Goal: Task Accomplishment & Management: Use online tool/utility

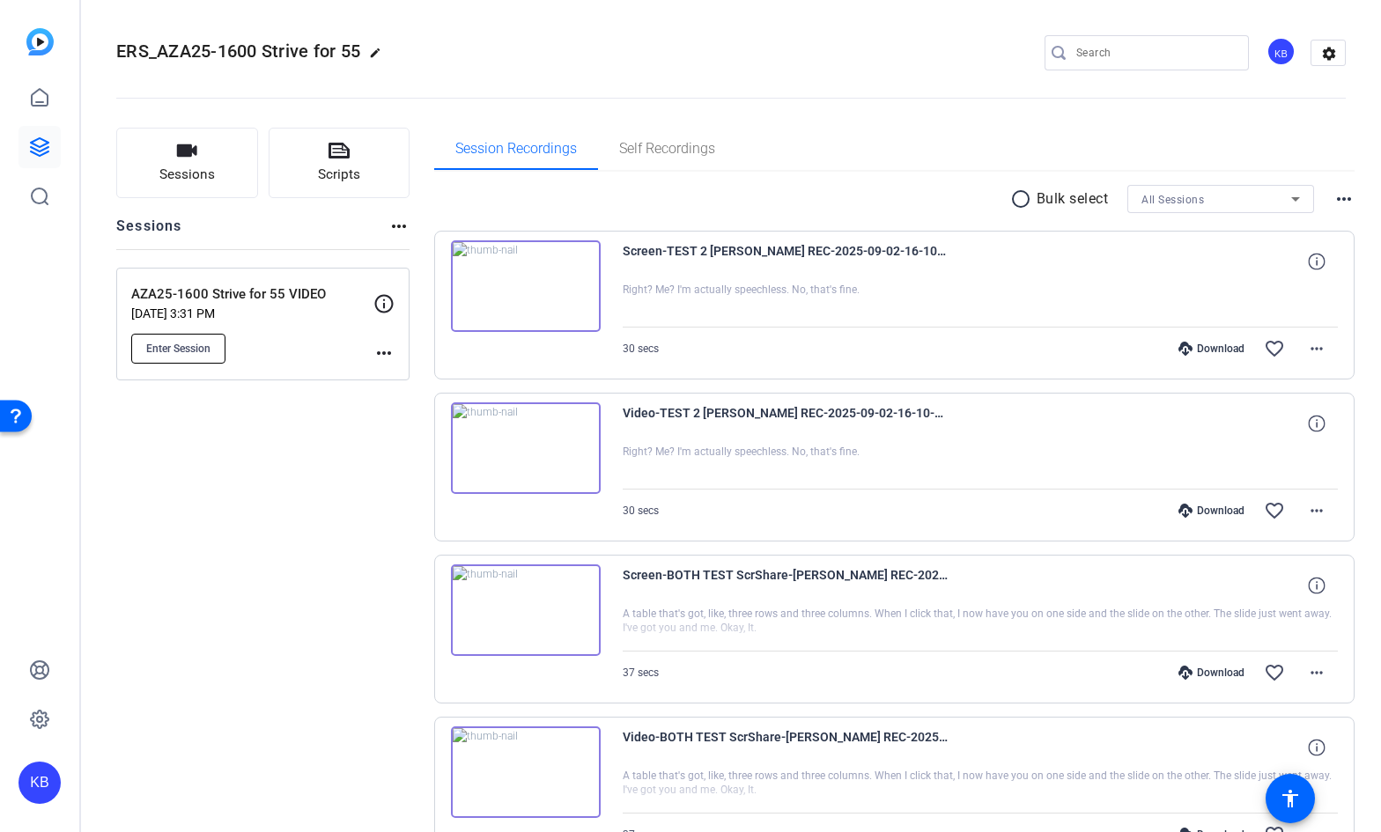
click at [188, 350] on span "Enter Session" at bounding box center [178, 349] width 64 height 14
click at [185, 352] on span "Enter Session" at bounding box center [178, 349] width 64 height 14
click at [201, 350] on span "Enter Session" at bounding box center [178, 349] width 64 height 14
click at [174, 345] on span "Enter Session" at bounding box center [178, 349] width 64 height 14
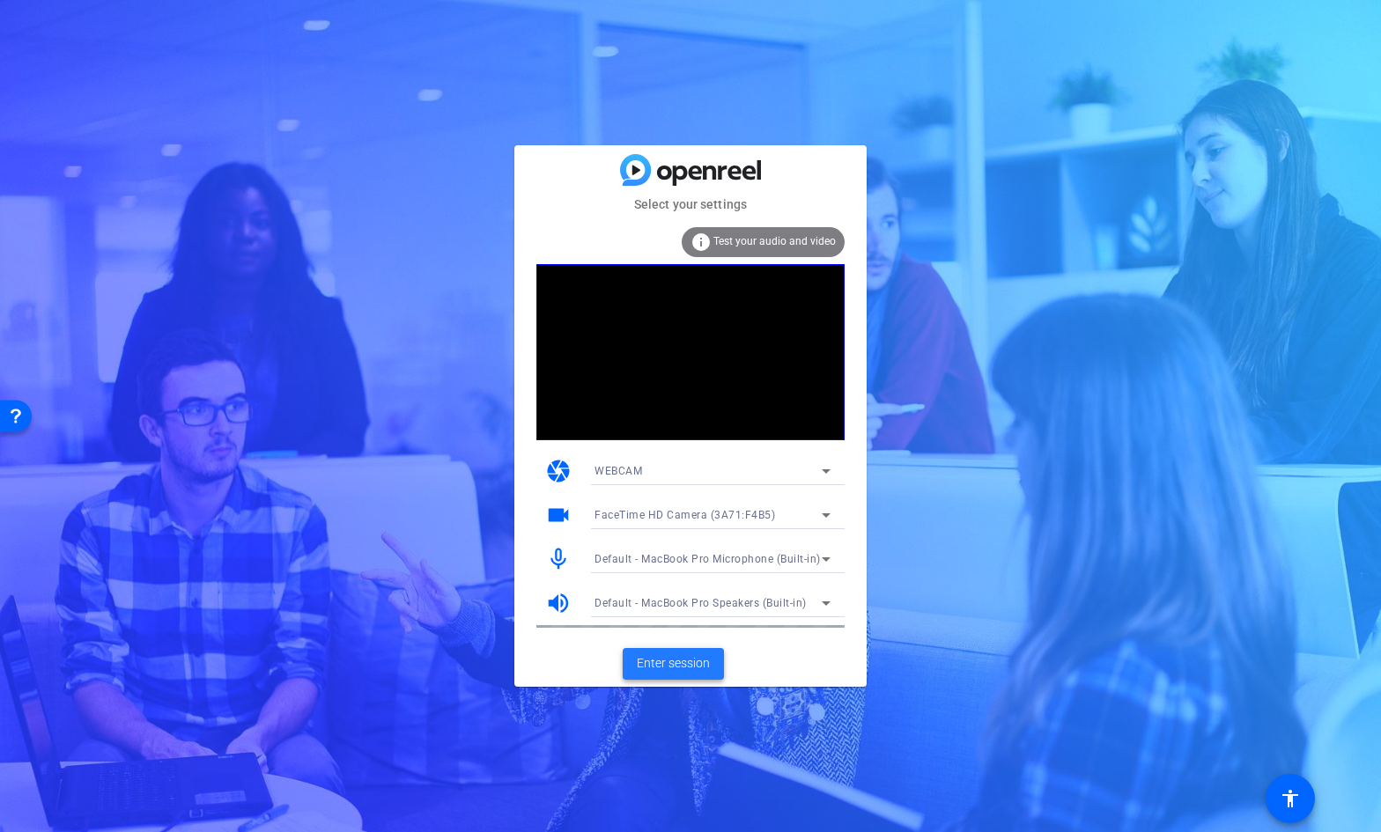
click at [674, 667] on span "Enter session" at bounding box center [673, 663] width 73 height 18
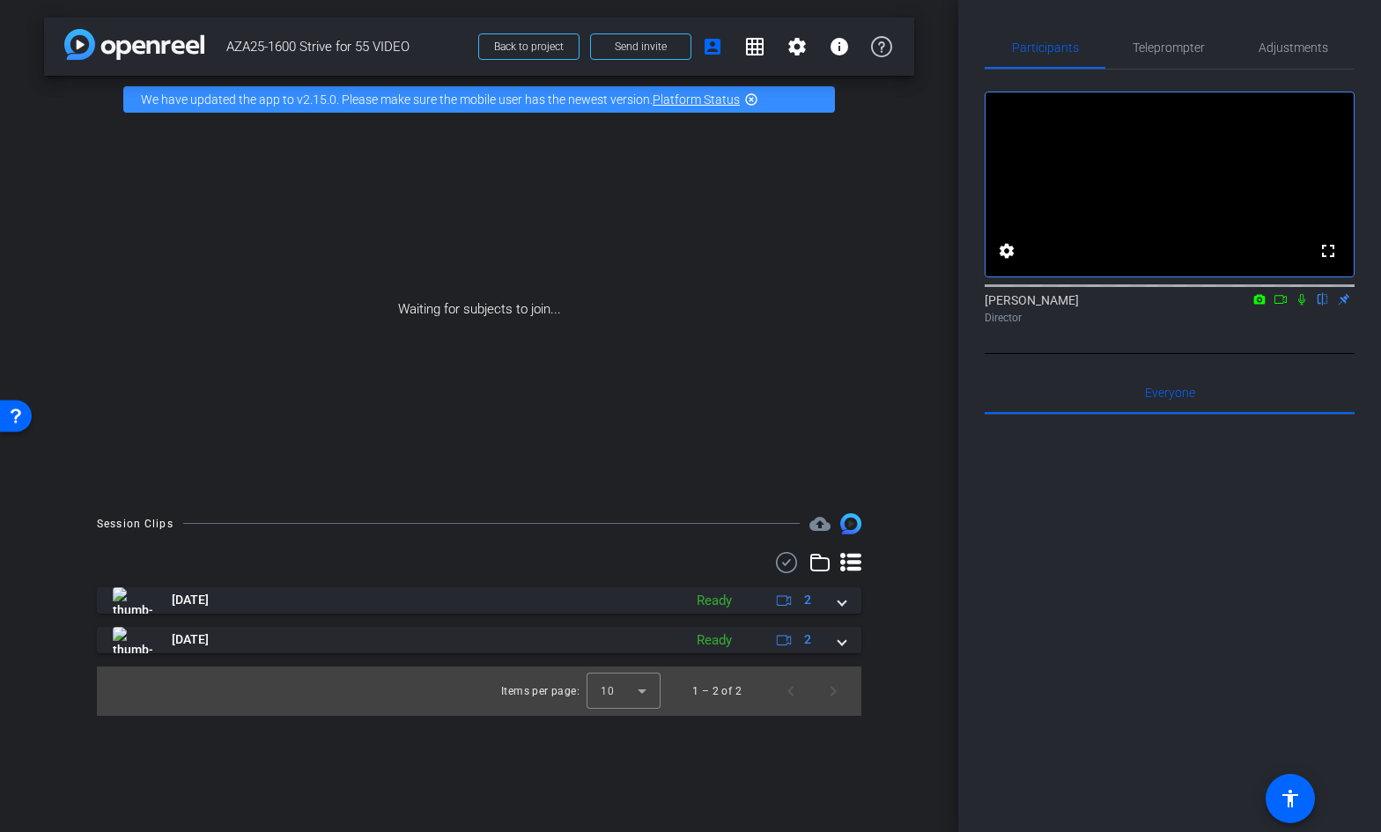
click at [1279, 306] on icon at bounding box center [1280, 299] width 14 height 12
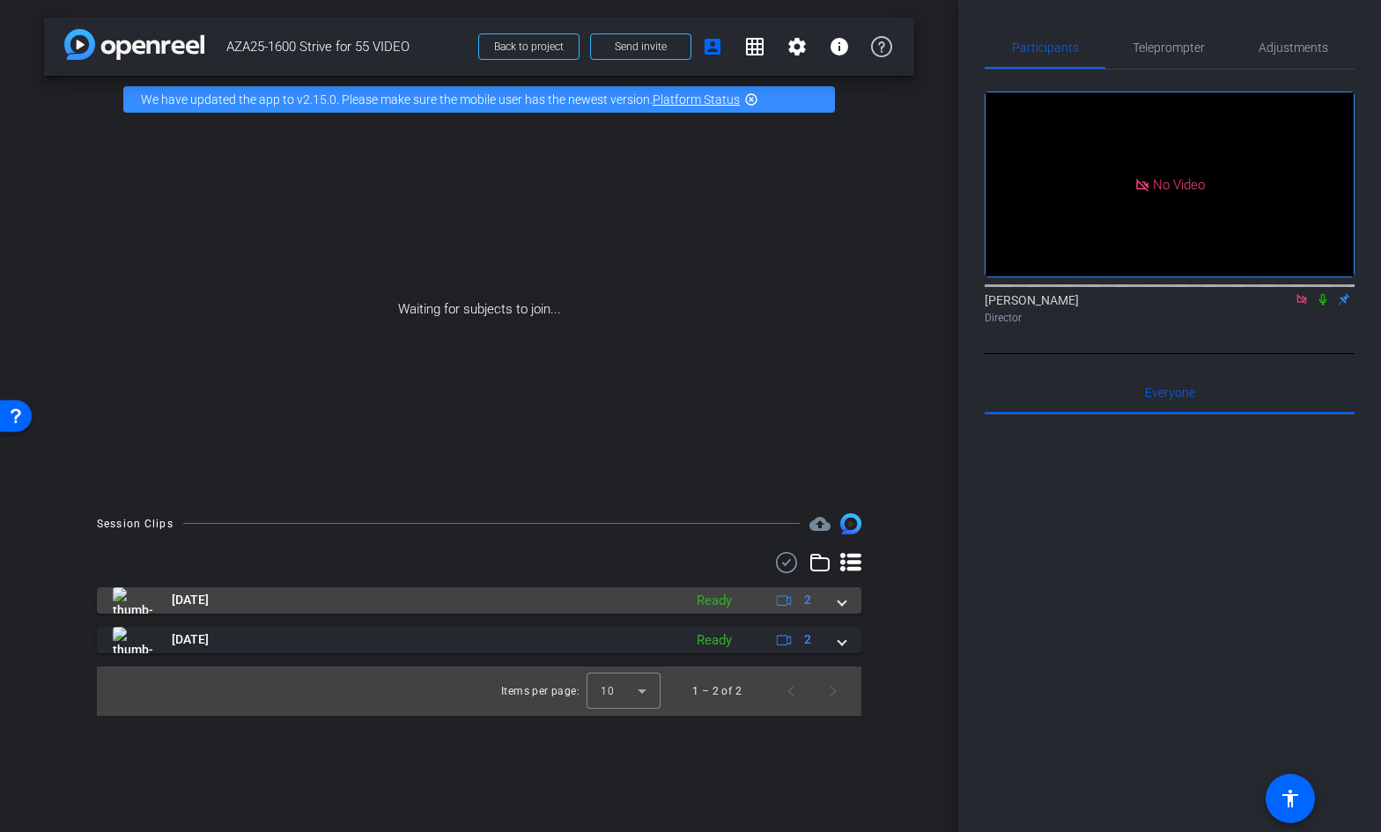
click at [839, 598] on span at bounding box center [841, 600] width 7 height 18
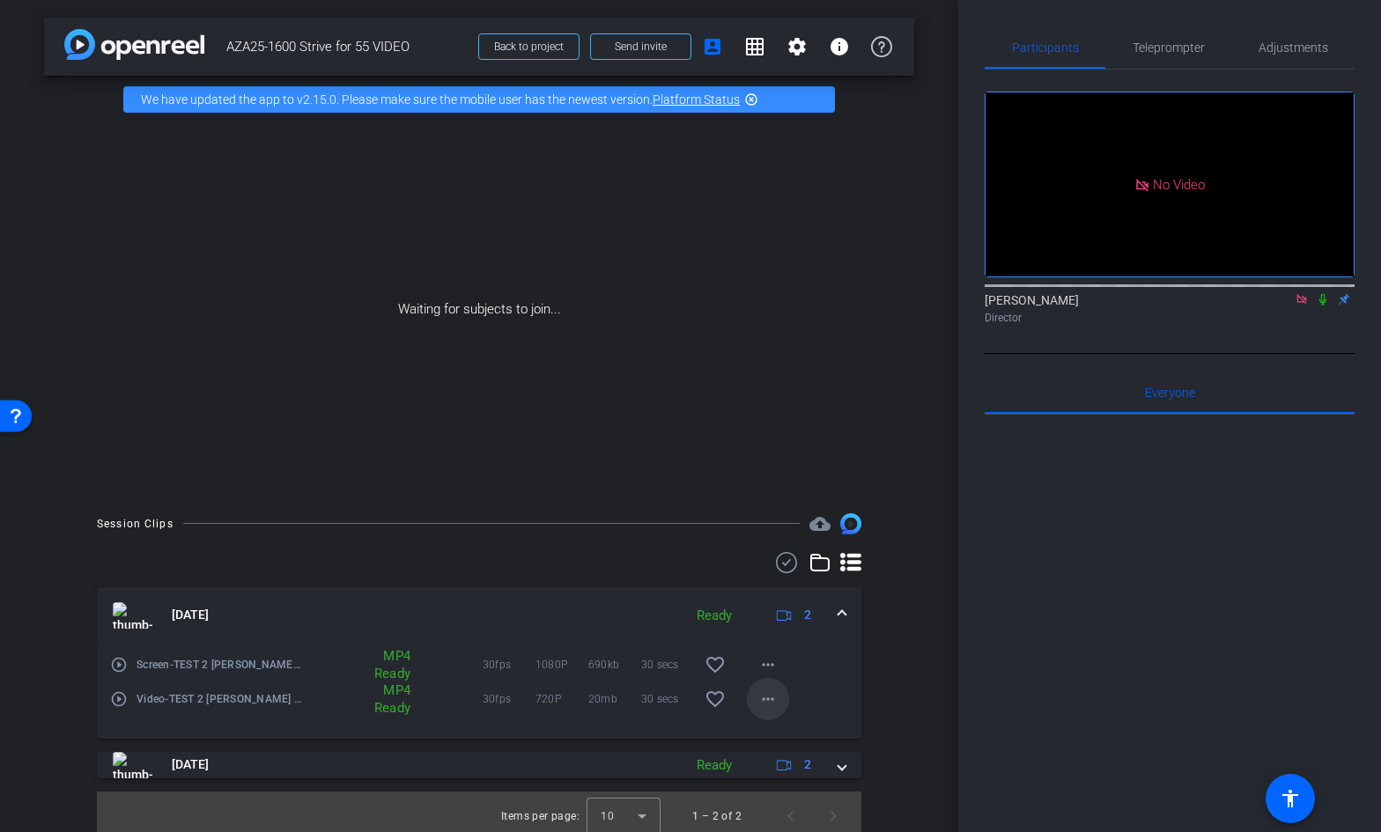
click at [763, 694] on mat-icon "more_horiz" at bounding box center [767, 698] width 21 height 21
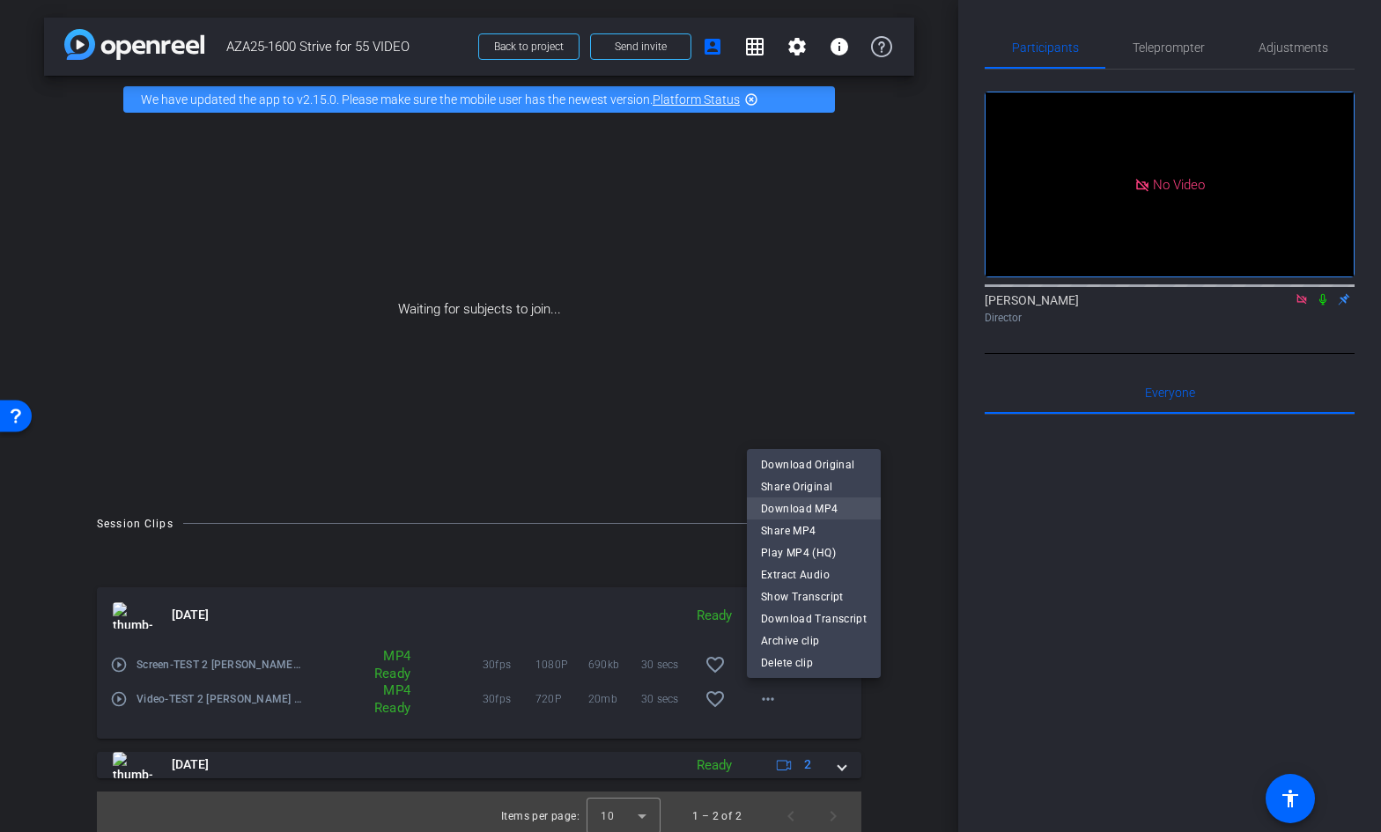
click at [794, 508] on span "Download MP4" at bounding box center [814, 508] width 106 height 21
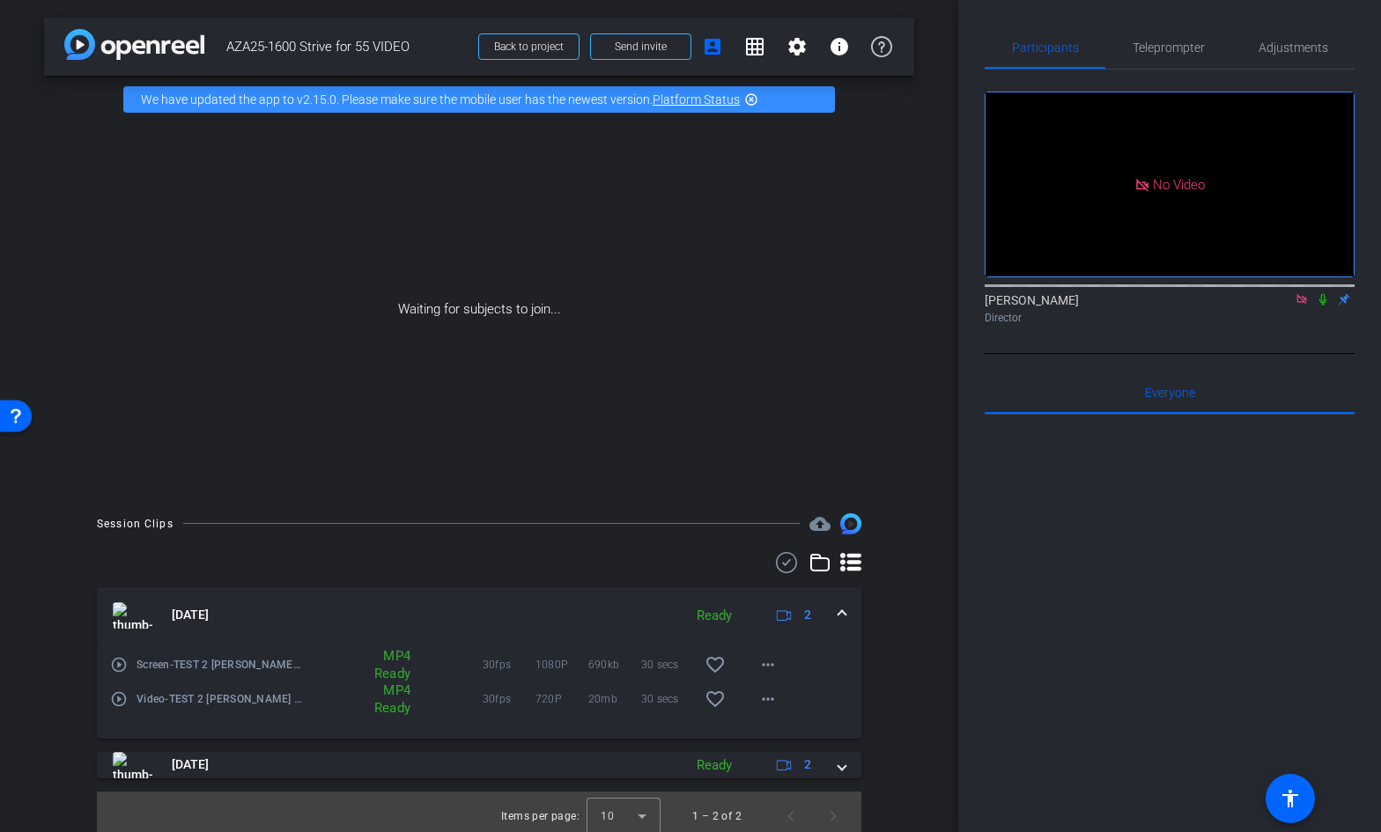
click at [1304, 306] on icon at bounding box center [1301, 299] width 14 height 12
click at [1282, 306] on icon at bounding box center [1280, 299] width 14 height 12
click at [640, 49] on span "Send invite" at bounding box center [641, 47] width 52 height 14
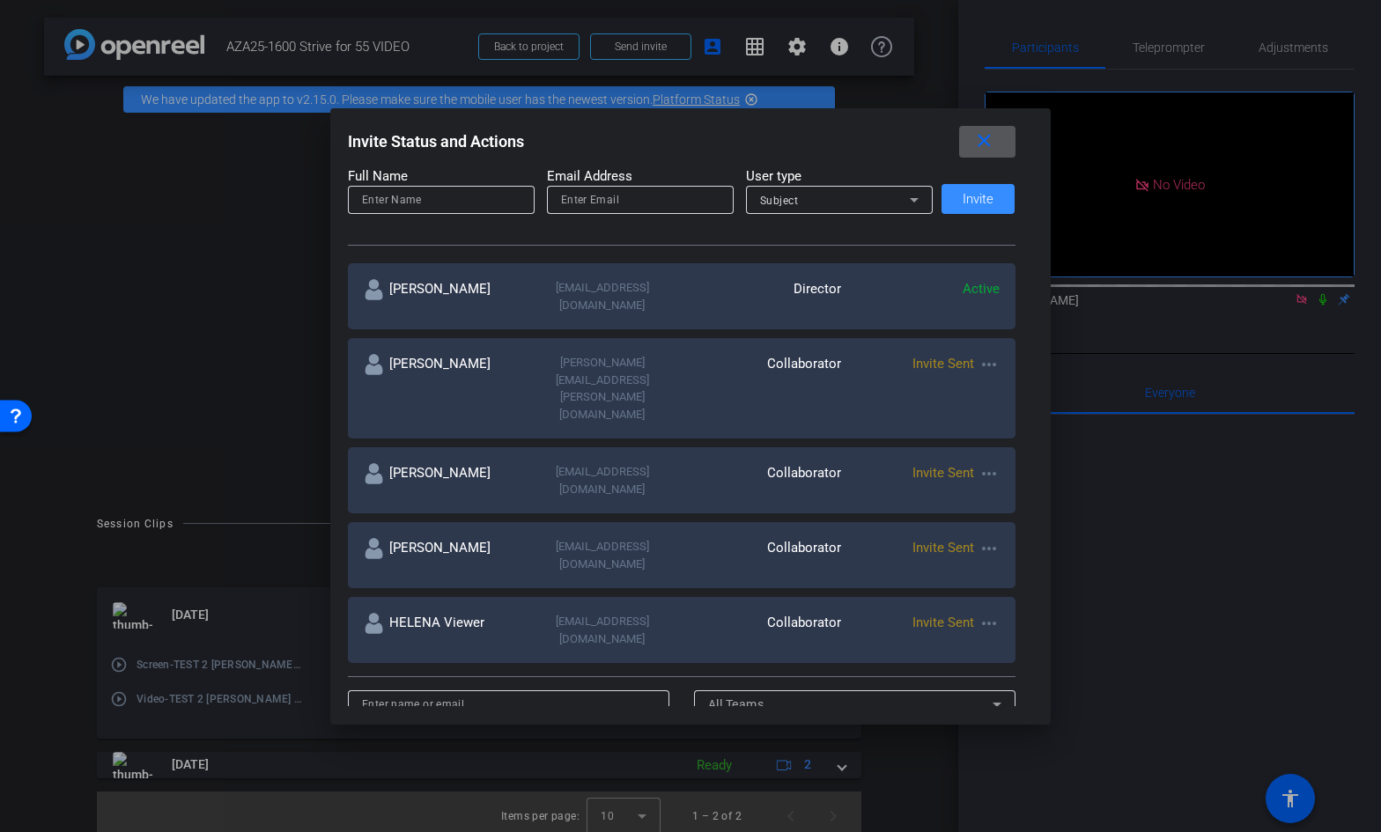
scroll to position [199, 0]
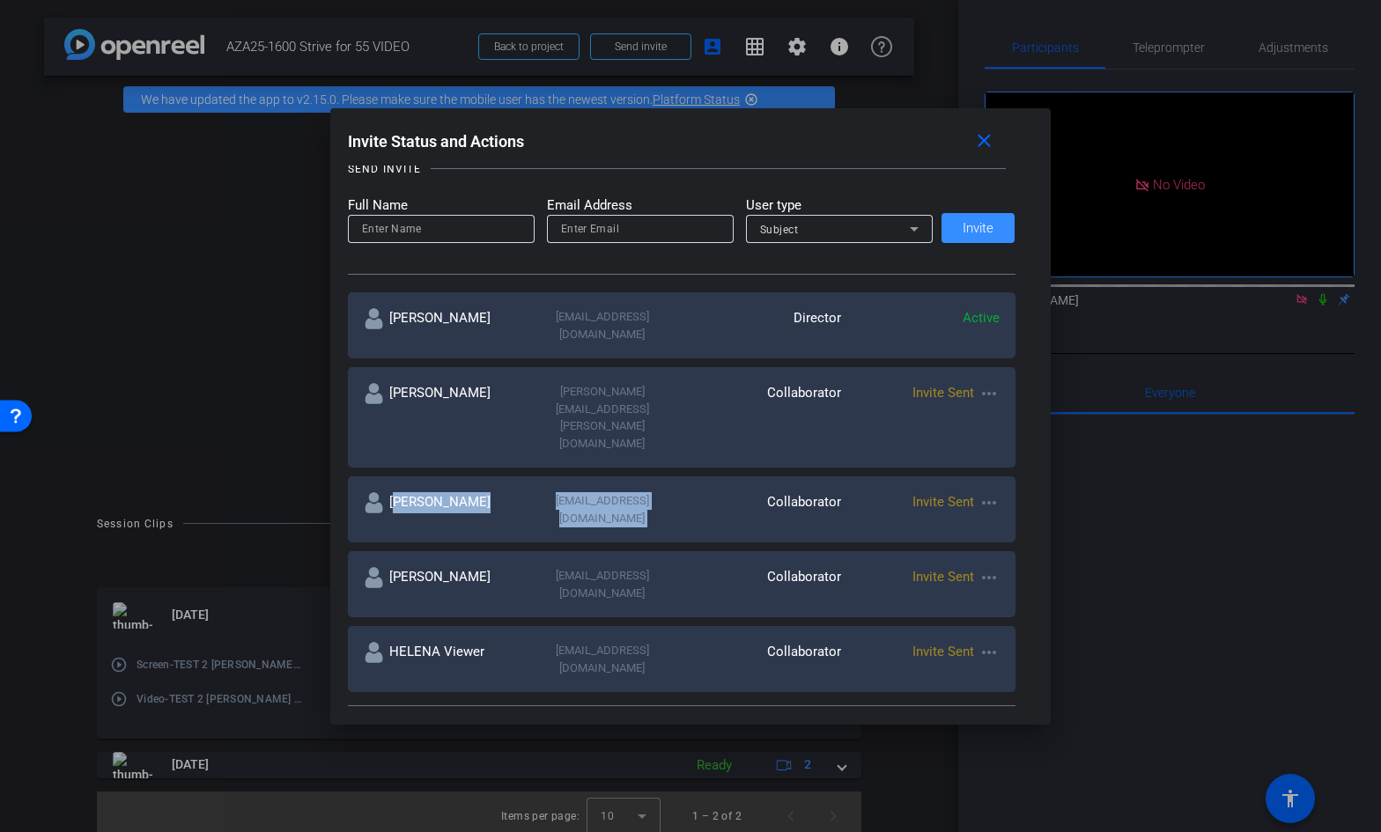
drag, startPoint x: 708, startPoint y: 442, endPoint x: 395, endPoint y: 443, distance: 312.6
click at [395, 476] on div "Teona Surguladze teona.surguladze2@astrazeneca.com Collaborator Invite Sent mor…" at bounding box center [681, 509] width 667 height 66
copy div "Teona Surguladze teona.surguladze2@astrazeneca.com"
click at [711, 492] on div "Collaborator" at bounding box center [760, 509] width 159 height 34
drag, startPoint x: 708, startPoint y: 444, endPoint x: 506, endPoint y: 443, distance: 201.6
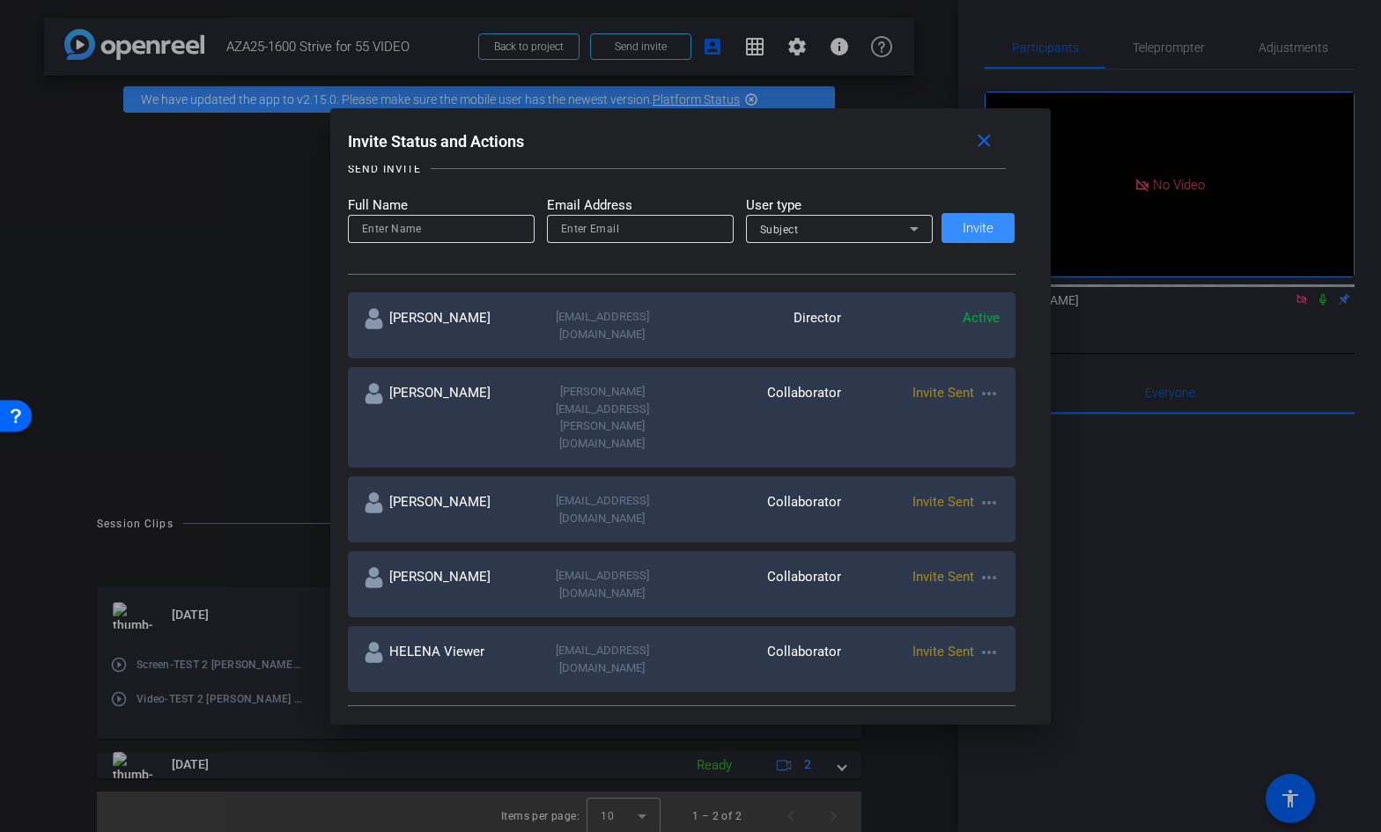
click at [506, 476] on div "Teona Surguladze teona.surguladze2@astrazeneca.com Collaborator Invite Sent mor…" at bounding box center [681, 509] width 667 height 66
copy div "[EMAIL_ADDRESS][DOMAIN_NAME]"
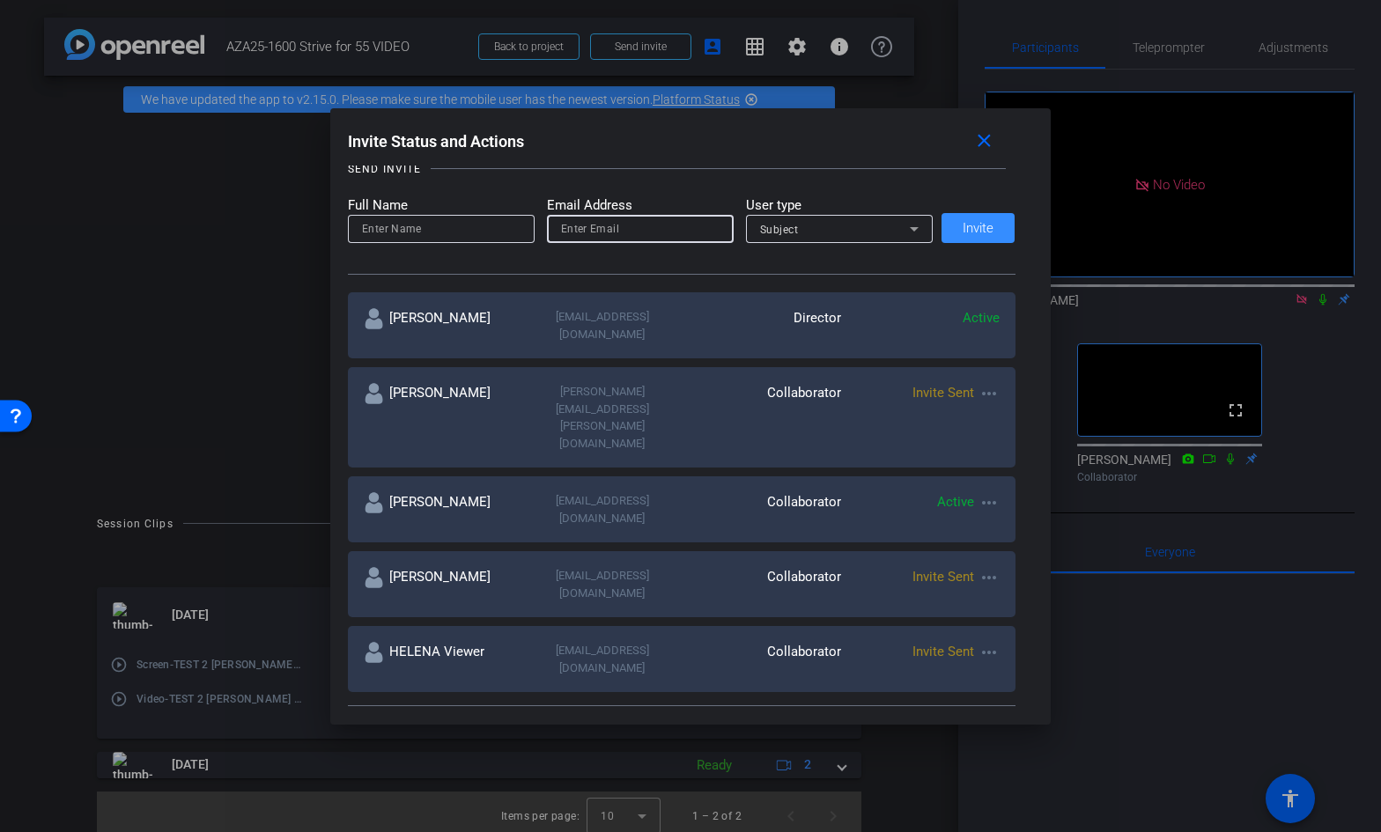
click at [646, 230] on input "email" at bounding box center [640, 228] width 158 height 21
paste input ",<monica.nieves@astrazeneca.c"
click at [587, 233] on input ",<monica.nieves@astrazeneca.com" at bounding box center [640, 228] width 158 height 21
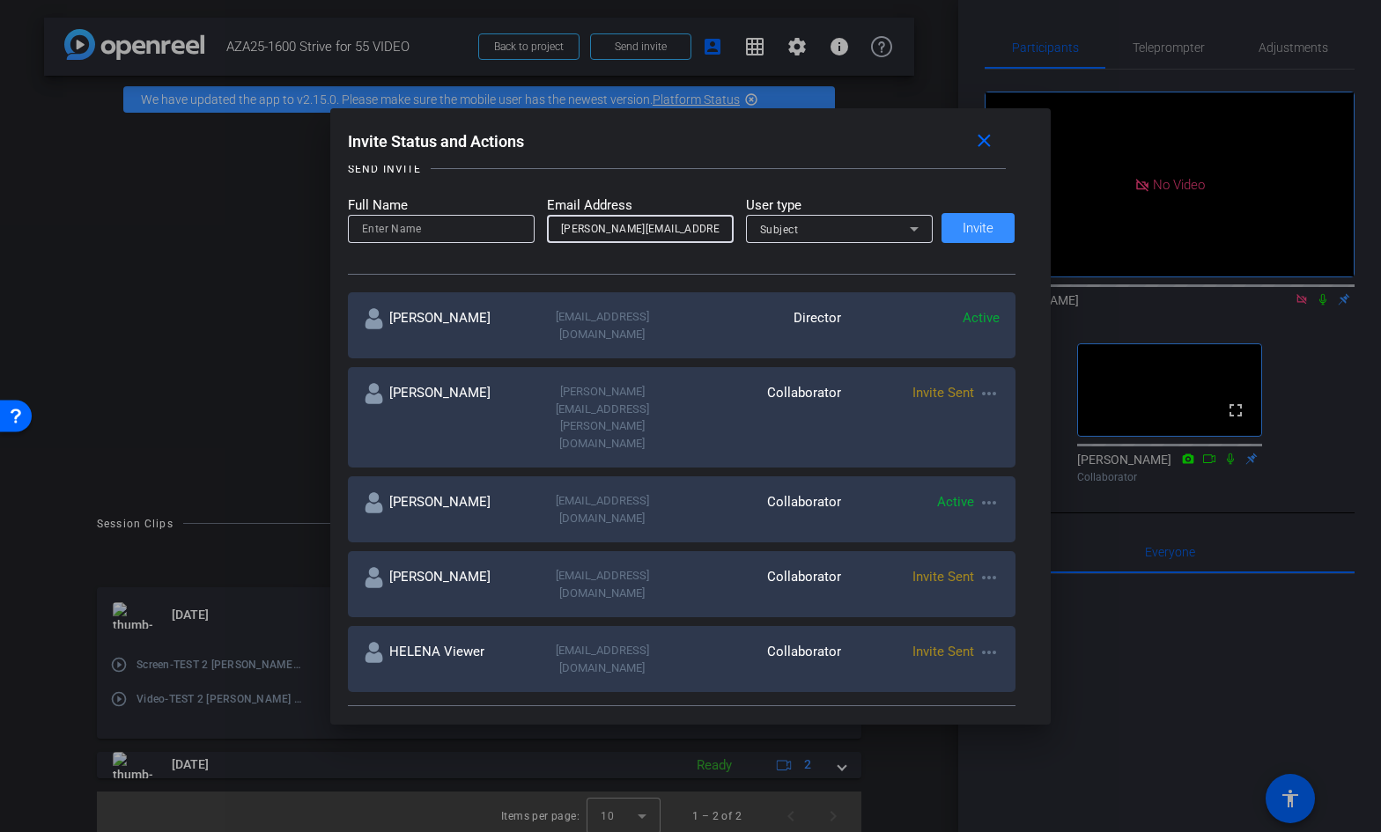
type input "[PERSON_NAME][EMAIL_ADDRESS][PERSON_NAME][DOMAIN_NAME]"
click at [512, 231] on input at bounding box center [441, 228] width 158 height 21
drag, startPoint x: 455, startPoint y: 232, endPoint x: 326, endPoint y: 225, distance: 129.6
click at [326, 225] on div "Invite Status and Actions close SUBJECT ACCESS LINK https://capture.openreel.co…" at bounding box center [690, 416] width 1381 height 832
type input "[PERSON_NAME]"
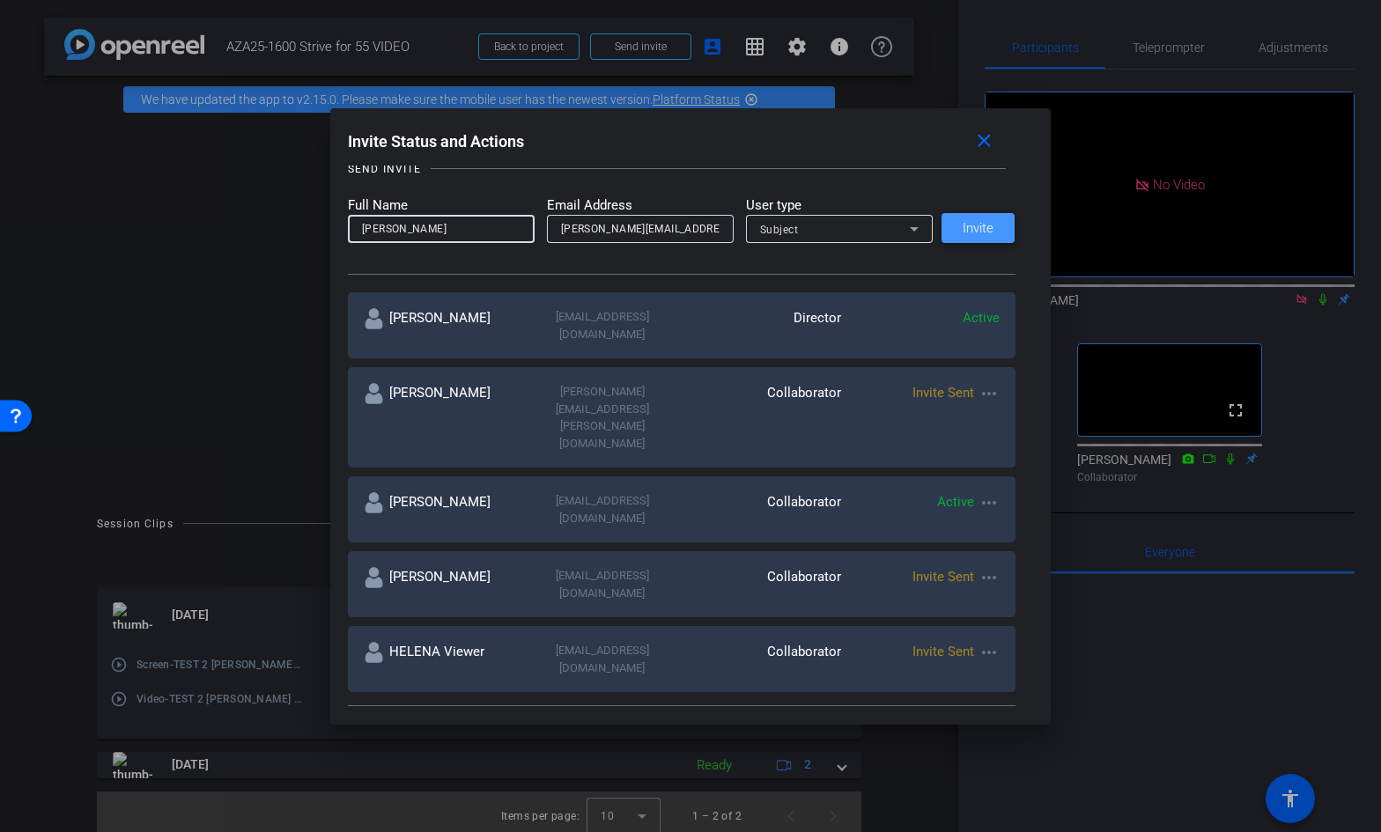
click at [983, 227] on span "Invite" at bounding box center [977, 228] width 31 height 13
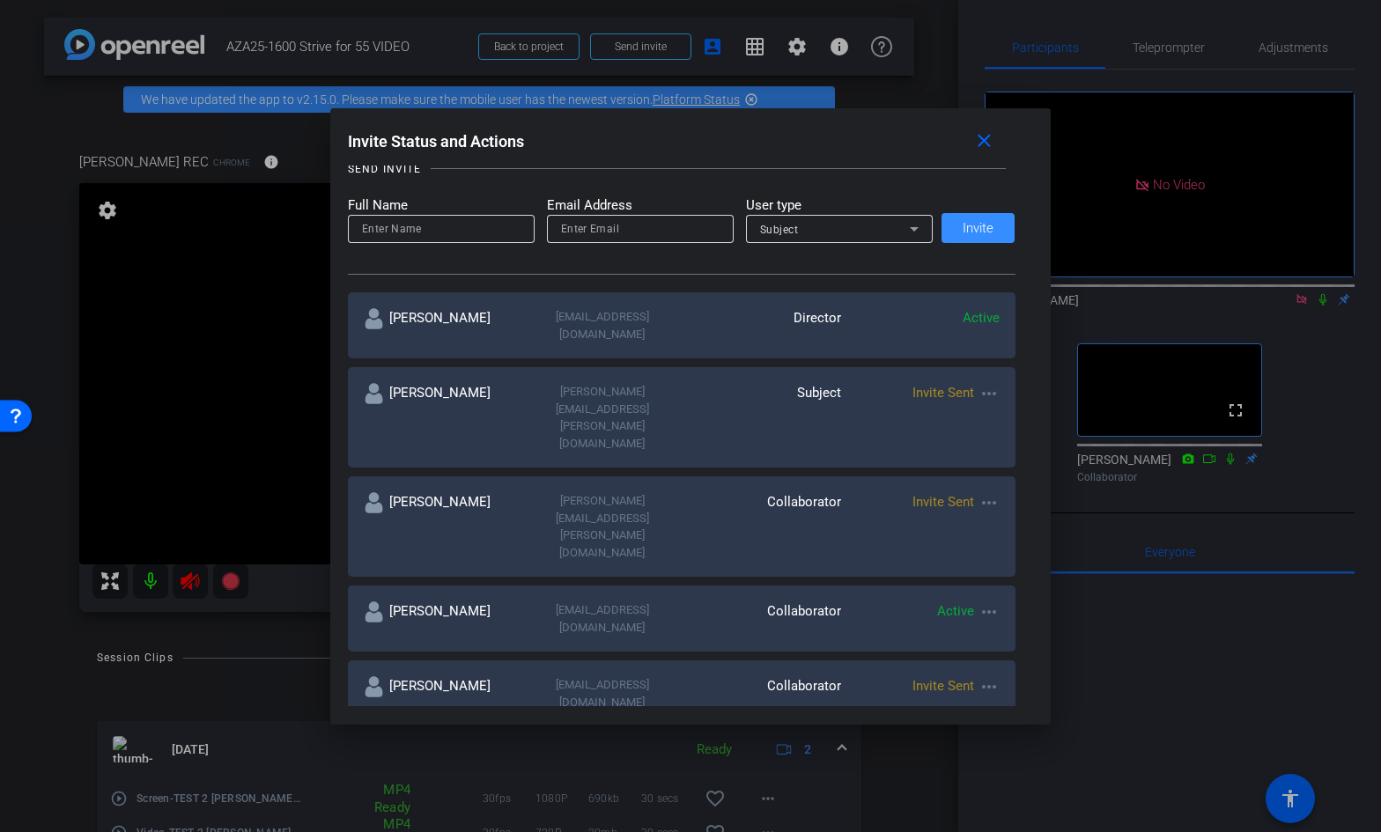
click at [34, 488] on div at bounding box center [690, 416] width 1381 height 832
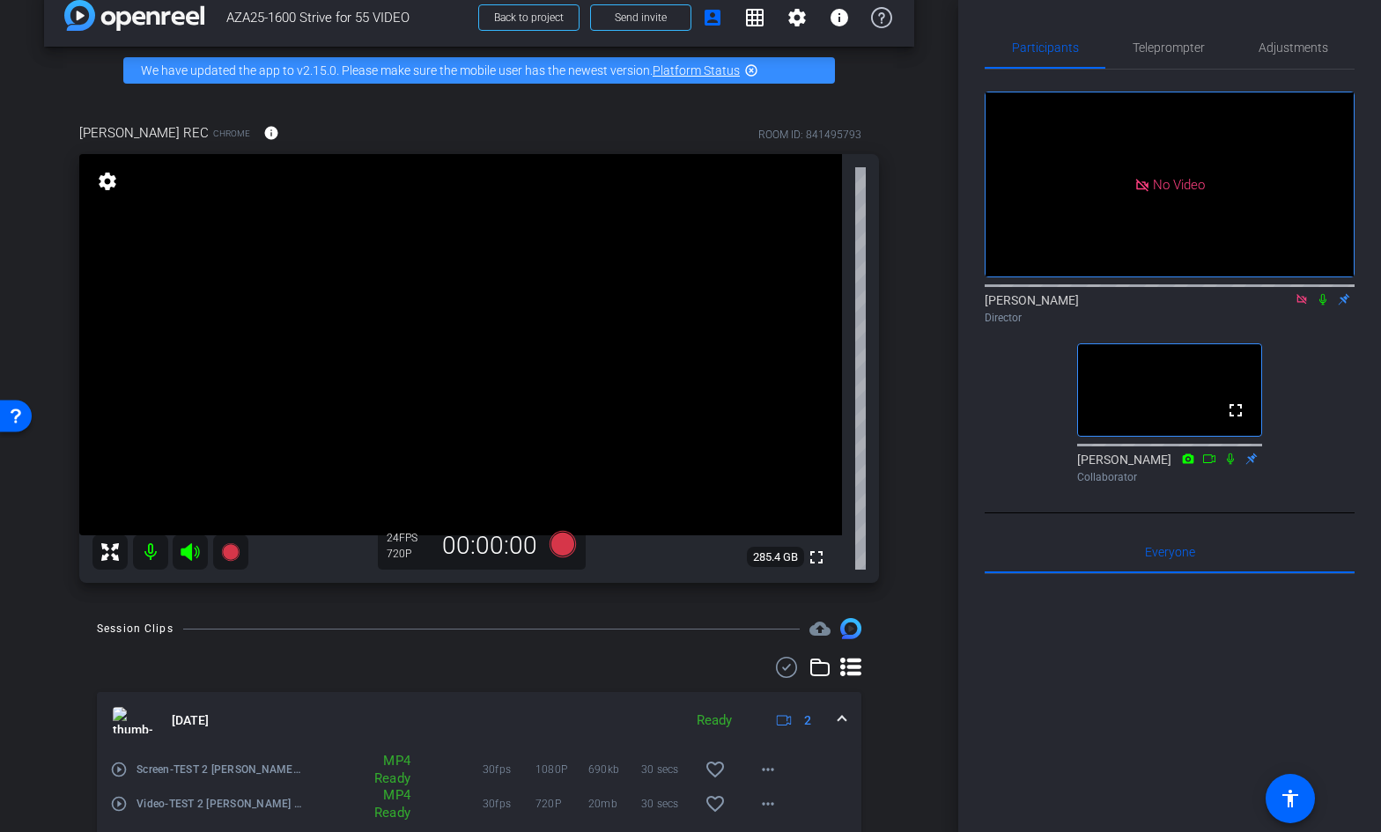
scroll to position [28, 0]
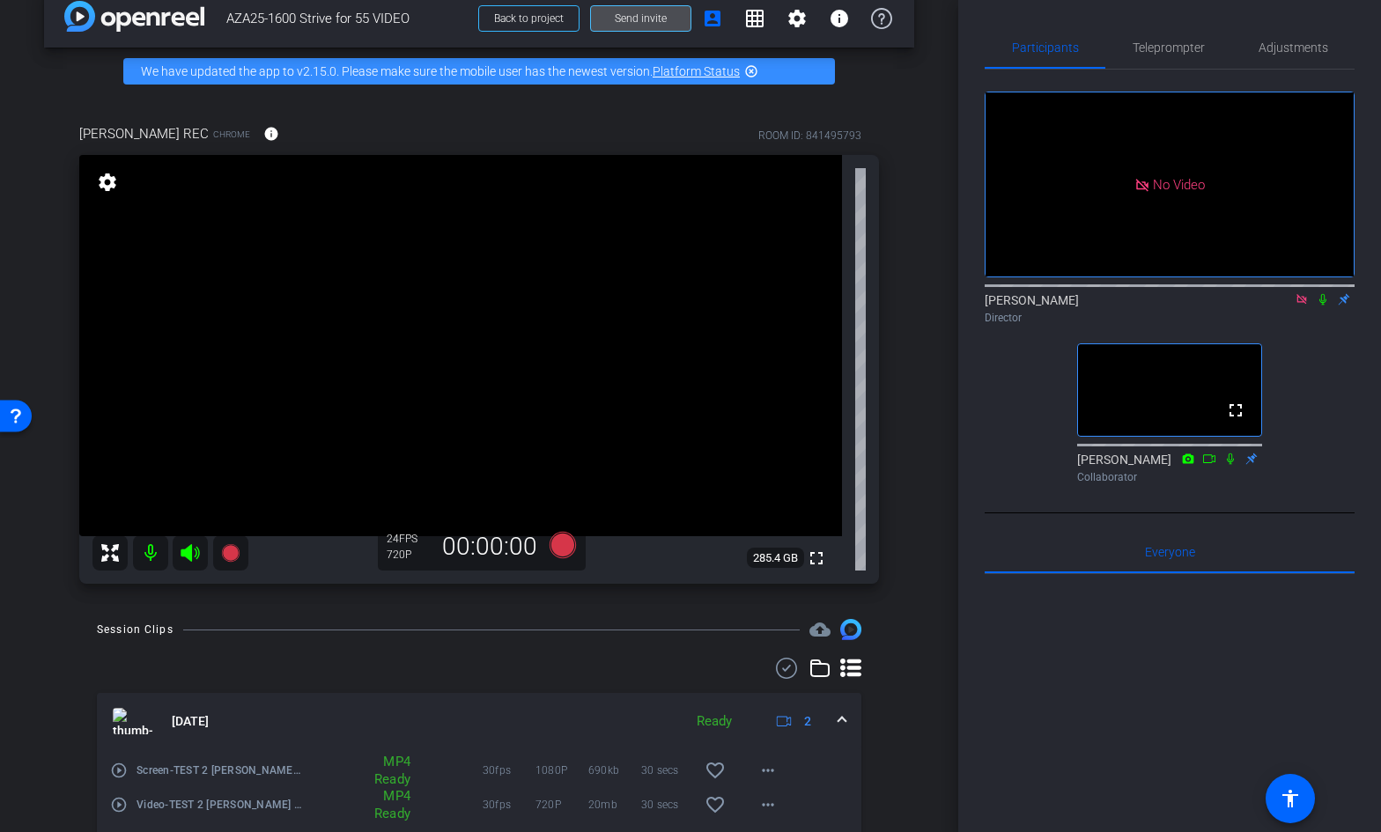
click at [658, 17] on span "Send invite" at bounding box center [641, 18] width 52 height 14
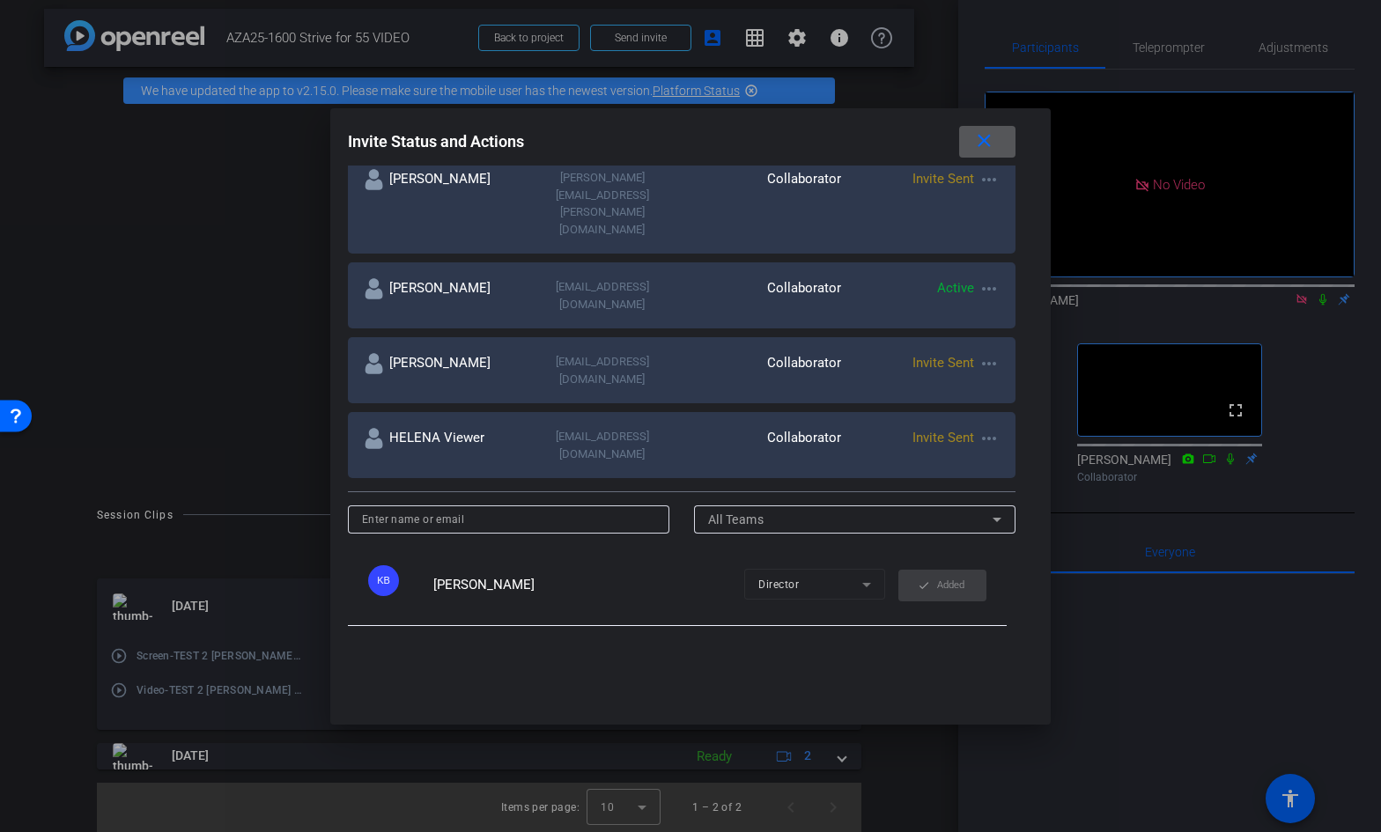
scroll to position [526, 0]
click at [1210, 523] on div at bounding box center [690, 416] width 1381 height 832
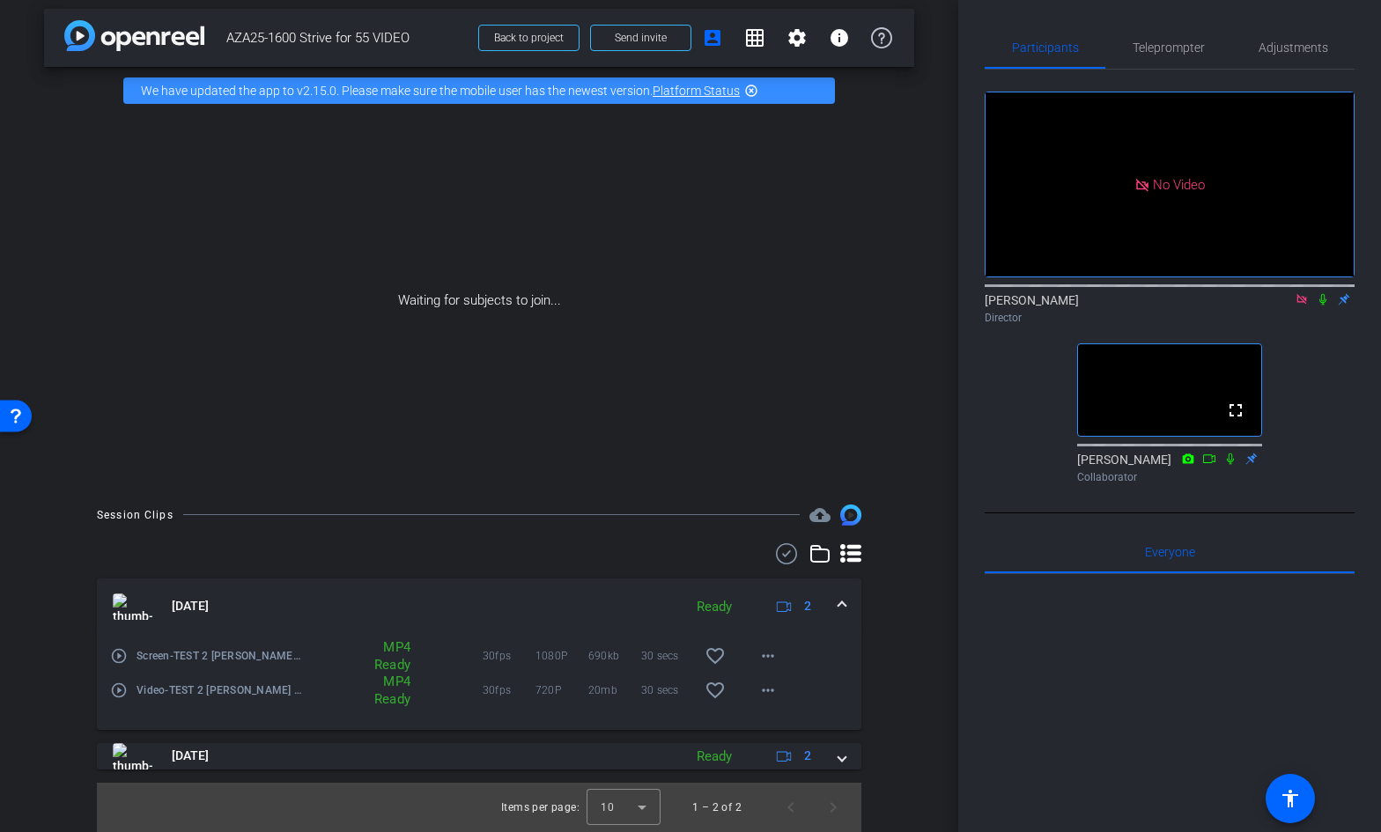
click at [1210, 465] on icon at bounding box center [1209, 459] width 14 height 12
click at [659, 40] on span "Send invite" at bounding box center [641, 38] width 52 height 14
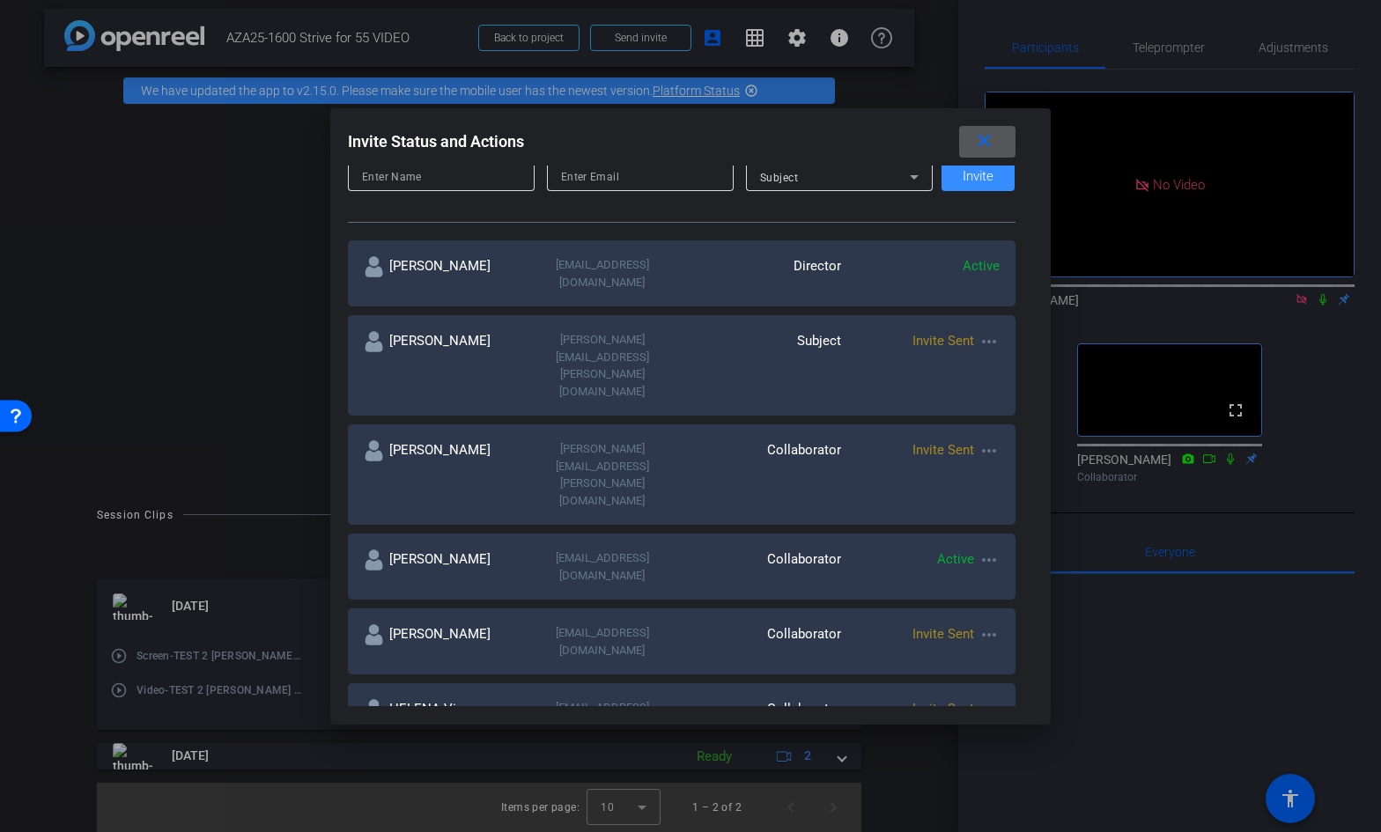
scroll to position [254, 0]
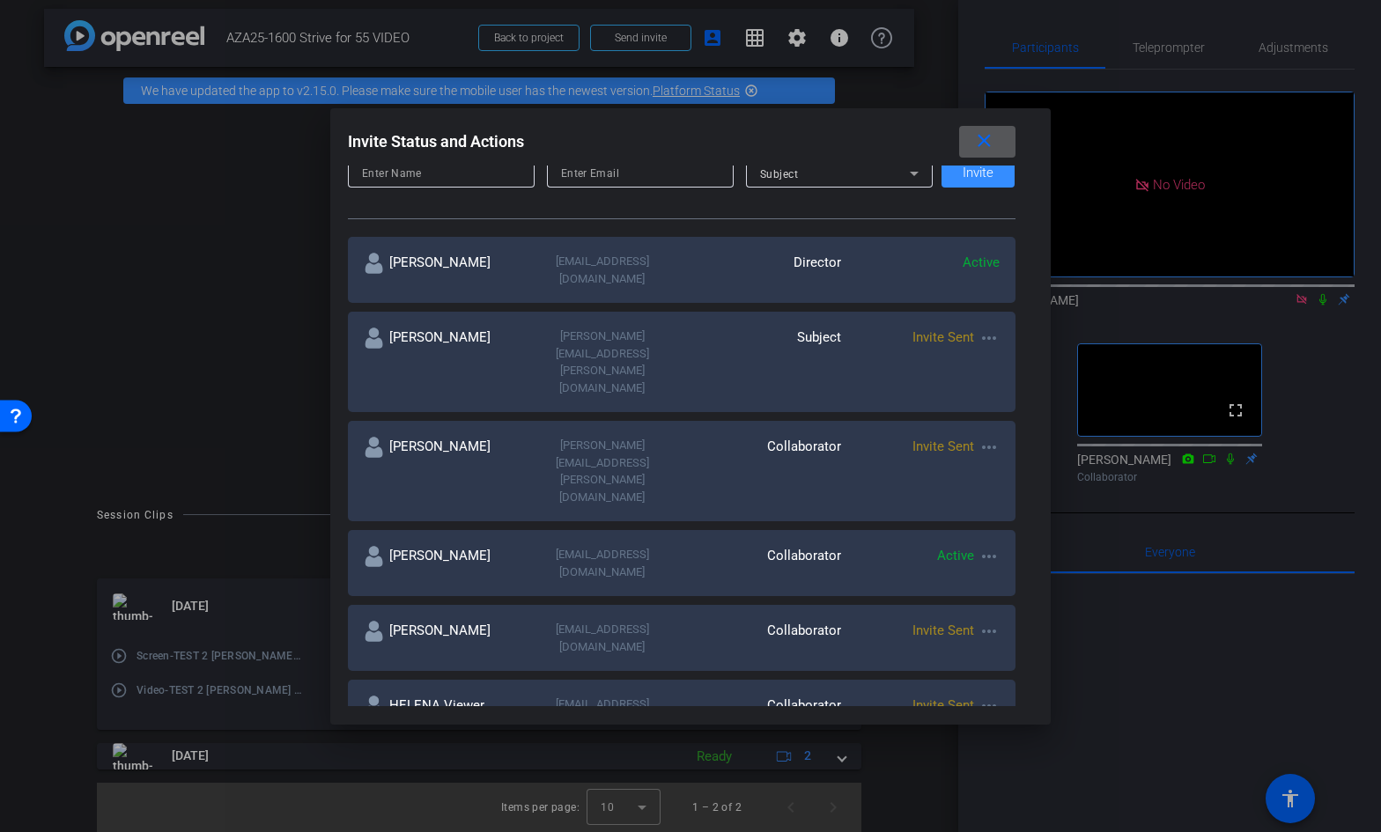
click at [986, 437] on mat-icon "more_horiz" at bounding box center [988, 447] width 21 height 21
click at [998, 430] on span "Re-Send Invite" at bounding box center [1057, 435] width 132 height 21
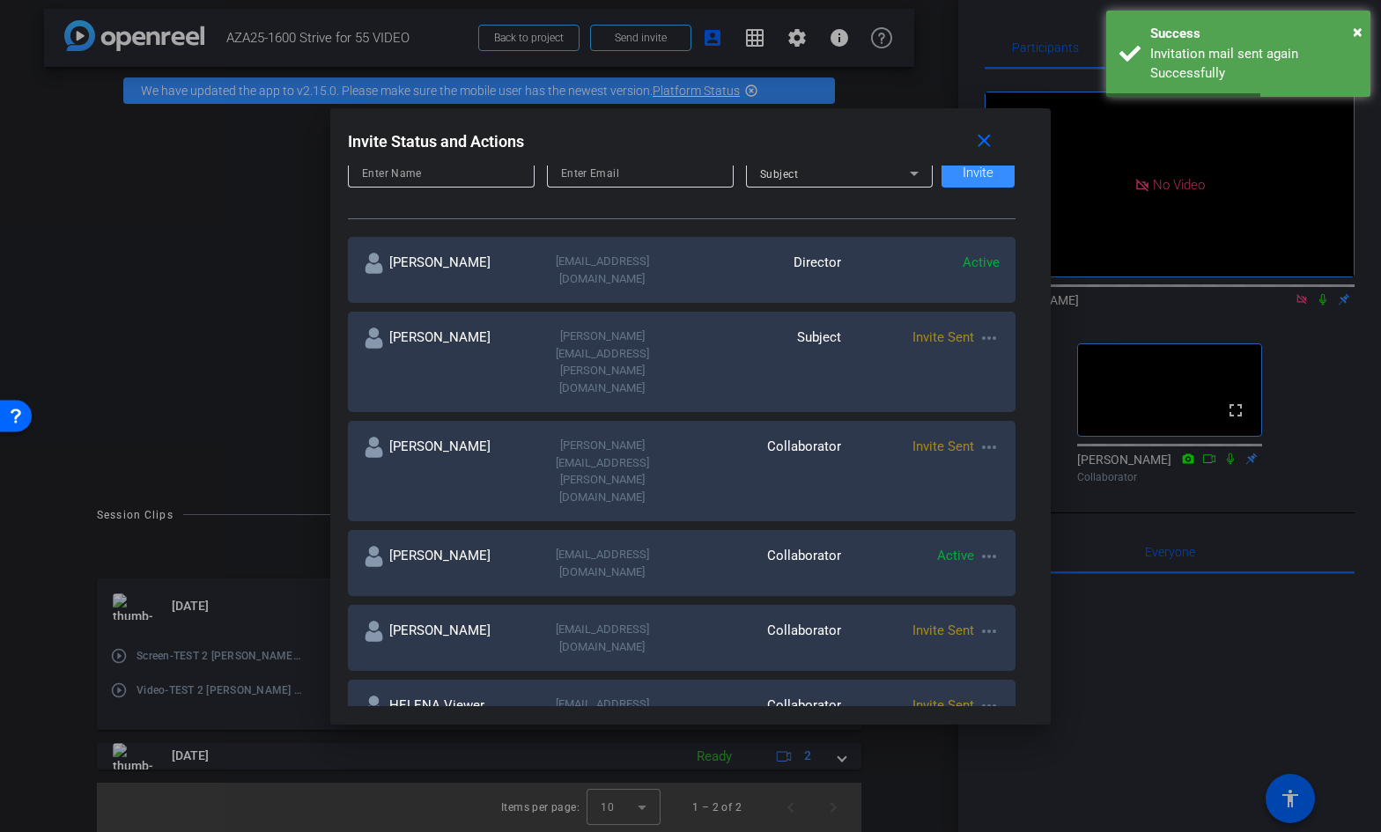
click at [986, 621] on mat-icon "more_horiz" at bounding box center [988, 631] width 21 height 21
click at [992, 556] on span "Re-Send Invite" at bounding box center [1057, 559] width 132 height 21
click at [990, 696] on mat-icon "more_horiz" at bounding box center [988, 706] width 21 height 21
click at [997, 615] on span "Re-Send Invite" at bounding box center [1057, 622] width 132 height 21
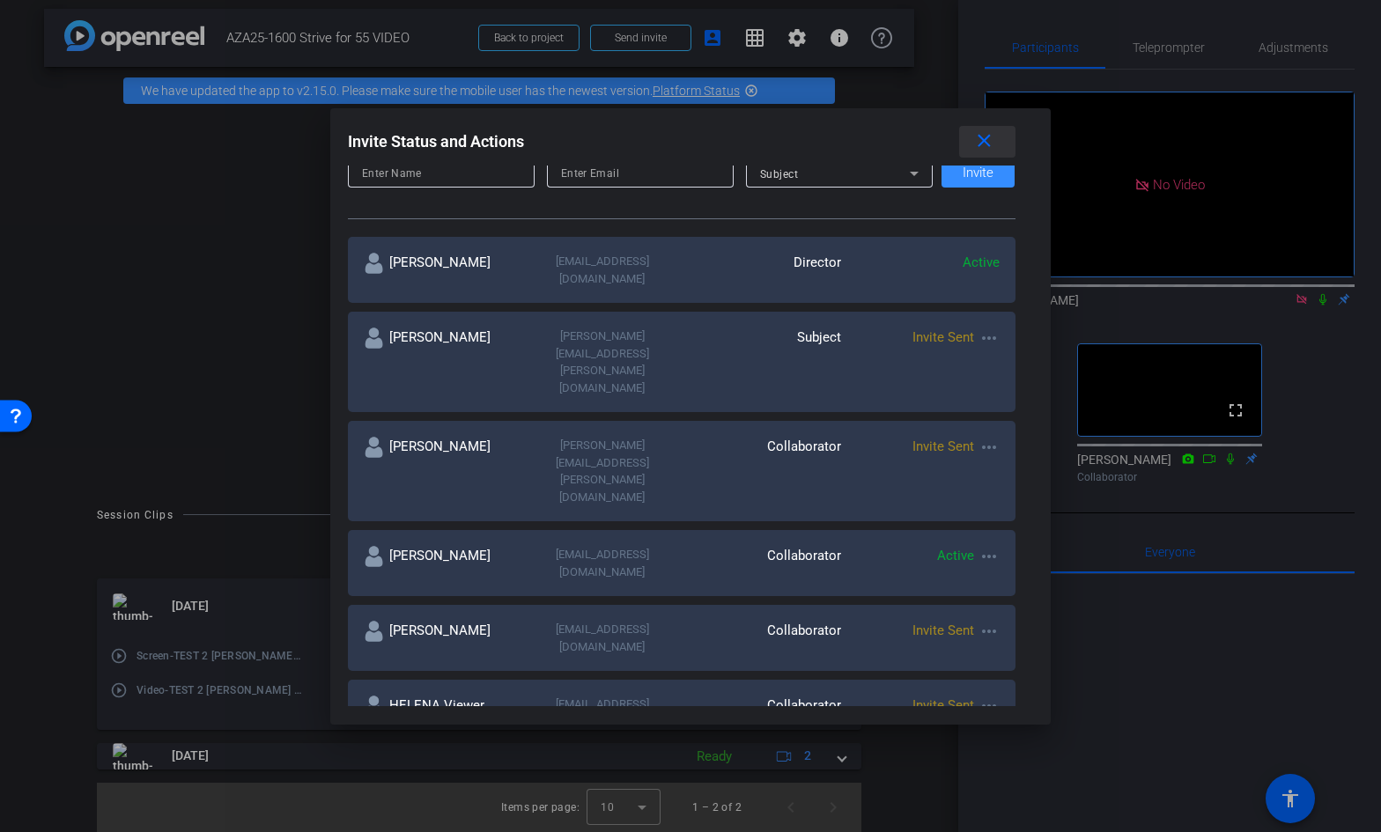
click at [983, 144] on mat-icon "close" at bounding box center [984, 141] width 22 height 22
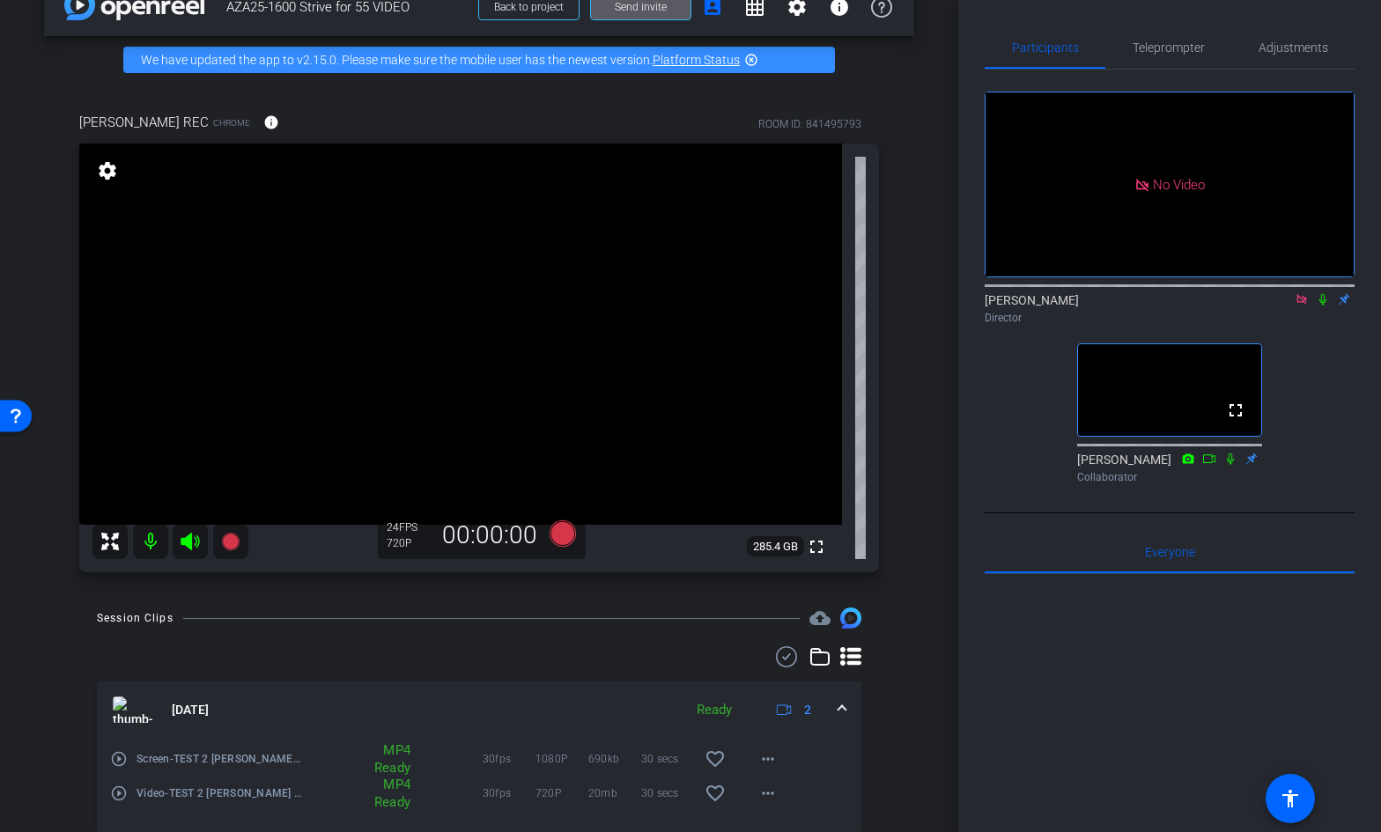
scroll to position [37, 0]
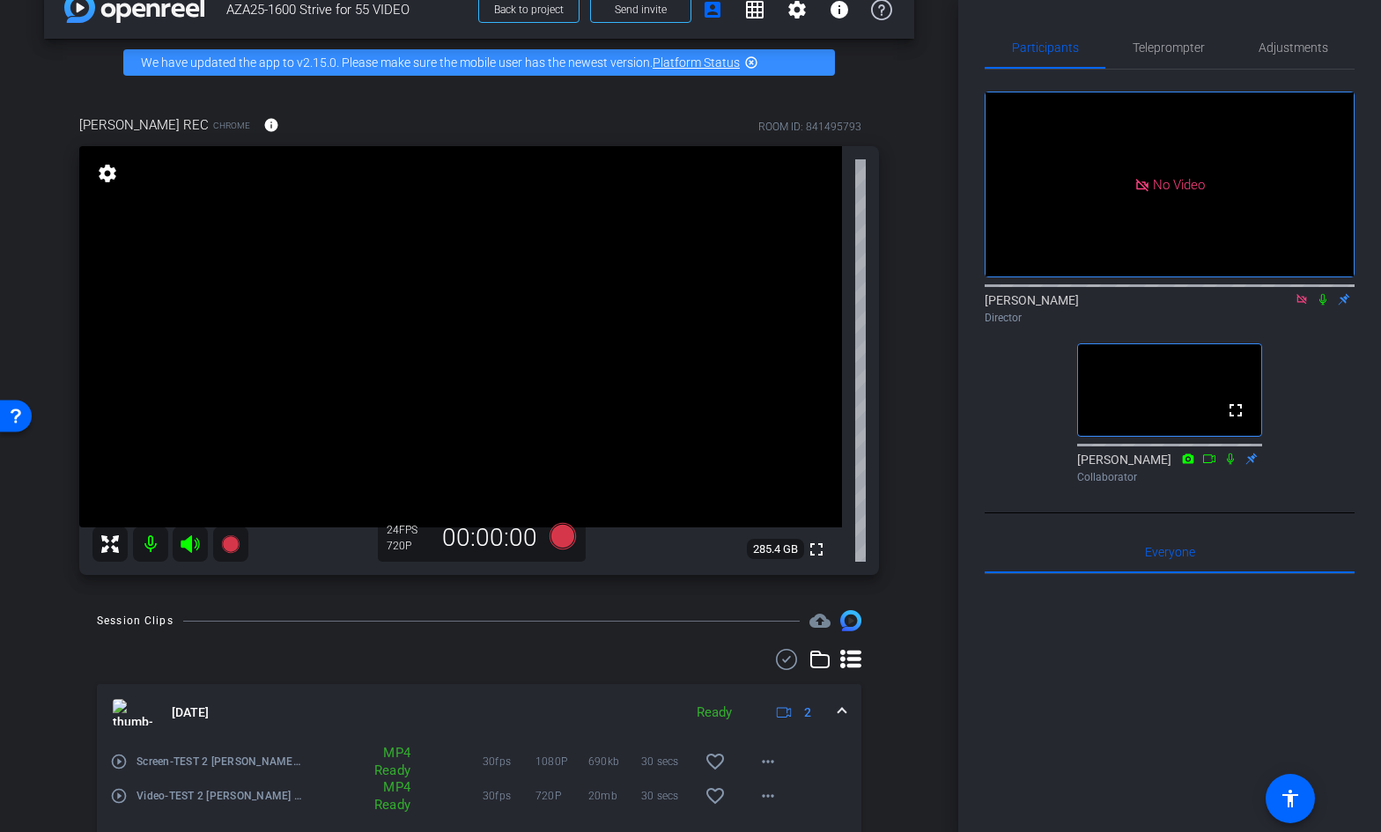
click at [1210, 465] on icon at bounding box center [1209, 459] width 14 height 12
click at [1208, 465] on icon at bounding box center [1209, 459] width 14 height 12
click at [1283, 48] on span "Adjustments" at bounding box center [1293, 47] width 70 height 12
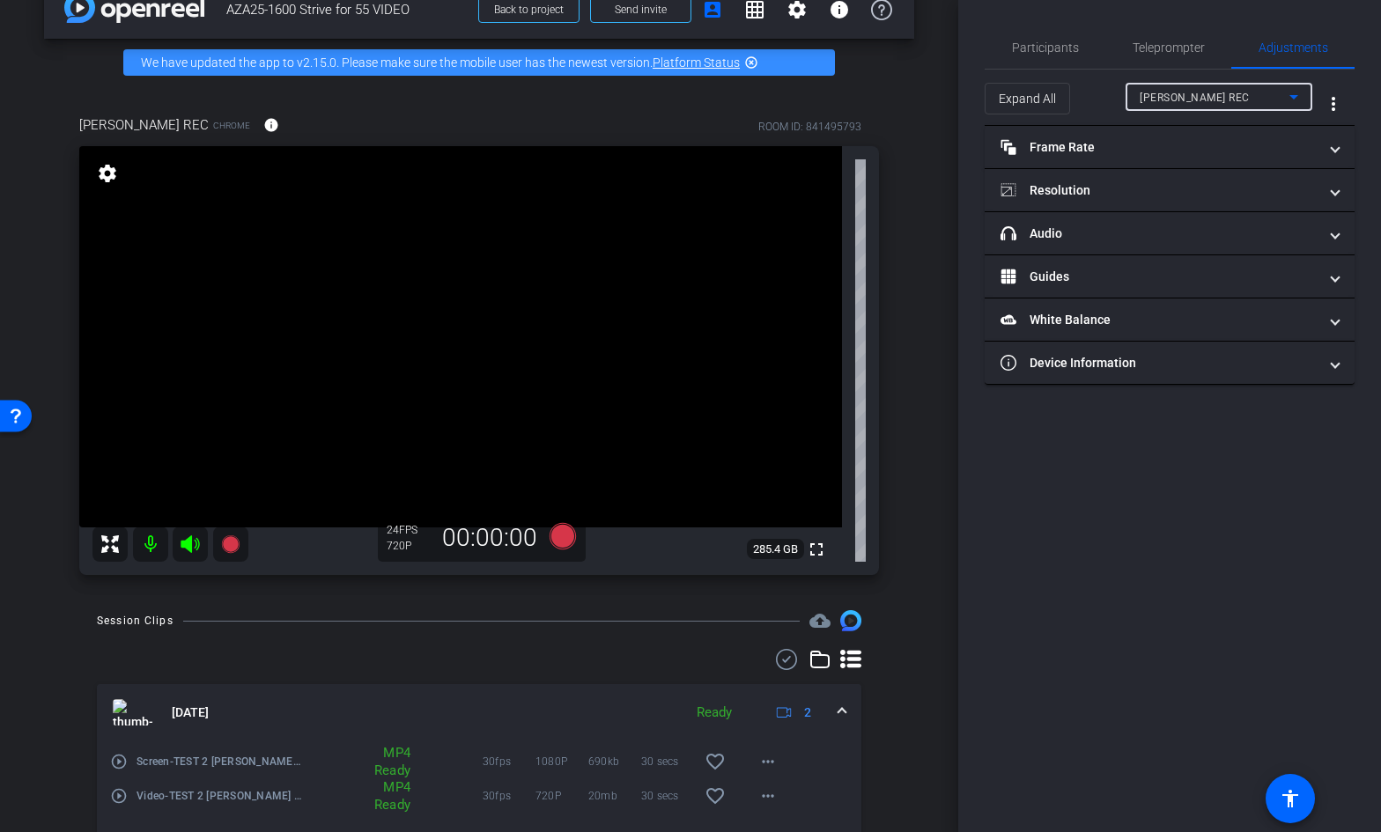
click at [1182, 92] on span "HELENA REC" at bounding box center [1194, 98] width 110 height 12
click at [1165, 45] on div at bounding box center [690, 416] width 1381 height 832
click at [1138, 47] on span "Teleprompter" at bounding box center [1168, 47] width 72 height 12
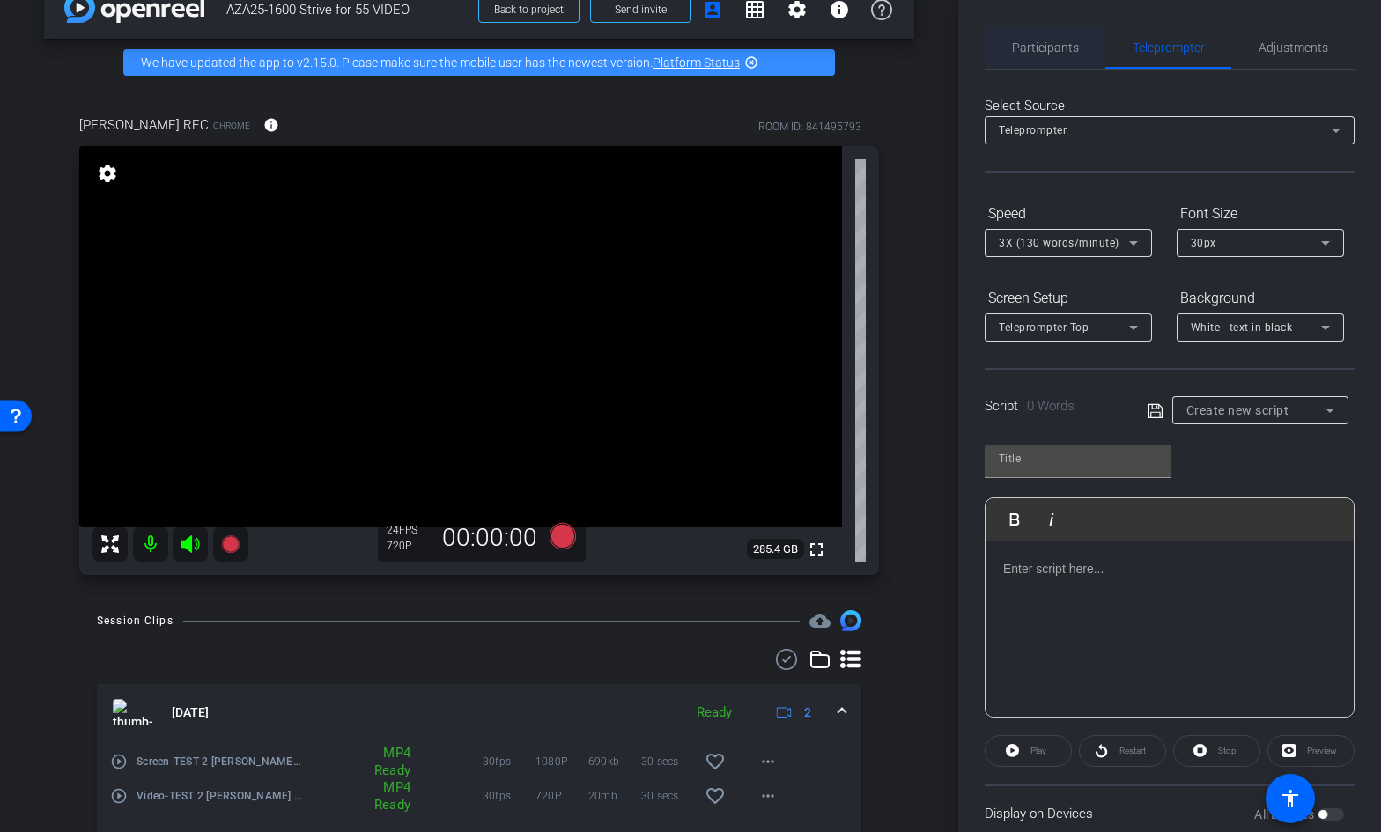
click at [1064, 41] on span "Participants" at bounding box center [1045, 47] width 67 height 12
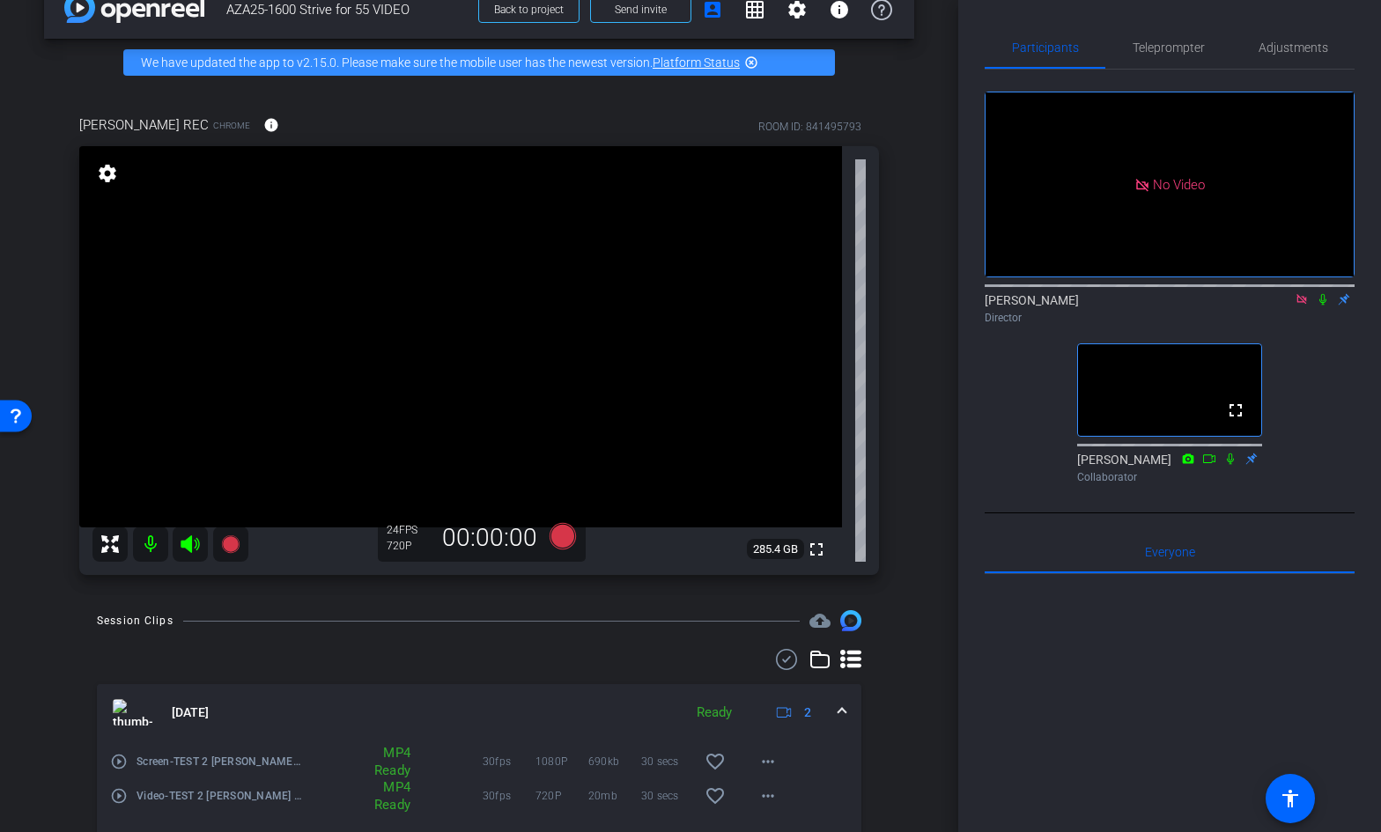
click at [1322, 293] on icon at bounding box center [1322, 299] width 14 height 12
click at [110, 179] on mat-icon "settings" at bounding box center [107, 173] width 25 height 21
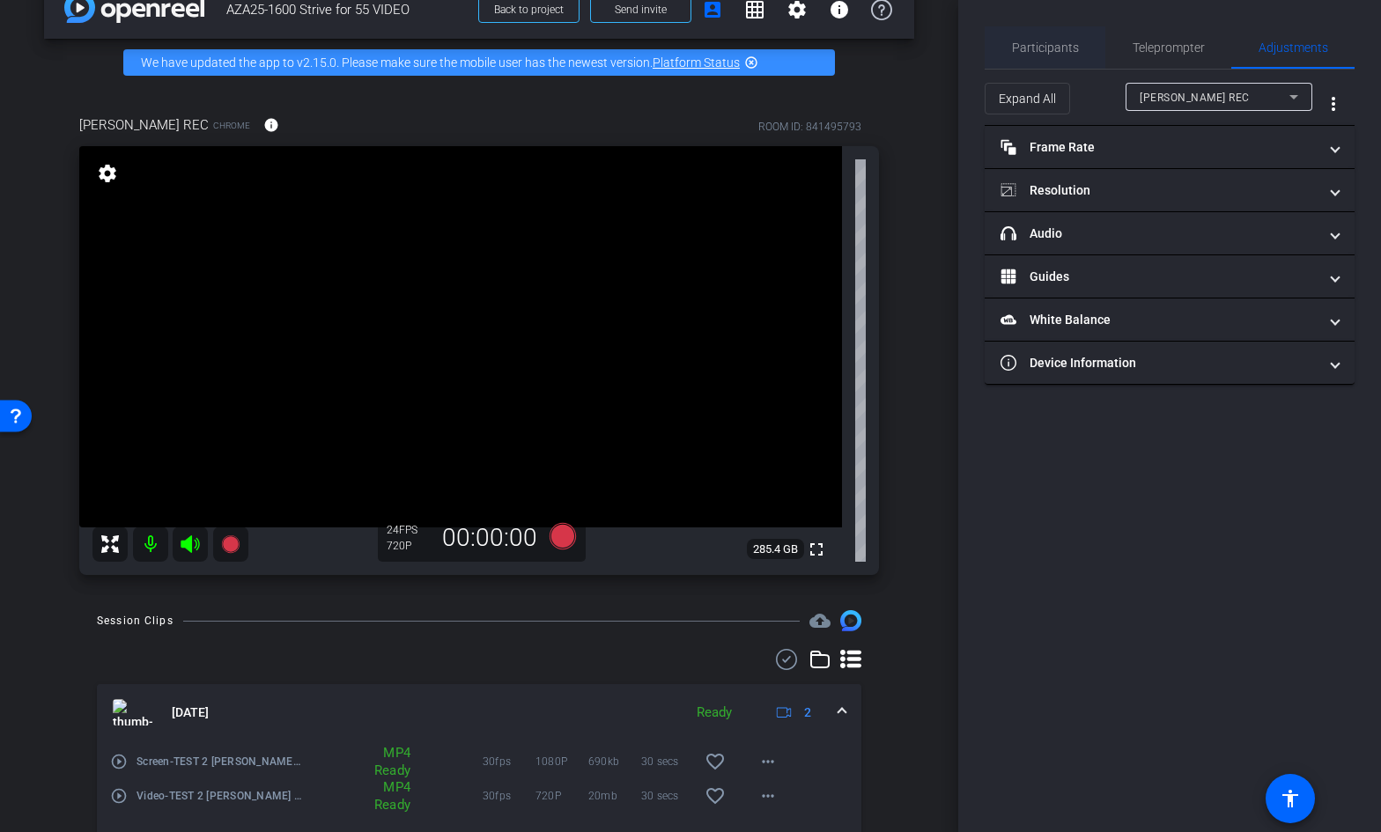
click at [1051, 48] on span "Participants" at bounding box center [1045, 47] width 67 height 12
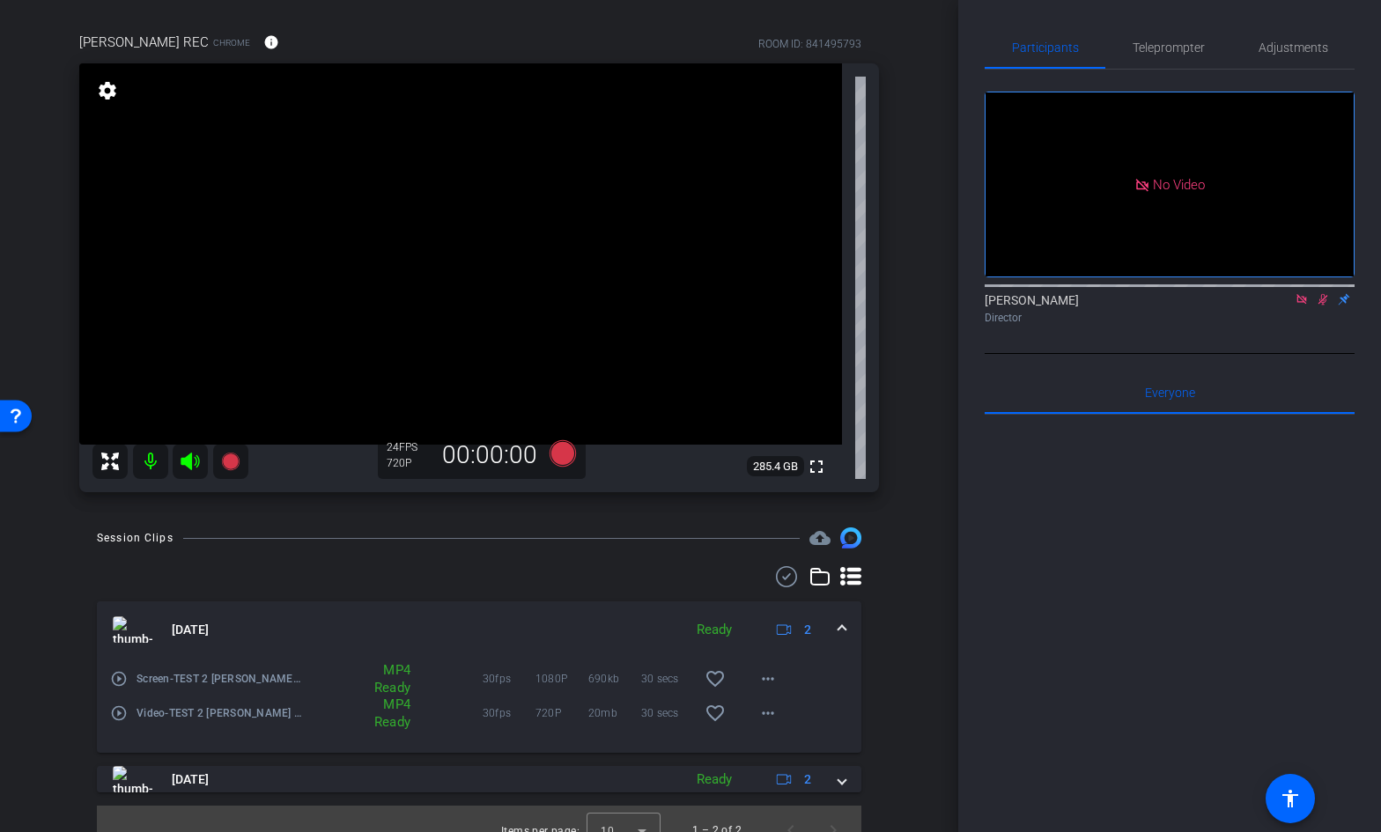
scroll to position [143, 0]
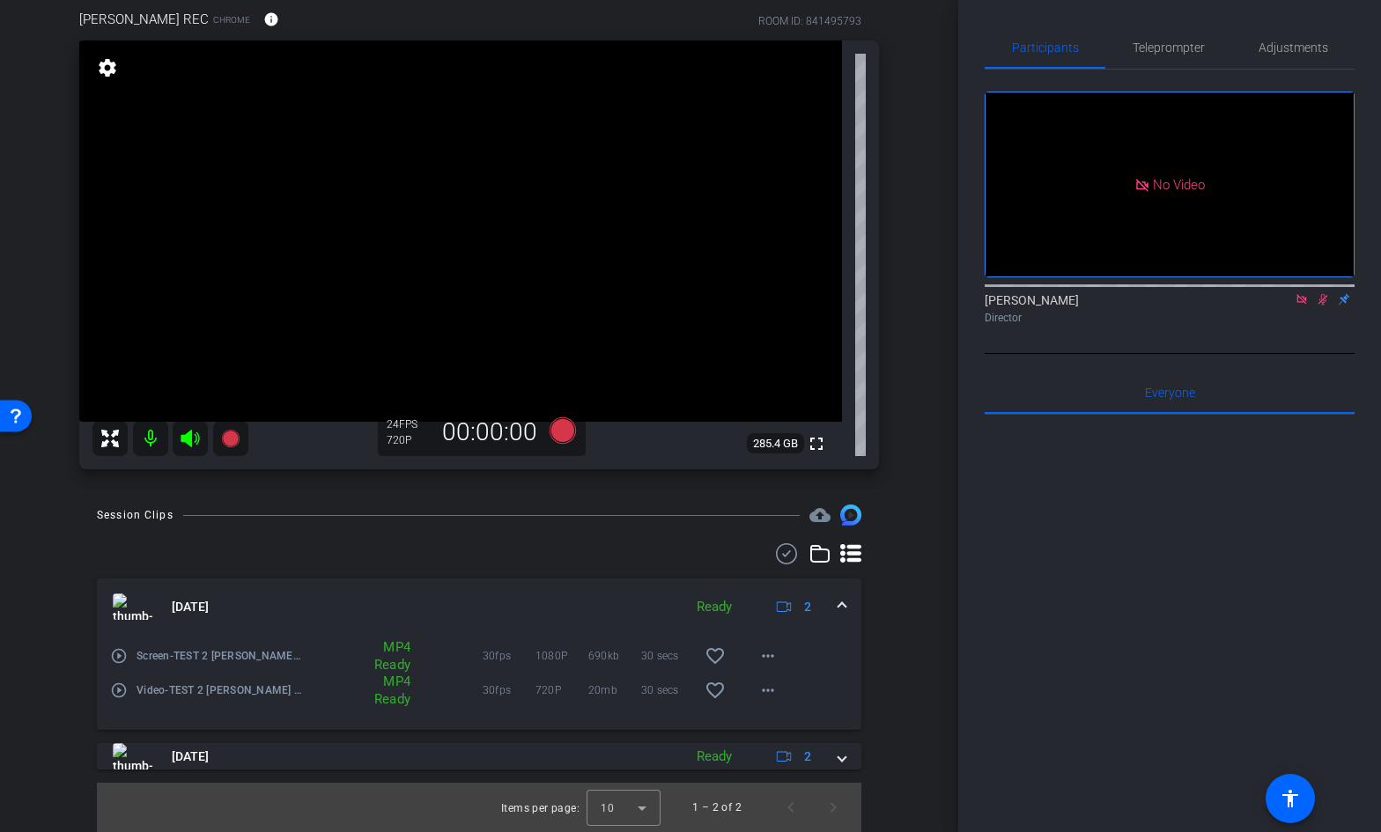
click at [1320, 294] on icon at bounding box center [1323, 299] width 10 height 11
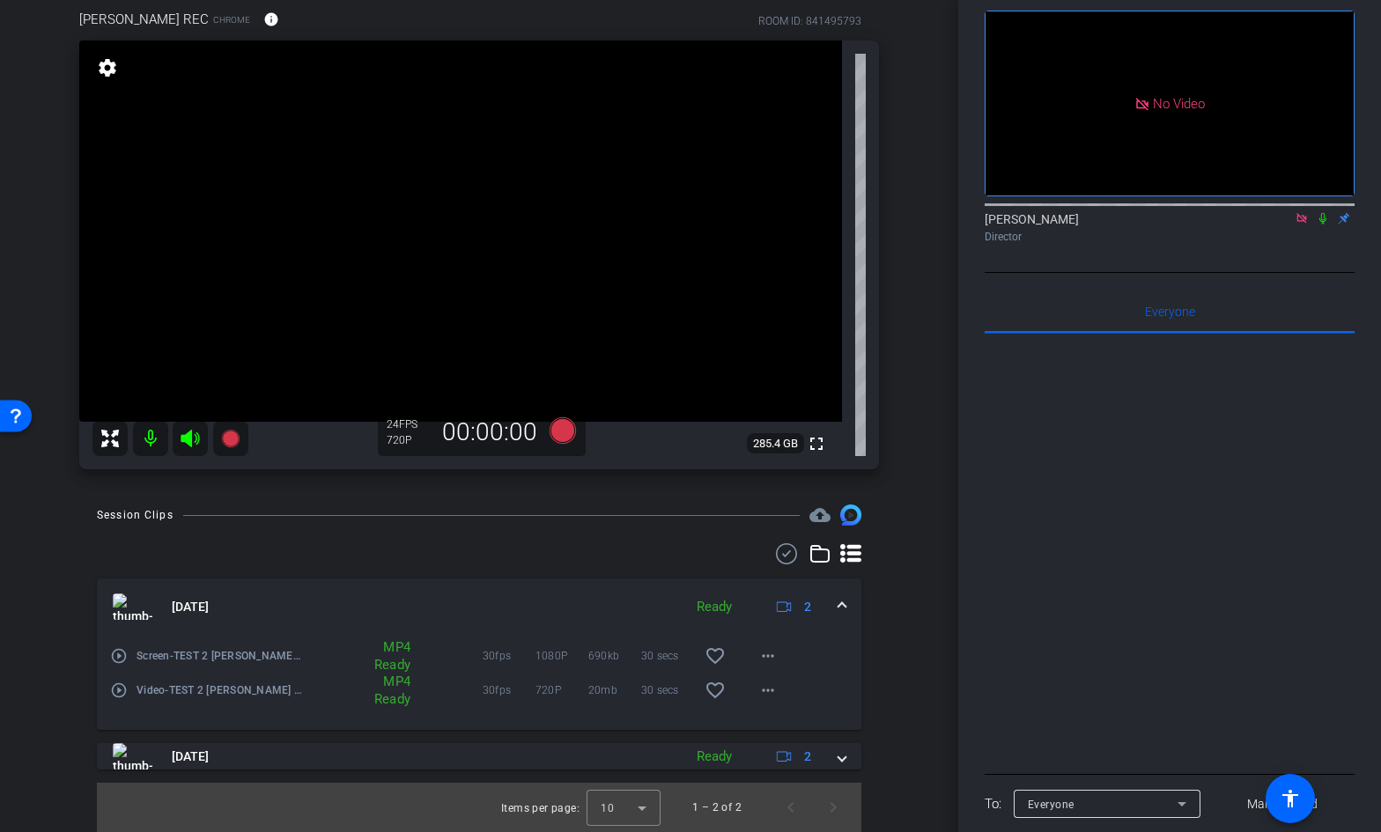
scroll to position [97, 0]
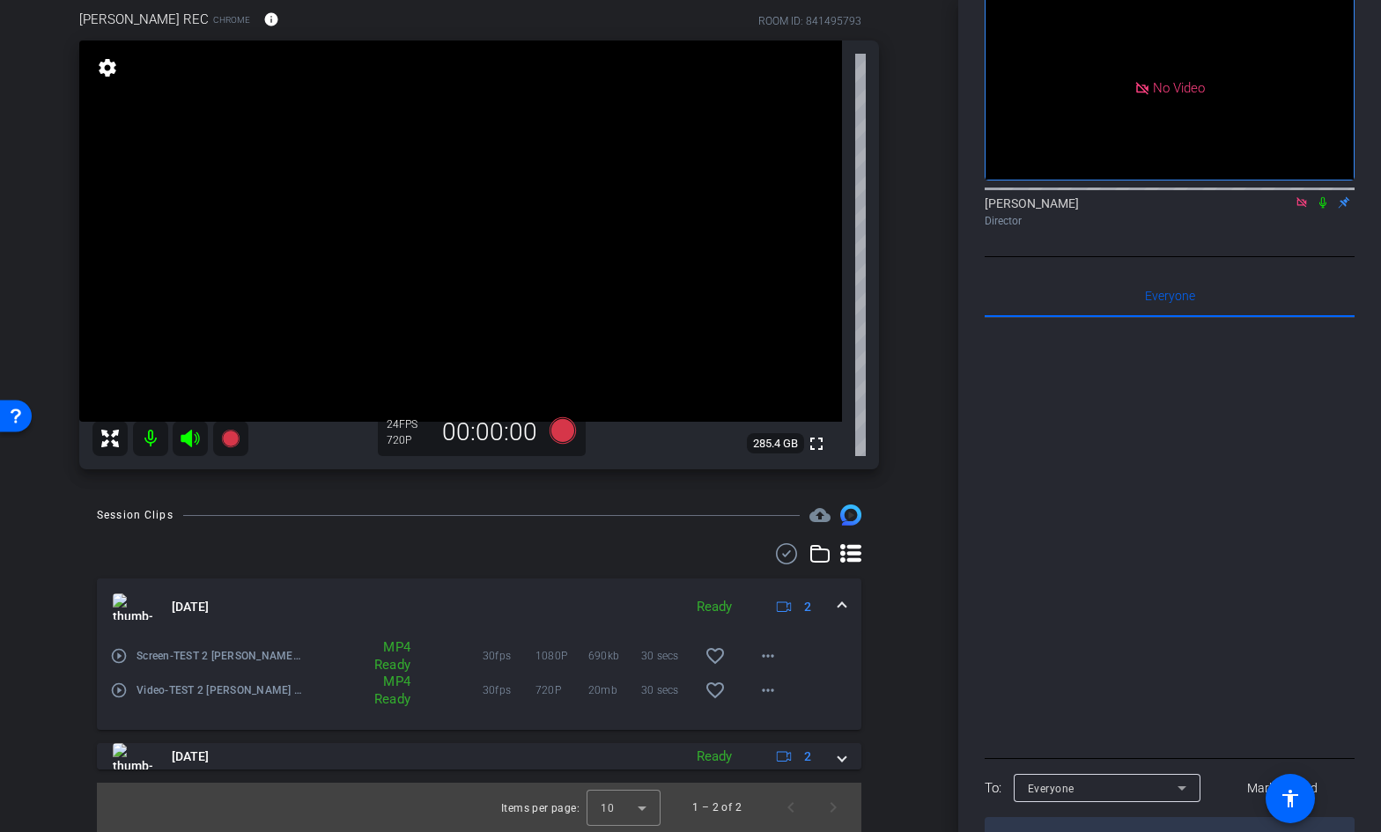
click at [1057, 817] on textarea at bounding box center [1169, 837] width 370 height 40
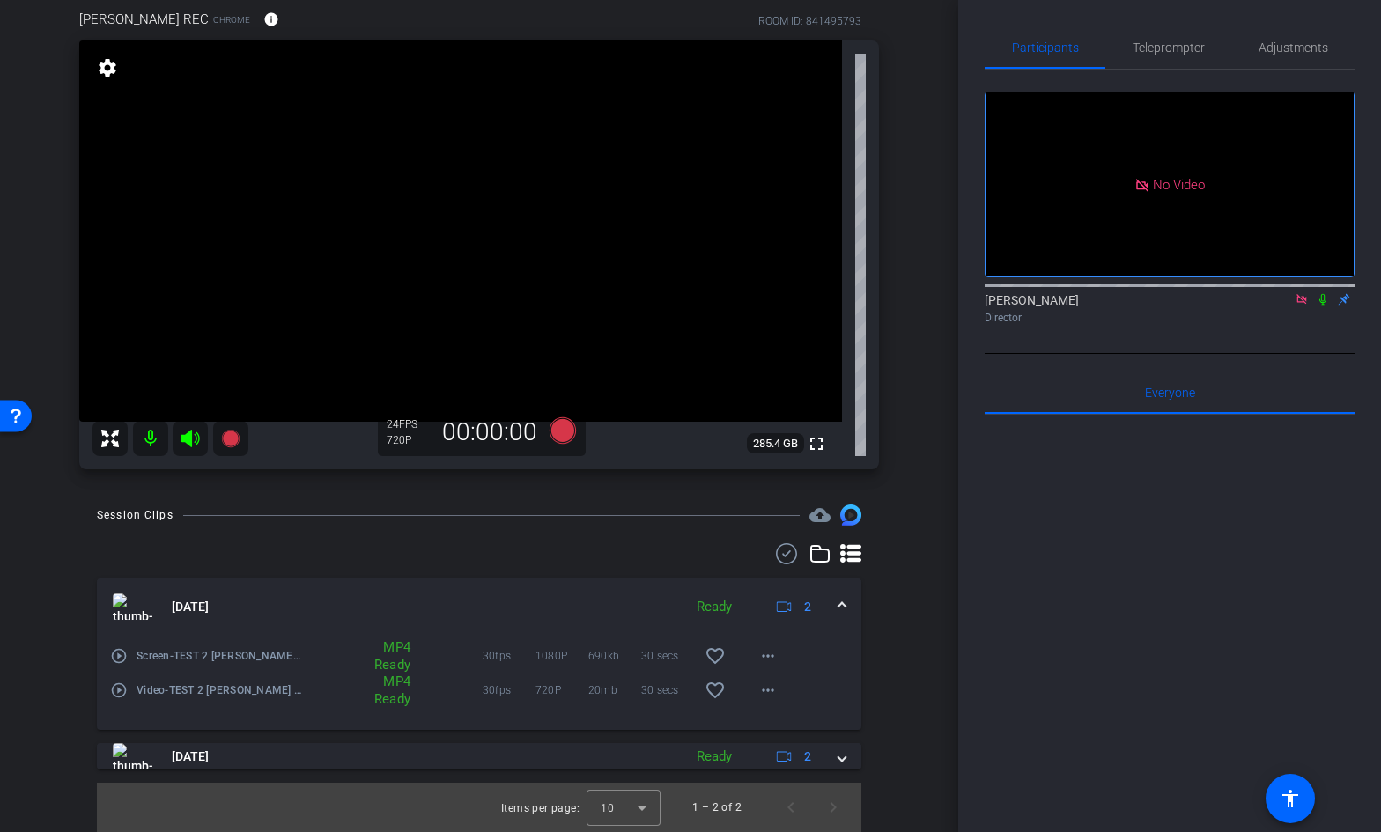
scroll to position [0, 0]
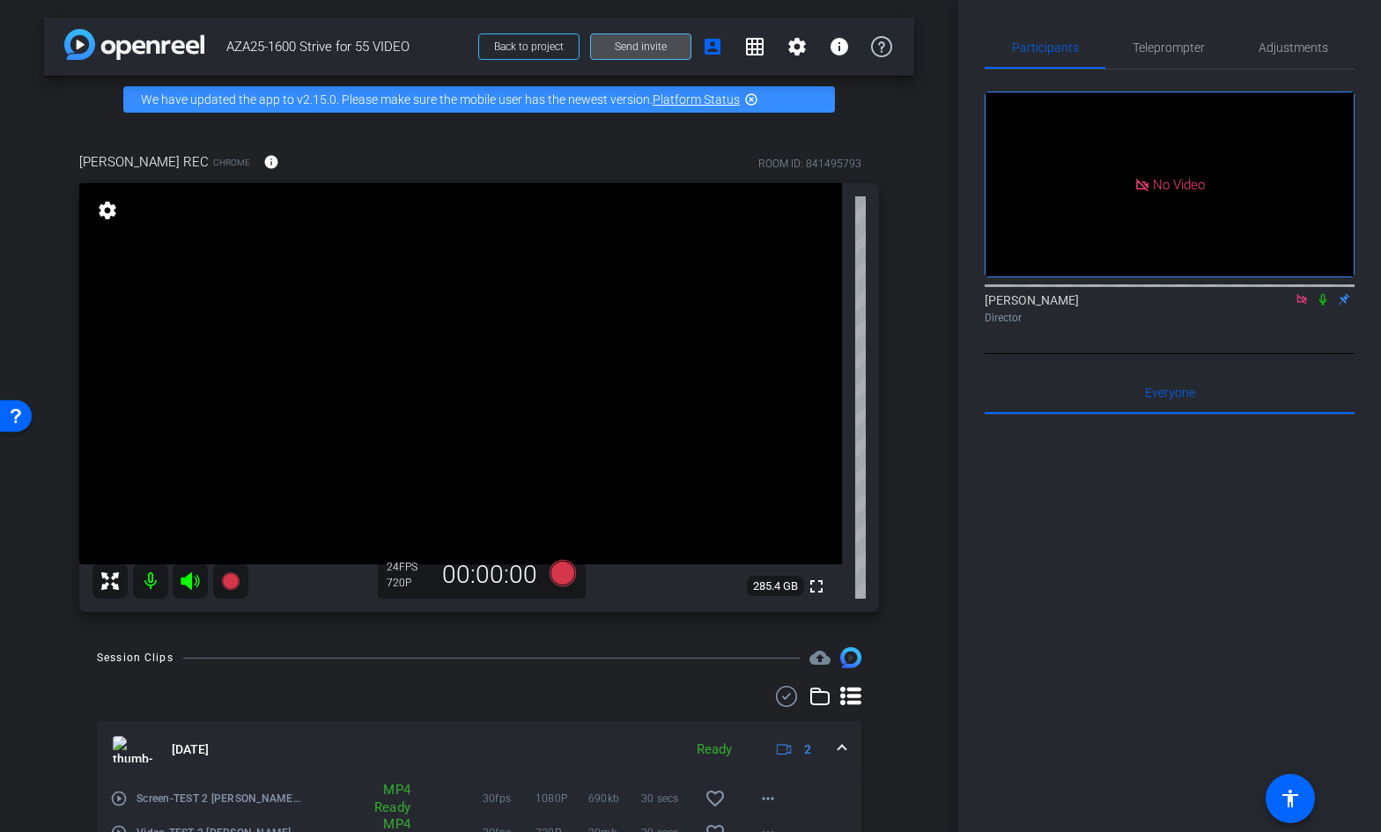
click at [649, 45] on span "Send invite" at bounding box center [641, 47] width 52 height 14
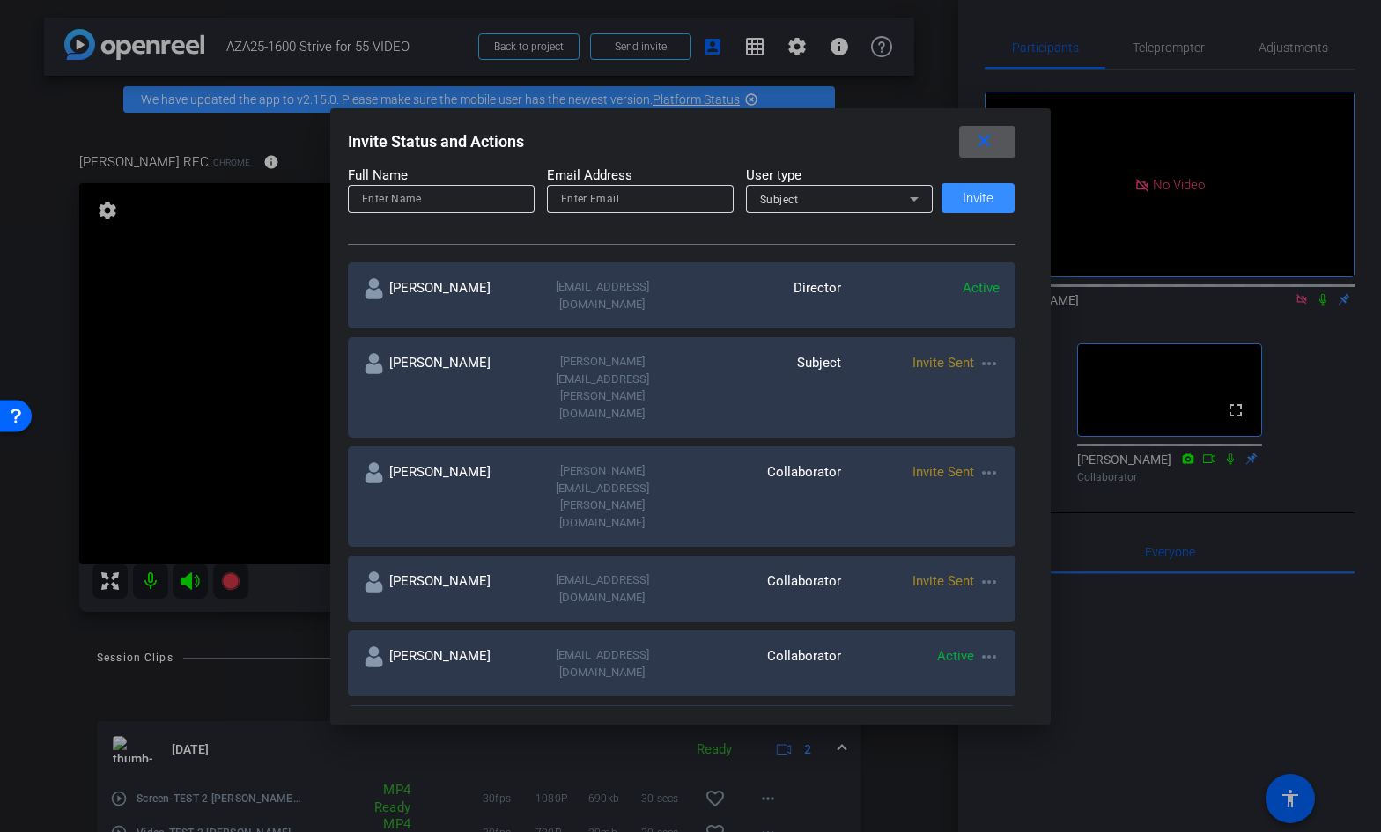
scroll to position [228, 0]
click at [991, 722] on mat-icon "more_horiz" at bounding box center [988, 732] width 21 height 21
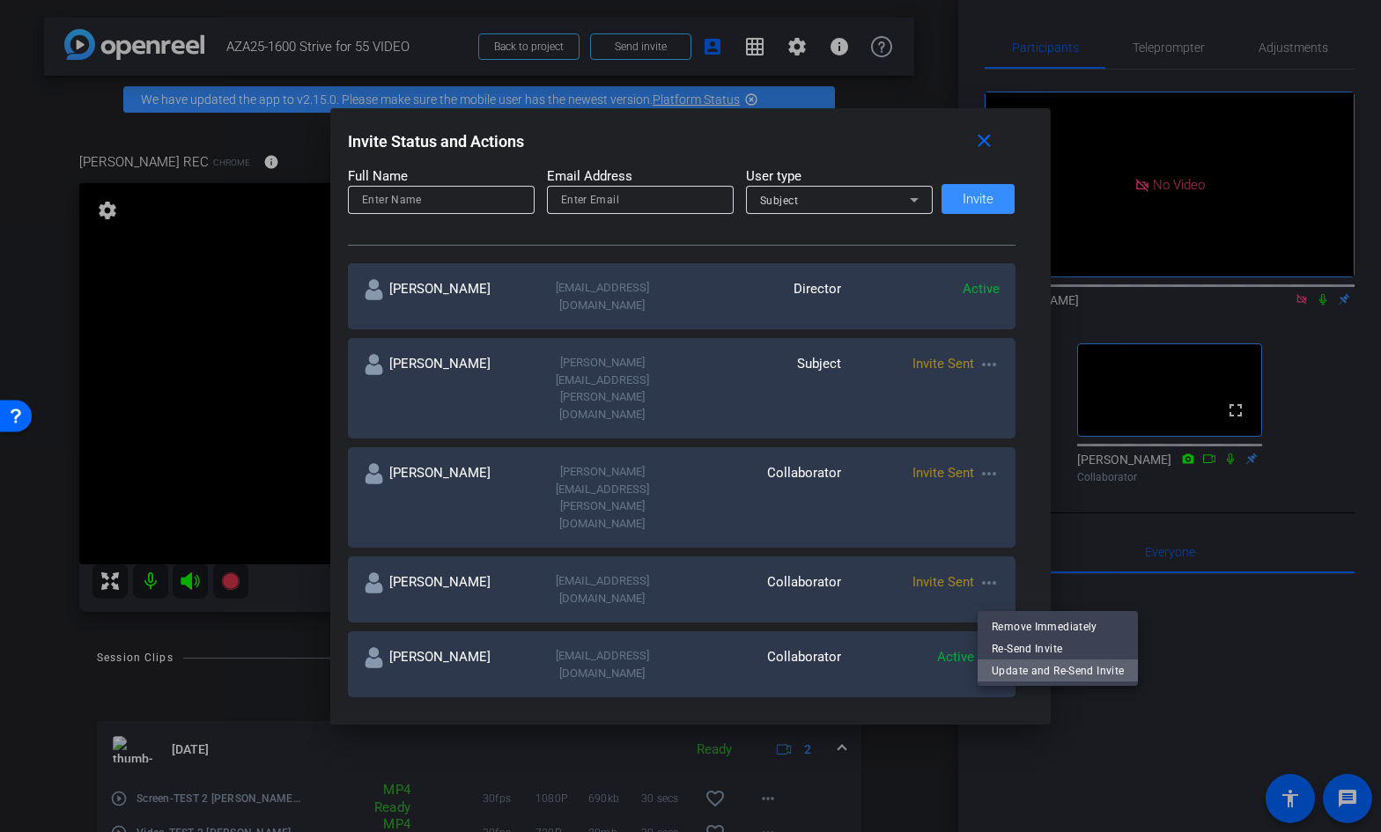
click at [1007, 664] on span "Update and Re-Send Invite" at bounding box center [1057, 670] width 132 height 21
type input "HELENA Viewer"
type input "[EMAIL_ADDRESS][DOMAIN_NAME]"
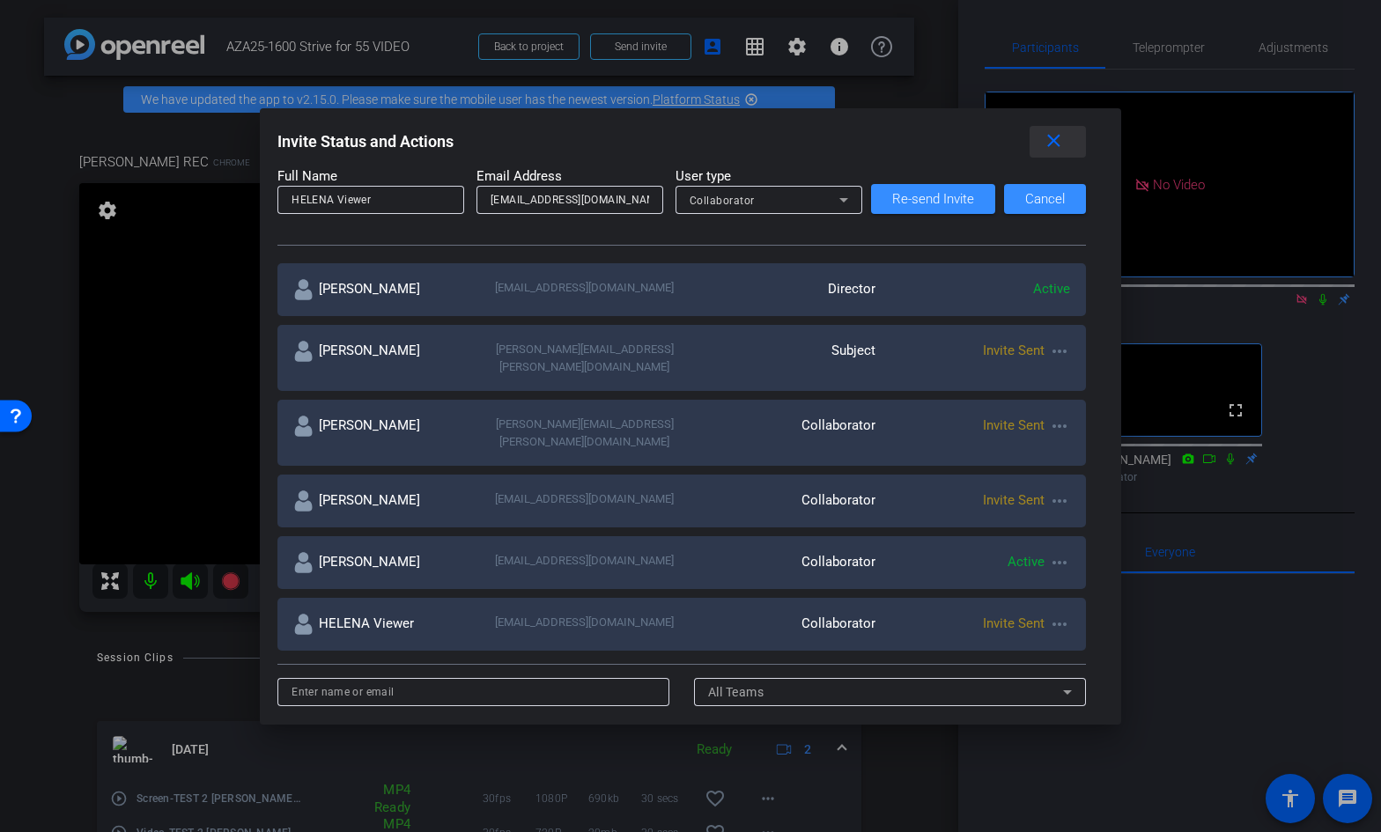
click at [1057, 146] on mat-icon "close" at bounding box center [1053, 141] width 22 height 22
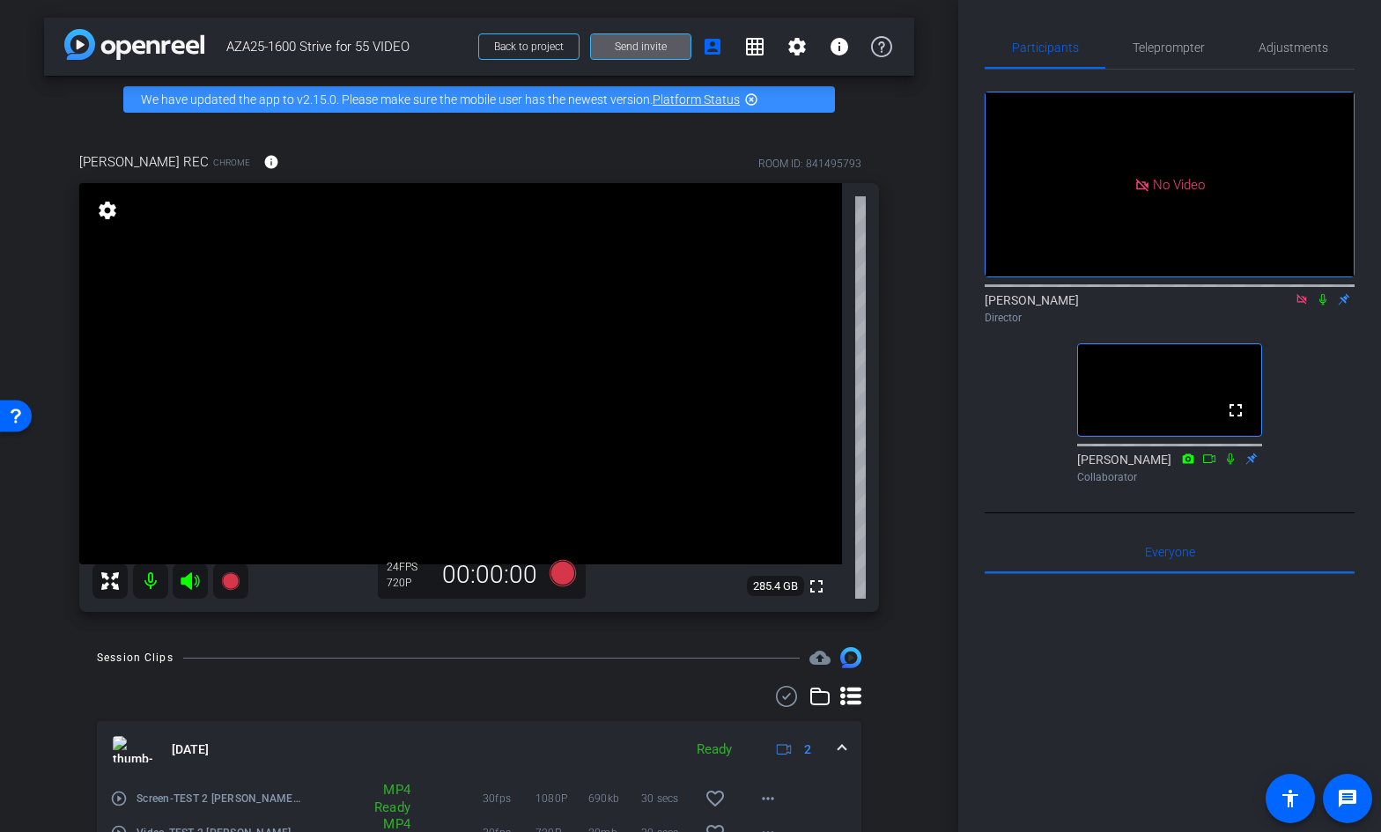
click at [1302, 293] on icon at bounding box center [1301, 299] width 14 height 12
click at [1281, 306] on icon at bounding box center [1280, 299] width 14 height 12
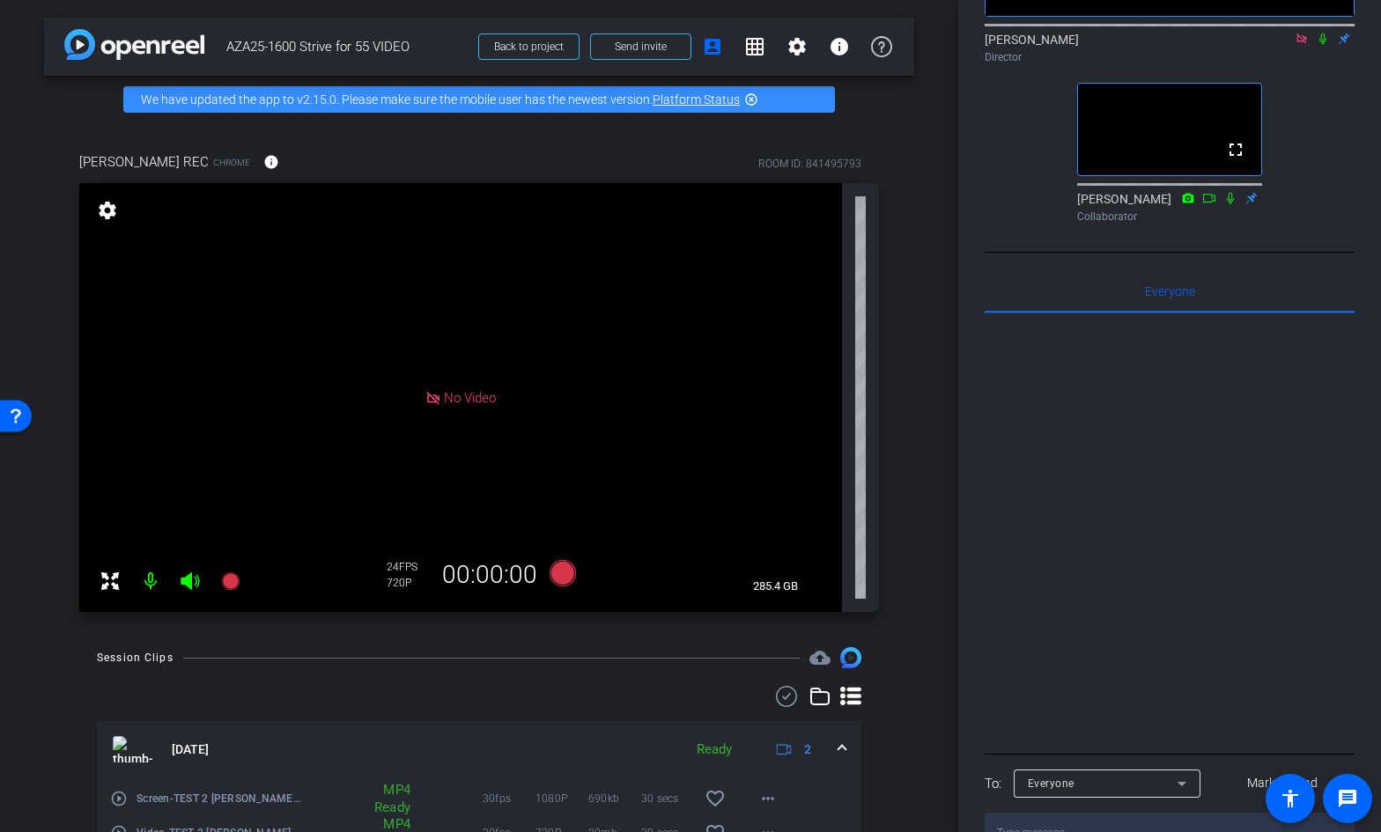
scroll to position [342, 0]
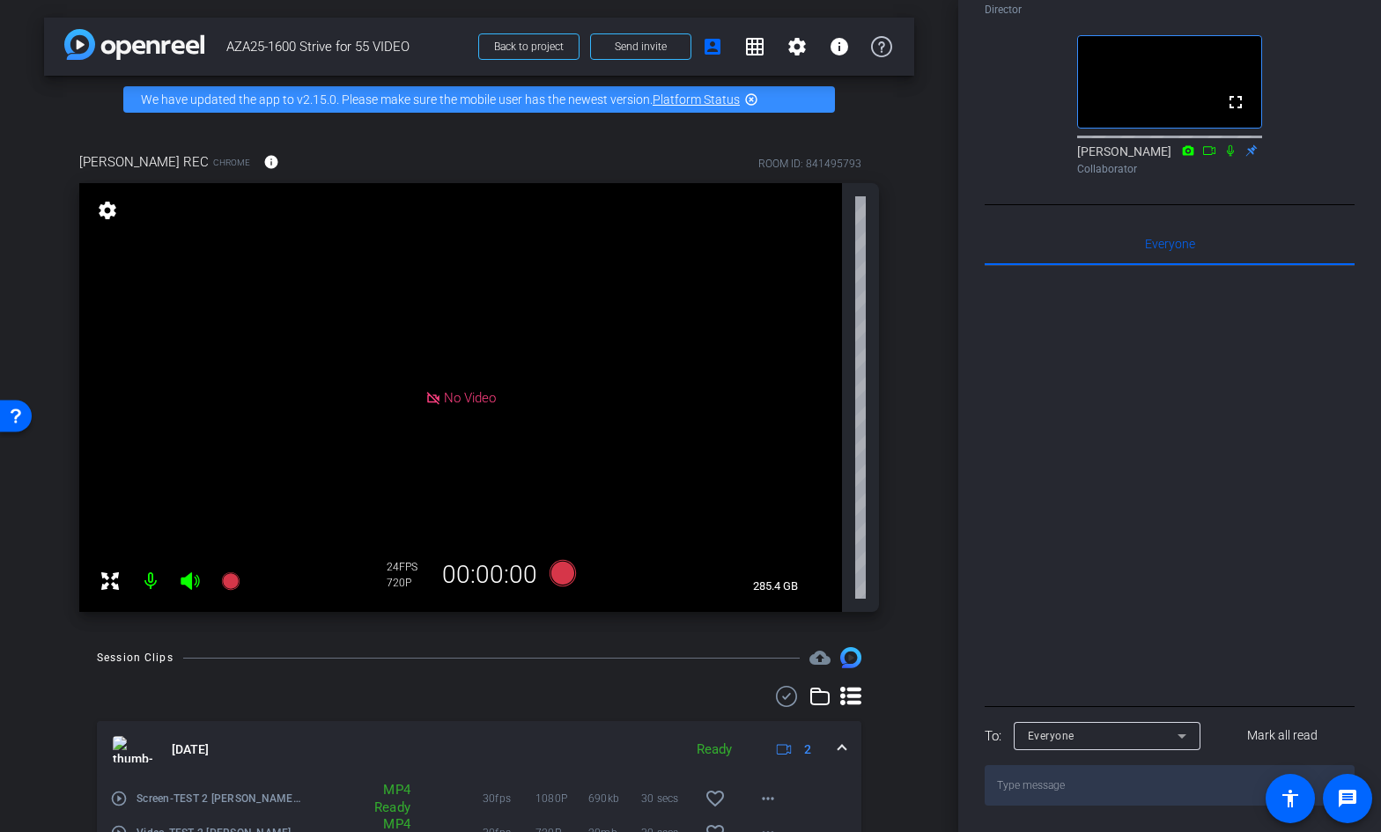
click at [1080, 789] on textarea at bounding box center [1169, 785] width 370 height 40
type textarea "CHAT HERE or CALL [PERSON_NAME] at [PHONE_NUMBER]"
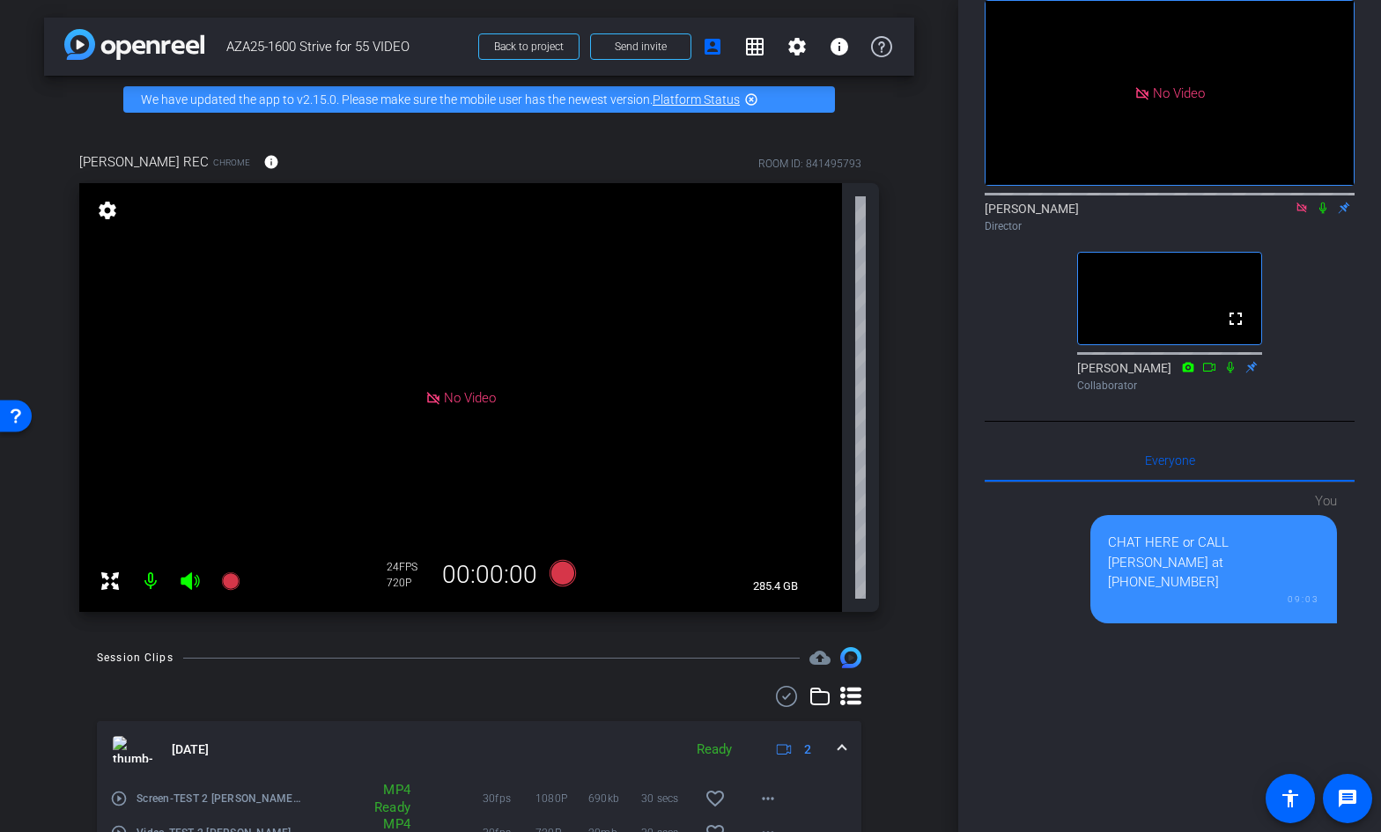
scroll to position [0, 0]
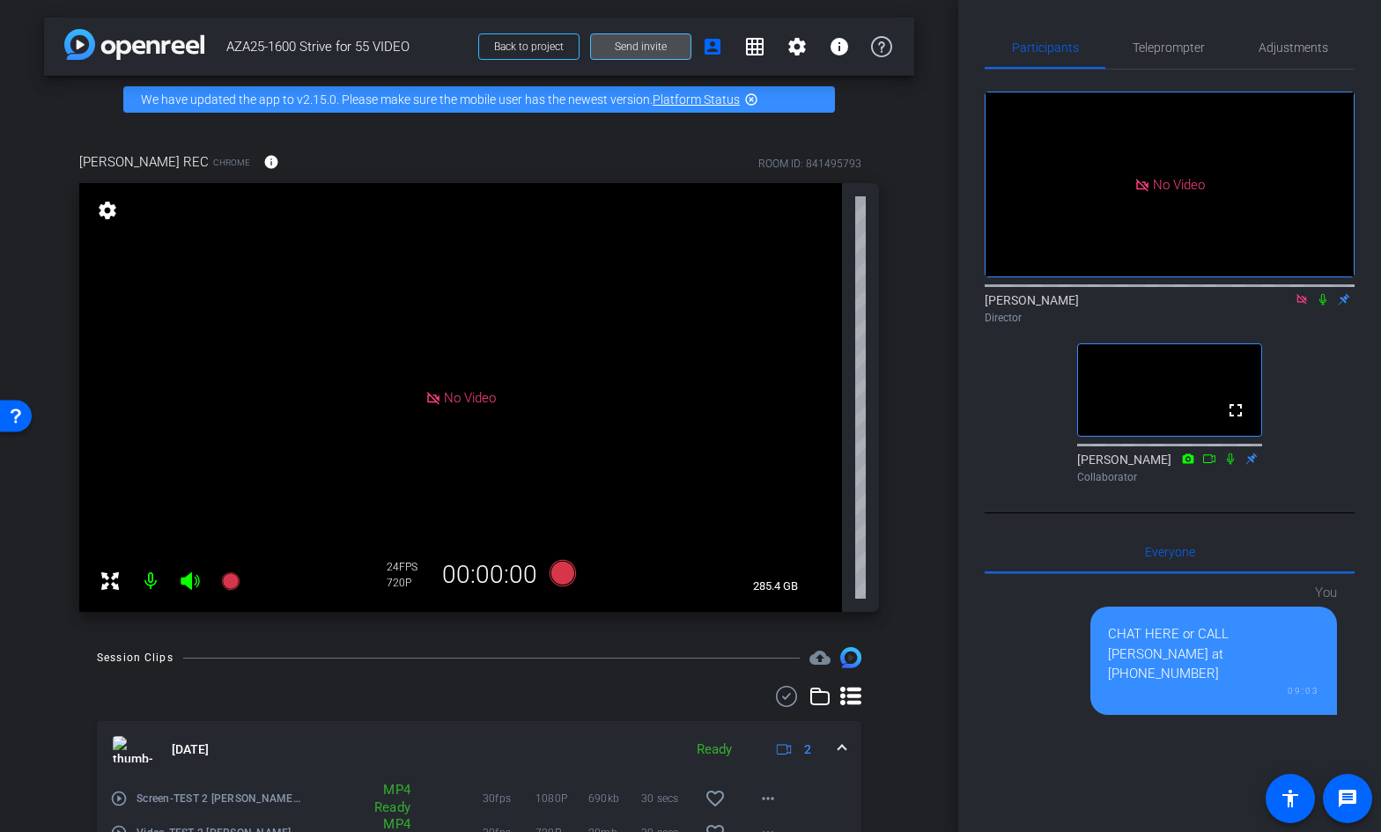
click at [662, 51] on span "Send invite" at bounding box center [641, 47] width 52 height 14
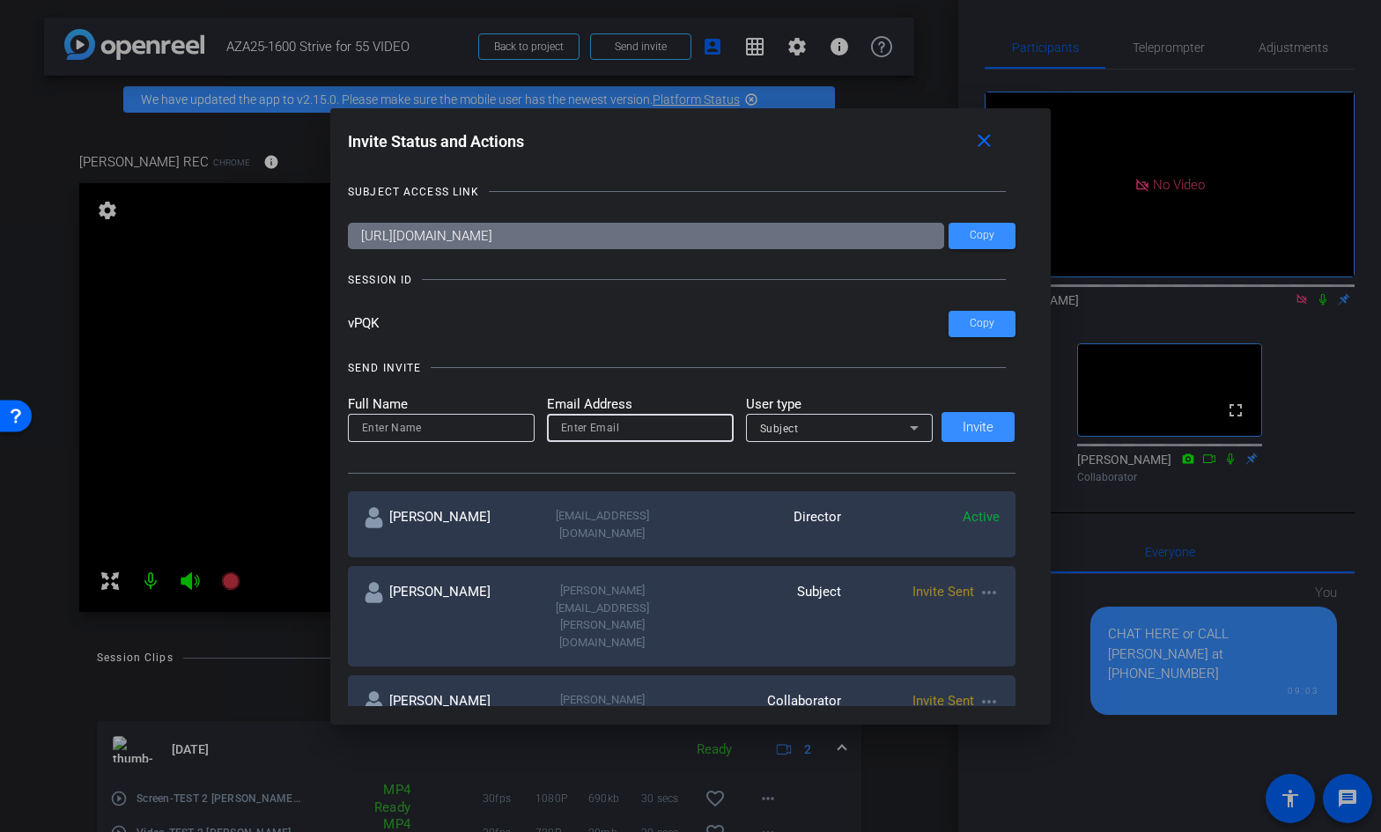
click at [594, 434] on input "email" at bounding box center [640, 427] width 158 height 21
paste input "[PERSON_NAME][EMAIL_ADDRESS][PERSON_NAME][DOMAIN_NAME]"
type input "[PERSON_NAME][EMAIL_ADDRESS][PERSON_NAME][DOMAIN_NAME]"
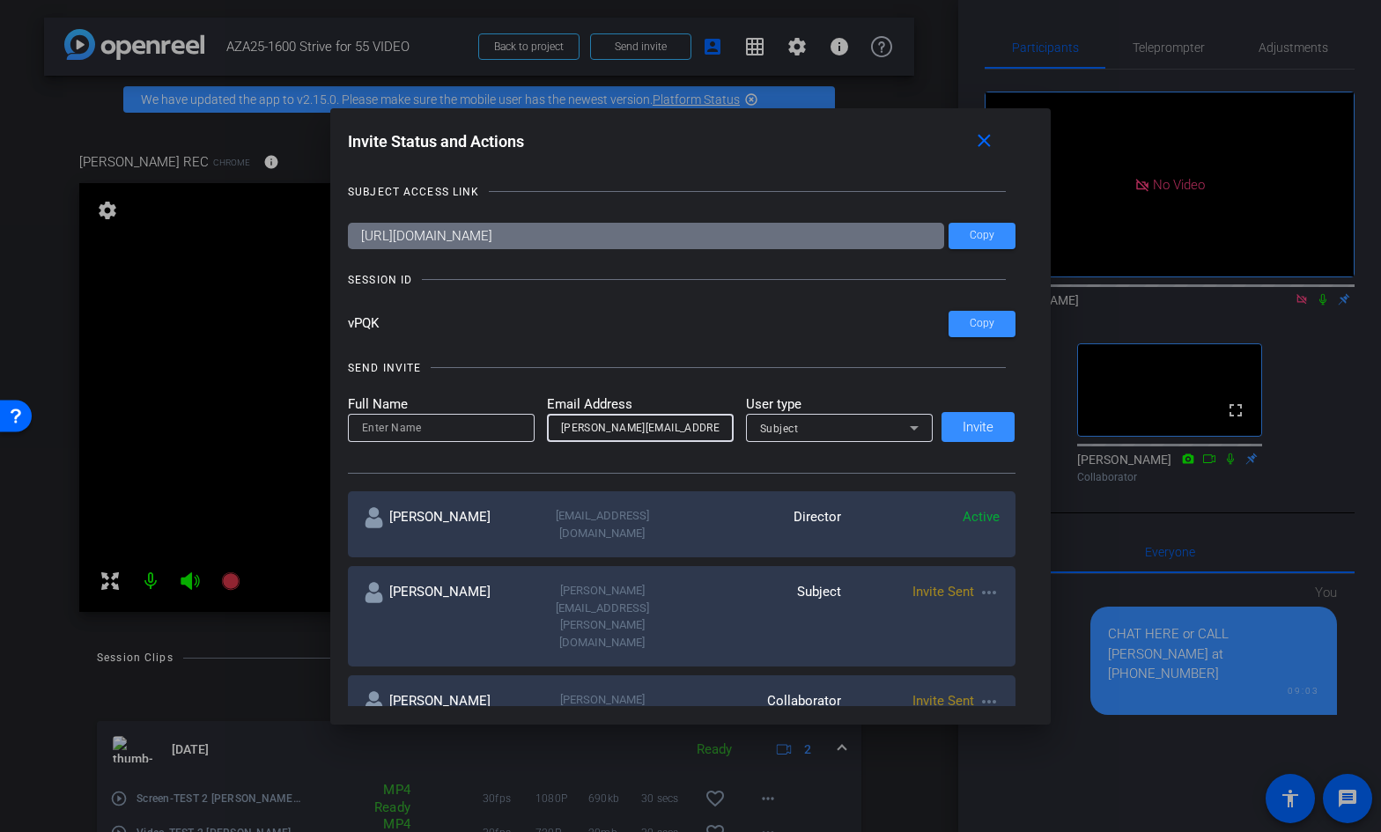
click at [501, 430] on input at bounding box center [441, 427] width 158 height 21
paste input "[PERSON_NAME][EMAIL_ADDRESS][PERSON_NAME][DOMAIN_NAME]"
drag, startPoint x: 425, startPoint y: 431, endPoint x: 568, endPoint y: 431, distance: 142.6
click at [568, 431] on form "Full Name Martino.Hroncich@astrazeneca.com Email Address Martino.Hroncich@astra…" at bounding box center [640, 418] width 585 height 48
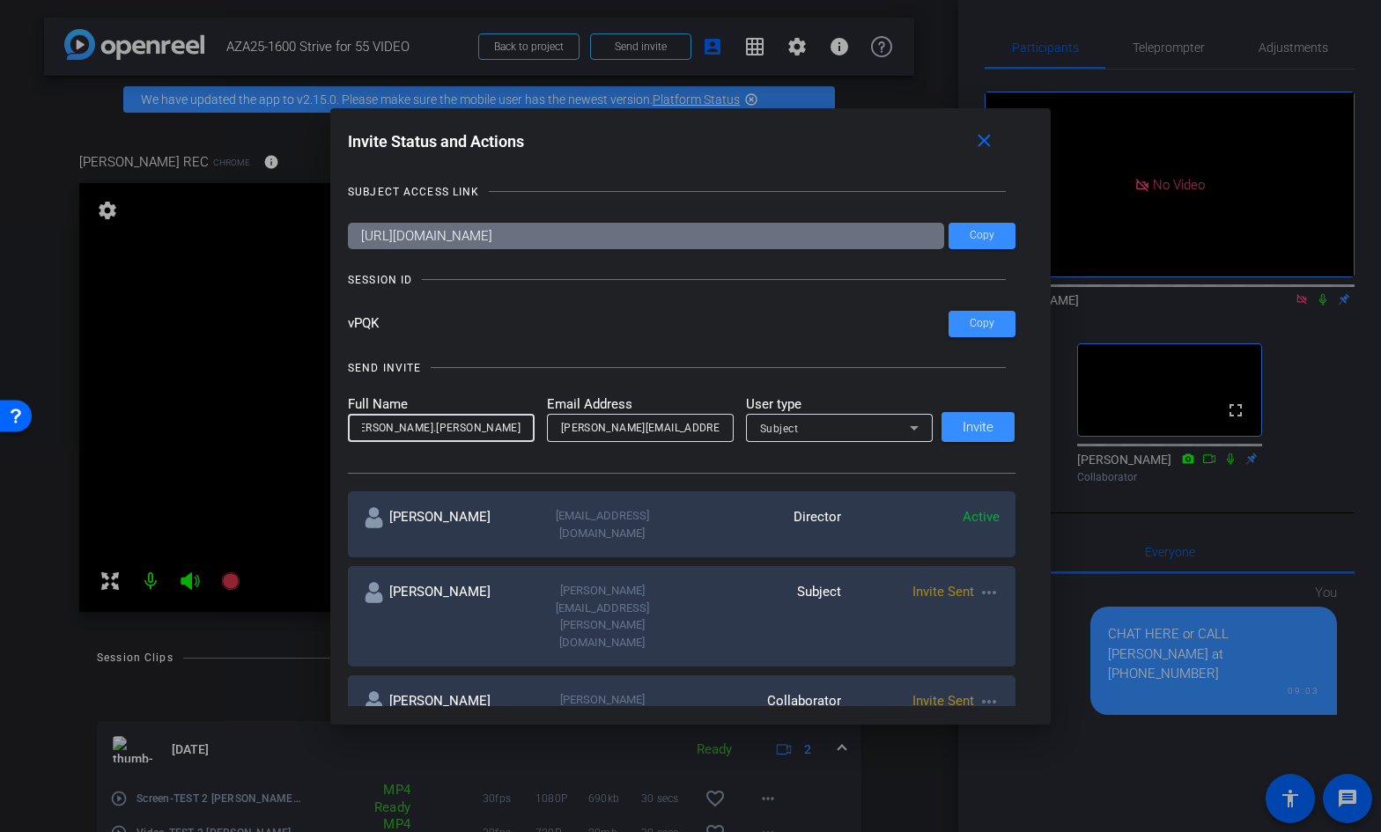
scroll to position [0, 0]
click at [406, 426] on input "Martino.Hroncich" at bounding box center [441, 427] width 158 height 21
type input "[PERSON_NAME]"
click at [986, 423] on span "Invite" at bounding box center [977, 427] width 31 height 13
click at [726, 238] on input "[URL][DOMAIN_NAME]" at bounding box center [646, 236] width 596 height 26
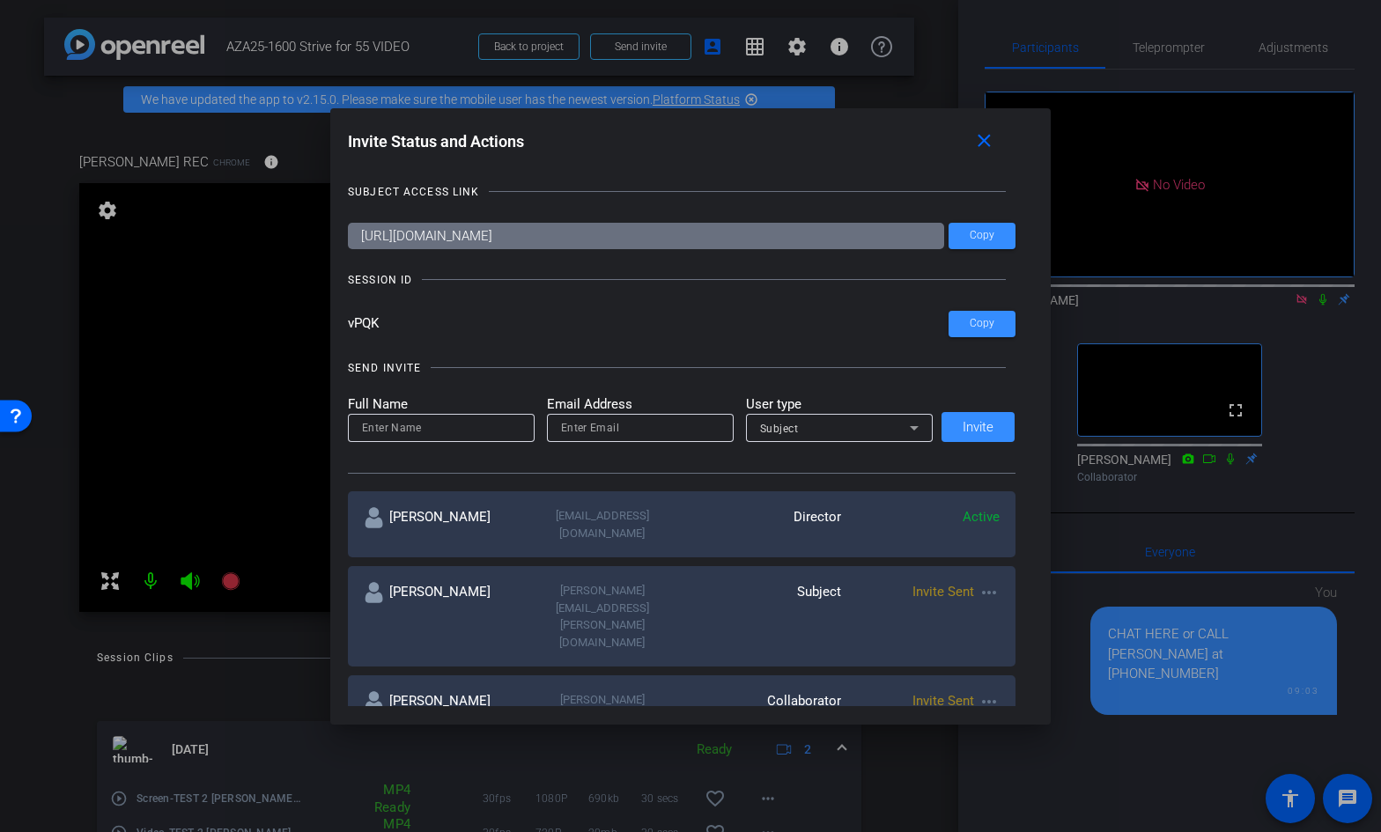
drag, startPoint x: 735, startPoint y: 237, endPoint x: 357, endPoint y: 225, distance: 378.8
click at [357, 225] on input "[URL][DOMAIN_NAME]" at bounding box center [646, 236] width 596 height 26
click at [983, 139] on mat-icon "close" at bounding box center [984, 141] width 22 height 22
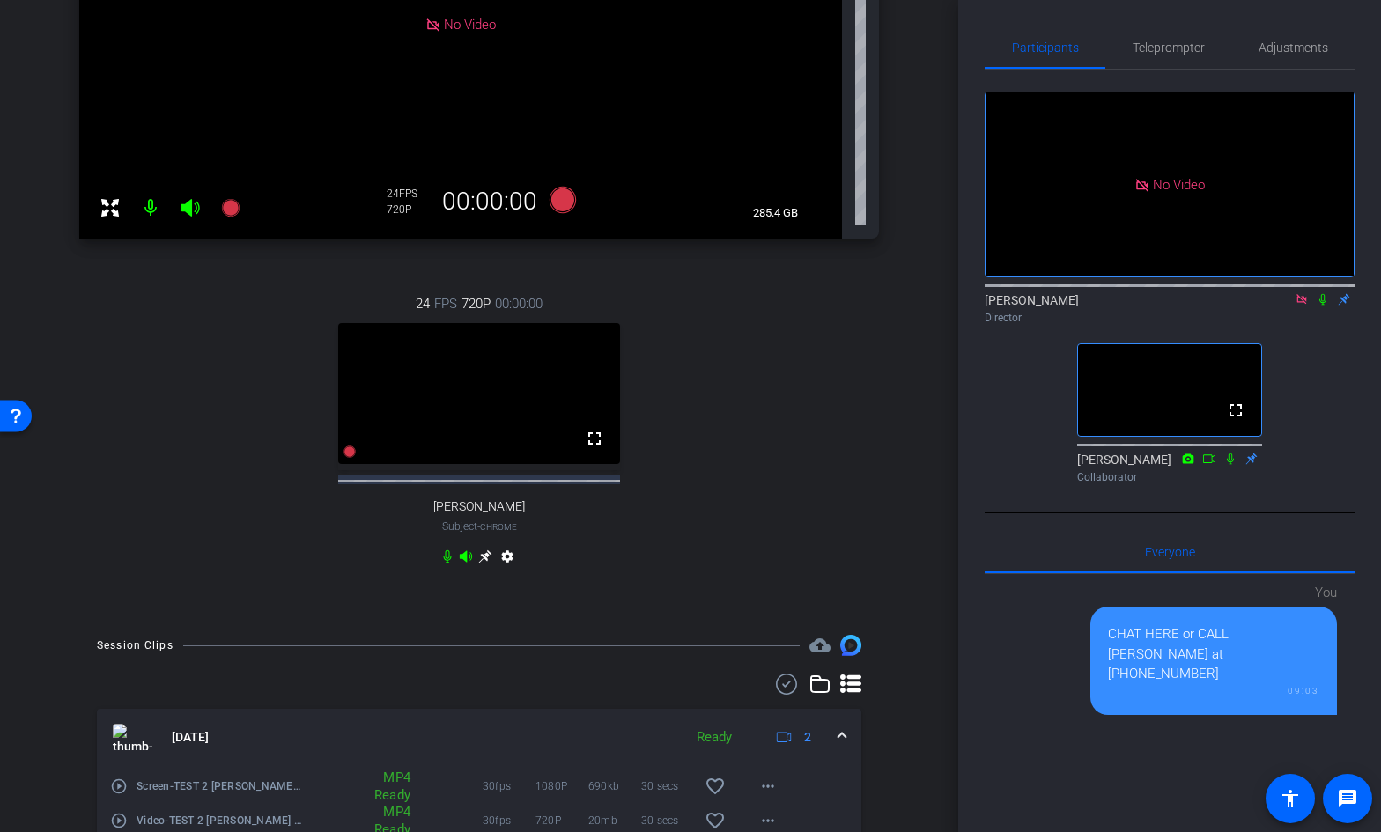
scroll to position [364, 0]
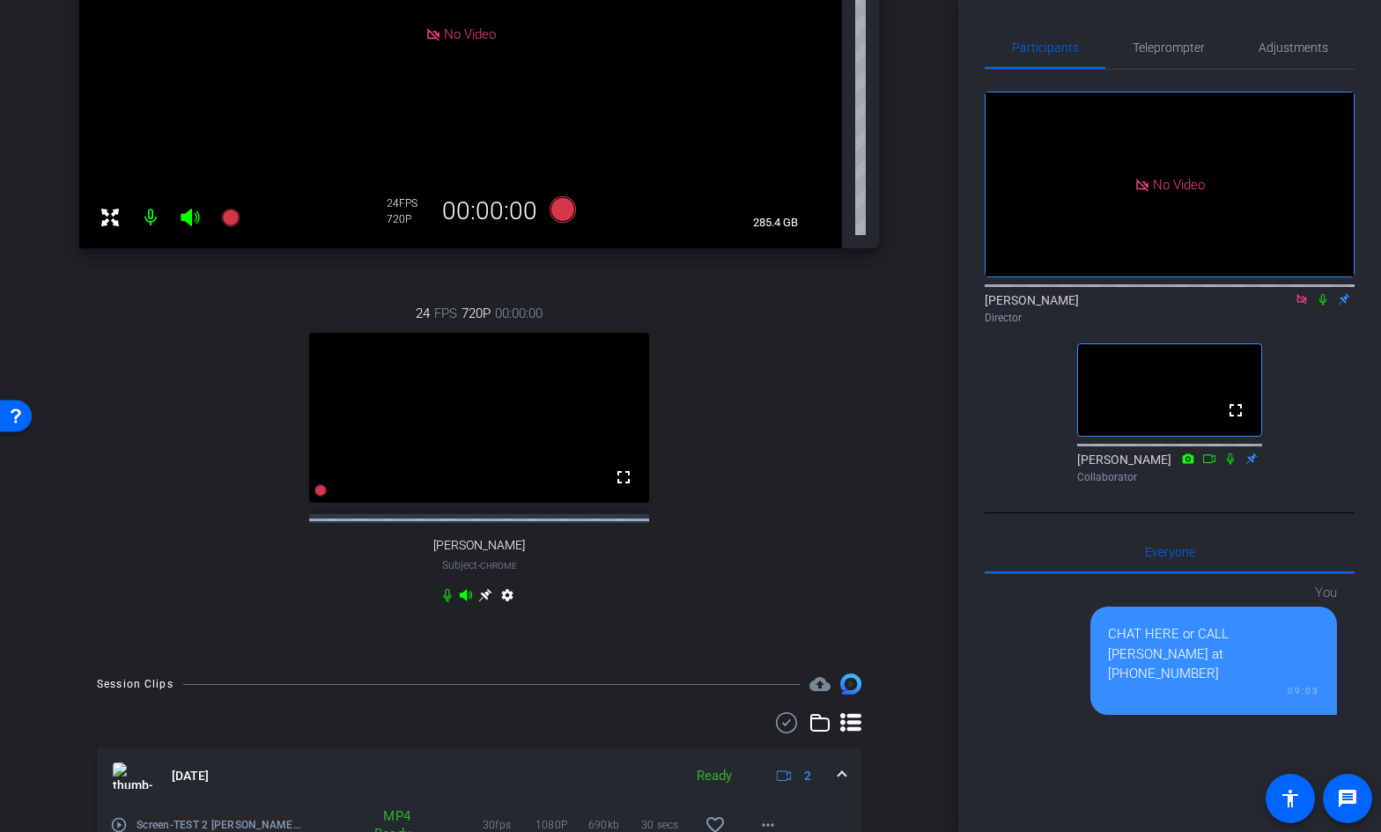
click at [484, 602] on icon at bounding box center [484, 595] width 13 height 13
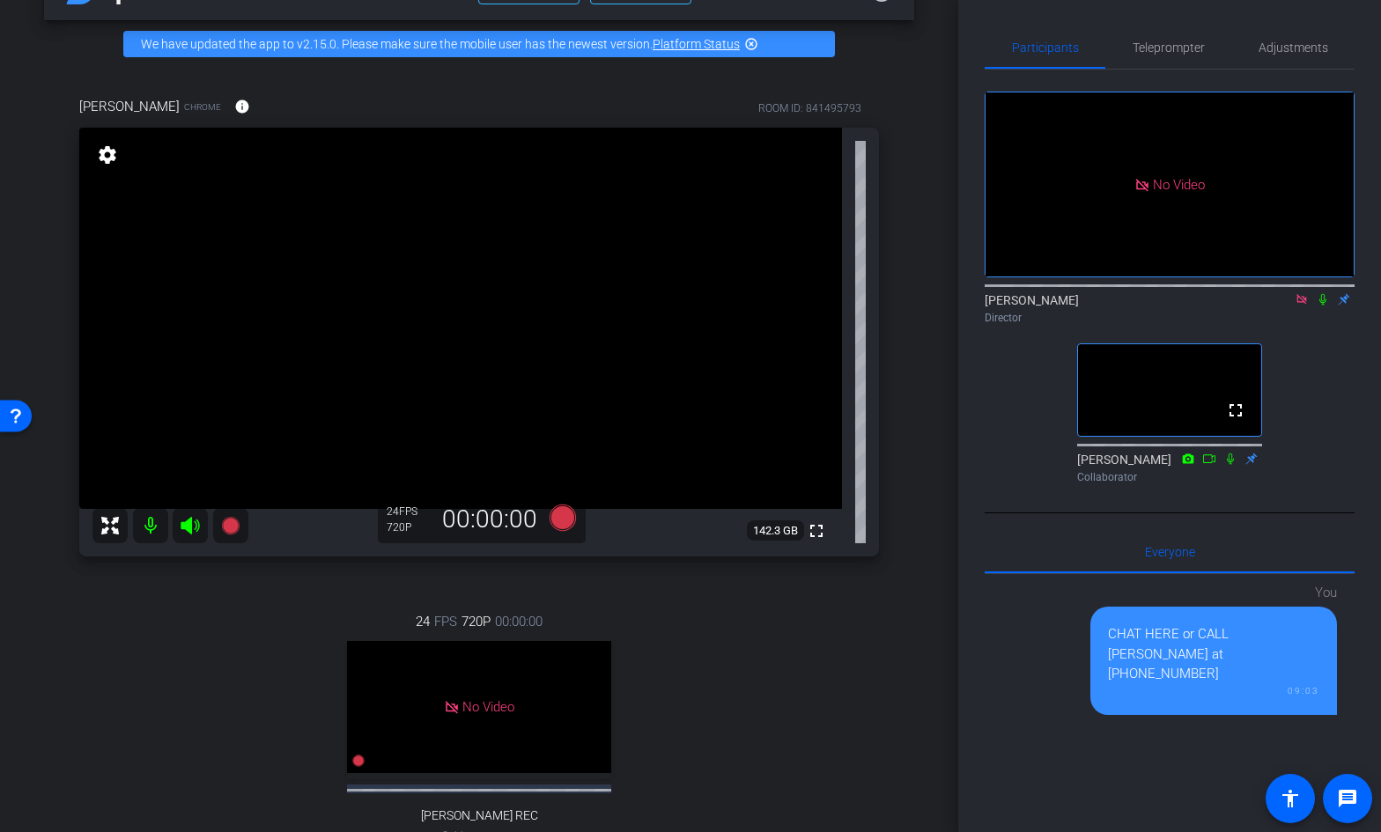
scroll to position [54, 0]
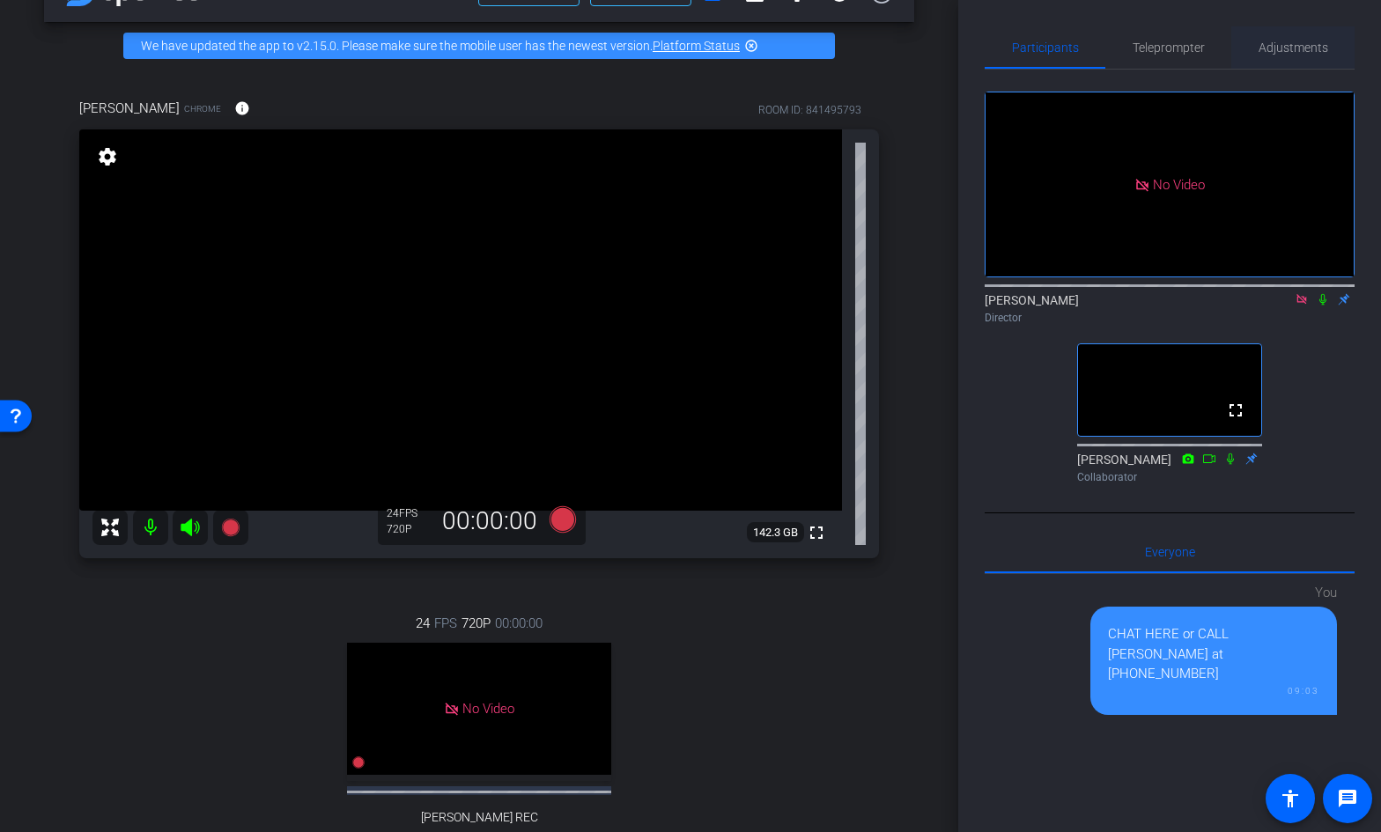
click at [1298, 41] on span "Adjustments" at bounding box center [1293, 47] width 70 height 12
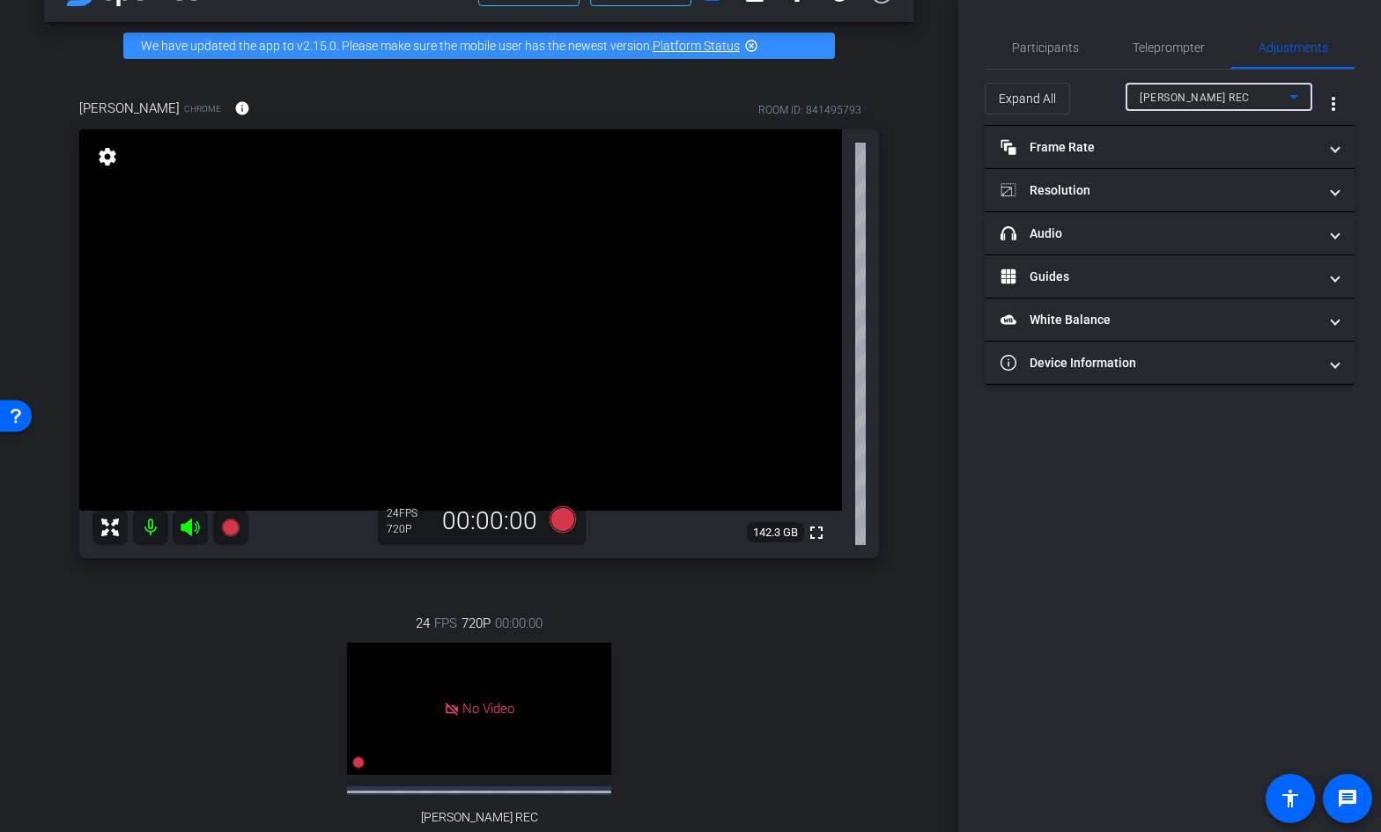
click at [1207, 98] on div "HELENA REC" at bounding box center [1214, 97] width 150 height 22
click at [1183, 157] on span "[PERSON_NAME]" at bounding box center [1183, 160] width 89 height 21
type input "11000"
click at [1093, 162] on mat-expansion-panel-header "Frame Rate Frame Rate" at bounding box center [1169, 147] width 370 height 42
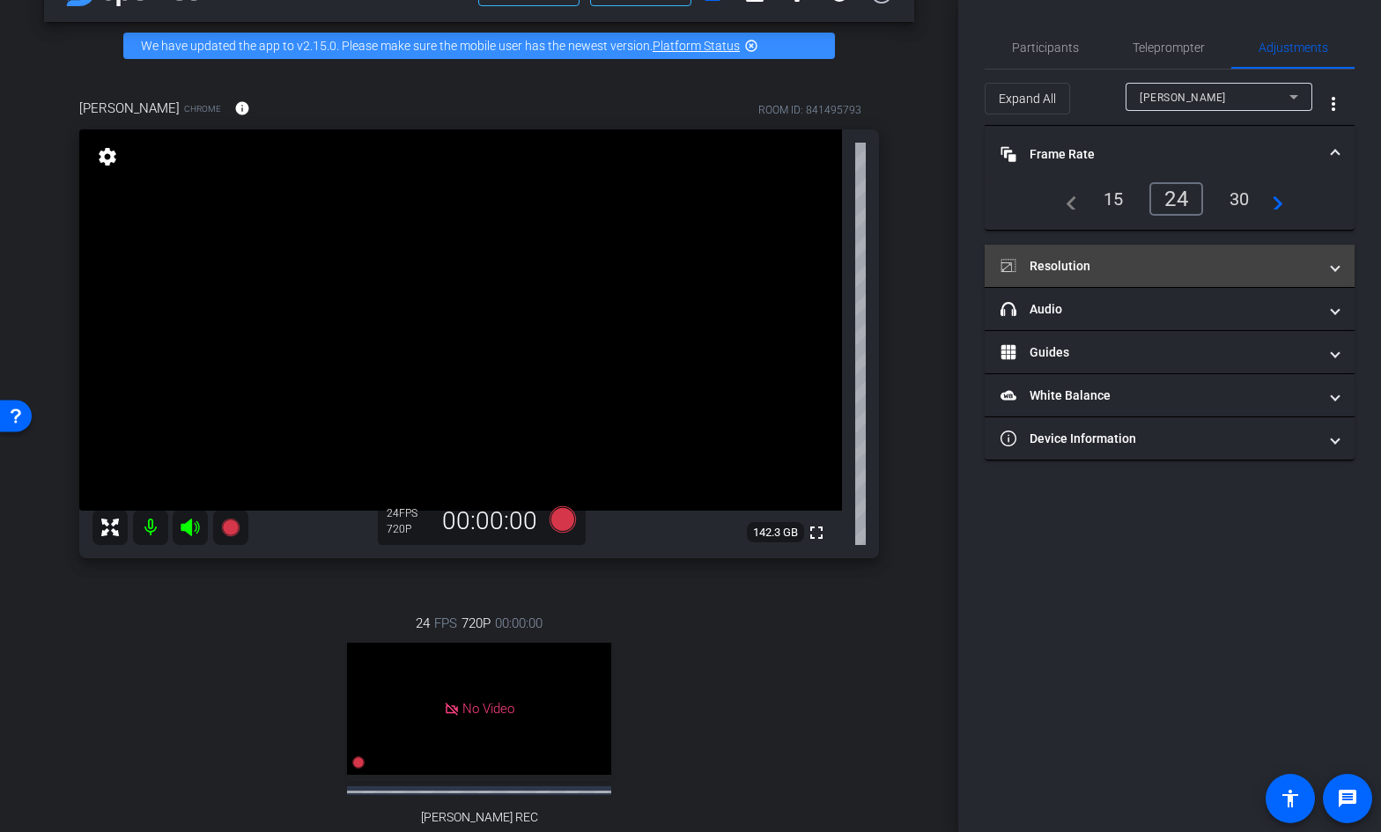
click at [1093, 269] on mat-panel-title "Resolution" at bounding box center [1158, 266] width 317 height 18
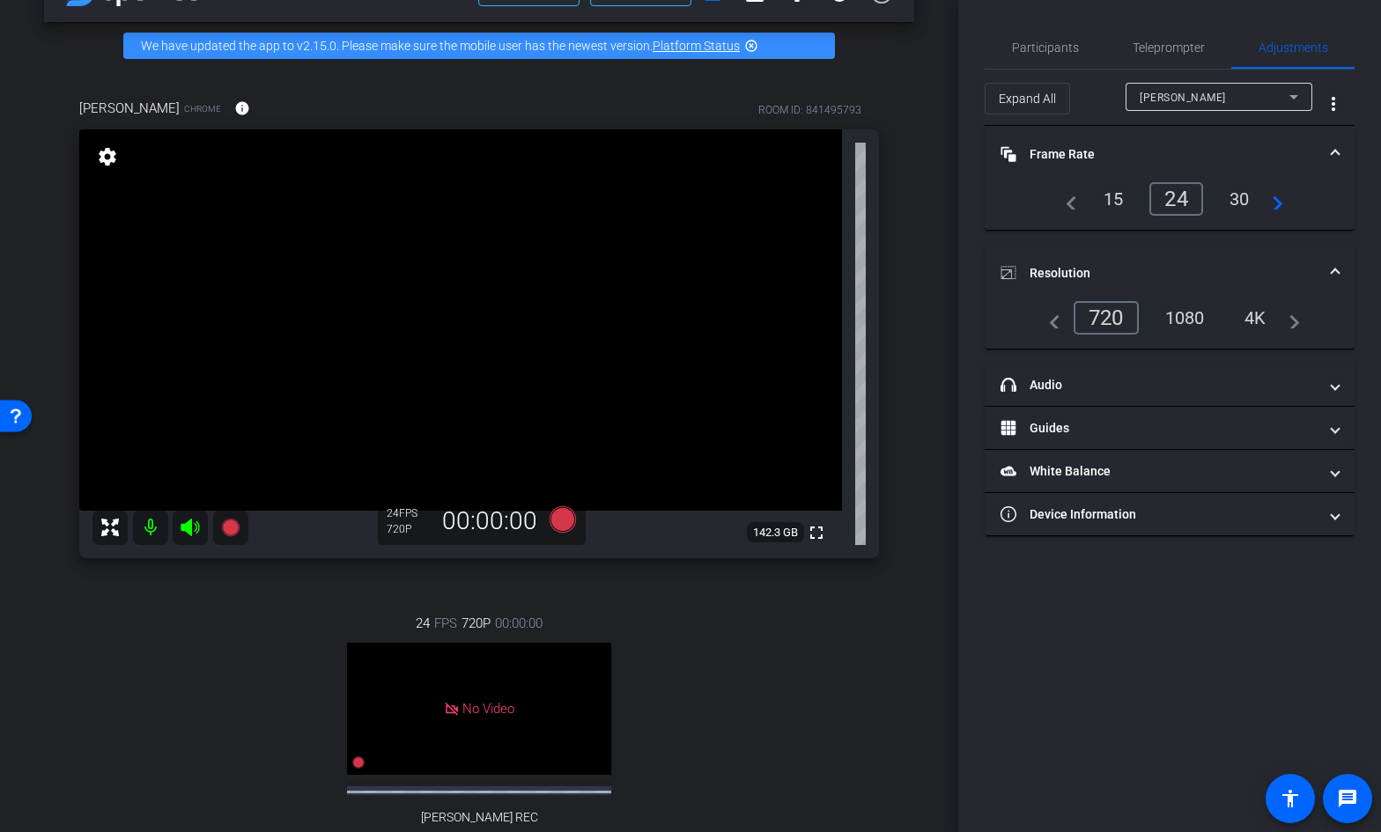
click at [1191, 319] on div "1080" at bounding box center [1185, 318] width 66 height 30
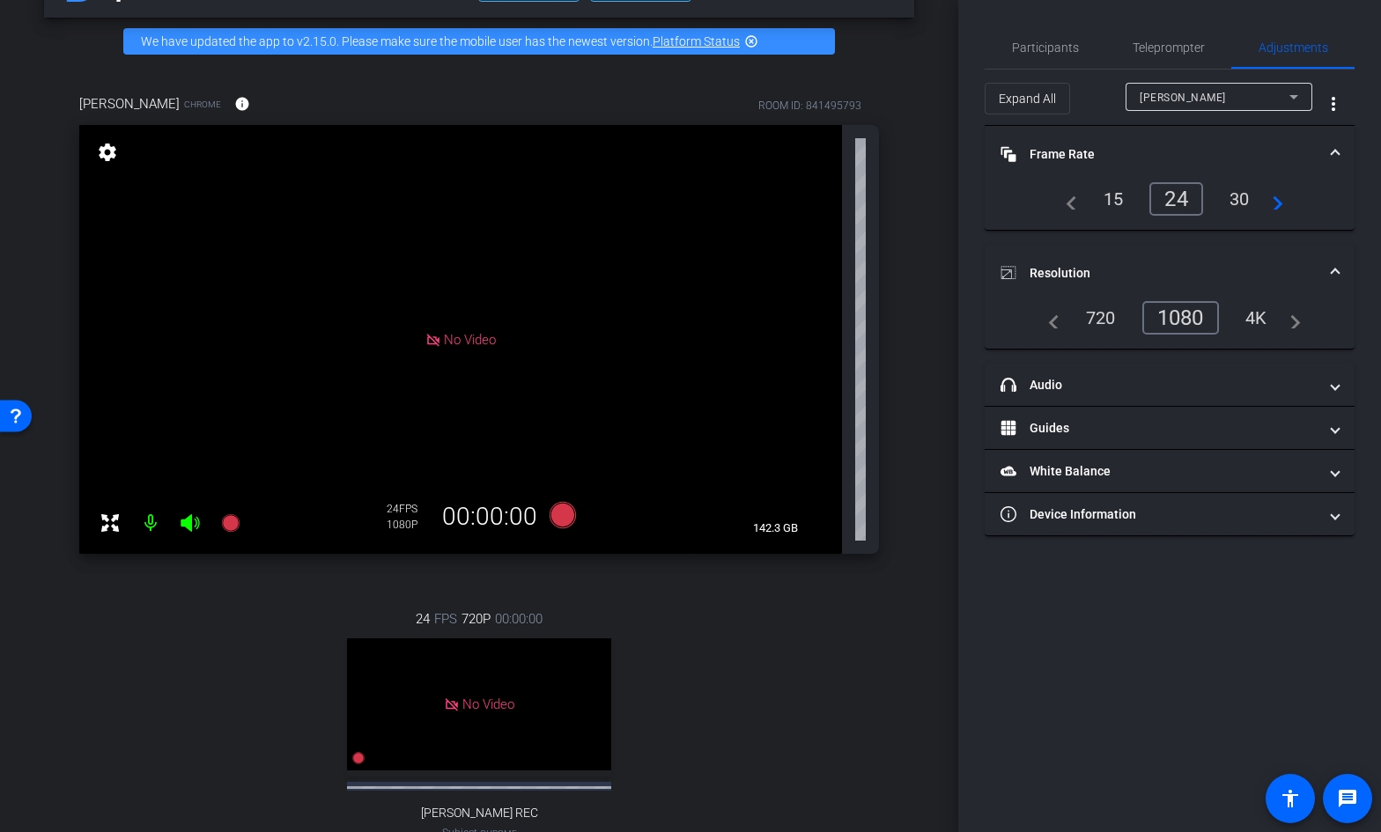
scroll to position [57, 0]
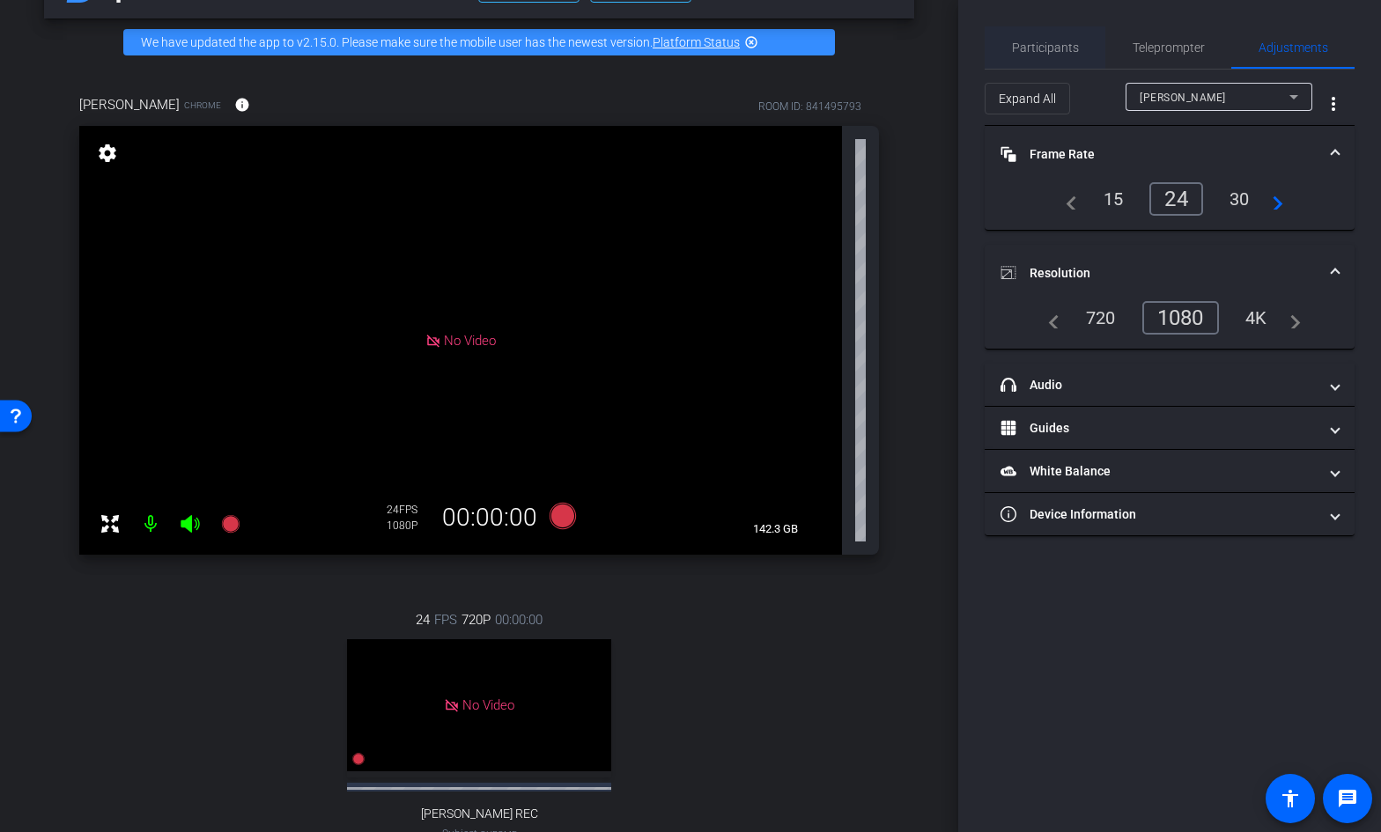
click at [1059, 48] on span "Participants" at bounding box center [1045, 47] width 67 height 12
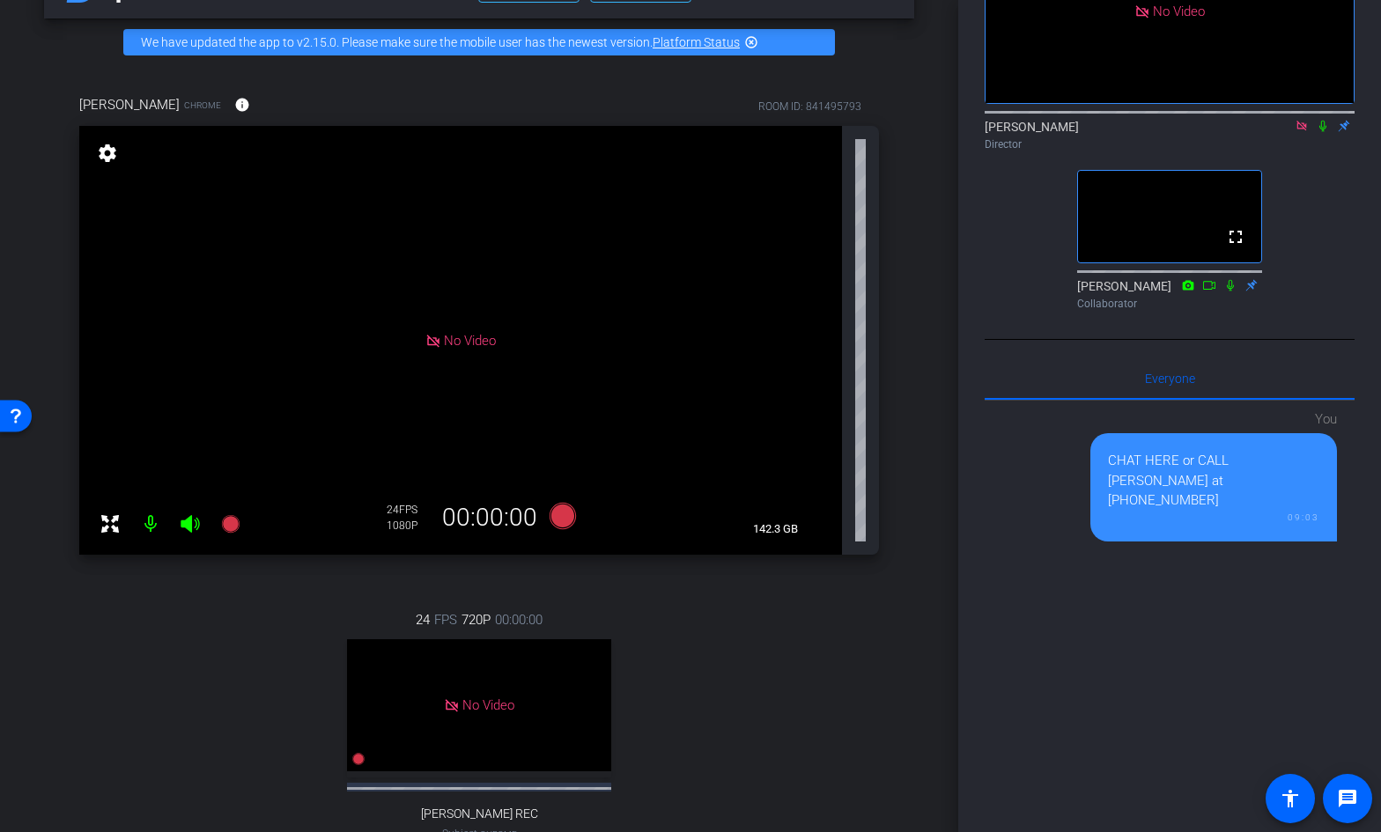
scroll to position [0, 0]
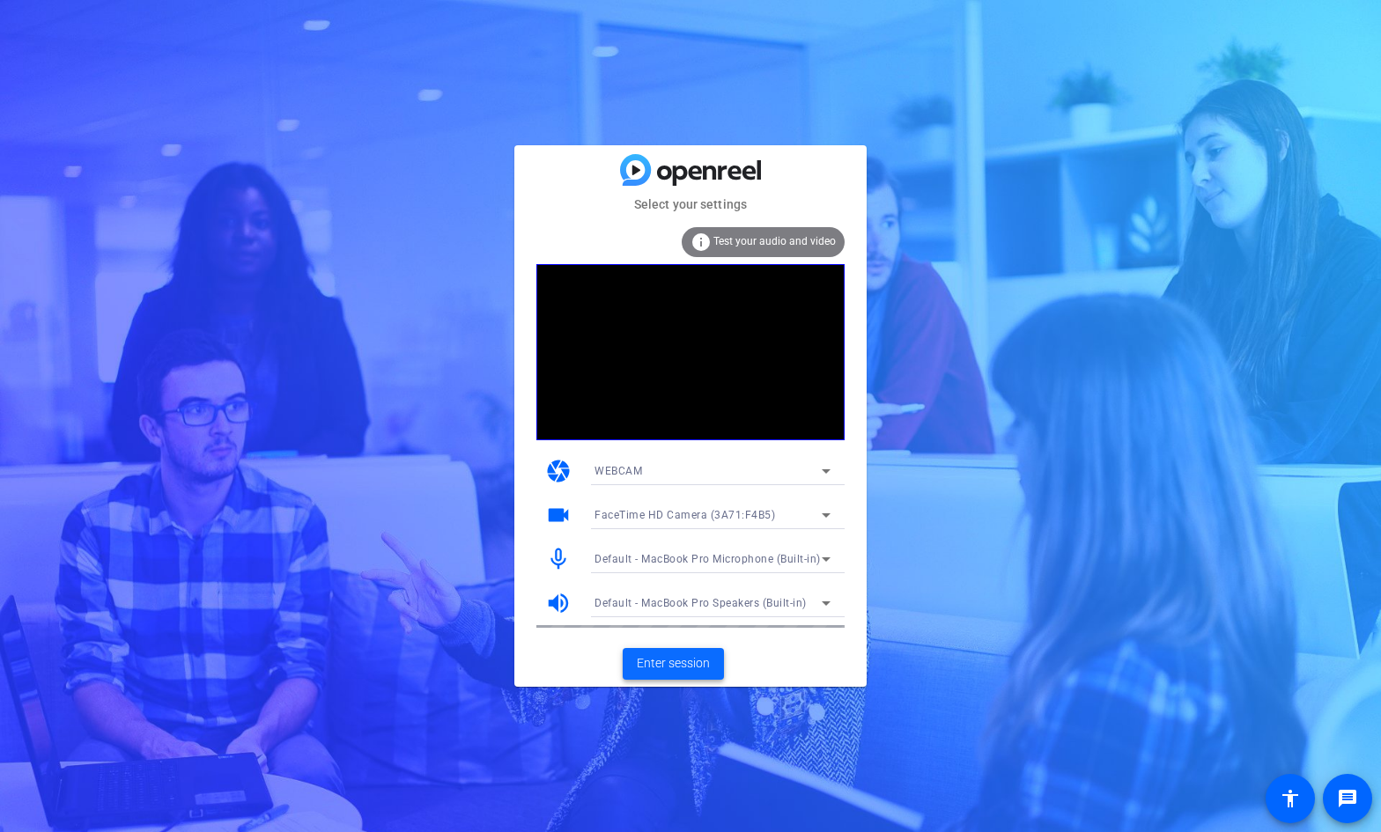
click at [674, 662] on span "Enter session" at bounding box center [673, 663] width 73 height 18
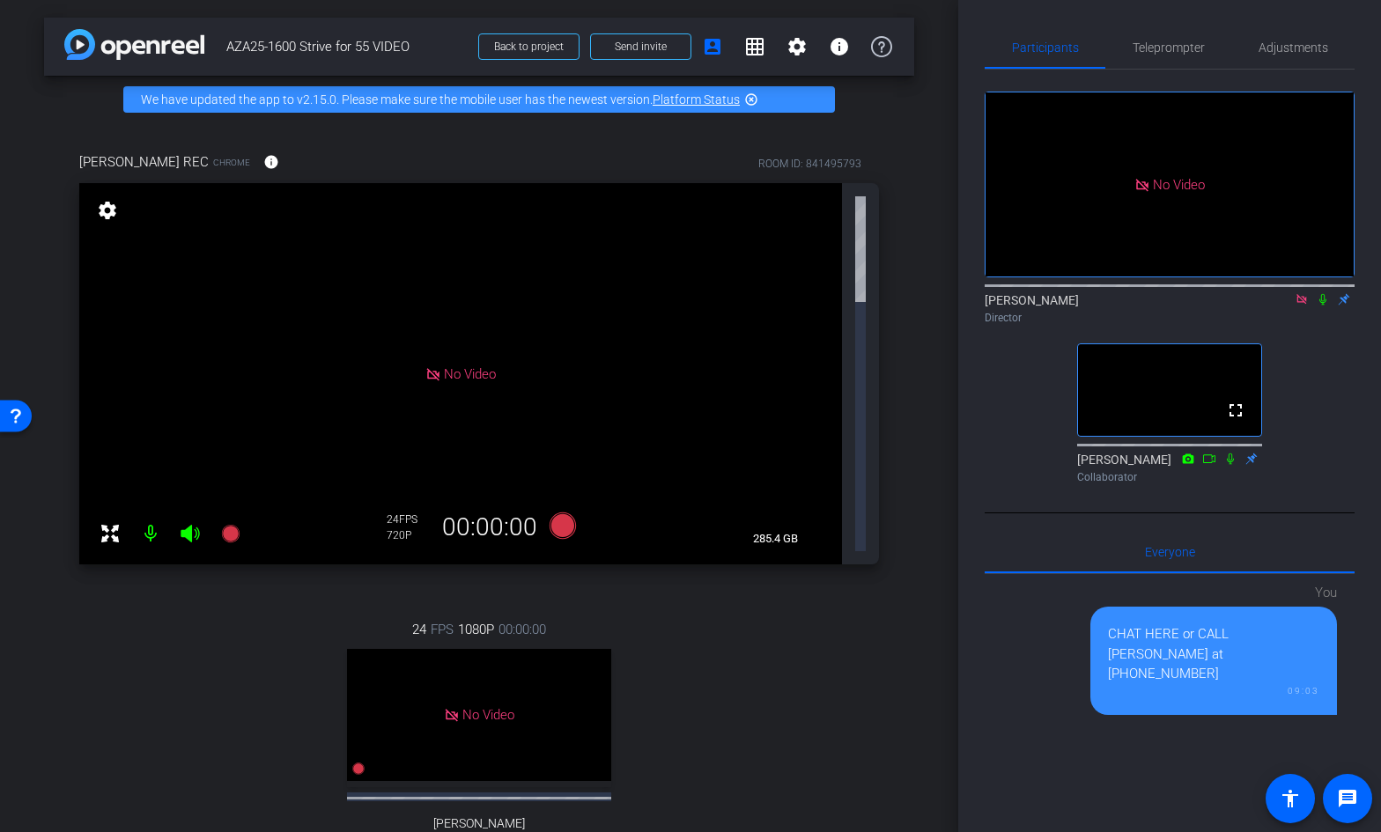
click at [1299, 304] on icon at bounding box center [1301, 299] width 10 height 10
click at [1278, 306] on icon at bounding box center [1280, 299] width 14 height 12
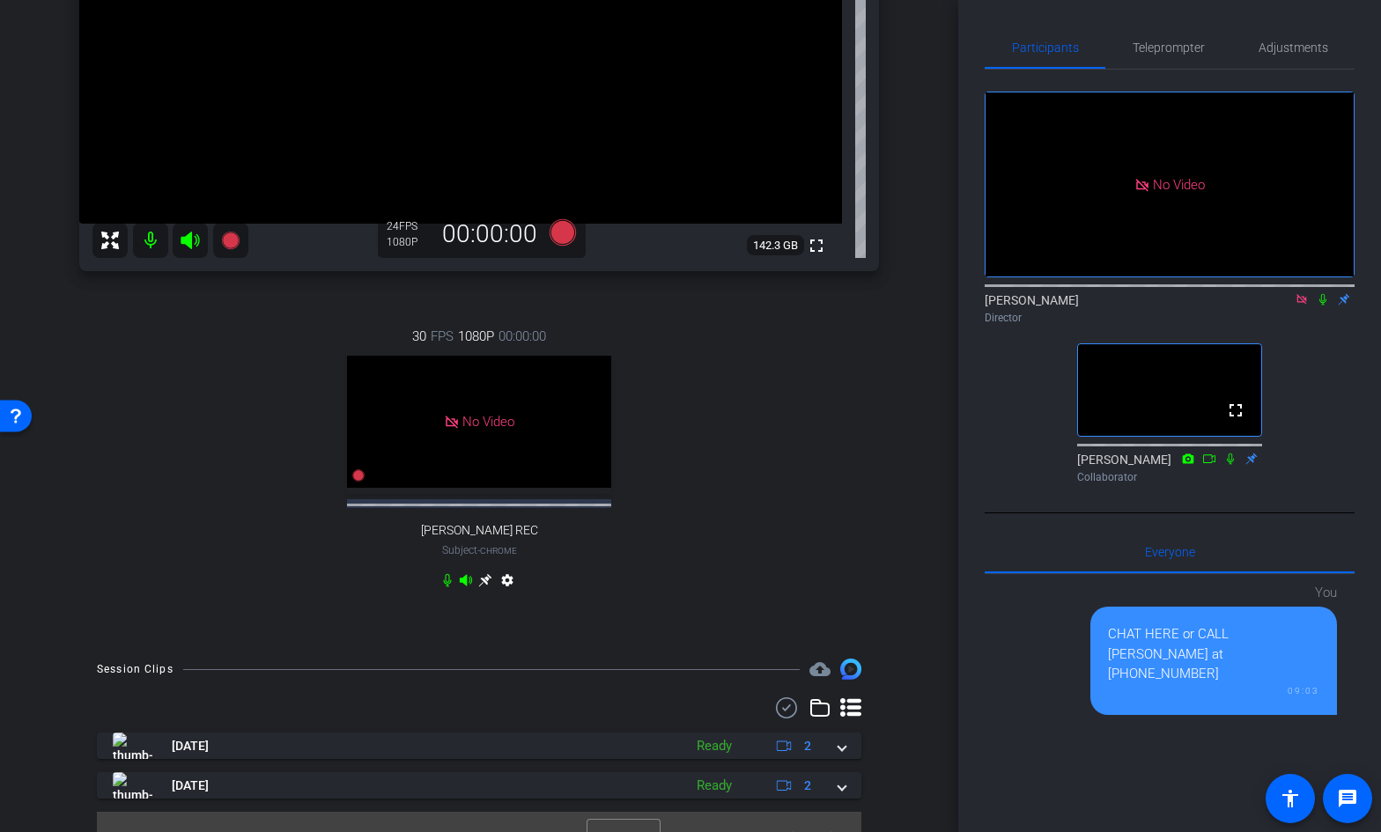
scroll to position [328, 0]
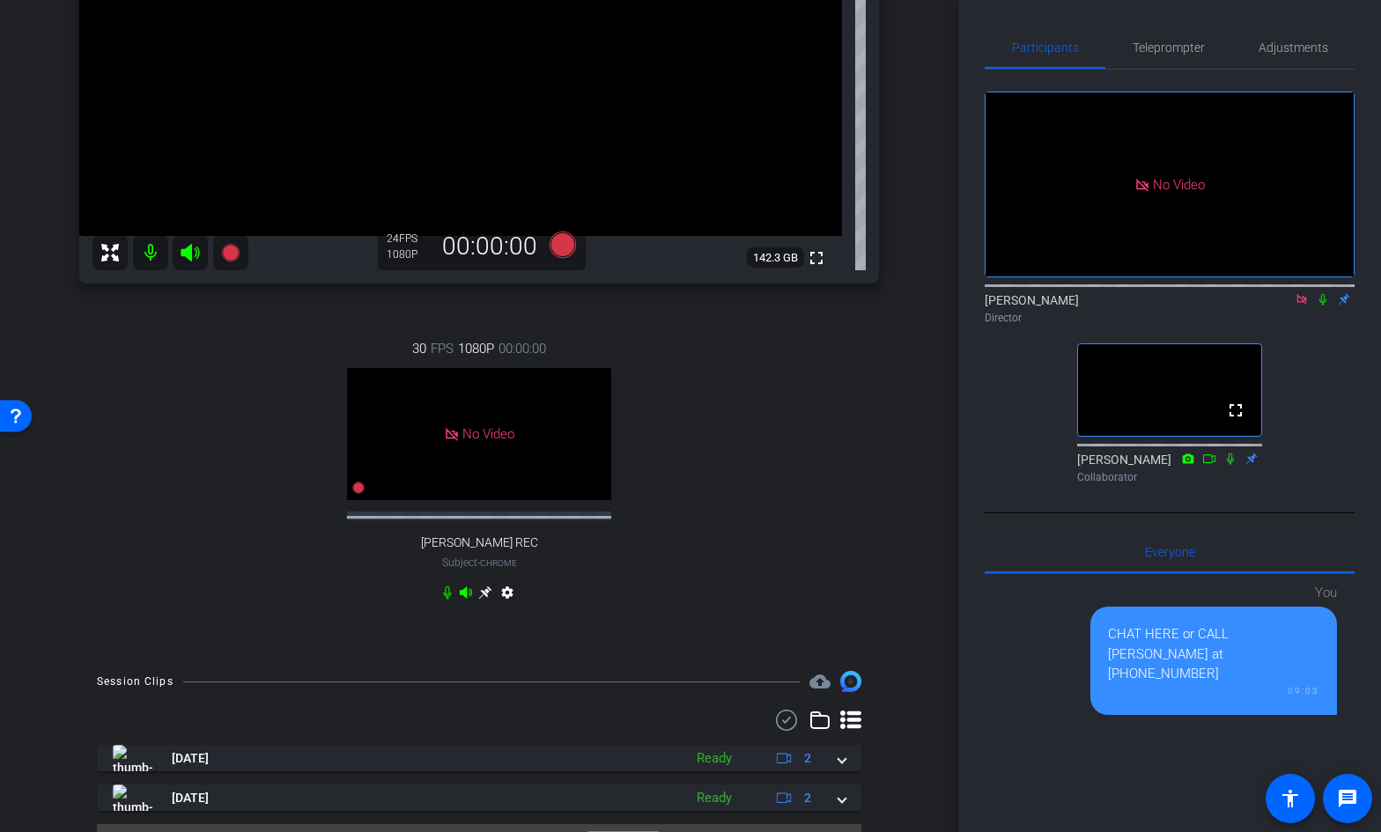
click at [486, 589] on icon at bounding box center [484, 592] width 13 height 13
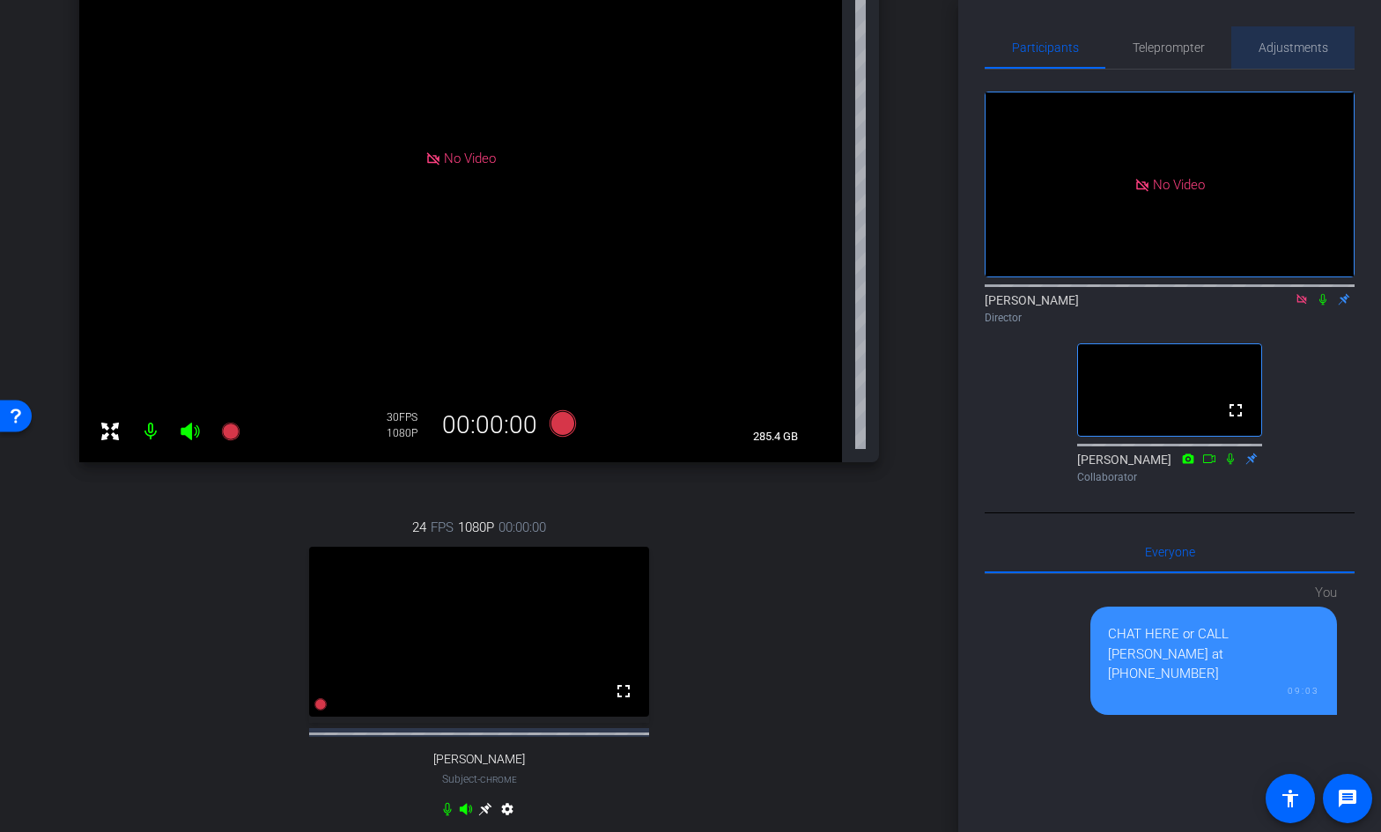
click at [1267, 48] on span "Adjustments" at bounding box center [1293, 47] width 70 height 12
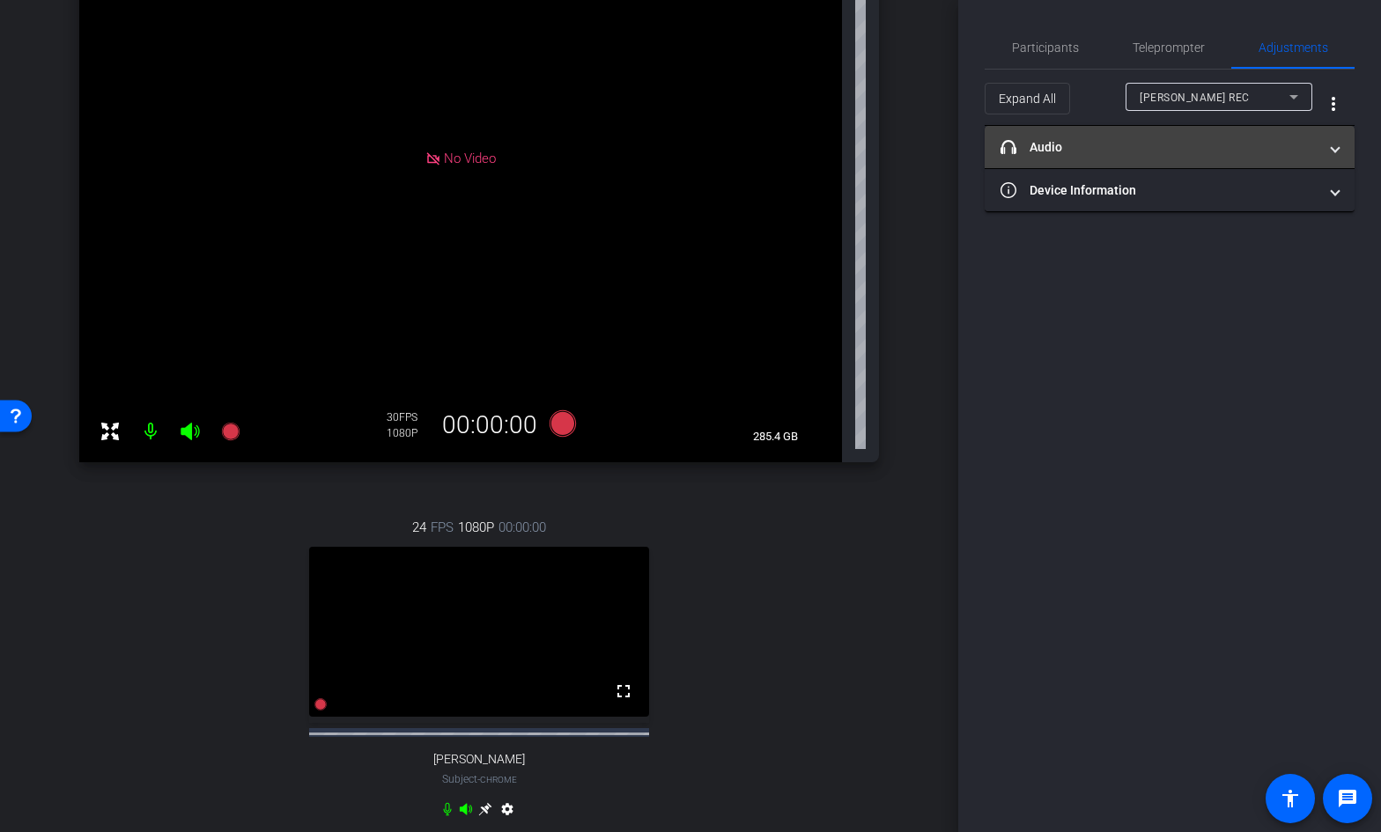
click at [1174, 138] on mat-panel-title "headphone icon Audio" at bounding box center [1158, 147] width 317 height 18
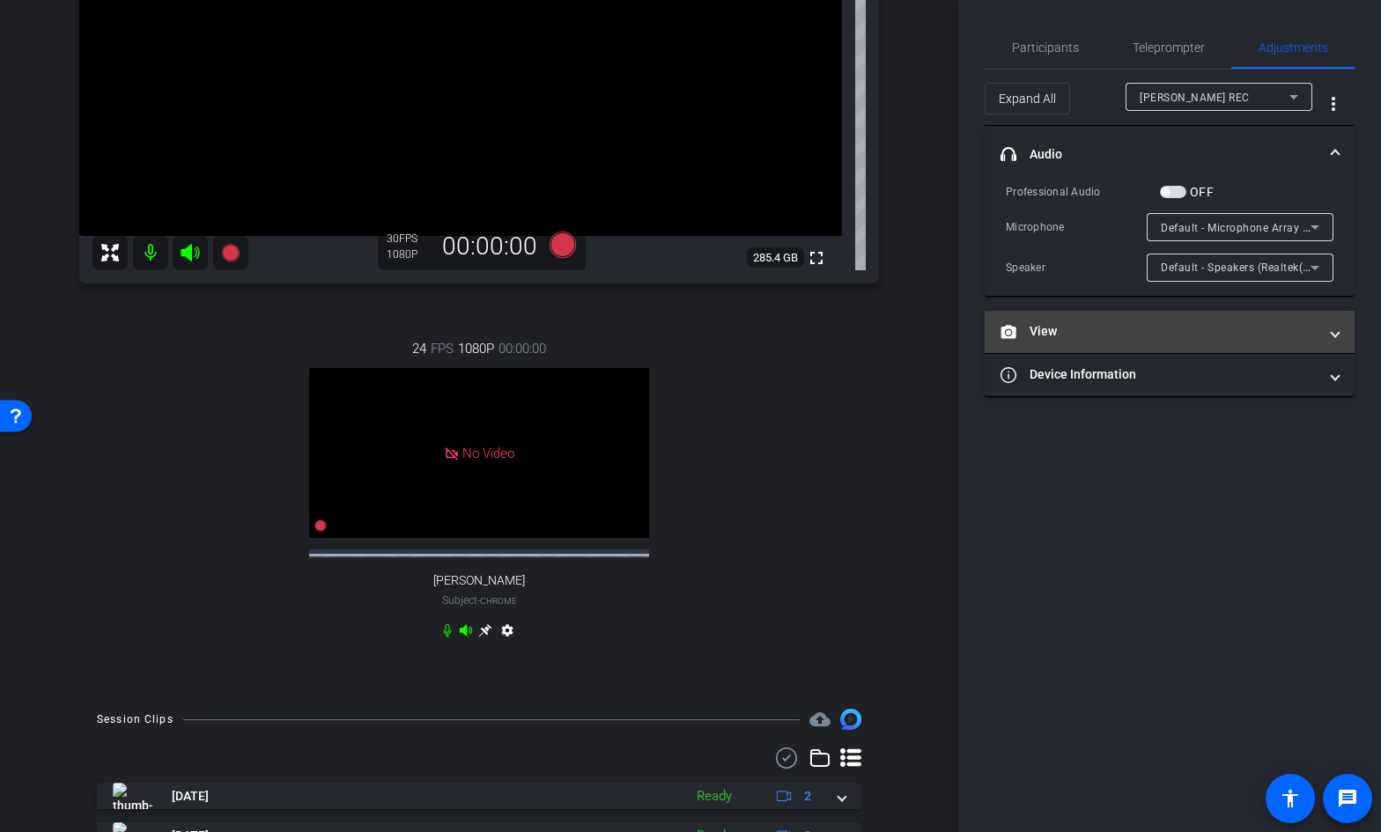
click at [1086, 331] on mat-panel-title "View" at bounding box center [1158, 331] width 317 height 18
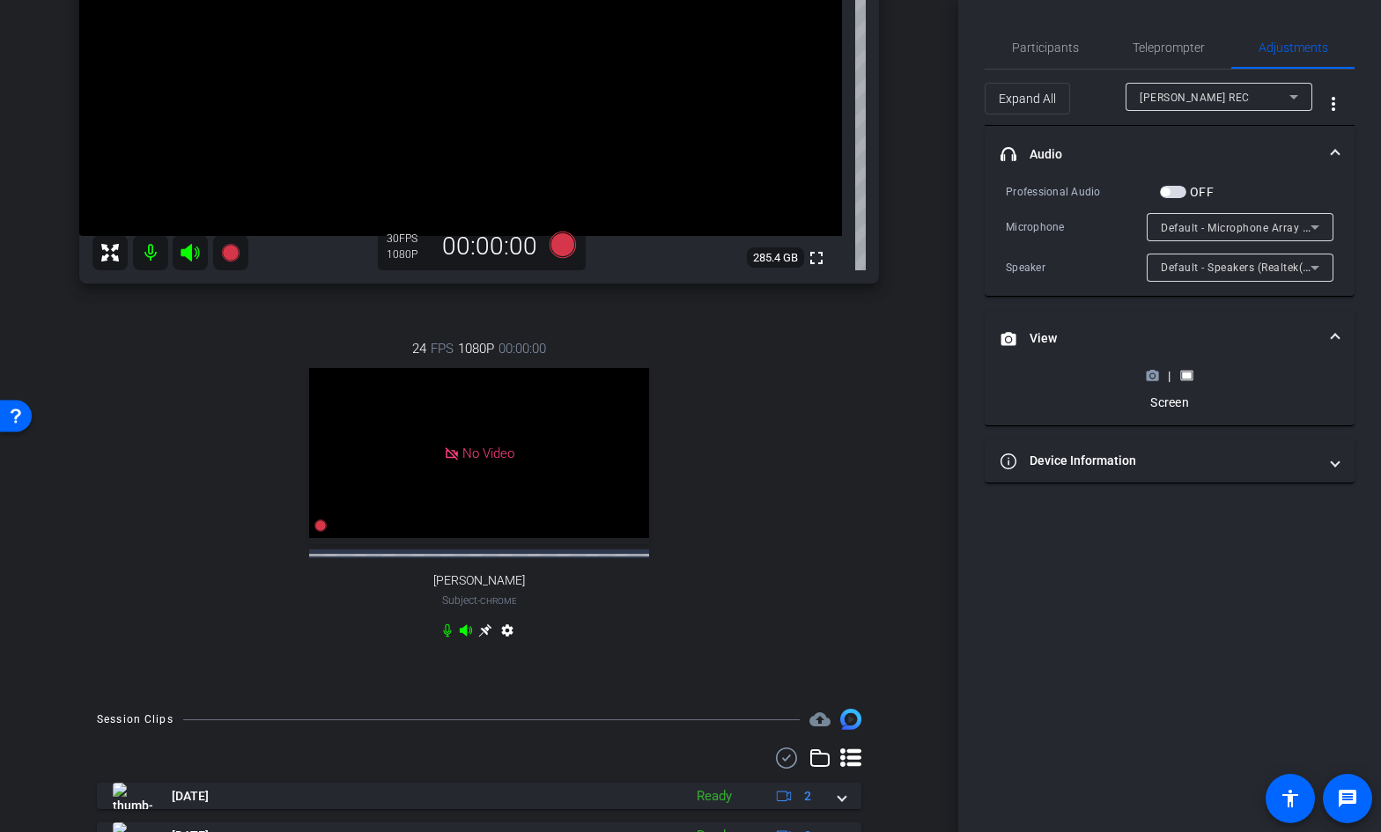
click at [1189, 377] on rect at bounding box center [1187, 375] width 10 height 7
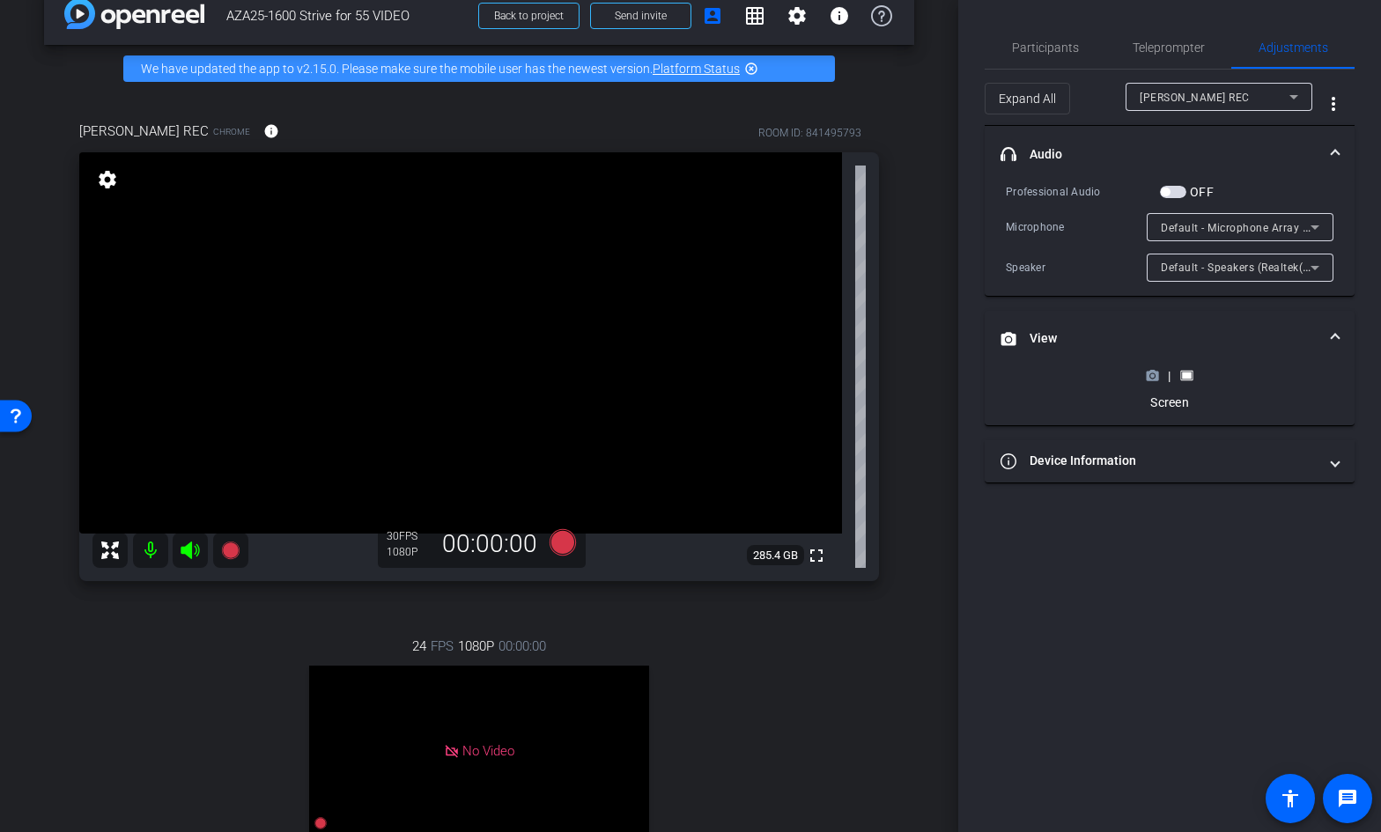
scroll to position [0, 0]
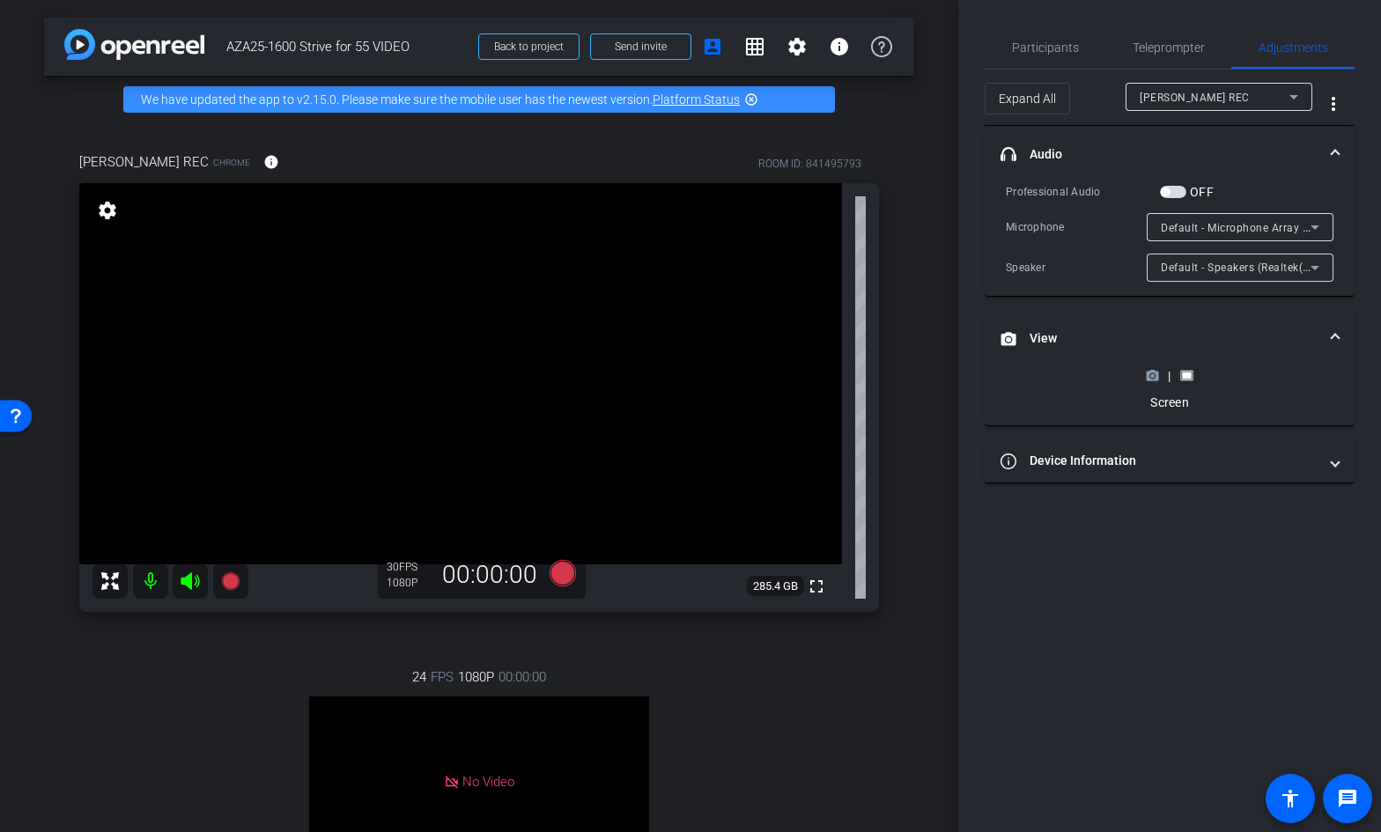
click at [1152, 371] on polygon at bounding box center [1153, 371] width 8 height 2
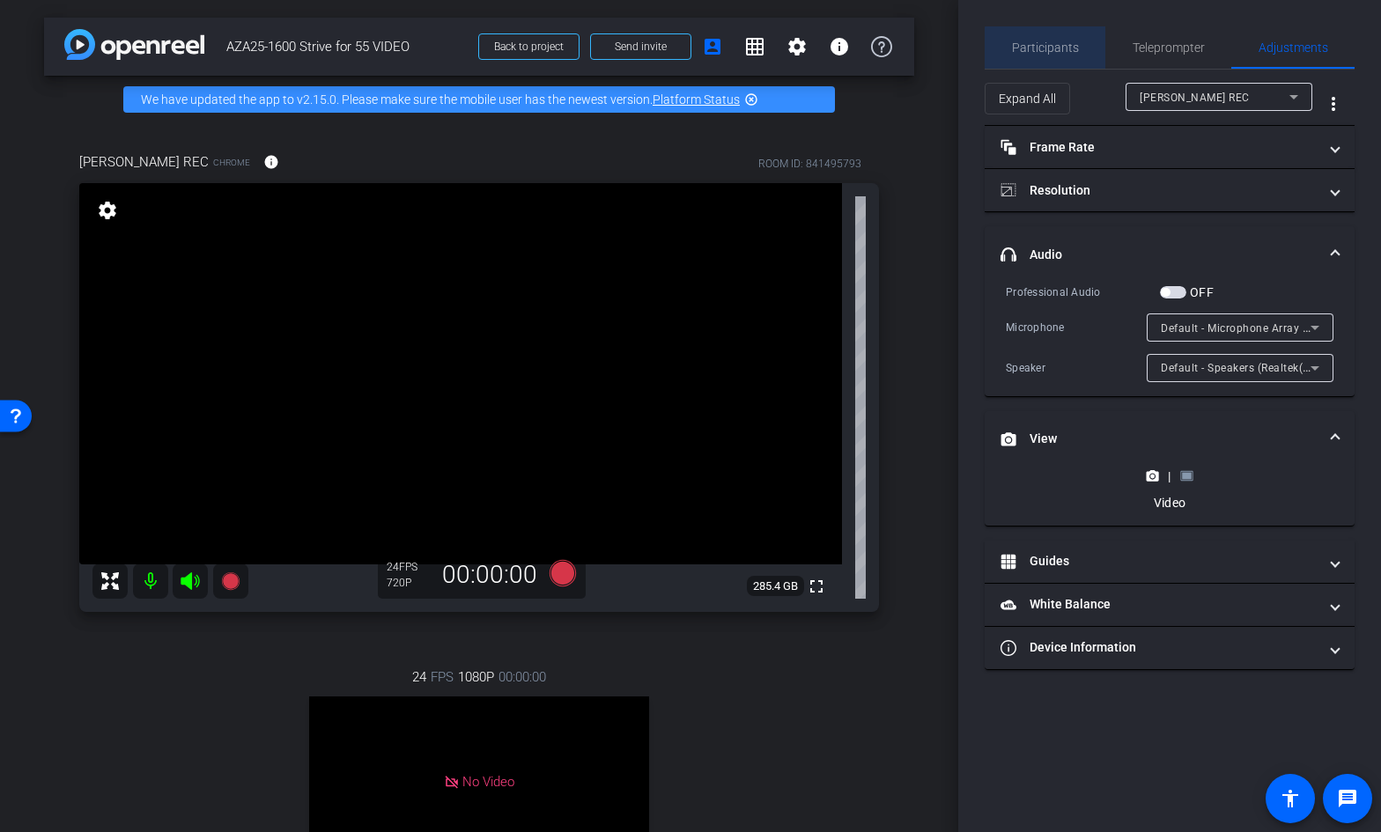
click at [1050, 49] on span "Participants" at bounding box center [1045, 47] width 67 height 12
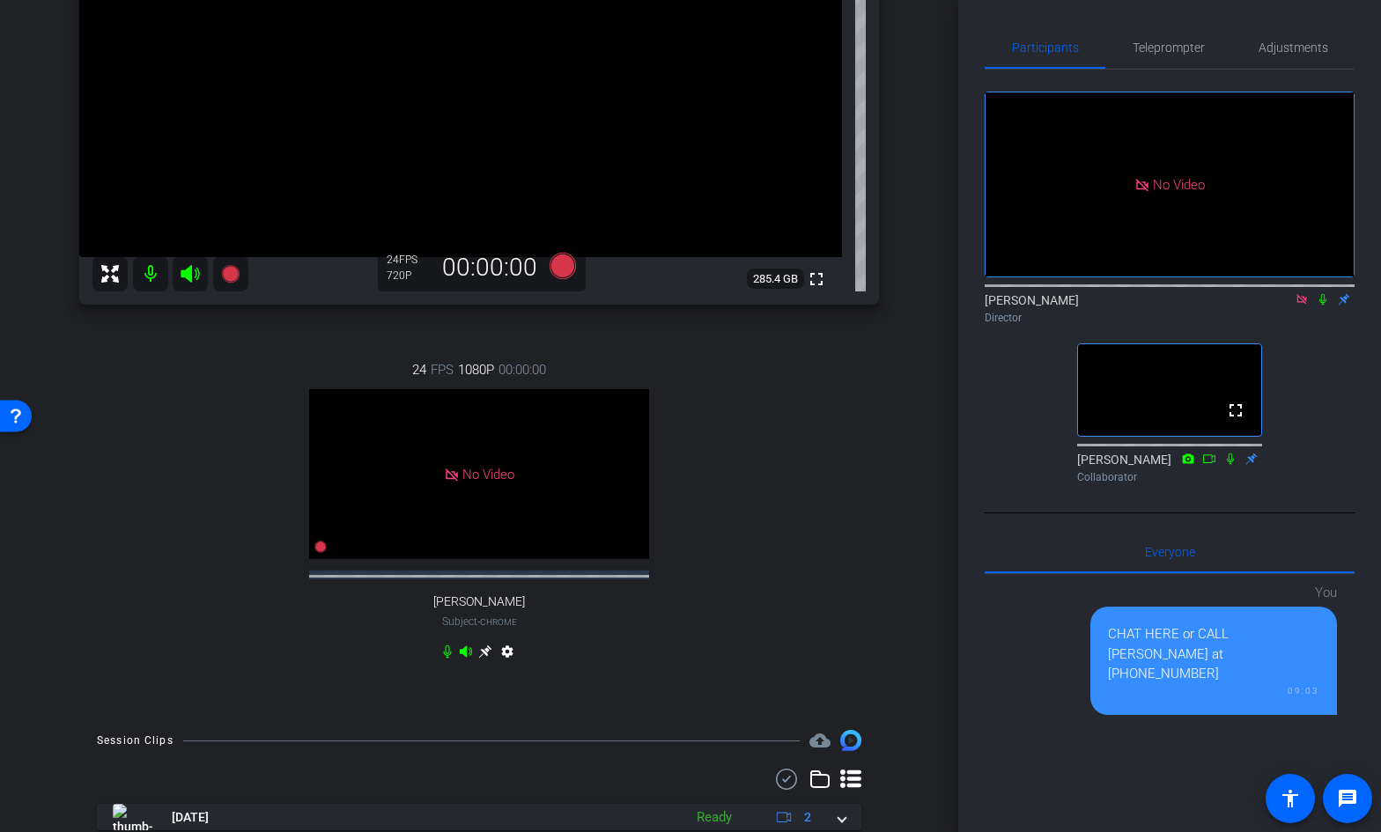
scroll to position [311, 0]
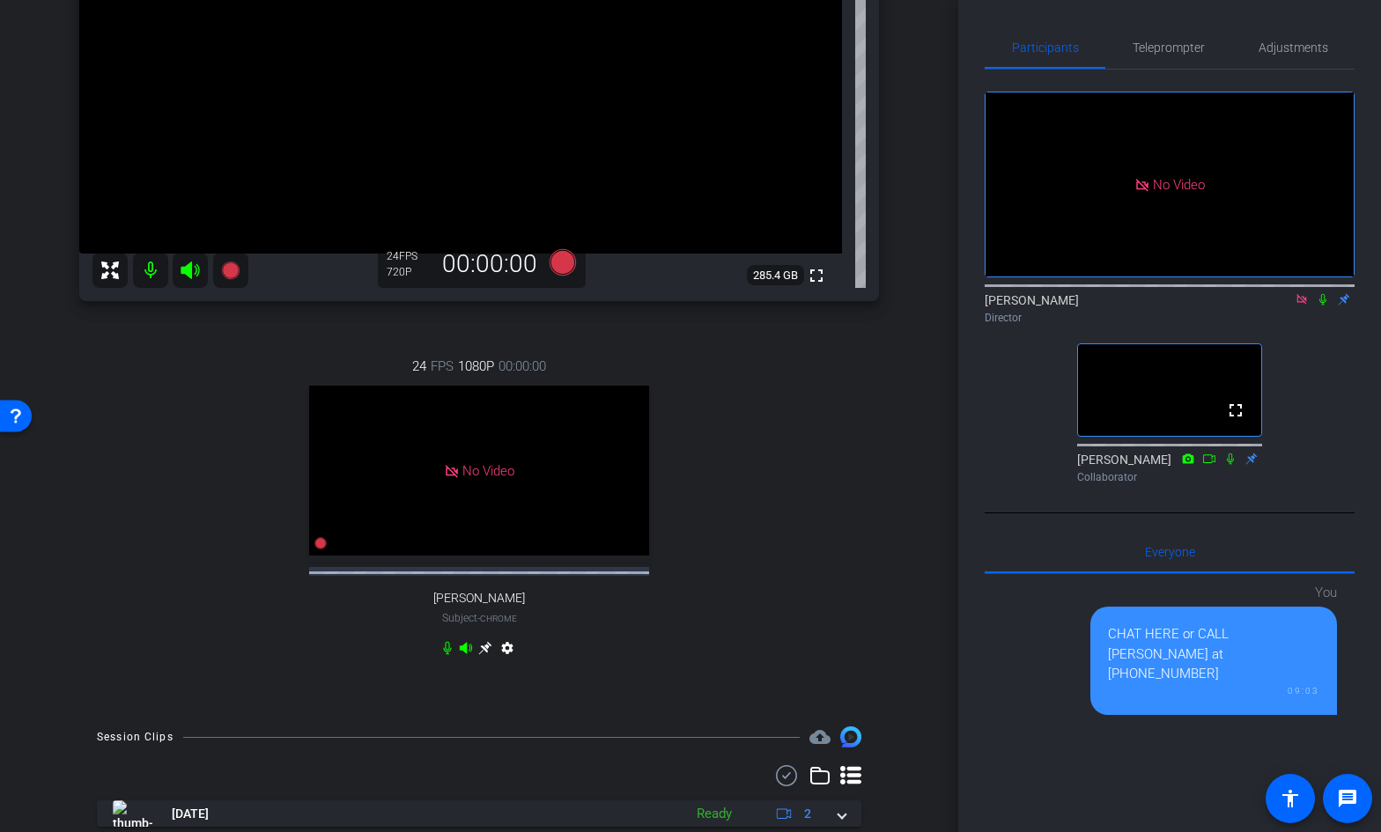
click at [482, 655] on icon at bounding box center [485, 648] width 14 height 14
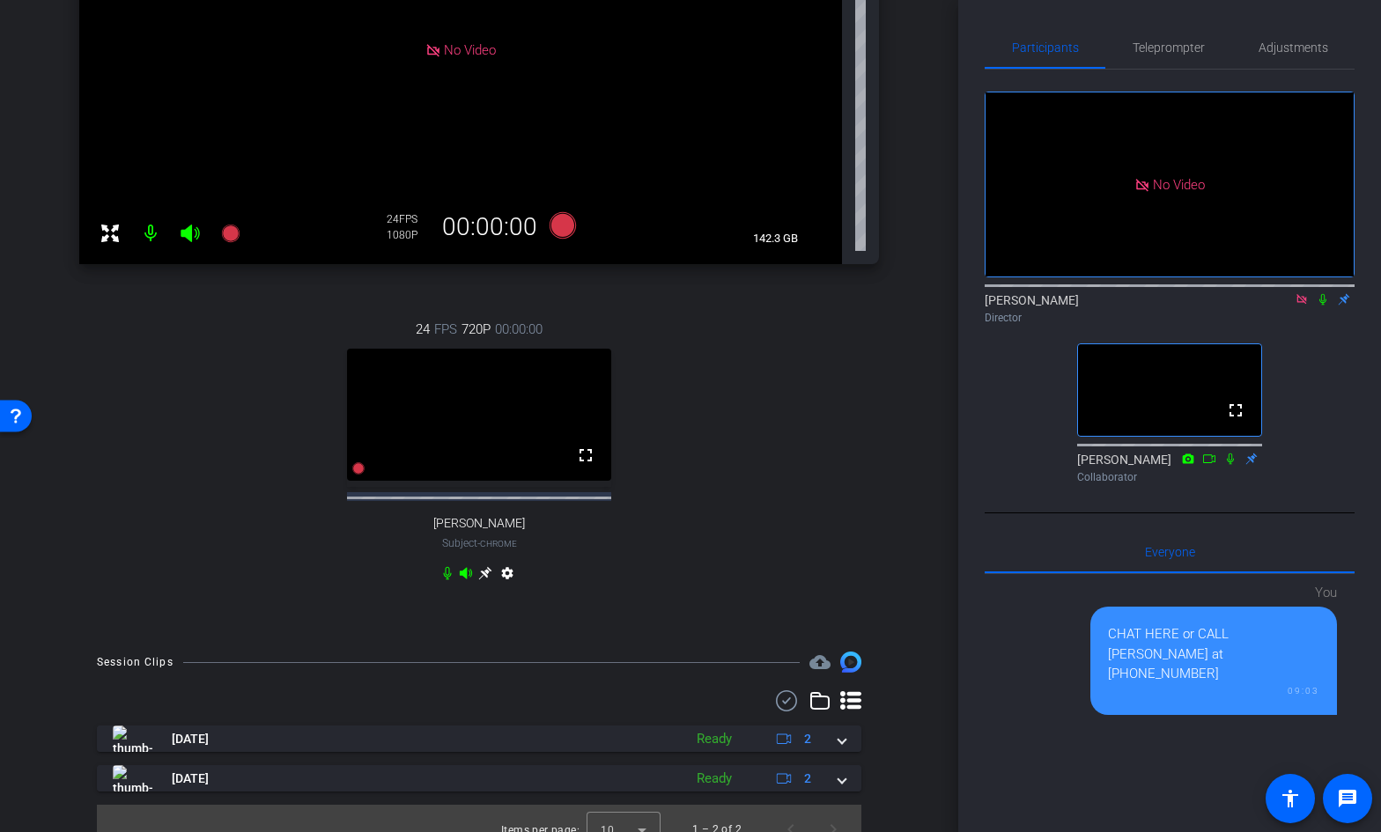
scroll to position [370, 0]
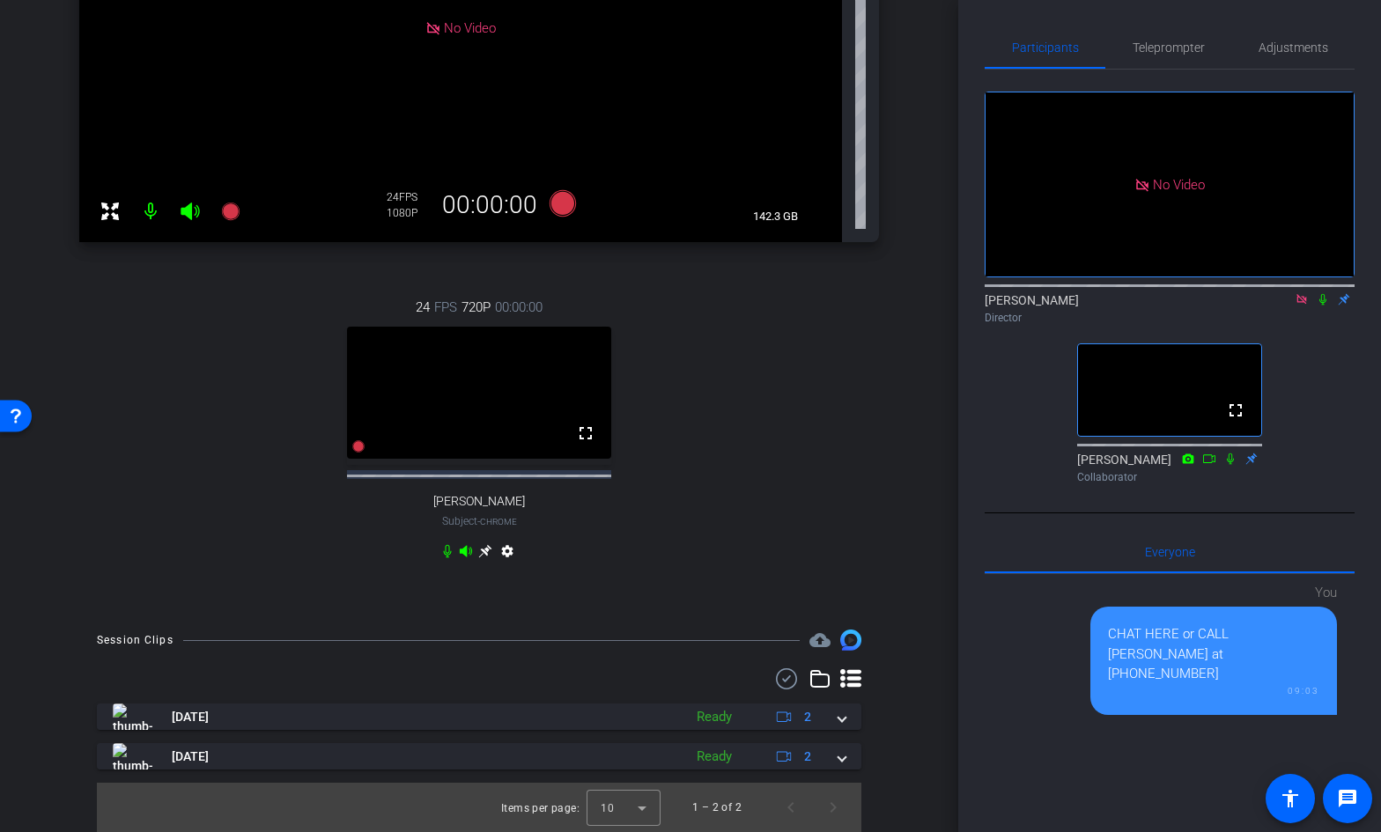
click at [489, 549] on icon at bounding box center [485, 551] width 14 height 14
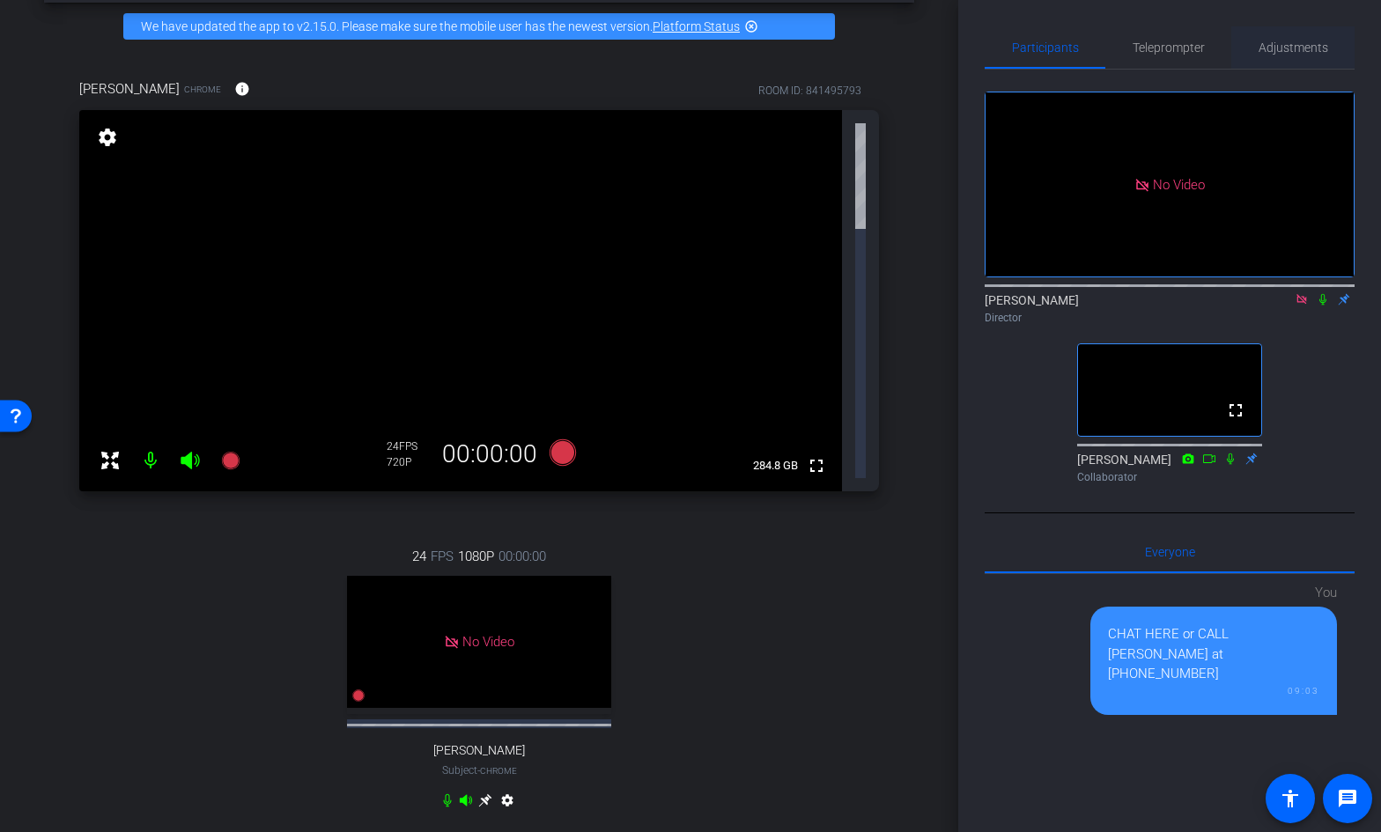
click at [1271, 47] on span "Adjustments" at bounding box center [1293, 47] width 70 height 12
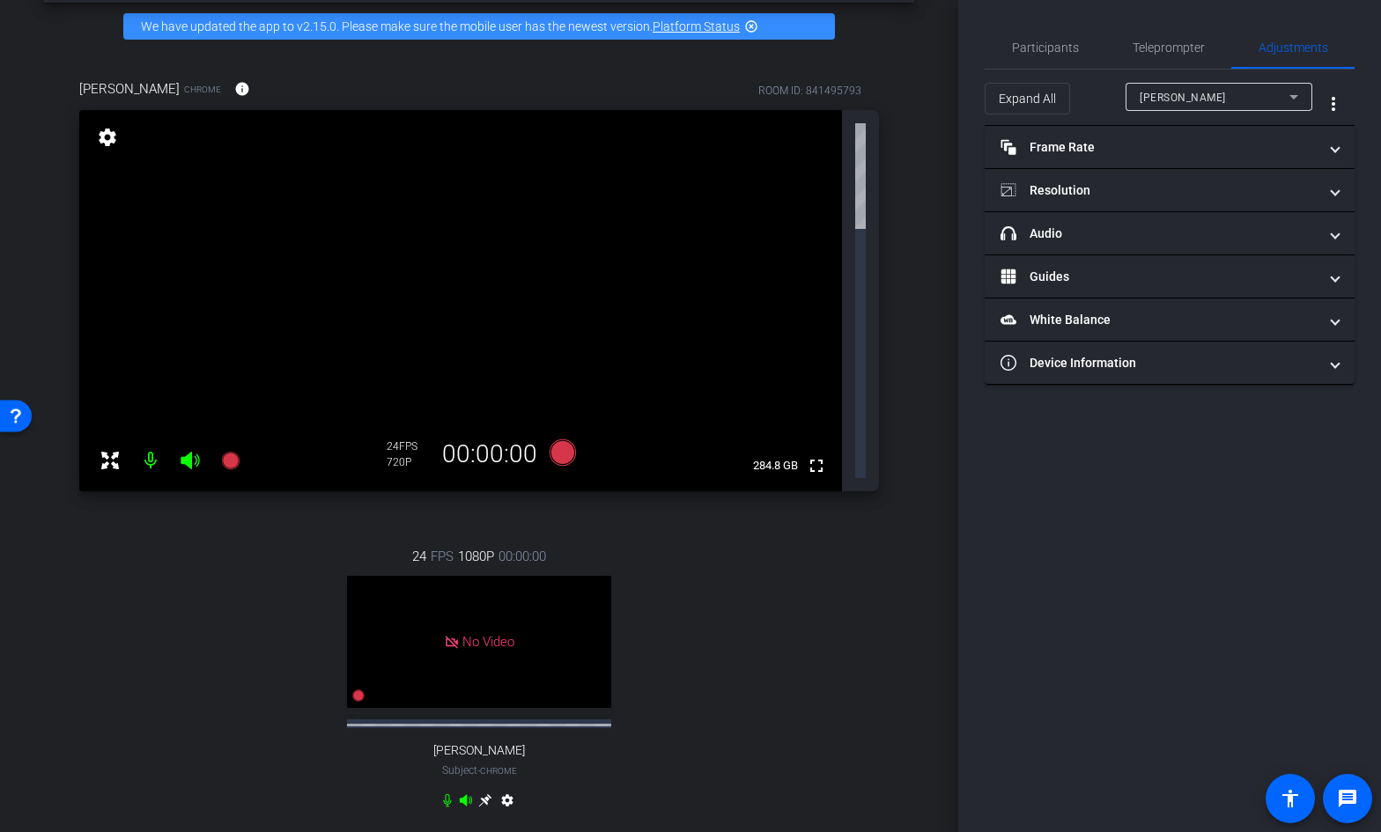
click at [1211, 99] on span "[PERSON_NAME]" at bounding box center [1182, 98] width 86 height 12
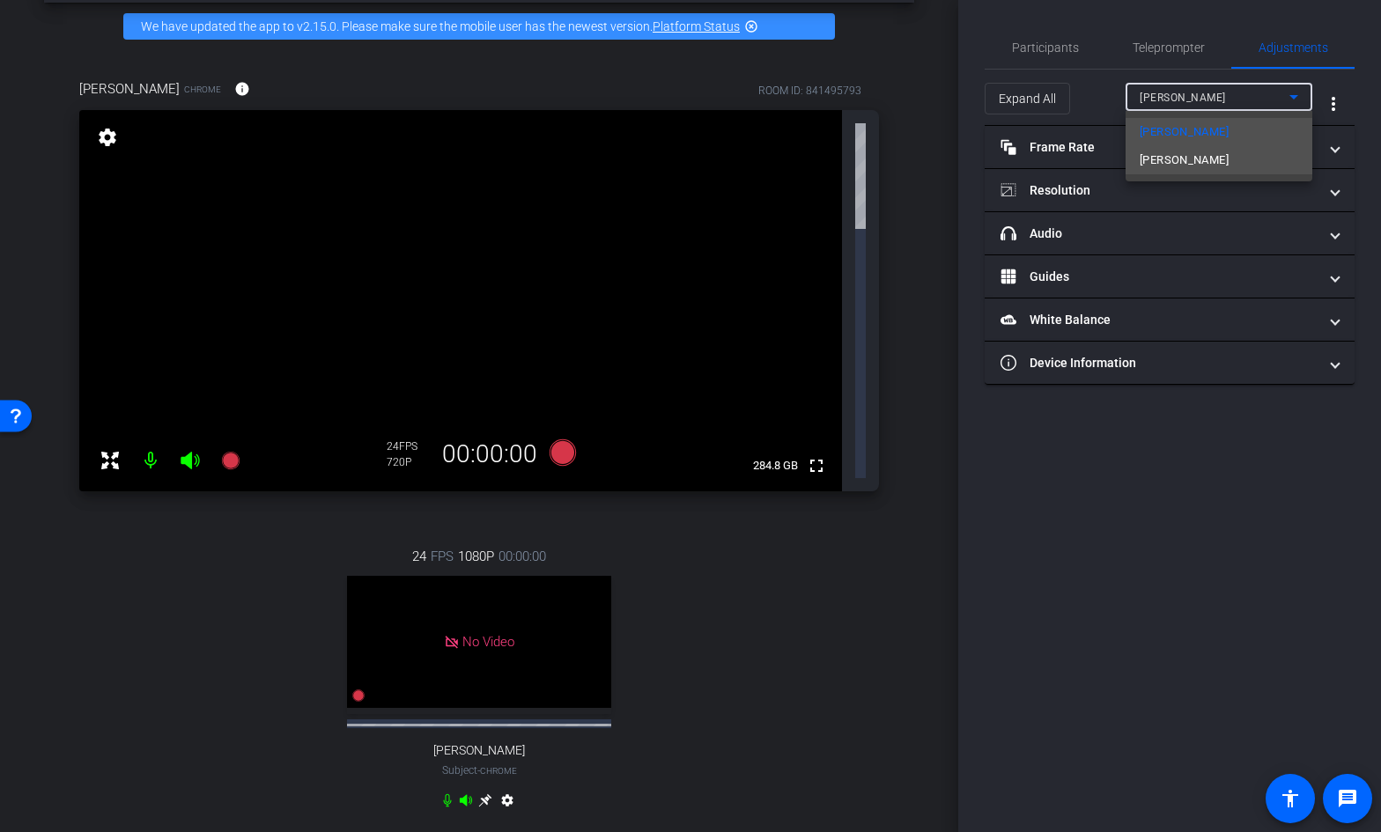
click at [1209, 155] on span "Monica Nieves Koppelman" at bounding box center [1183, 160] width 89 height 21
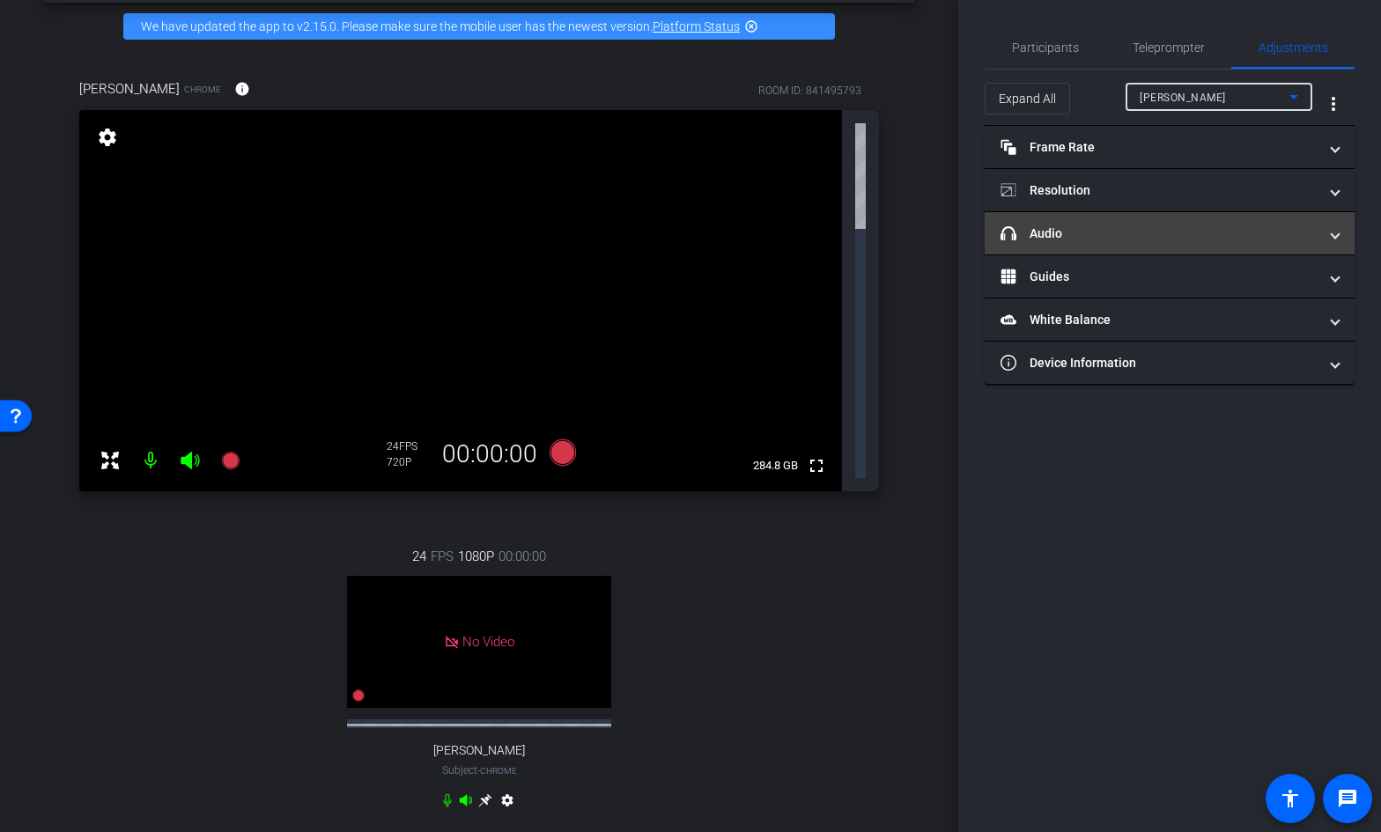
click at [1100, 237] on mat-panel-title "headphone icon Audio" at bounding box center [1158, 234] width 317 height 18
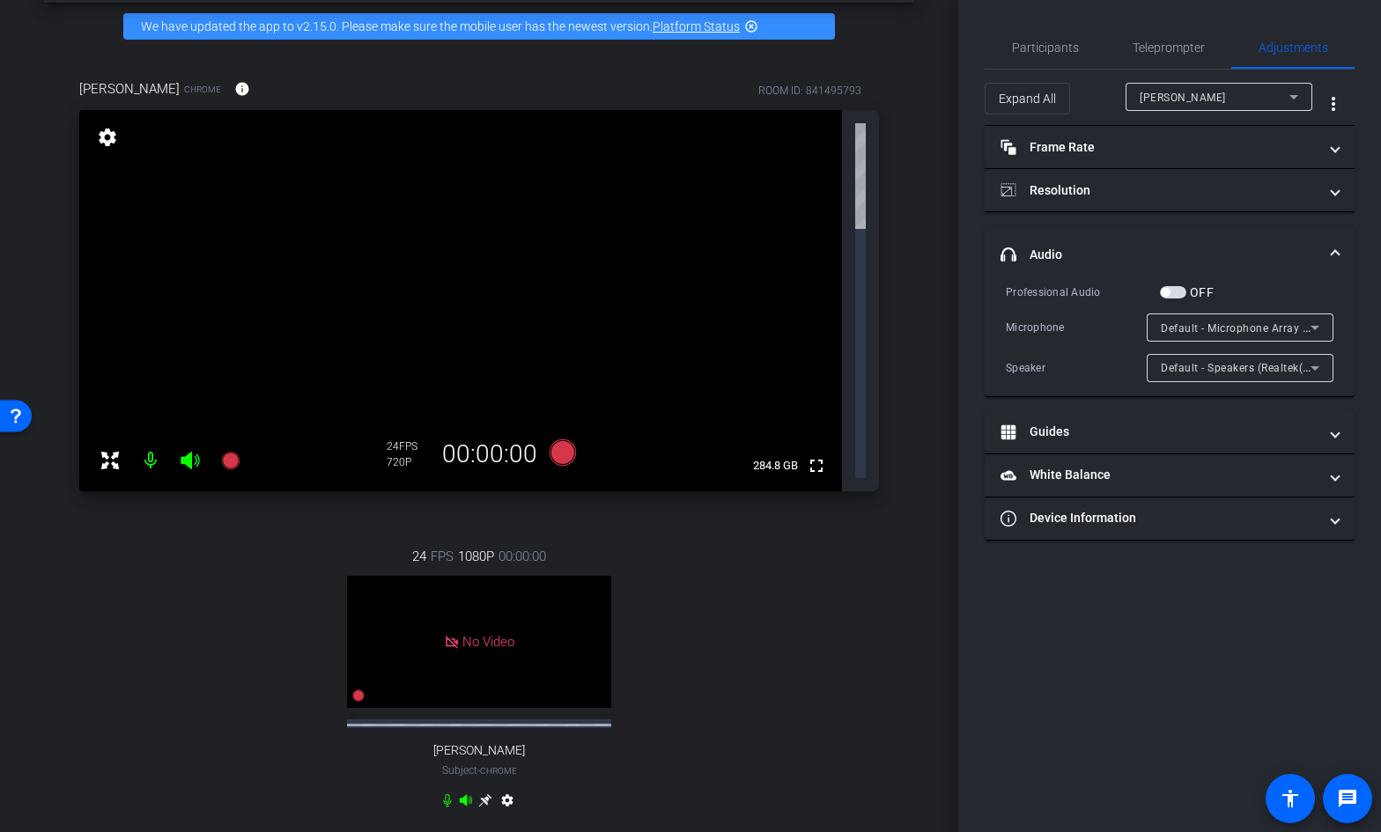
click at [1177, 288] on span "button" at bounding box center [1173, 292] width 26 height 12
click at [1197, 324] on span "Default - Microphone Array (Intel® Smart Sound Technology for Digital Microphon…" at bounding box center [1378, 327] width 437 height 14
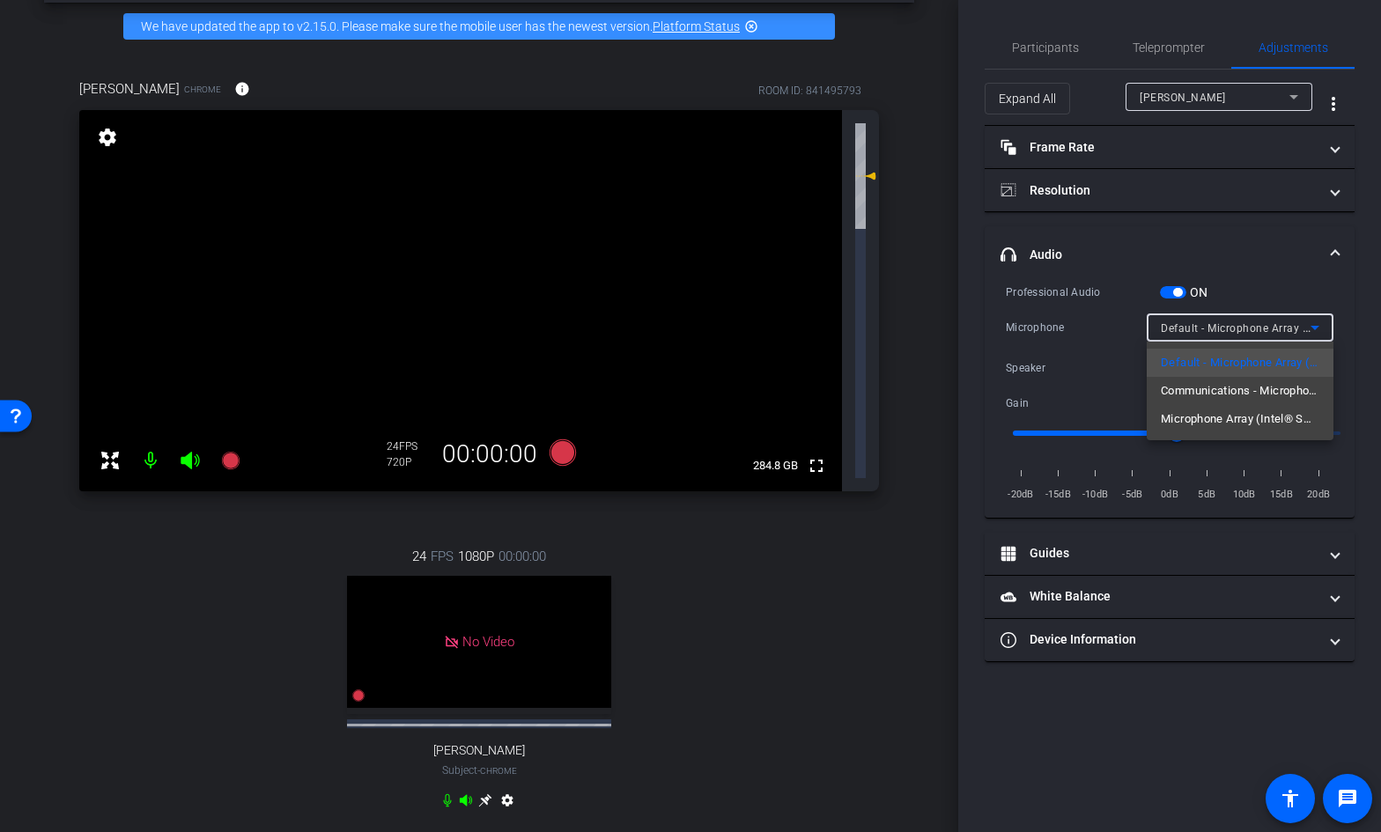
click at [1098, 363] on div at bounding box center [690, 416] width 1381 height 832
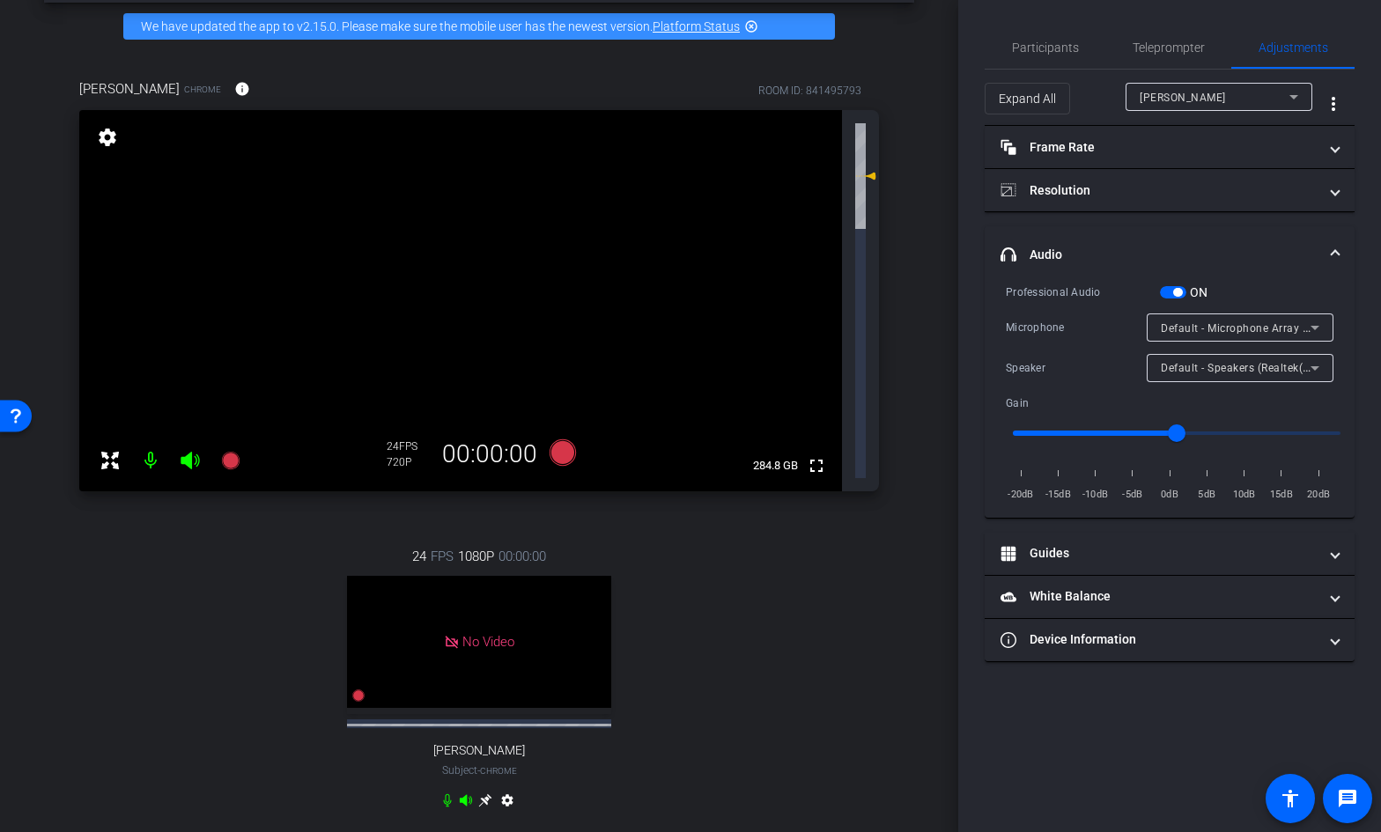
click at [1180, 370] on span "Default - Speakers (Realtek(R) Audio)" at bounding box center [1255, 367] width 190 height 14
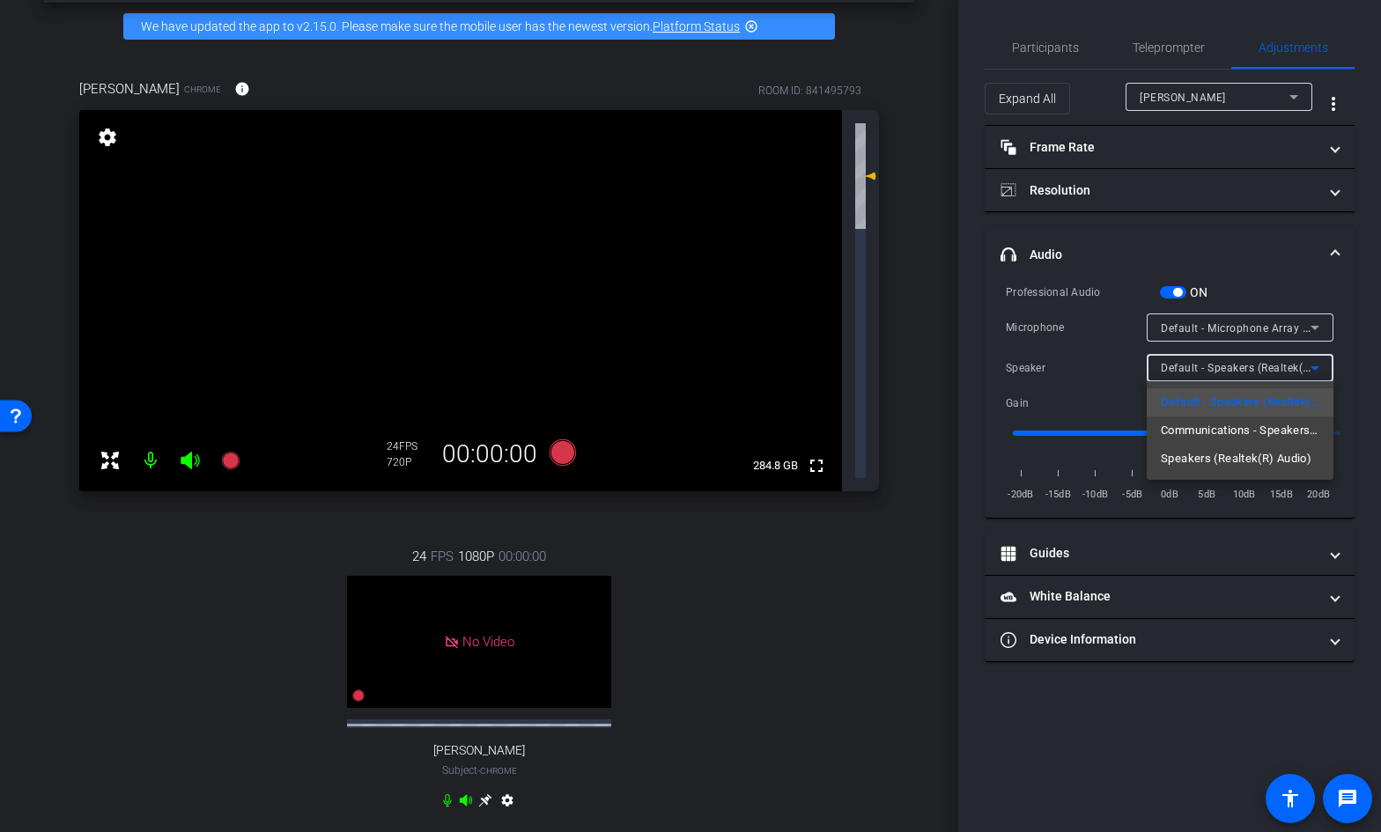
click at [1193, 432] on span "Communications - Speakers (Realtek(R) Audio)" at bounding box center [1239, 430] width 158 height 21
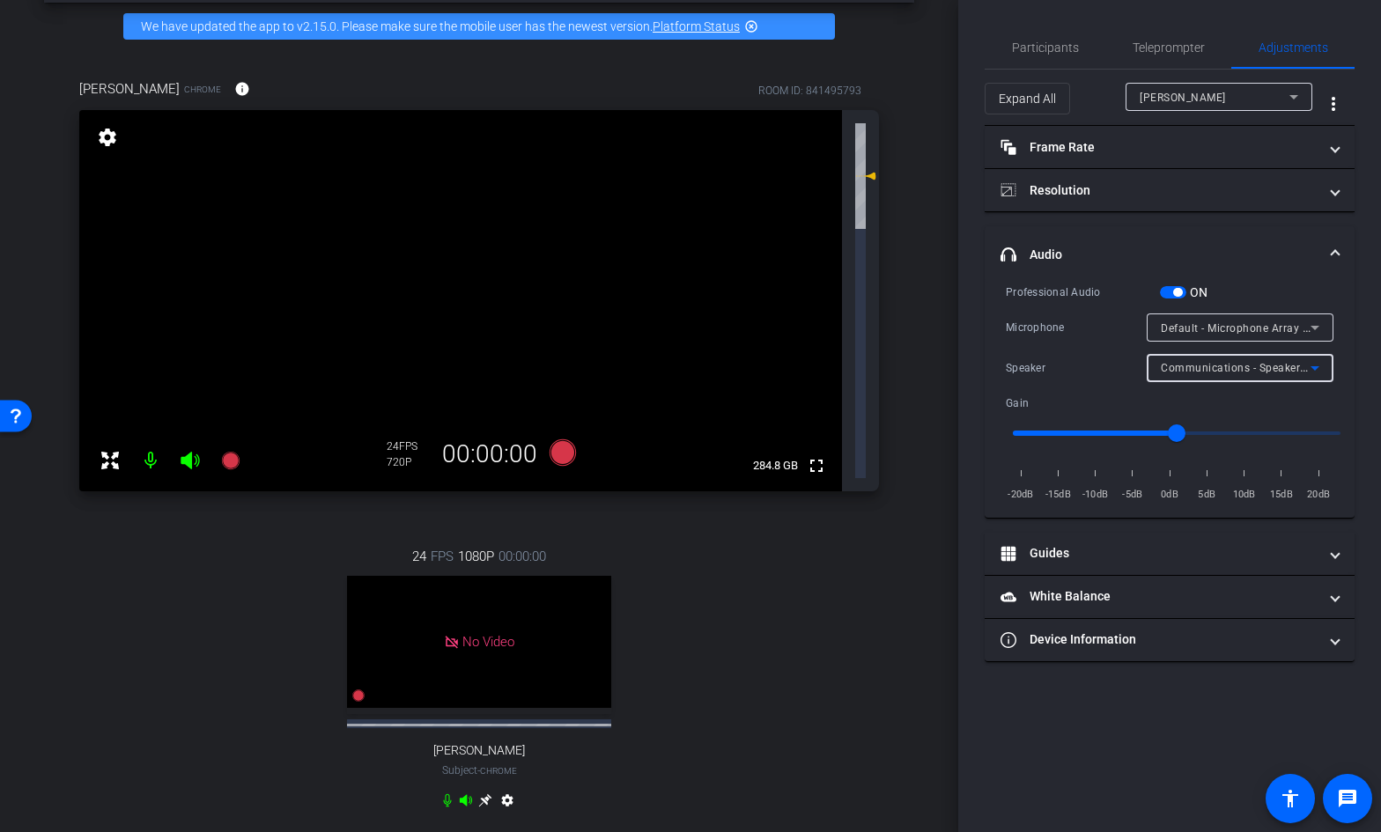
click at [1292, 367] on span "Communications - Speakers (Realtek(R) Audio)" at bounding box center [1280, 367] width 241 height 14
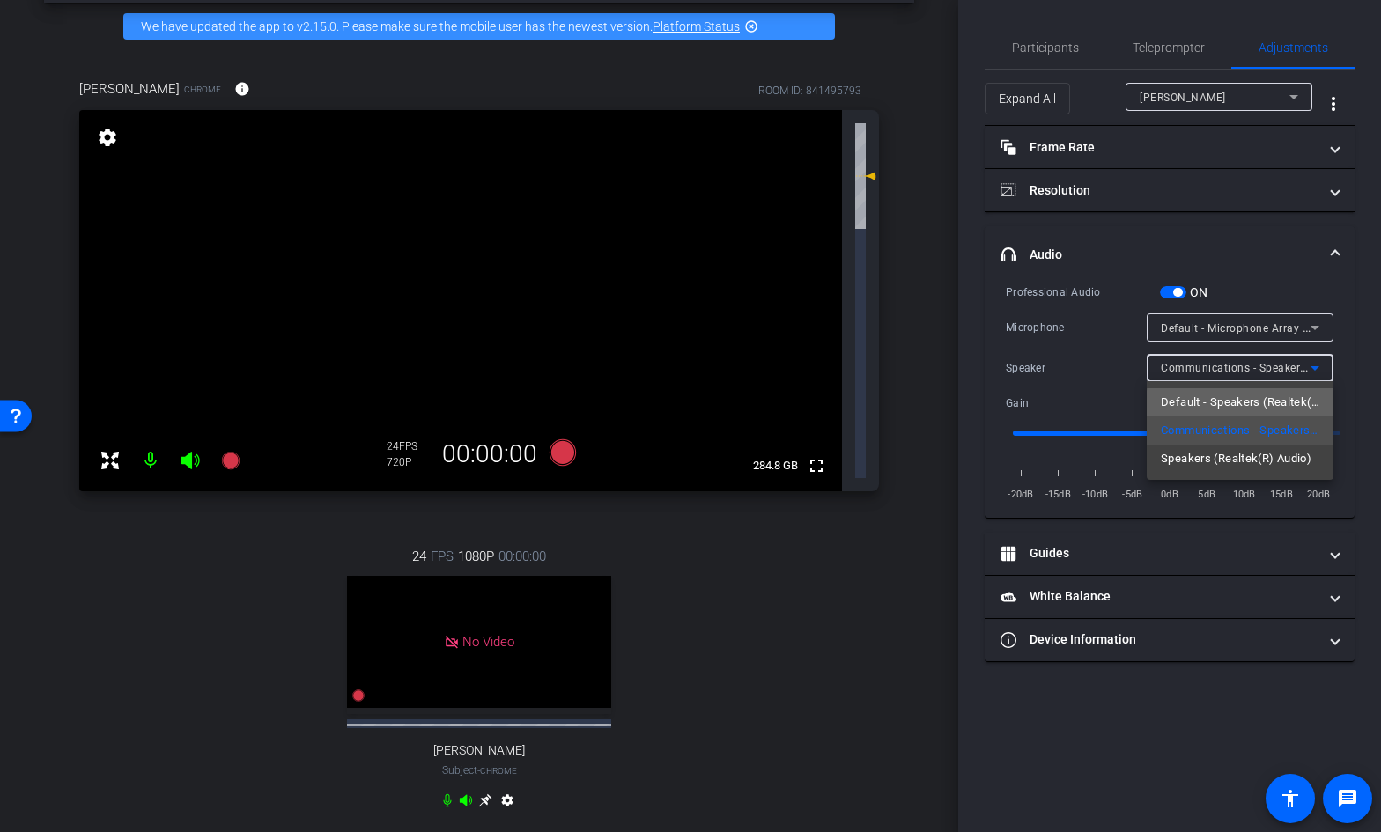
click at [1277, 406] on span "Default - Speakers (Realtek(R) Audio)" at bounding box center [1239, 402] width 158 height 21
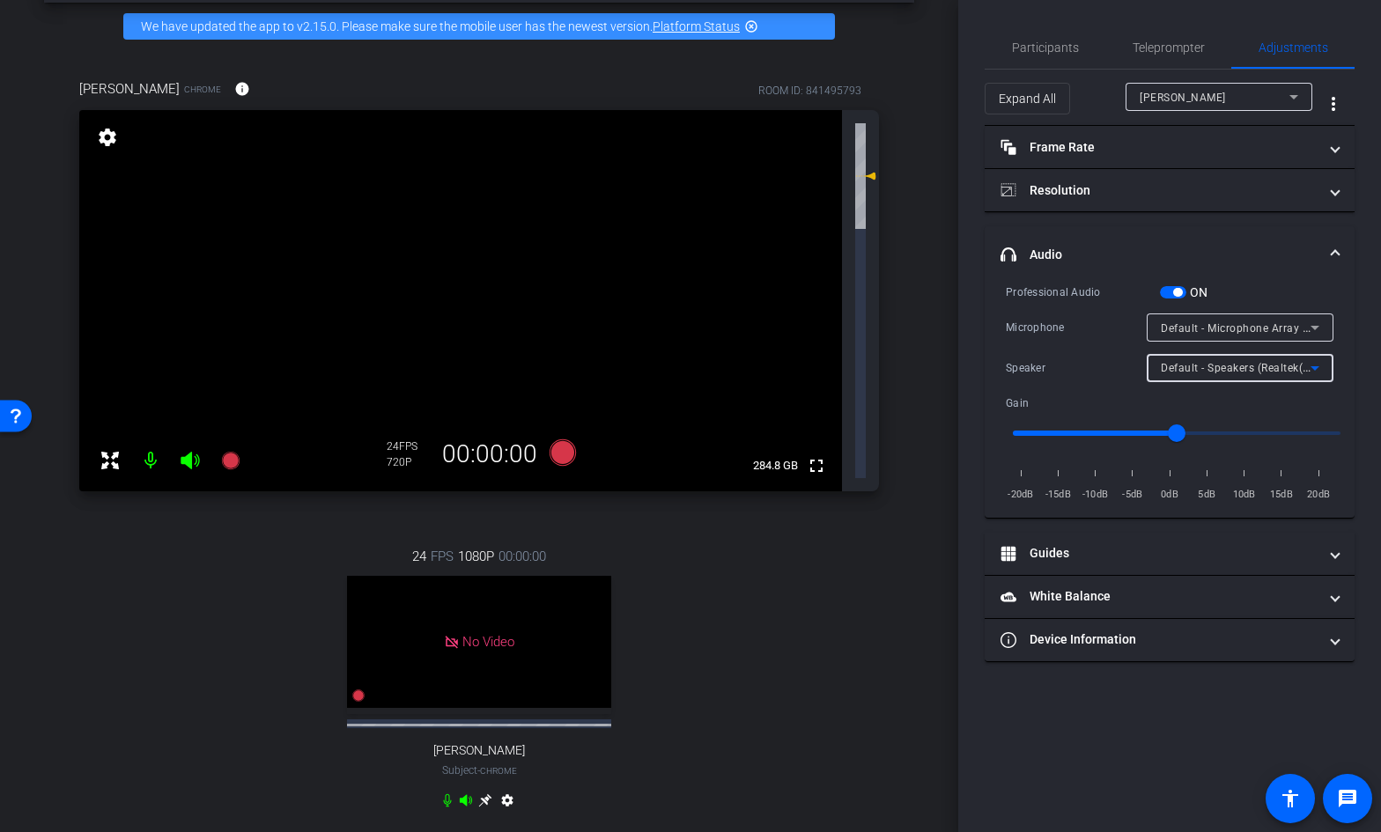
click at [1264, 330] on span "Default - Microphone Array (Intel® Smart Sound Technology for Digital Microphon…" at bounding box center [1378, 327] width 437 height 14
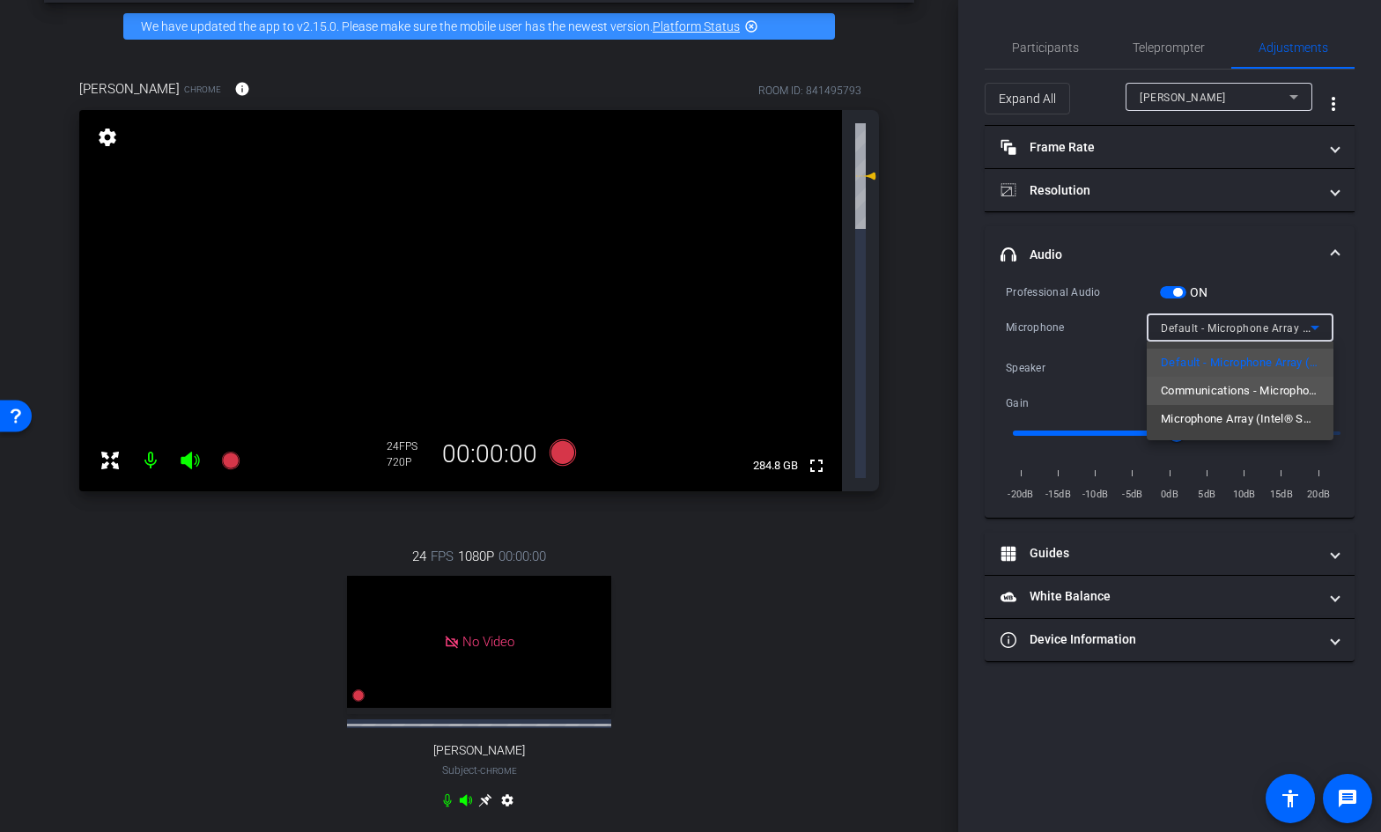
click at [1271, 389] on span "Communications - Microphone Array (Intel® Smart Sound Technology for Digital Mi…" at bounding box center [1239, 390] width 158 height 21
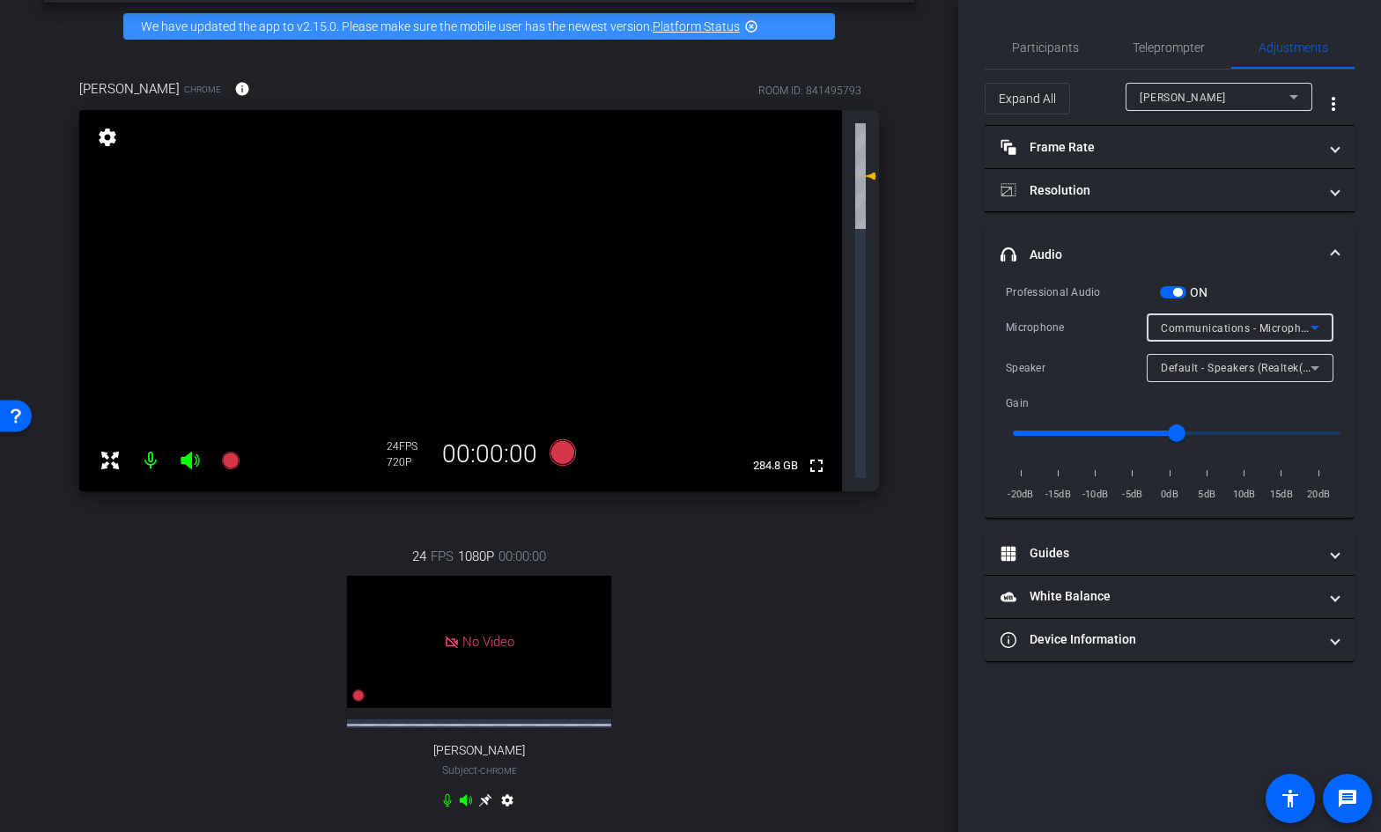
click at [1277, 325] on span "Communications - Microphone Array (Intel® Smart Sound Technology for Digital Mi…" at bounding box center [1404, 327] width 489 height 14
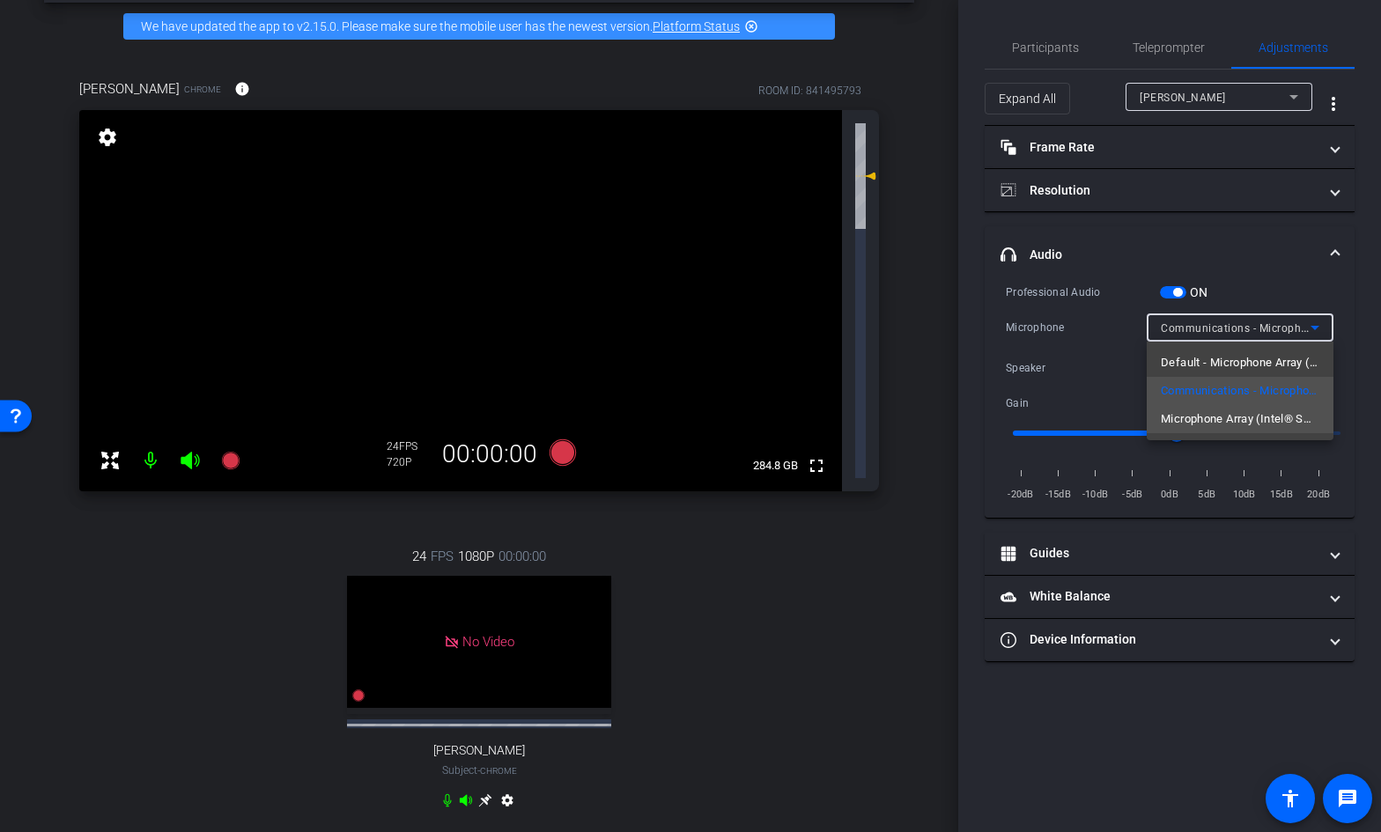
click at [1268, 419] on span "Microphone Array (Intel® Smart Sound Technology for Digital Microphones)" at bounding box center [1239, 419] width 158 height 21
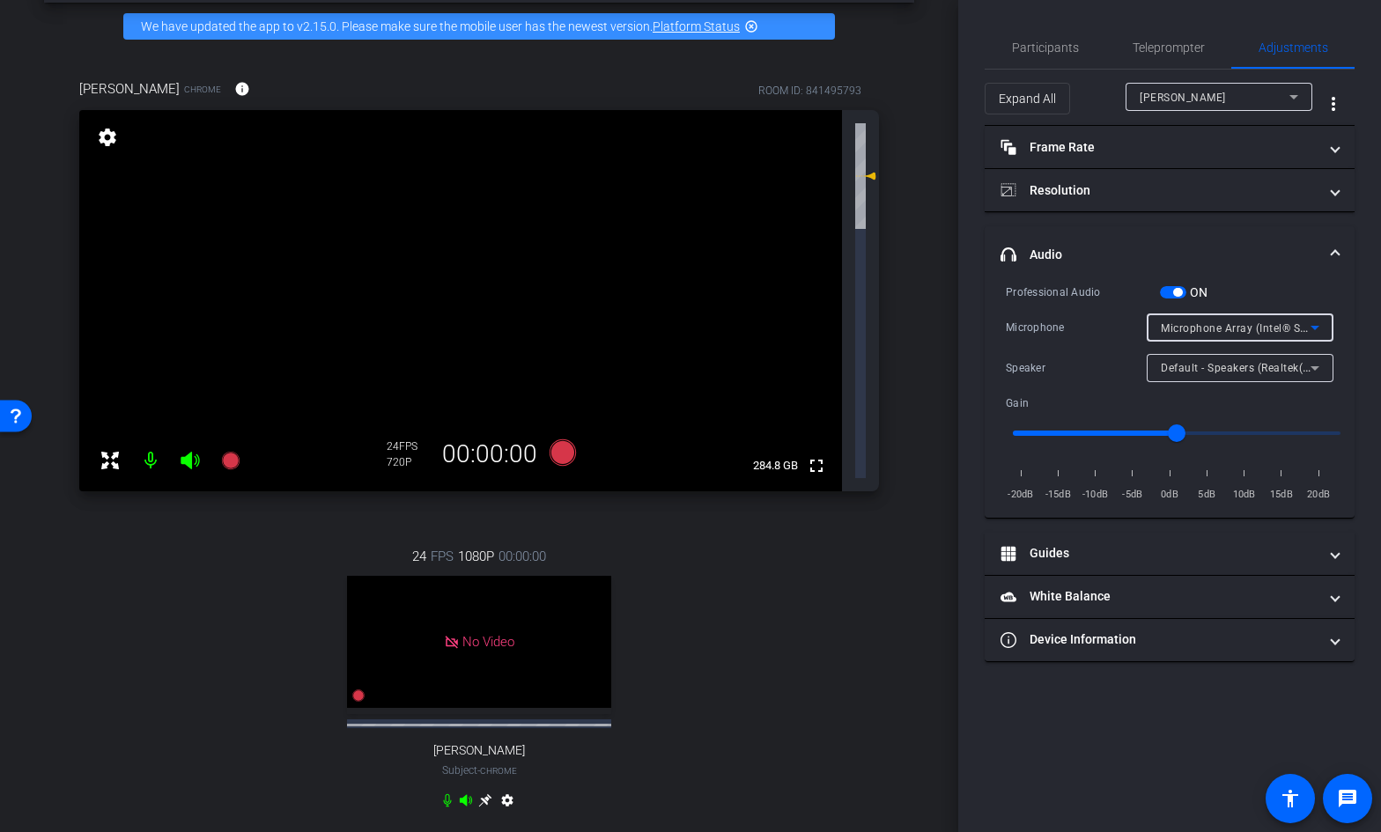
click at [1288, 329] on span "Microphone Array (Intel® Smart Sound Technology for Digital Microphones)" at bounding box center [1355, 327] width 390 height 14
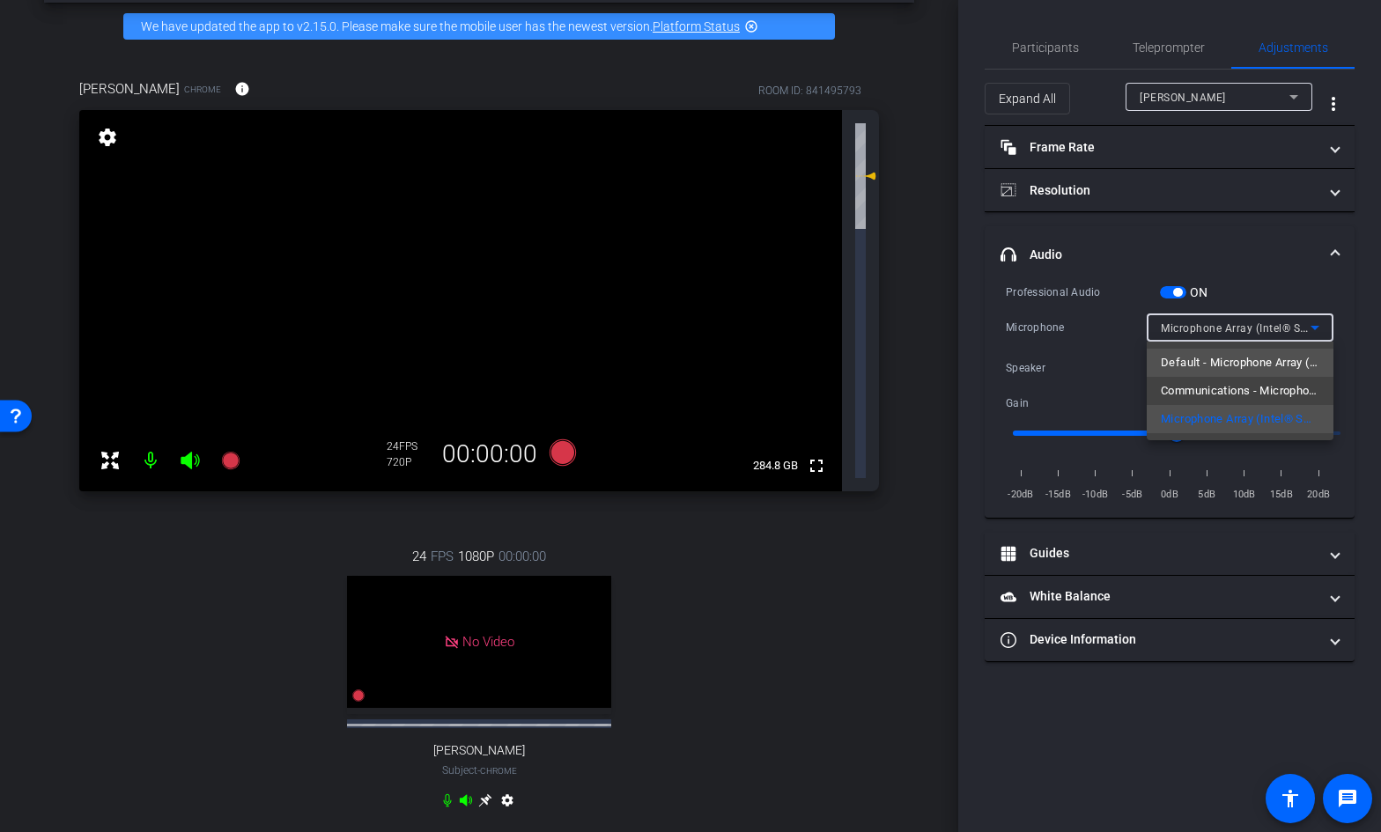
click at [1253, 364] on span "Default - Microphone Array (Intel® Smart Sound Technology for Digital Microphon…" at bounding box center [1239, 362] width 158 height 21
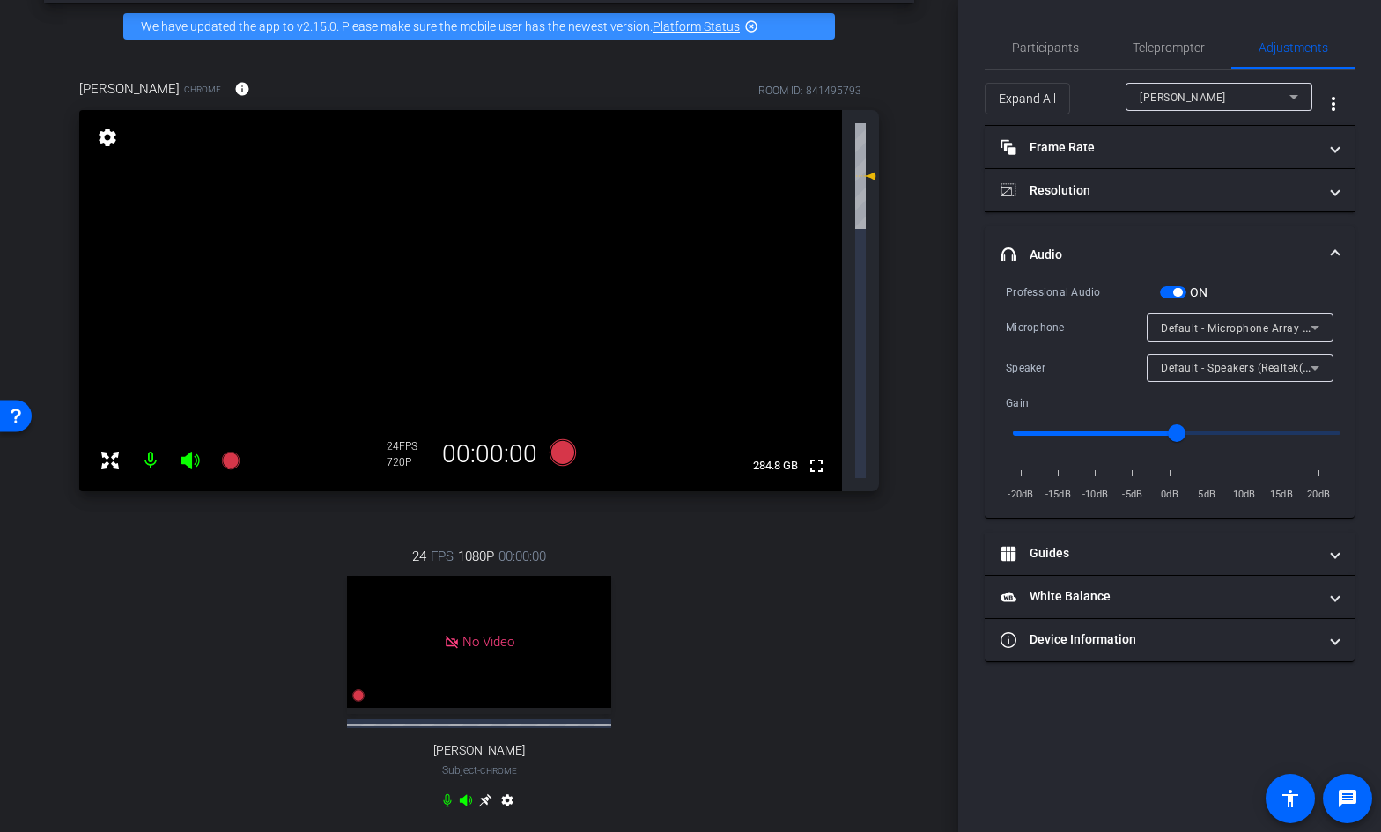
click at [1166, 296] on span "button" at bounding box center [1173, 292] width 26 height 12
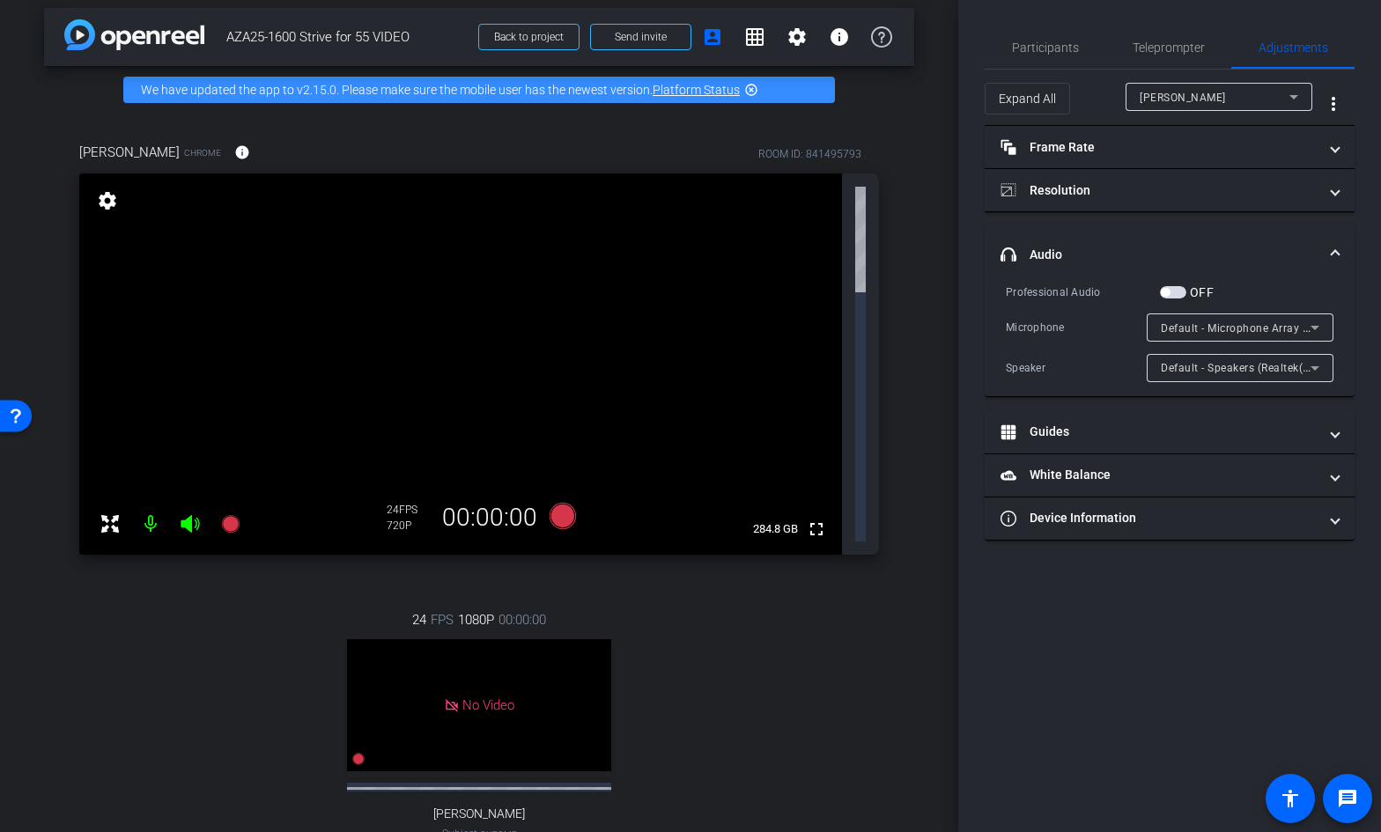
scroll to position [0, 0]
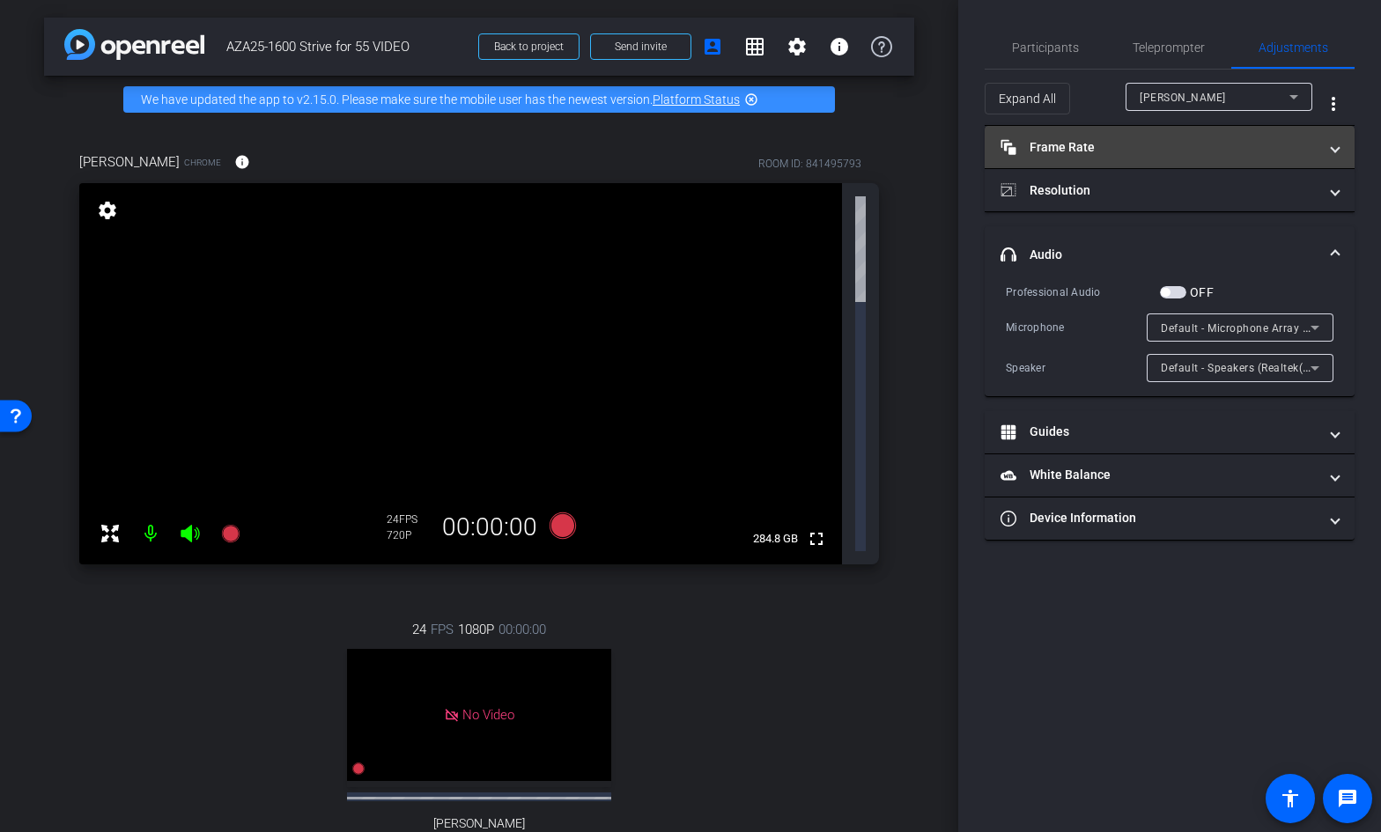
click at [1092, 152] on mat-panel-title "Frame Rate Frame Rate" at bounding box center [1158, 147] width 317 height 18
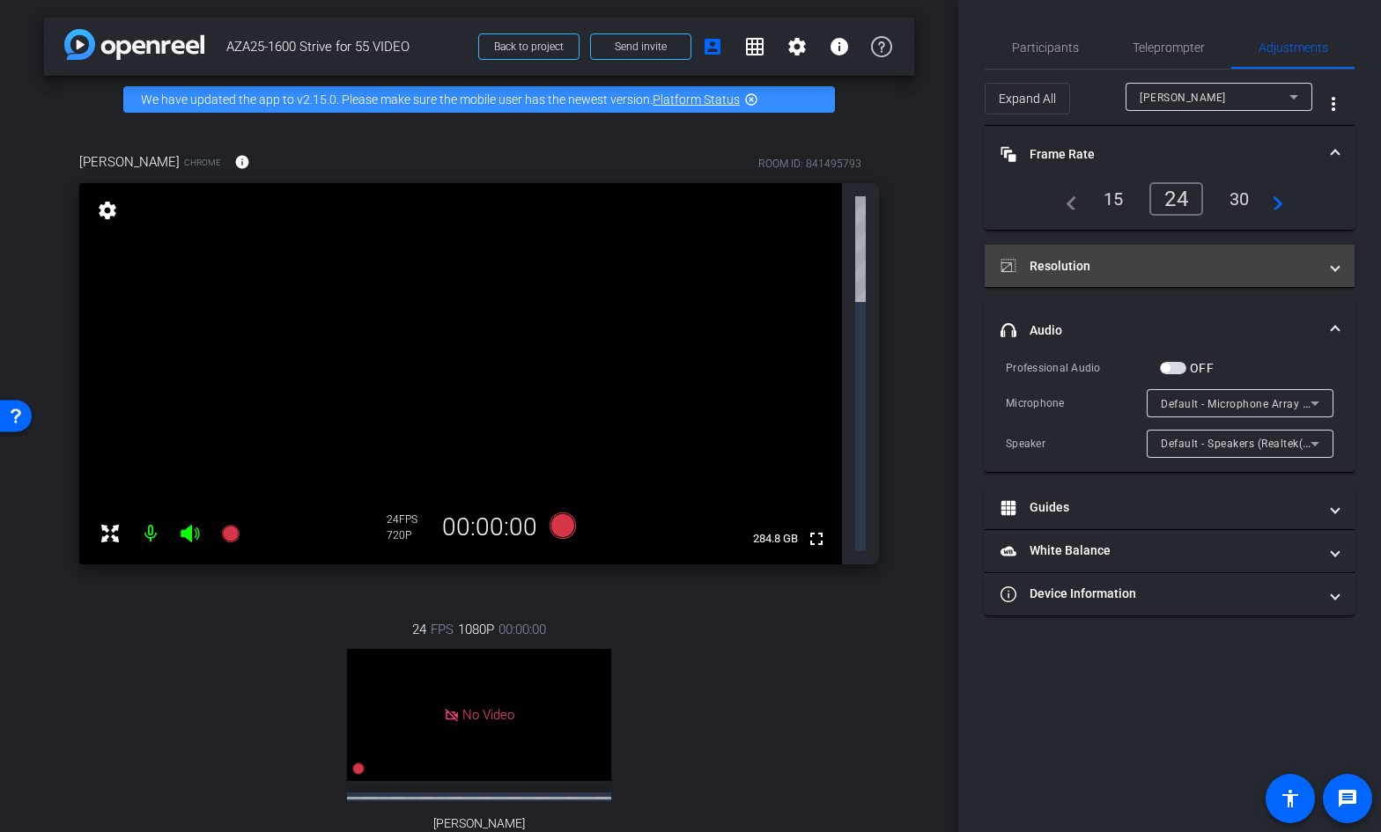
click at [1104, 267] on mat-panel-title "Resolution" at bounding box center [1158, 266] width 317 height 18
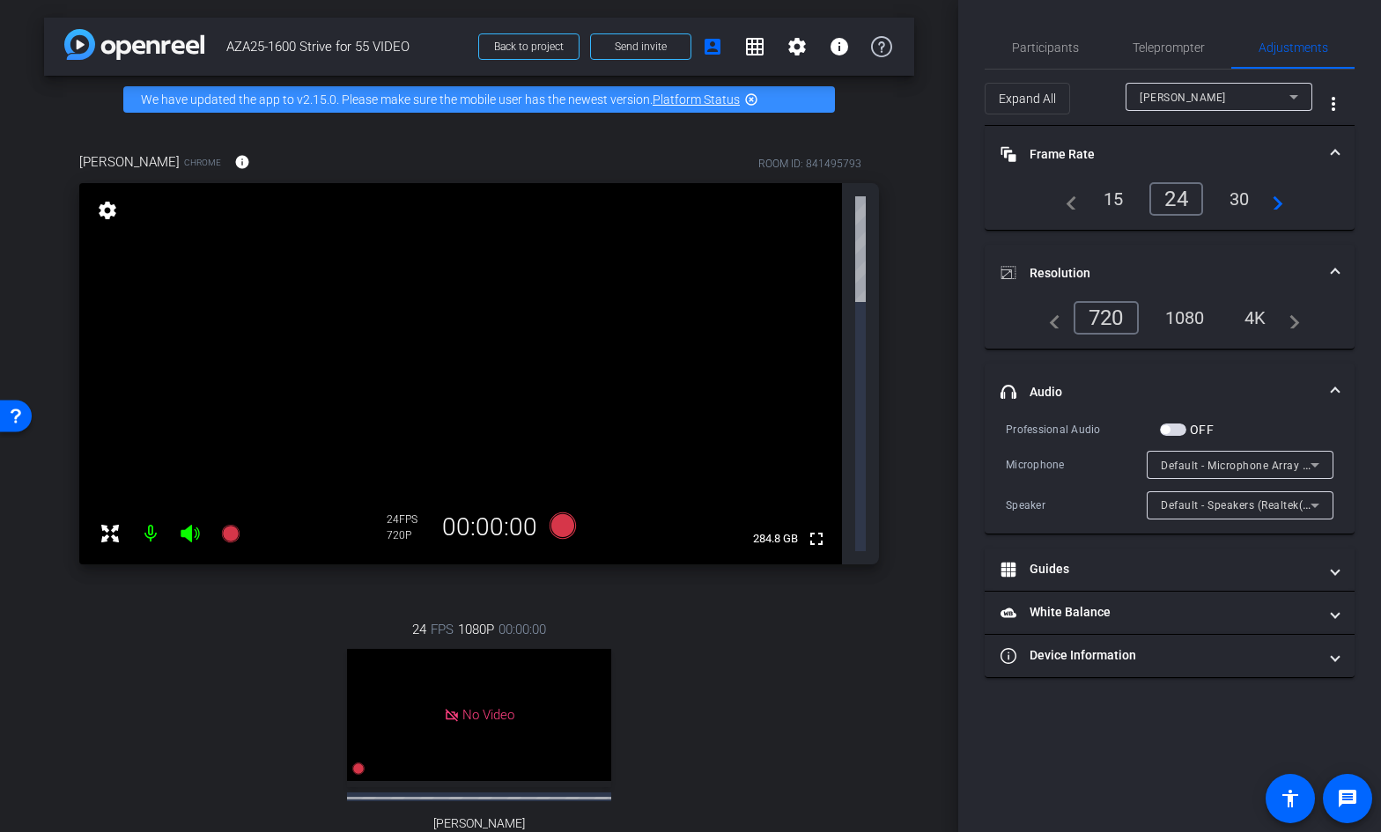
click at [1195, 310] on div "1080" at bounding box center [1185, 318] width 66 height 30
click at [1239, 200] on div "30" at bounding box center [1239, 199] width 47 height 30
click at [1190, 94] on span "Monica Nieves Koppelman" at bounding box center [1182, 98] width 86 height 12
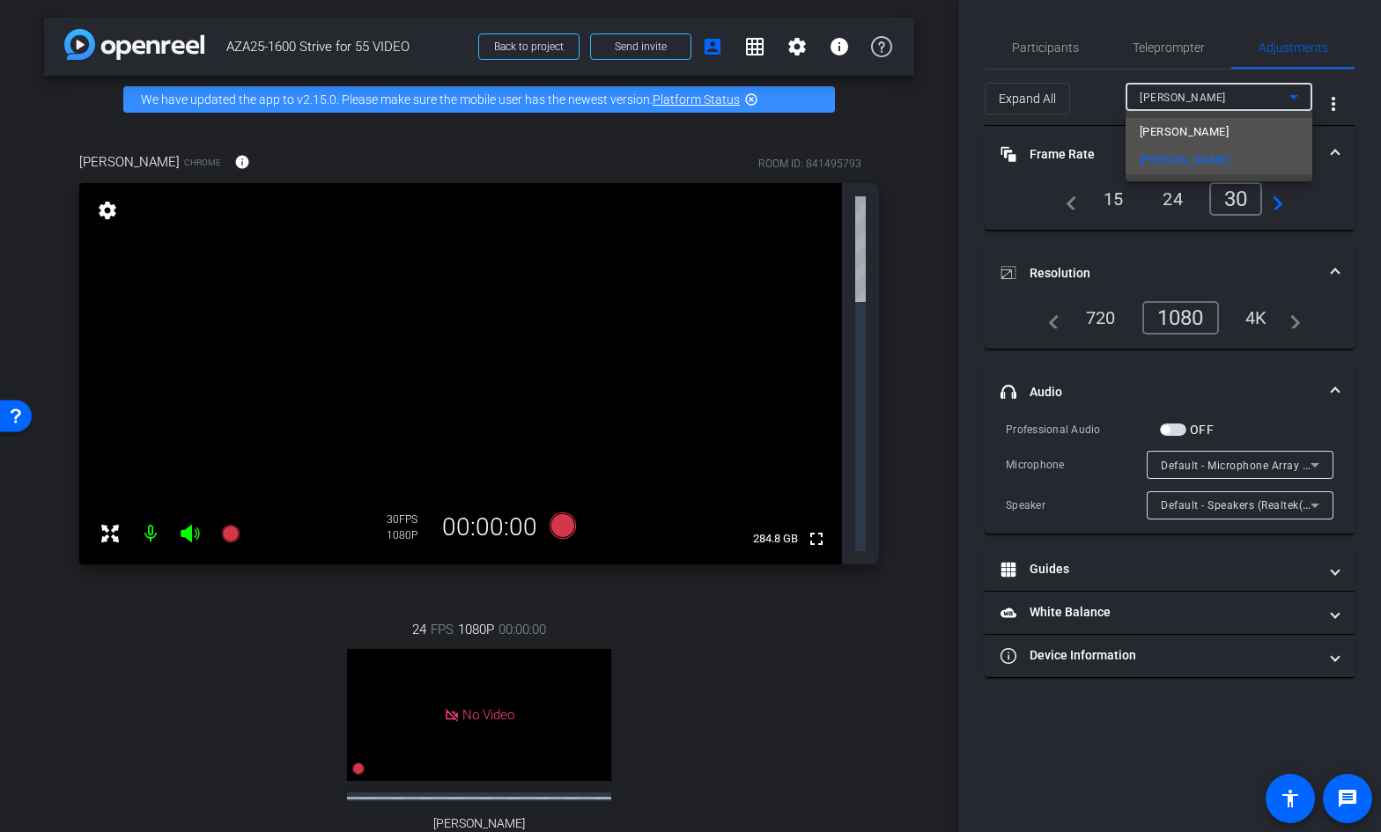
click at [1183, 130] on span "[PERSON_NAME]" at bounding box center [1183, 131] width 89 height 21
type input "1000"
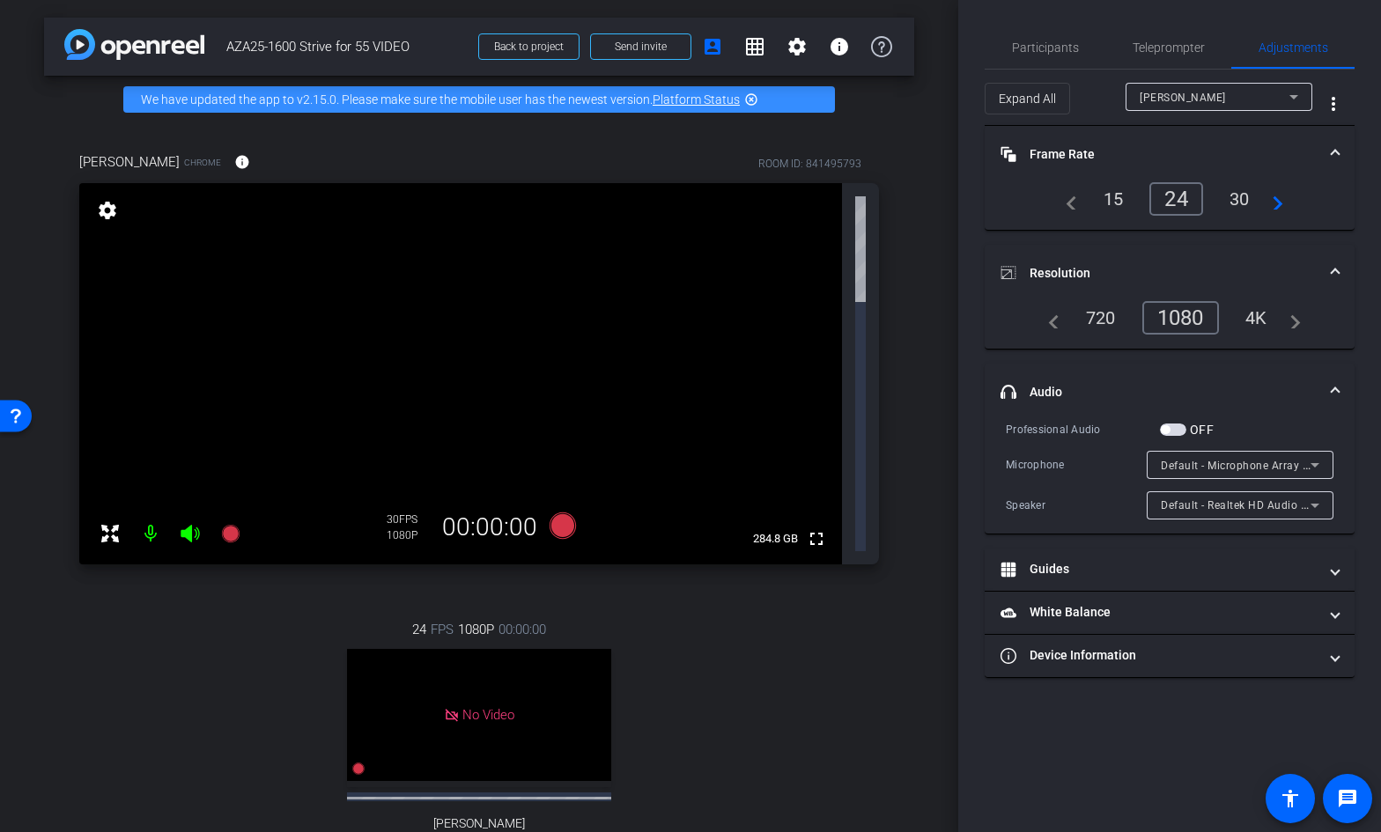
click at [1239, 197] on div "30" at bounding box center [1239, 199] width 47 height 30
click at [1246, 208] on div "30" at bounding box center [1239, 199] width 47 height 30
click at [1057, 47] on span "Participants" at bounding box center [1045, 47] width 67 height 12
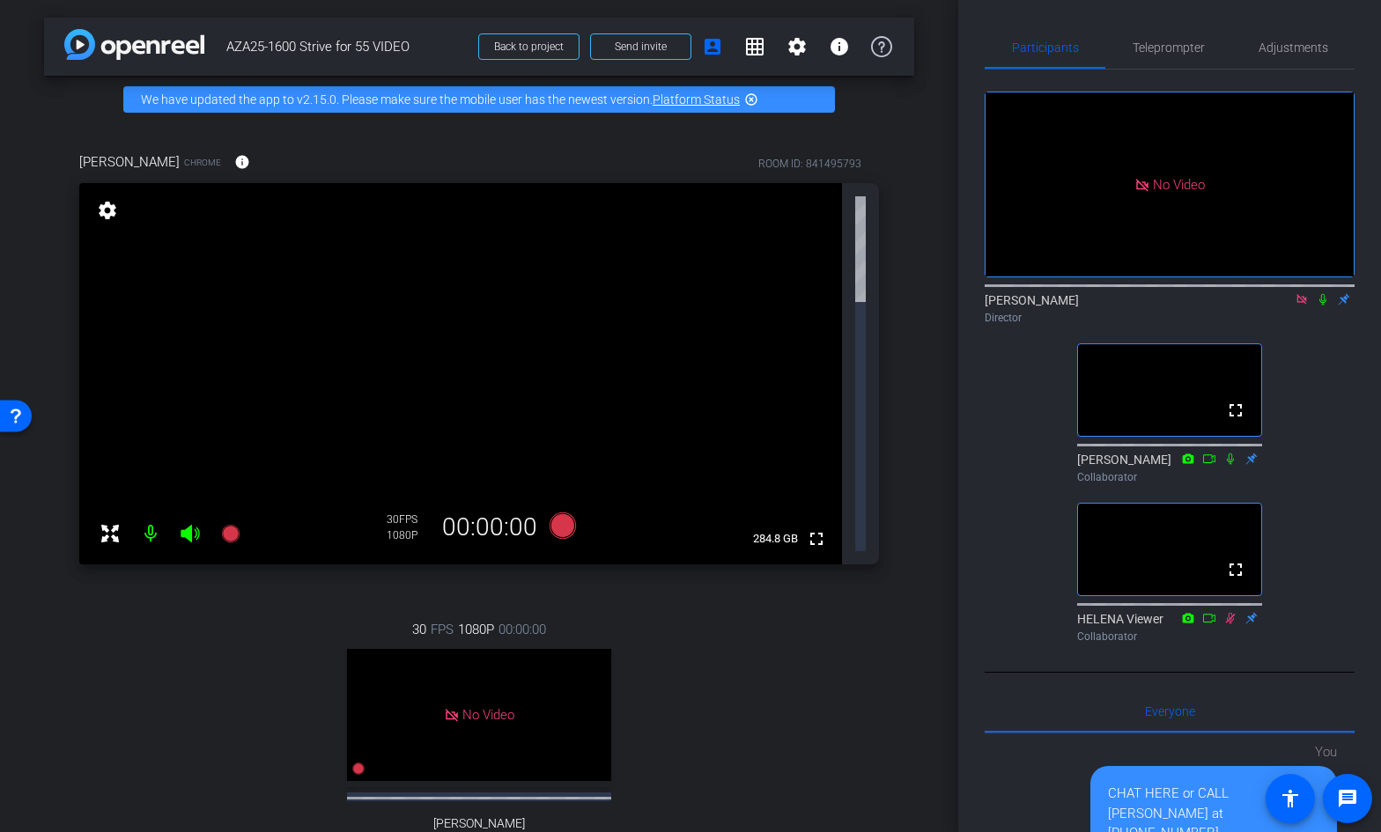
click at [188, 523] on icon at bounding box center [190, 533] width 21 height 21
click at [188, 525] on icon at bounding box center [189, 534] width 18 height 18
click at [1301, 293] on icon at bounding box center [1301, 299] width 14 height 12
click at [1280, 306] on icon at bounding box center [1280, 299] width 14 height 12
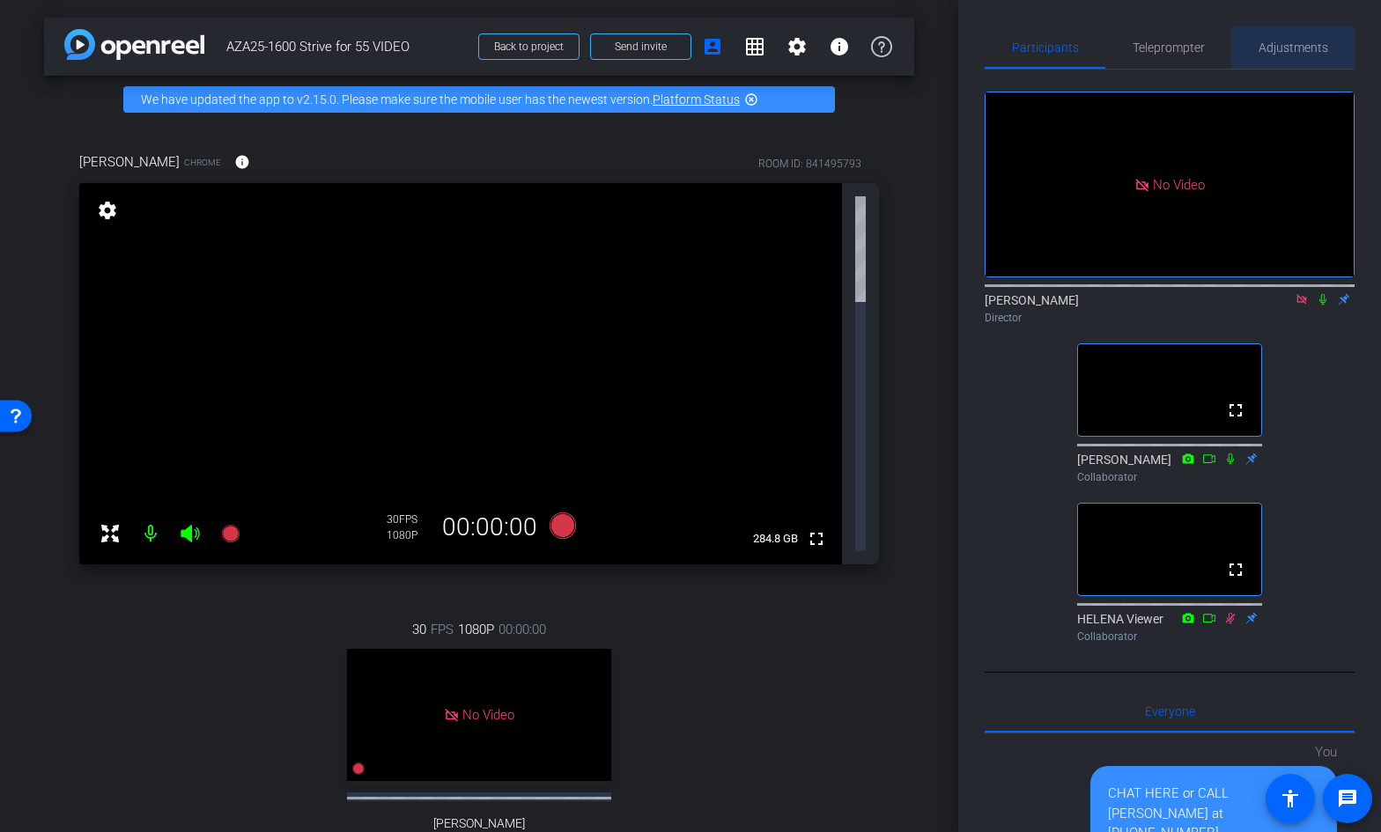
click at [1288, 50] on span "Adjustments" at bounding box center [1293, 47] width 70 height 12
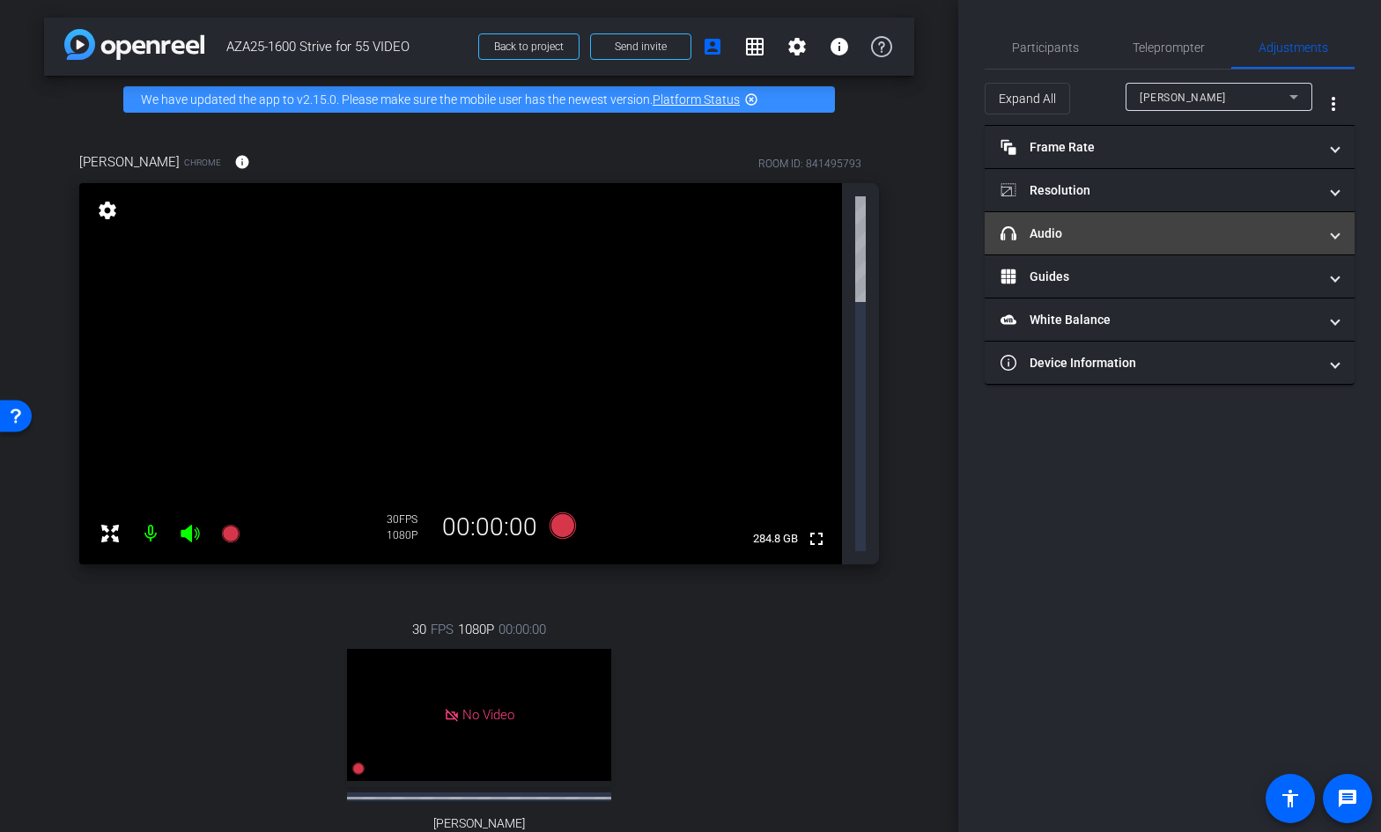
click at [1076, 235] on mat-panel-title "headphone icon Audio" at bounding box center [1158, 234] width 317 height 18
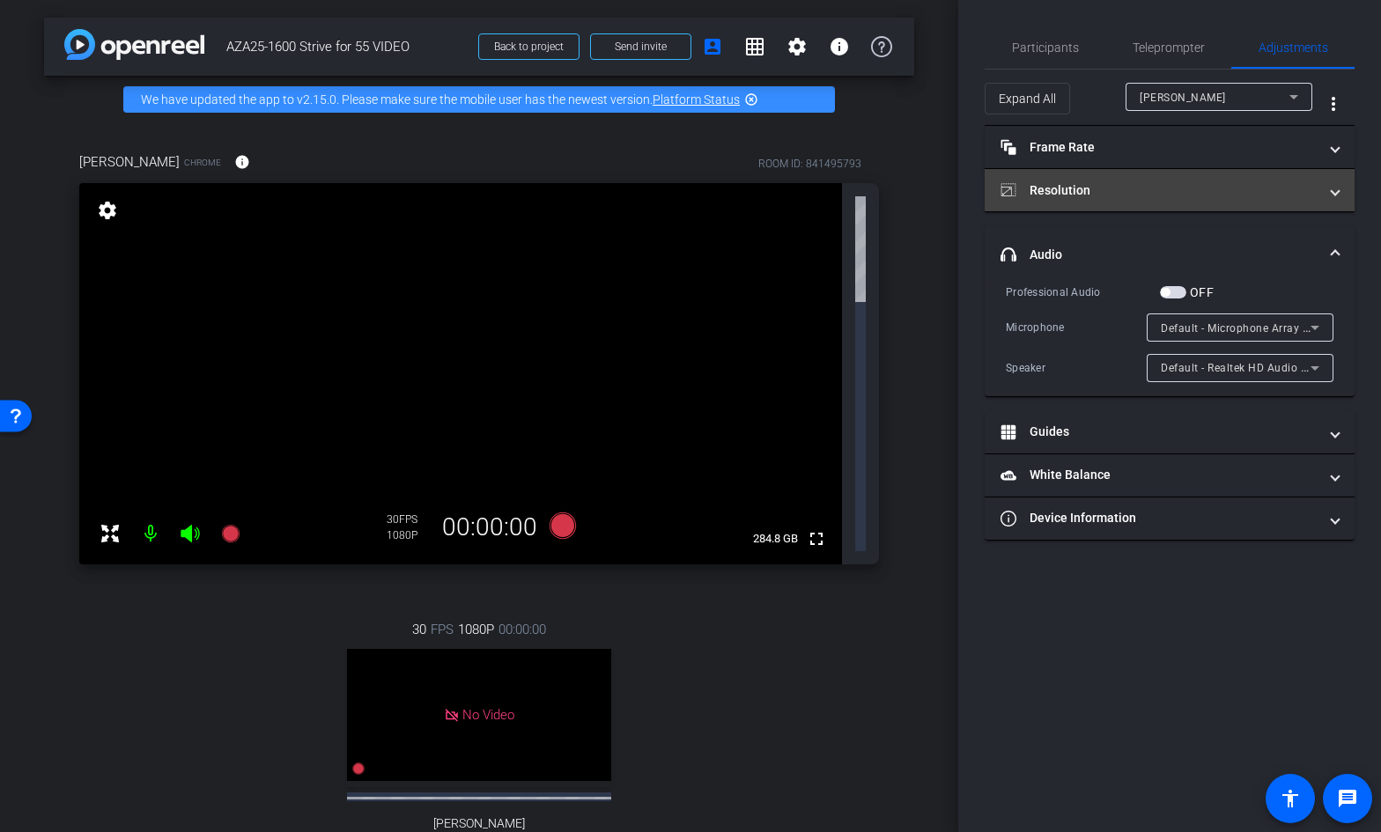
click at [1099, 173] on mat-expansion-panel-header "Resolution" at bounding box center [1169, 190] width 370 height 42
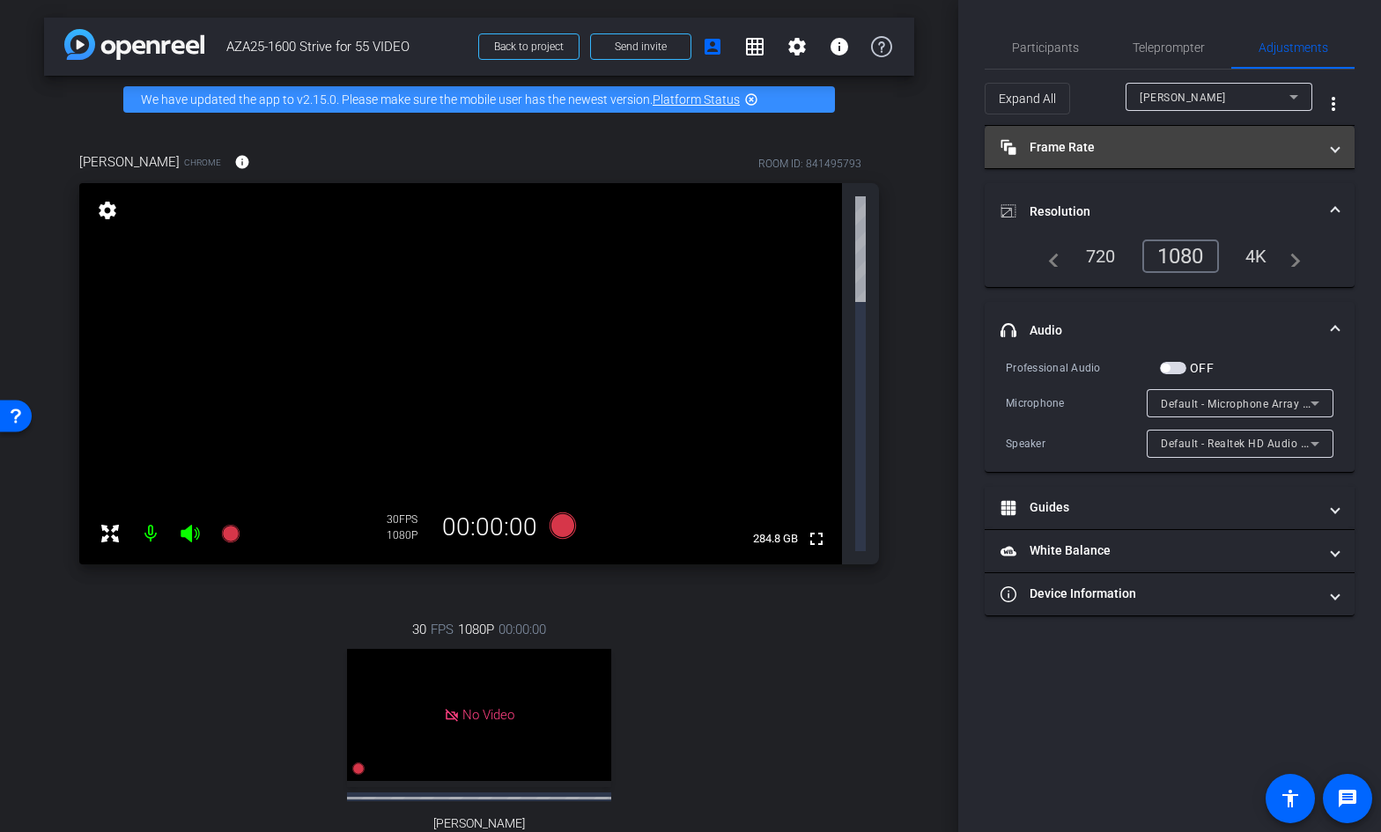
click at [1118, 158] on mat-expansion-panel-header "Frame Rate Frame Rate" at bounding box center [1169, 147] width 370 height 42
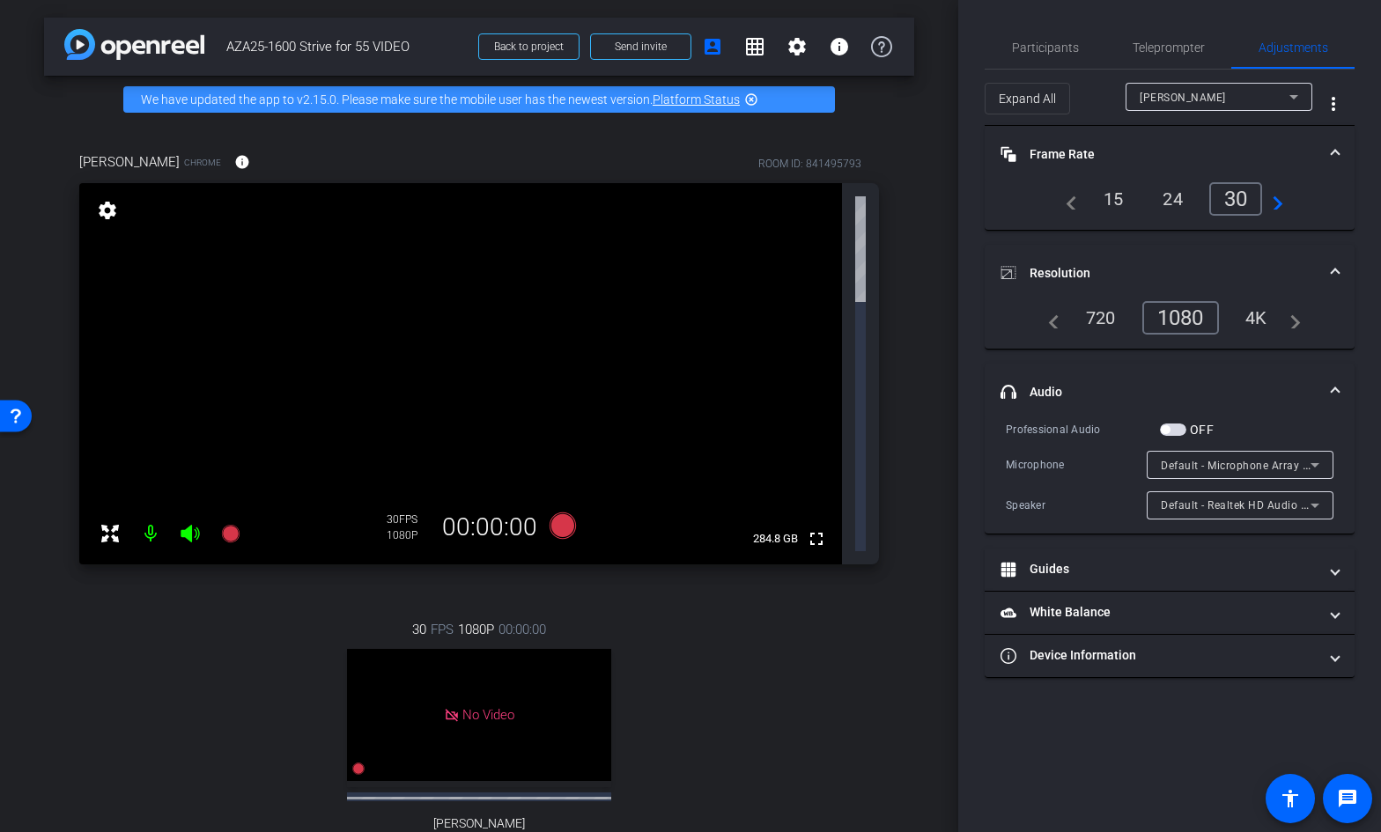
click at [796, 591] on div "30 FPS 1080P 00:00:00 No Video Martino Hroncich Subject - Chrome settings" at bounding box center [478, 754] width 799 height 326
click at [1067, 55] on span "Participants" at bounding box center [1045, 47] width 67 height 42
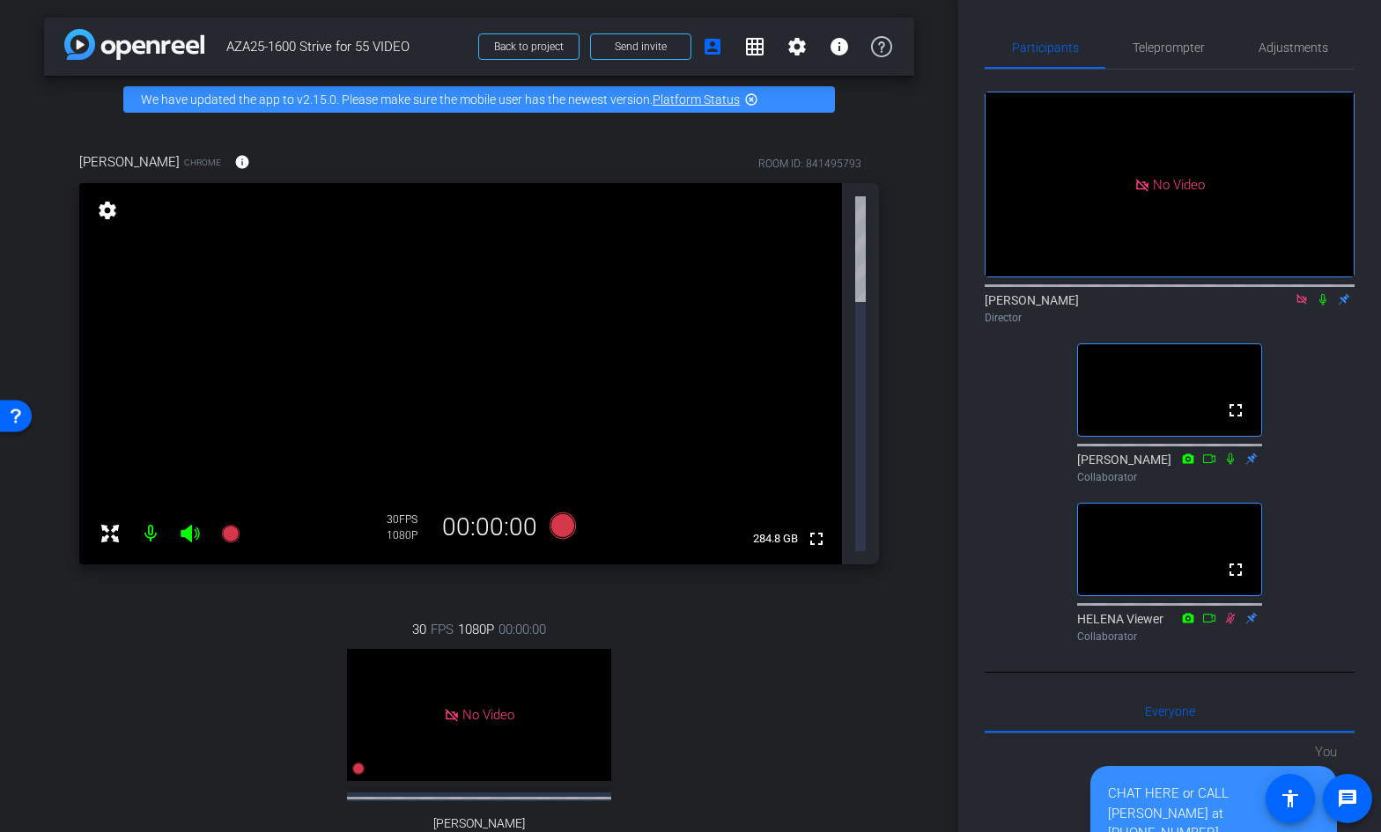
click at [106, 210] on mat-icon "settings" at bounding box center [107, 210] width 25 height 21
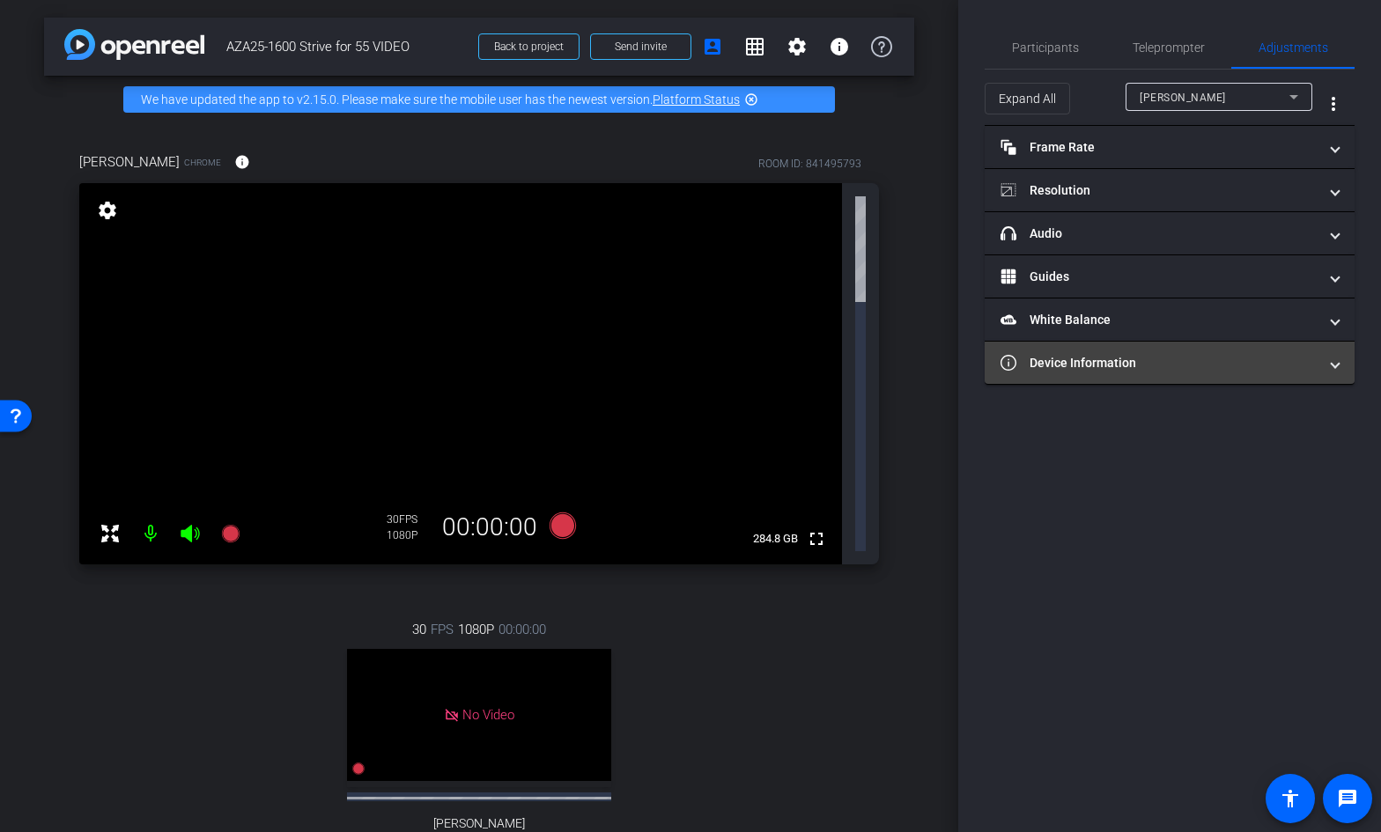
click at [1070, 363] on mat-panel-title "Device Information" at bounding box center [1158, 363] width 317 height 18
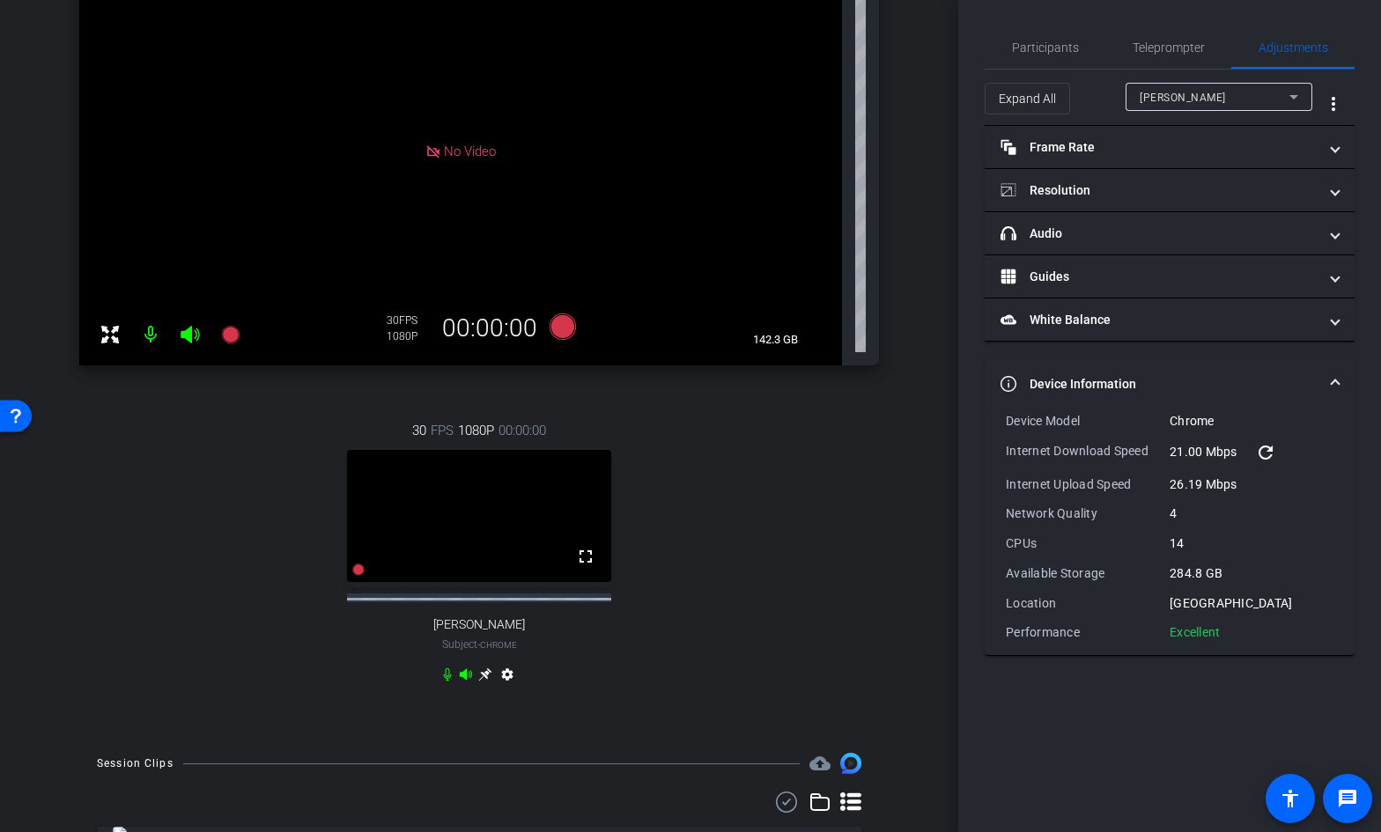
scroll to position [261, 0]
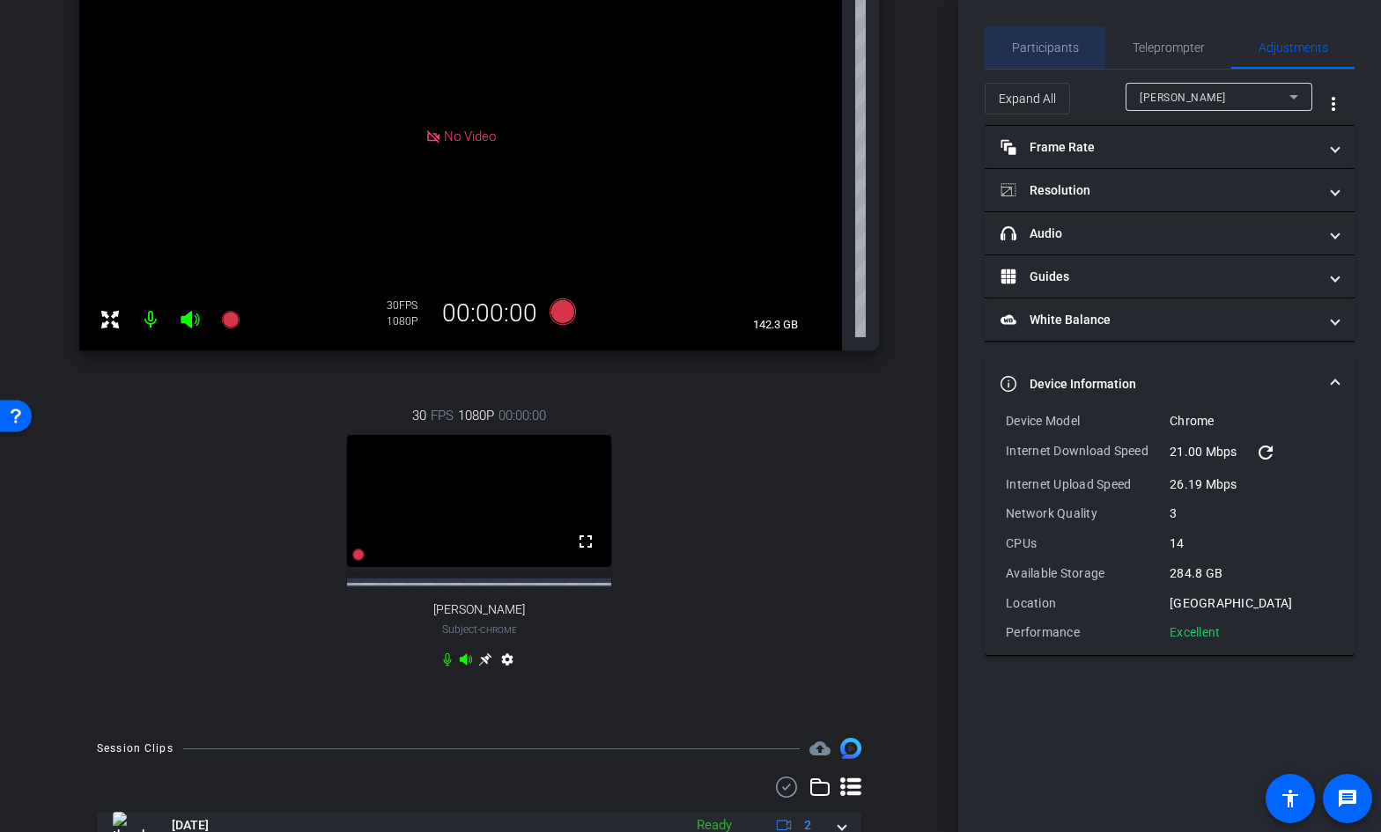
click at [1052, 50] on span "Participants" at bounding box center [1045, 47] width 67 height 12
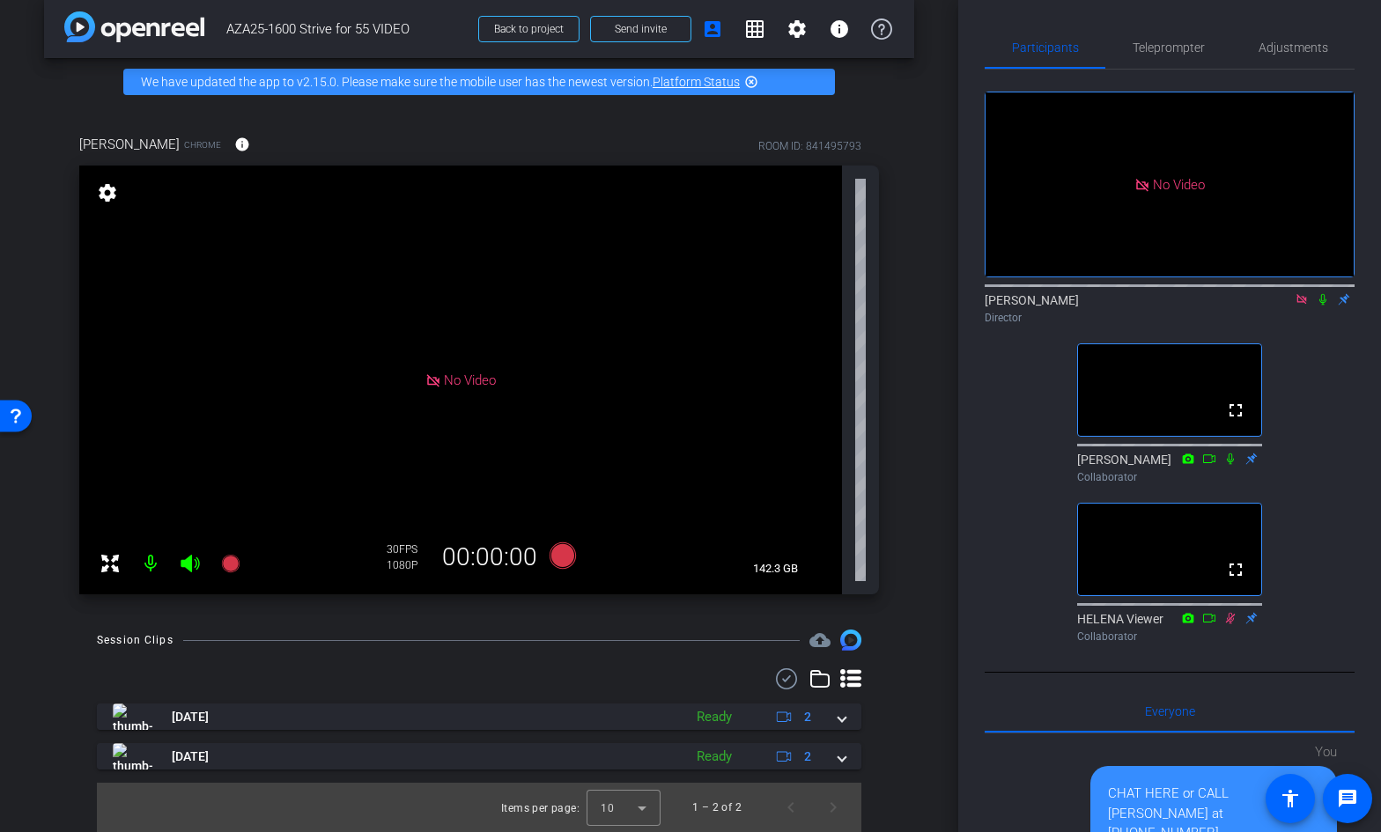
scroll to position [0, 0]
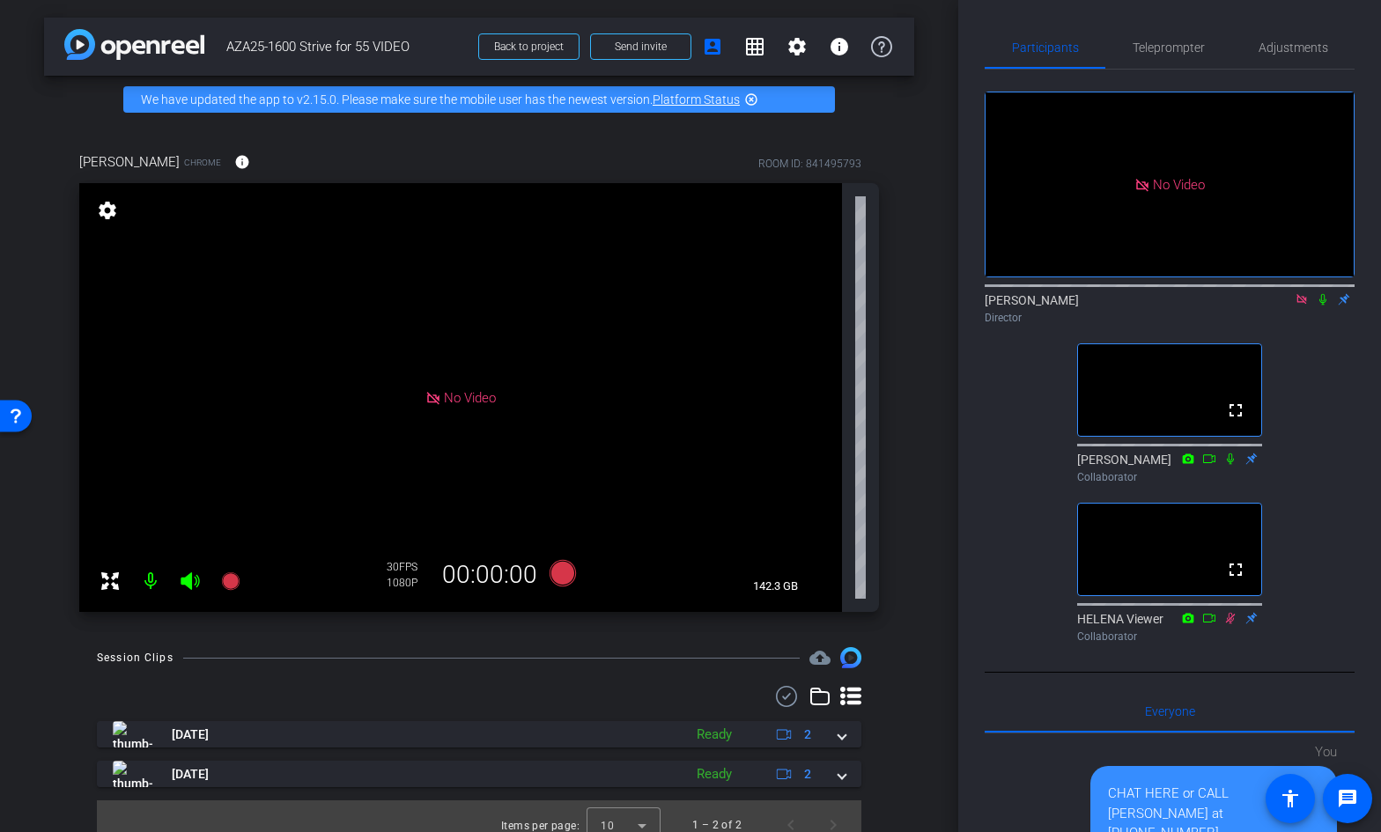
click at [1228, 612] on icon at bounding box center [1230, 618] width 14 height 12
click at [1229, 612] on icon at bounding box center [1231, 617] width 10 height 11
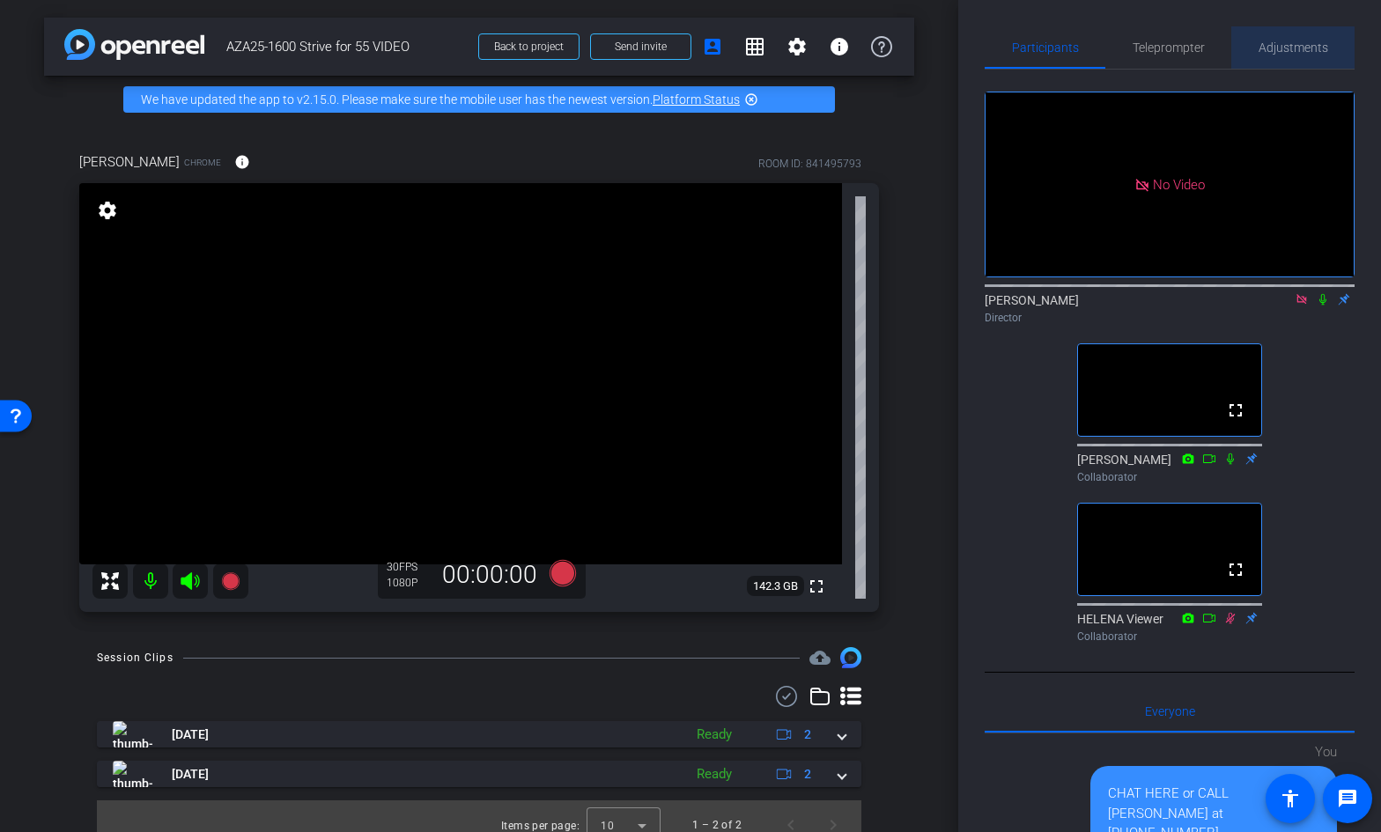
click at [1267, 48] on span "Adjustments" at bounding box center [1293, 47] width 70 height 12
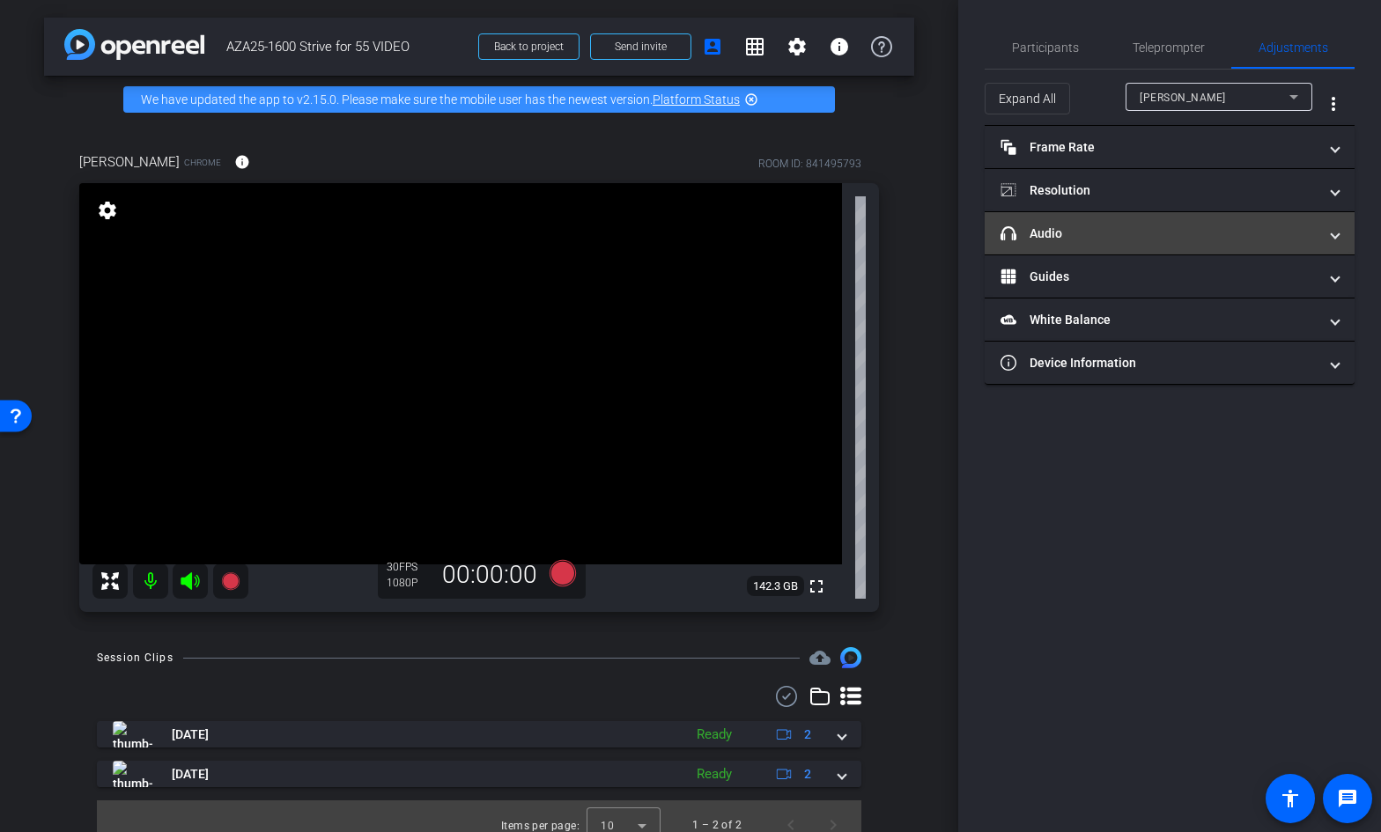
click at [1043, 227] on mat-panel-title "headphone icon Audio" at bounding box center [1158, 234] width 317 height 18
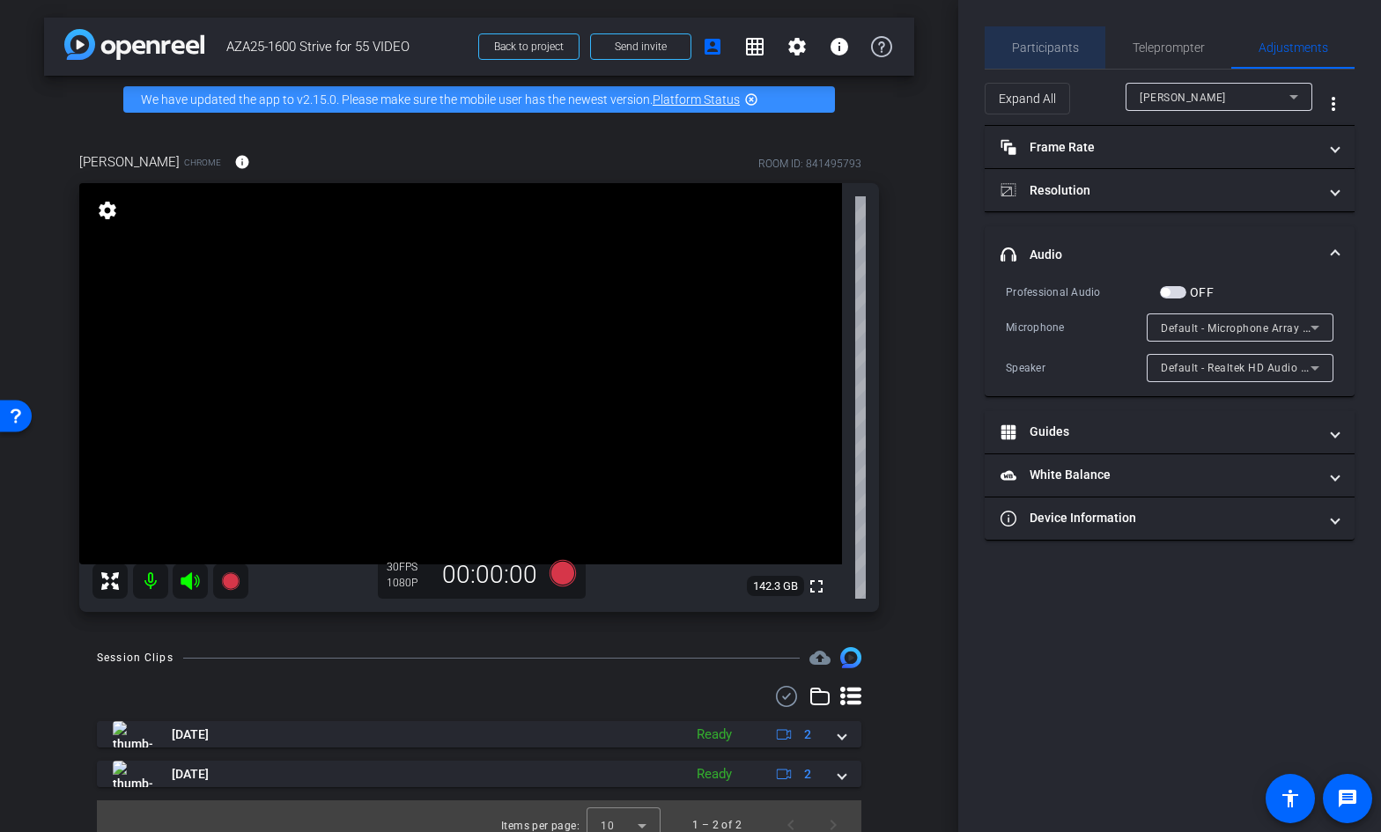
click at [1053, 52] on span "Participants" at bounding box center [1045, 47] width 67 height 12
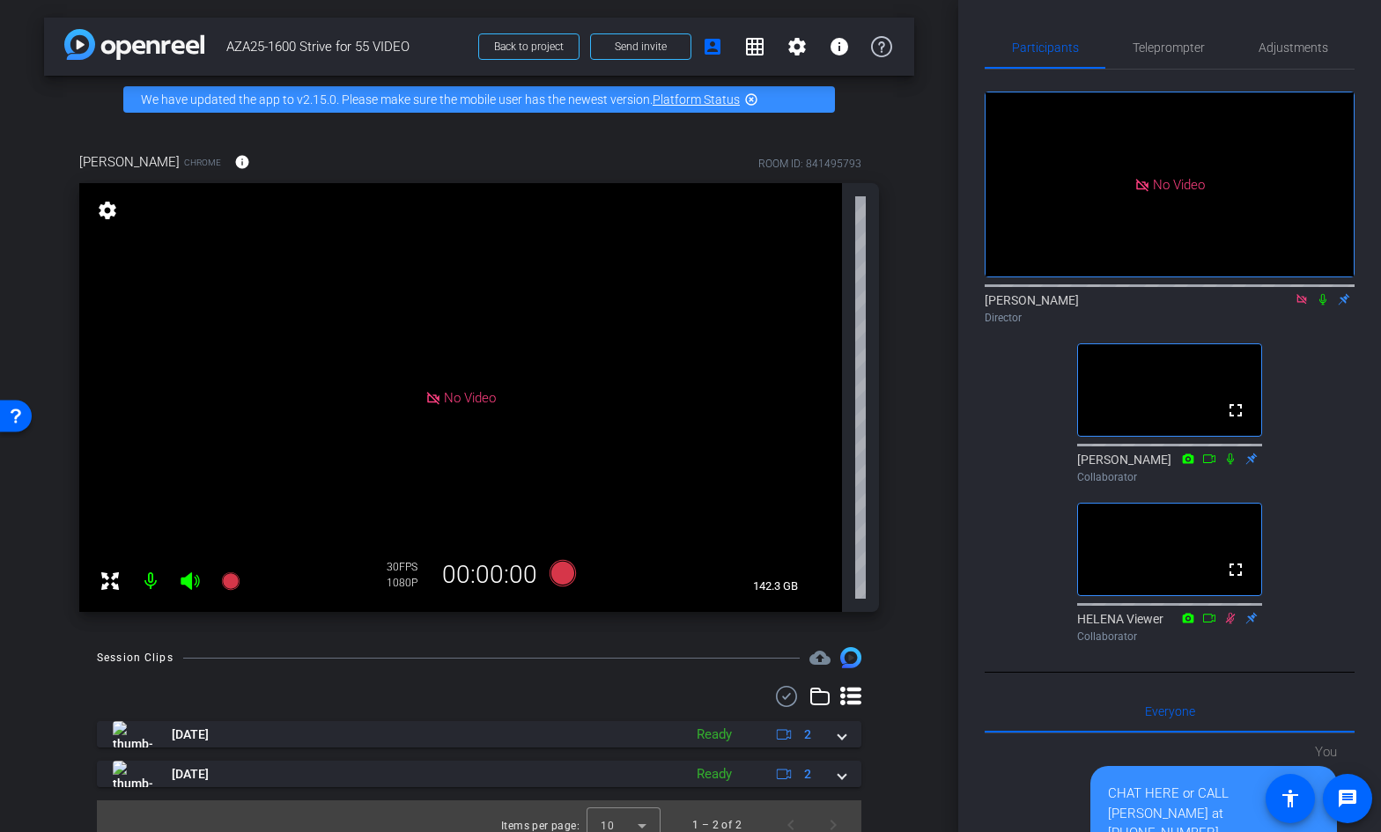
scroll to position [18, 0]
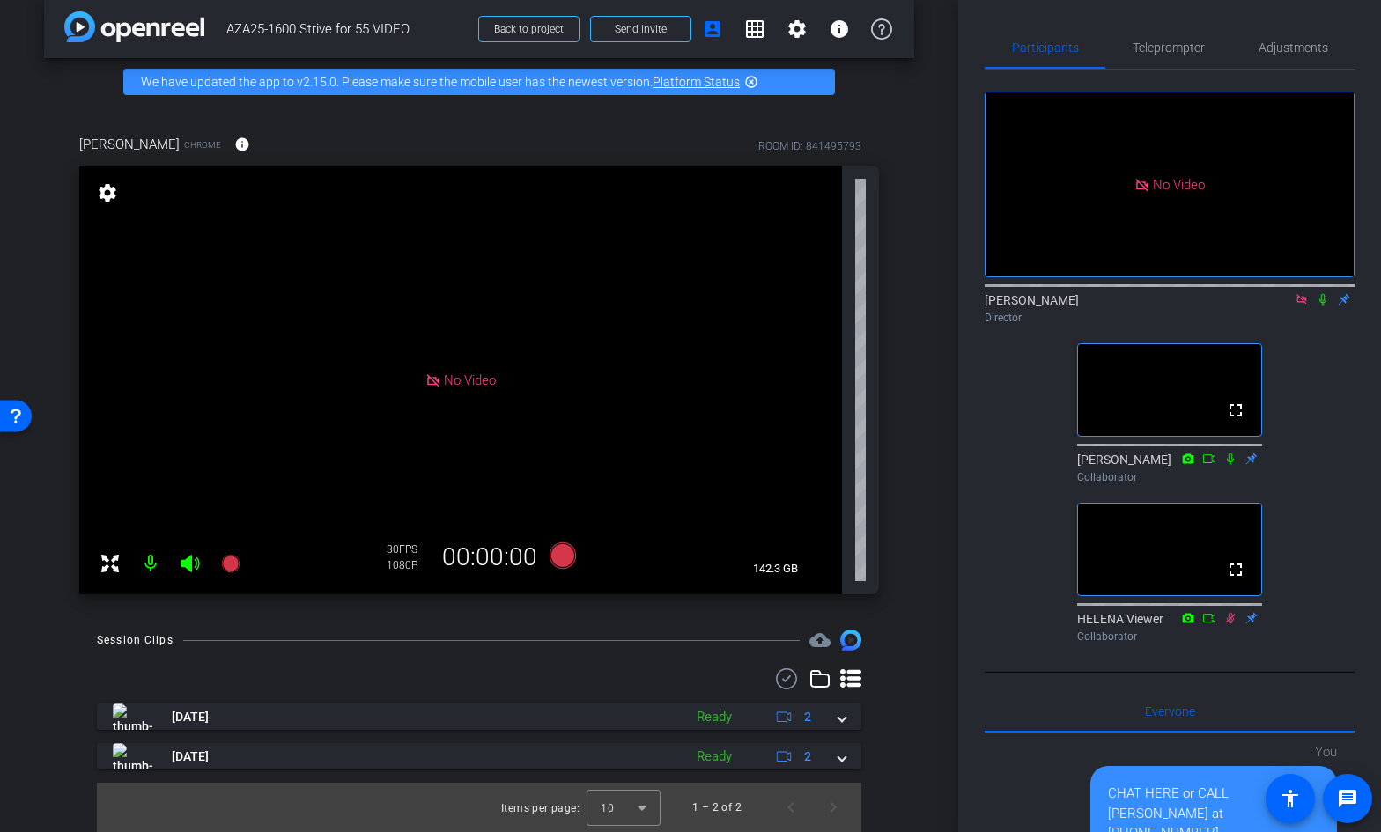
click at [1231, 453] on icon at bounding box center [1229, 458] width 7 height 11
click at [1231, 453] on icon at bounding box center [1231, 458] width 10 height 11
click at [1322, 294] on icon at bounding box center [1322, 299] width 7 height 11
click at [1322, 294] on icon at bounding box center [1323, 299] width 10 height 11
click at [153, 568] on mat-icon at bounding box center [150, 563] width 35 height 35
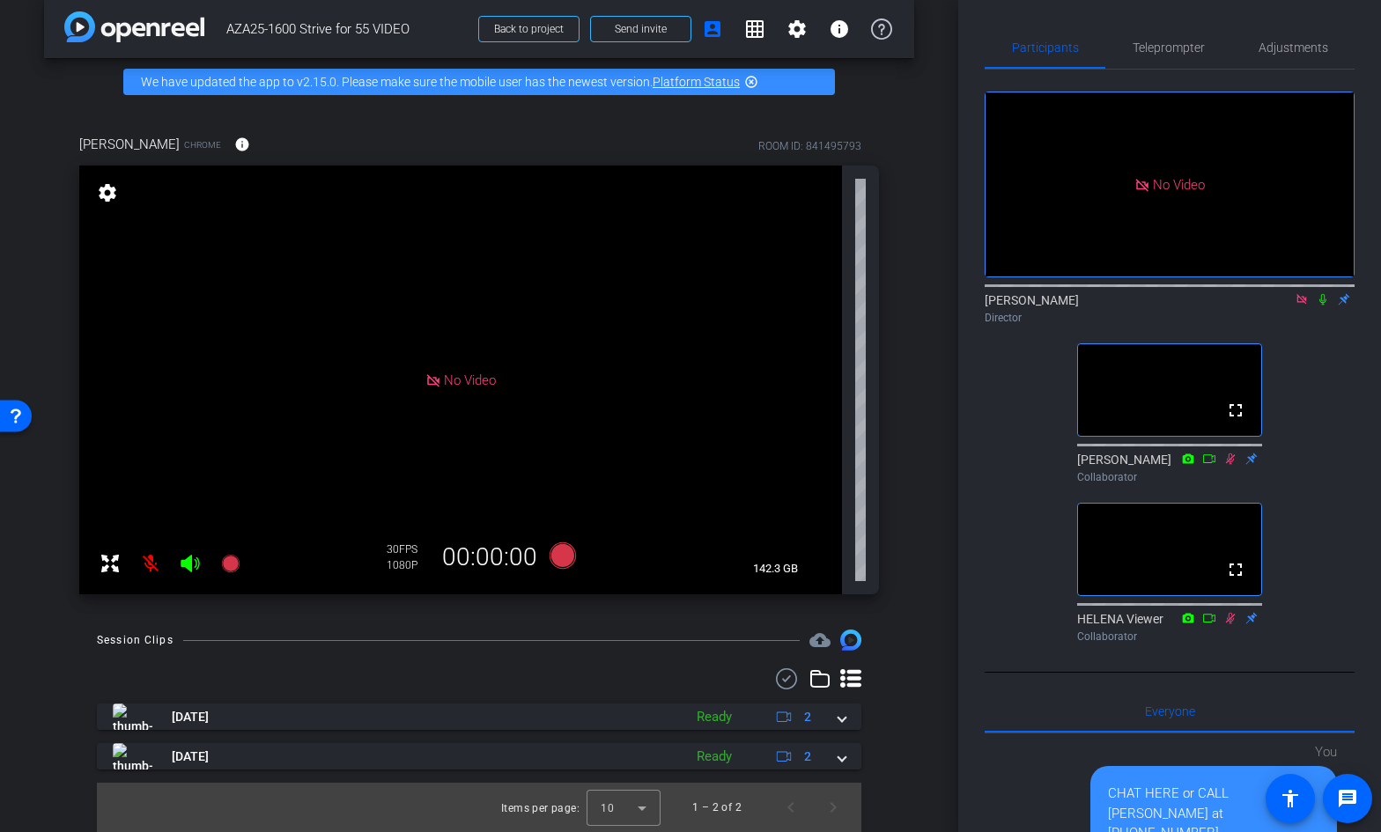
click at [153, 568] on mat-icon at bounding box center [150, 563] width 35 height 35
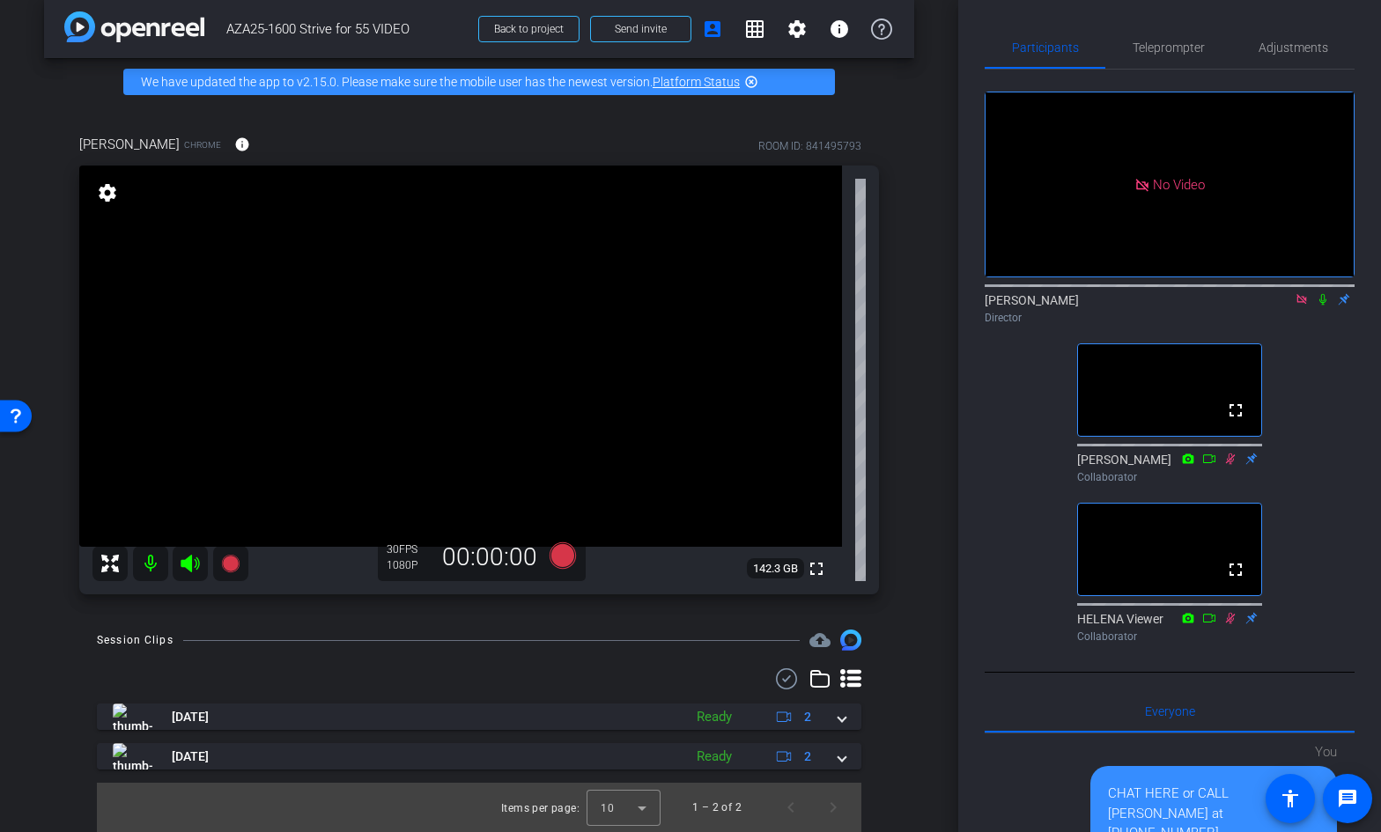
scroll to position [0, 0]
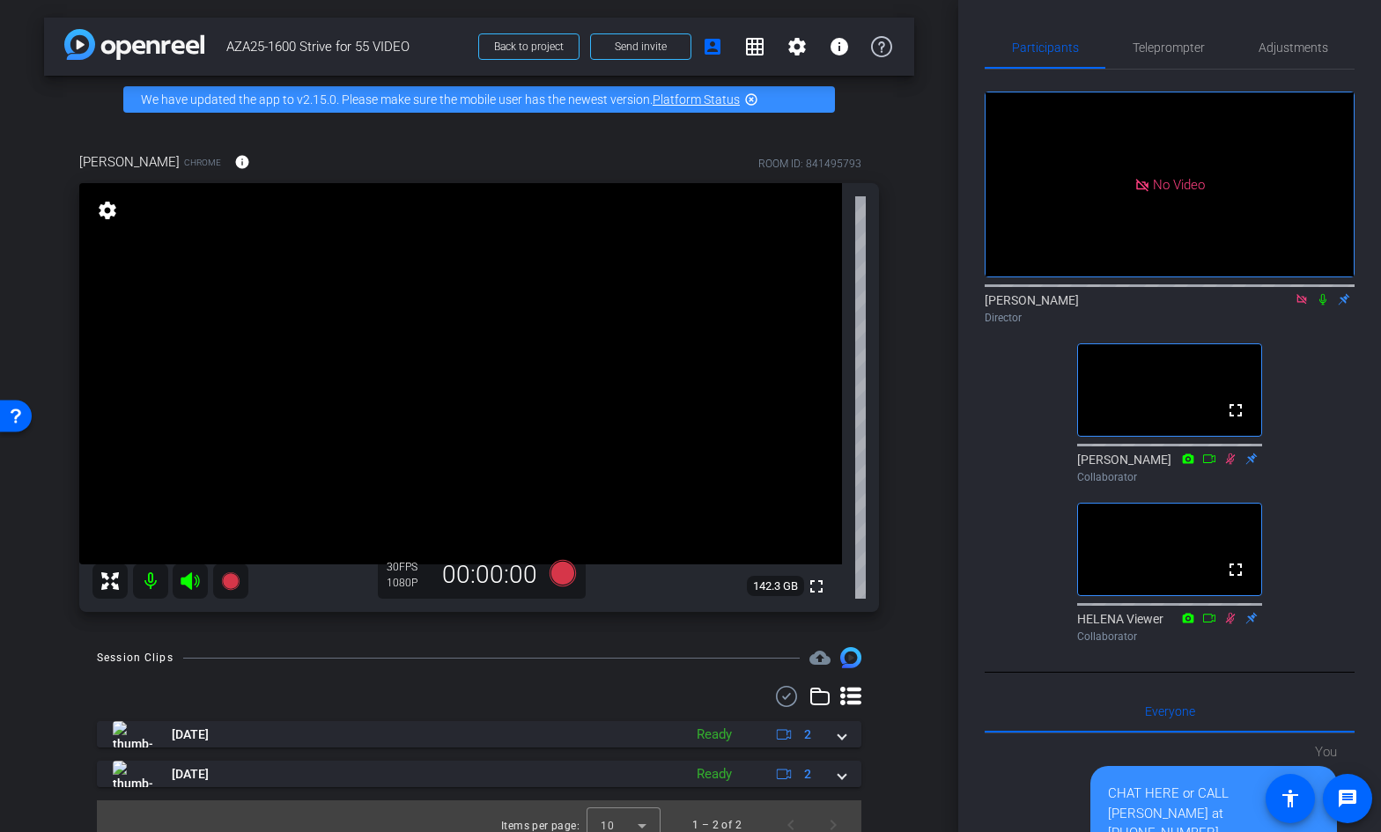
click at [751, 97] on mat-icon "highlight_off" at bounding box center [751, 99] width 14 height 14
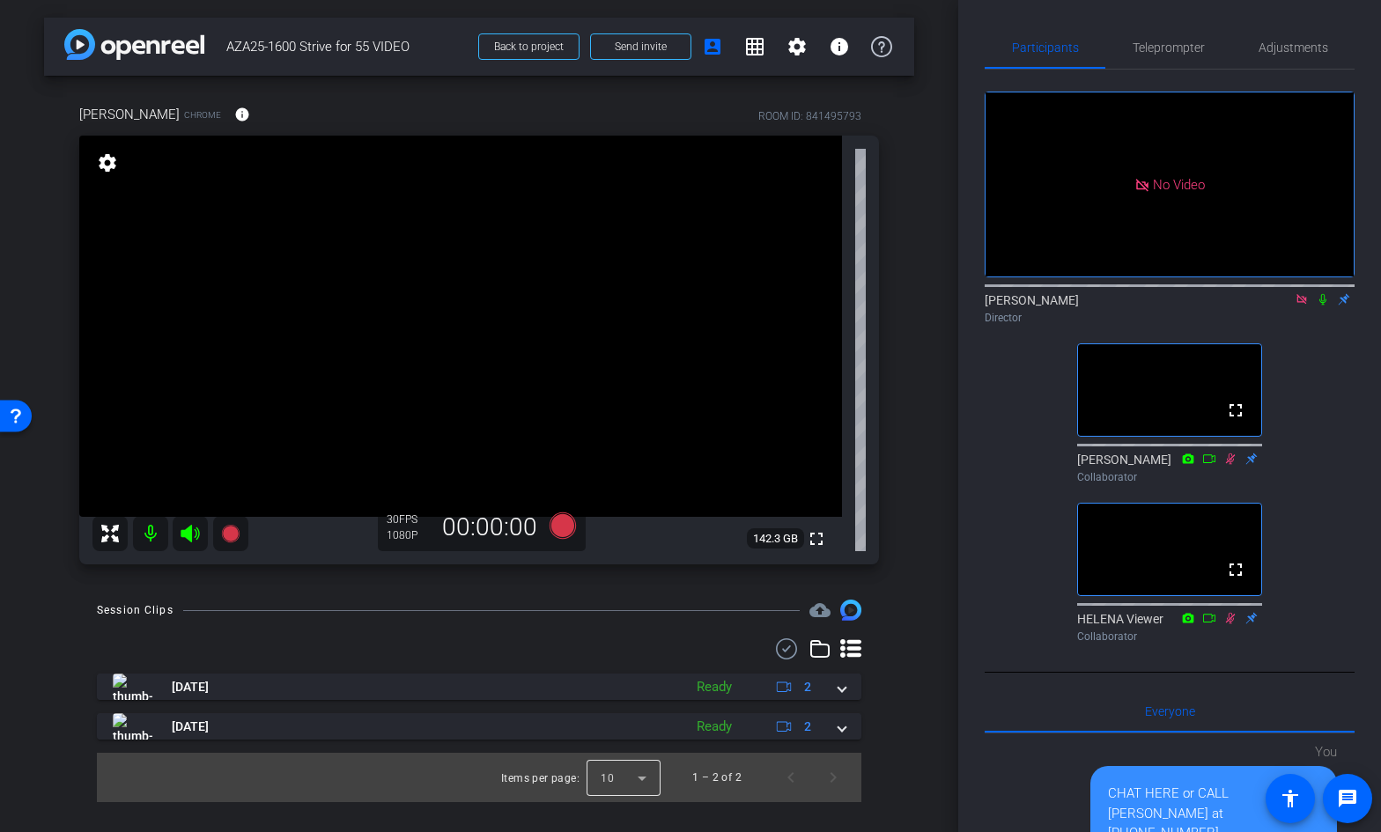
click at [651, 777] on div at bounding box center [623, 777] width 74 height 42
click at [621, 733] on mat-option "25" at bounding box center [624, 739] width 74 height 28
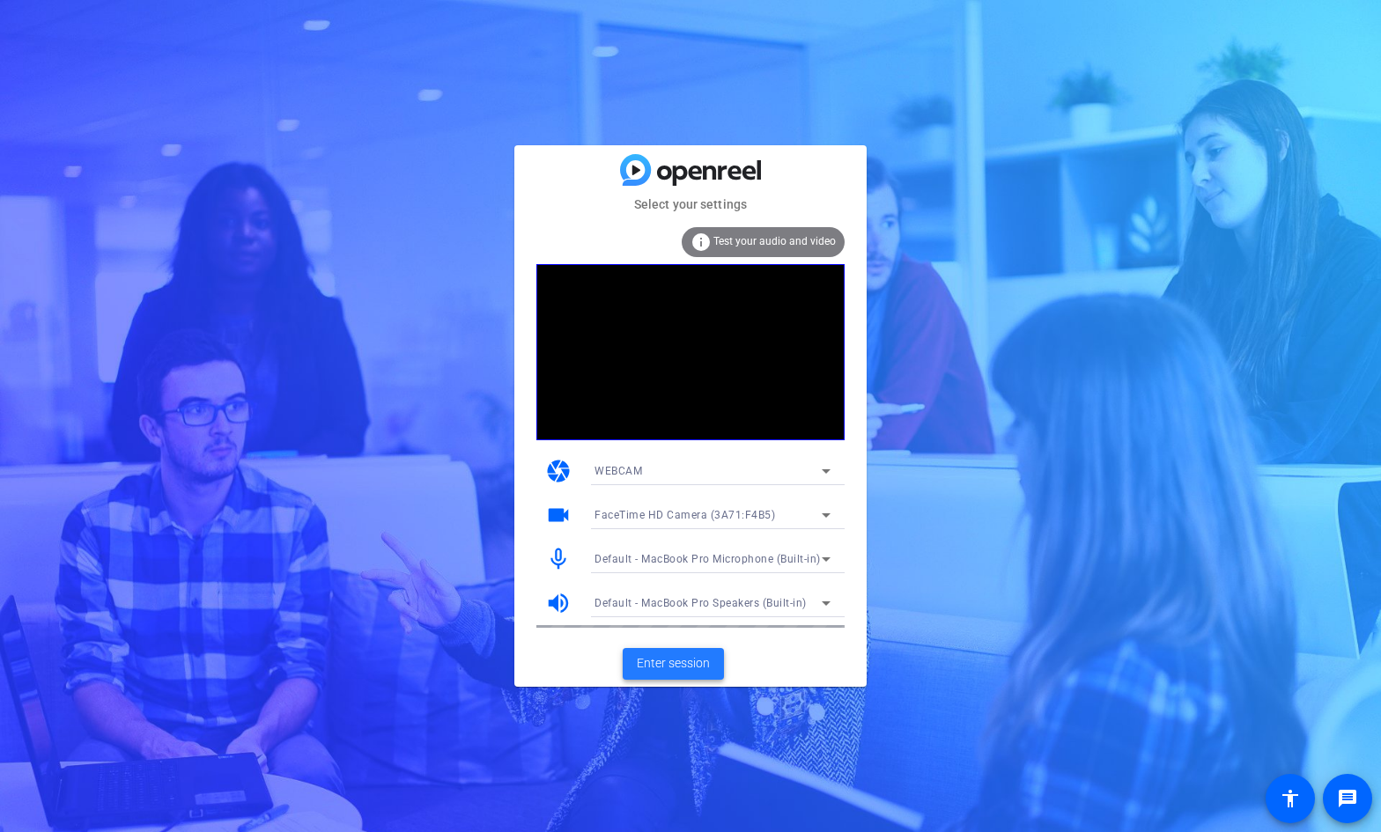
click at [661, 658] on span "Enter session" at bounding box center [673, 663] width 73 height 18
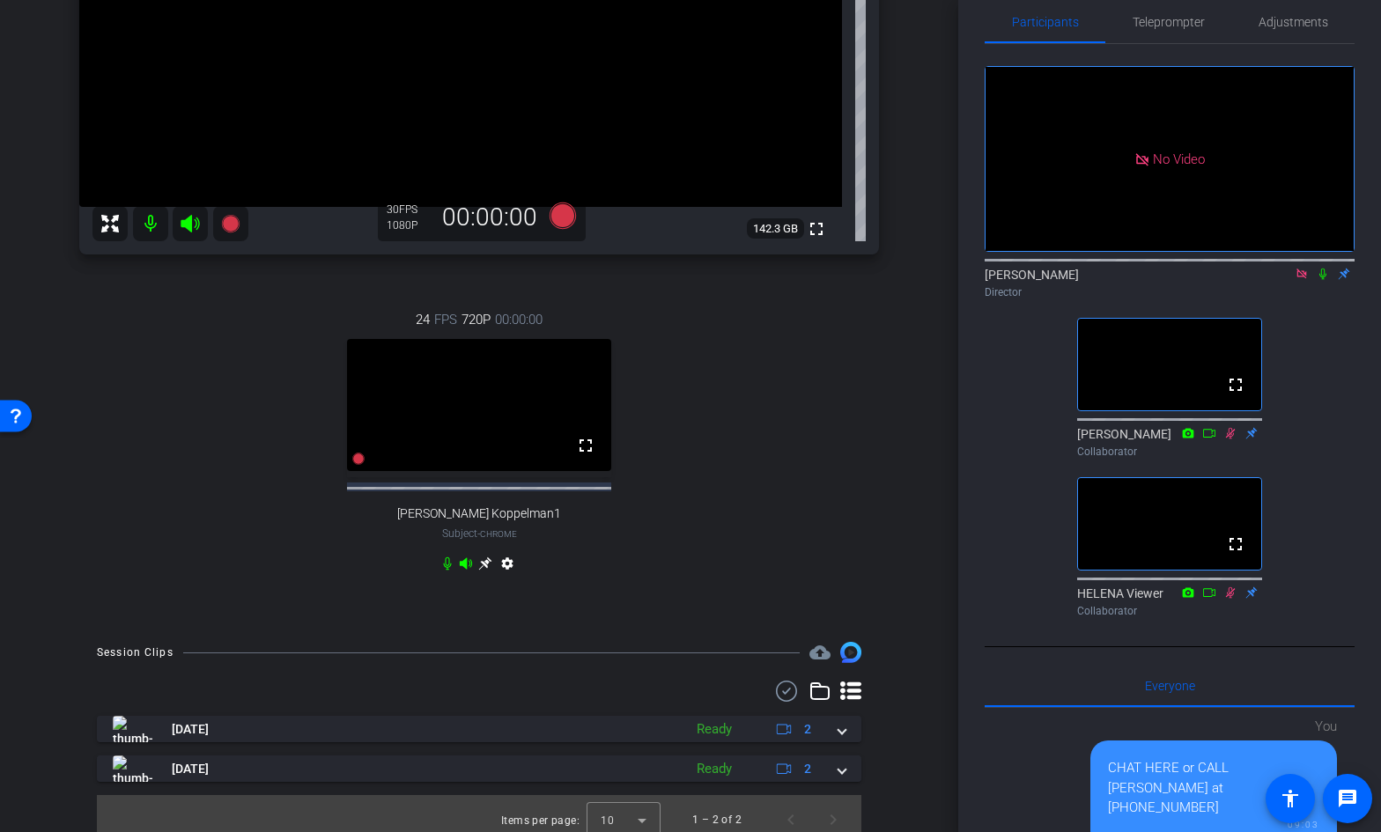
scroll to position [314, 0]
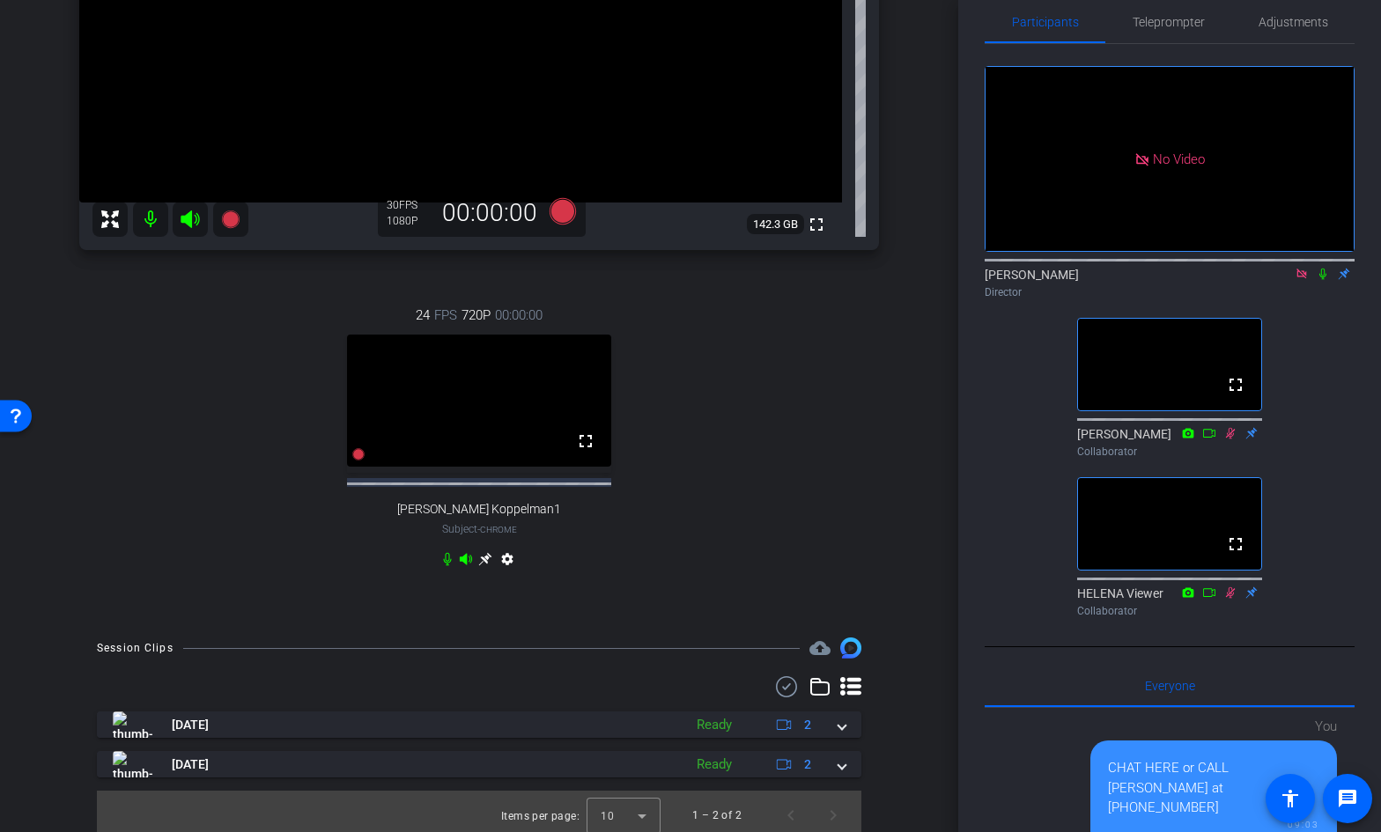
click at [484, 562] on icon at bounding box center [485, 559] width 14 height 14
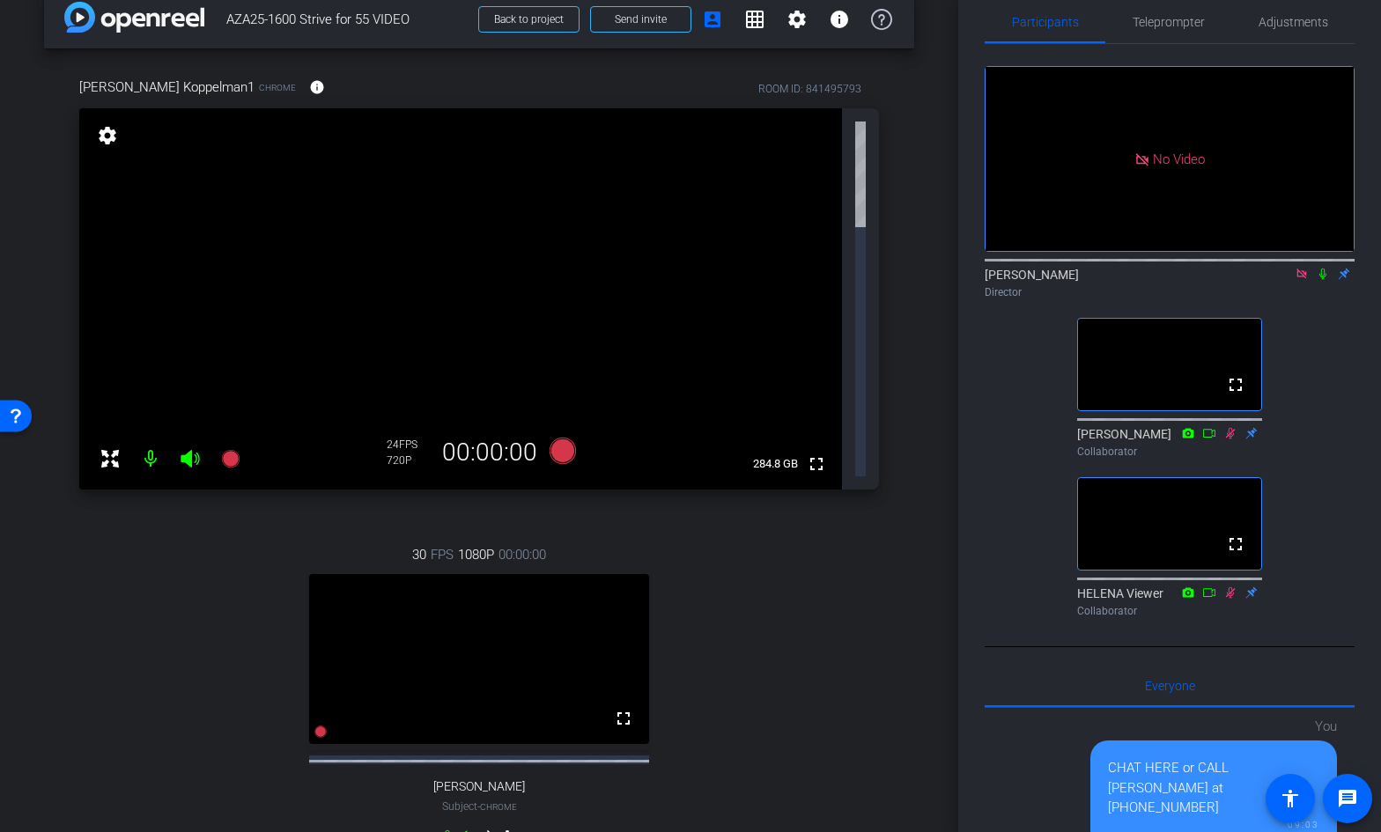
scroll to position [0, 0]
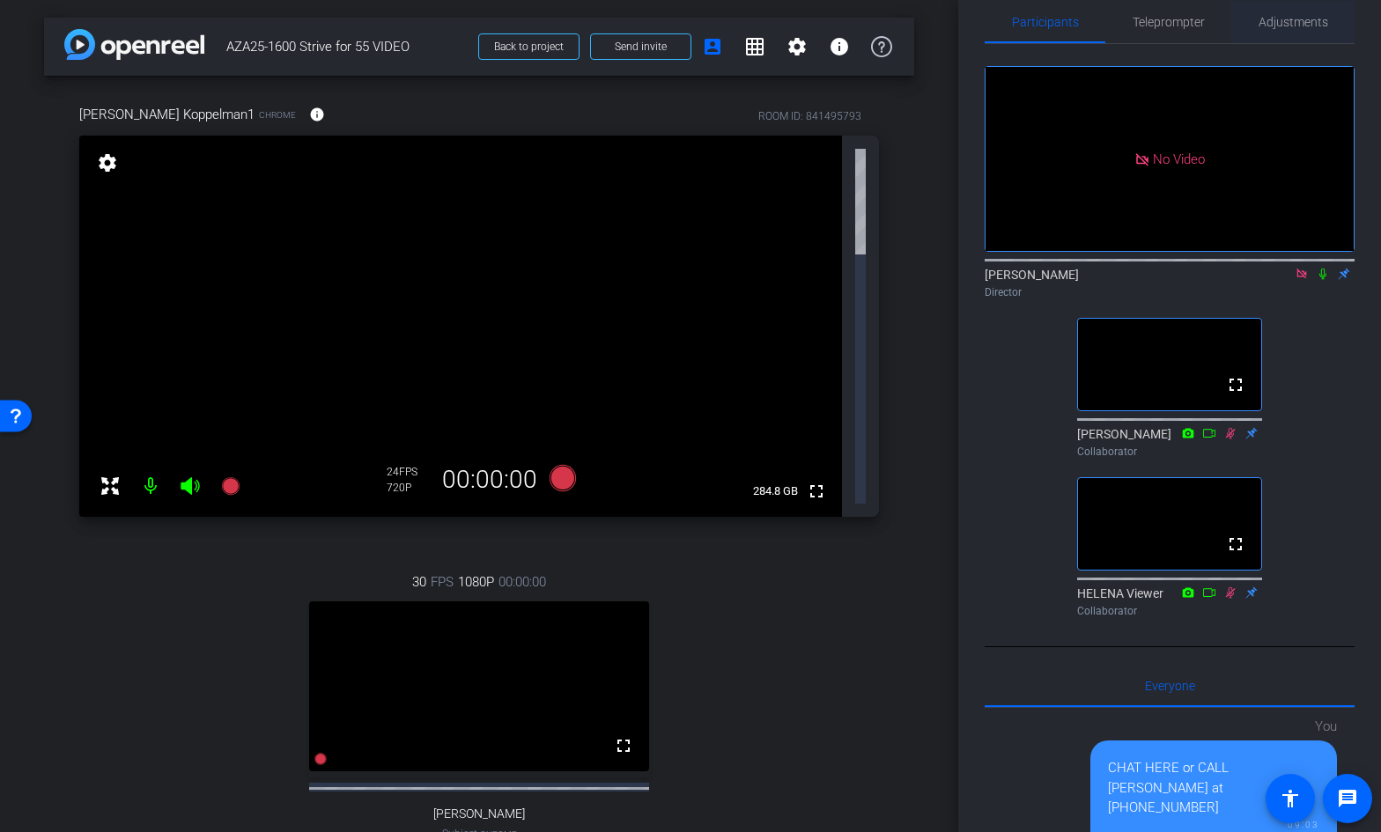
click at [1292, 22] on span "Adjustments" at bounding box center [1293, 22] width 70 height 12
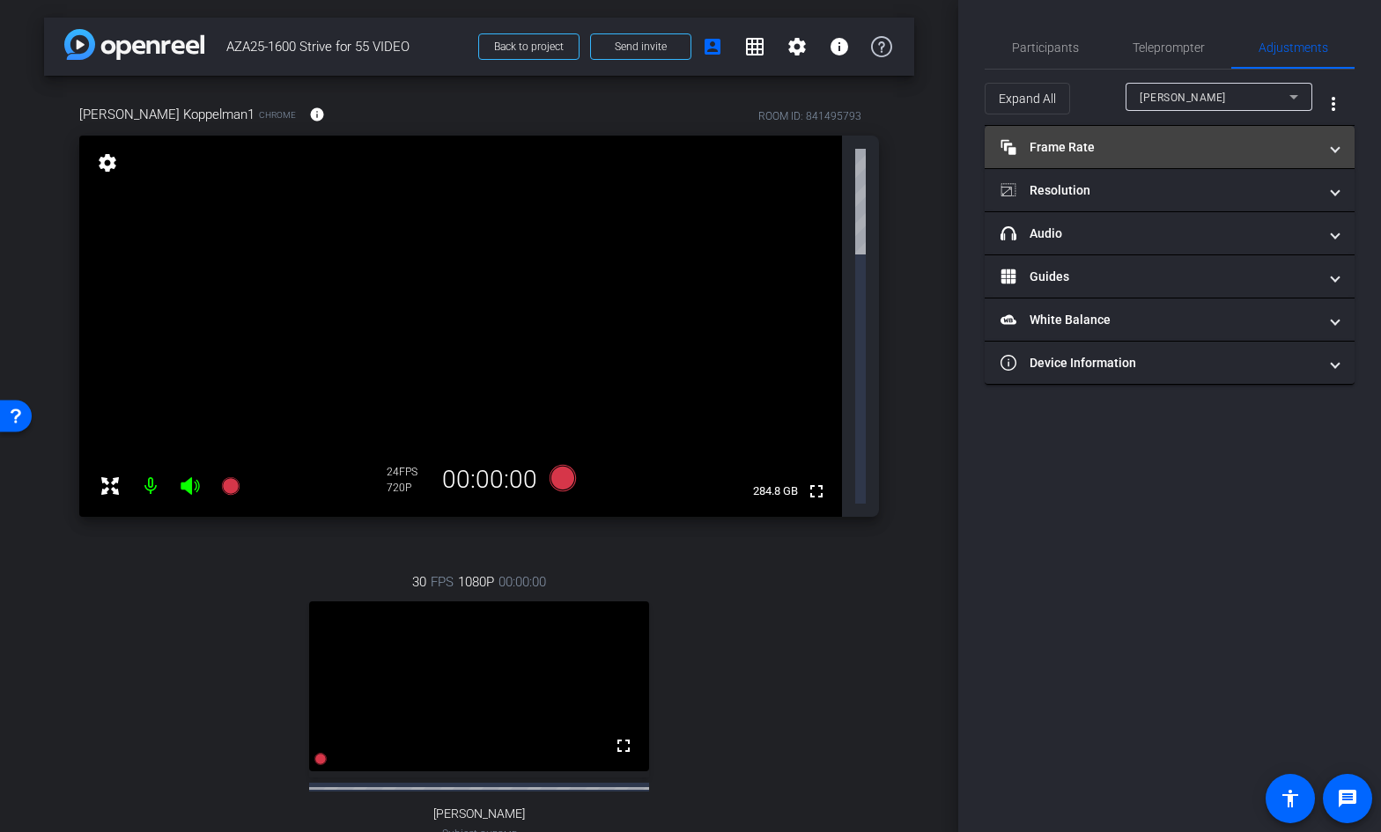
click at [1085, 154] on mat-panel-title "Frame Rate Frame Rate" at bounding box center [1158, 147] width 317 height 18
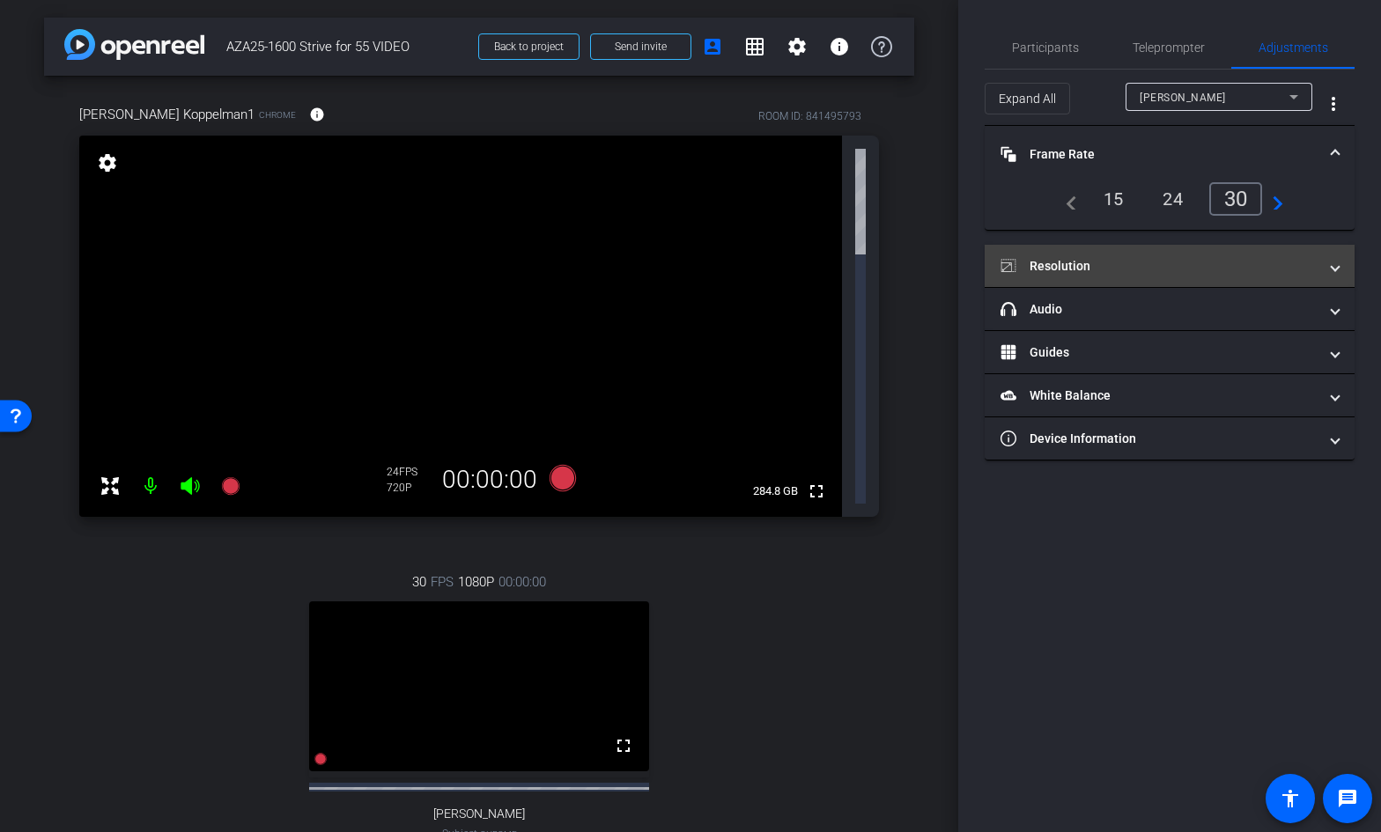
click at [1083, 260] on mat-panel-title "Resolution" at bounding box center [1158, 266] width 317 height 18
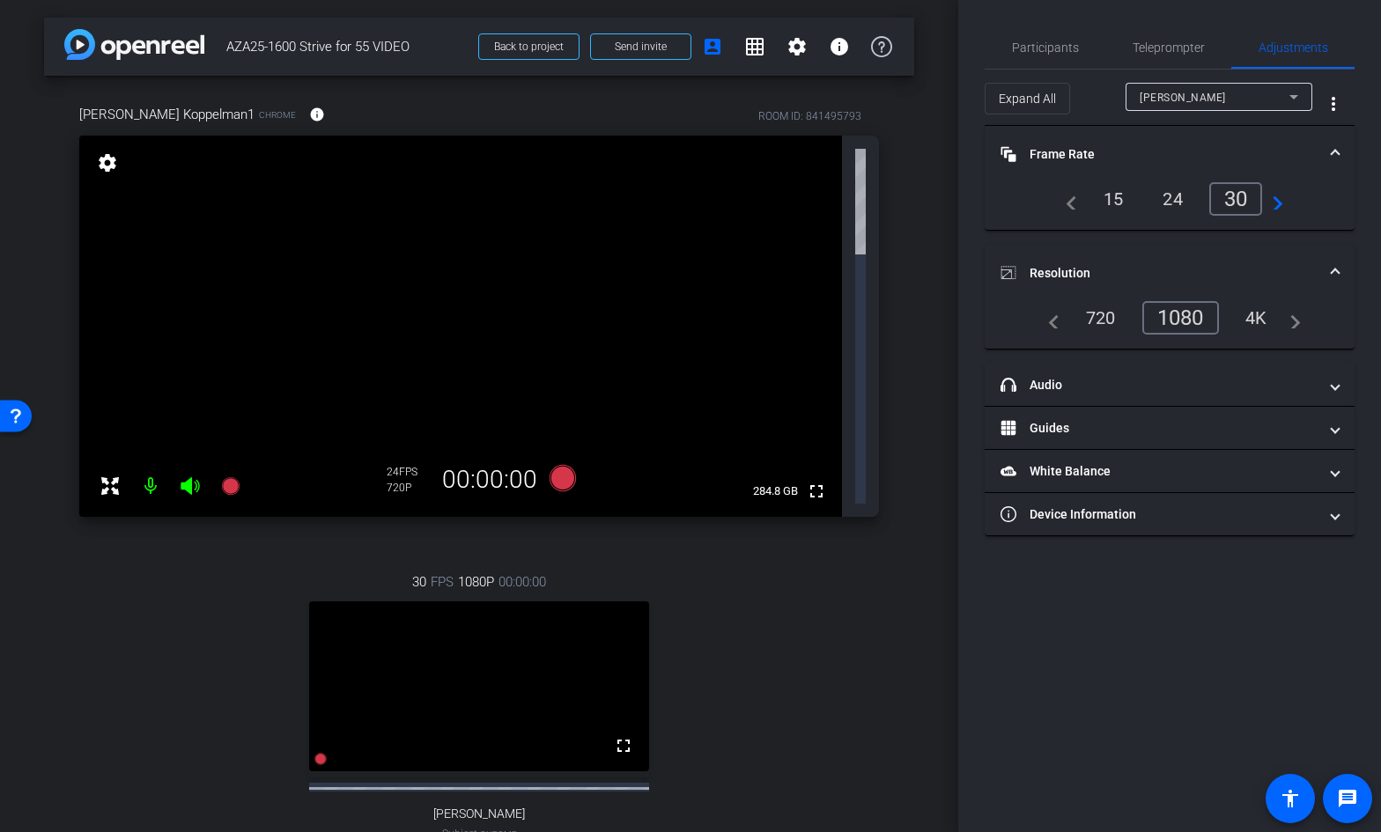
click at [1177, 313] on div "1080" at bounding box center [1180, 317] width 77 height 33
click at [1337, 106] on mat-icon "more_vert" at bounding box center [1332, 103] width 21 height 21
click at [992, 201] on div at bounding box center [690, 416] width 1381 height 832
click at [1174, 318] on div "1080" at bounding box center [1180, 317] width 77 height 33
click at [188, 477] on icon at bounding box center [189, 486] width 18 height 18
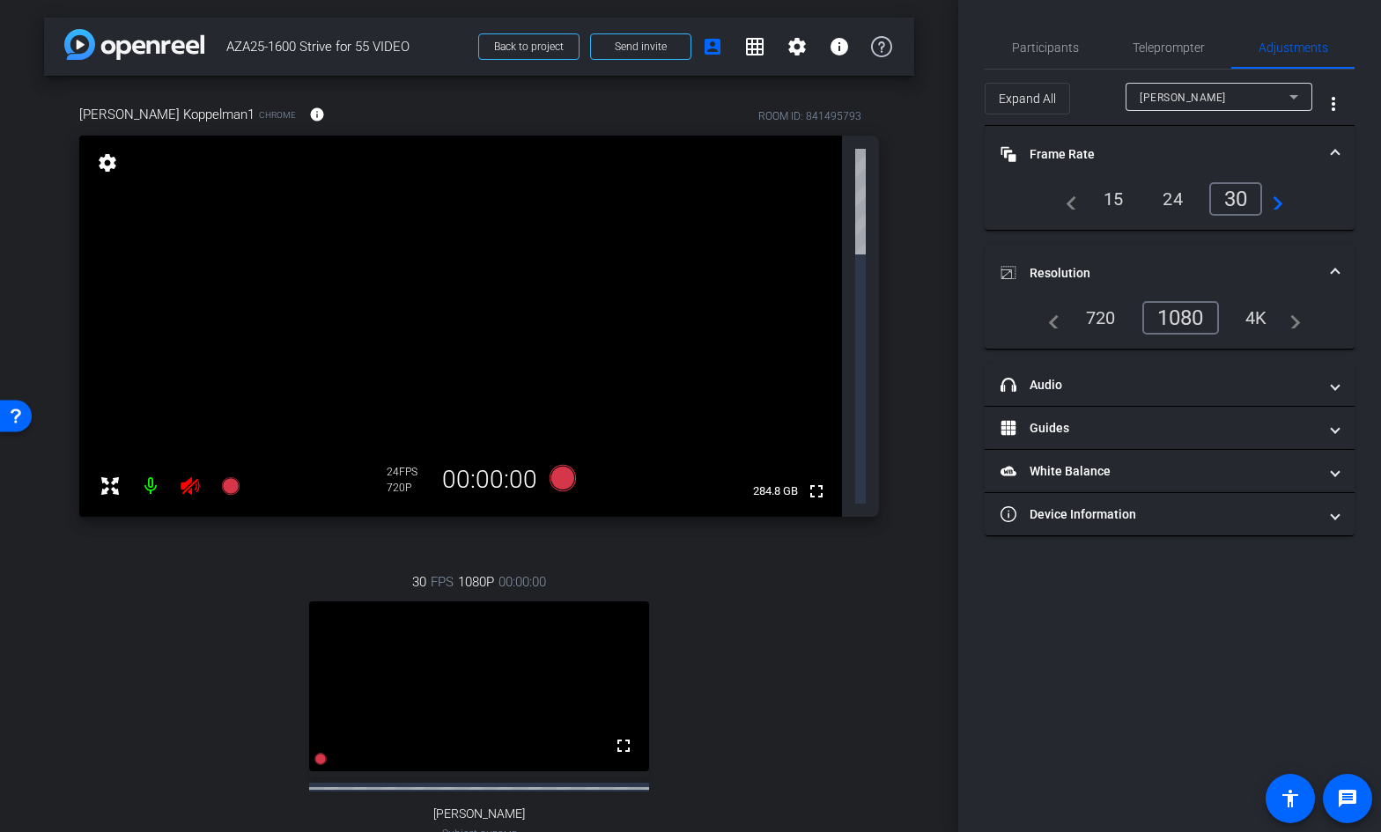
click at [188, 477] on icon at bounding box center [189, 486] width 18 height 18
click at [149, 468] on mat-icon at bounding box center [150, 485] width 35 height 35
click at [107, 166] on mat-icon "settings" at bounding box center [107, 162] width 25 height 21
click at [1183, 313] on div "1080" at bounding box center [1185, 318] width 66 height 30
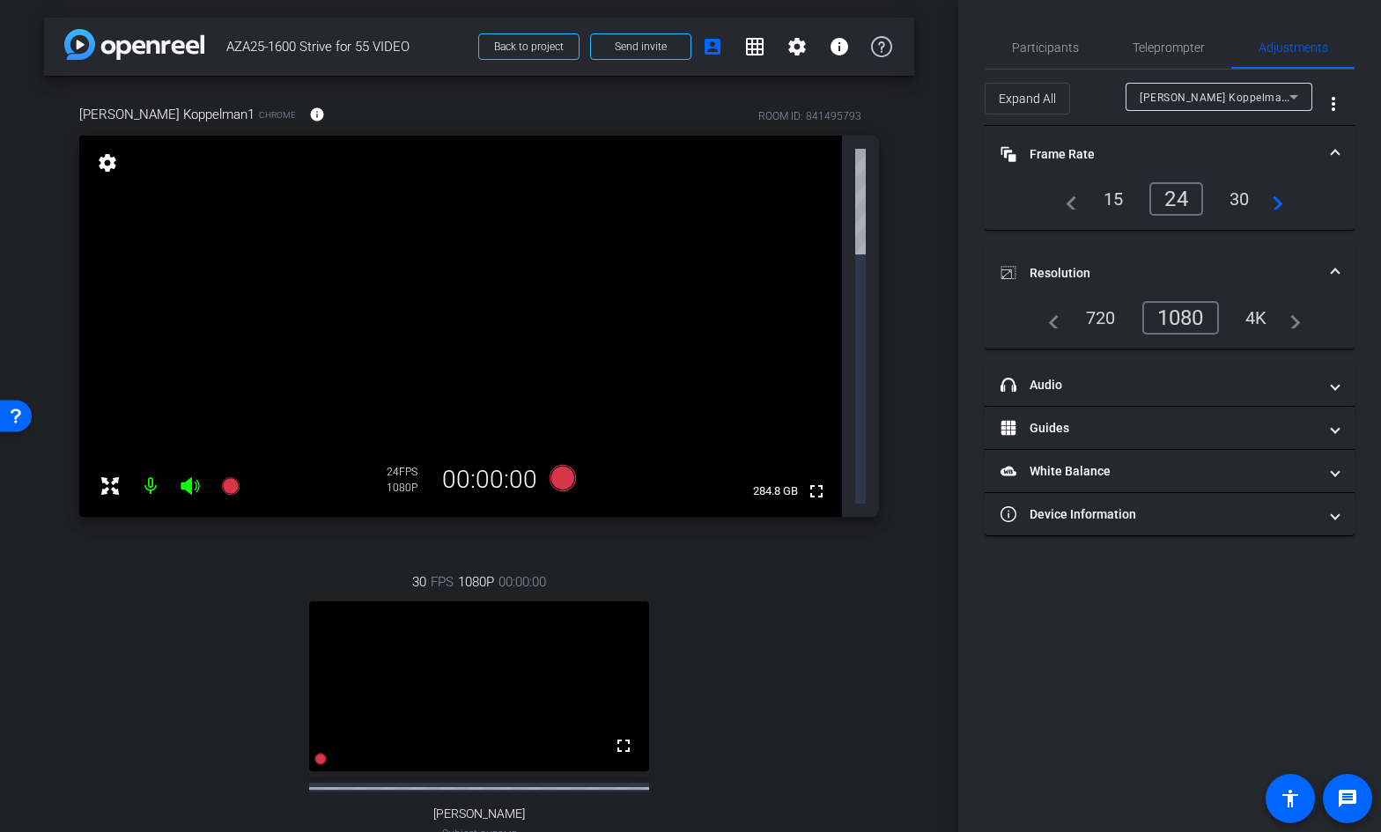
click at [1234, 202] on div "30" at bounding box center [1239, 199] width 47 height 30
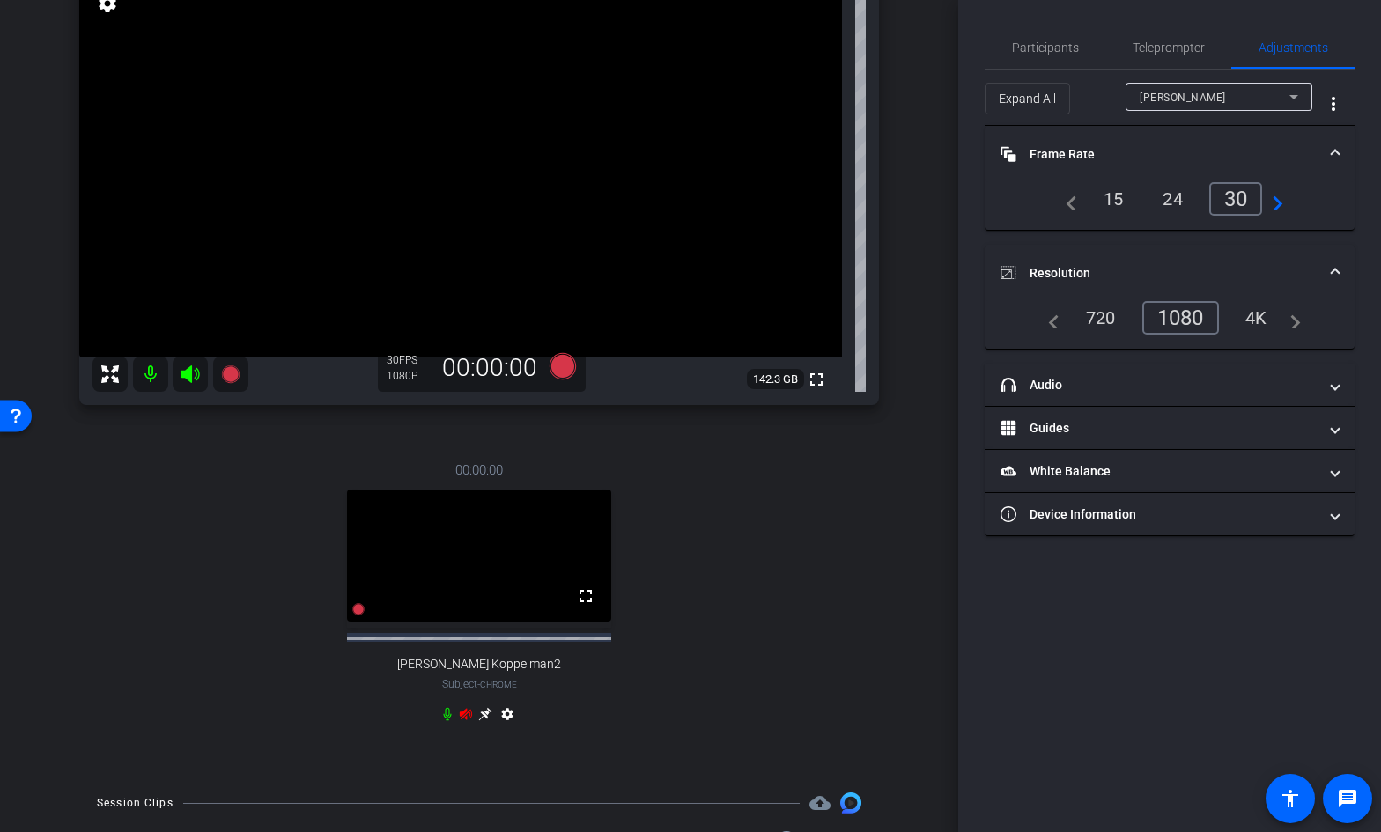
scroll to position [160, 0]
click at [482, 712] on icon at bounding box center [484, 713] width 13 height 13
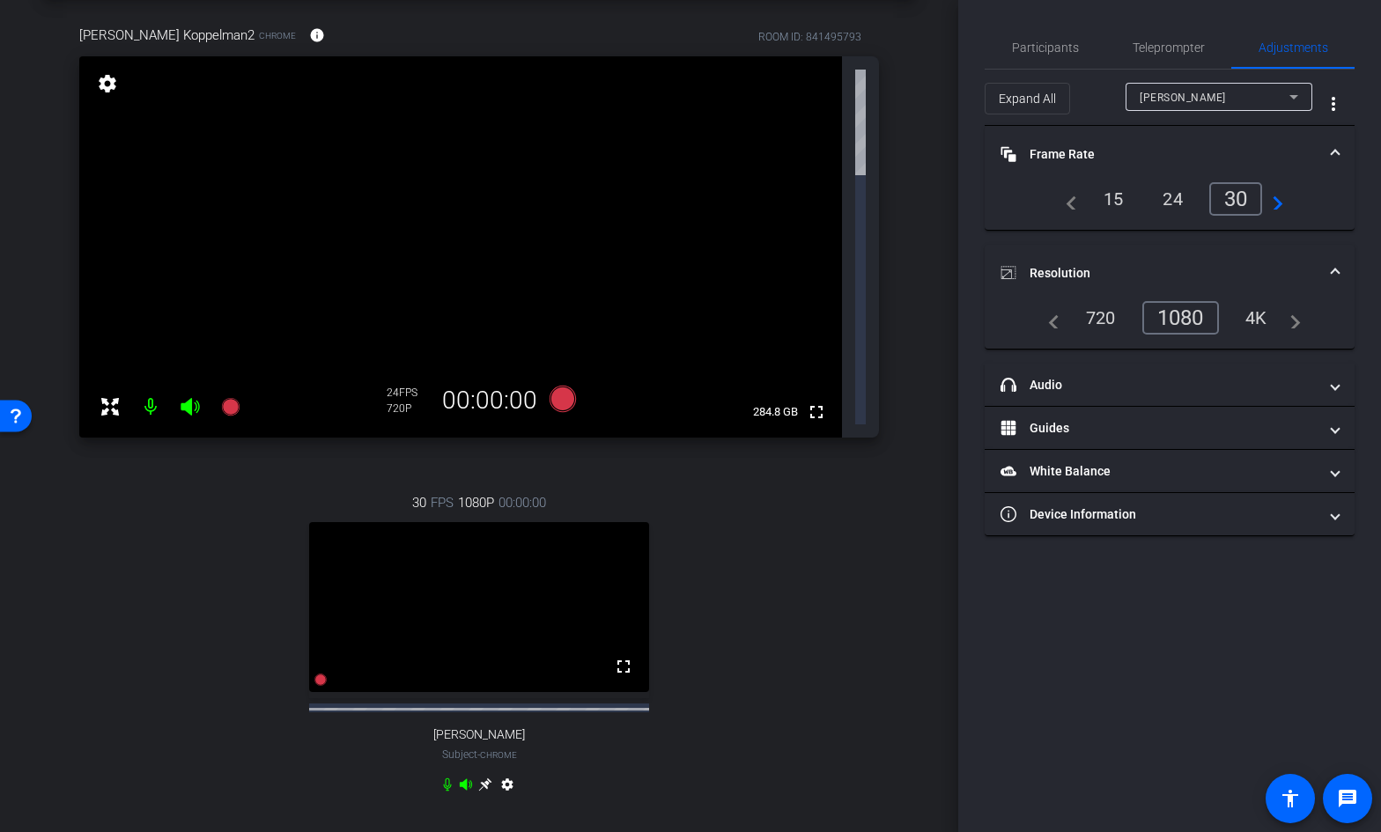
scroll to position [0, 0]
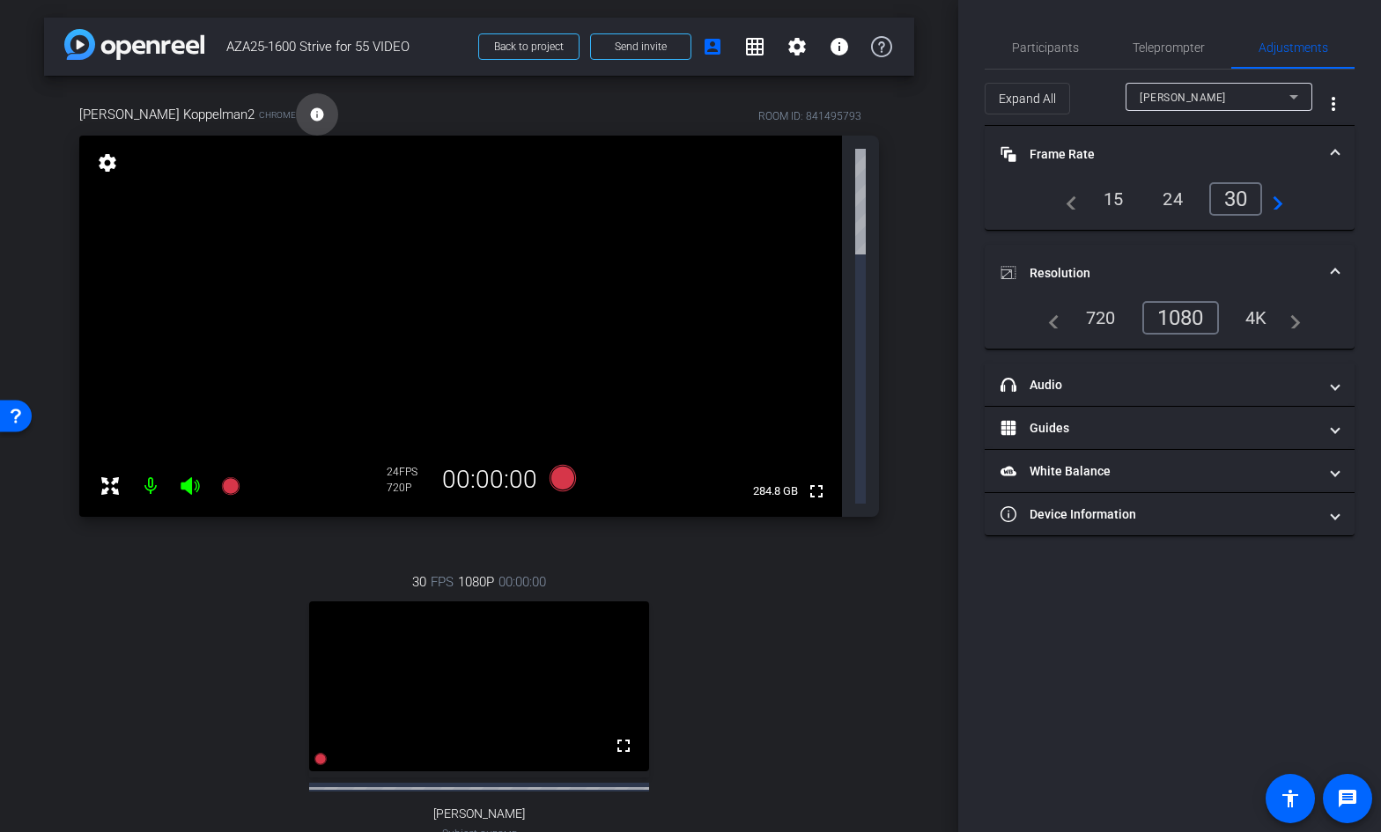
click at [309, 117] on mat-icon "info" at bounding box center [317, 115] width 16 height 16
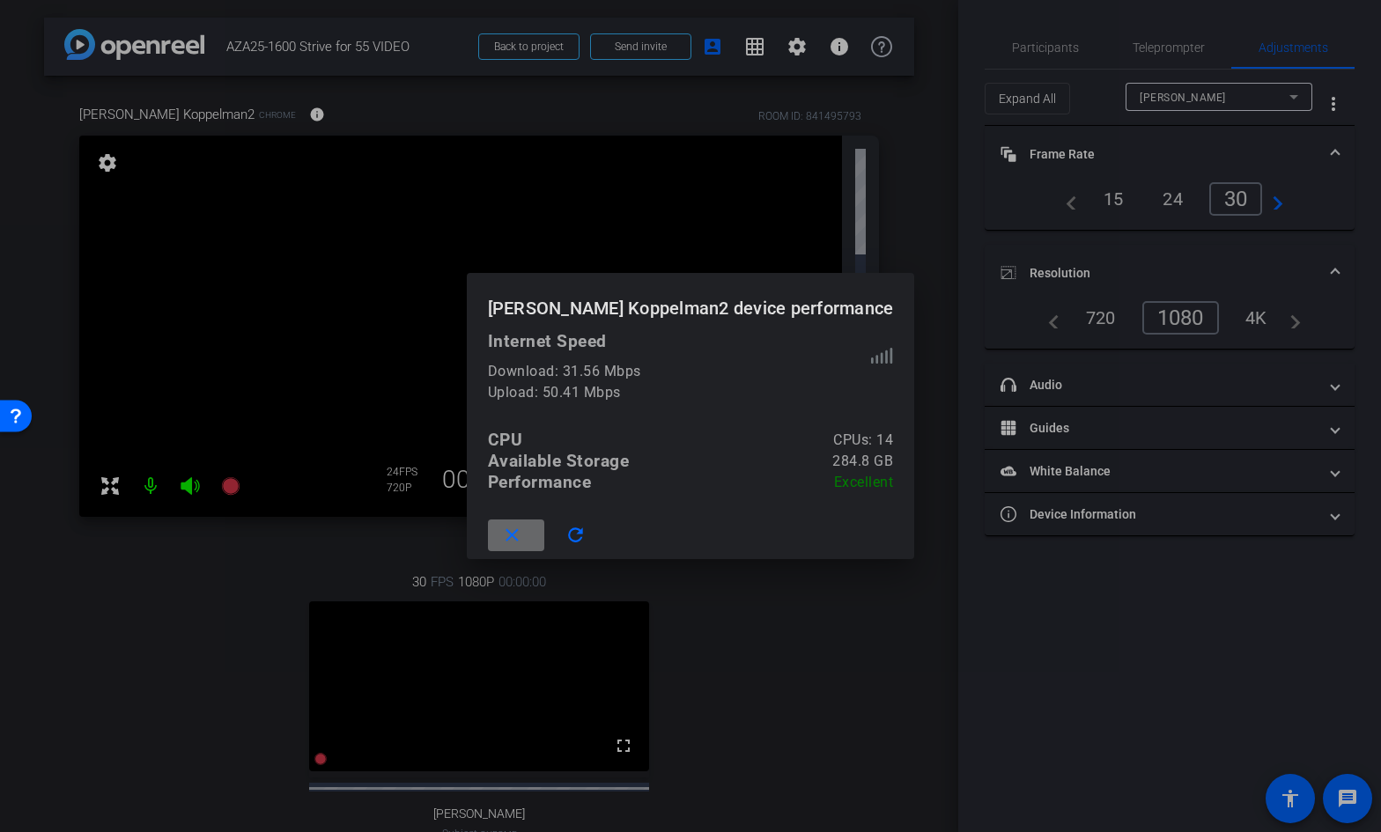
click at [523, 532] on mat-icon "close" at bounding box center [512, 536] width 22 height 22
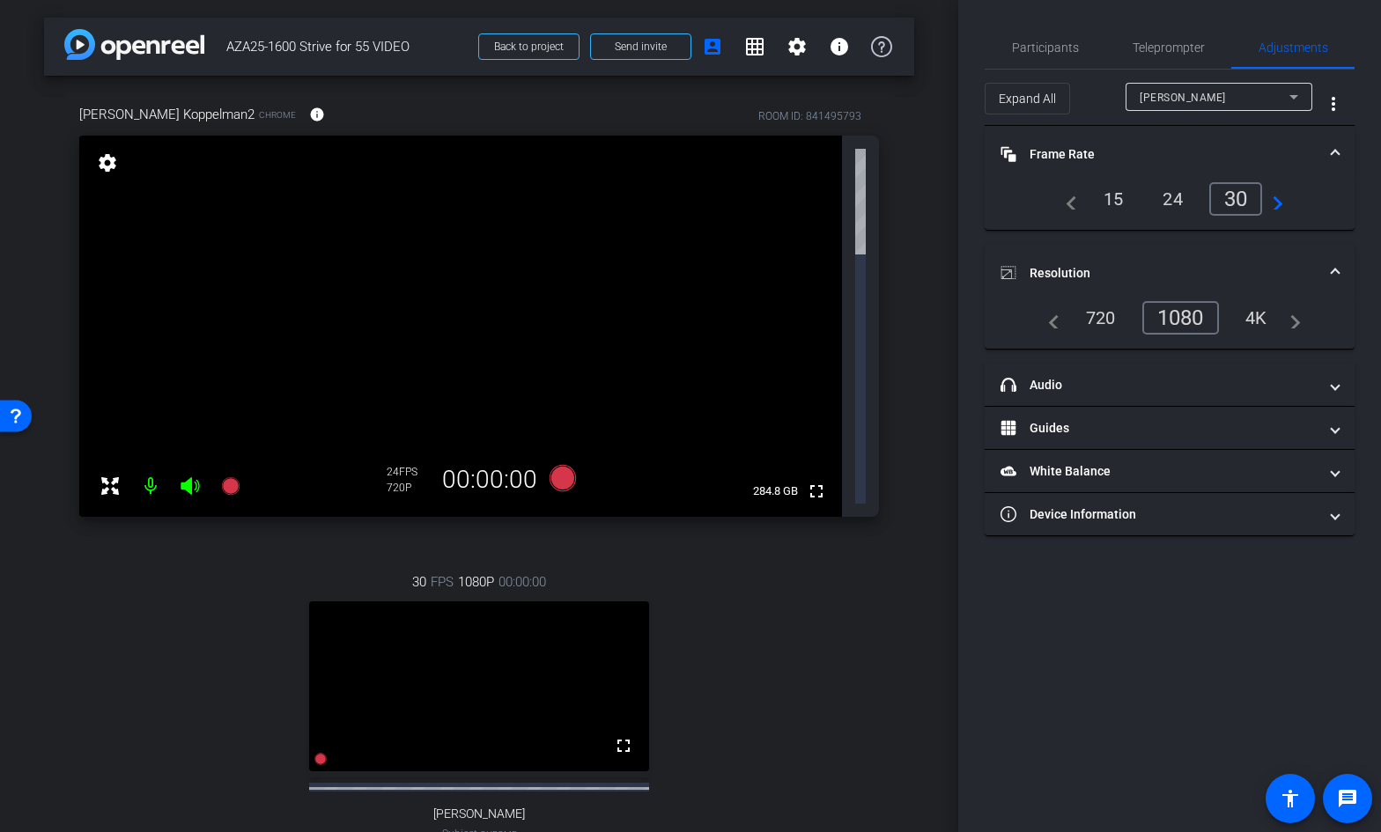
click at [1138, 103] on div "[PERSON_NAME]" at bounding box center [1218, 97] width 187 height 28
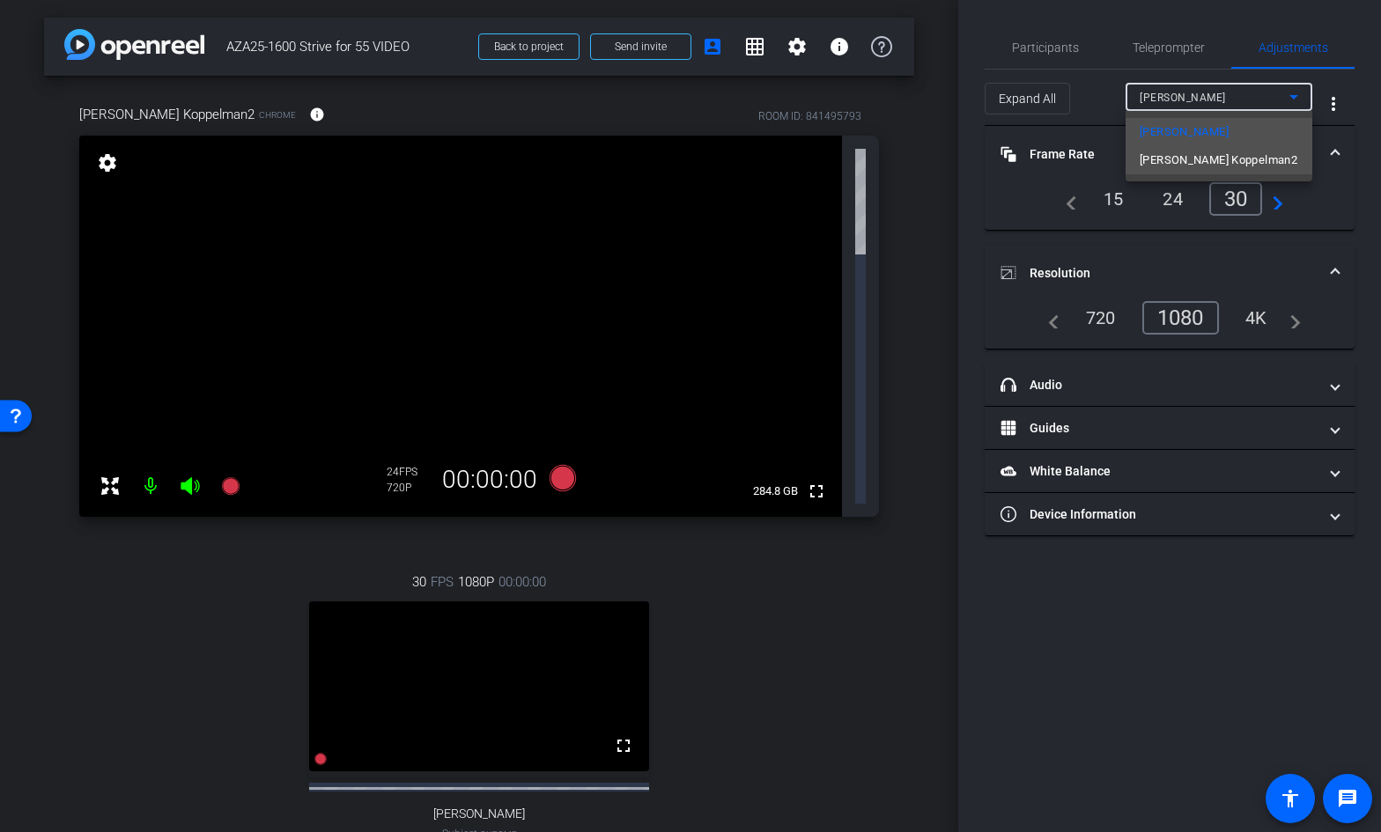
click at [1152, 153] on span "[PERSON_NAME] Koppelman2" at bounding box center [1218, 160] width 158 height 21
type input "11000"
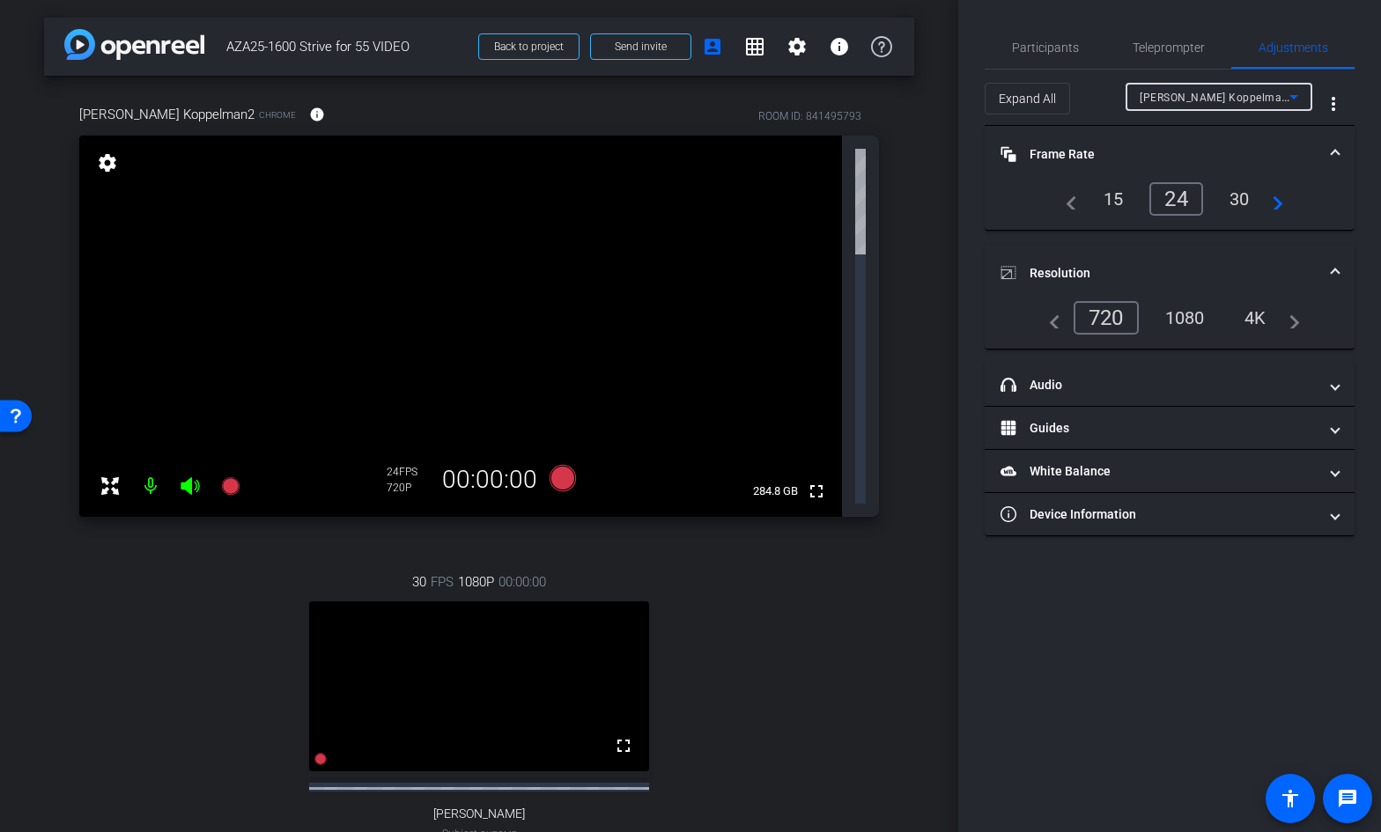
click at [1236, 200] on div "30" at bounding box center [1239, 199] width 47 height 30
click at [1180, 313] on div "1080" at bounding box center [1185, 318] width 66 height 30
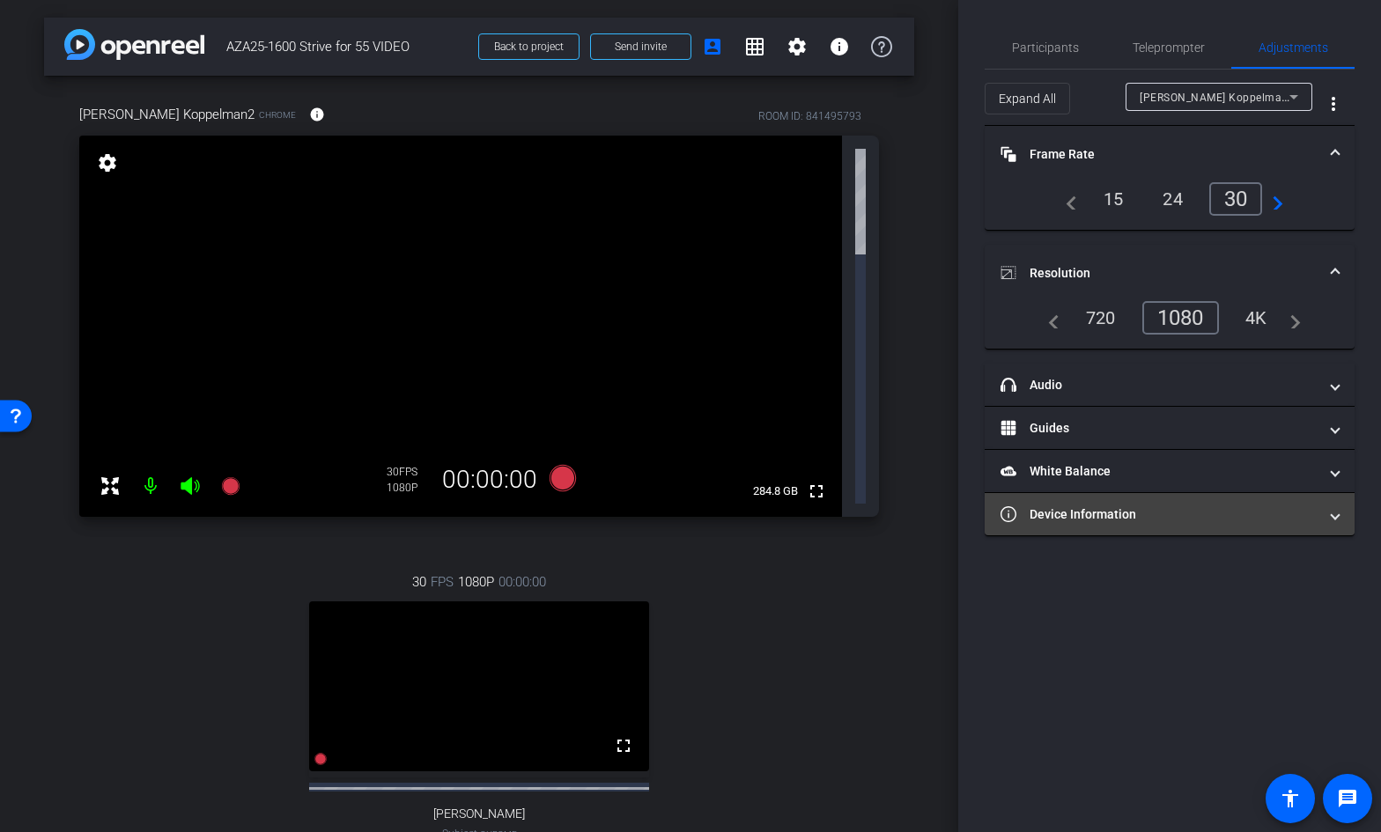
click at [1060, 515] on mat-panel-title "Device Information" at bounding box center [1158, 514] width 317 height 18
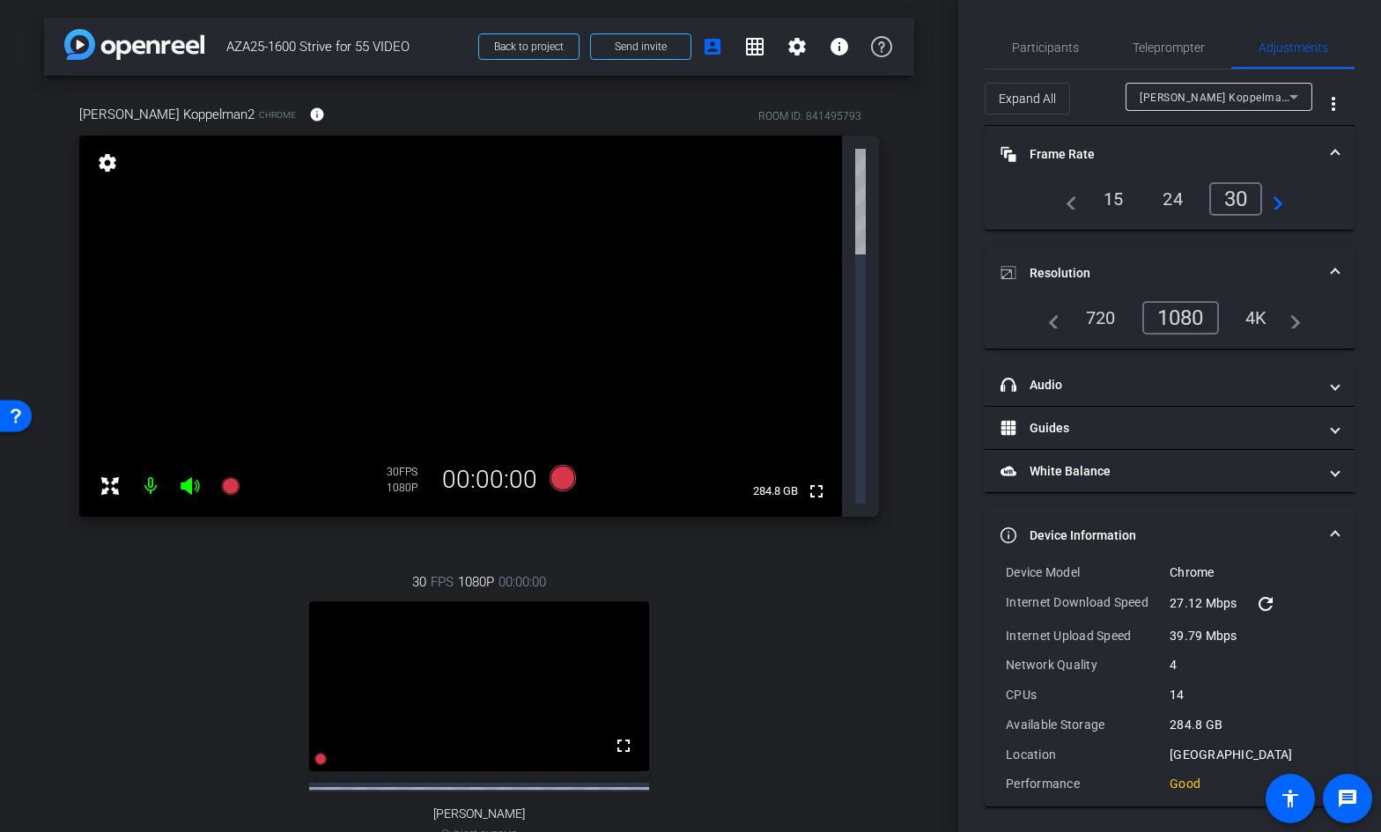
scroll to position [2, 0]
click at [873, 543] on div "30 FPS 1080P 00:00:00 fullscreen Martino Hroncich Subject - Chrome settings" at bounding box center [478, 725] width 799 height 364
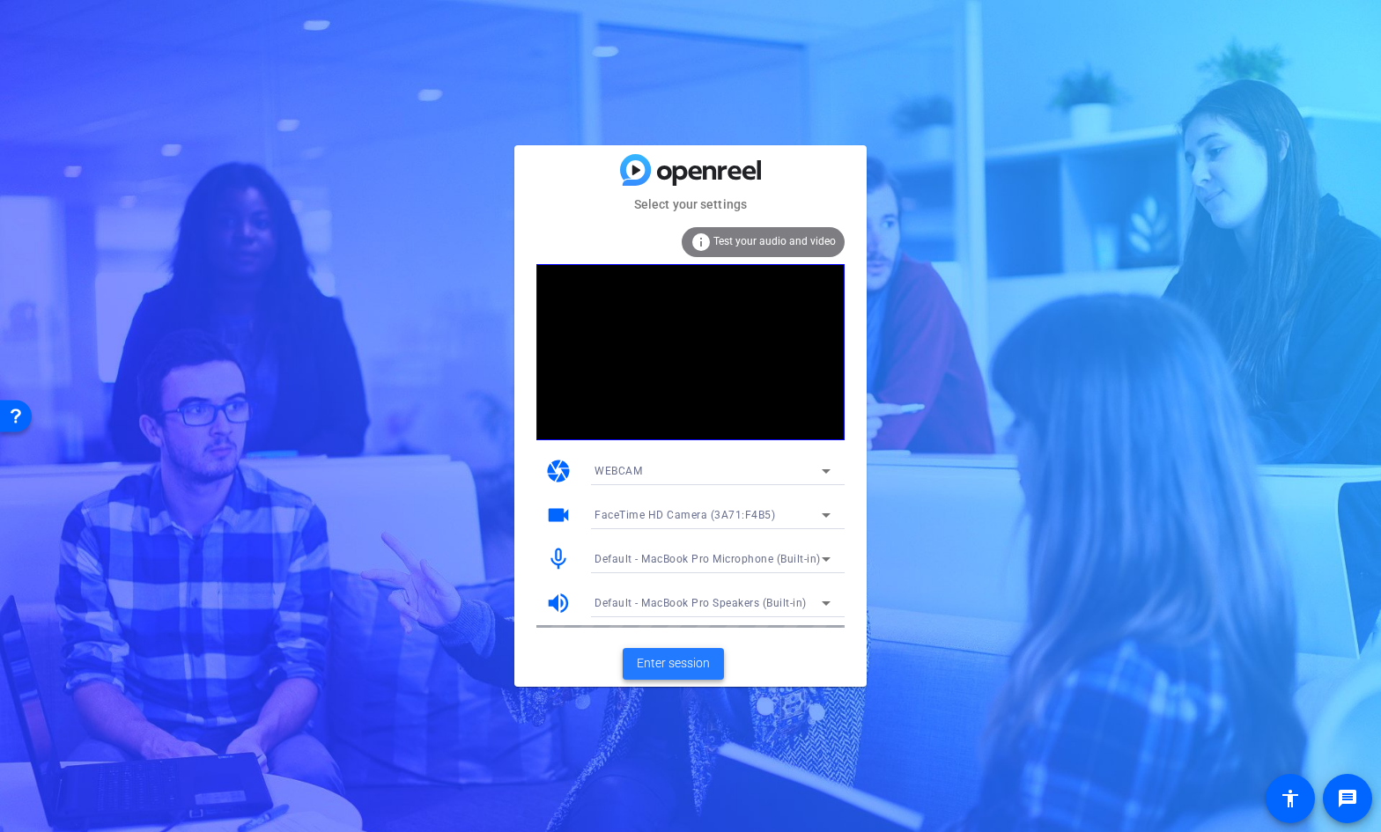
click at [684, 662] on span "Enter session" at bounding box center [673, 663] width 73 height 18
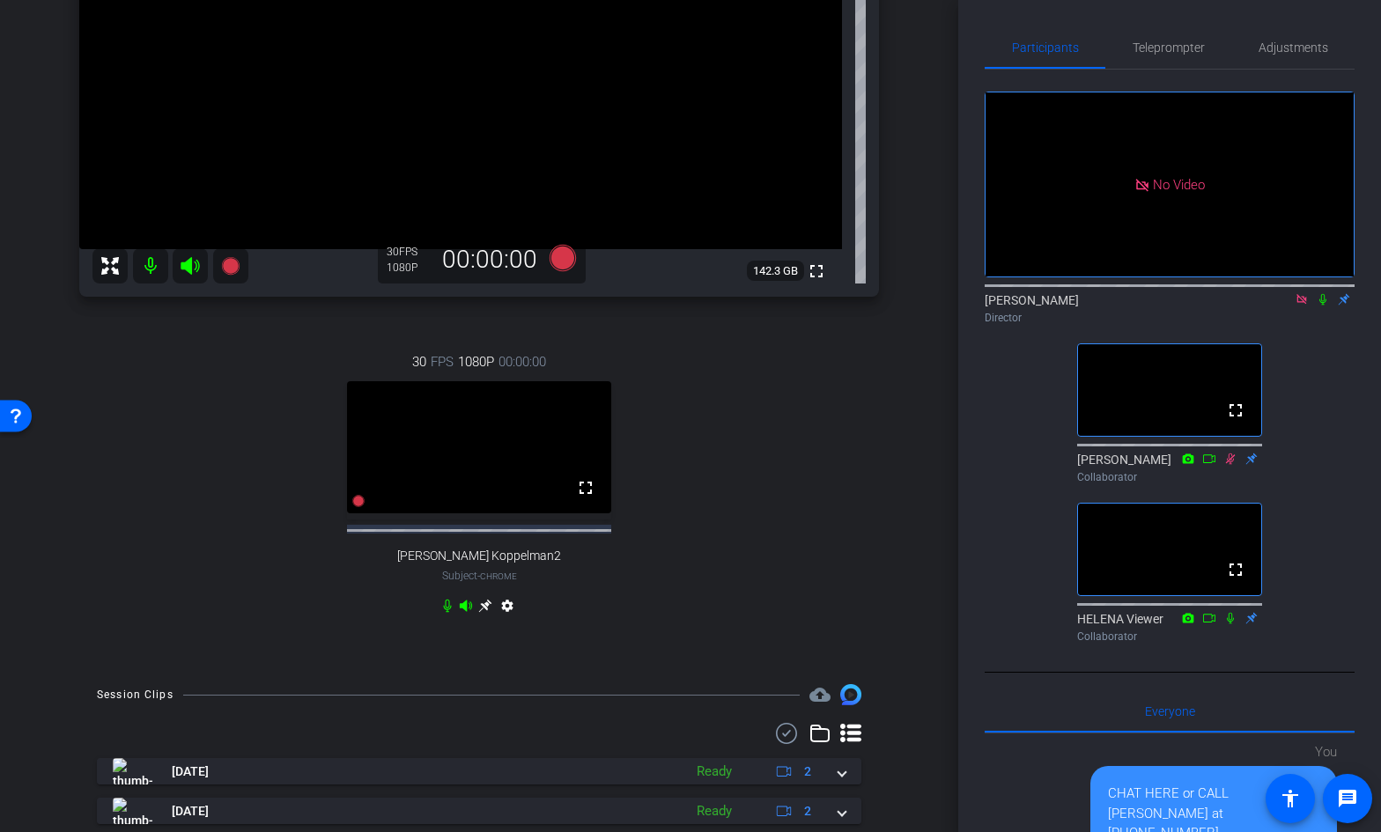
scroll to position [302, 0]
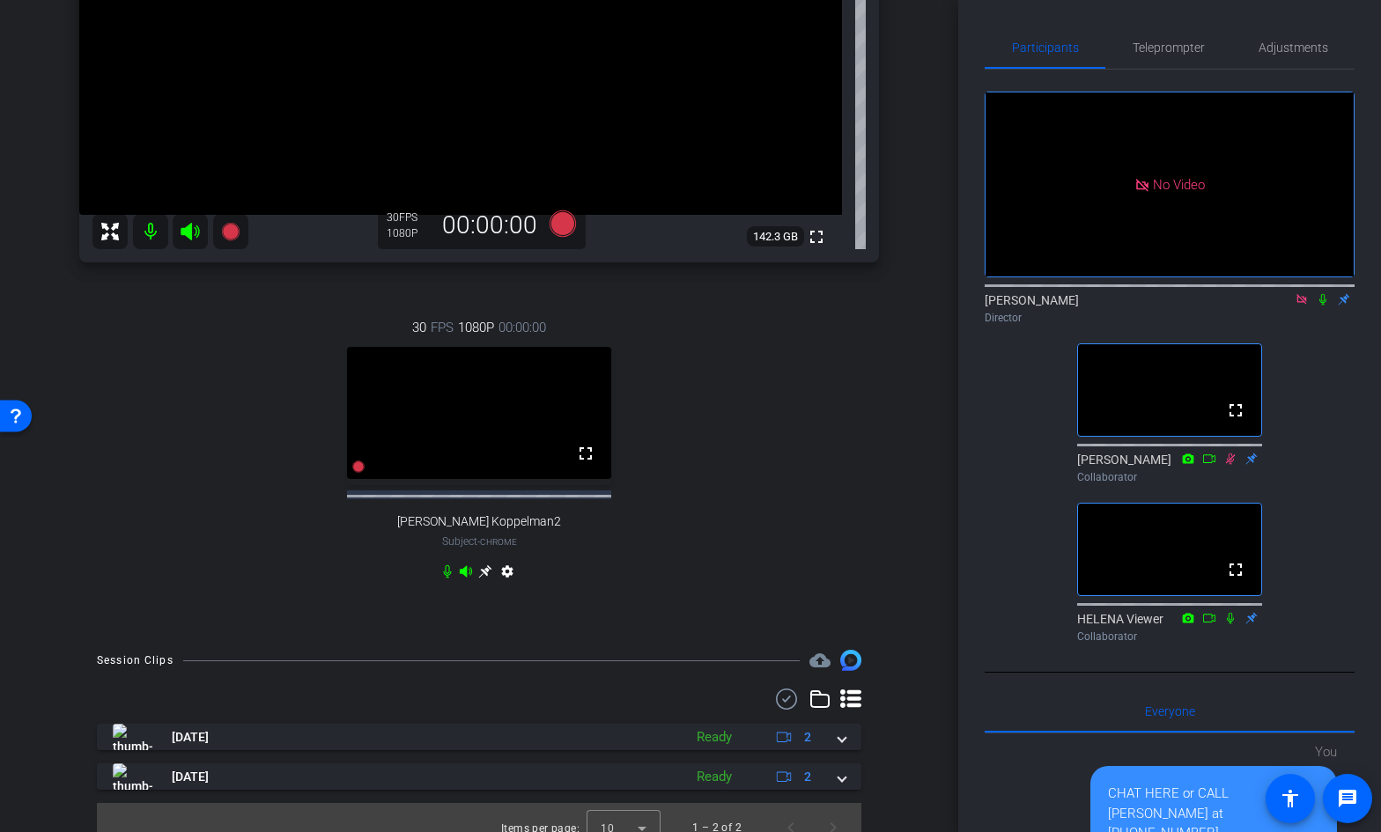
click at [485, 574] on icon at bounding box center [484, 571] width 13 height 13
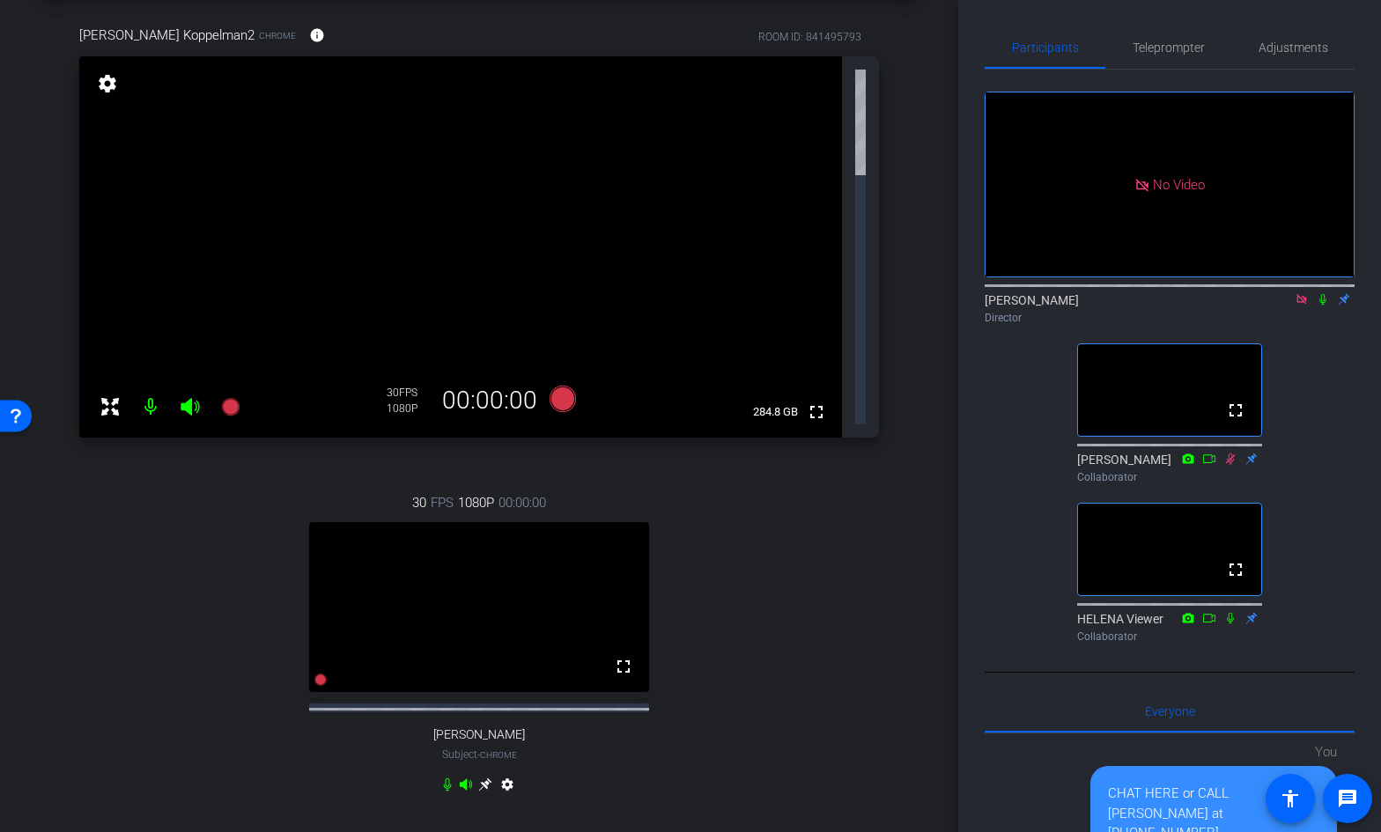
scroll to position [0, 0]
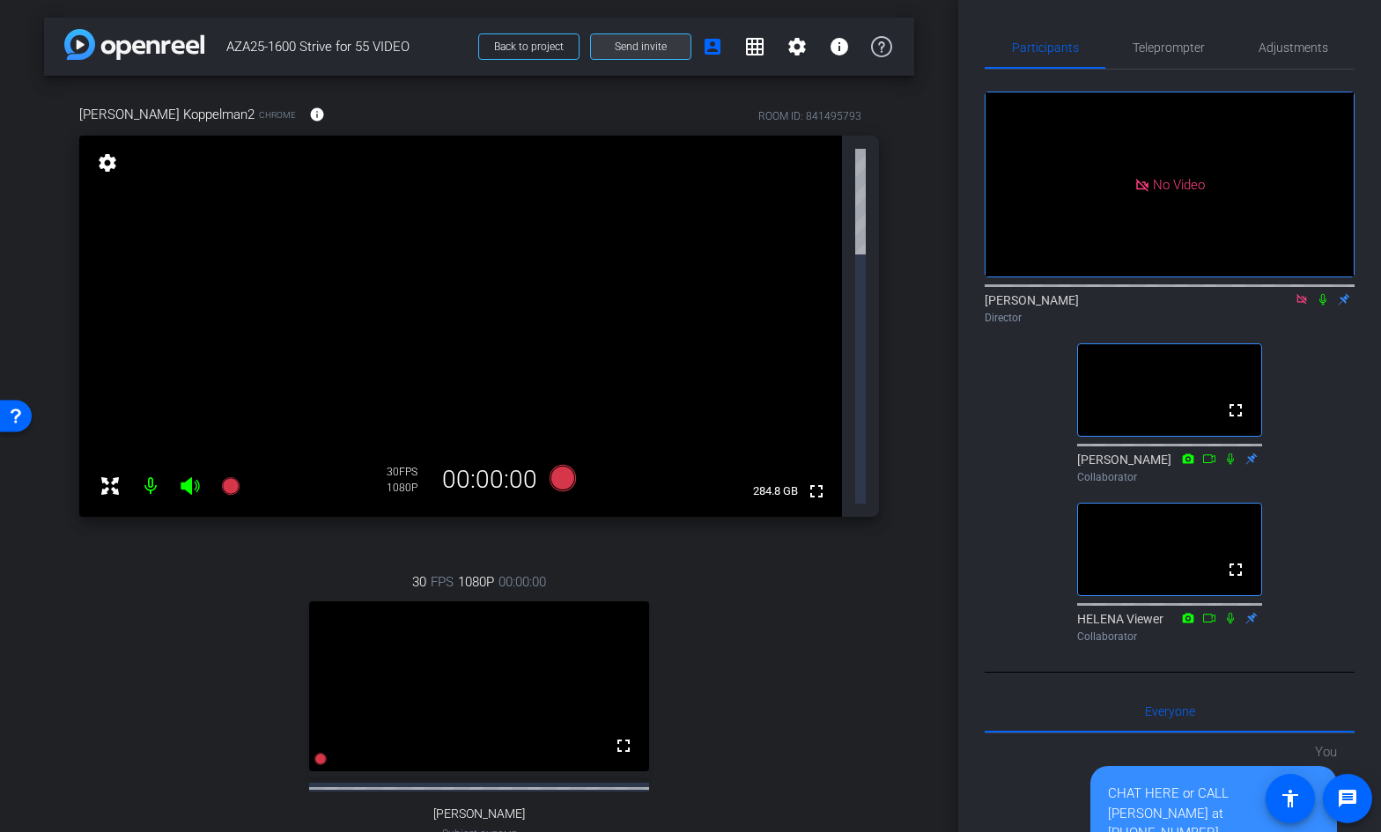
click at [649, 46] on span "Send invite" at bounding box center [641, 47] width 52 height 14
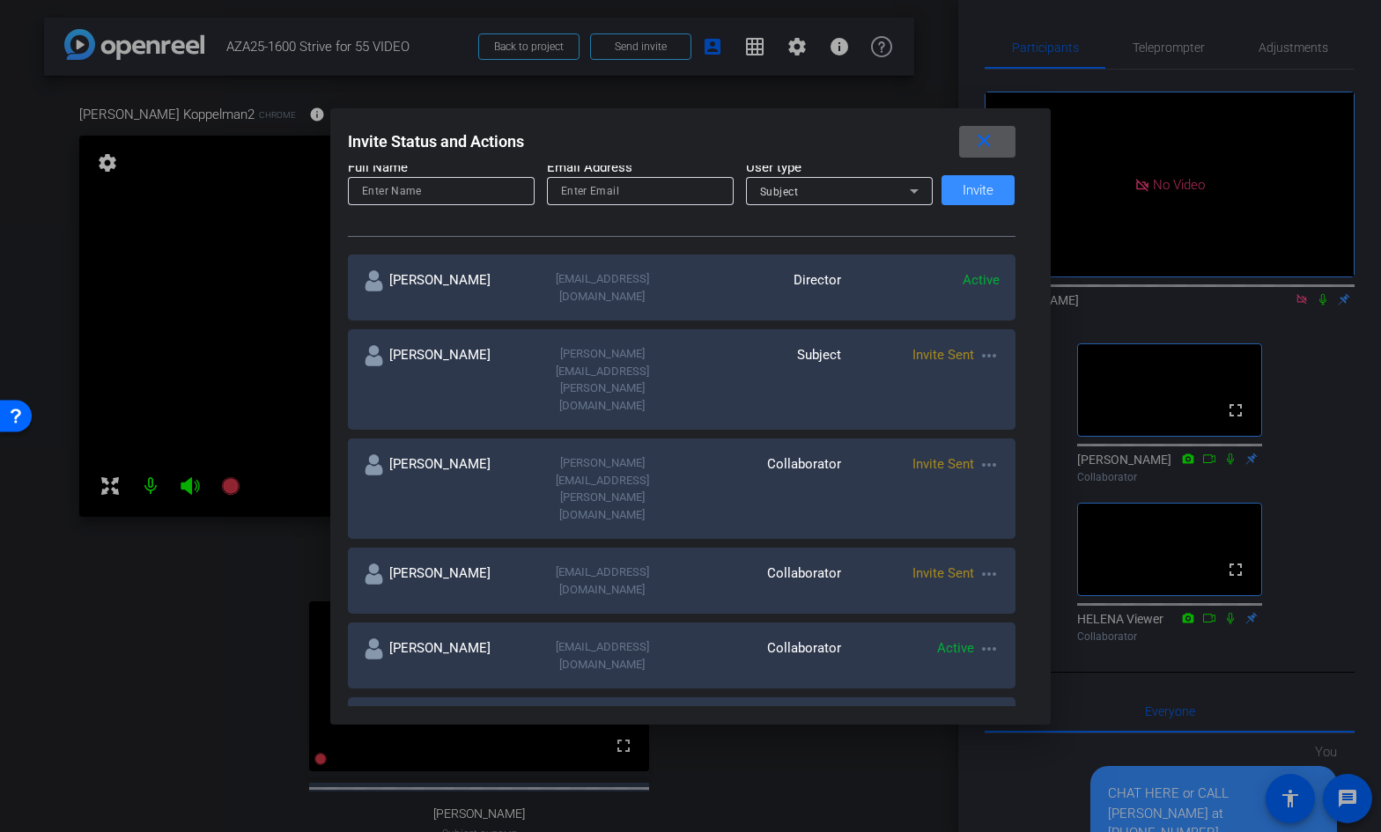
scroll to position [231, 0]
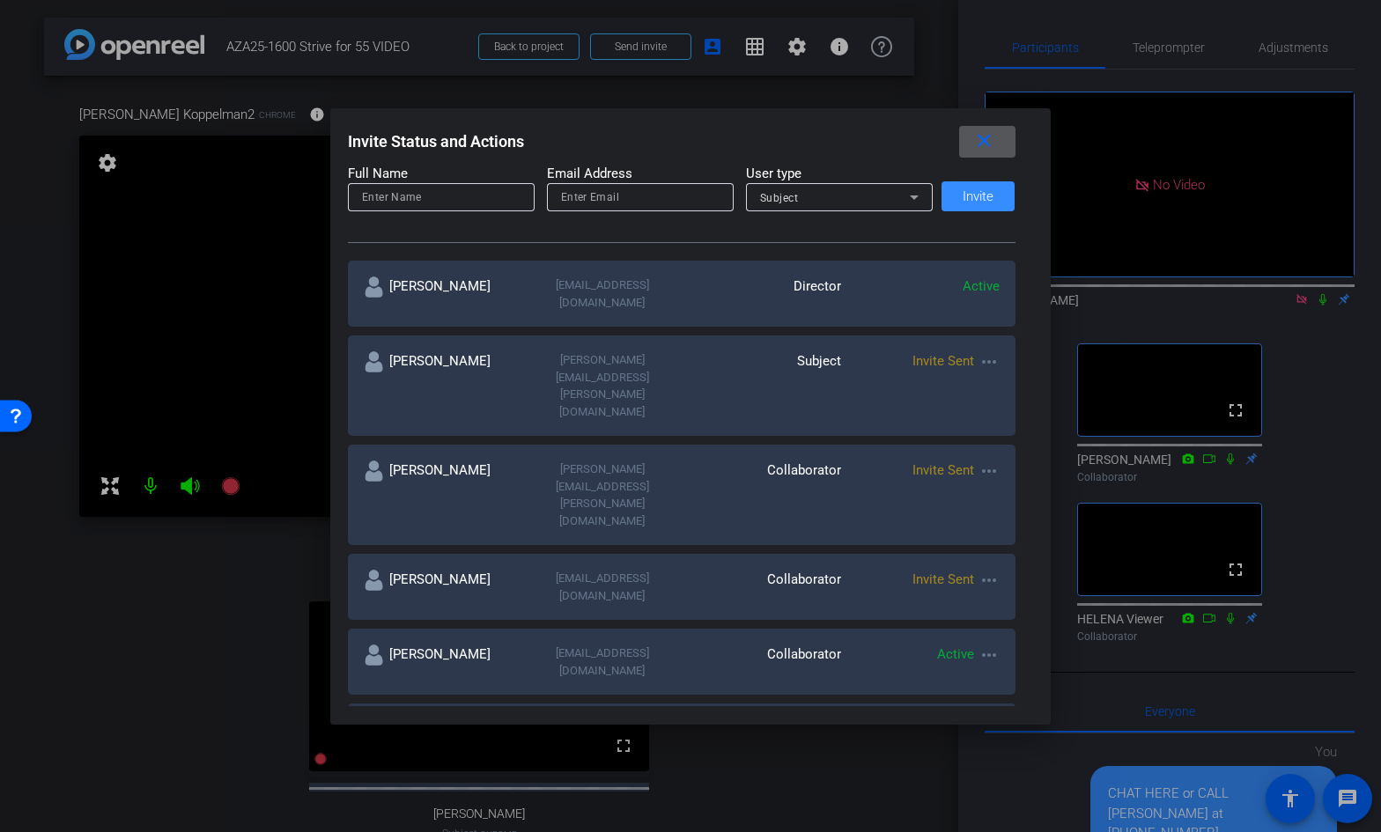
click at [989, 351] on mat-icon "more_horiz" at bounding box center [988, 361] width 21 height 21
click at [1010, 396] on span "Re-Send Invite" at bounding box center [1057, 397] width 132 height 21
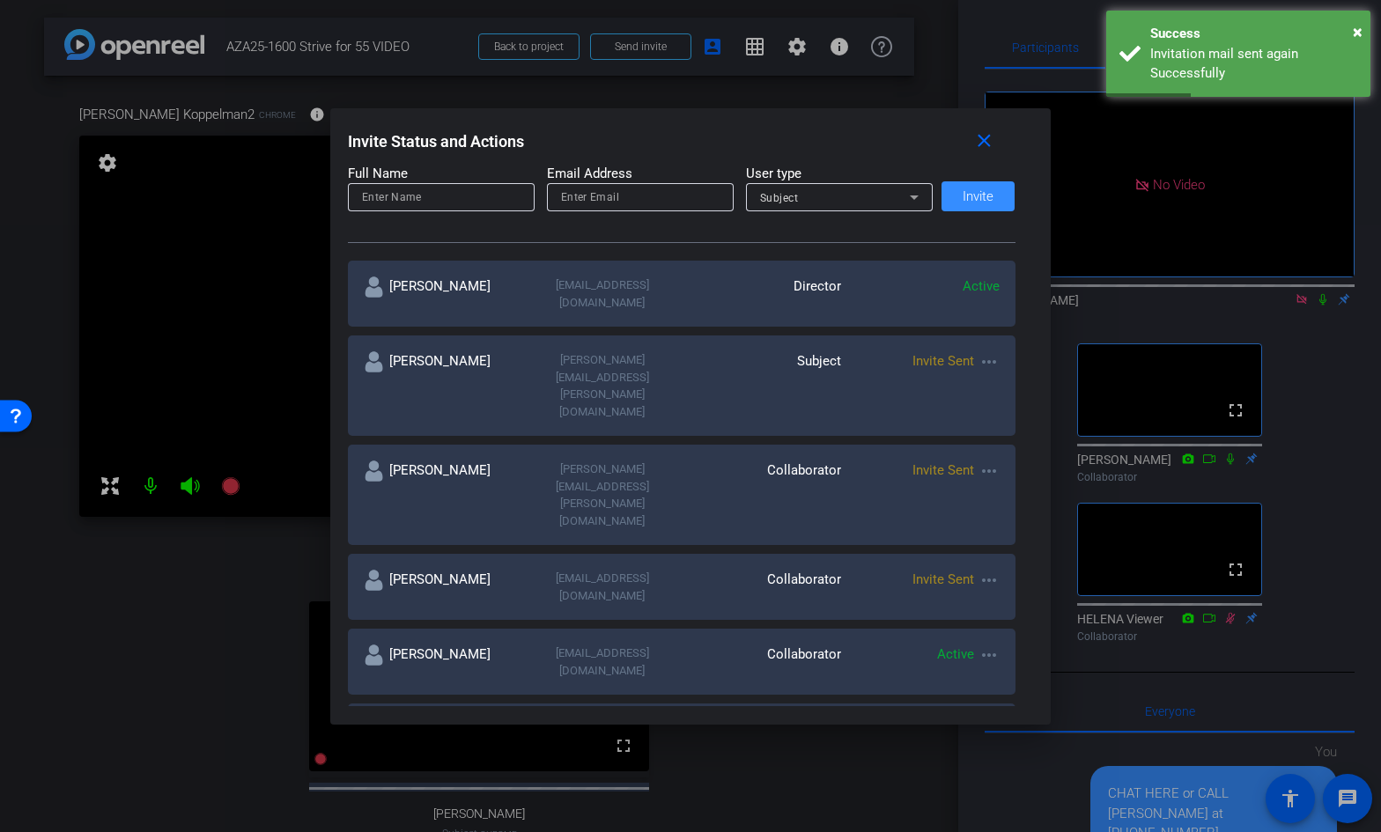
click at [1123, 341] on div at bounding box center [690, 416] width 1381 height 832
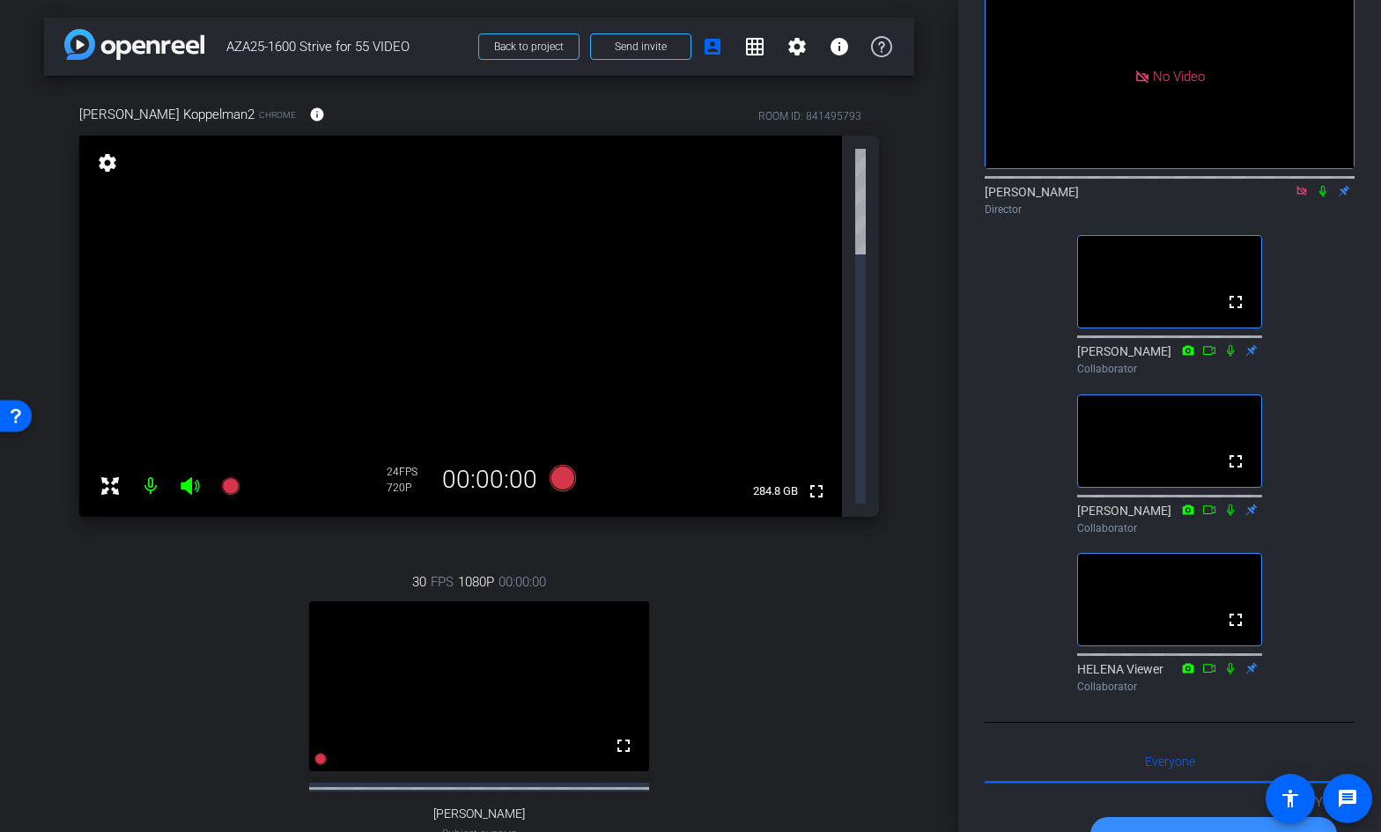
scroll to position [0, 0]
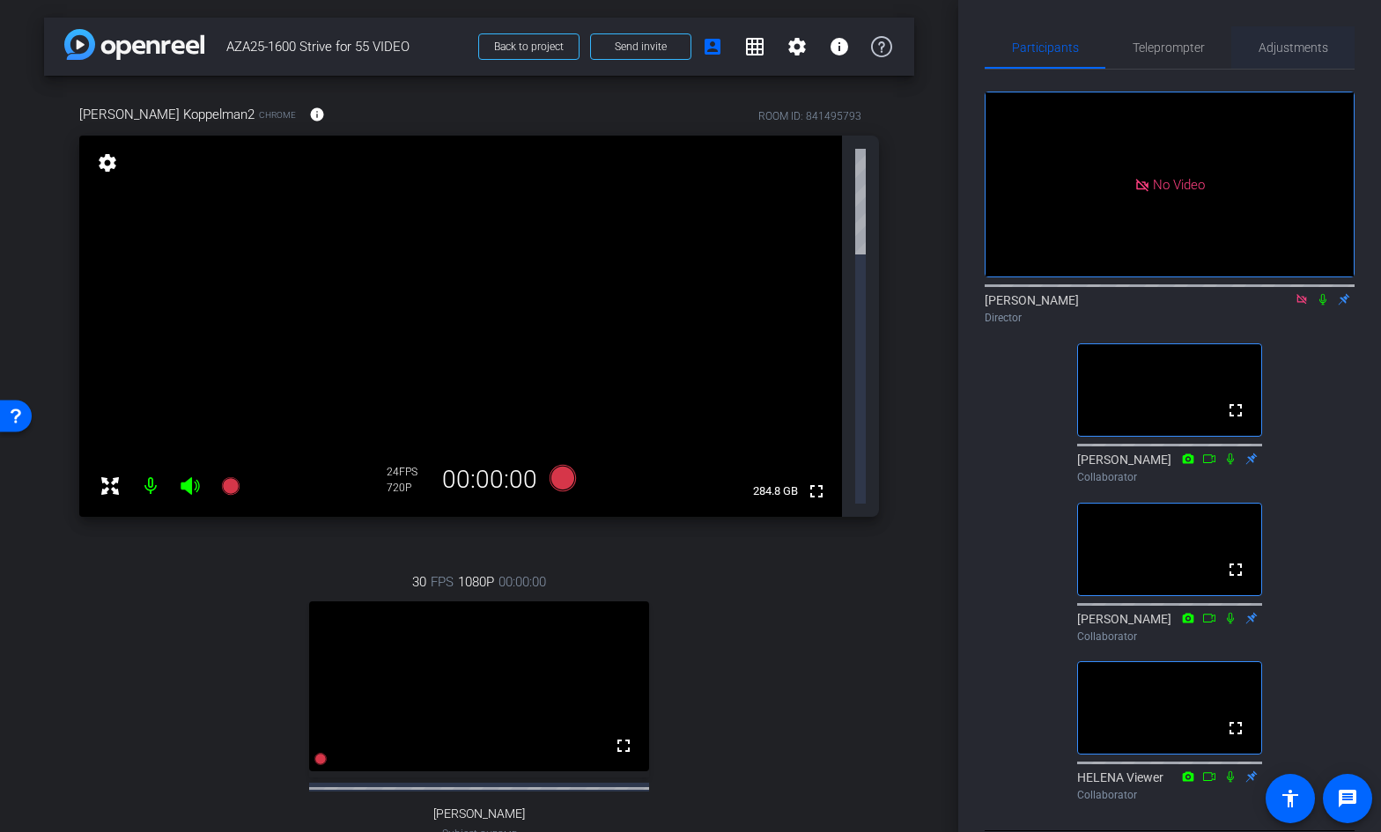
click at [1298, 48] on span "Adjustments" at bounding box center [1293, 47] width 70 height 12
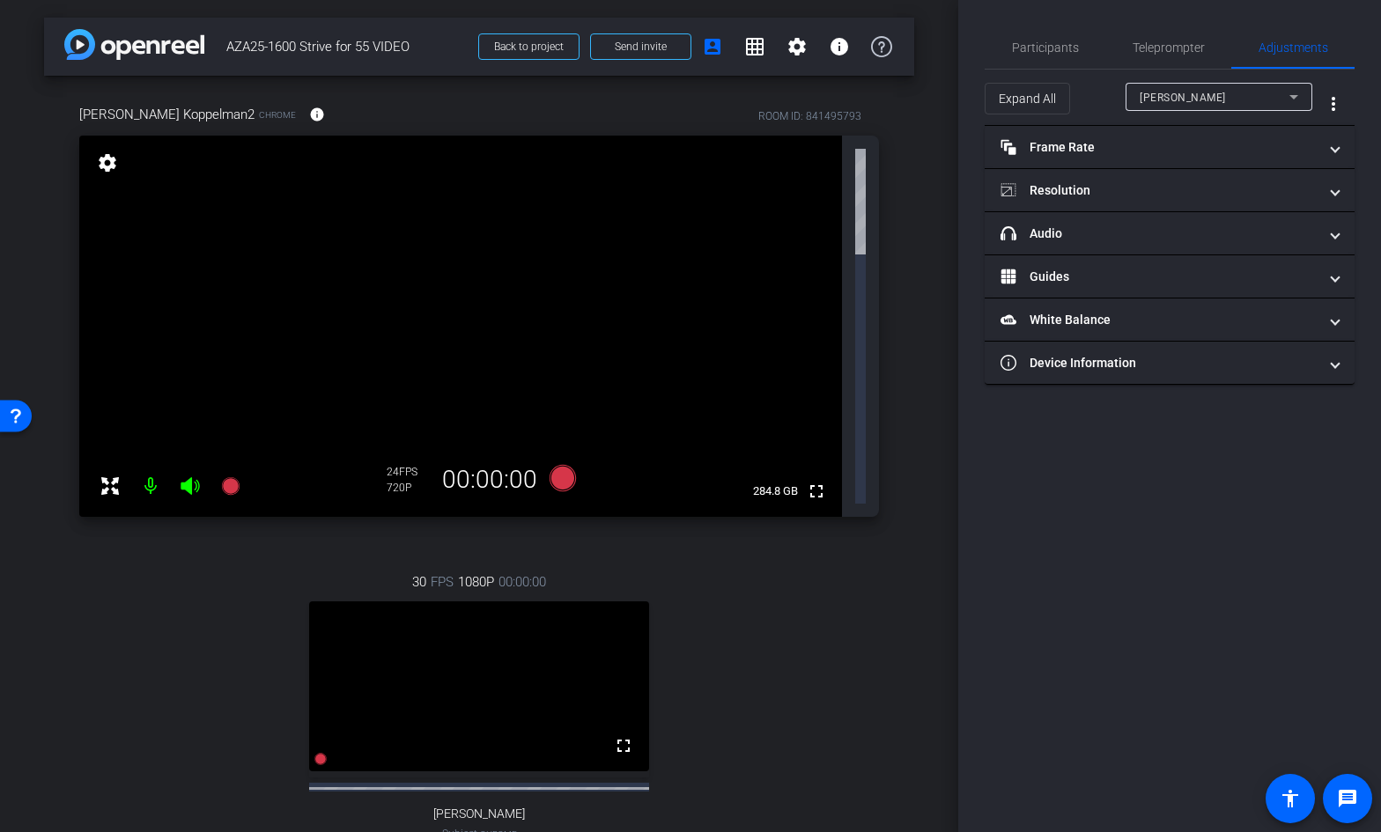
click at [1264, 101] on div "[PERSON_NAME]" at bounding box center [1214, 97] width 150 height 22
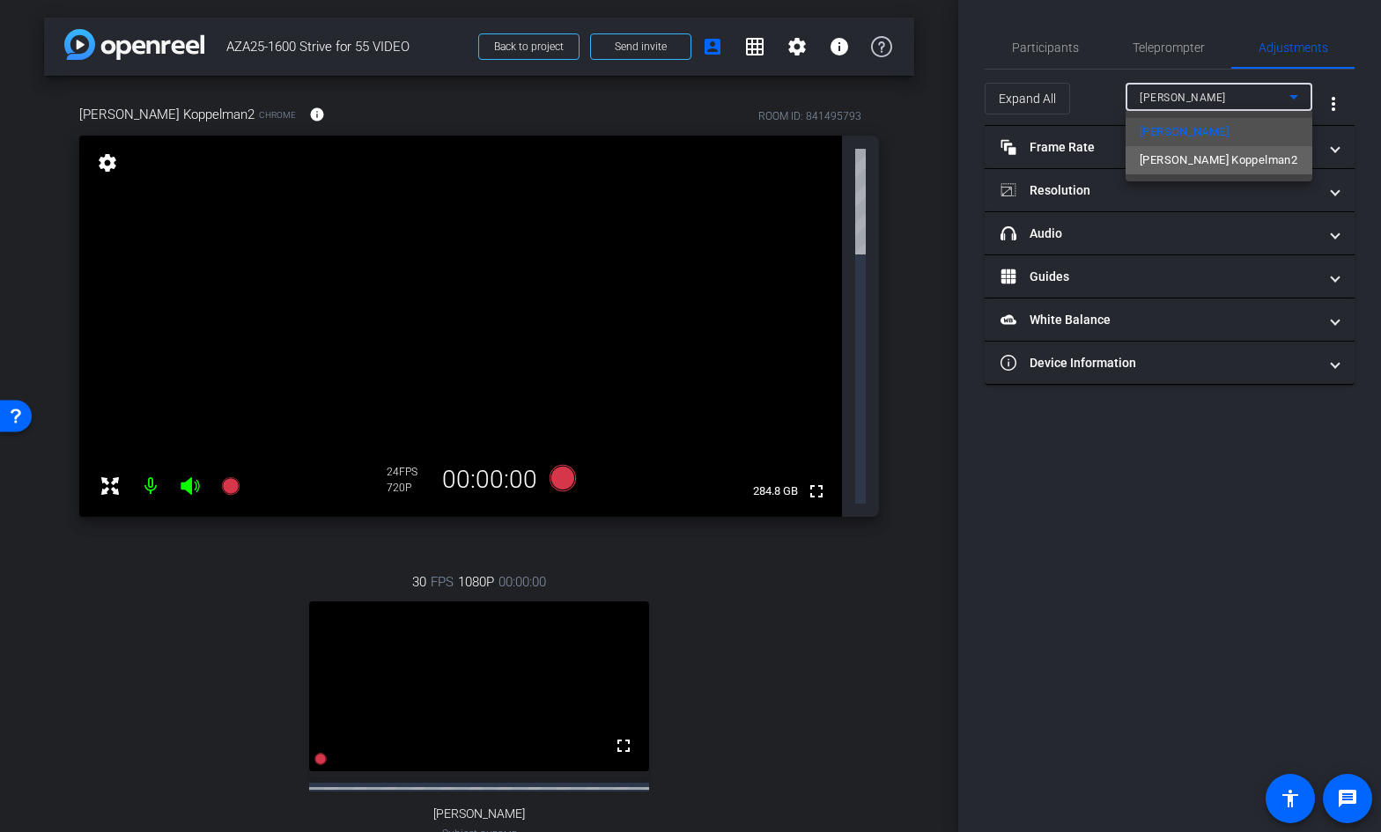
click at [1237, 158] on span "[PERSON_NAME] Koppelman2" at bounding box center [1218, 160] width 158 height 21
type input "11000"
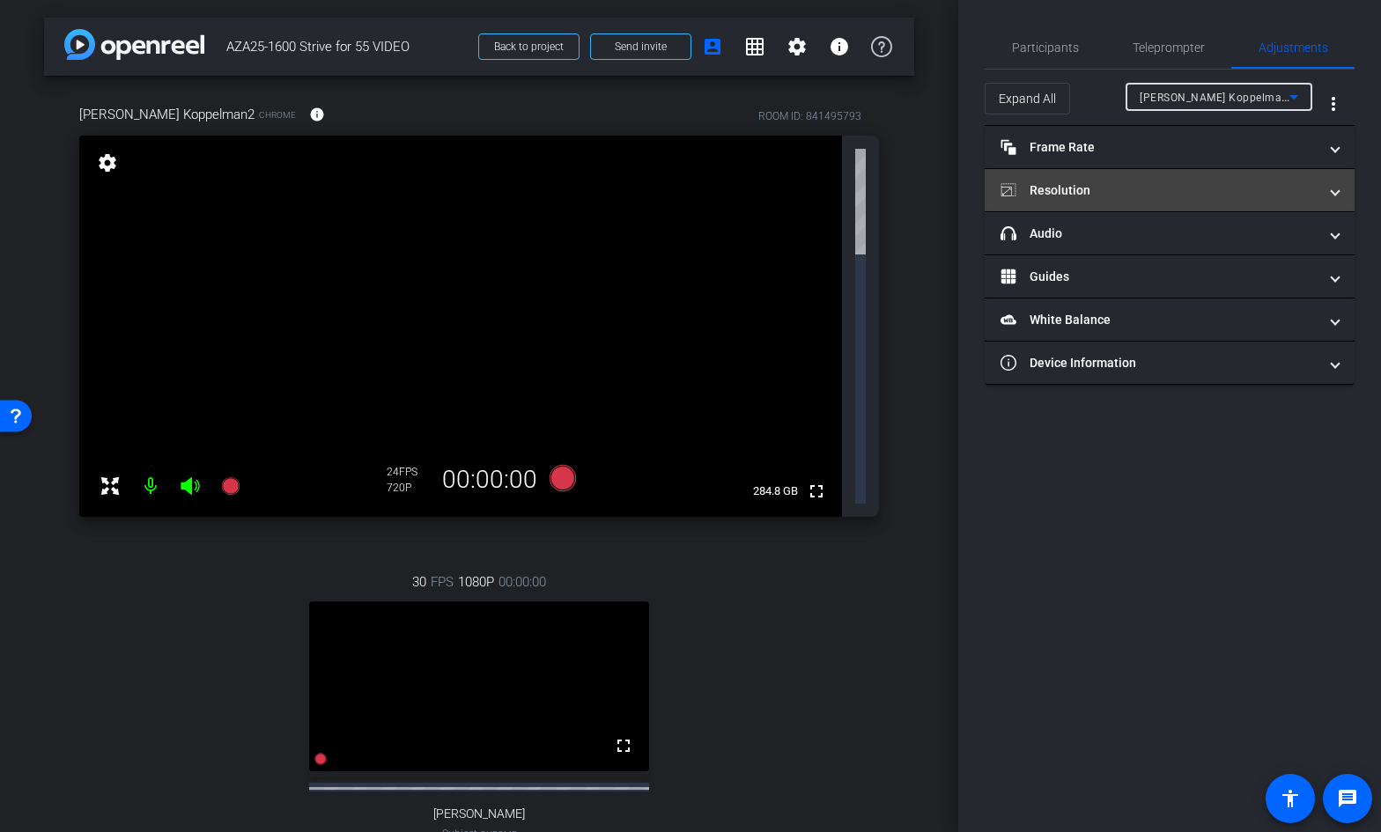
click at [1071, 194] on mat-panel-title "Resolution" at bounding box center [1158, 190] width 317 height 18
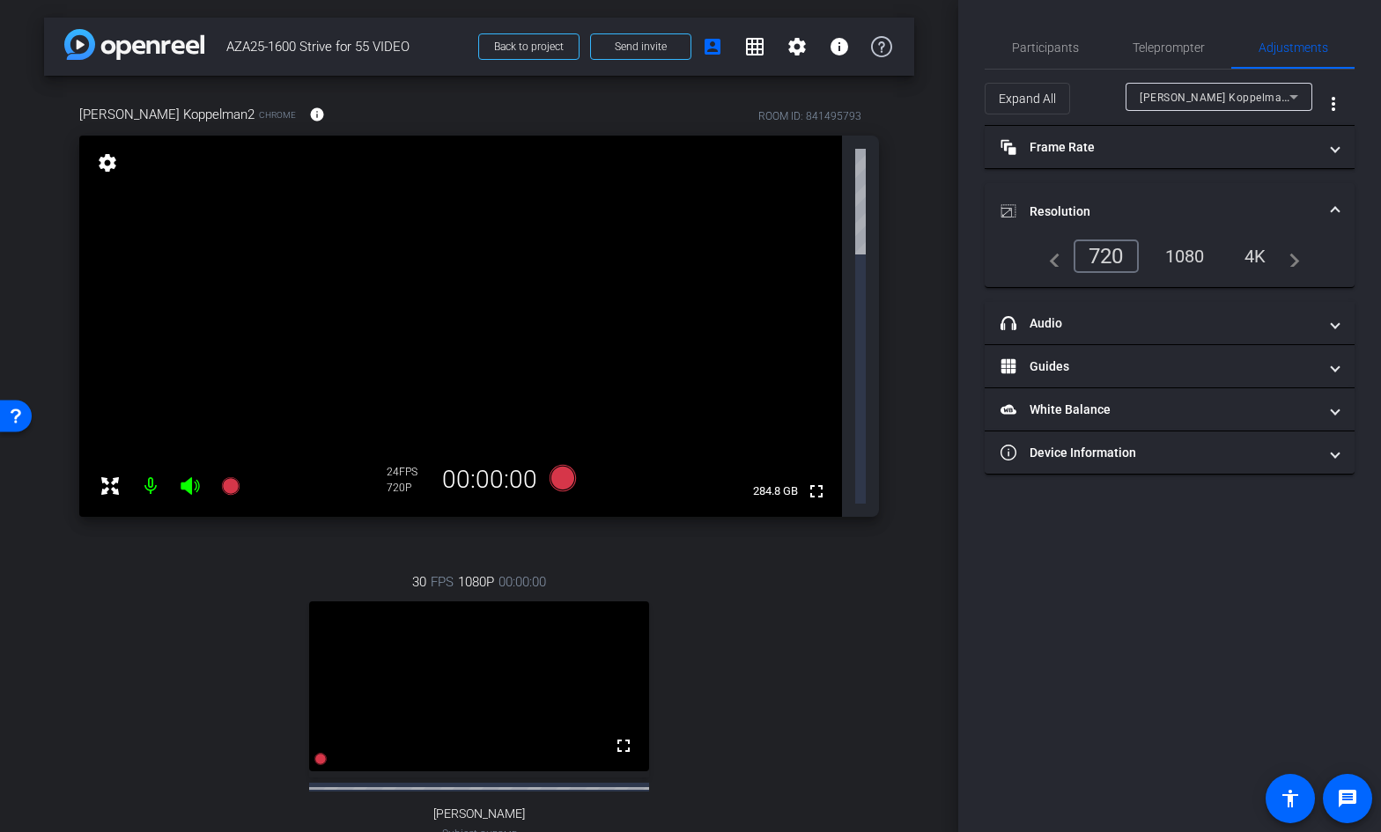
click at [1180, 257] on div "1080" at bounding box center [1185, 256] width 66 height 30
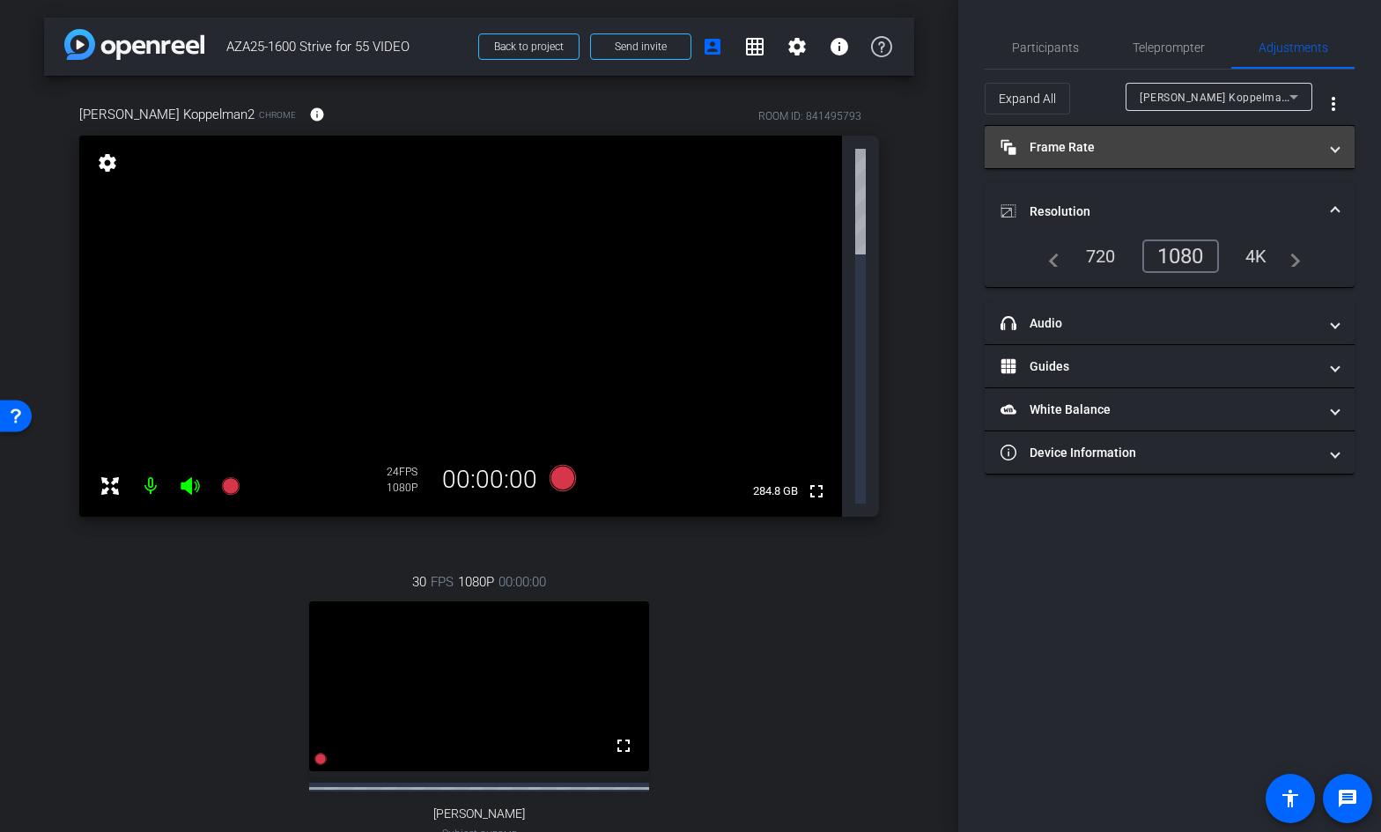
click at [1077, 150] on mat-panel-title "Frame Rate Frame Rate" at bounding box center [1158, 147] width 317 height 18
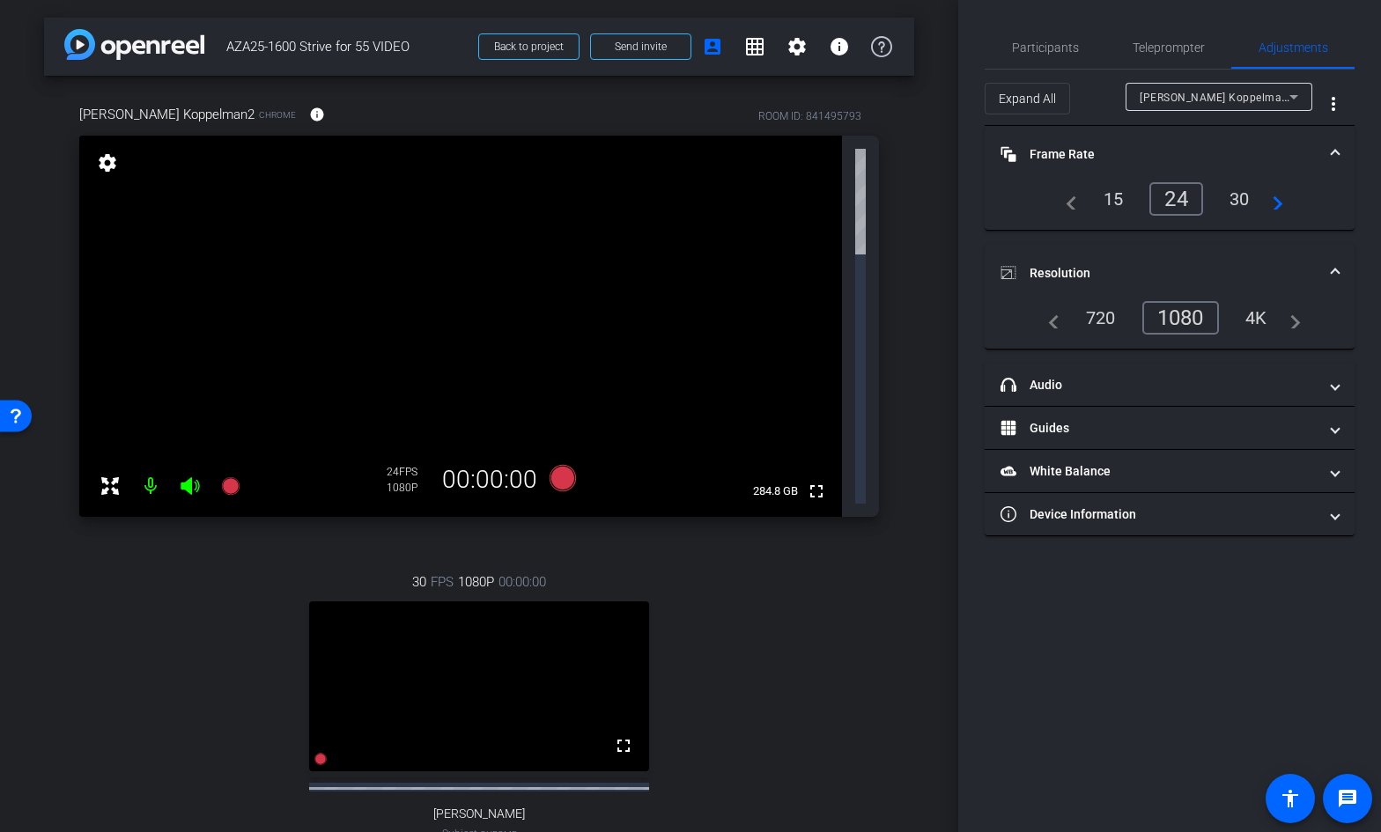
click at [1233, 202] on div "30" at bounding box center [1239, 199] width 47 height 30
click at [1055, 46] on span "Participants" at bounding box center [1045, 47] width 67 height 12
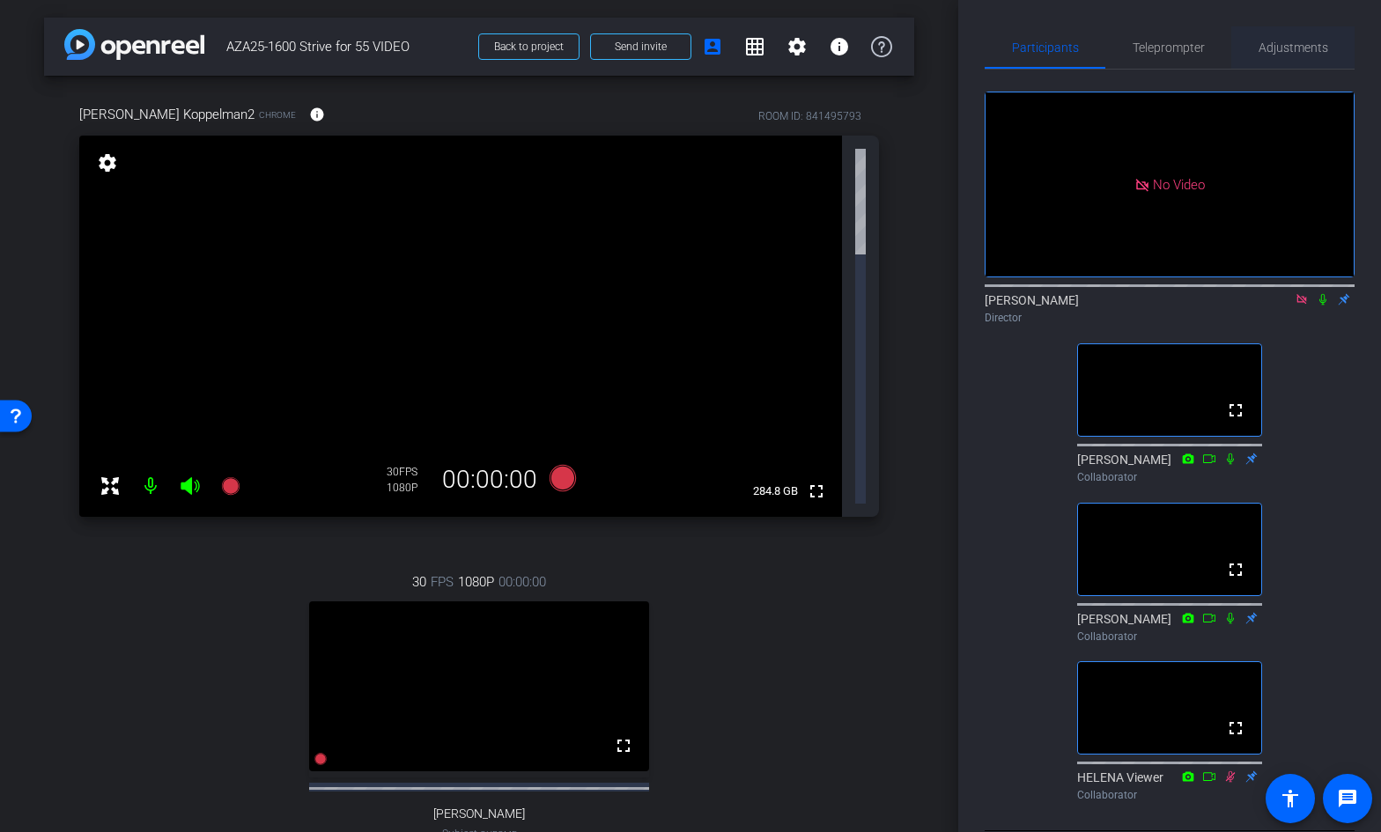
click at [1286, 47] on span "Adjustments" at bounding box center [1293, 47] width 70 height 12
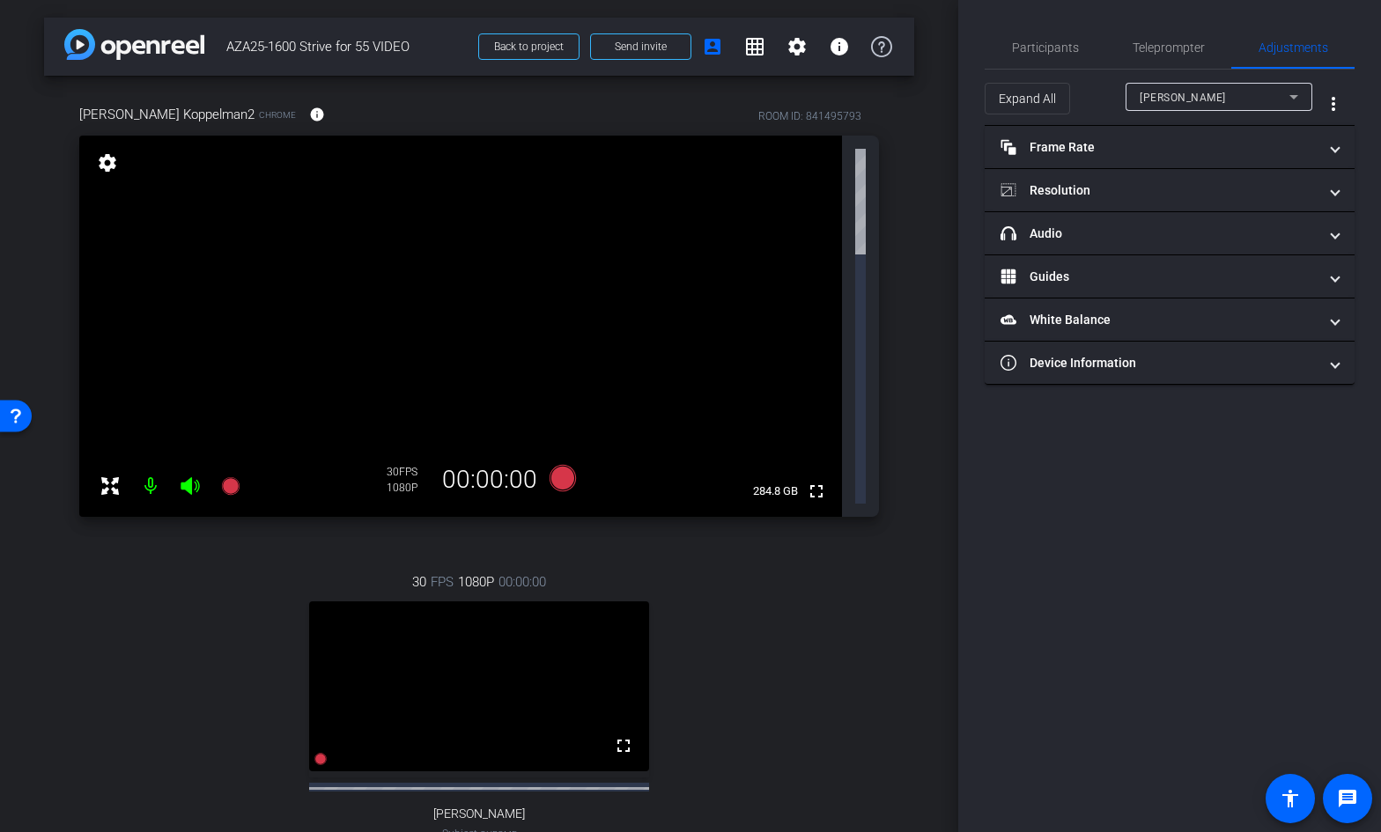
click at [1187, 85] on div "[PERSON_NAME]" at bounding box center [1218, 97] width 158 height 28
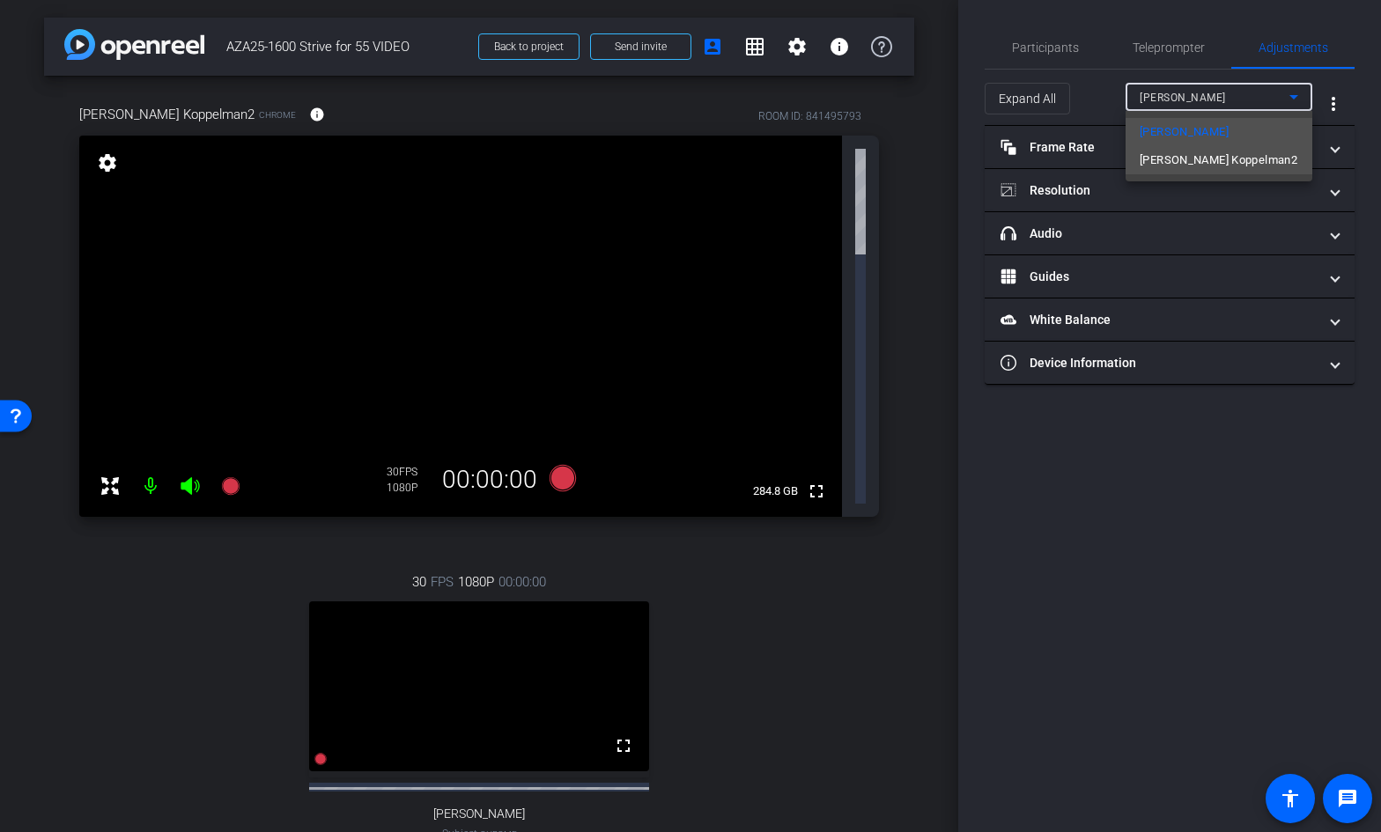
click at [1170, 155] on span "[PERSON_NAME] Koppelman2" at bounding box center [1218, 160] width 158 height 21
type input "11000"
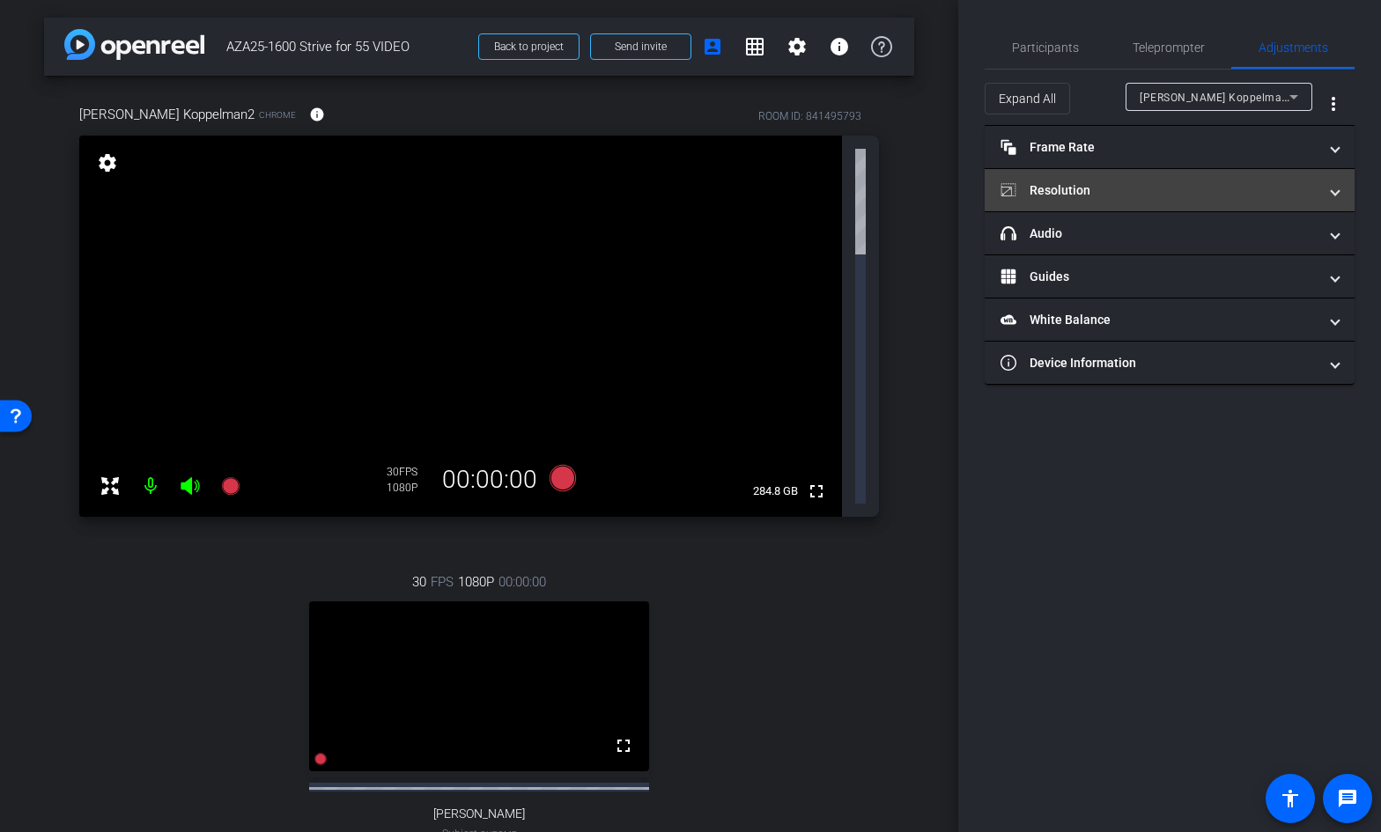
click at [1126, 193] on mat-panel-title "Resolution" at bounding box center [1158, 190] width 317 height 18
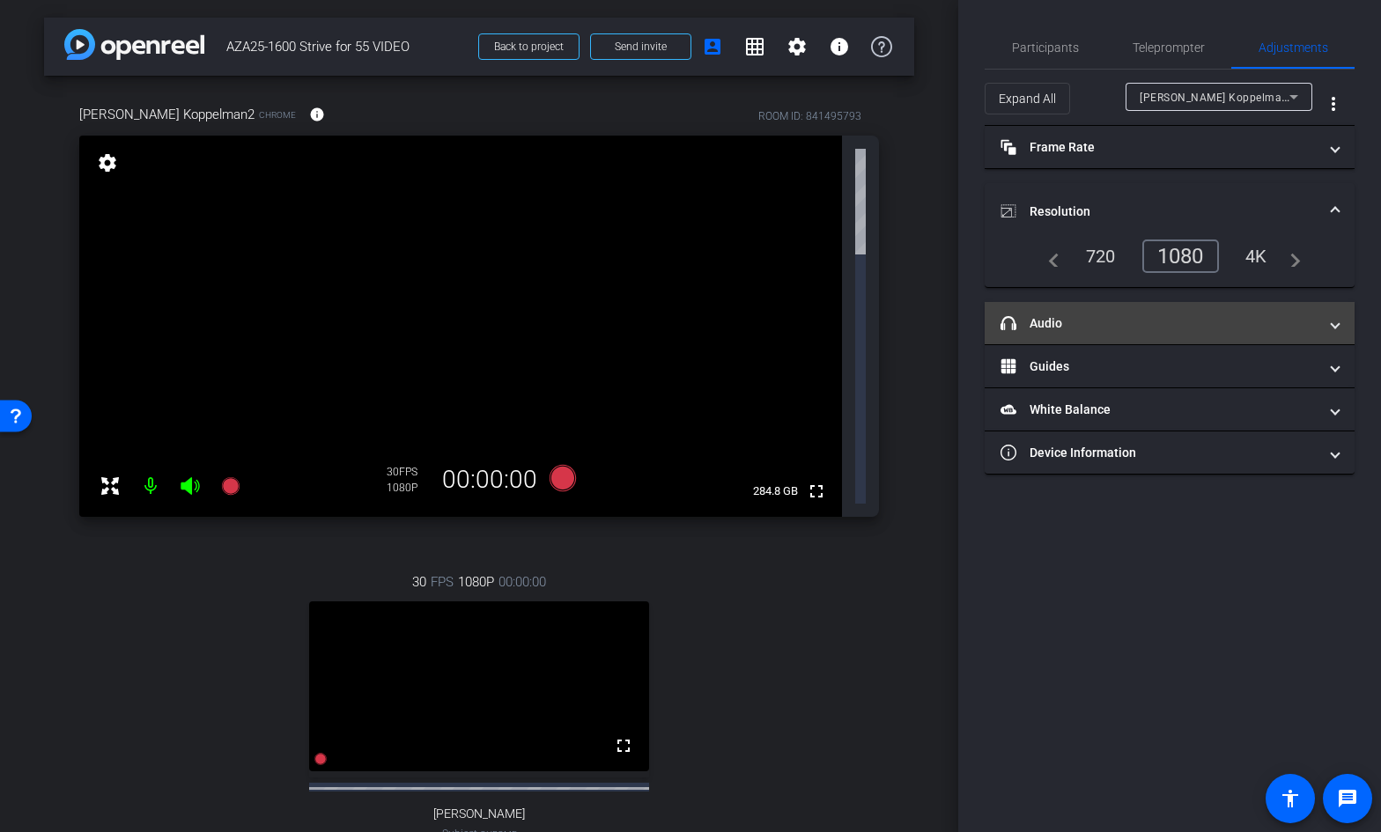
click at [1121, 324] on mat-panel-title "headphone icon Audio" at bounding box center [1158, 323] width 317 height 18
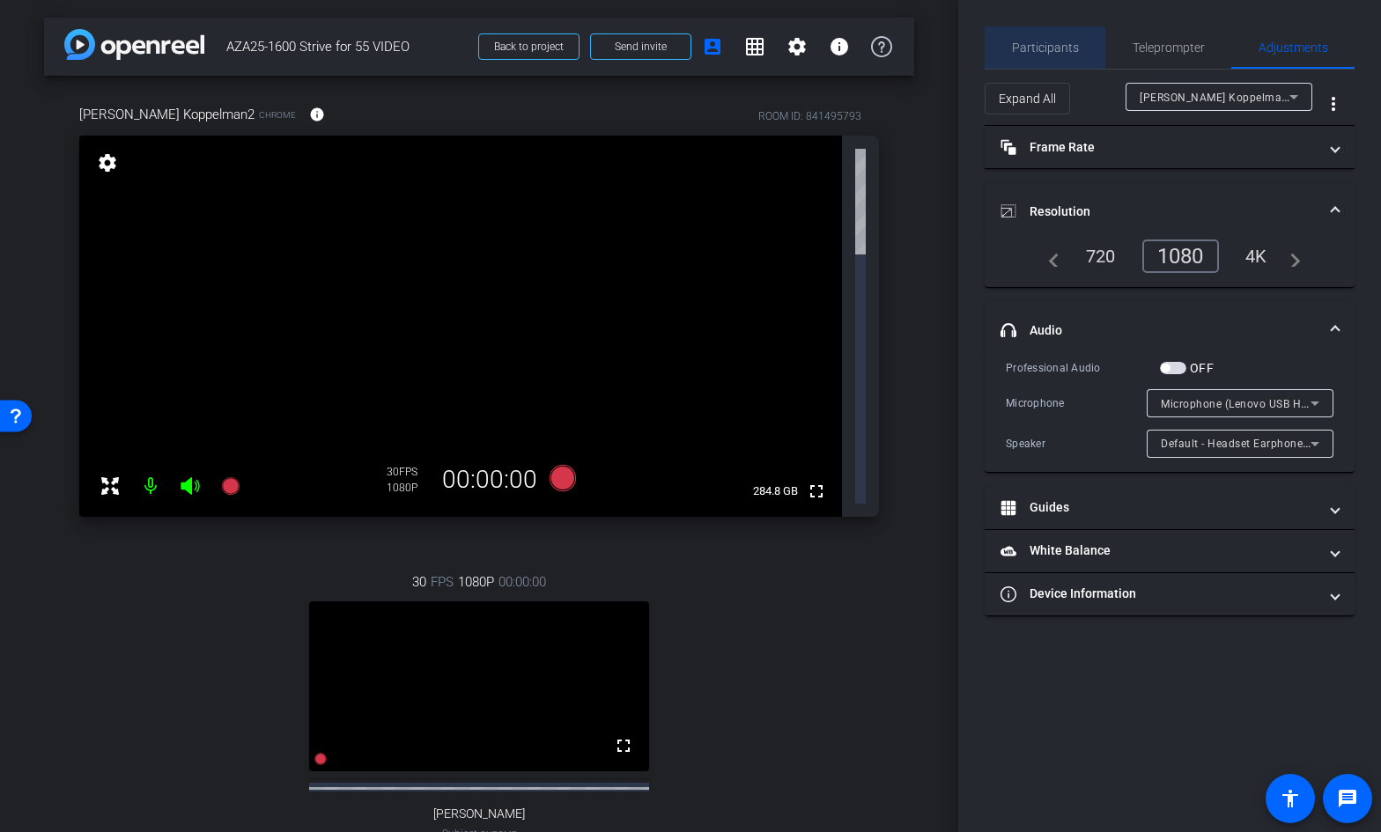
click at [1041, 51] on span "Participants" at bounding box center [1045, 47] width 67 height 12
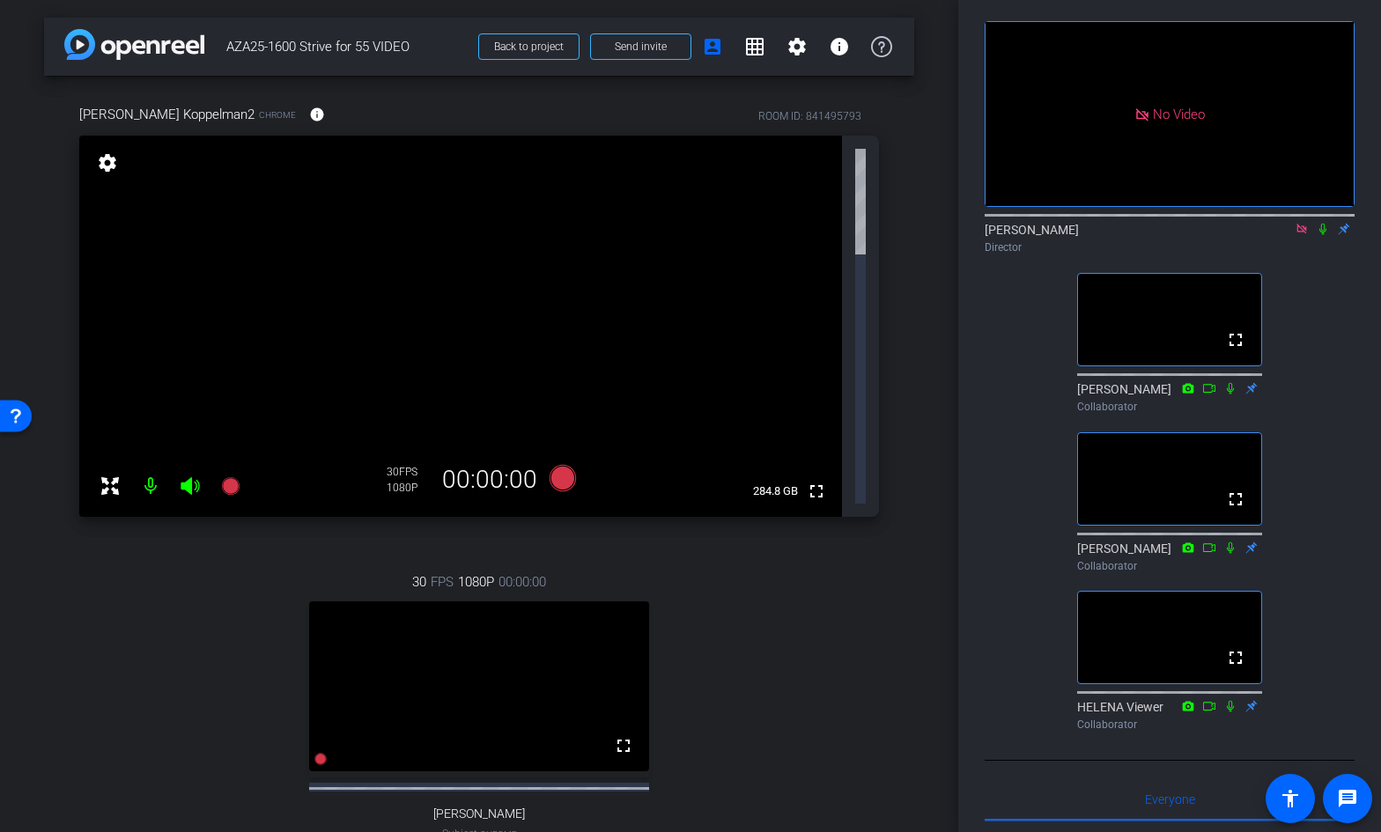
scroll to position [71, 0]
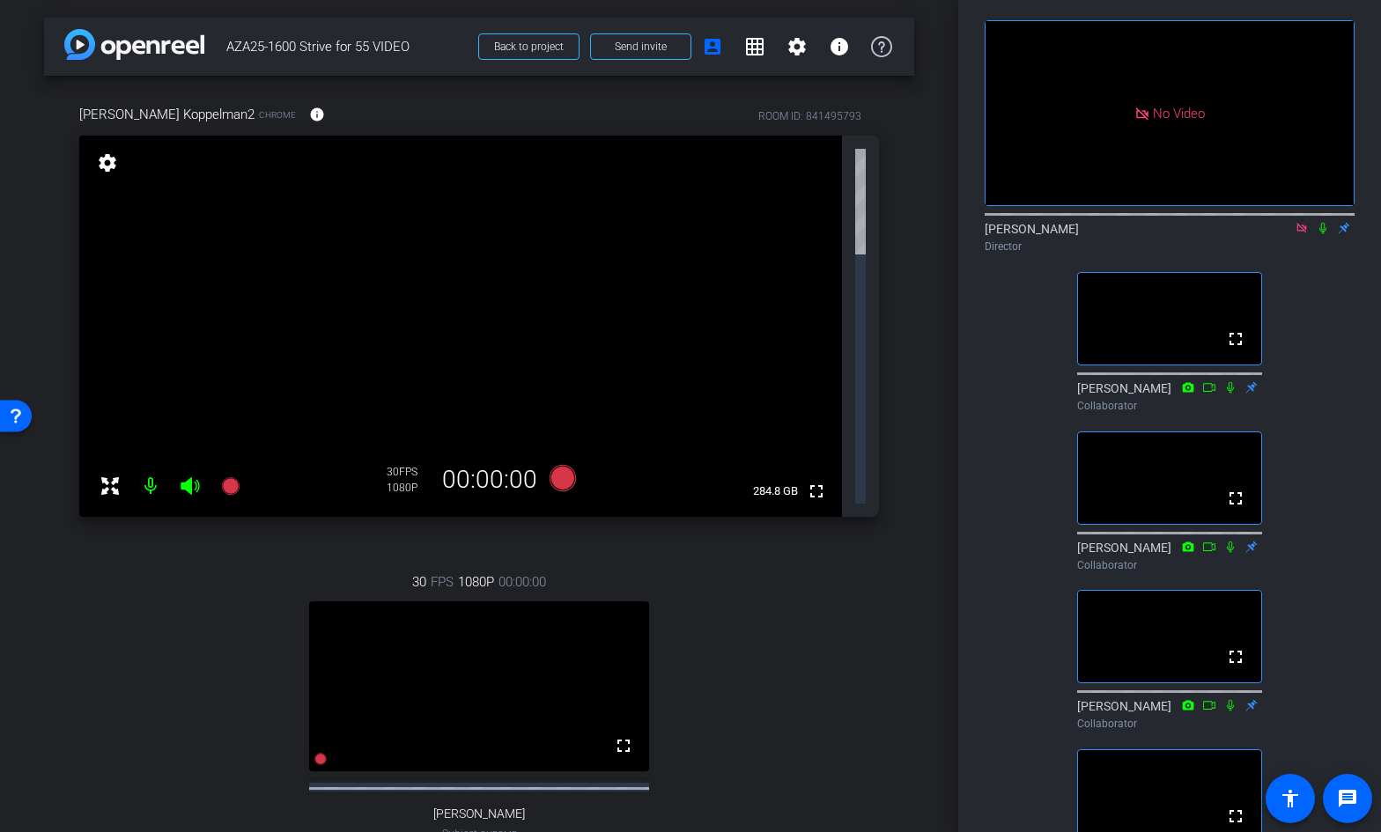
click at [1231, 393] on icon at bounding box center [1229, 386] width 7 height 11
click at [1230, 381] on icon at bounding box center [1230, 387] width 14 height 12
click at [1227, 711] on icon at bounding box center [1230, 705] width 14 height 12
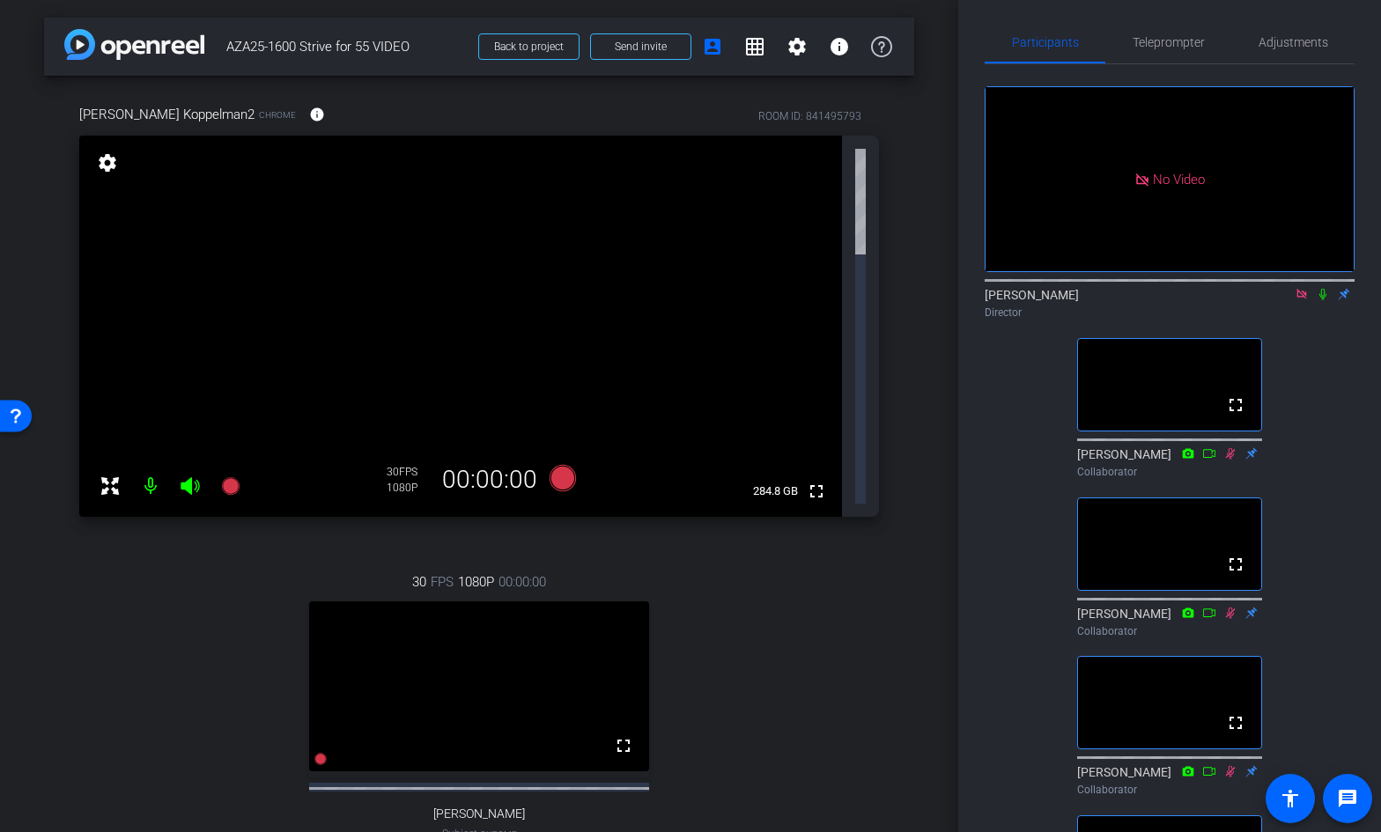
scroll to position [0, 0]
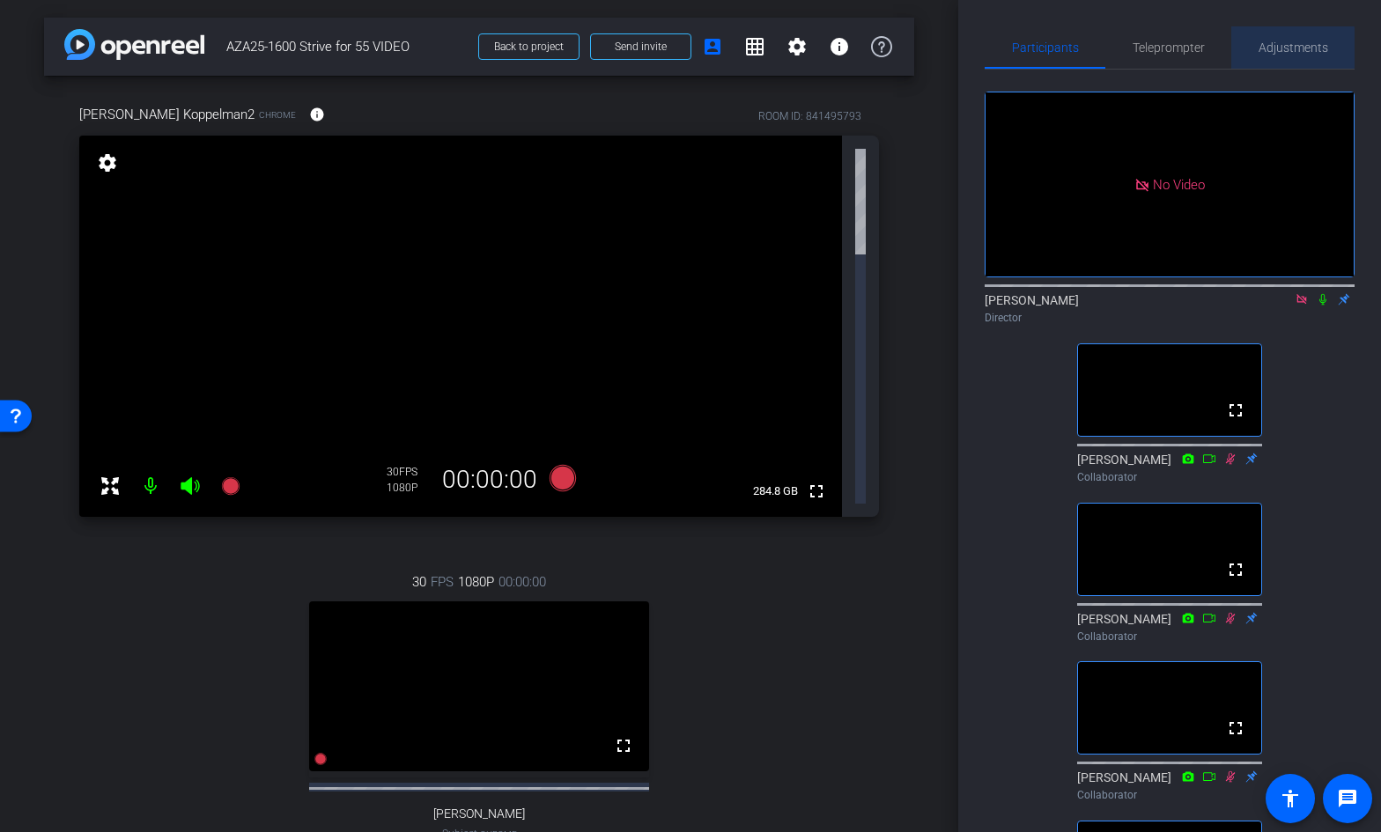
click at [1280, 48] on span "Adjustments" at bounding box center [1293, 47] width 70 height 12
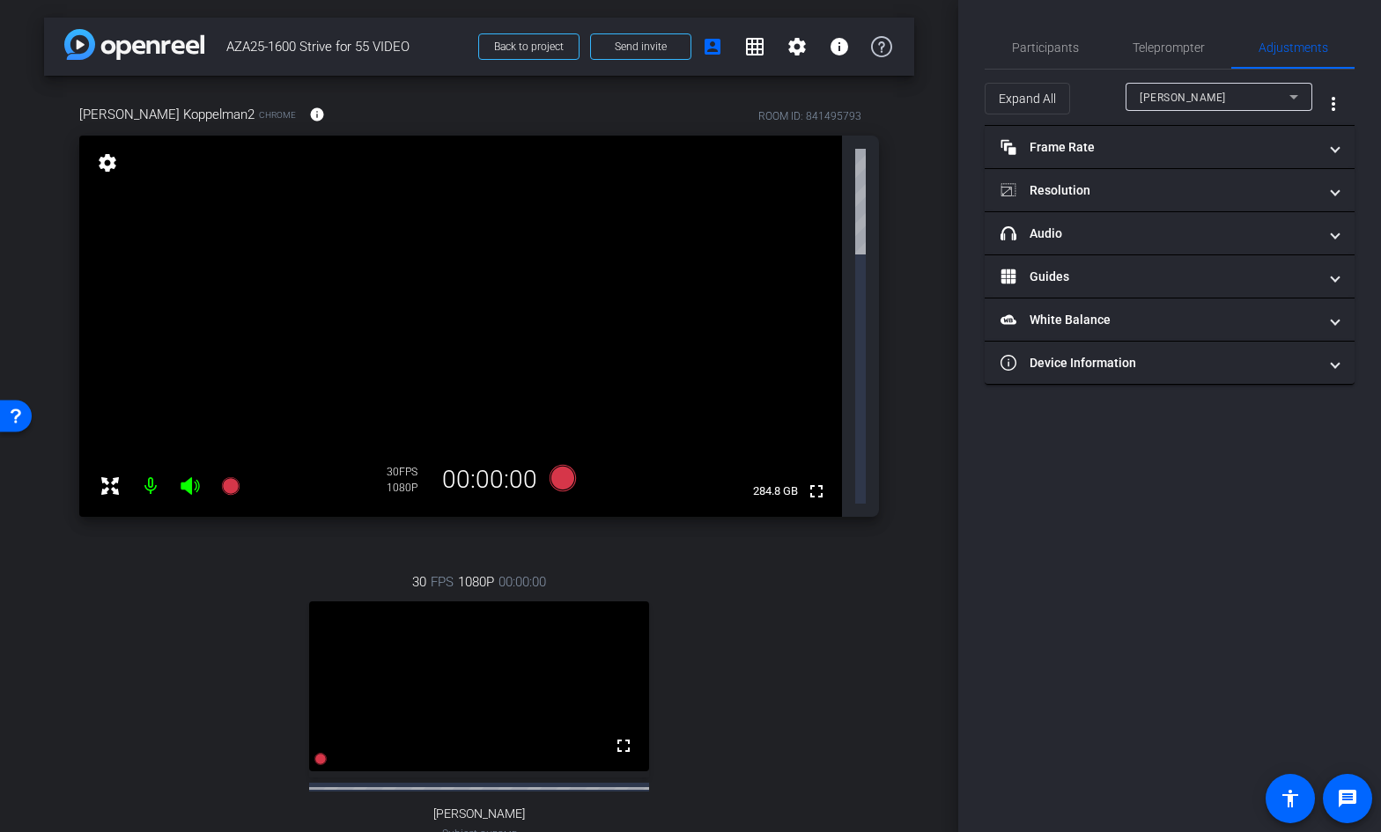
click at [1149, 98] on span "[PERSON_NAME]" at bounding box center [1182, 98] width 86 height 12
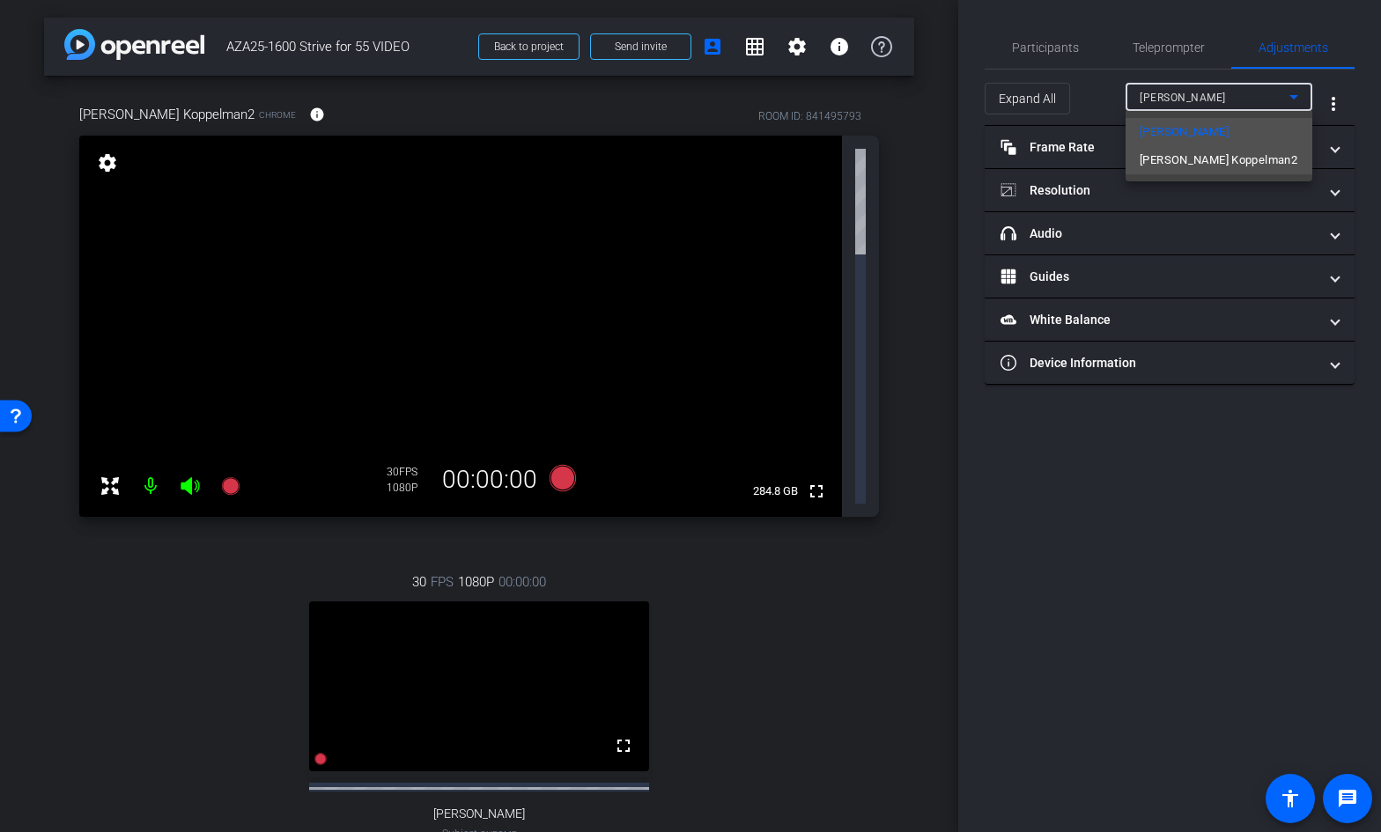
click at [1152, 152] on span "[PERSON_NAME] Koppelman2" at bounding box center [1218, 160] width 158 height 21
type input "11000"
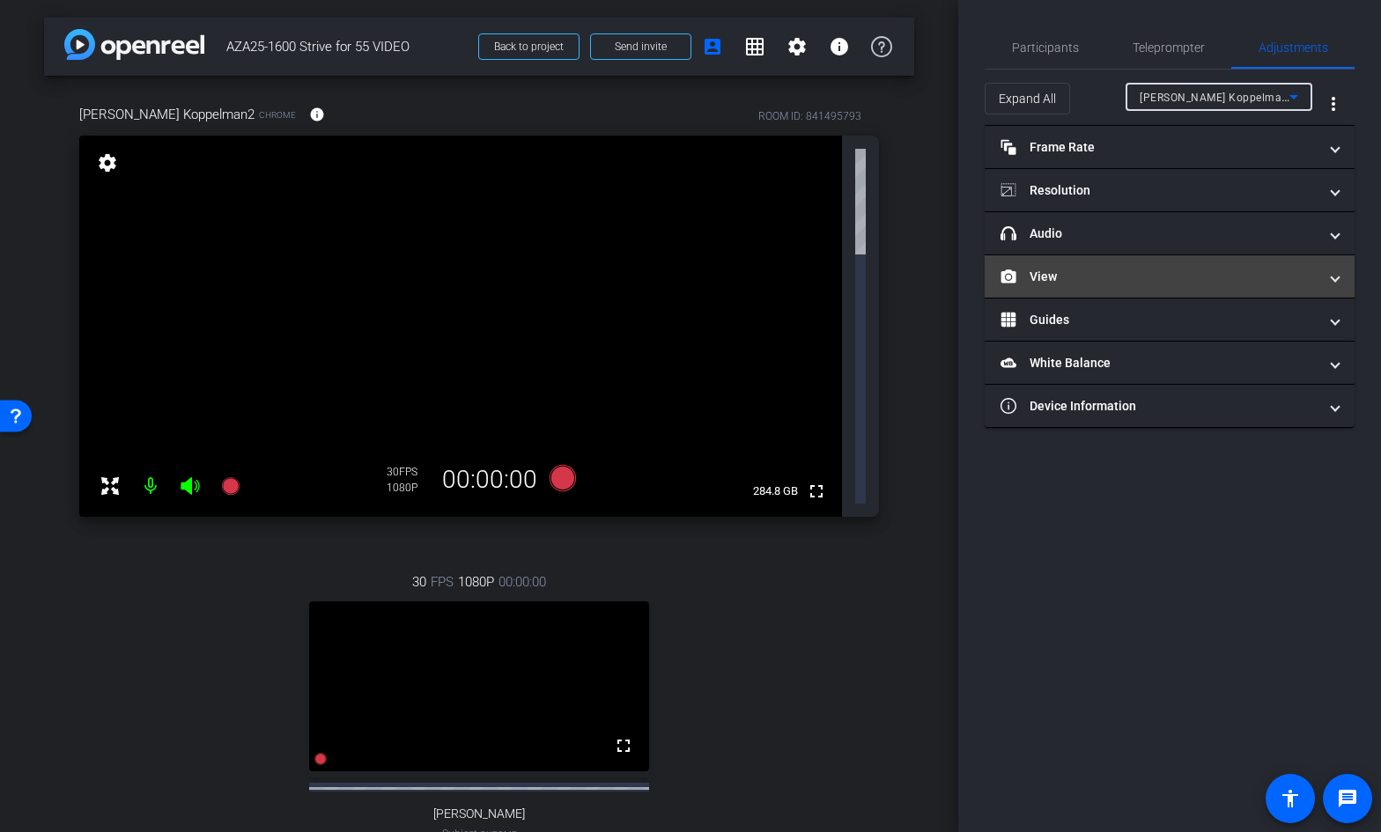
click at [1057, 275] on mat-panel-title "View" at bounding box center [1158, 277] width 317 height 18
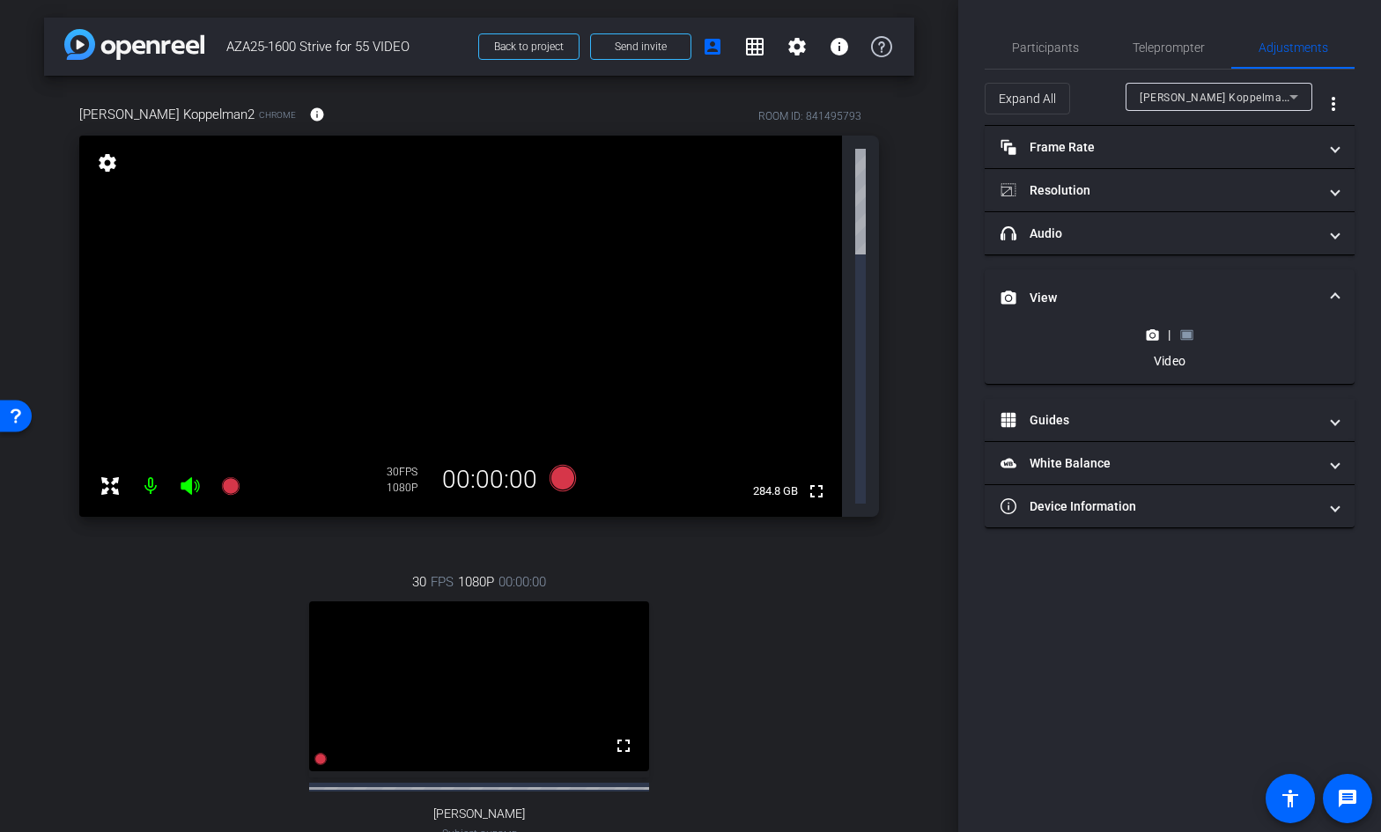
click at [1190, 335] on icon at bounding box center [1186, 334] width 13 height 13
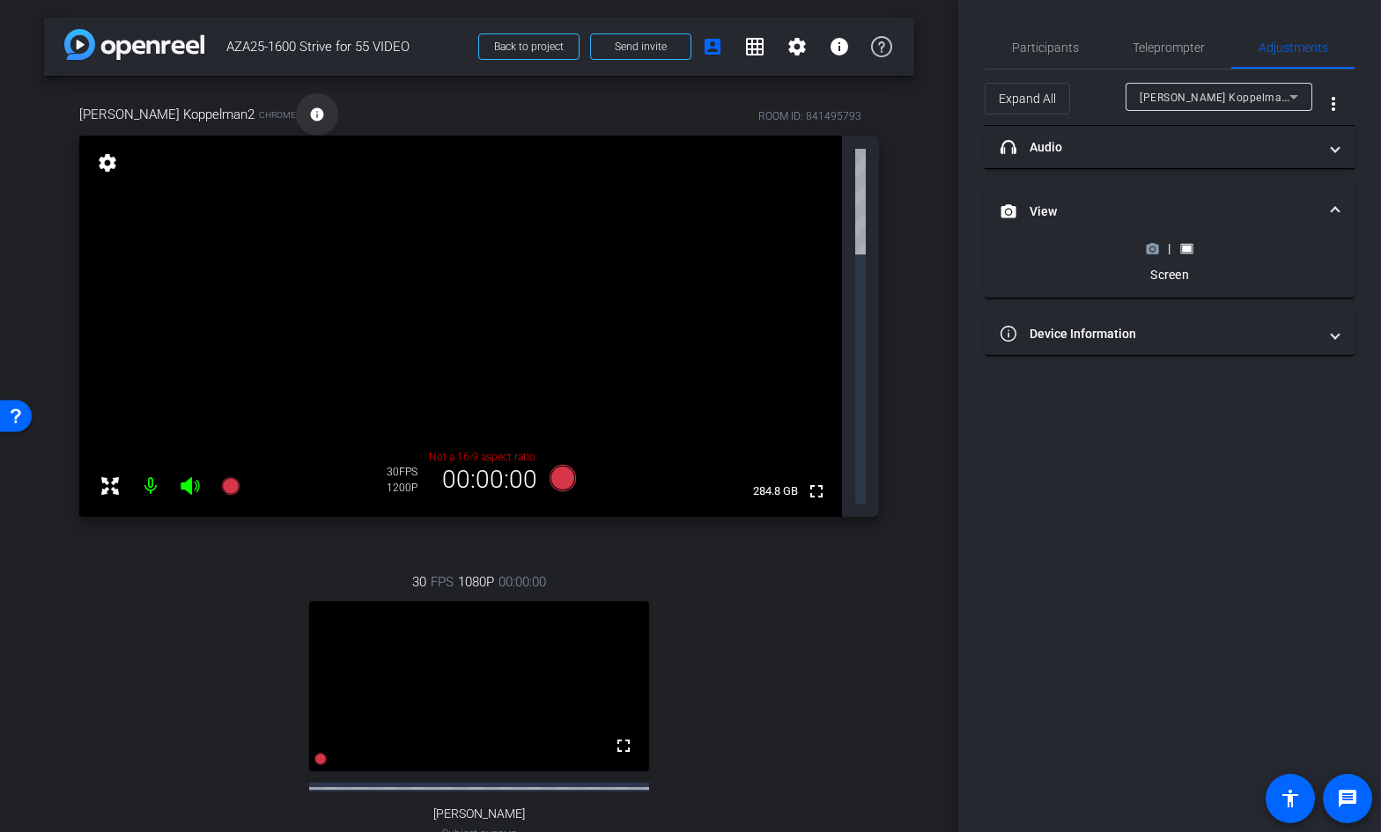
click at [309, 113] on mat-icon "info" at bounding box center [317, 115] width 16 height 16
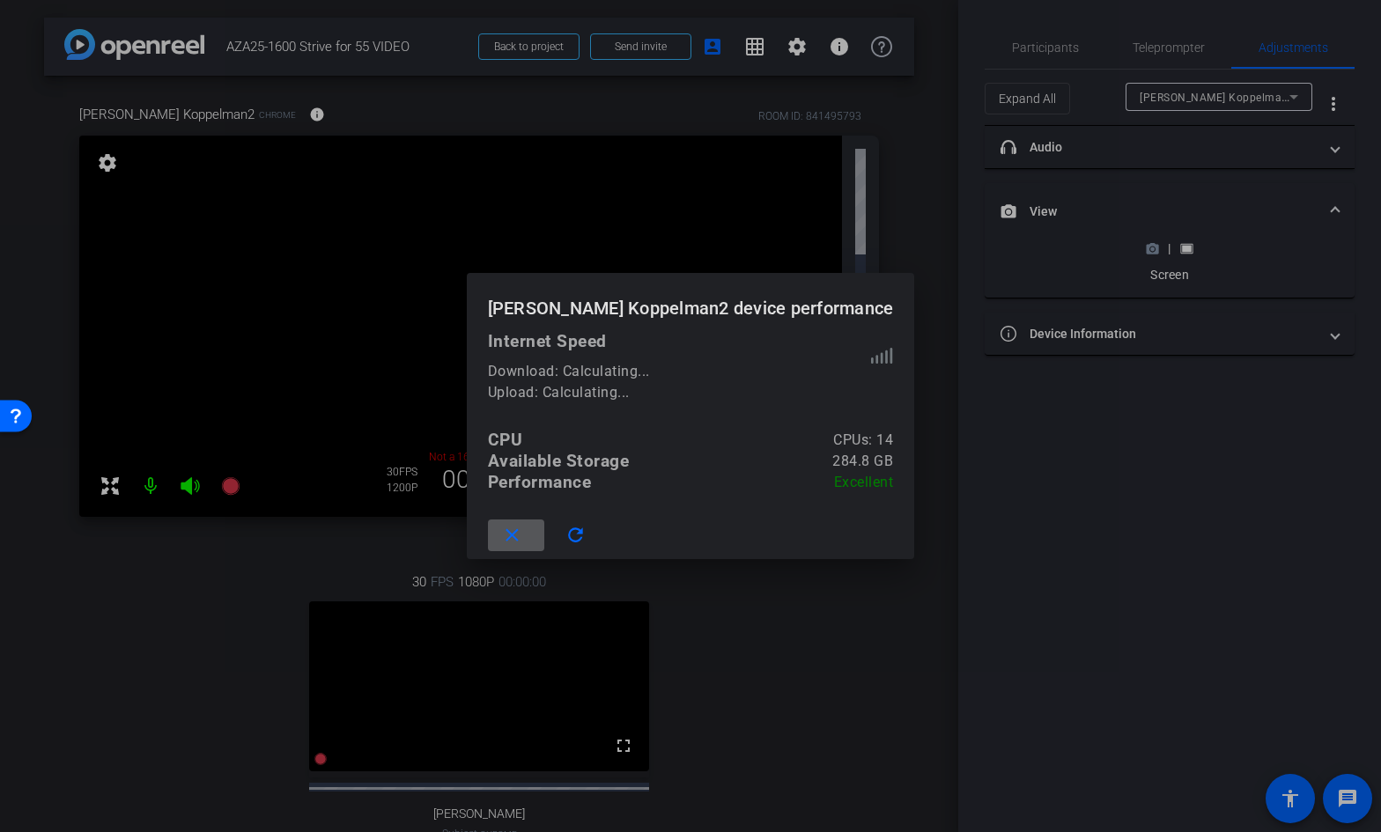
click at [534, 531] on span at bounding box center [516, 535] width 56 height 42
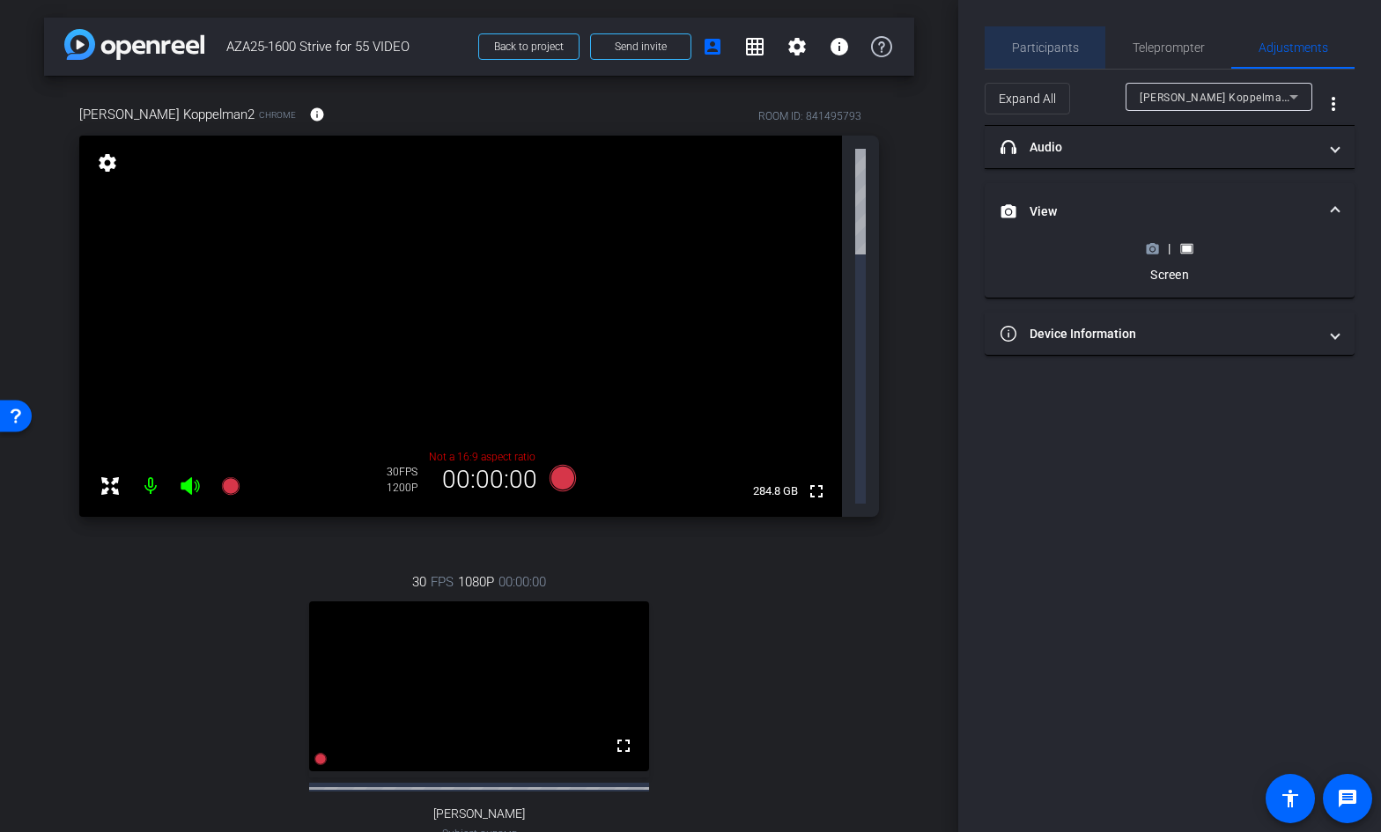
click at [1057, 52] on span "Participants" at bounding box center [1045, 47] width 67 height 12
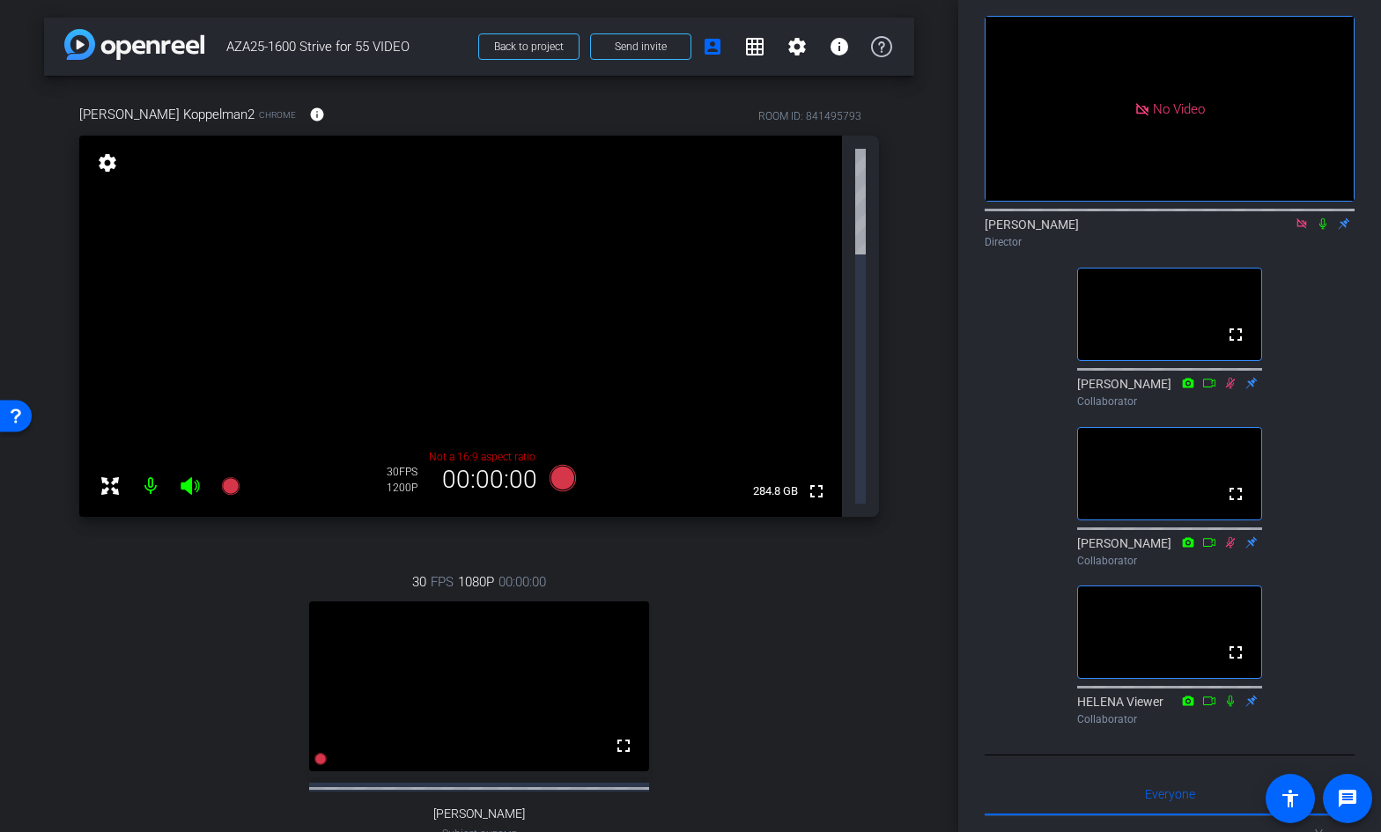
scroll to position [81, 0]
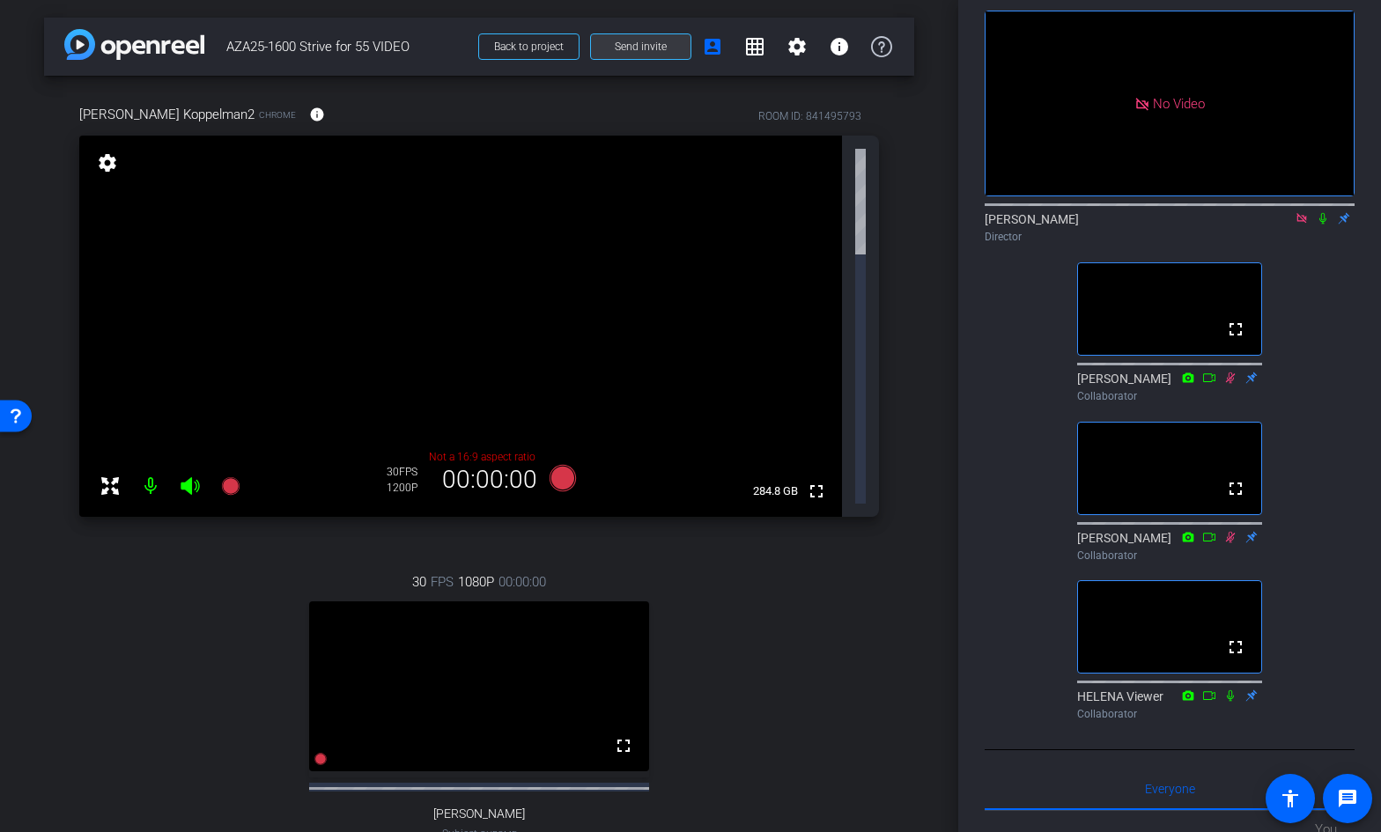
click at [619, 42] on span "Send invite" at bounding box center [641, 47] width 52 height 14
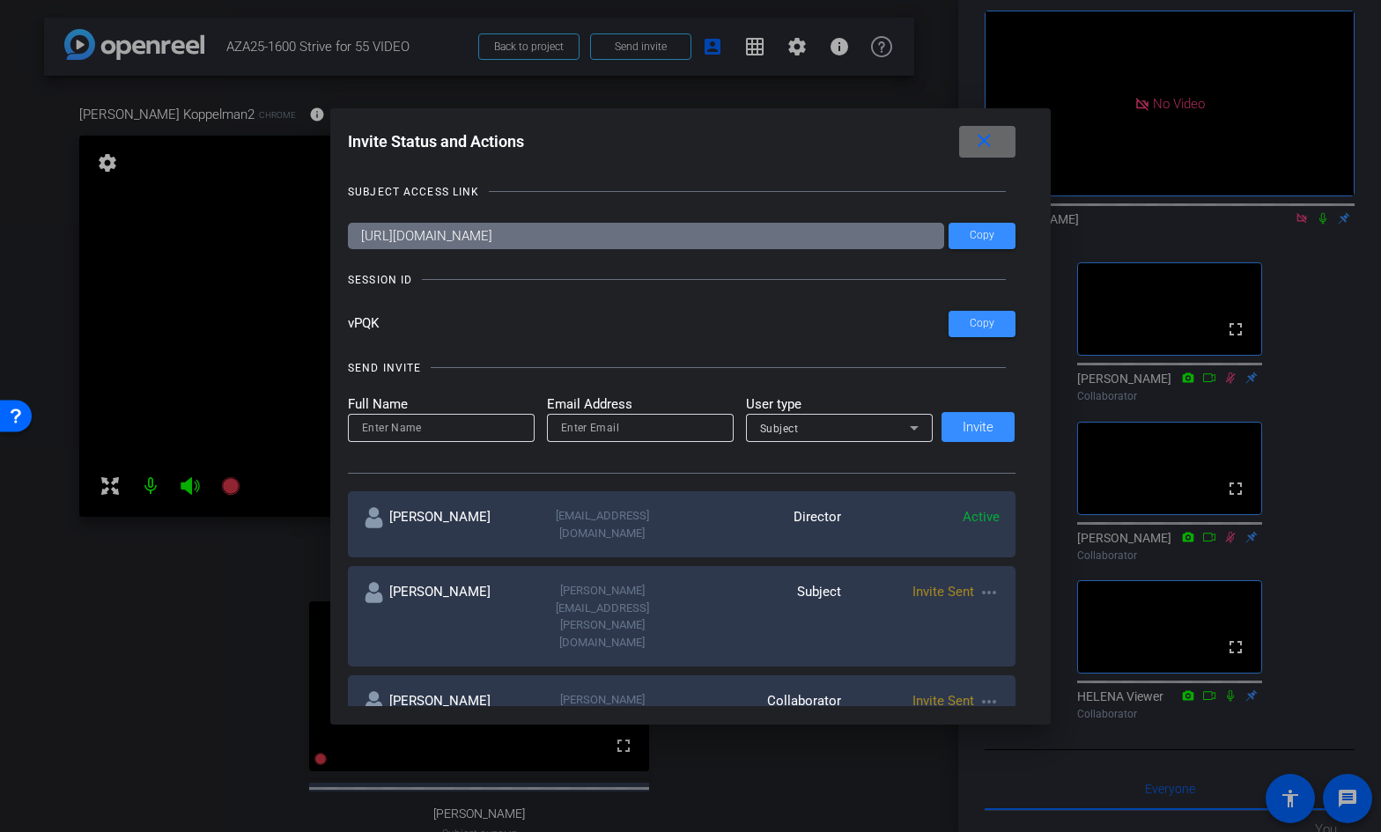
click at [982, 144] on mat-icon "close" at bounding box center [984, 141] width 22 height 22
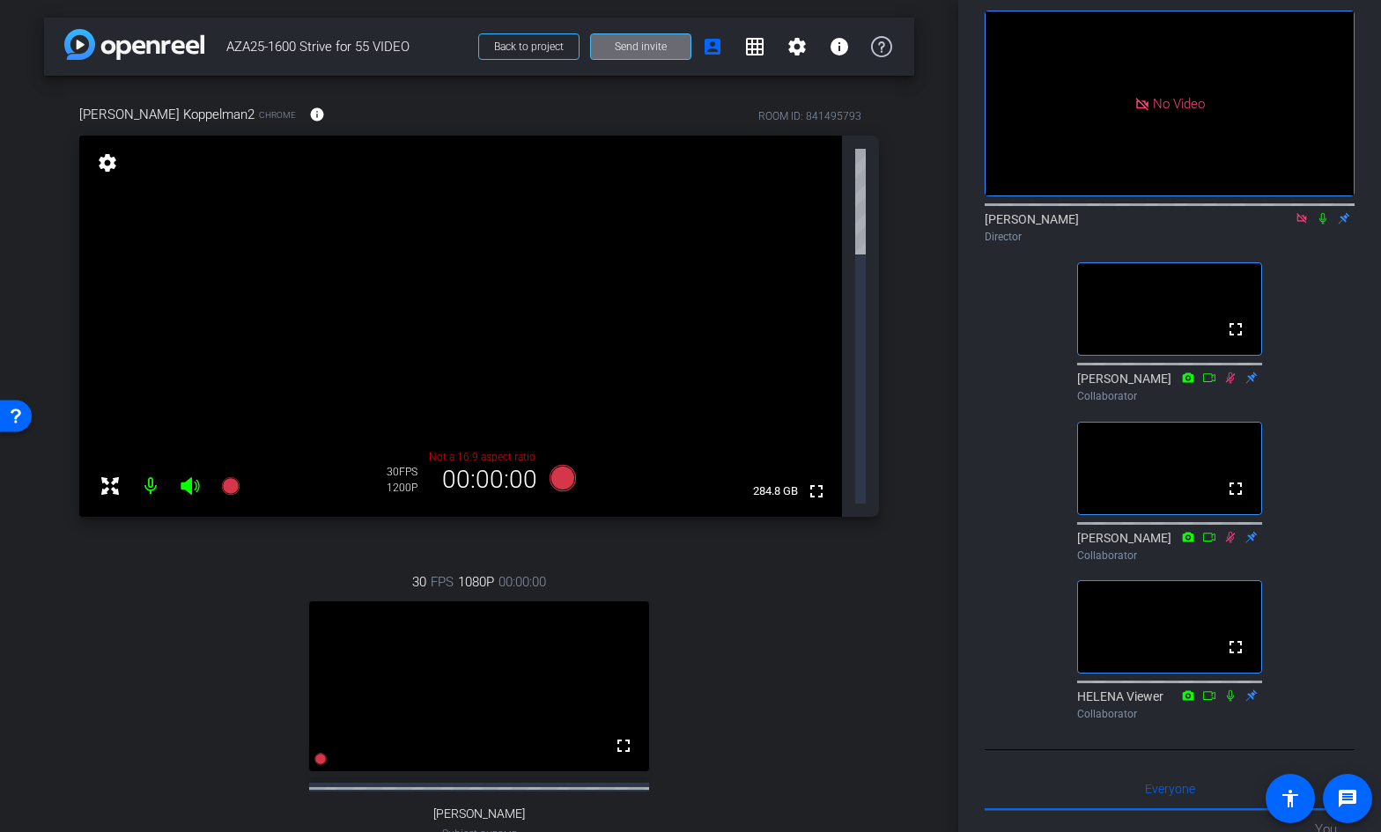
click at [668, 49] on span at bounding box center [640, 47] width 99 height 42
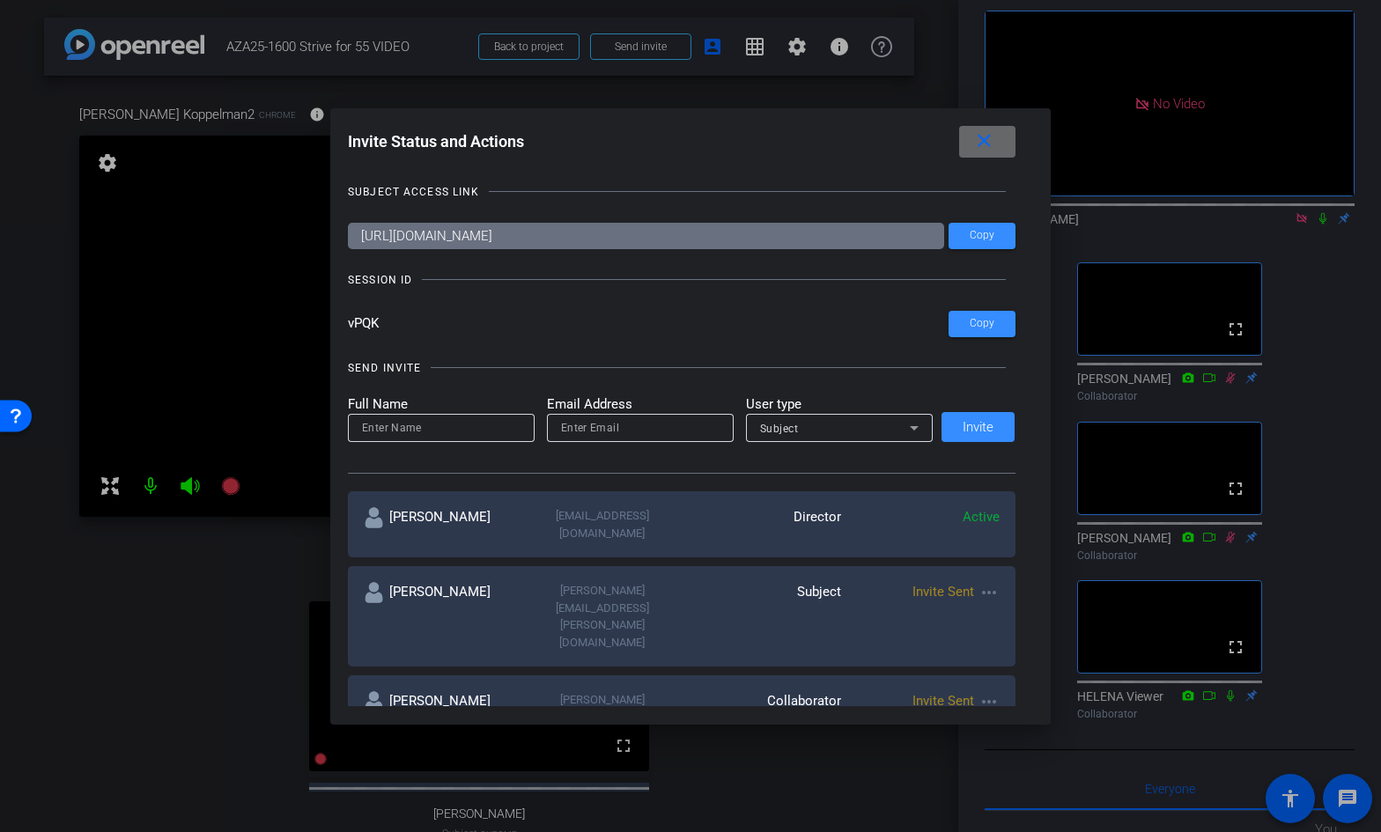
click at [984, 147] on mat-icon "close" at bounding box center [984, 141] width 22 height 22
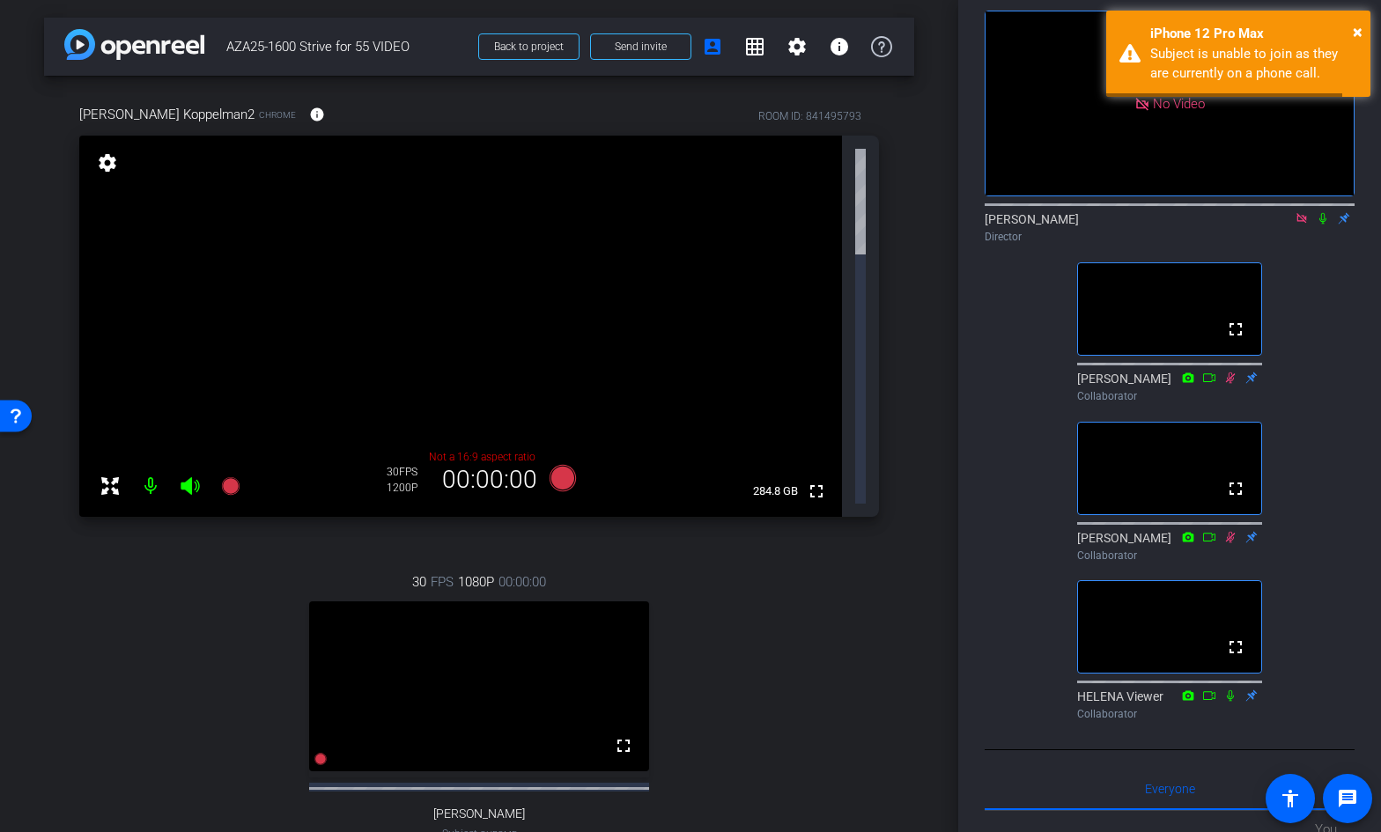
click at [187, 477] on icon at bounding box center [189, 486] width 18 height 18
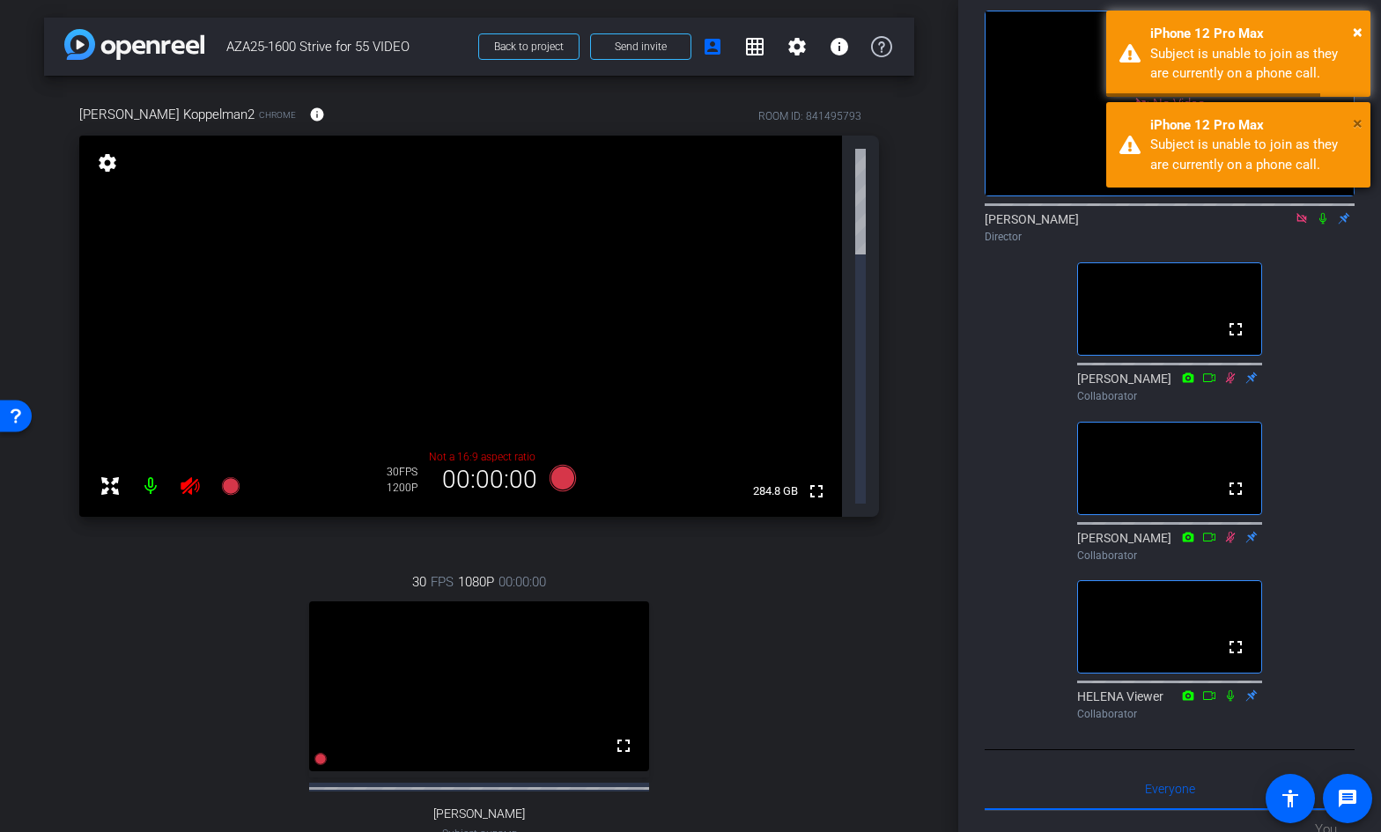
click at [1358, 116] on span "×" at bounding box center [1357, 123] width 10 height 21
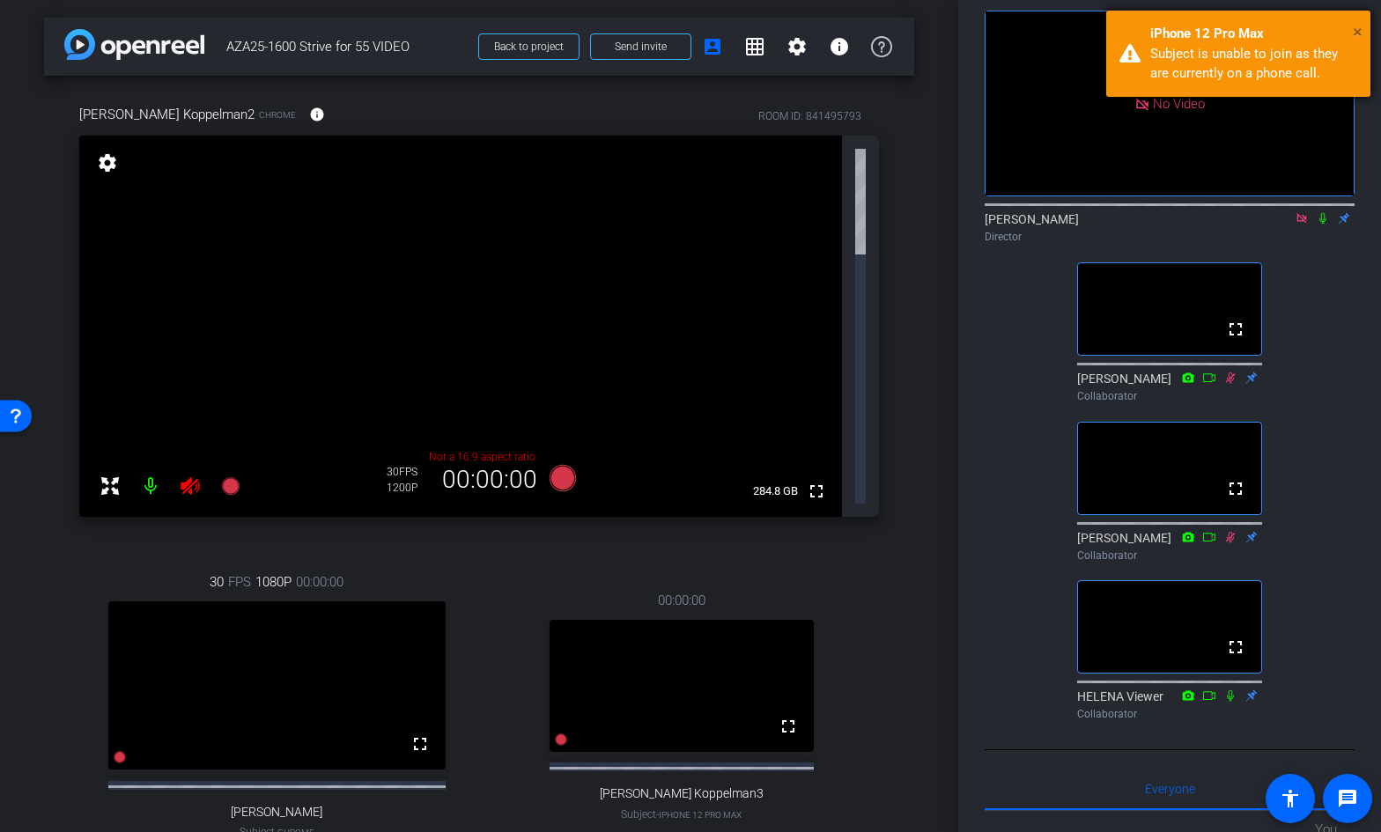
click at [1358, 31] on span "×" at bounding box center [1357, 31] width 10 height 21
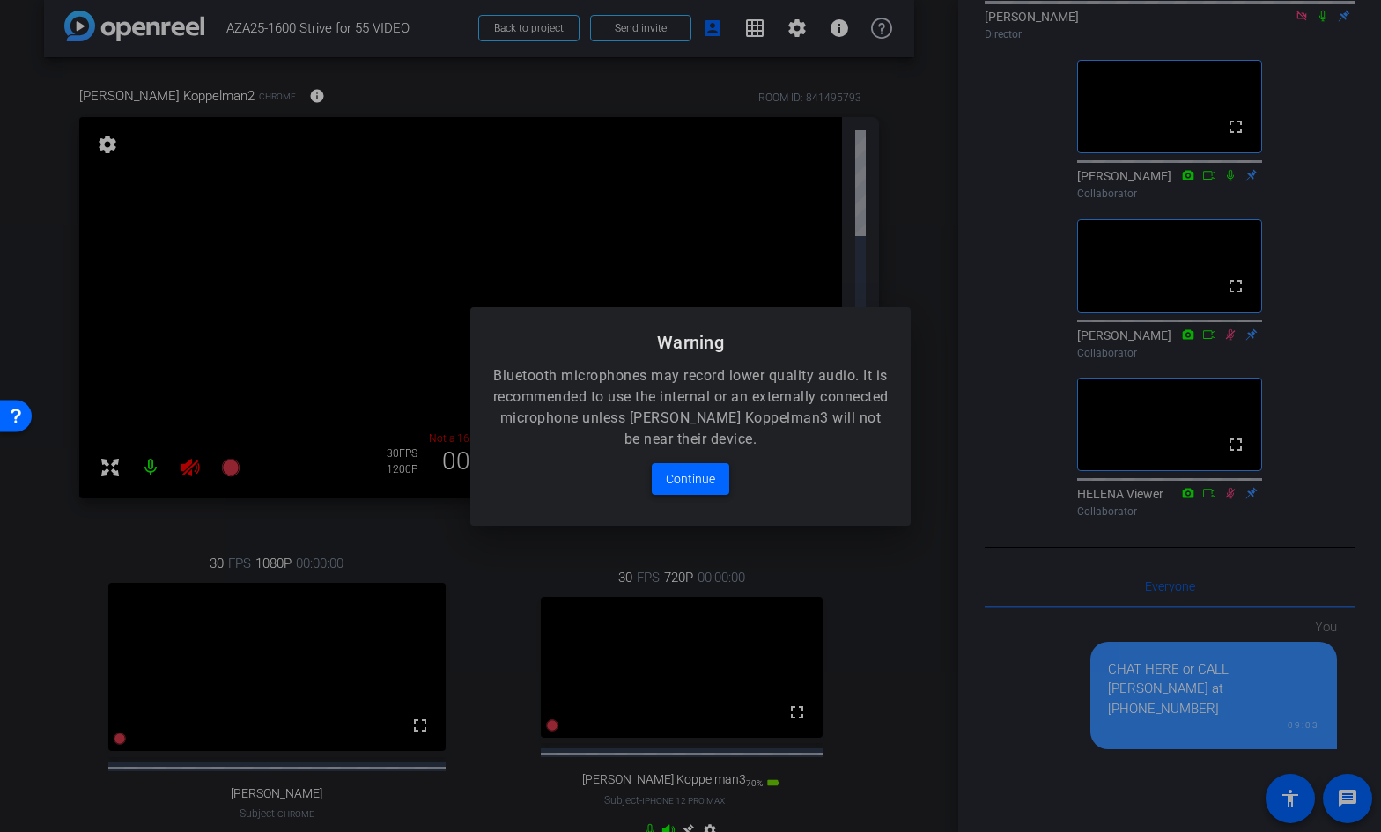
scroll to position [286, 0]
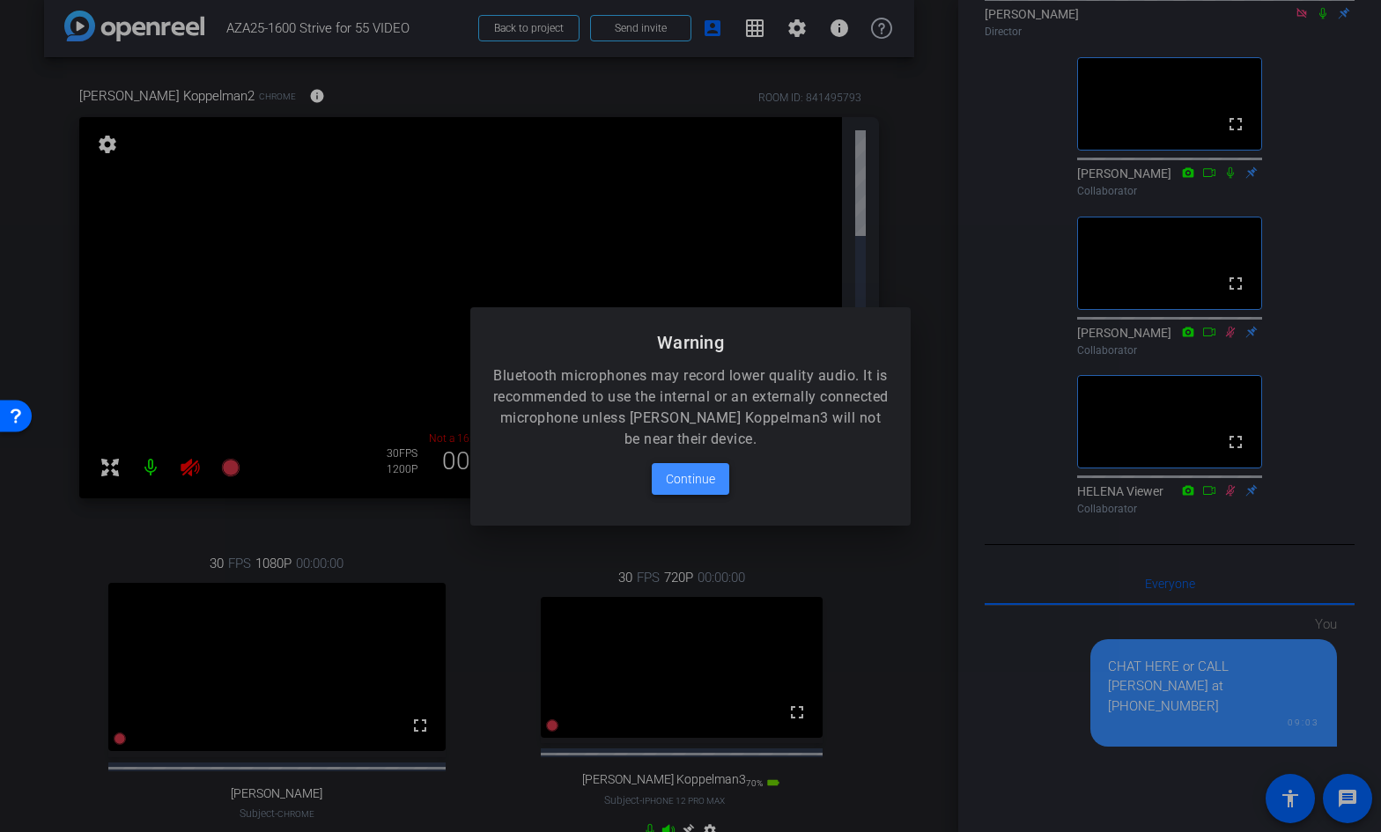
click at [696, 479] on span "Continue" at bounding box center [690, 478] width 49 height 21
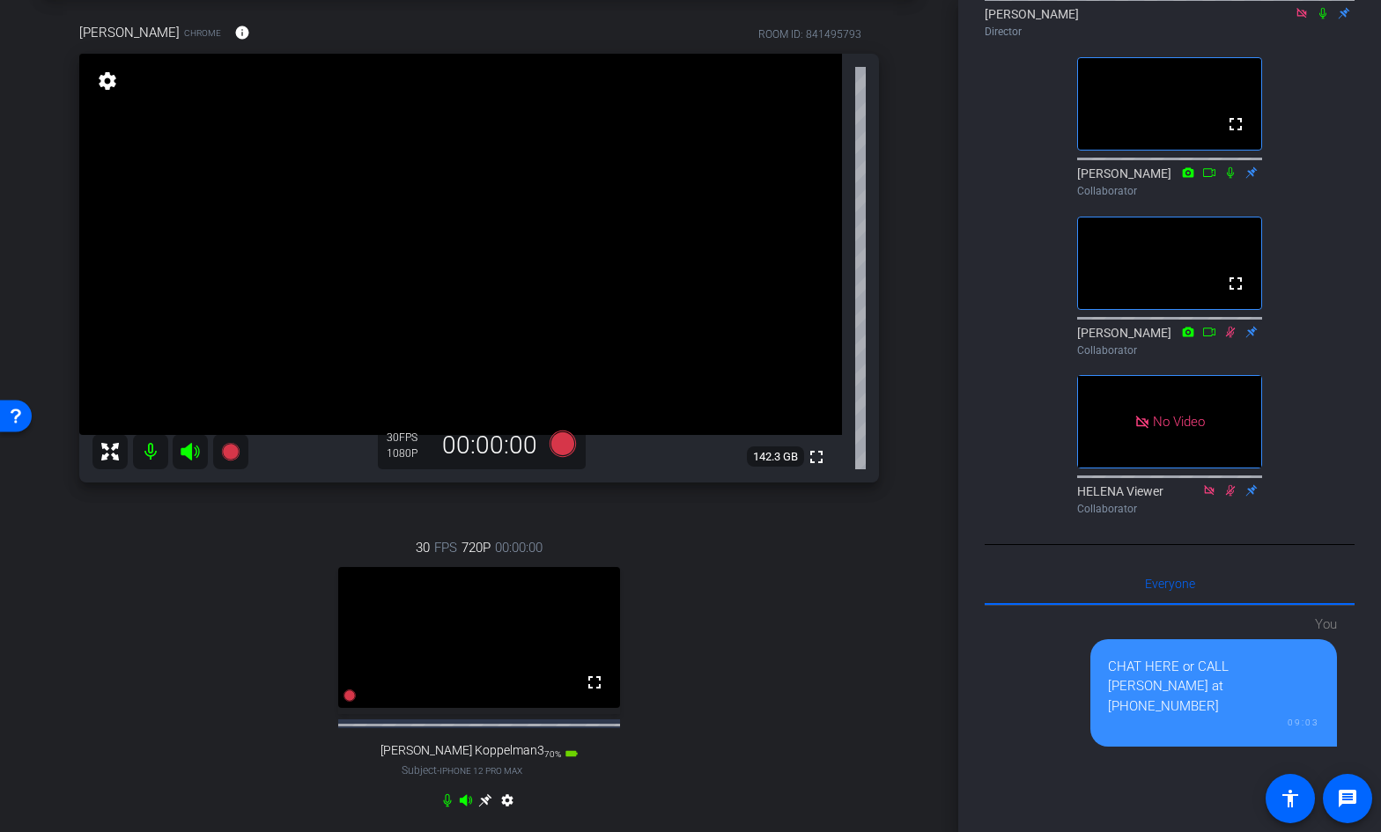
scroll to position [90, 0]
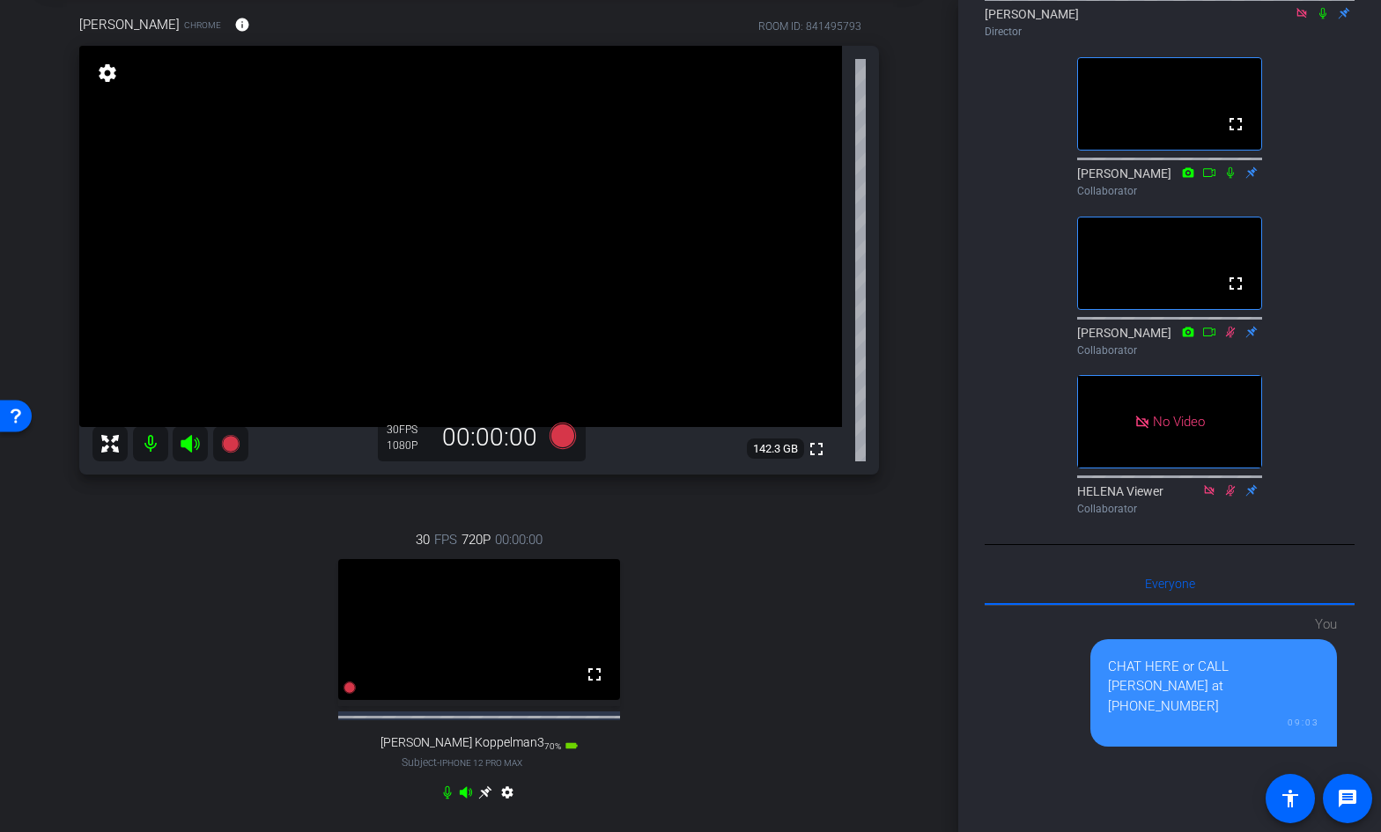
click at [482, 799] on icon at bounding box center [484, 792] width 13 height 13
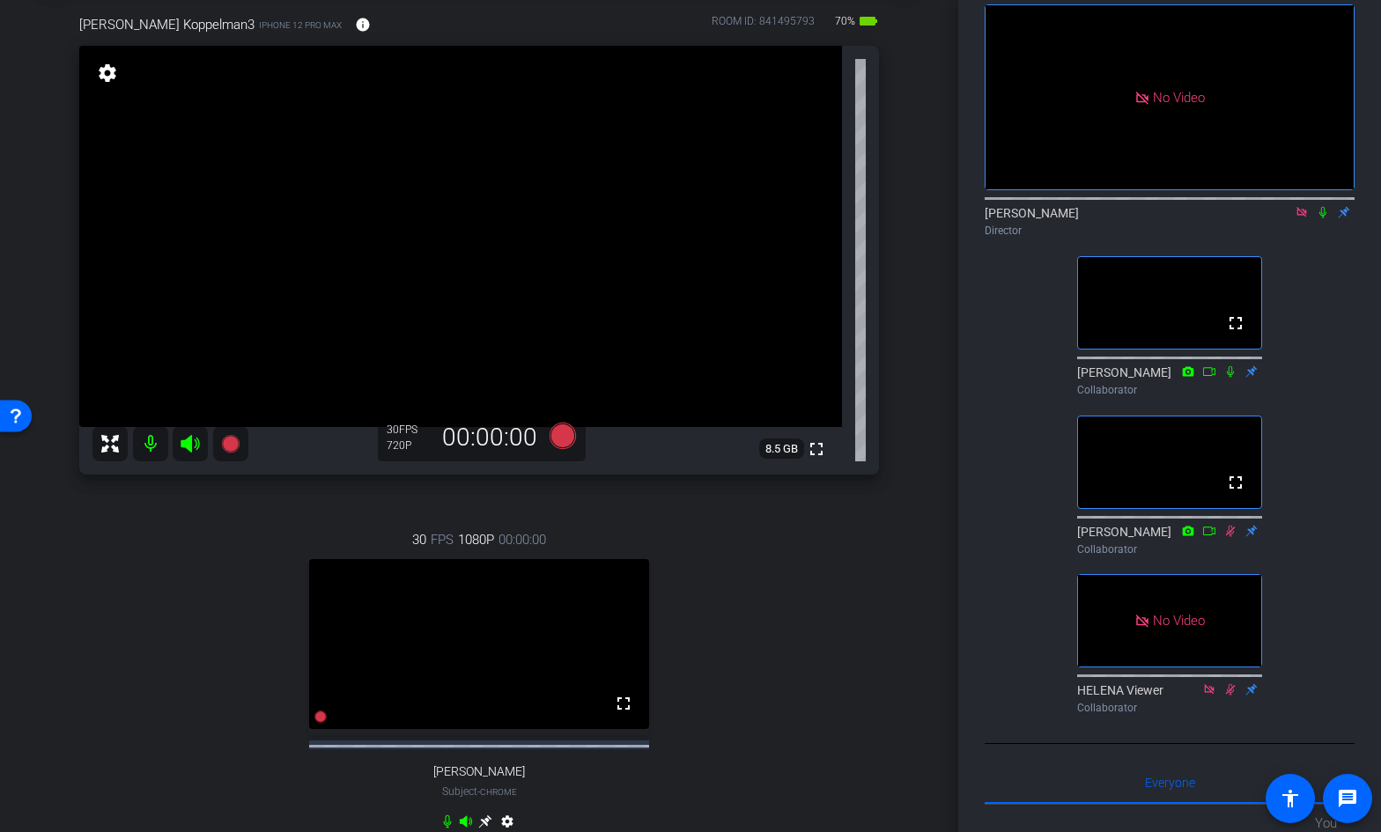
scroll to position [0, 0]
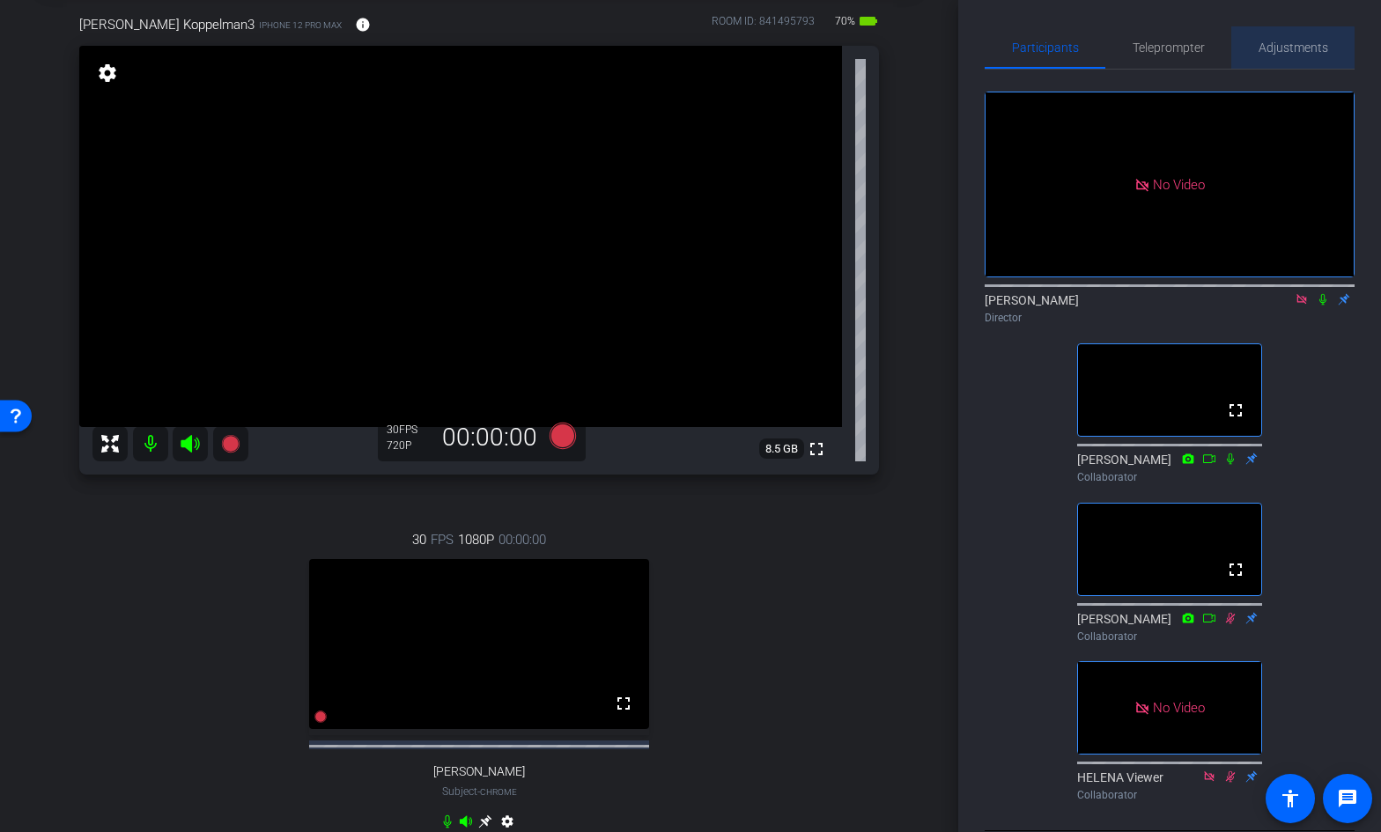
click at [1278, 54] on span "Adjustments" at bounding box center [1293, 47] width 70 height 12
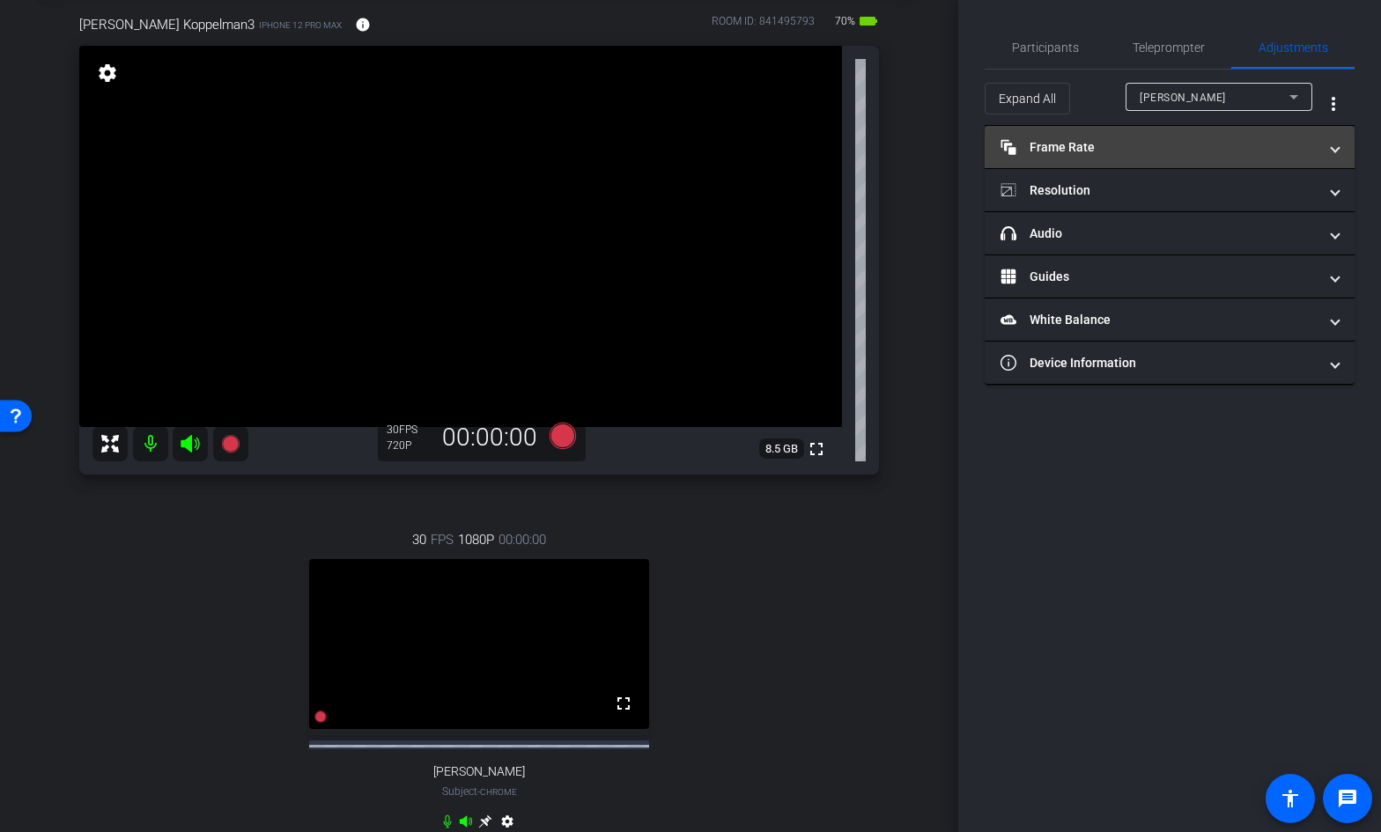
click at [1123, 141] on mat-panel-title "Frame Rate Frame Rate" at bounding box center [1158, 147] width 317 height 18
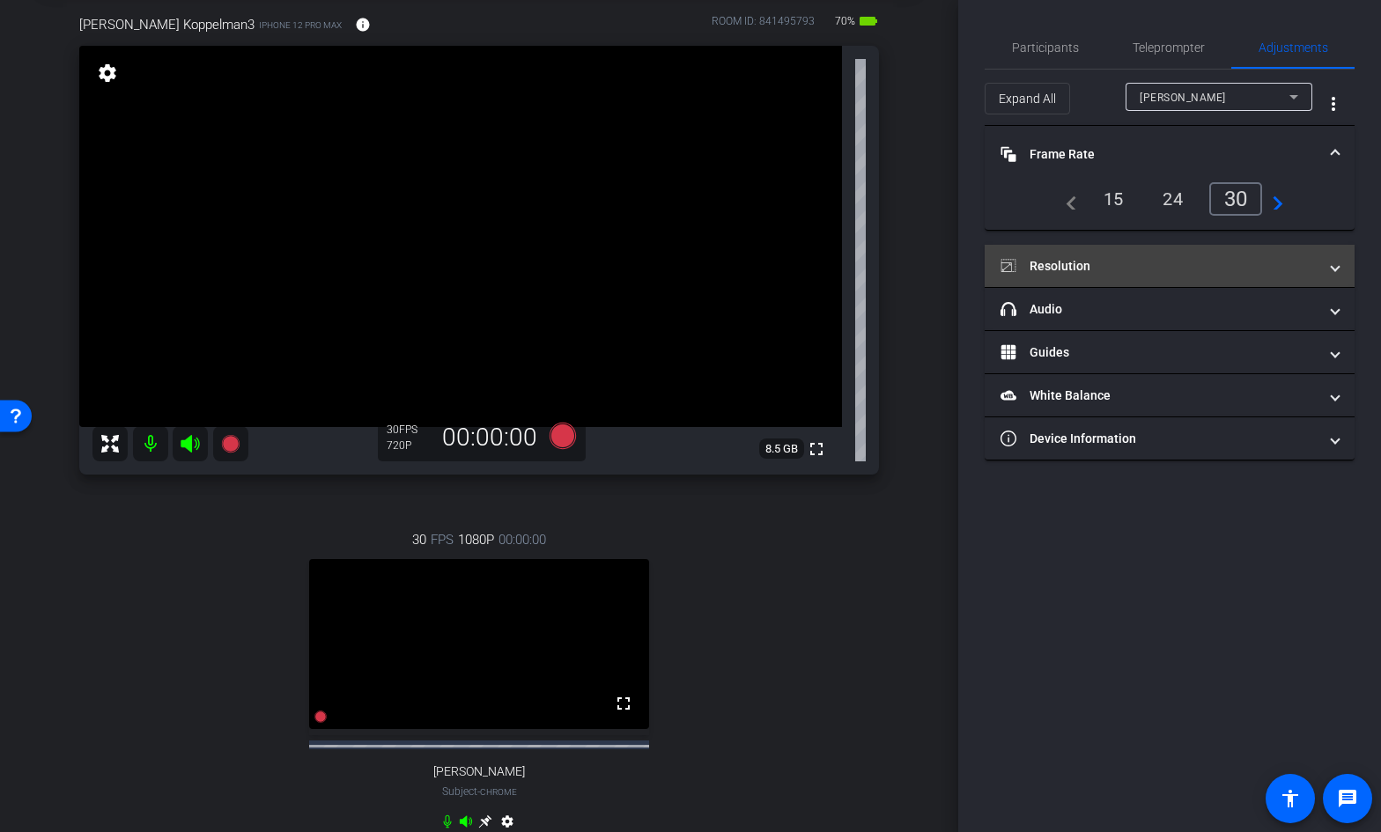
click at [1109, 259] on mat-panel-title "Resolution" at bounding box center [1158, 266] width 317 height 18
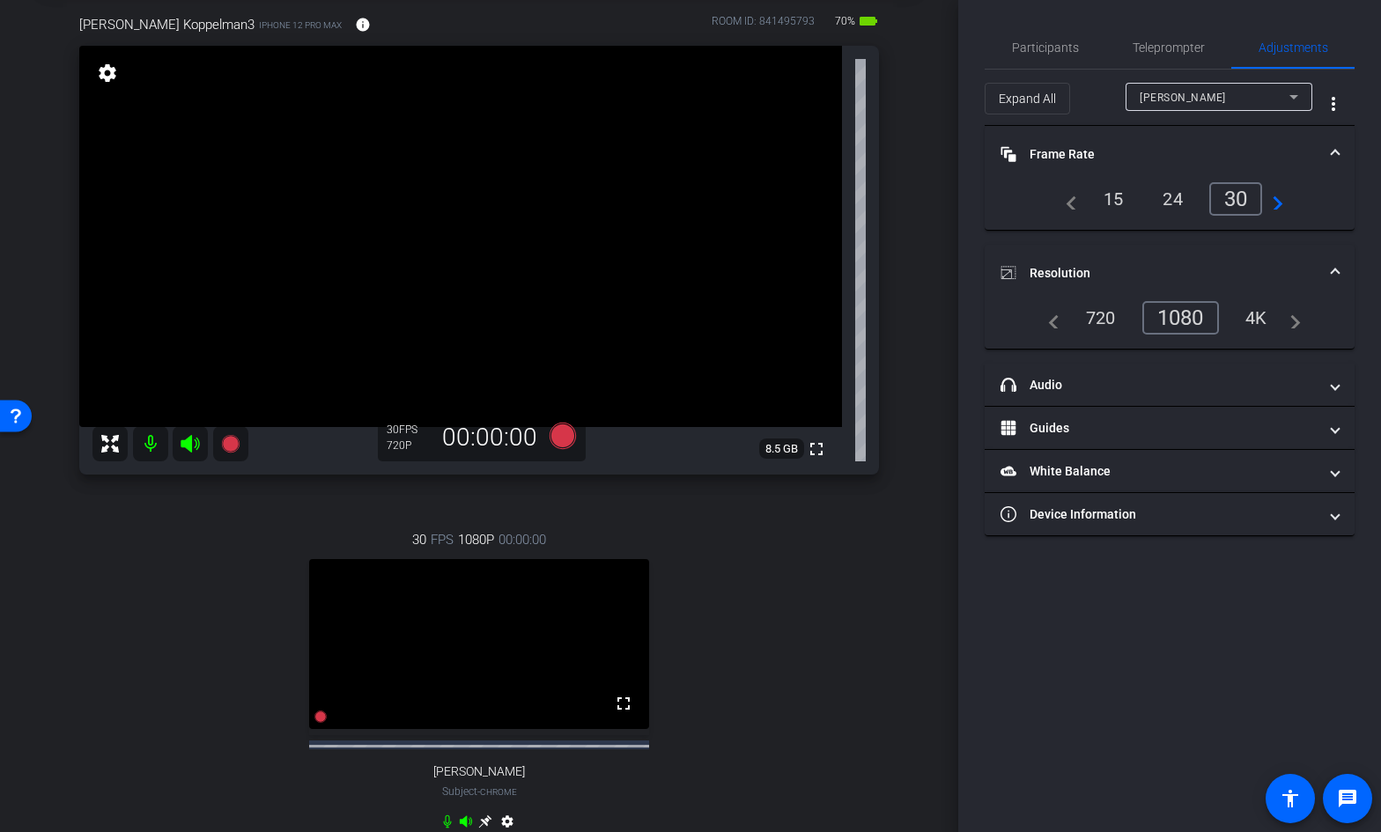
click at [1141, 90] on div "[PERSON_NAME]" at bounding box center [1214, 97] width 150 height 22
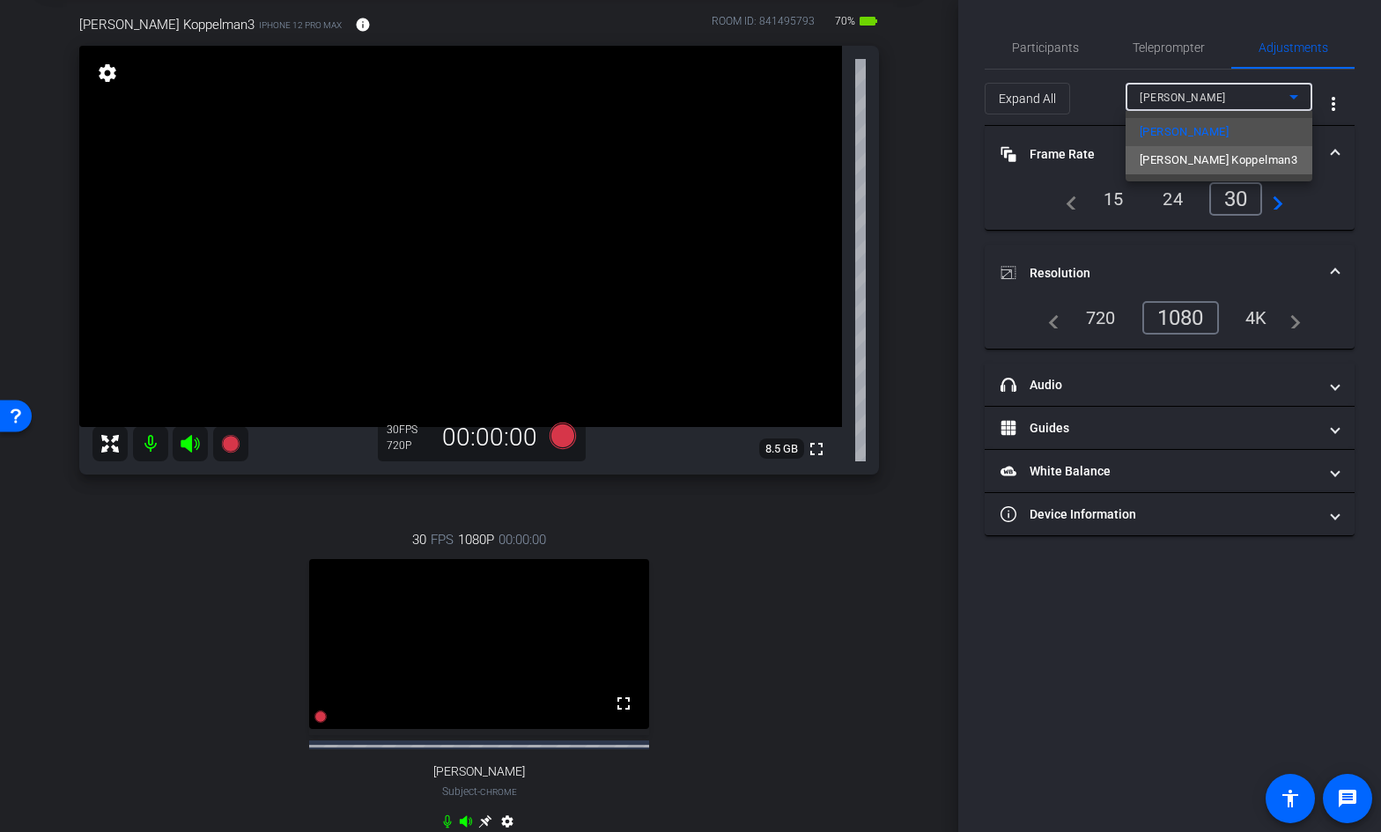
click at [1157, 156] on span "[PERSON_NAME] Koppelman3" at bounding box center [1218, 160] width 158 height 21
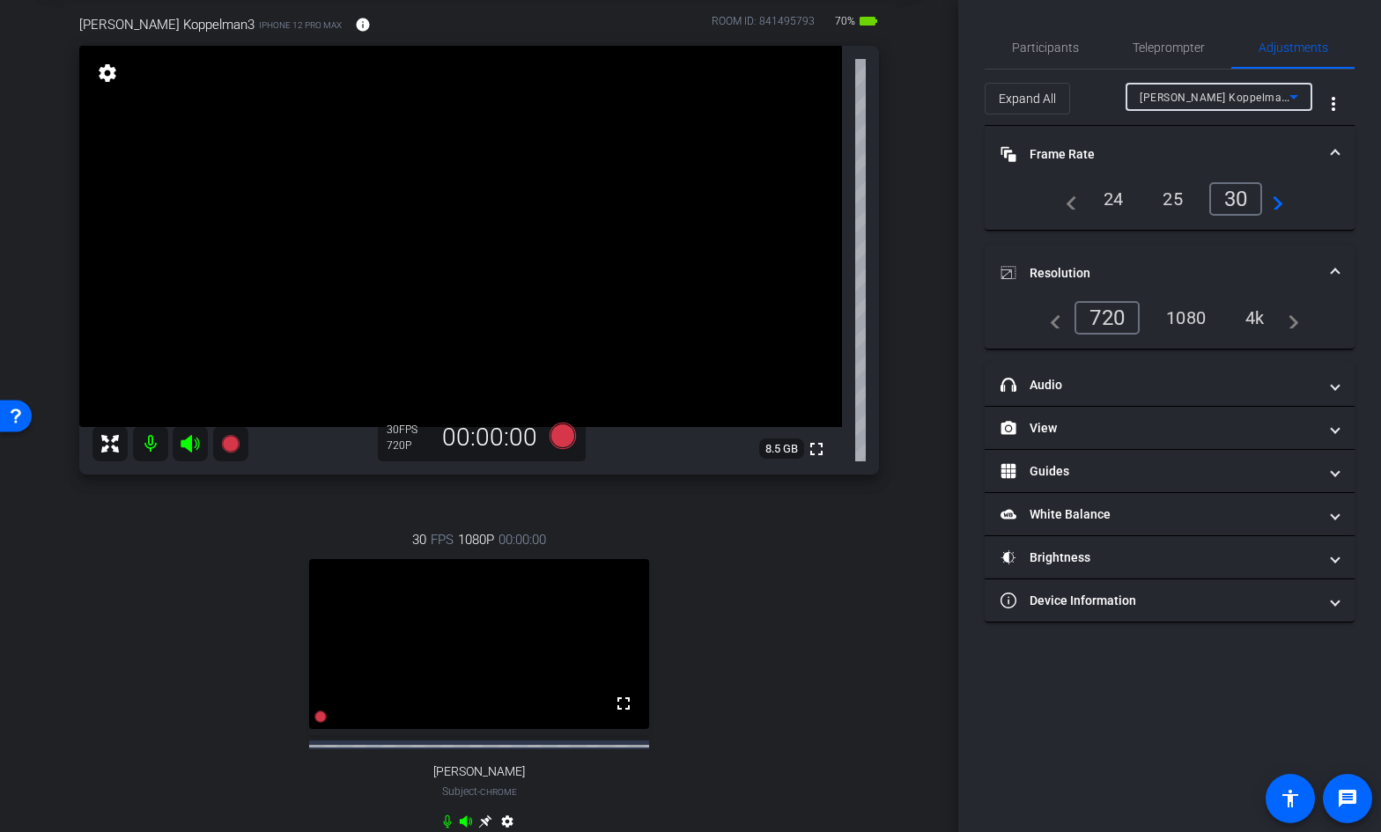
click at [1195, 306] on div "1080" at bounding box center [1185, 318] width 66 height 30
click at [1033, 53] on span "Participants" at bounding box center [1045, 47] width 67 height 12
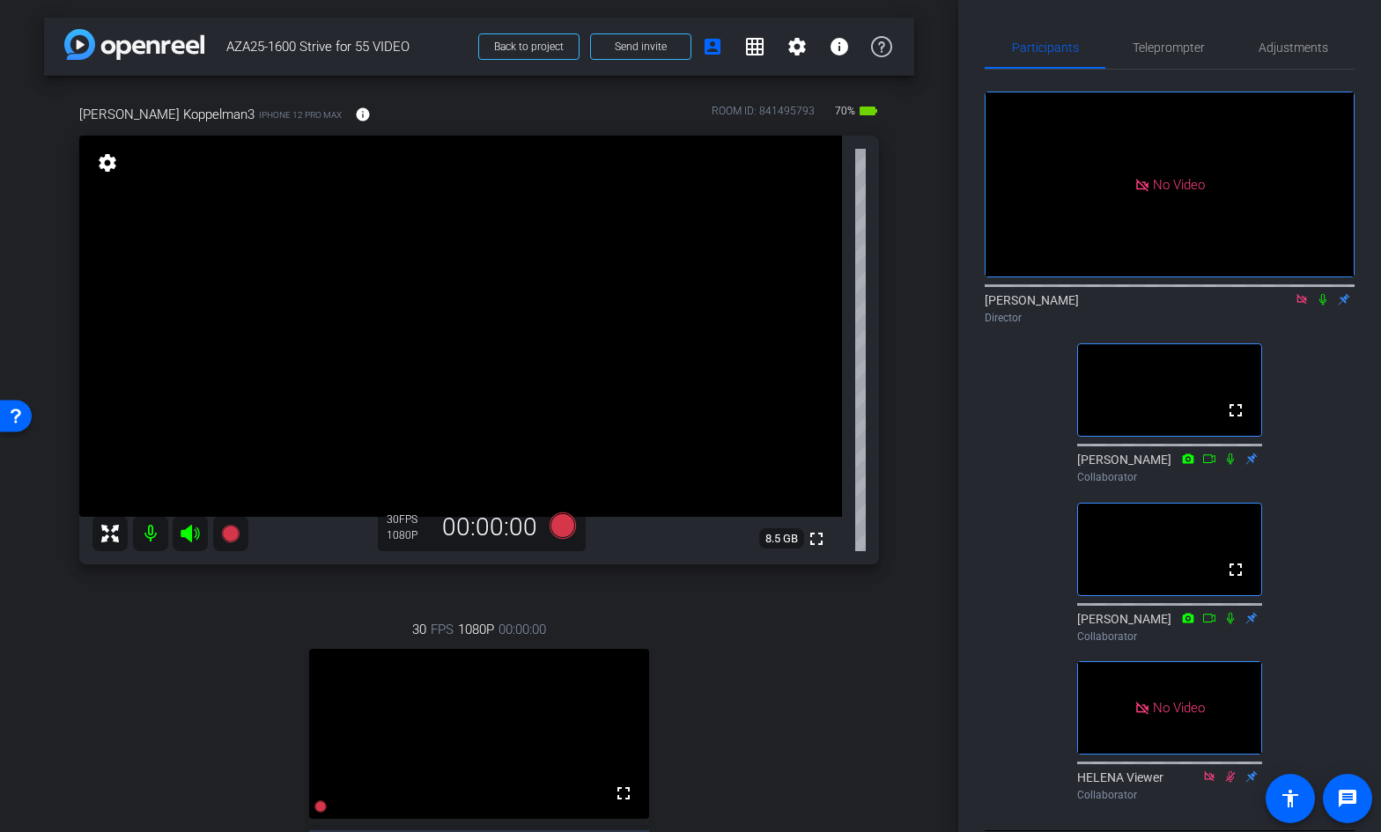
click at [1228, 453] on icon at bounding box center [1229, 458] width 7 height 11
click at [1233, 453] on icon at bounding box center [1230, 459] width 14 height 12
click at [1229, 453] on icon at bounding box center [1230, 459] width 14 height 12
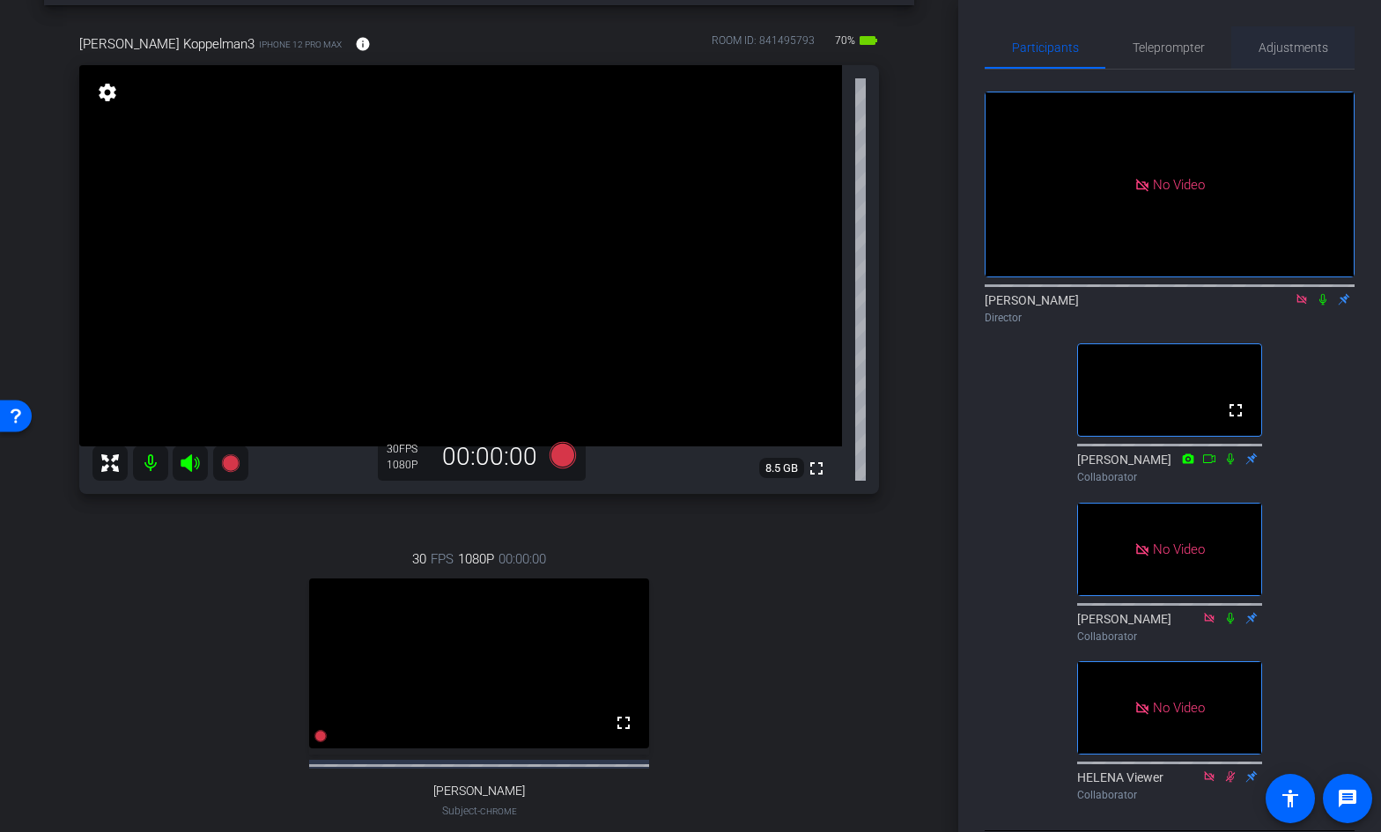
click at [1284, 49] on span "Adjustments" at bounding box center [1293, 47] width 70 height 12
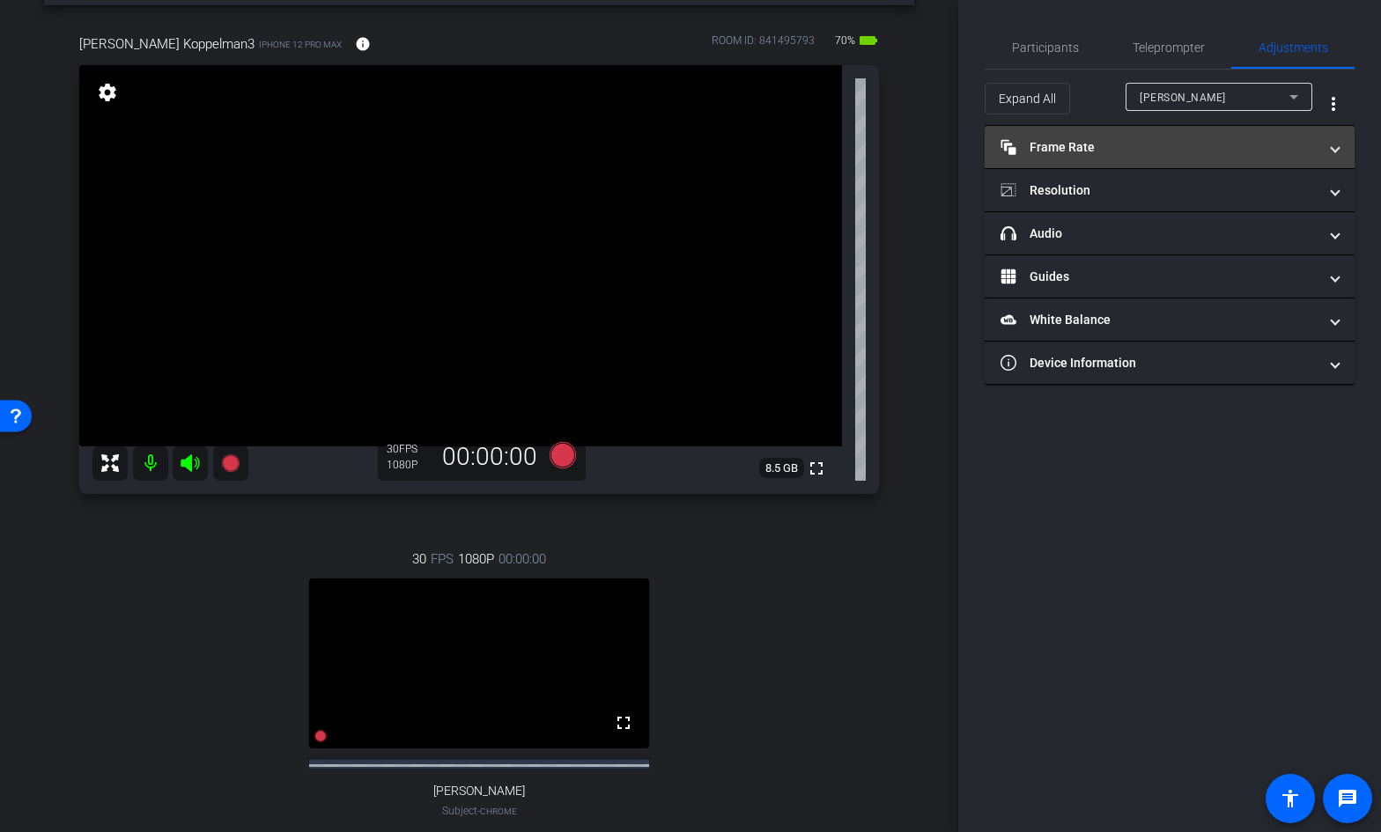
click at [1133, 138] on mat-panel-title "Frame Rate Frame Rate" at bounding box center [1158, 147] width 317 height 18
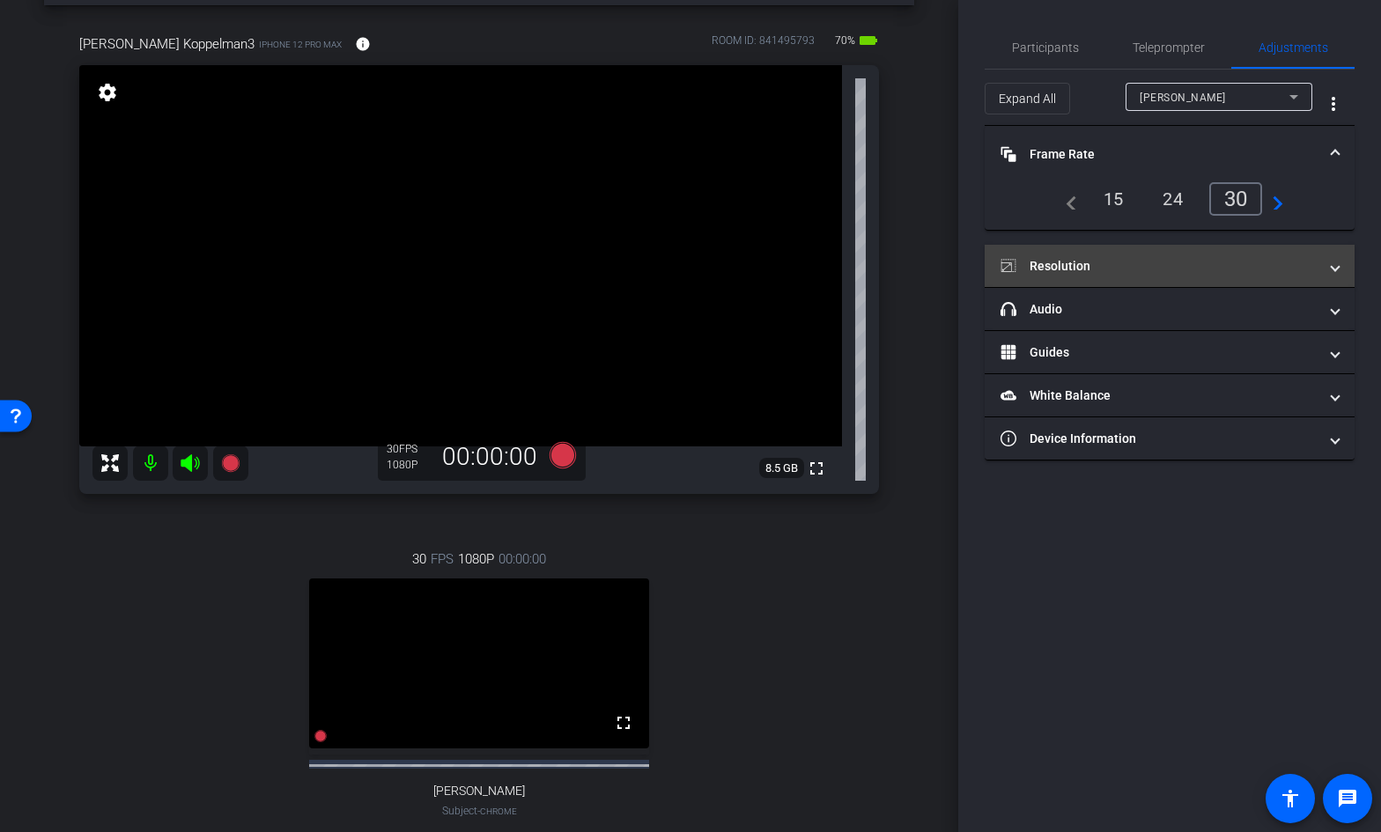
click at [1146, 265] on mat-panel-title "Resolution" at bounding box center [1158, 266] width 317 height 18
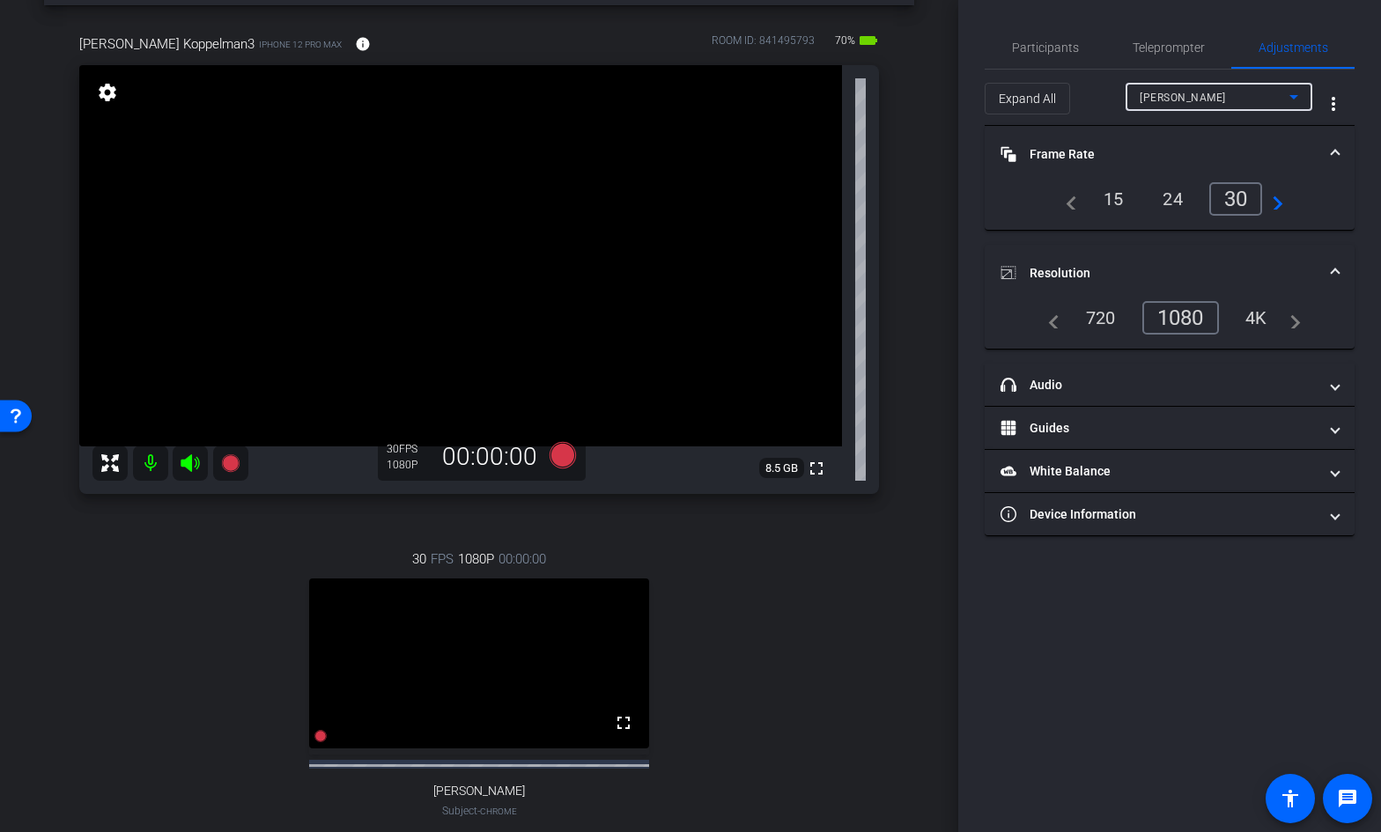
click at [1140, 92] on span "[PERSON_NAME]" at bounding box center [1182, 98] width 86 height 12
click at [1145, 151] on span "[PERSON_NAME] Koppelman3" at bounding box center [1218, 160] width 158 height 21
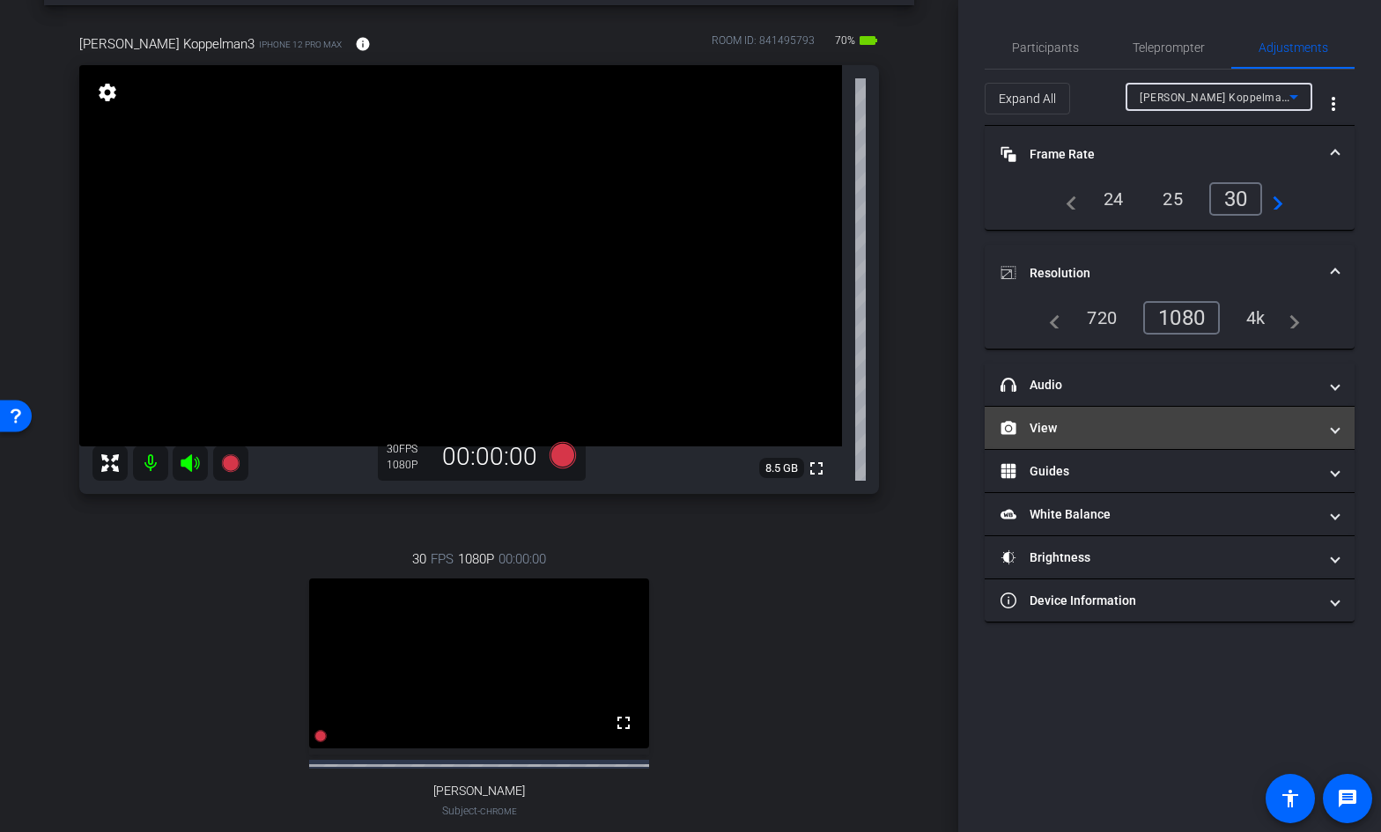
click at [1082, 427] on mat-panel-title "View" at bounding box center [1158, 428] width 317 height 18
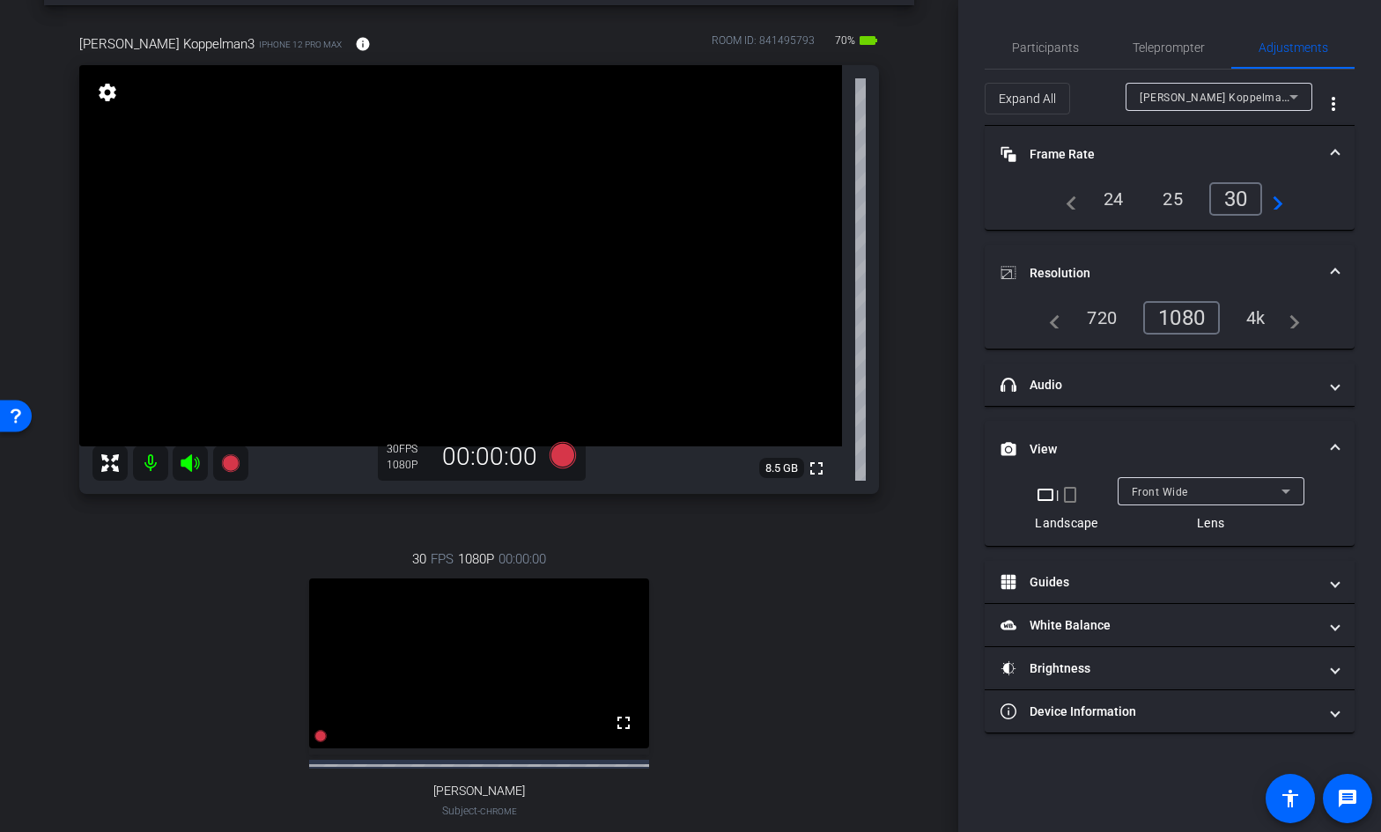
click at [1334, 445] on span at bounding box center [1334, 449] width 7 height 18
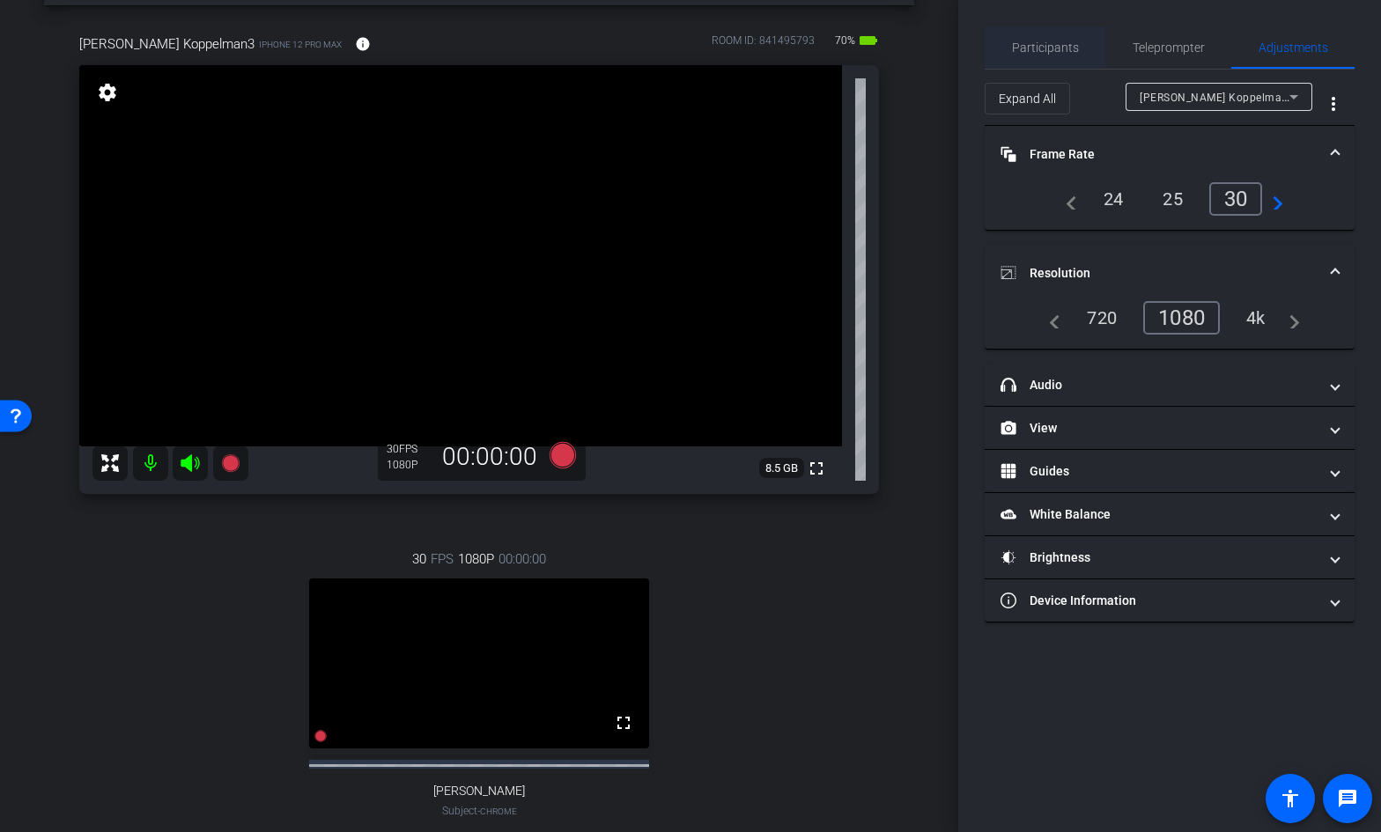
click at [1034, 39] on span "Participants" at bounding box center [1045, 47] width 67 height 42
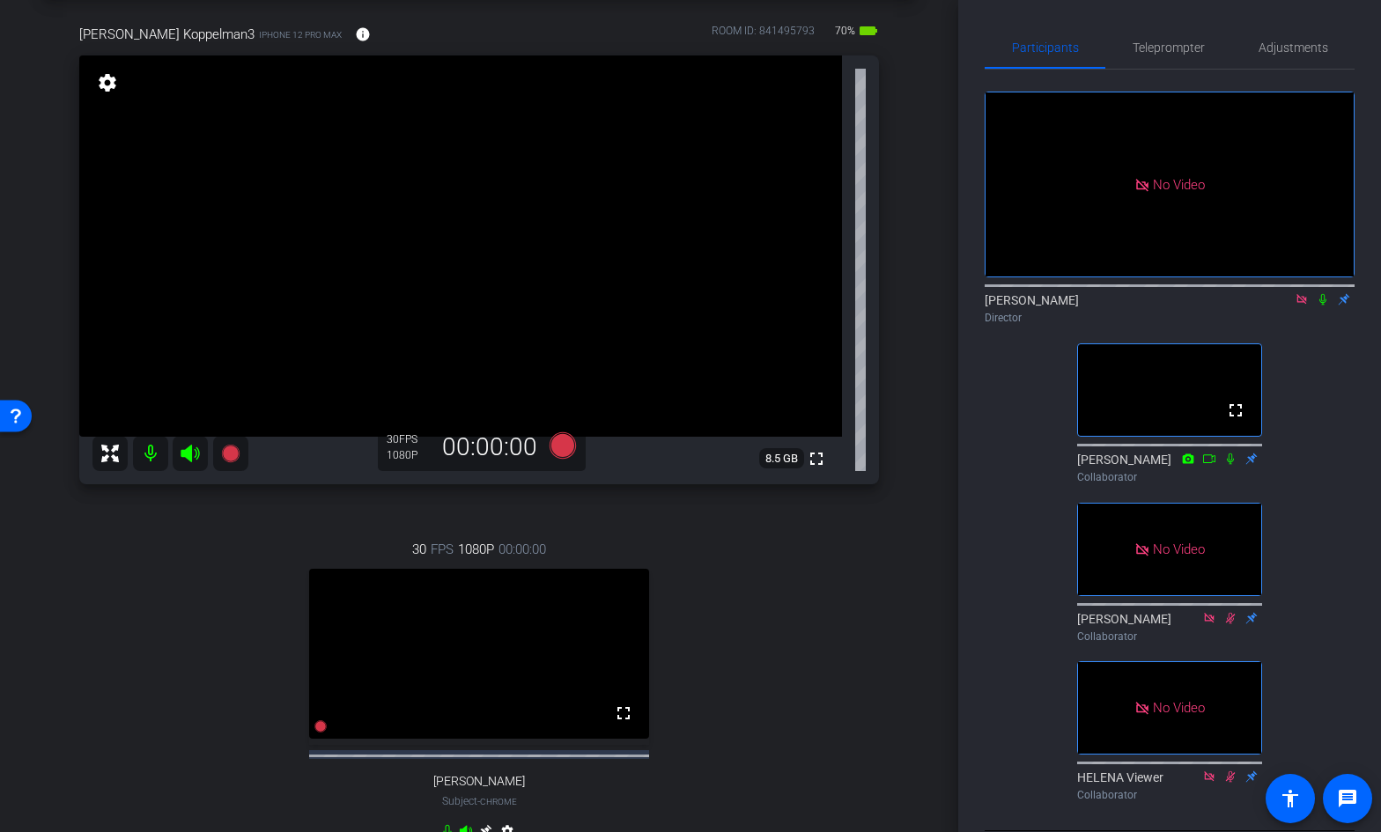
scroll to position [79, 0]
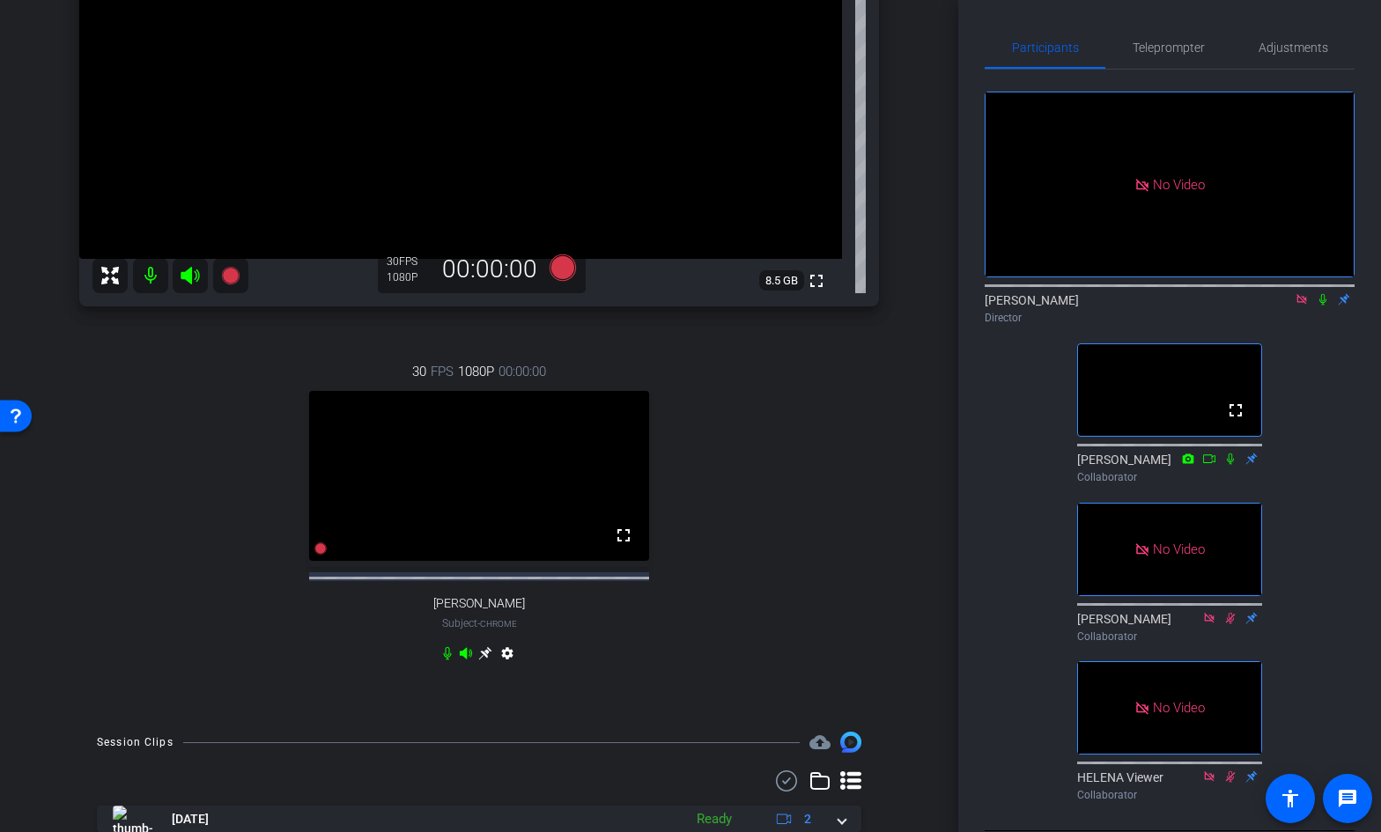
click at [481, 660] on icon at bounding box center [485, 653] width 14 height 14
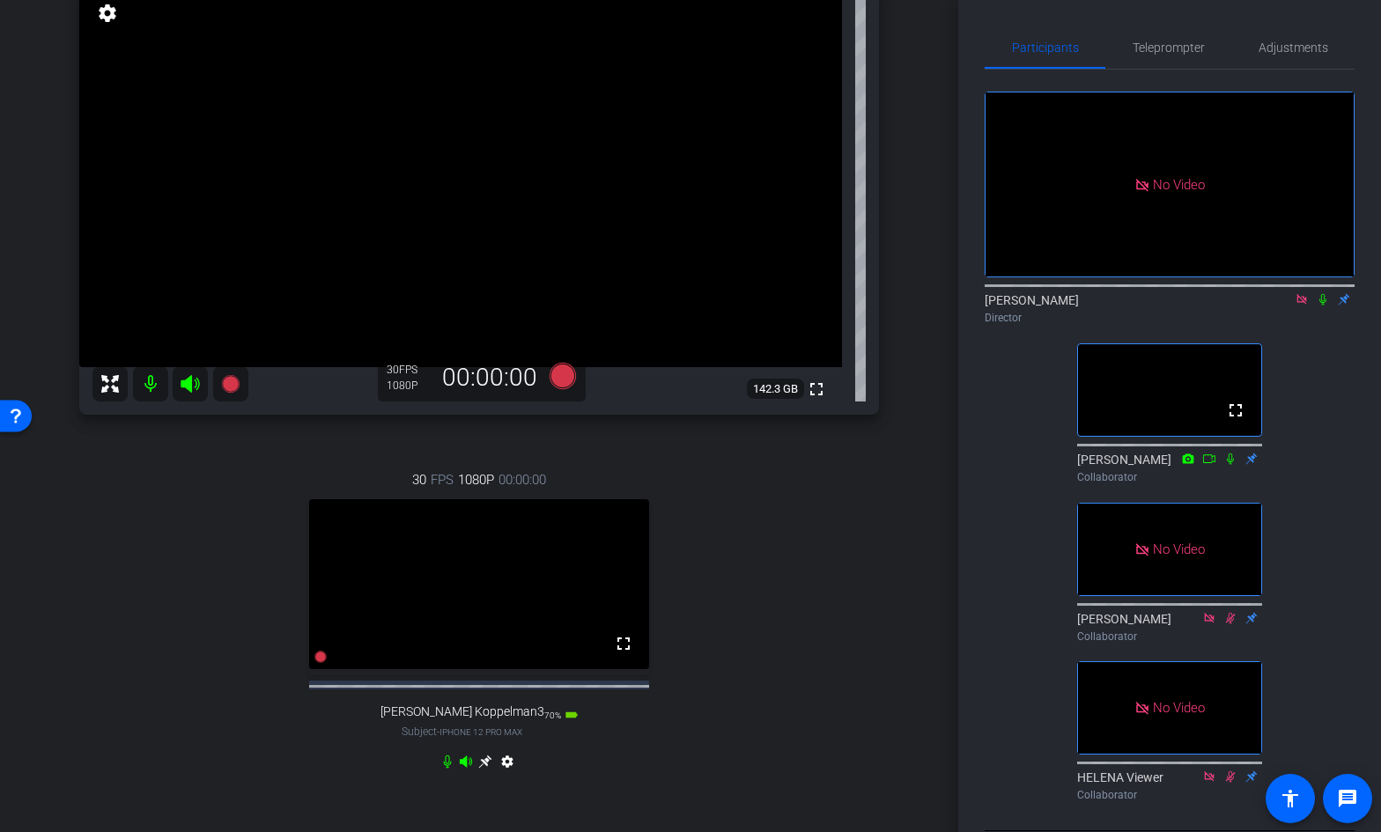
scroll to position [164, 0]
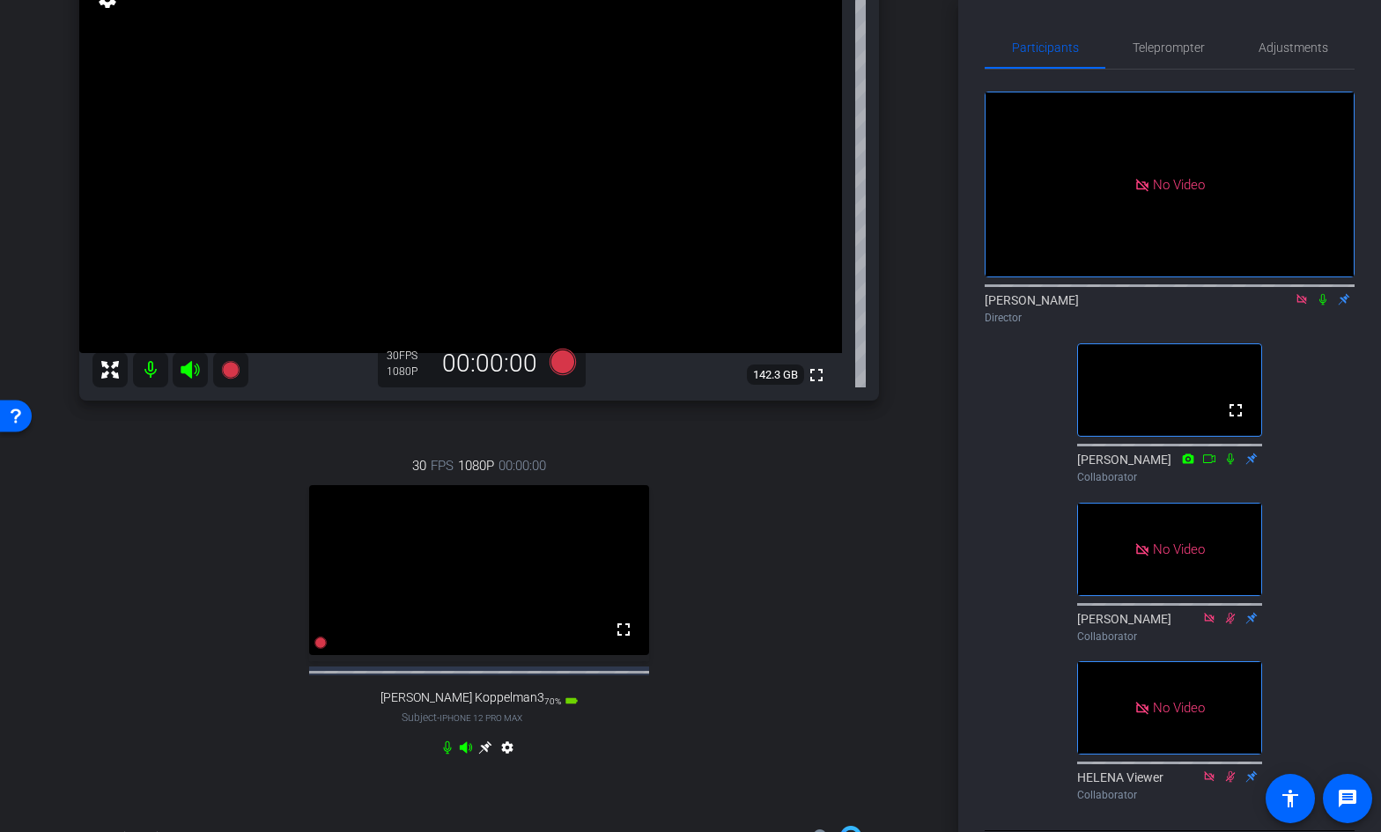
click at [482, 755] on icon at bounding box center [485, 747] width 14 height 14
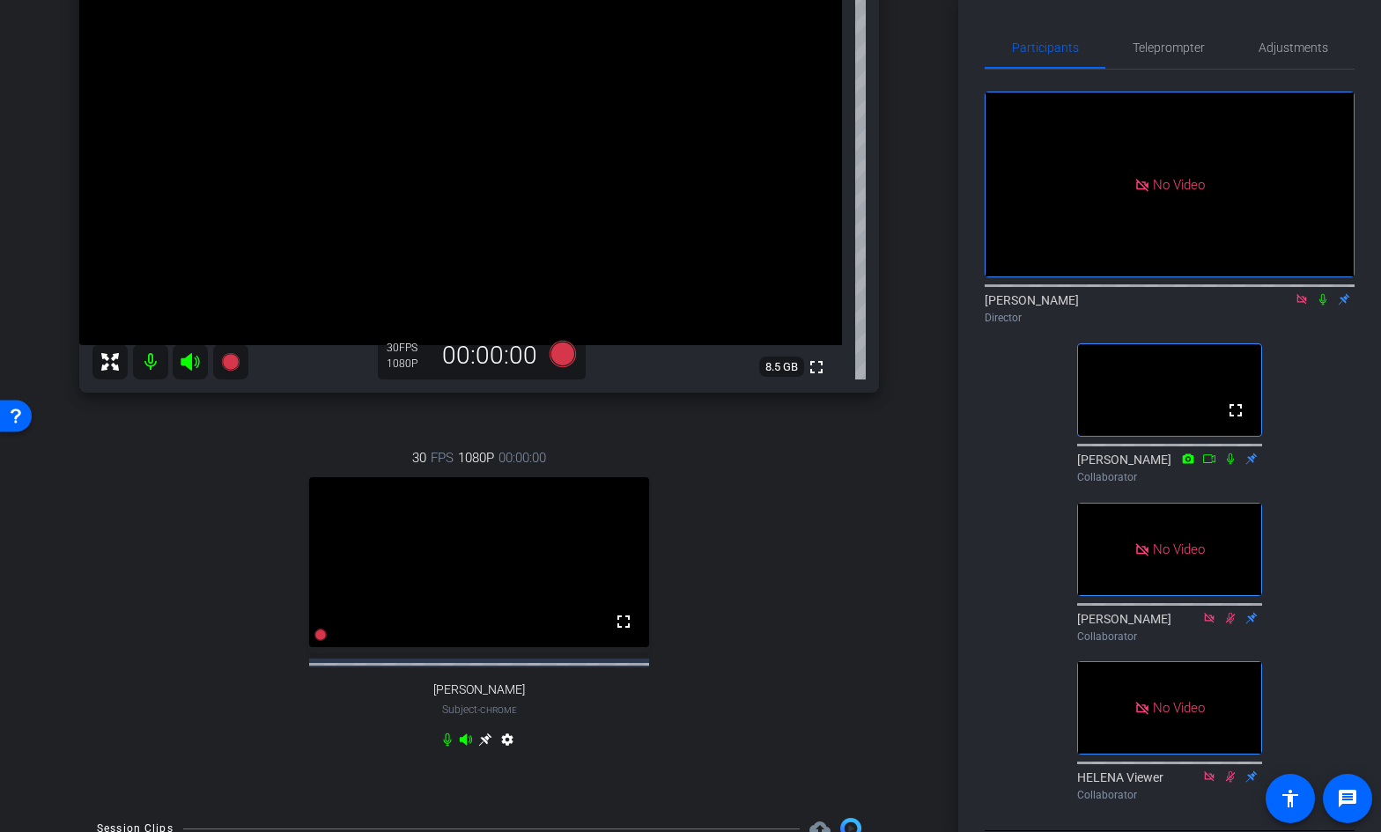
scroll to position [176, 0]
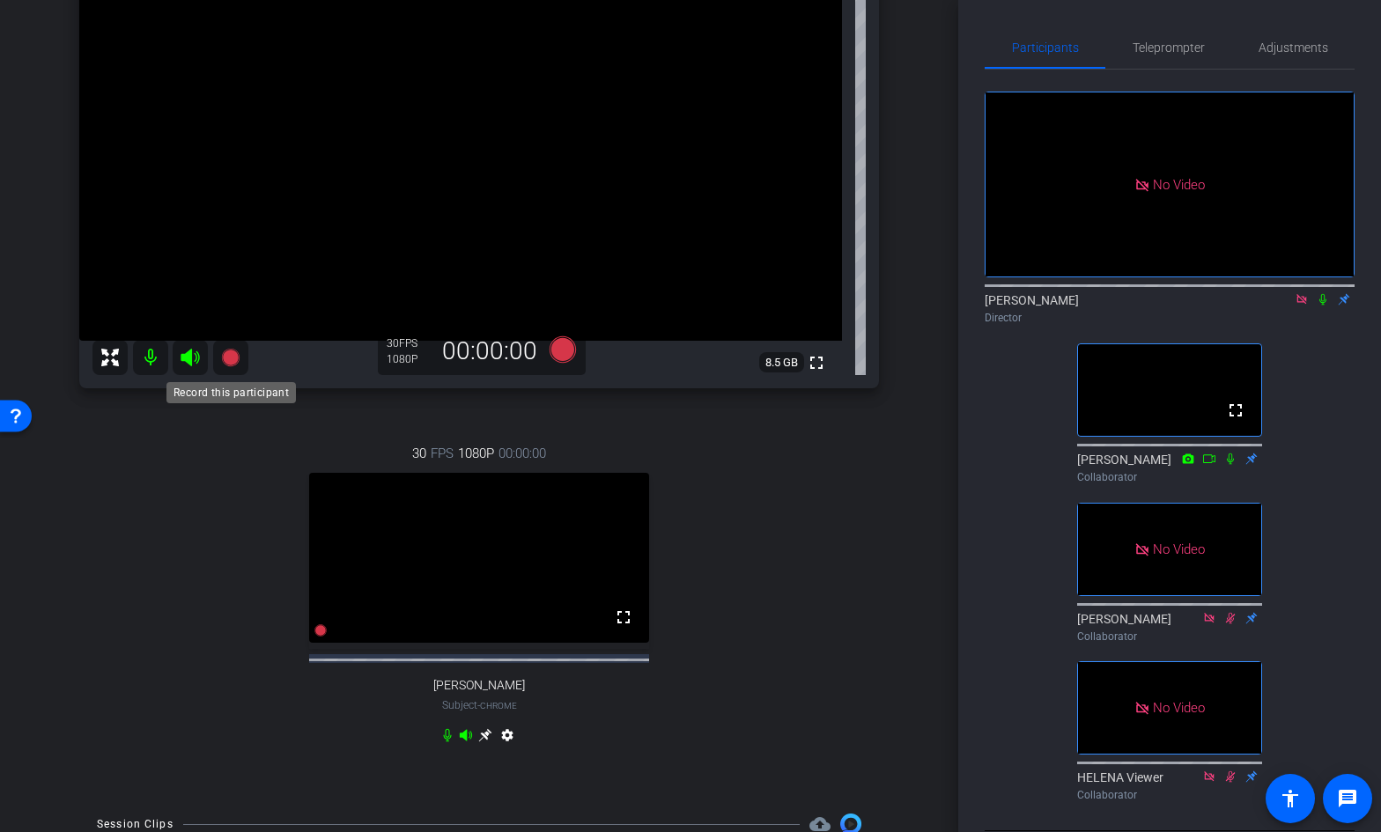
click at [233, 360] on icon at bounding box center [230, 358] width 18 height 18
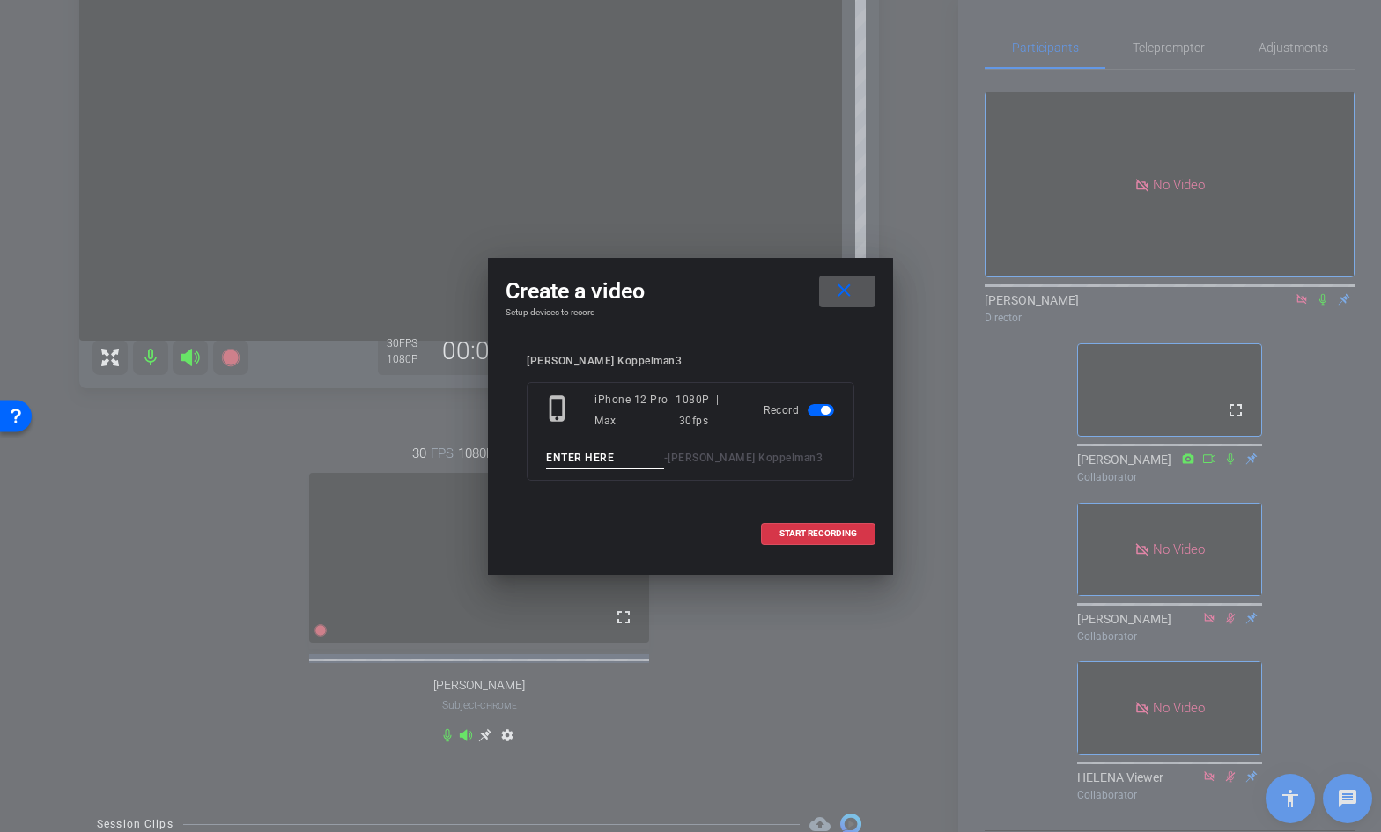
click at [843, 284] on mat-icon "close" at bounding box center [844, 291] width 22 height 22
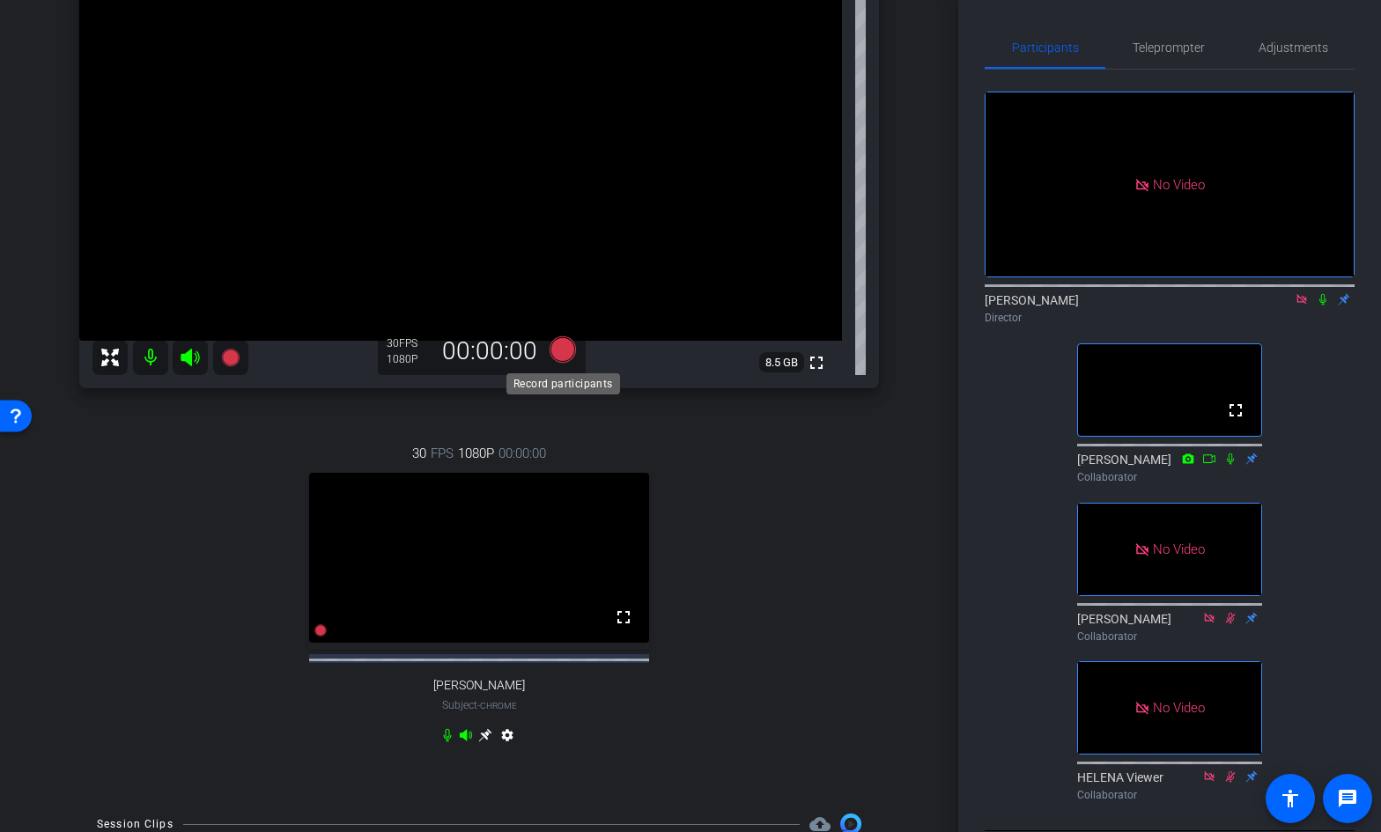
click at [561, 350] on icon at bounding box center [562, 349] width 26 height 26
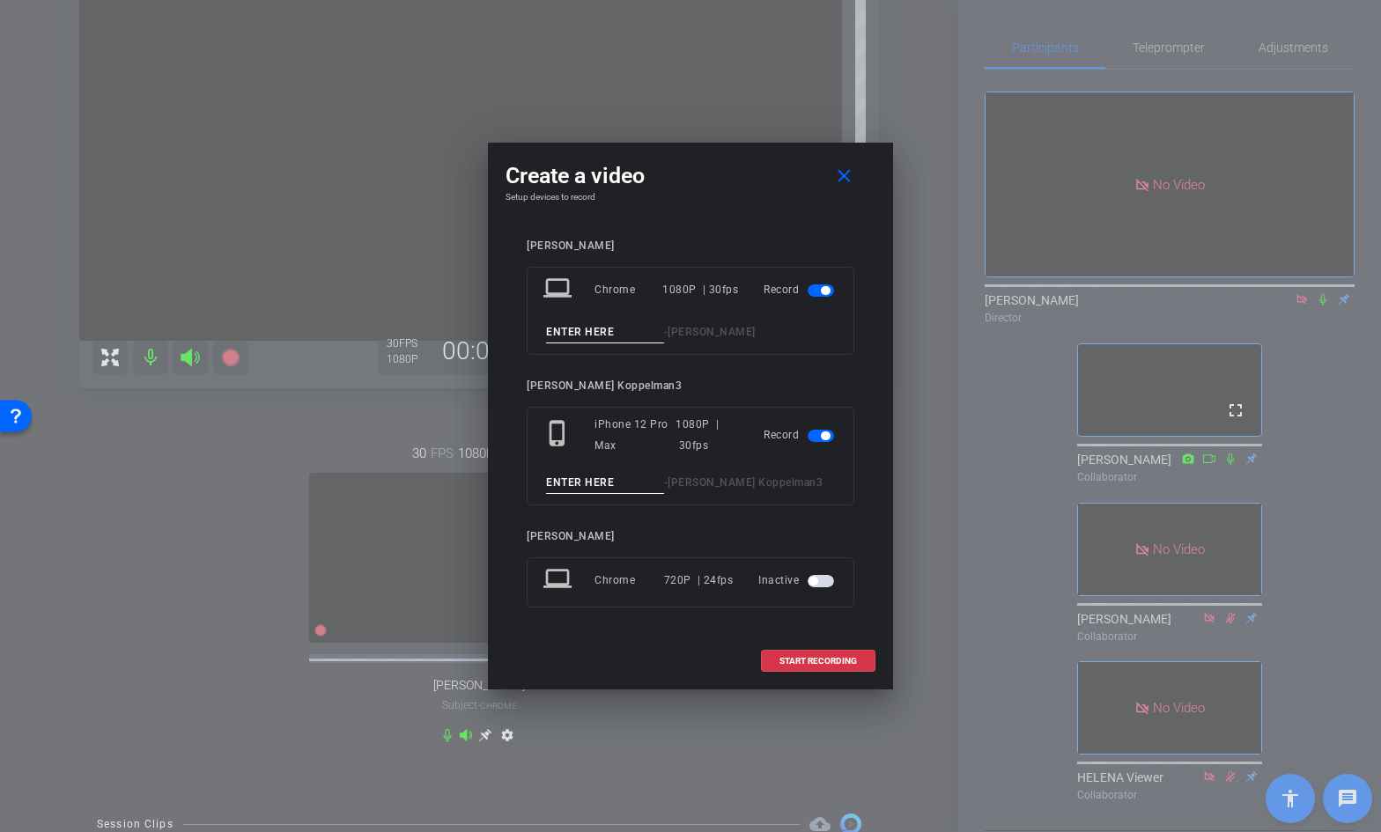
click at [599, 331] on input at bounding box center [605, 332] width 118 height 22
drag, startPoint x: 585, startPoint y: 328, endPoint x: 526, endPoint y: 333, distance: 60.0
click at [526, 332] on div "laptop Chrome 1080P | 30fps Record 01 - [PERSON_NAME]" at bounding box center [690, 311] width 328 height 88
type input "01"
click at [563, 475] on input at bounding box center [605, 483] width 118 height 22
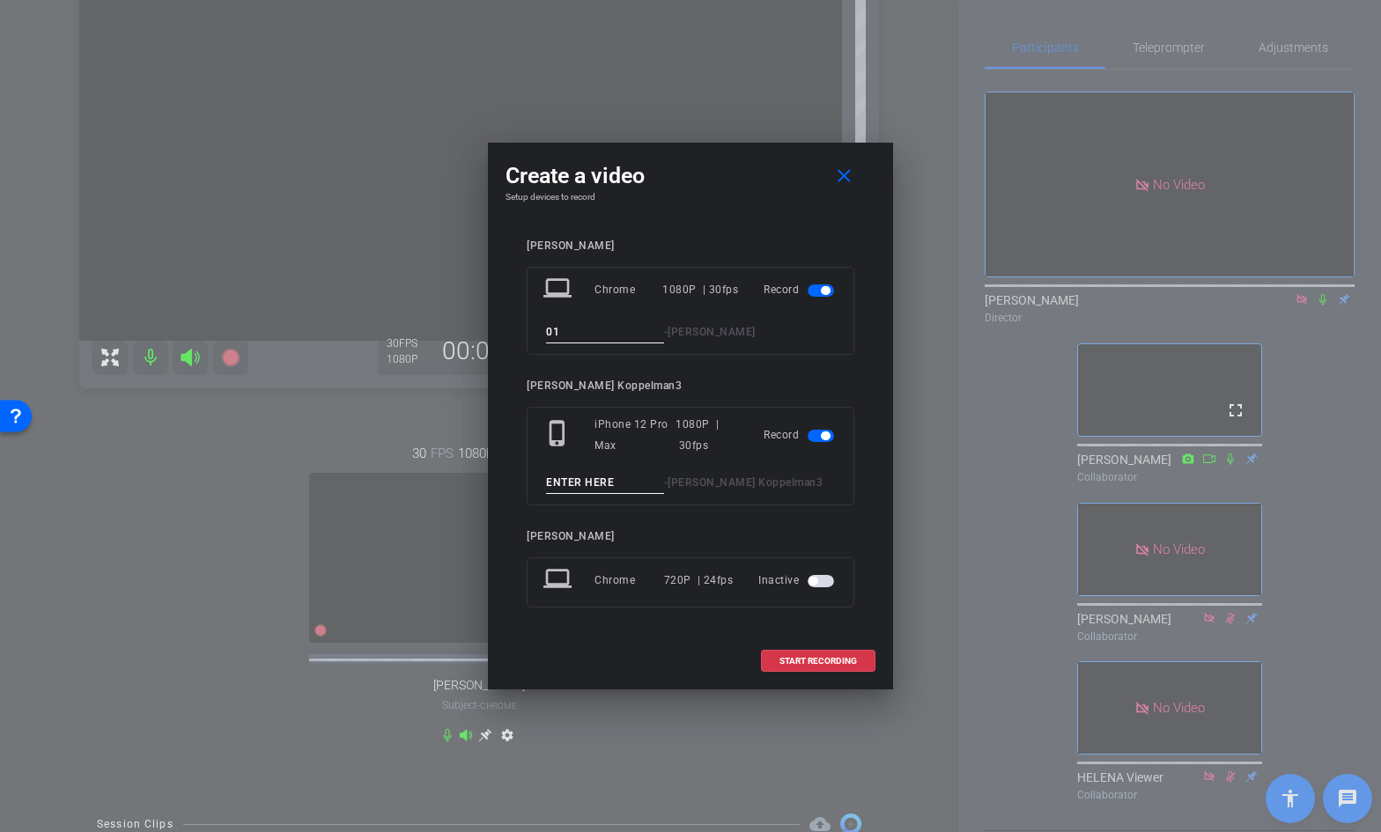
paste input "01"
type input "01"
click at [626, 650] on div "START RECORDING" at bounding box center [690, 661] width 370 height 22
click at [842, 654] on span at bounding box center [818, 661] width 113 height 42
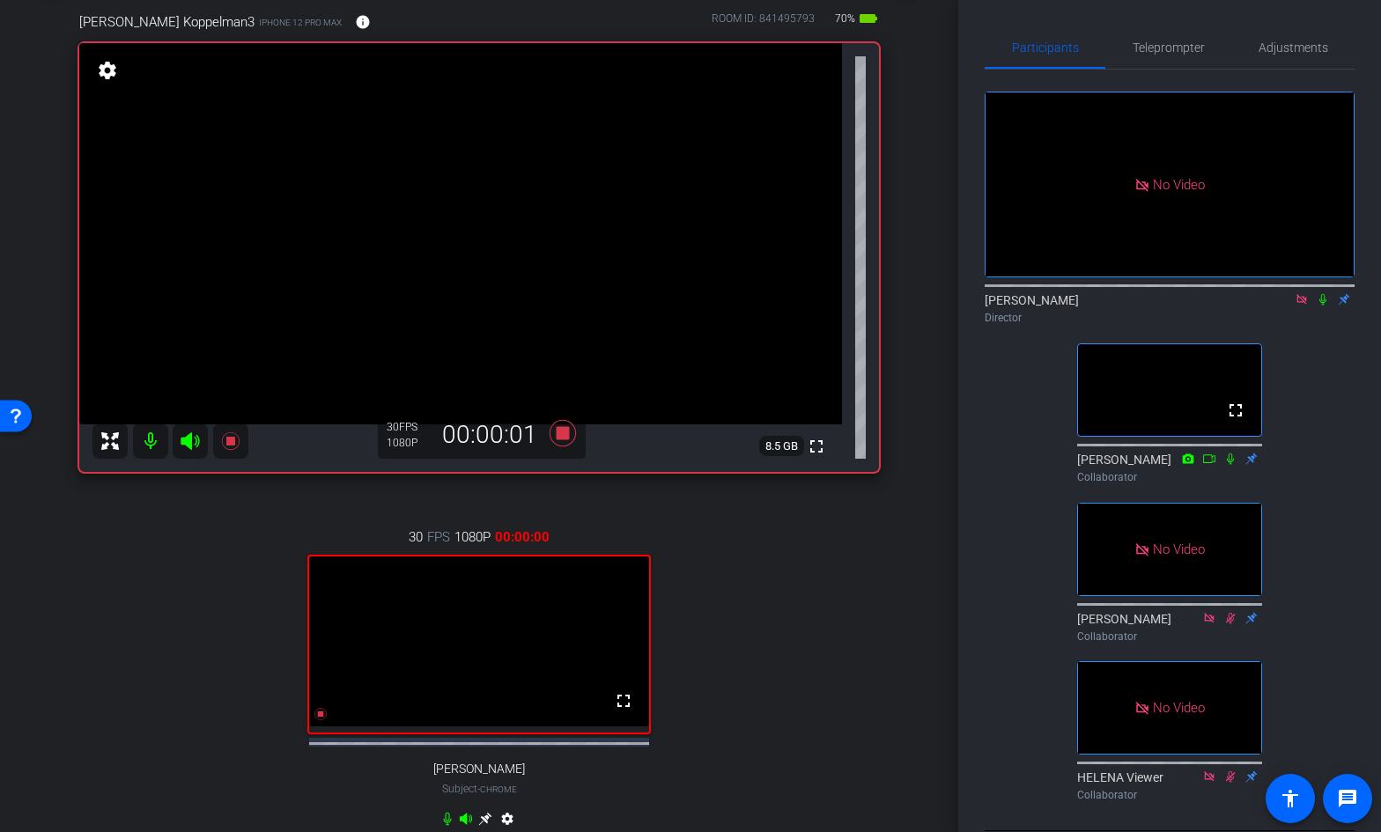
scroll to position [94, 0]
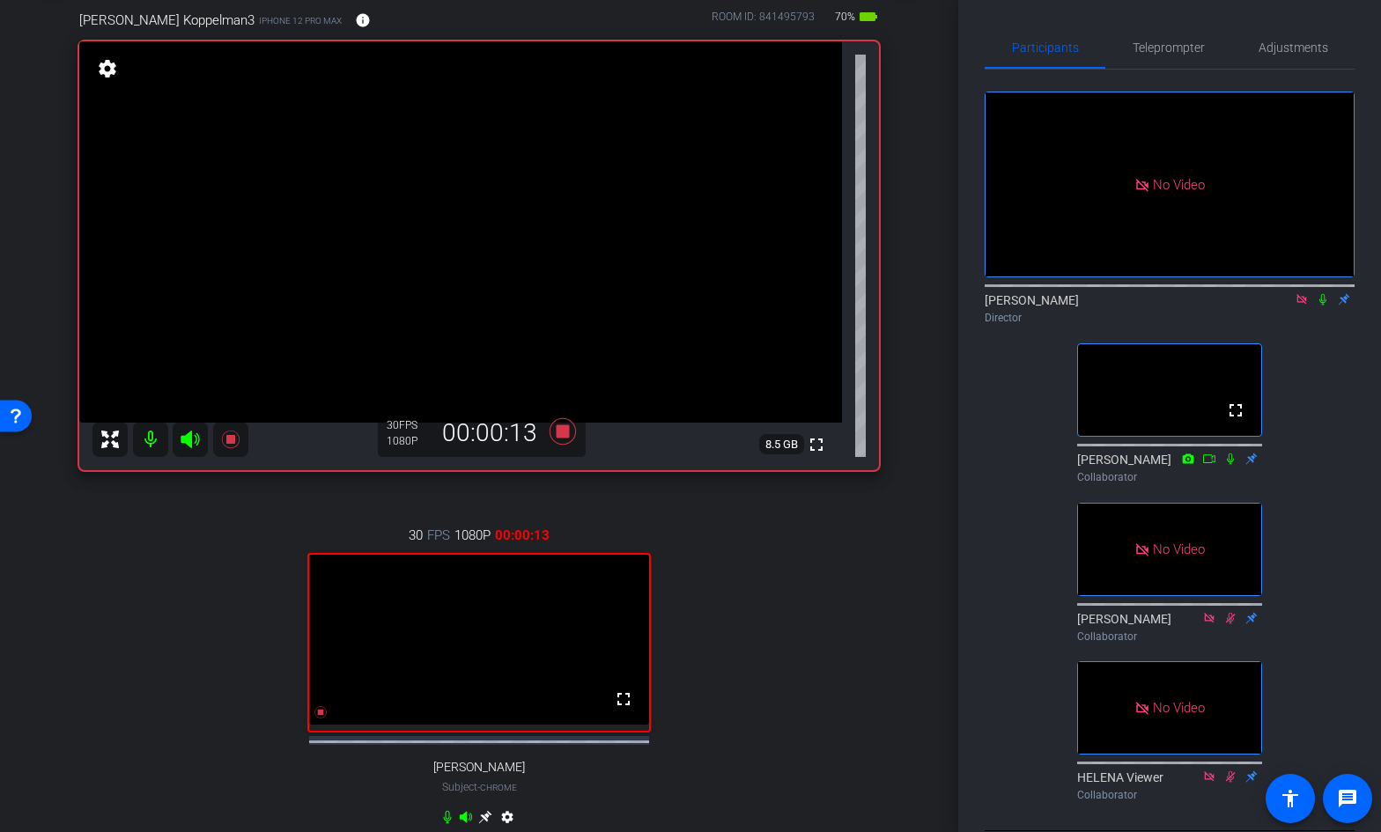
click at [1232, 453] on icon at bounding box center [1230, 459] width 14 height 12
click at [1322, 293] on icon at bounding box center [1322, 299] width 14 height 12
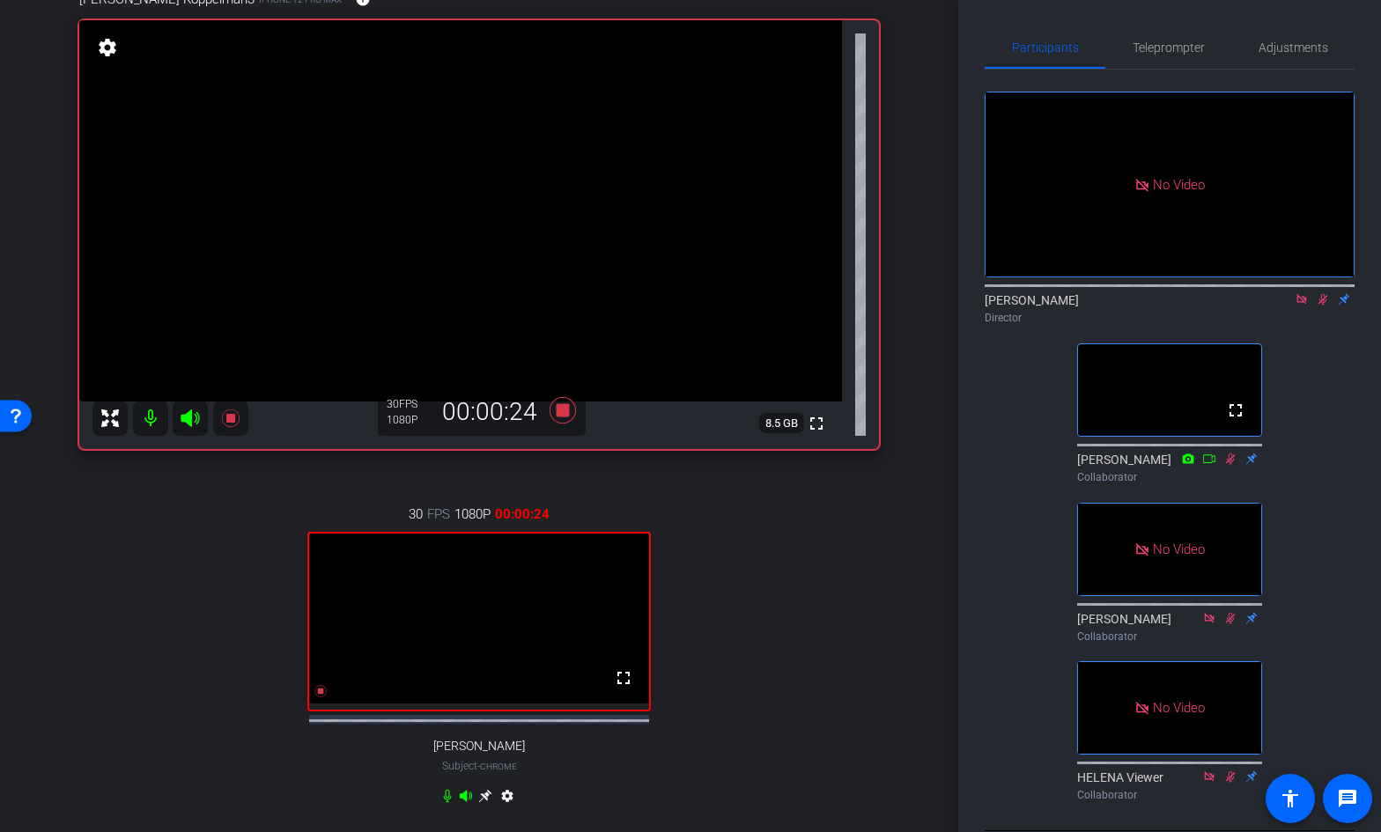
scroll to position [117, 0]
click at [1323, 293] on icon at bounding box center [1322, 299] width 14 height 12
click at [1322, 293] on icon at bounding box center [1322, 299] width 14 height 12
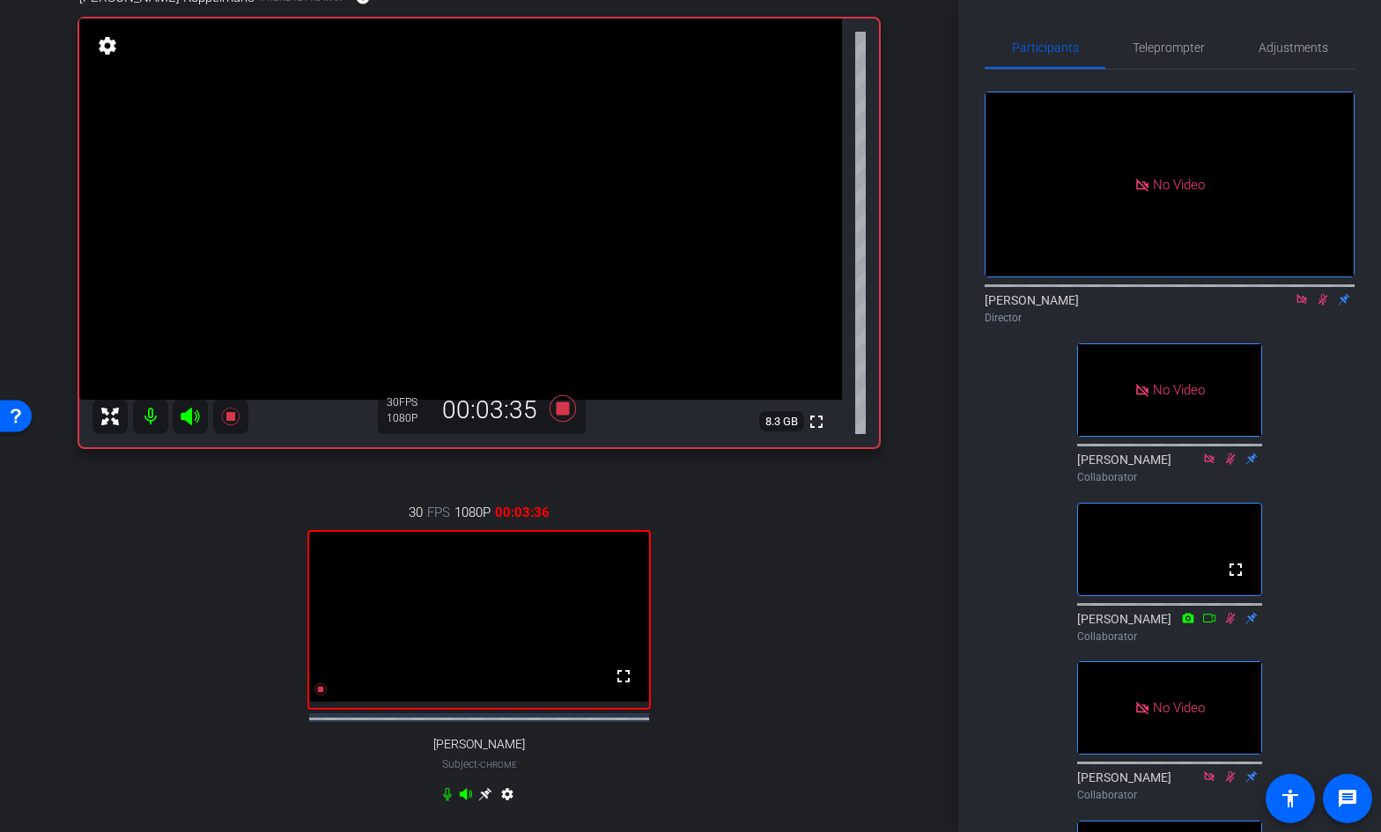
click at [1324, 293] on icon at bounding box center [1322, 299] width 14 height 12
click at [568, 407] on icon at bounding box center [562, 408] width 26 height 26
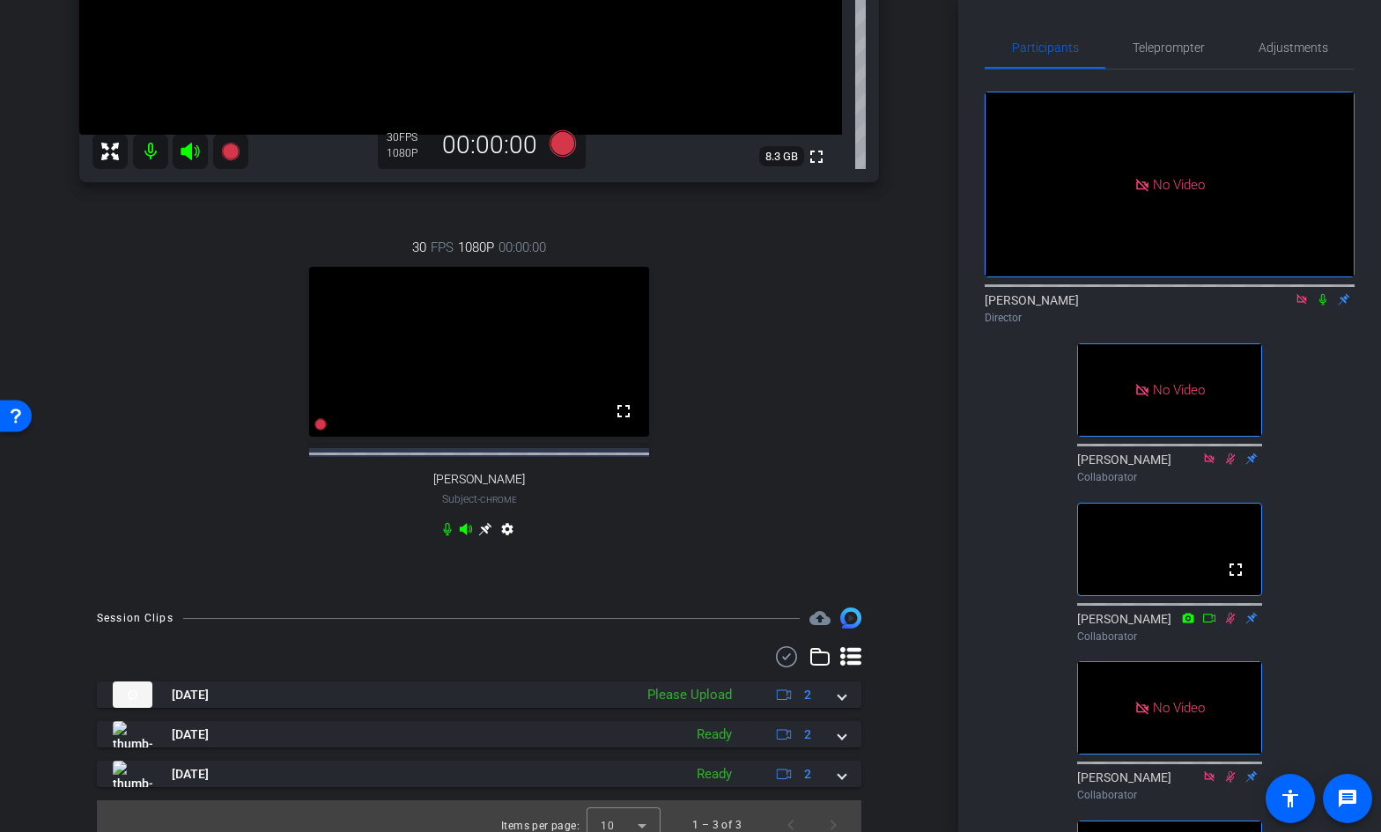
scroll to position [416, 0]
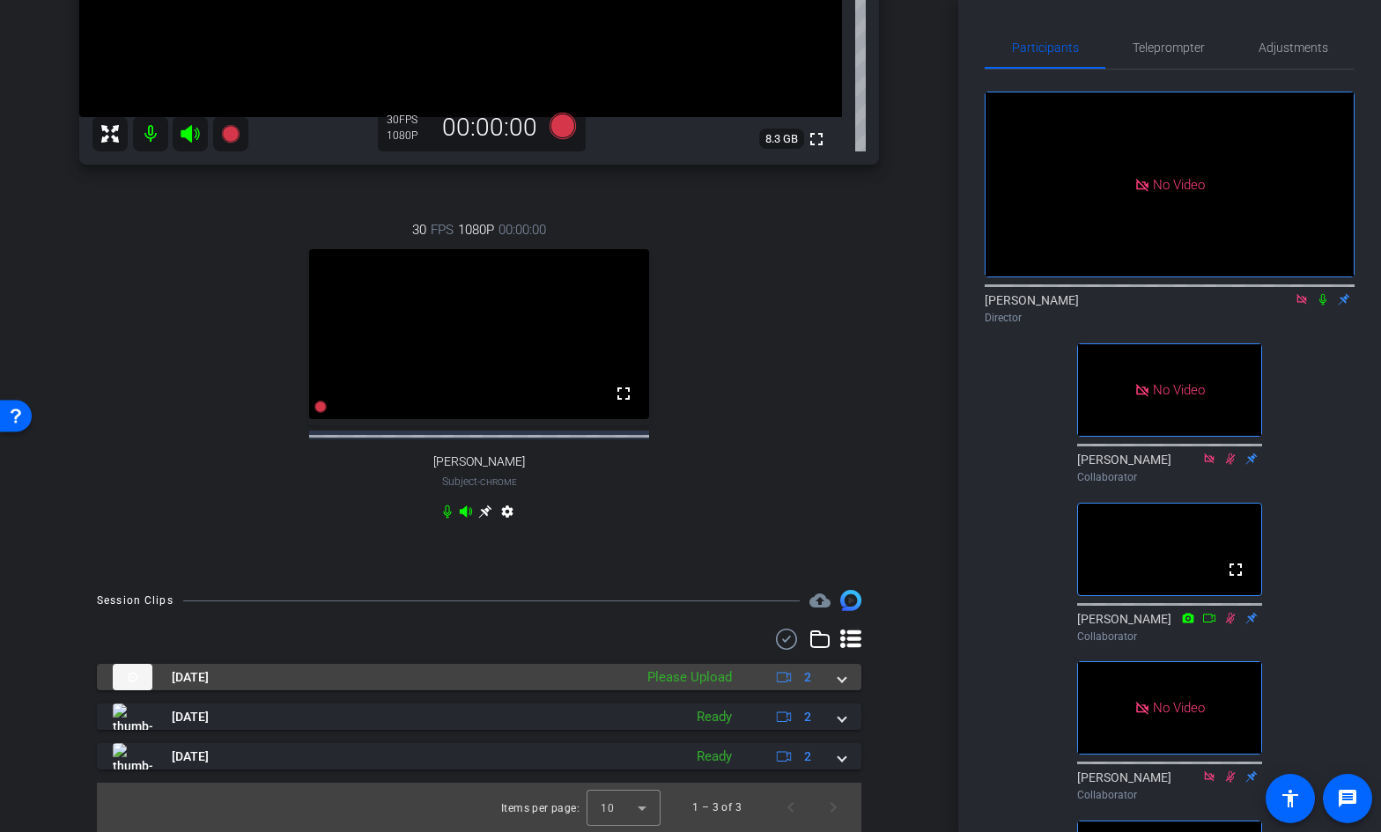
click at [843, 679] on span at bounding box center [841, 677] width 7 height 18
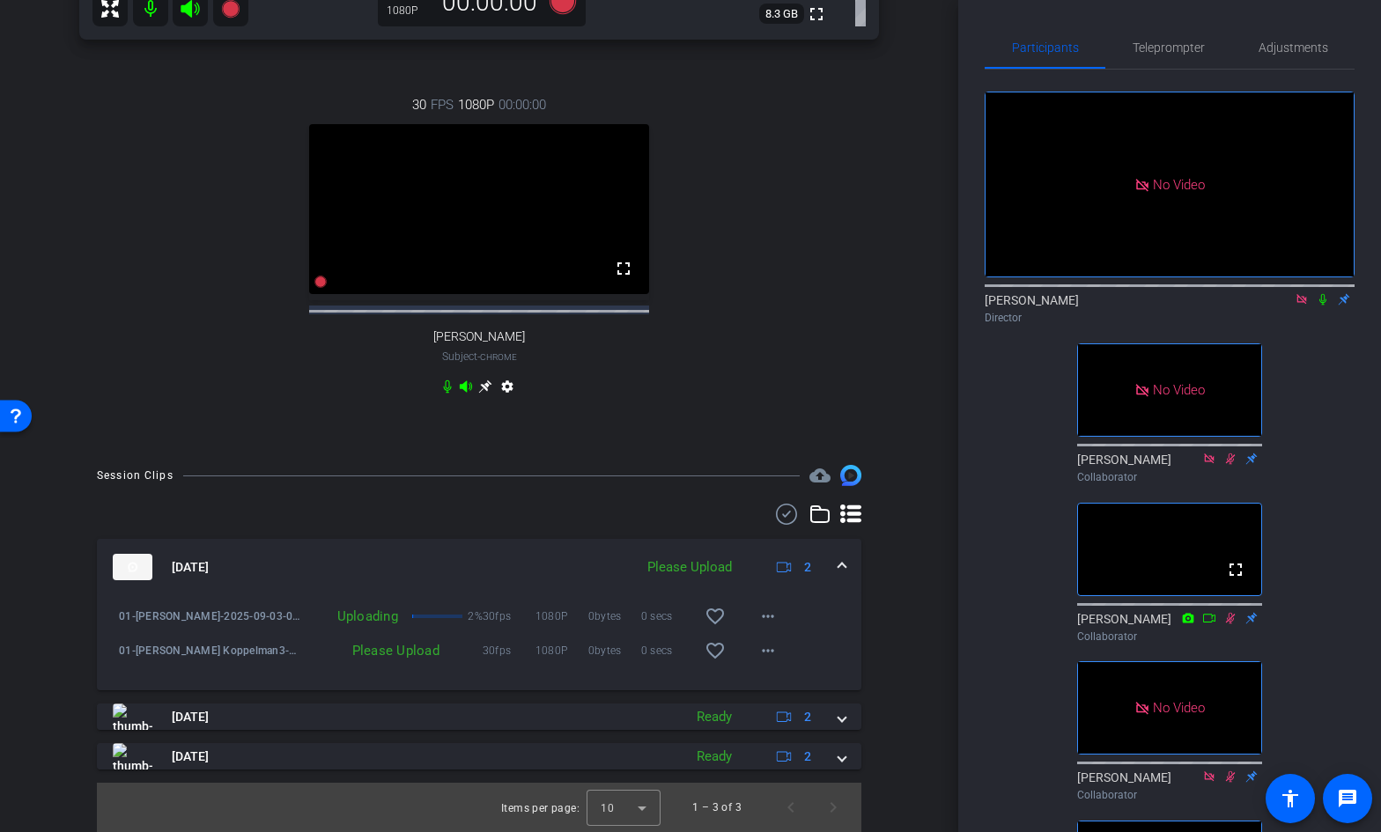
scroll to position [541, 0]
click at [768, 652] on mat-icon "more_horiz" at bounding box center [767, 650] width 21 height 21
click at [784, 687] on span "Upload" at bounding box center [796, 687] width 70 height 21
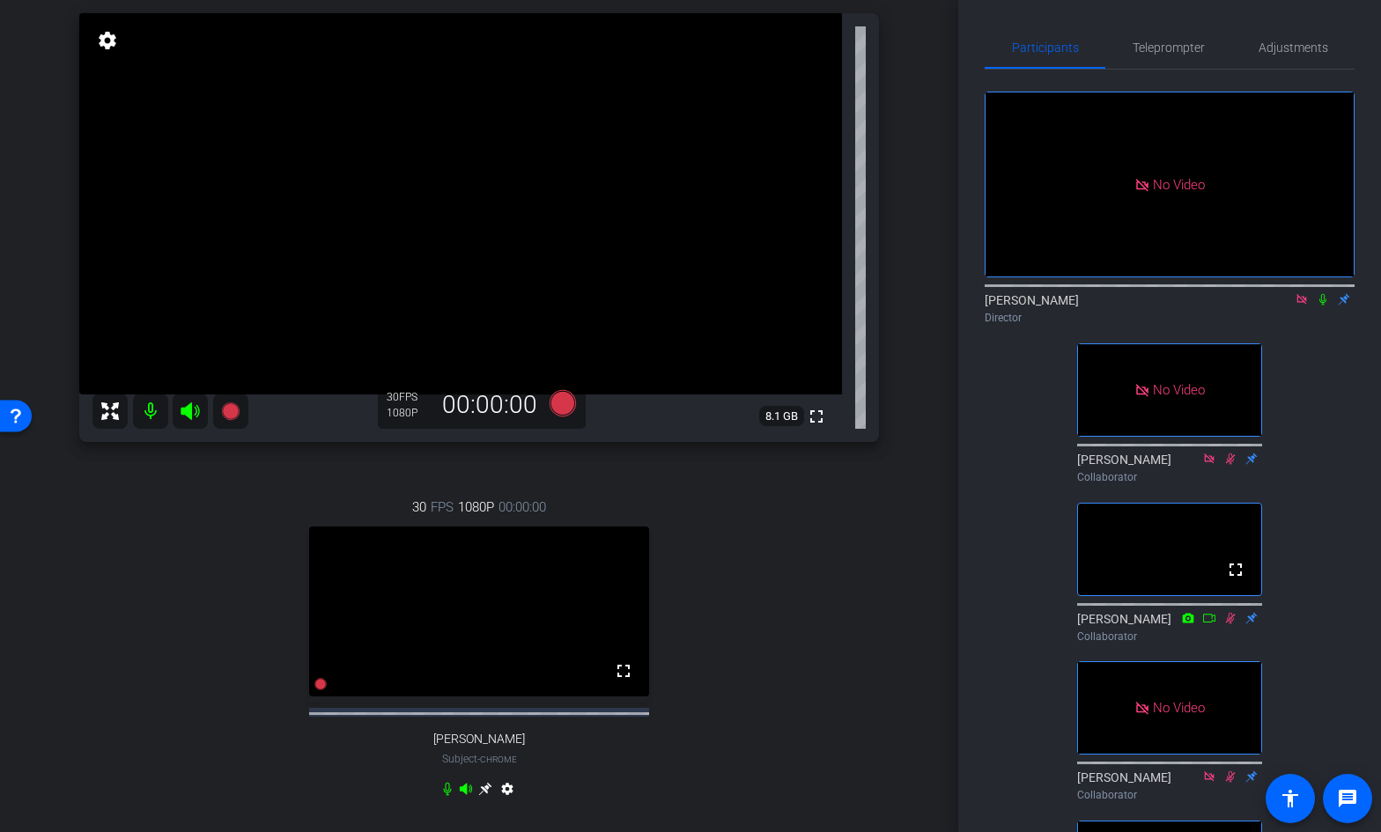
scroll to position [85, 0]
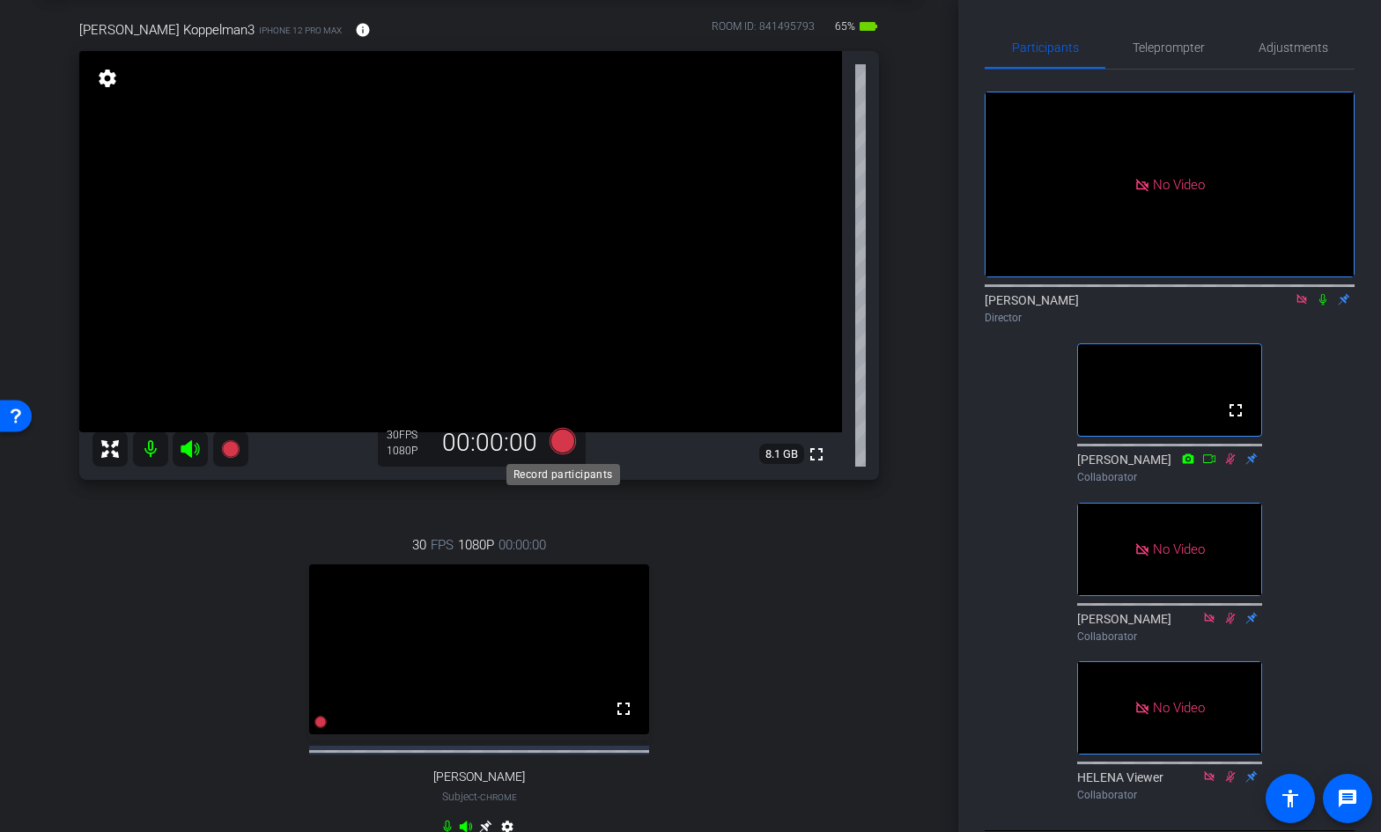
click at [567, 441] on icon at bounding box center [562, 441] width 26 height 26
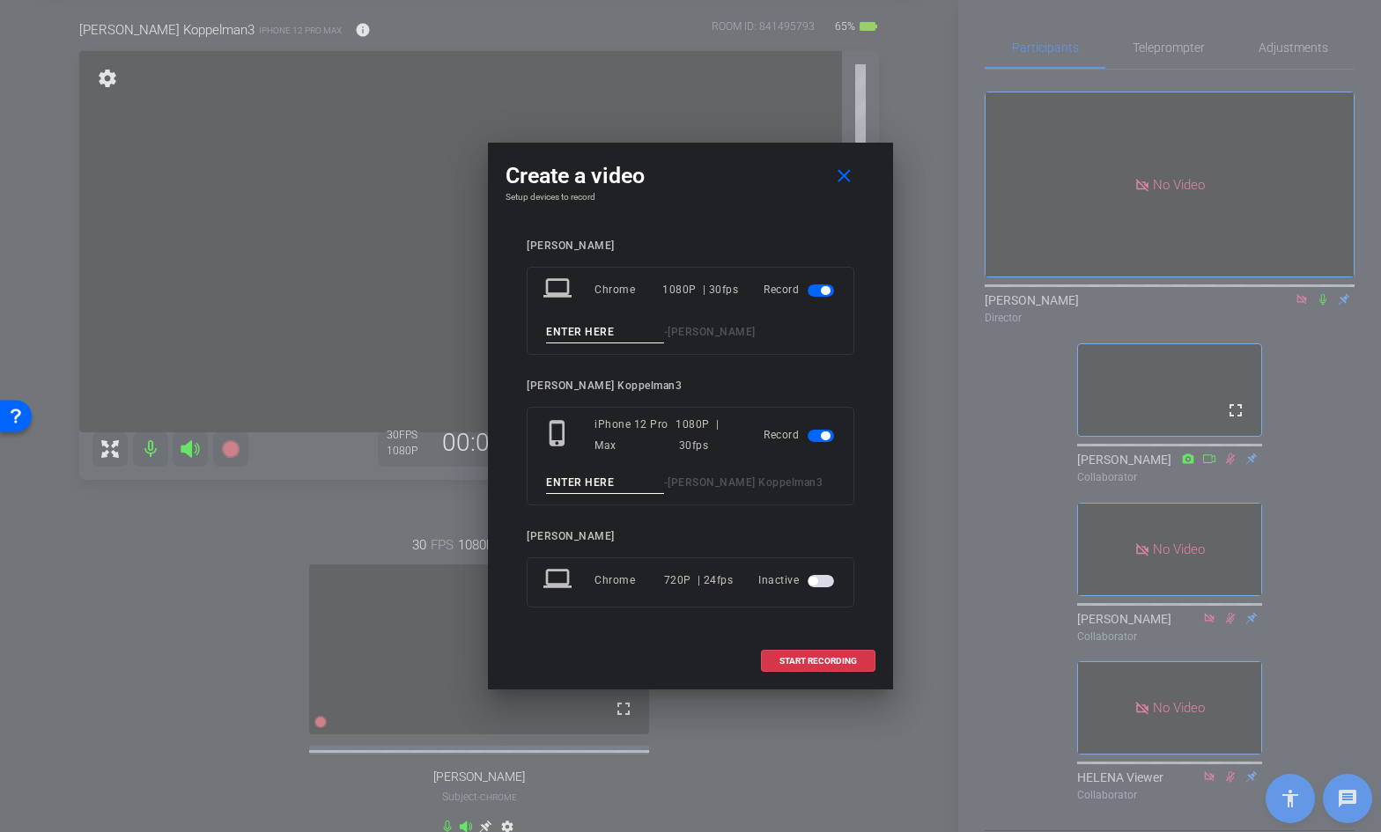
click at [585, 330] on input at bounding box center [605, 332] width 118 height 22
type input "02"
click at [566, 484] on input at bounding box center [605, 483] width 118 height 22
type input "02"
click at [782, 659] on span "START RECORDING" at bounding box center [817, 661] width 77 height 9
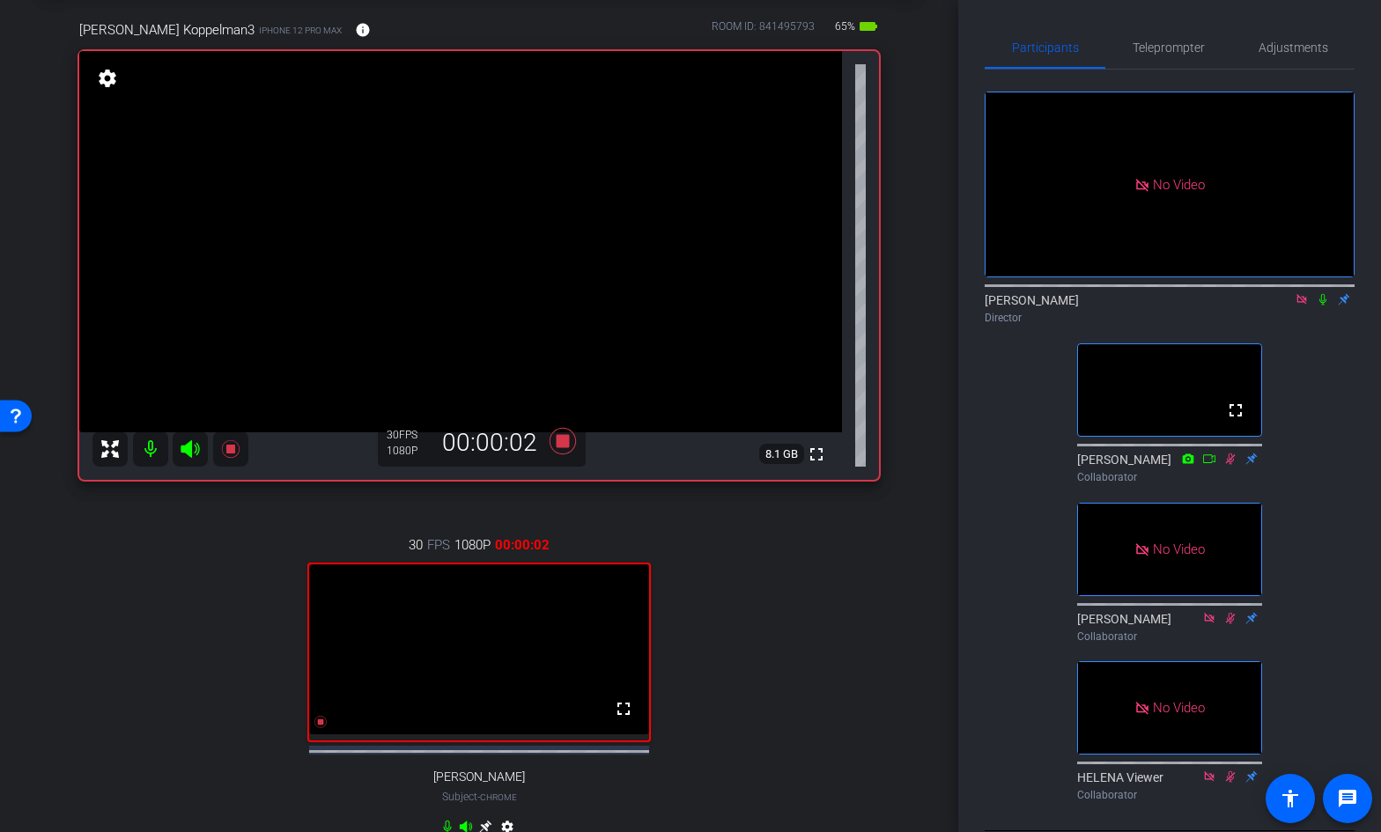
click at [1322, 293] on icon at bounding box center [1322, 299] width 14 height 12
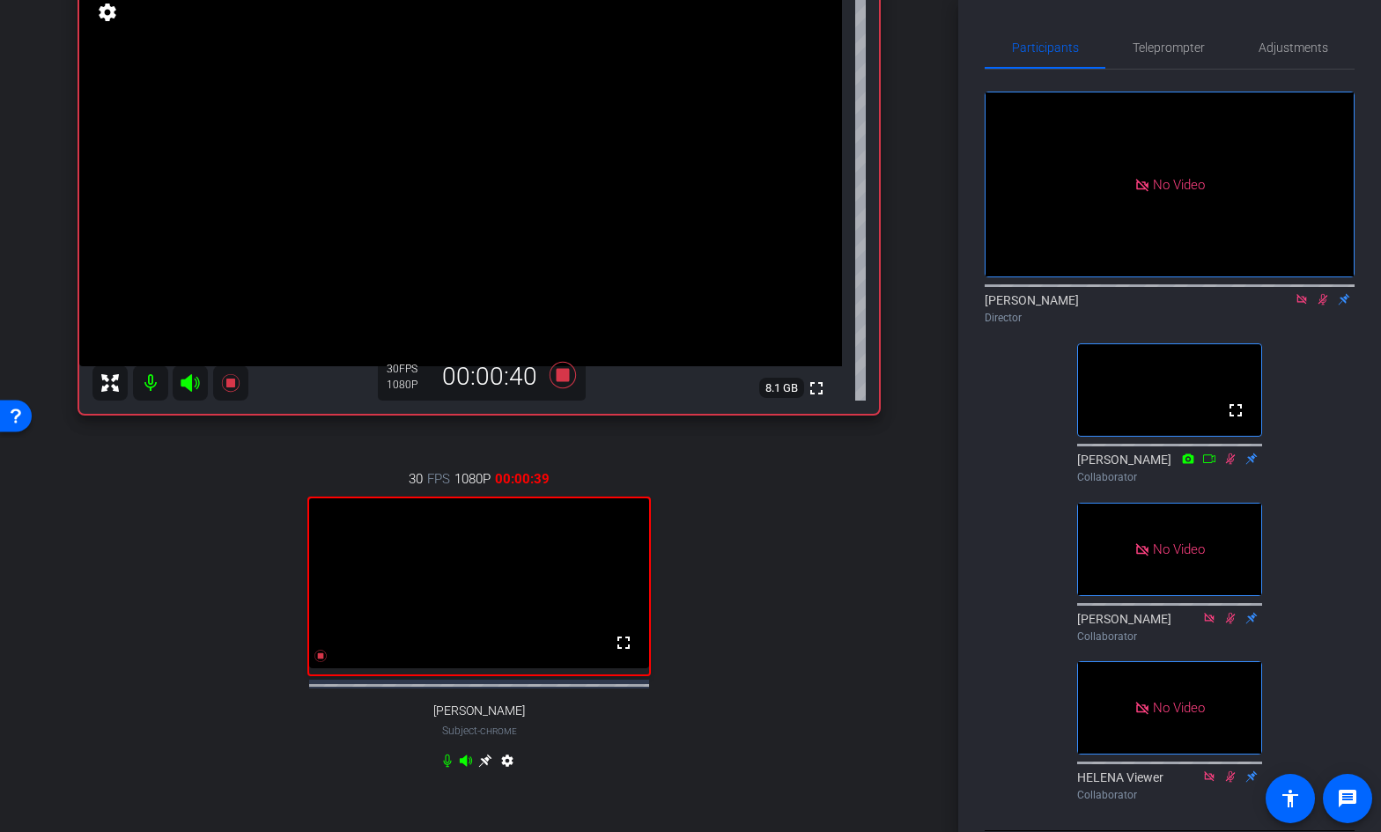
scroll to position [156, 0]
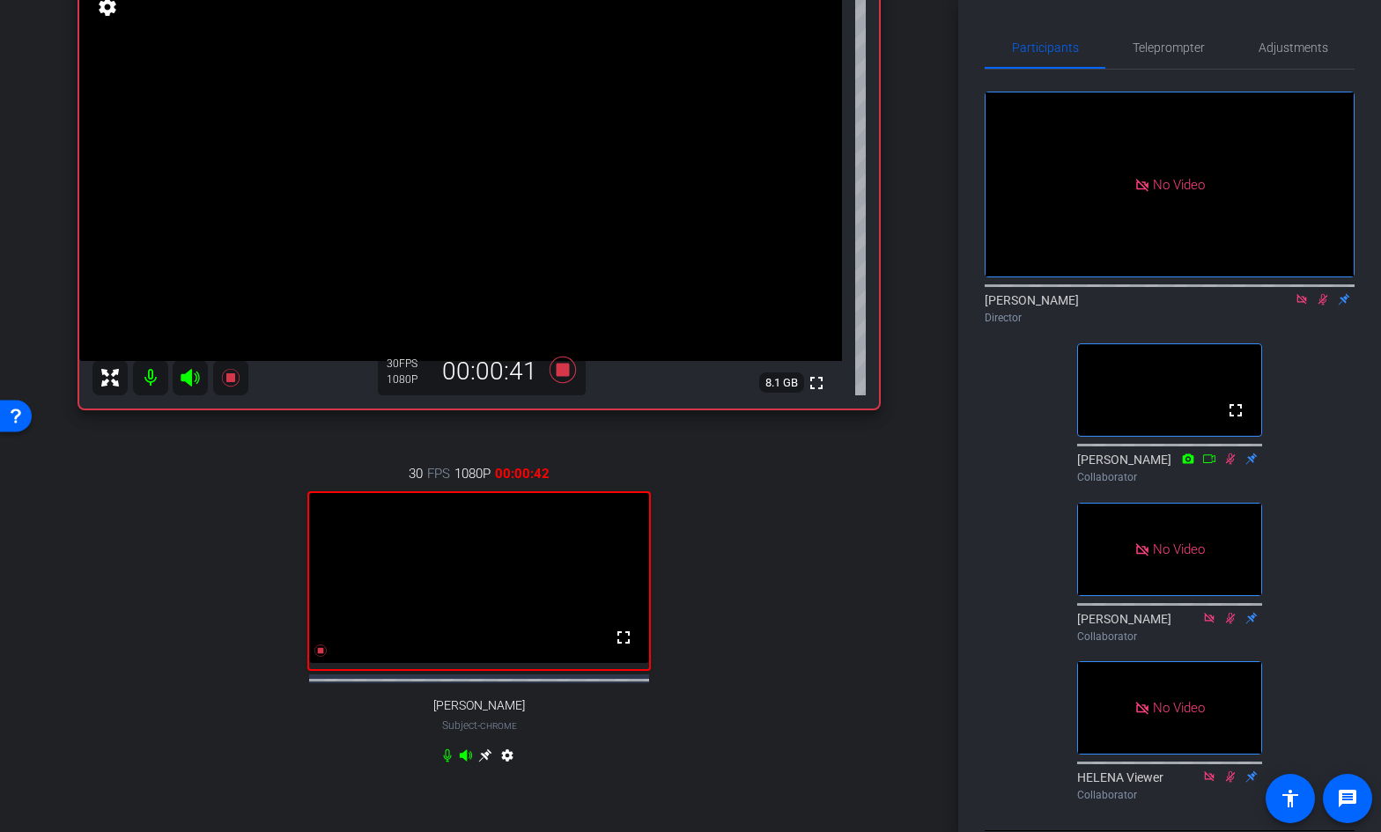
click at [1321, 294] on icon at bounding box center [1323, 299] width 10 height 11
click at [1322, 293] on icon at bounding box center [1322, 299] width 14 height 12
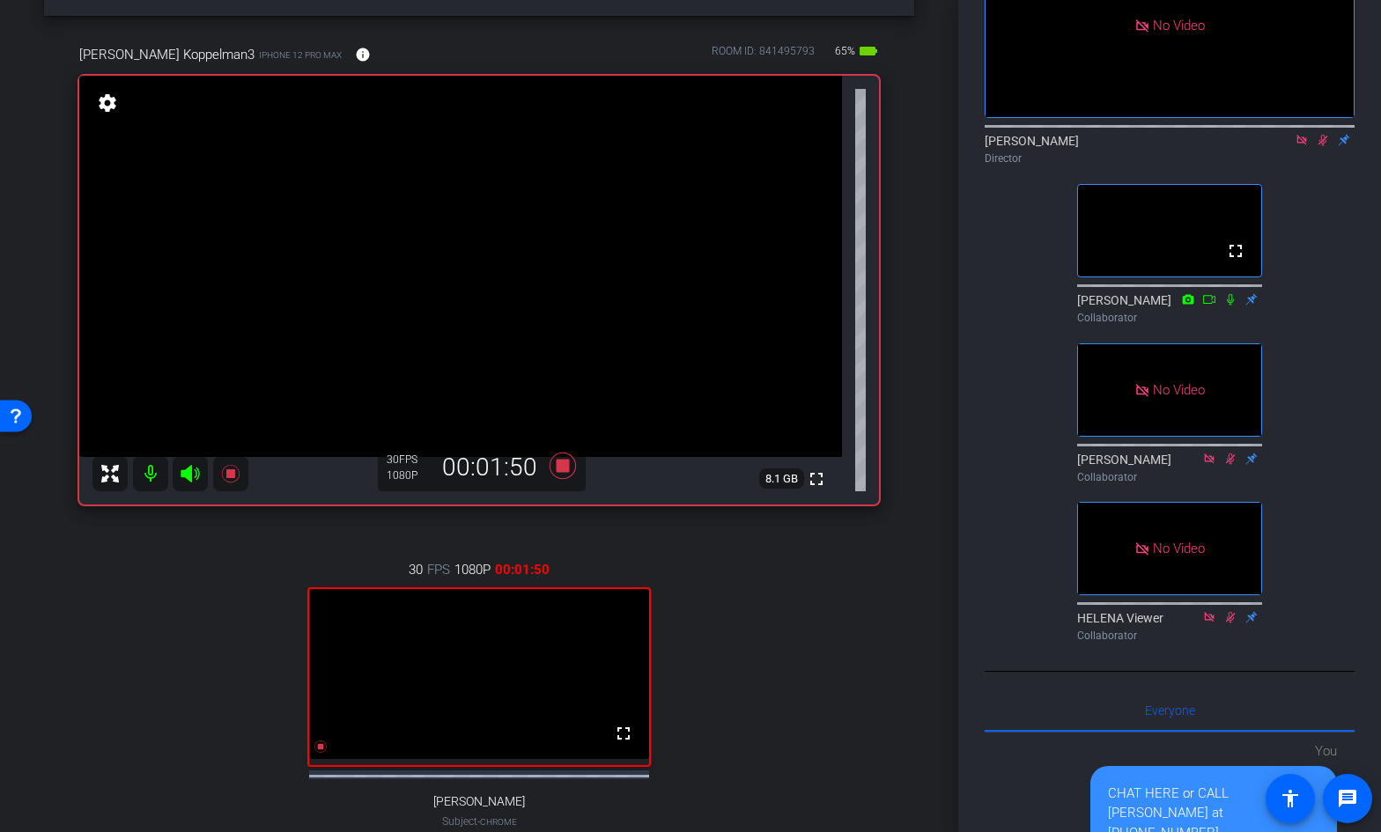
scroll to position [67, 0]
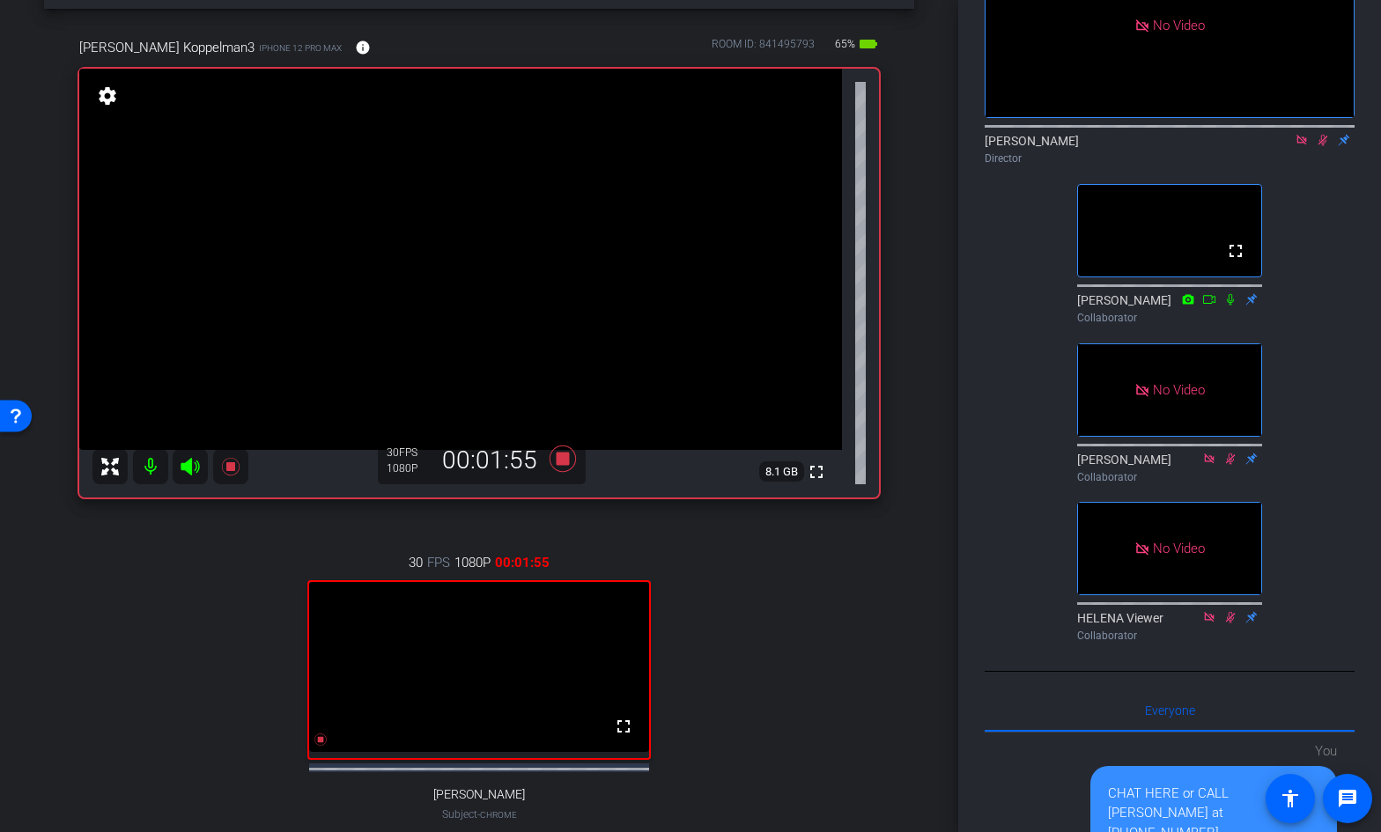
click at [1320, 135] on icon at bounding box center [1323, 140] width 10 height 11
click at [1323, 135] on icon at bounding box center [1322, 140] width 7 height 11
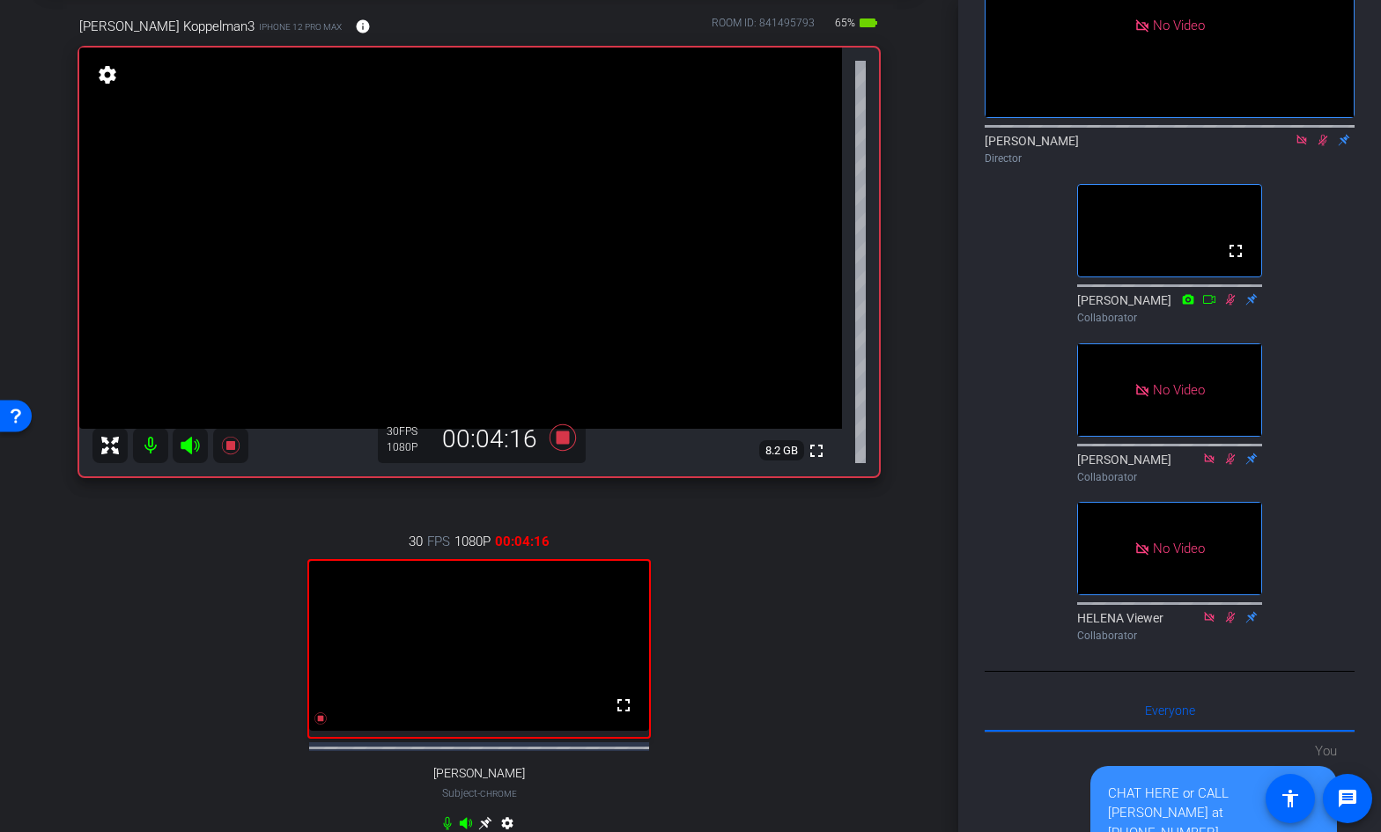
scroll to position [87, 0]
click at [1322, 134] on icon at bounding box center [1322, 140] width 14 height 12
click at [562, 440] on icon at bounding box center [562, 438] width 26 height 26
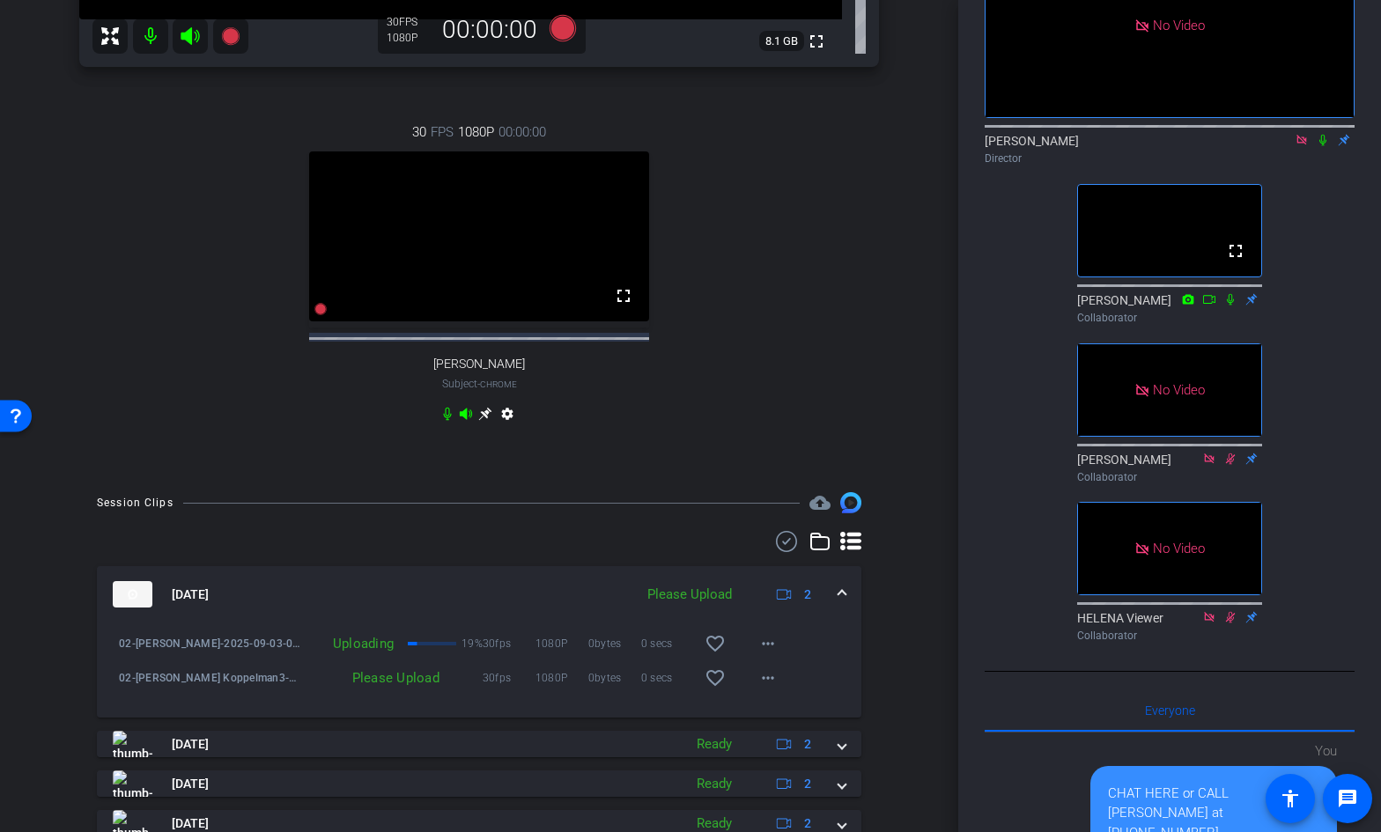
scroll to position [515, 0]
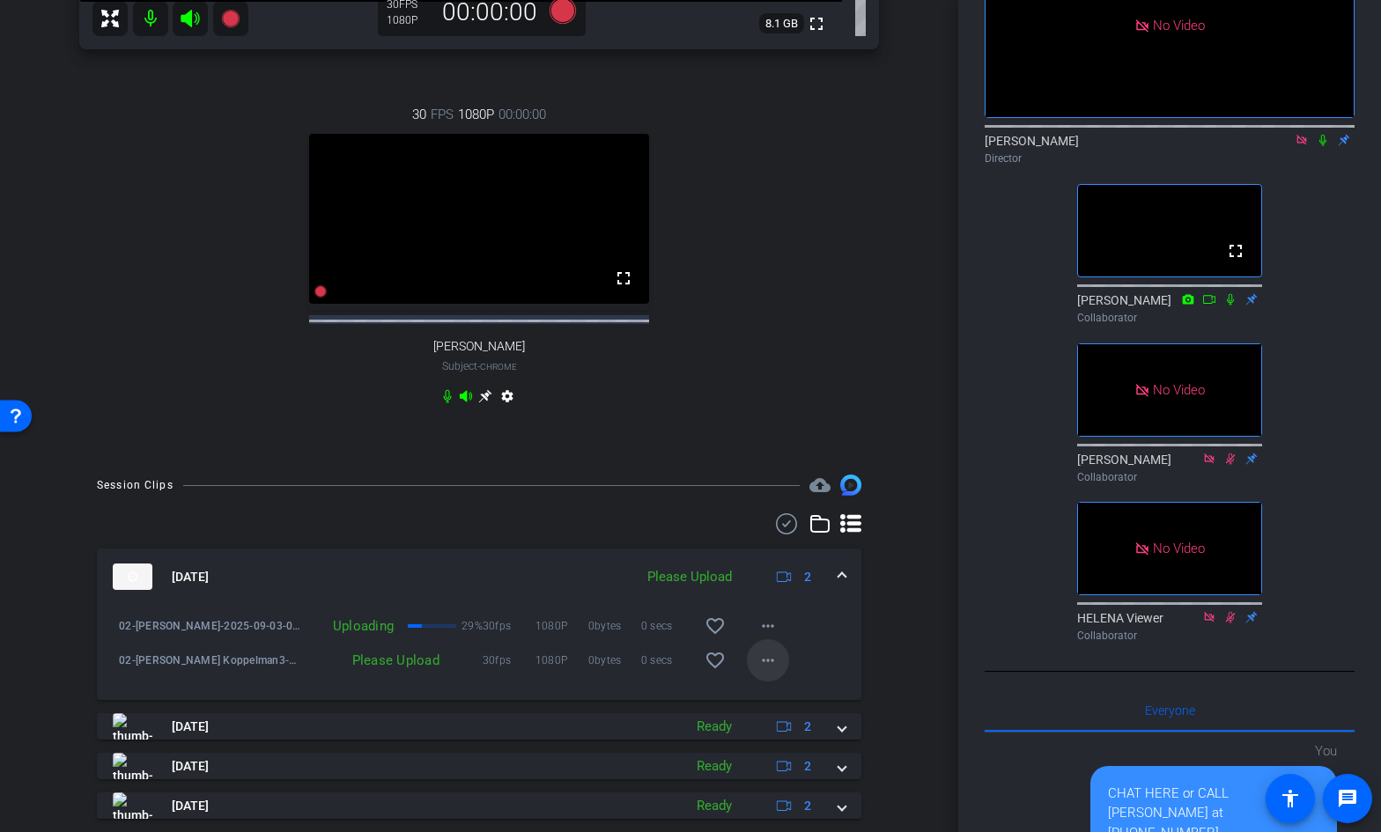
click at [769, 671] on mat-icon "more_horiz" at bounding box center [767, 660] width 21 height 21
click at [780, 710] on span "Upload" at bounding box center [796, 713] width 70 height 21
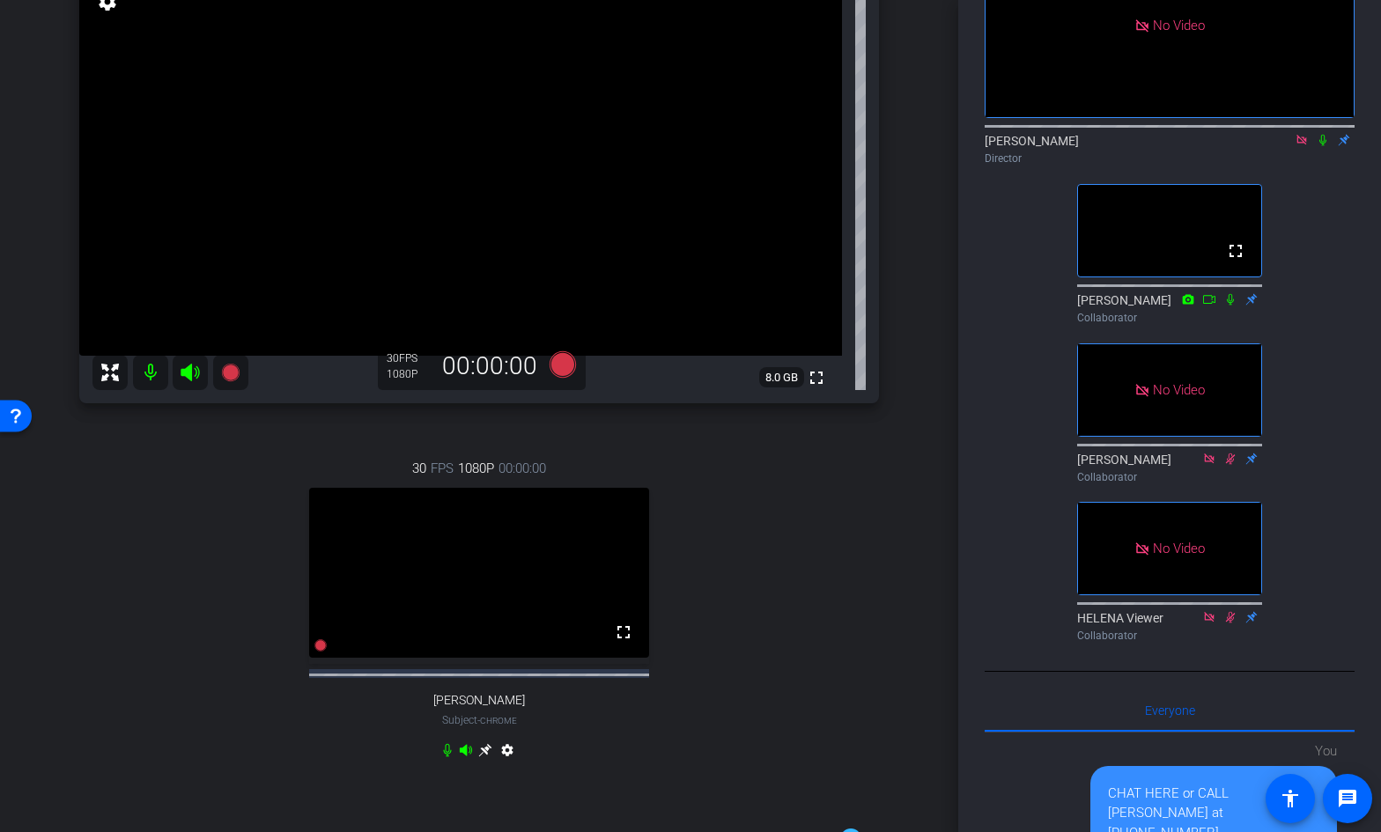
scroll to position [158, 0]
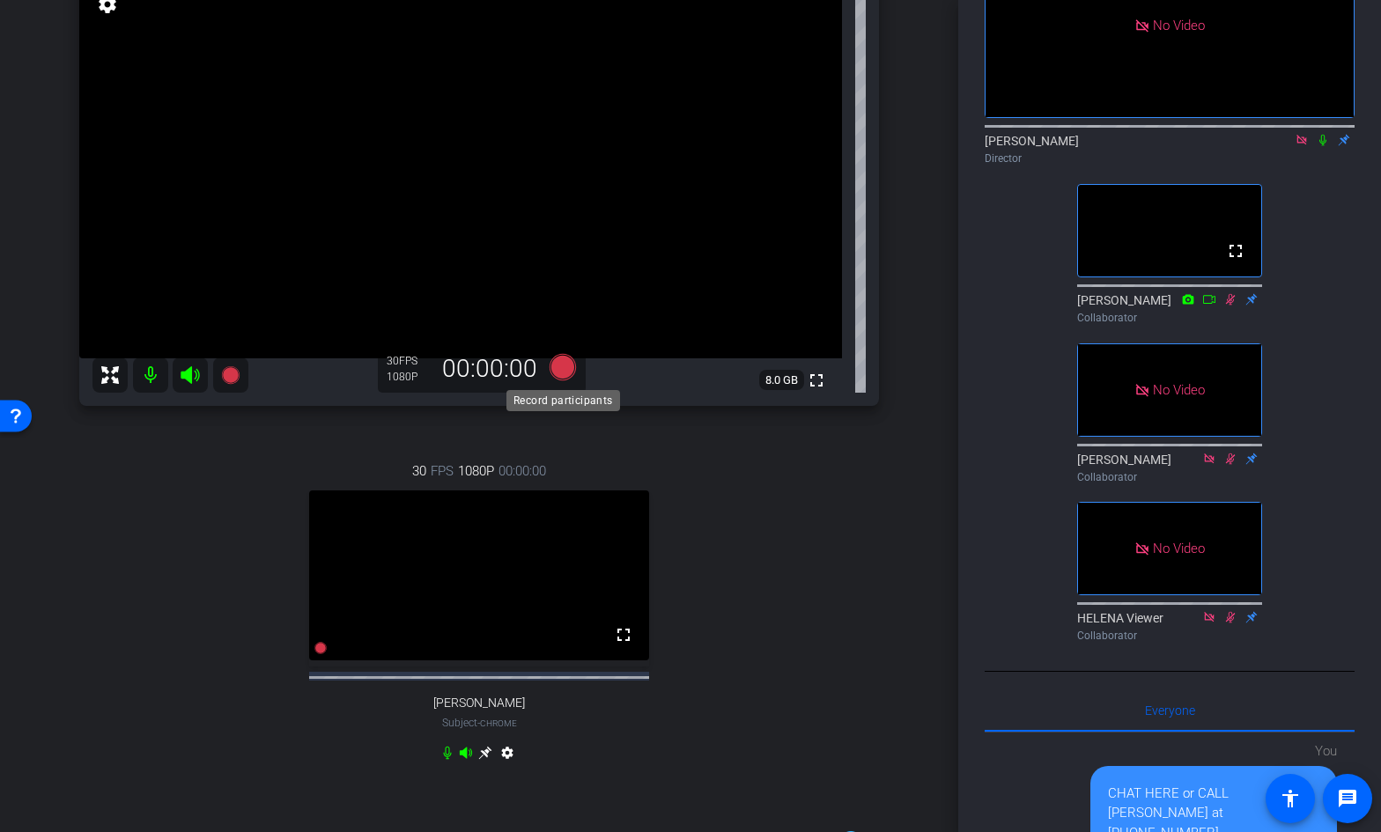
click at [563, 369] on icon at bounding box center [562, 367] width 26 height 26
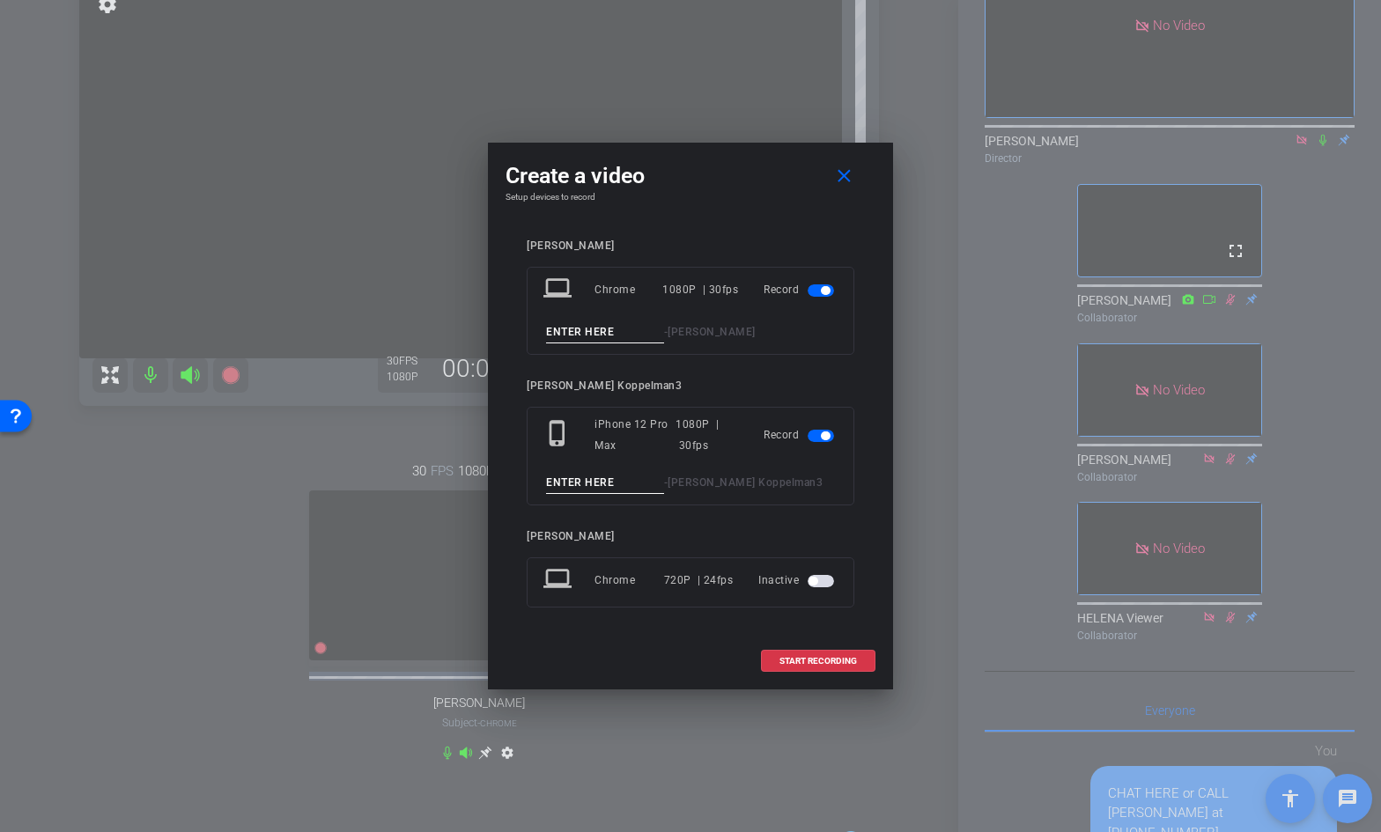
click at [573, 336] on input at bounding box center [605, 332] width 118 height 22
type input "03"
click at [575, 483] on input at bounding box center [605, 483] width 118 height 22
type input "03"
click at [806, 660] on span "START RECORDING" at bounding box center [817, 661] width 77 height 9
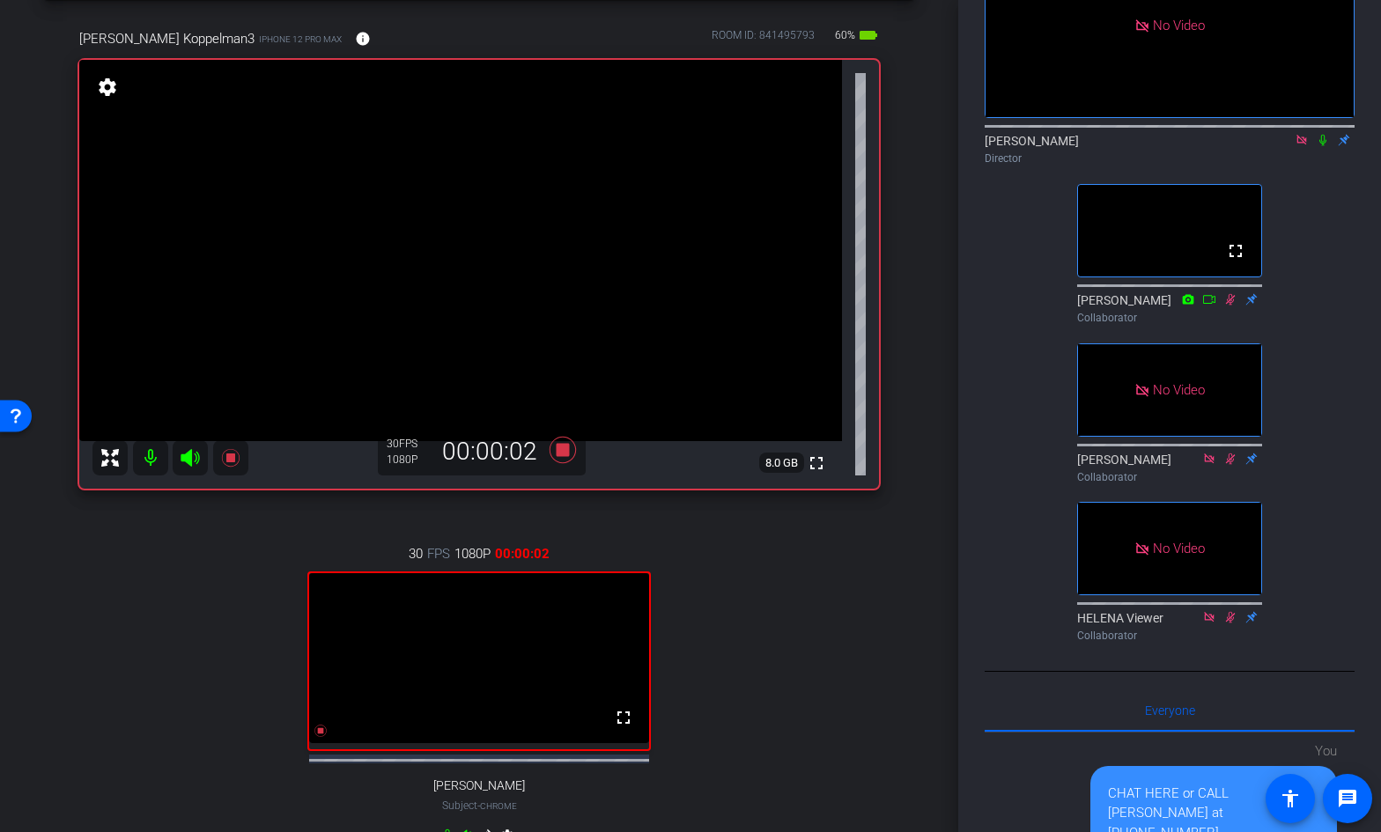
scroll to position [70, 0]
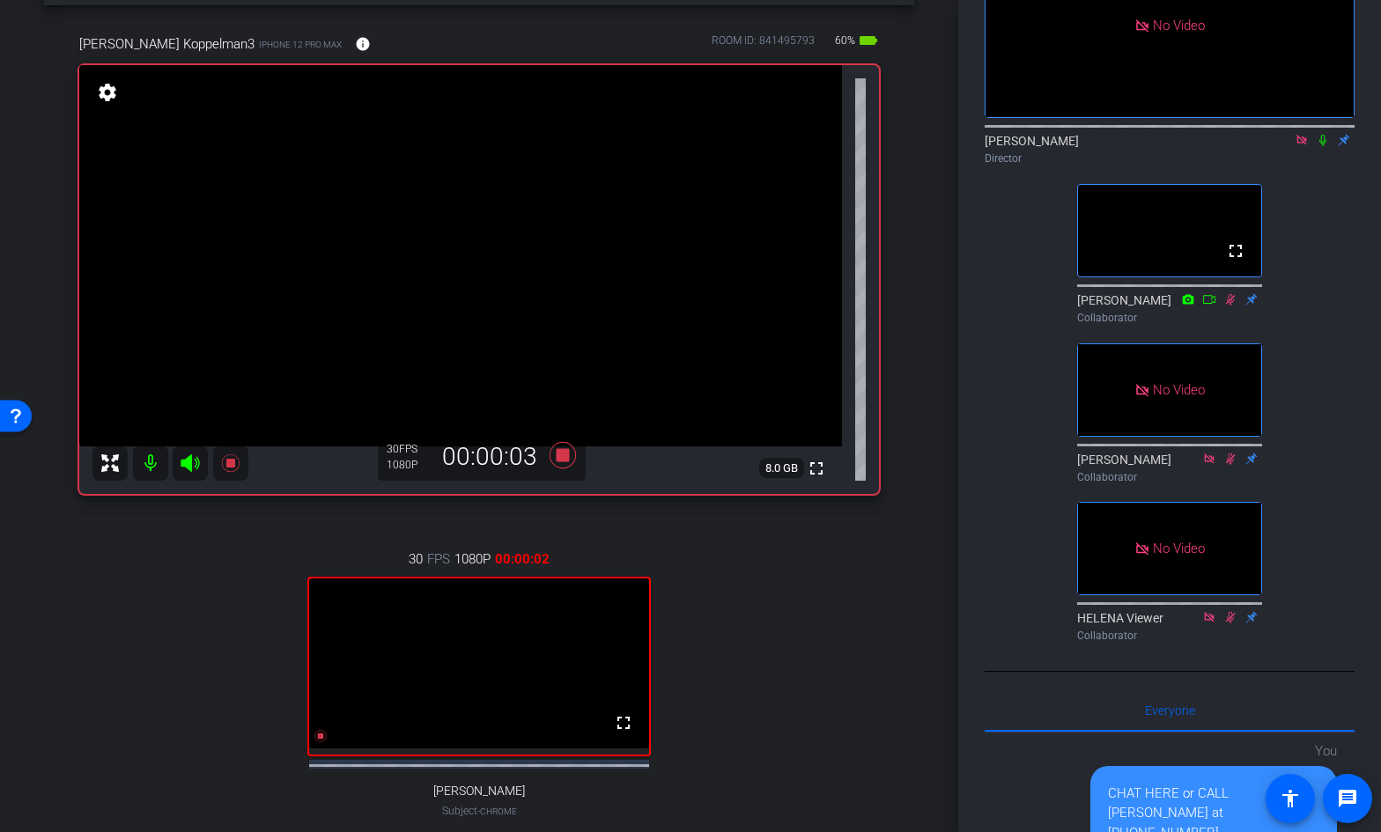
click at [1326, 132] on mat-icon at bounding box center [1322, 140] width 21 height 16
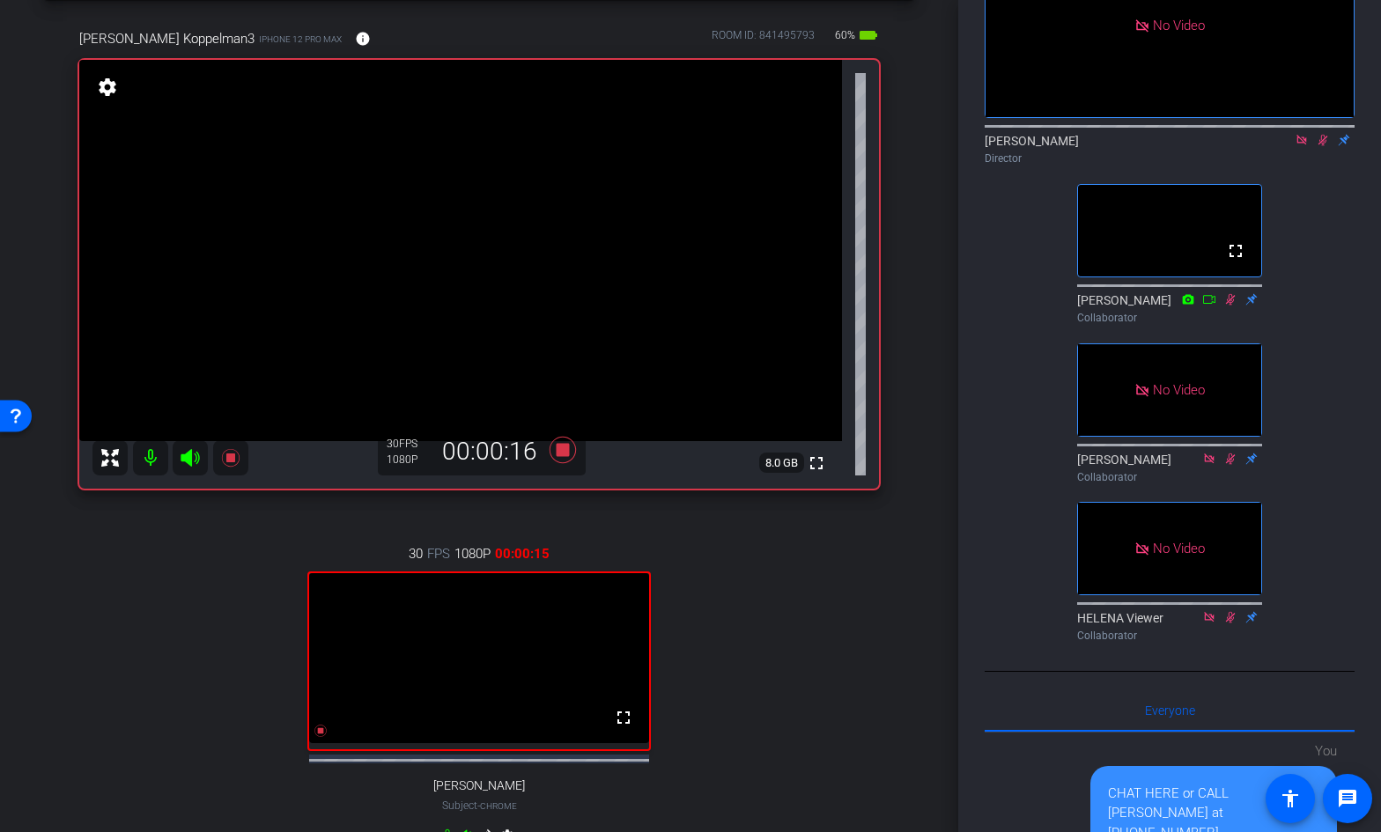
scroll to position [85, 0]
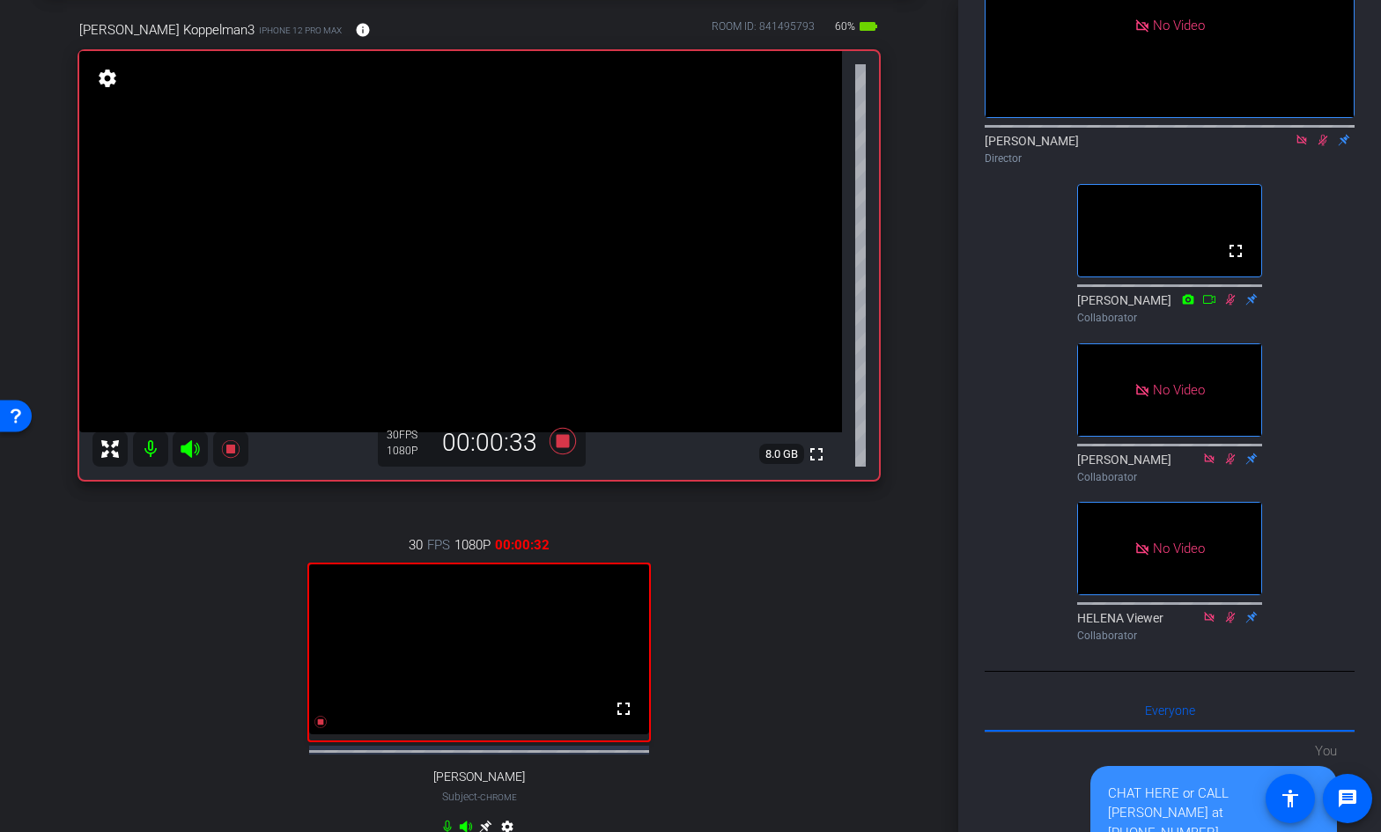
click at [1320, 134] on icon at bounding box center [1322, 140] width 14 height 12
click at [1322, 134] on icon at bounding box center [1322, 140] width 14 height 12
click at [1322, 118] on div at bounding box center [1169, 125] width 370 height 14
click at [1323, 135] on icon at bounding box center [1323, 140] width 10 height 11
click at [1322, 134] on icon at bounding box center [1322, 140] width 14 height 12
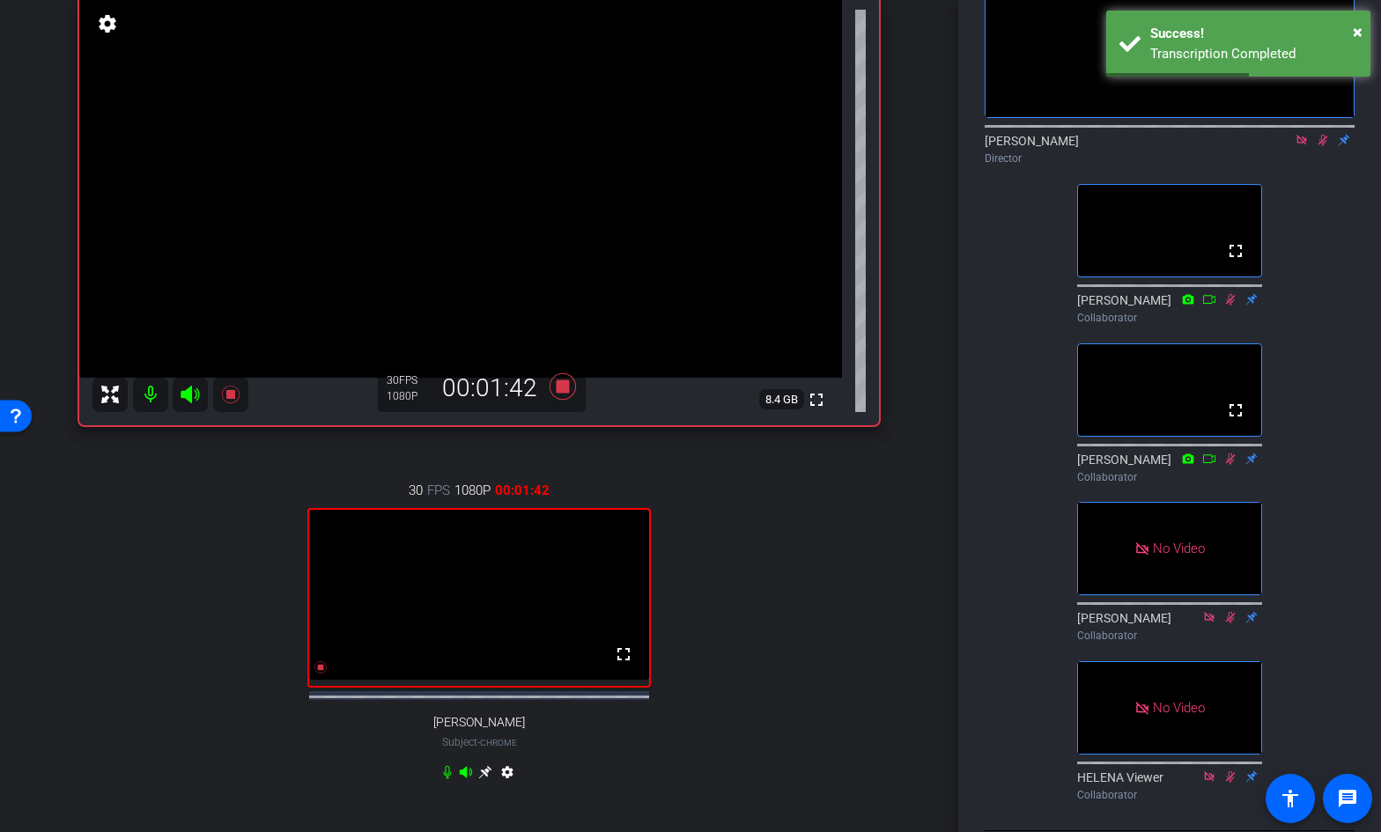
scroll to position [119, 0]
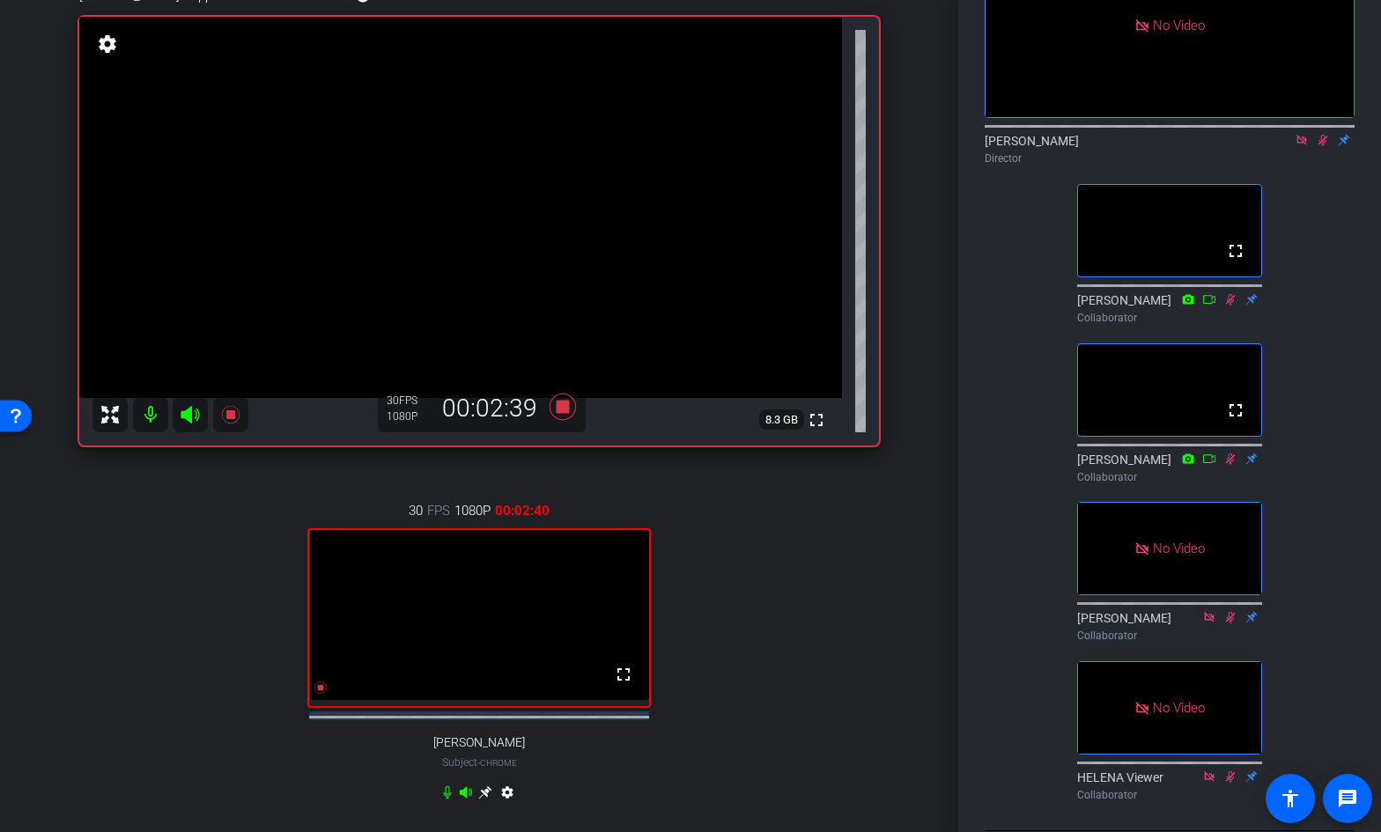
click at [1322, 135] on icon at bounding box center [1323, 140] width 10 height 11
click at [563, 407] on icon at bounding box center [562, 407] width 26 height 26
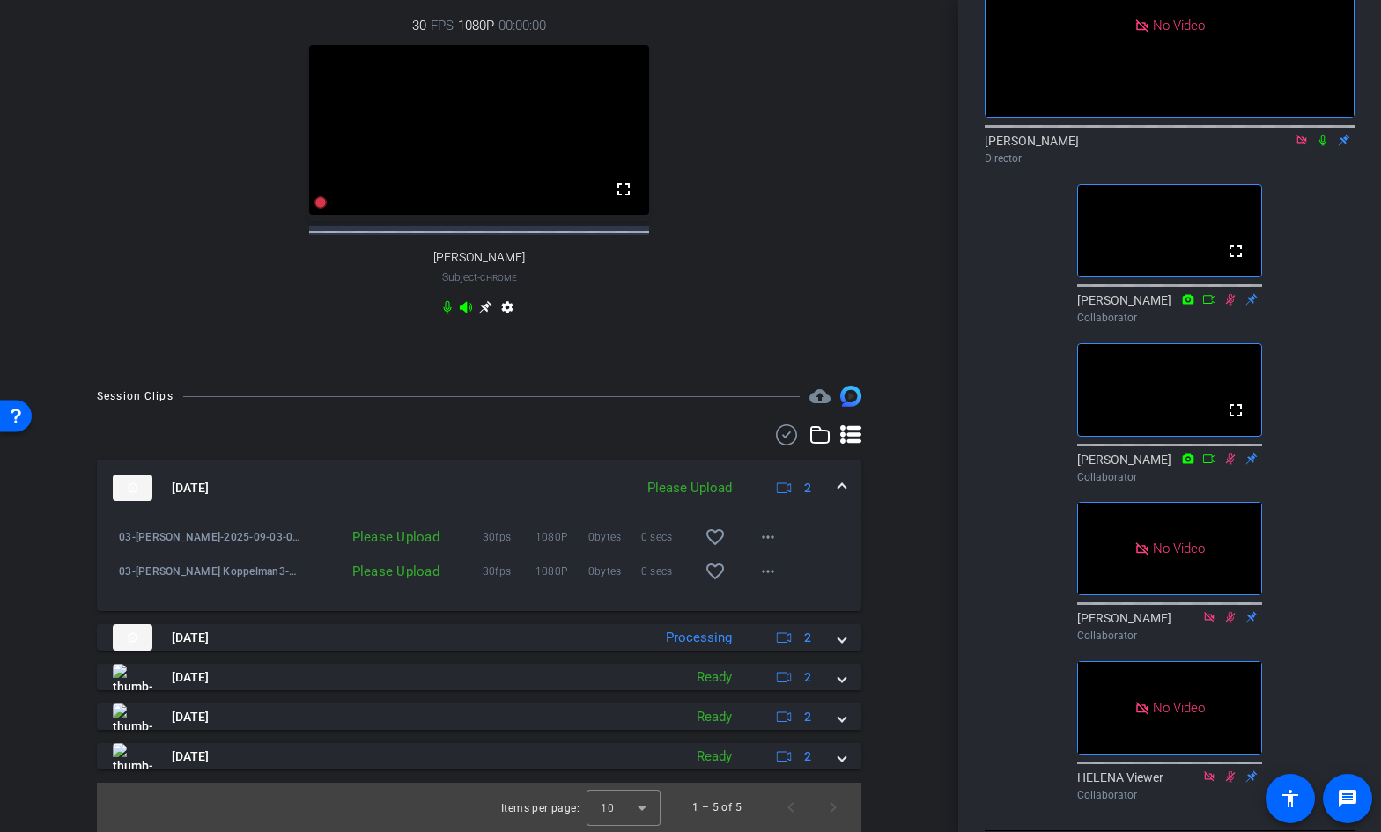
scroll to position [620, 0]
click at [768, 570] on mat-icon "more_horiz" at bounding box center [767, 571] width 21 height 21
click at [771, 600] on span "Upload" at bounding box center [796, 608] width 70 height 21
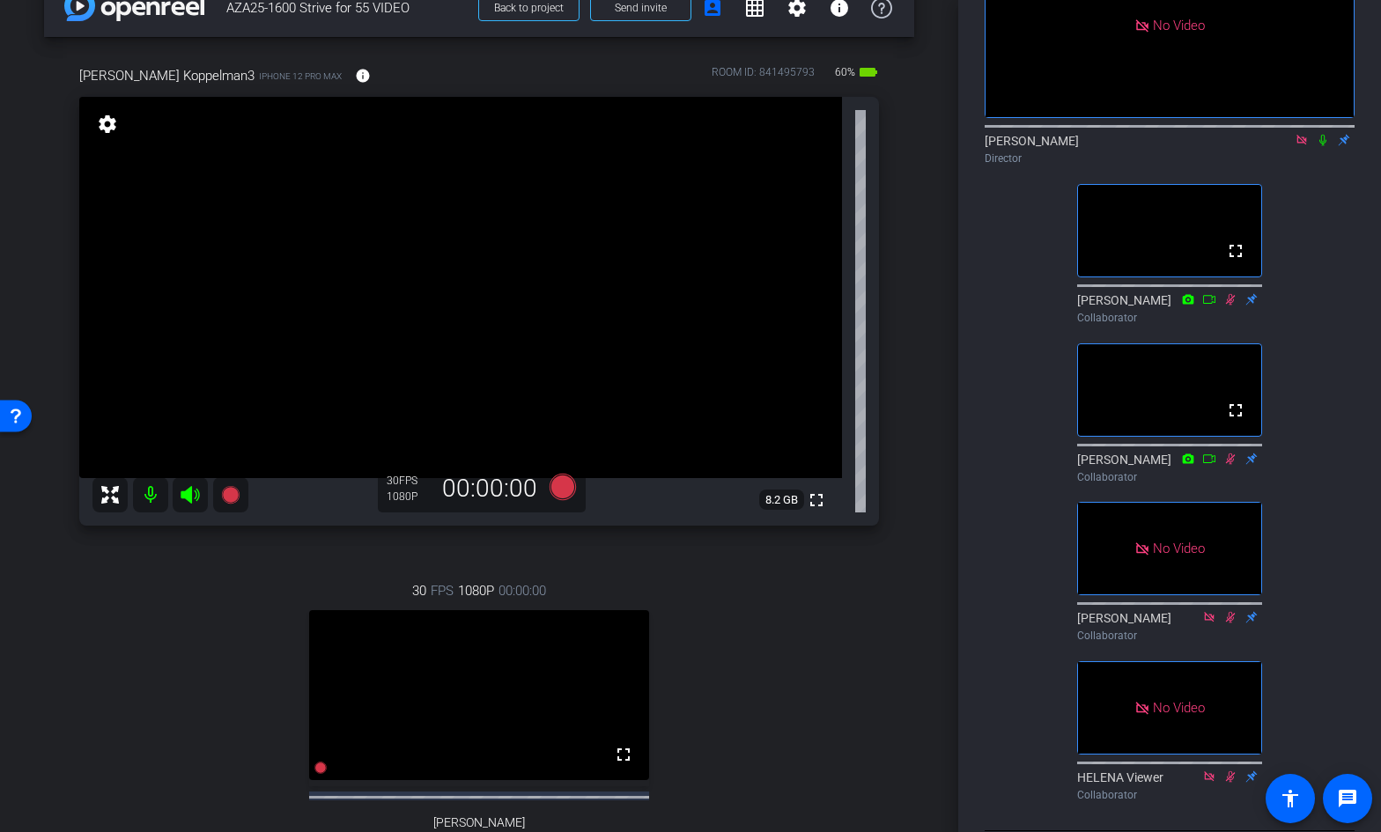
scroll to position [36, 0]
click at [575, 488] on icon at bounding box center [562, 489] width 26 height 26
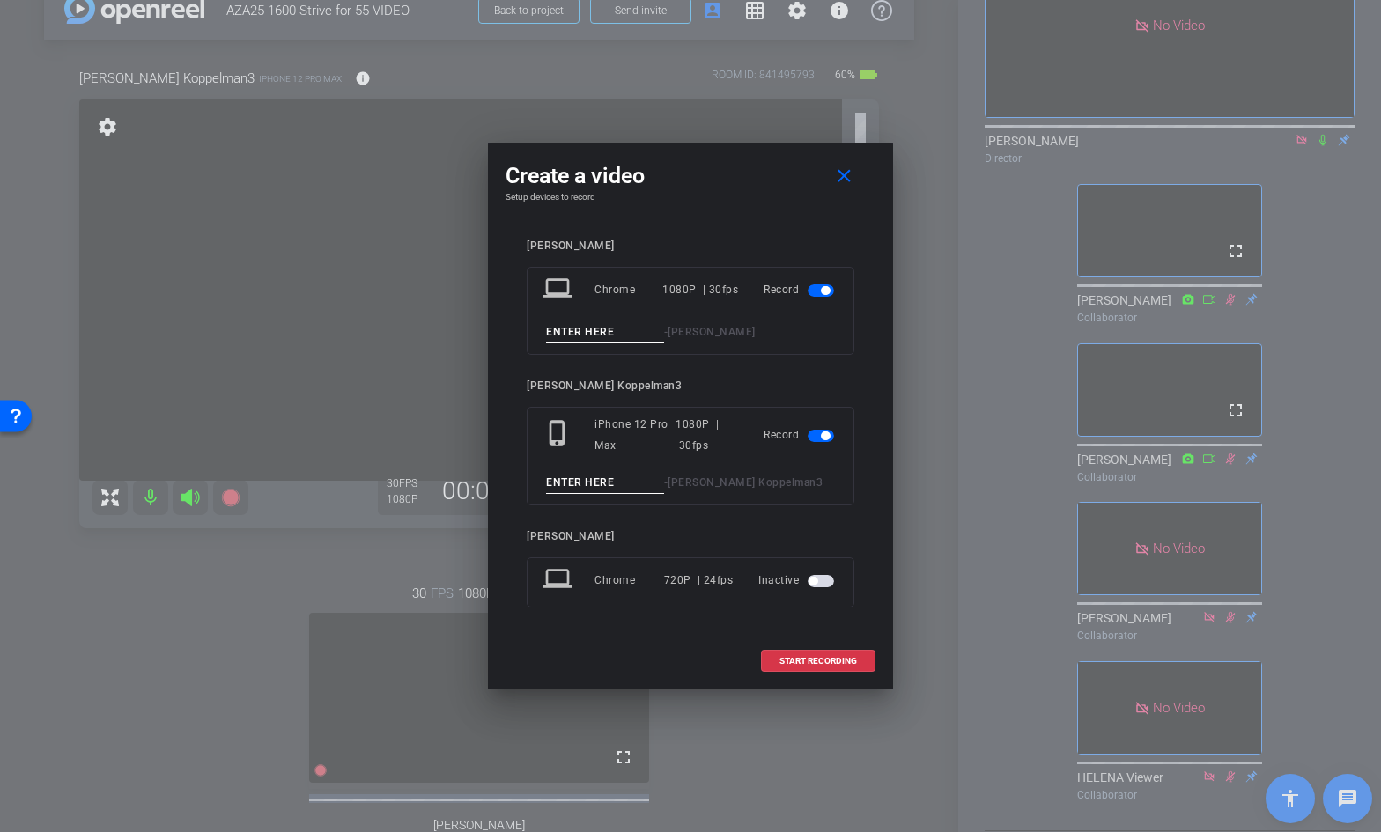
click at [624, 337] on input at bounding box center [605, 332] width 118 height 22
type input "04"
click at [596, 490] on input at bounding box center [605, 483] width 118 height 22
type input "04"
click at [800, 666] on span "START RECORDING" at bounding box center [817, 661] width 77 height 9
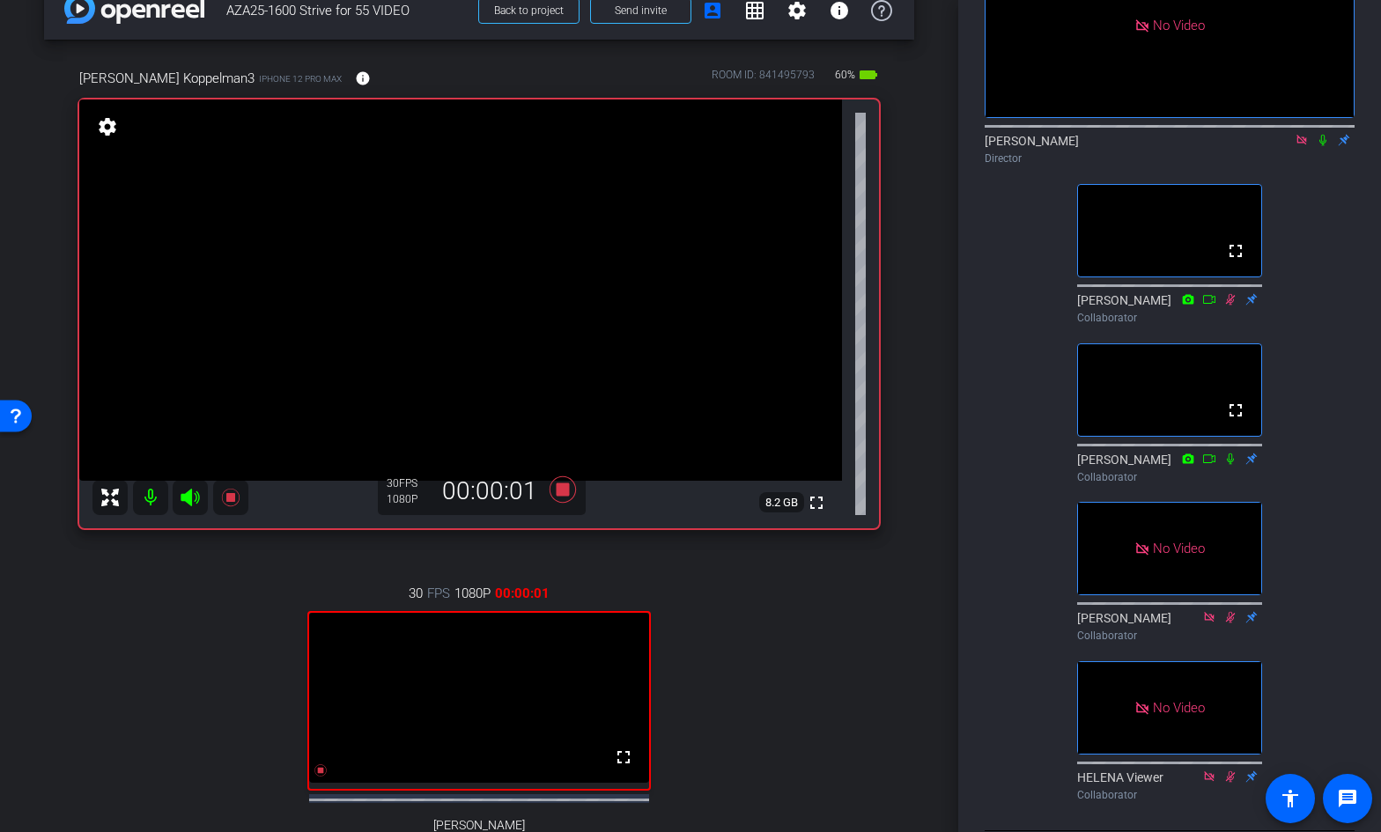
click at [1323, 135] on icon at bounding box center [1322, 140] width 7 height 11
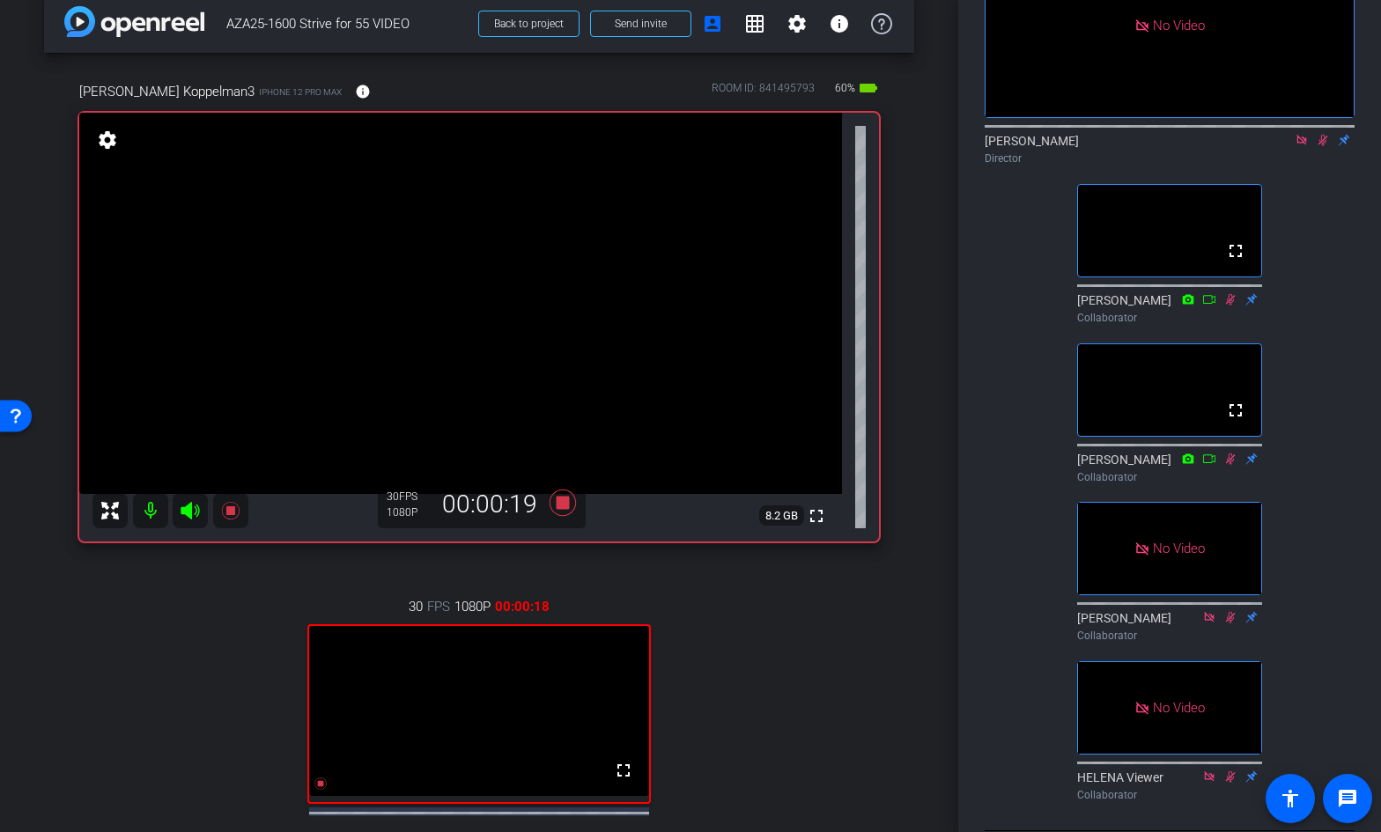
scroll to position [22, 0]
click at [1316, 134] on icon at bounding box center [1322, 140] width 14 height 12
click at [1324, 134] on icon at bounding box center [1322, 140] width 14 height 12
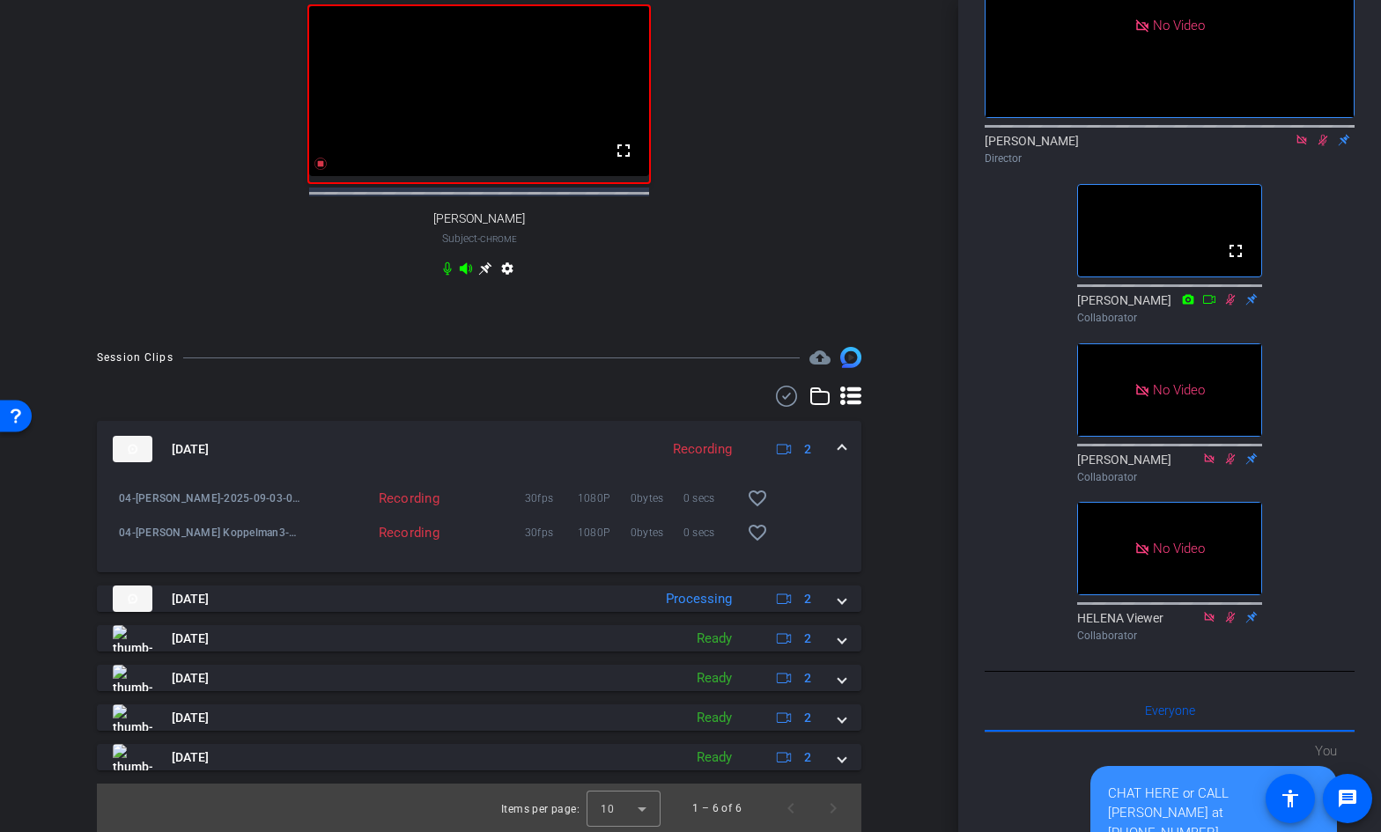
scroll to position [656, 0]
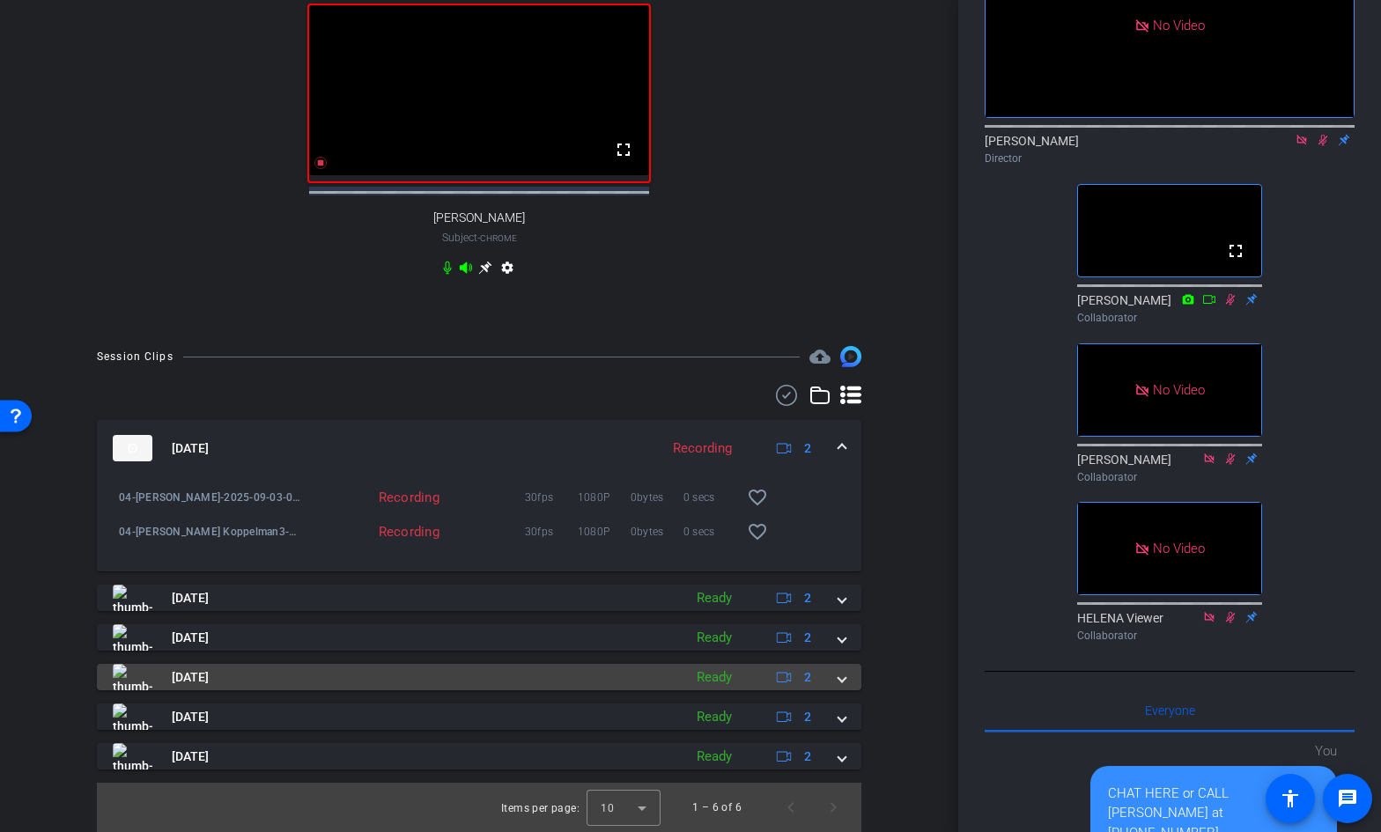
click at [843, 680] on span at bounding box center [841, 677] width 7 height 18
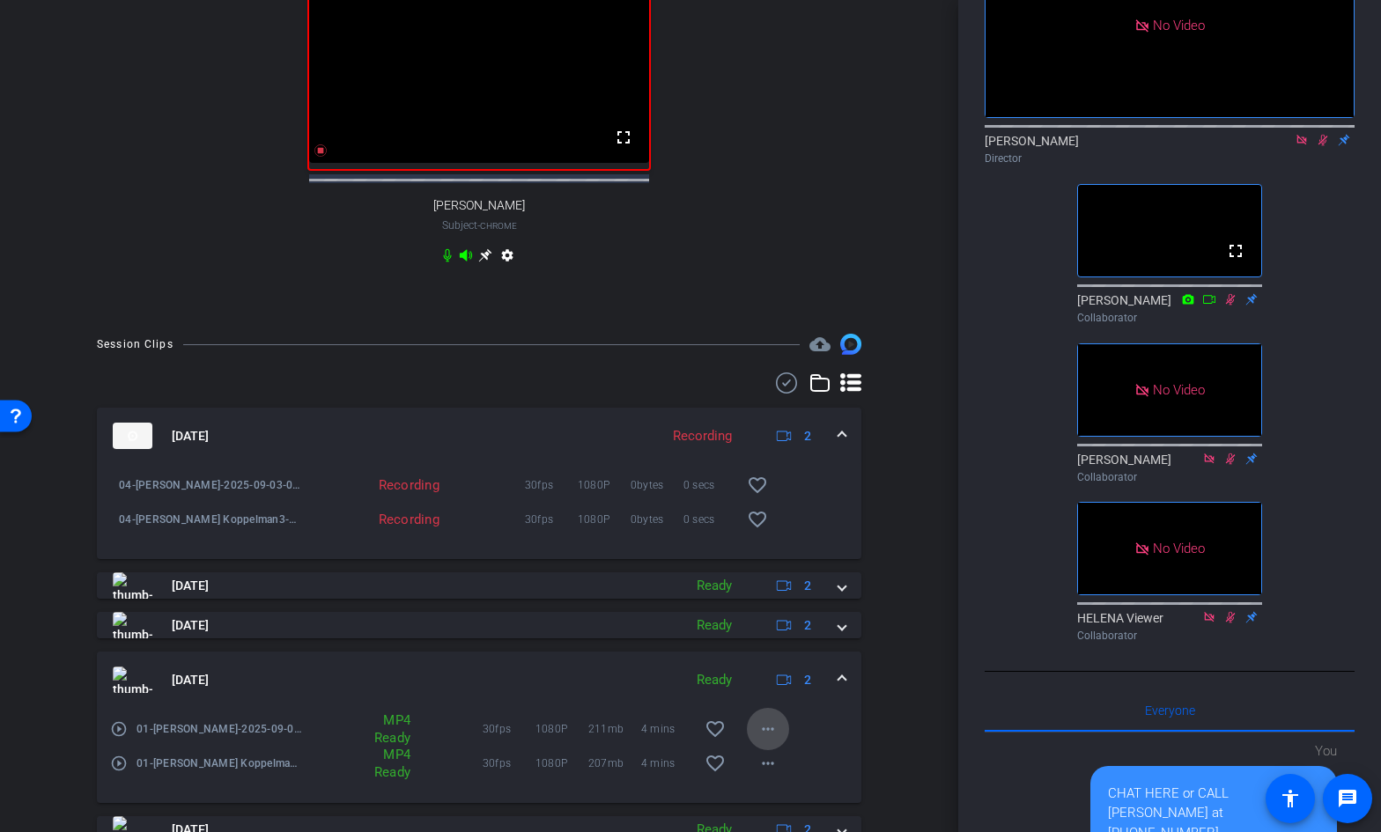
click at [770, 735] on mat-icon "more_horiz" at bounding box center [767, 728] width 21 height 21
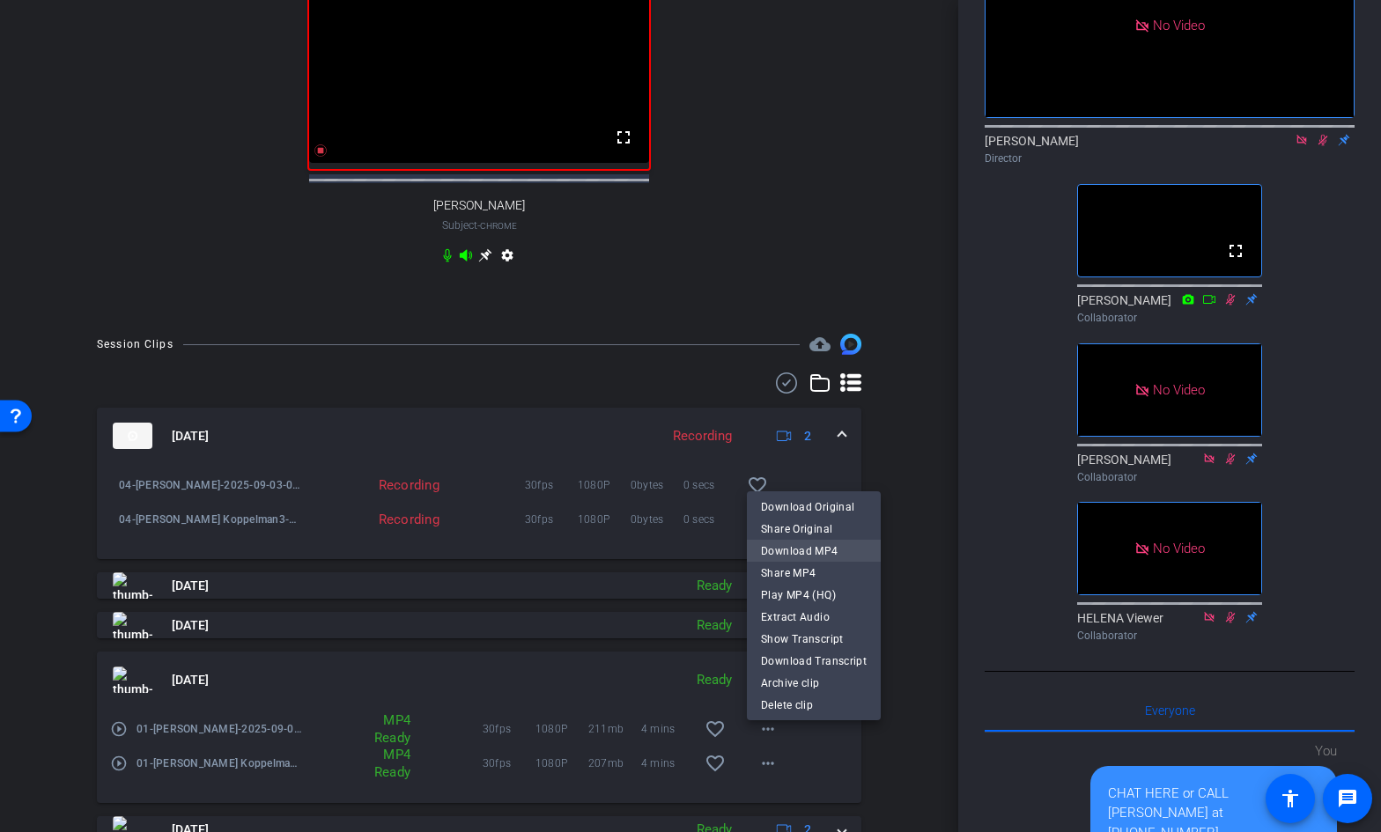
click at [810, 553] on span "Download MP4" at bounding box center [814, 551] width 106 height 21
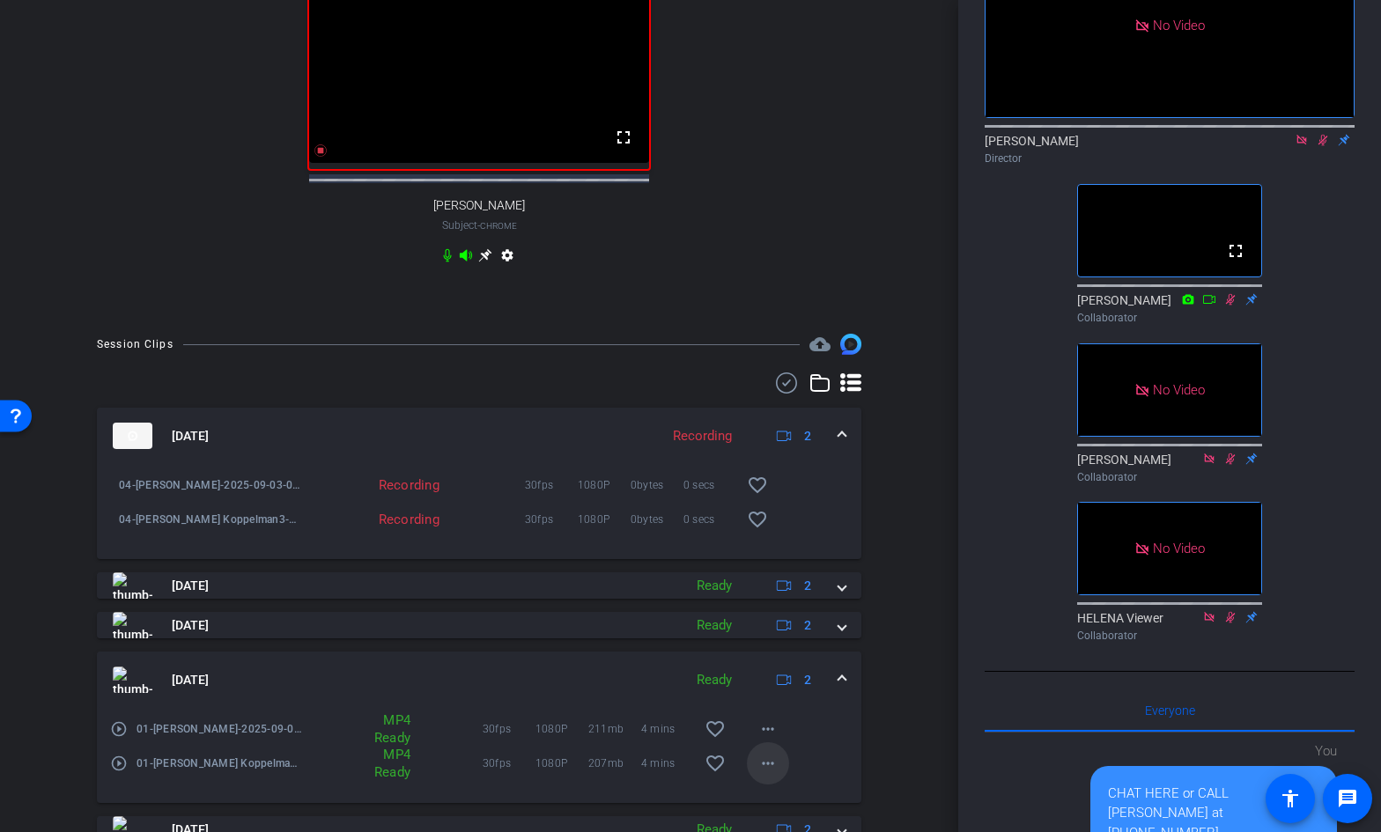
click at [770, 774] on mat-icon "more_horiz" at bounding box center [767, 763] width 21 height 21
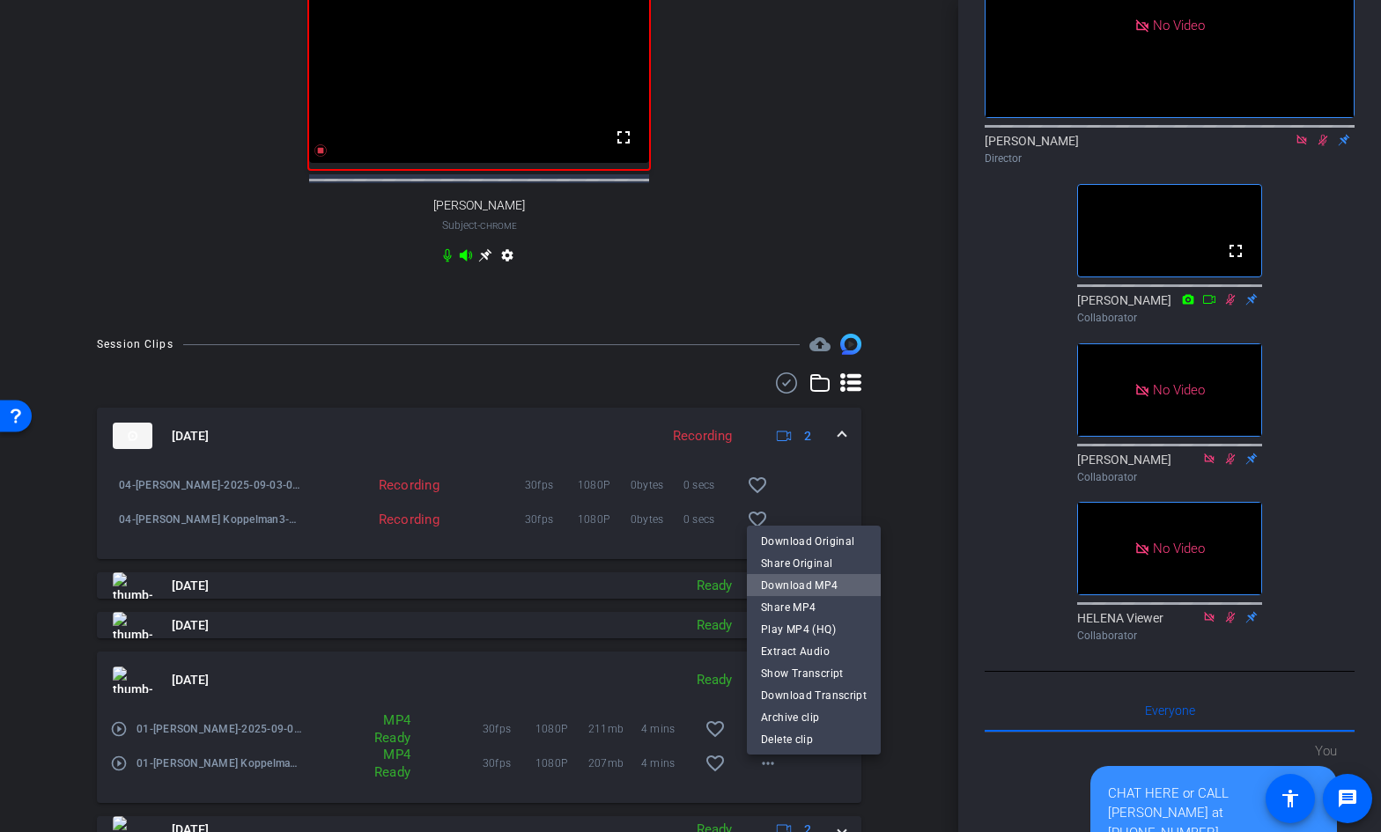
click at [832, 587] on span "Download MP4" at bounding box center [814, 585] width 106 height 21
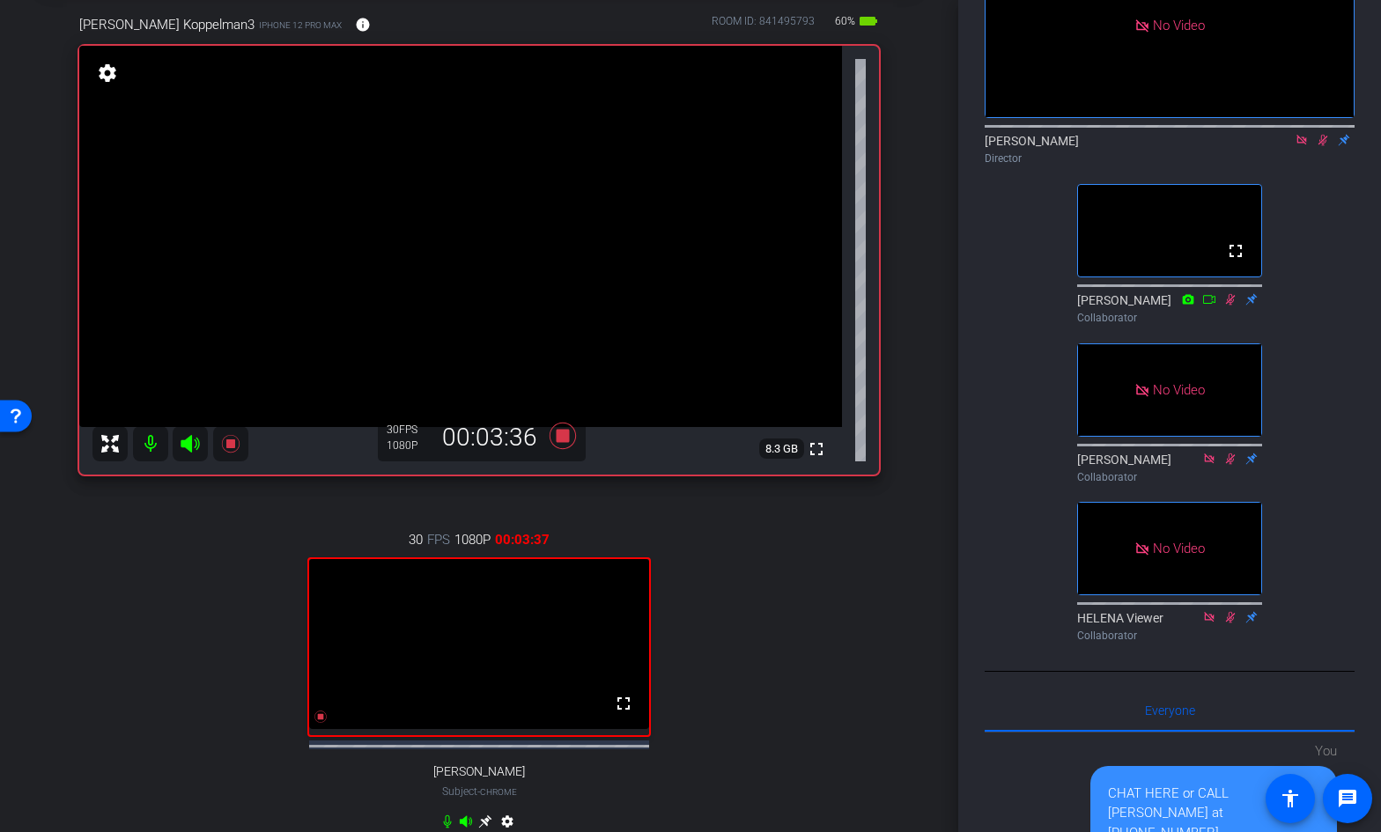
scroll to position [86, 0]
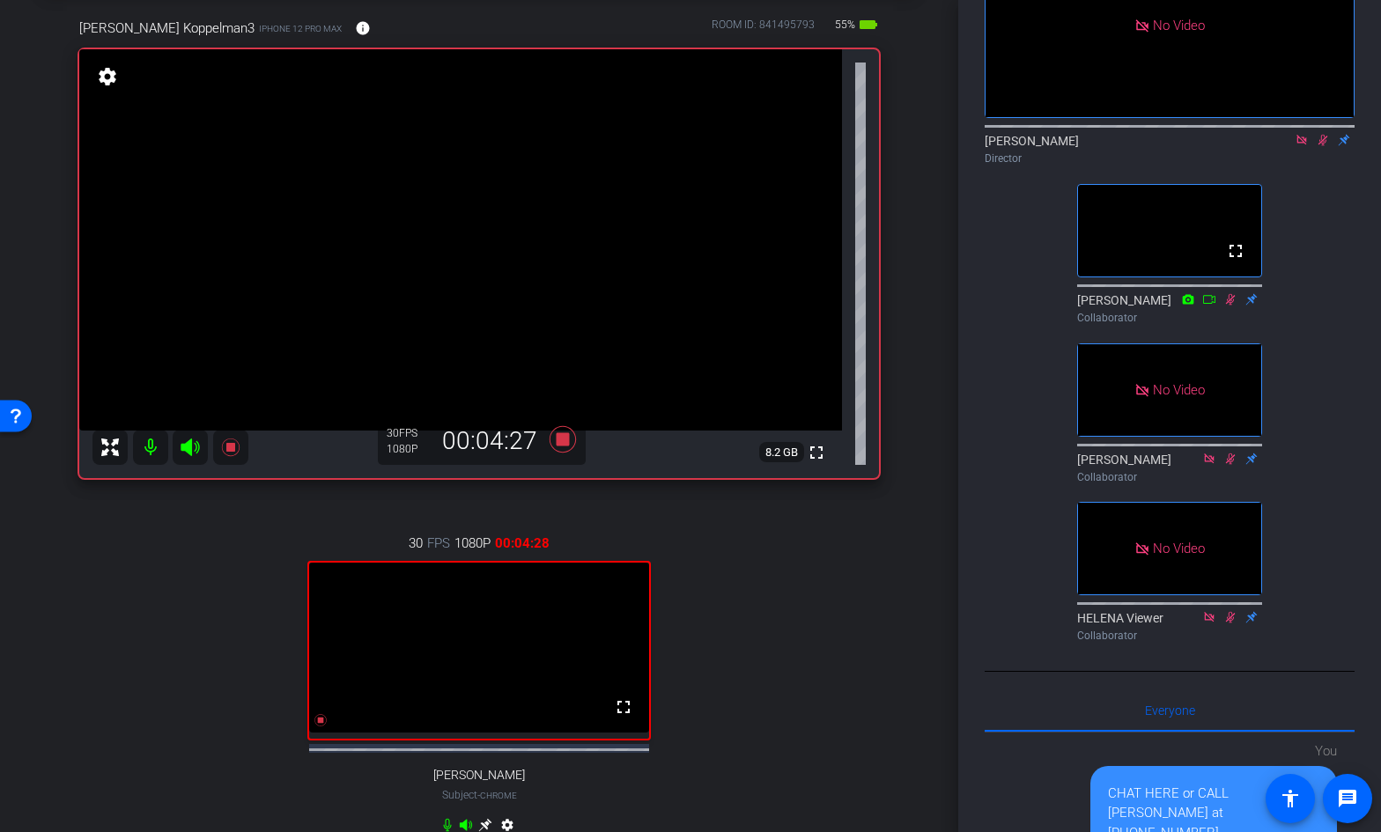
click at [1322, 135] on icon at bounding box center [1323, 140] width 10 height 11
click at [561, 438] on icon at bounding box center [562, 439] width 26 height 26
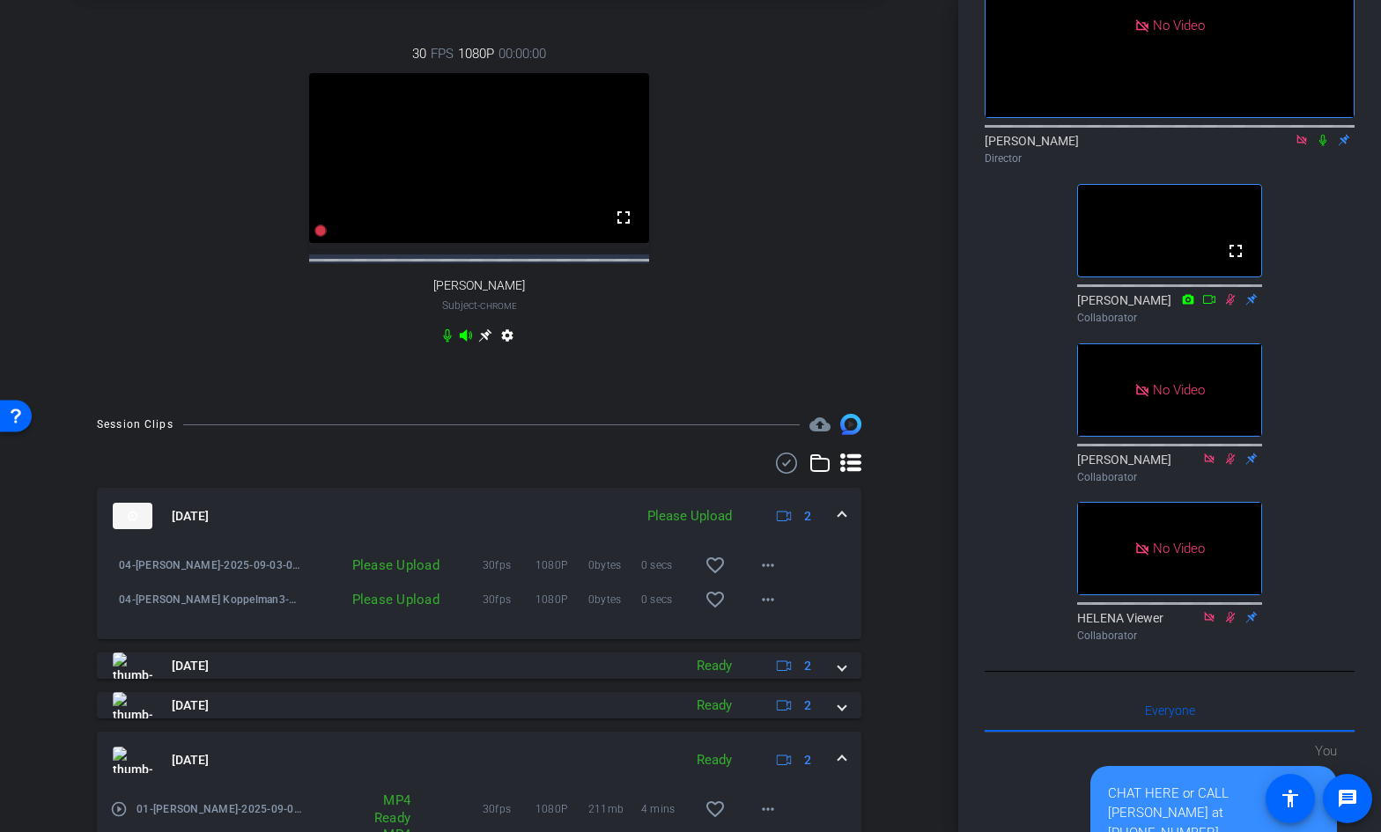
scroll to position [593, 0]
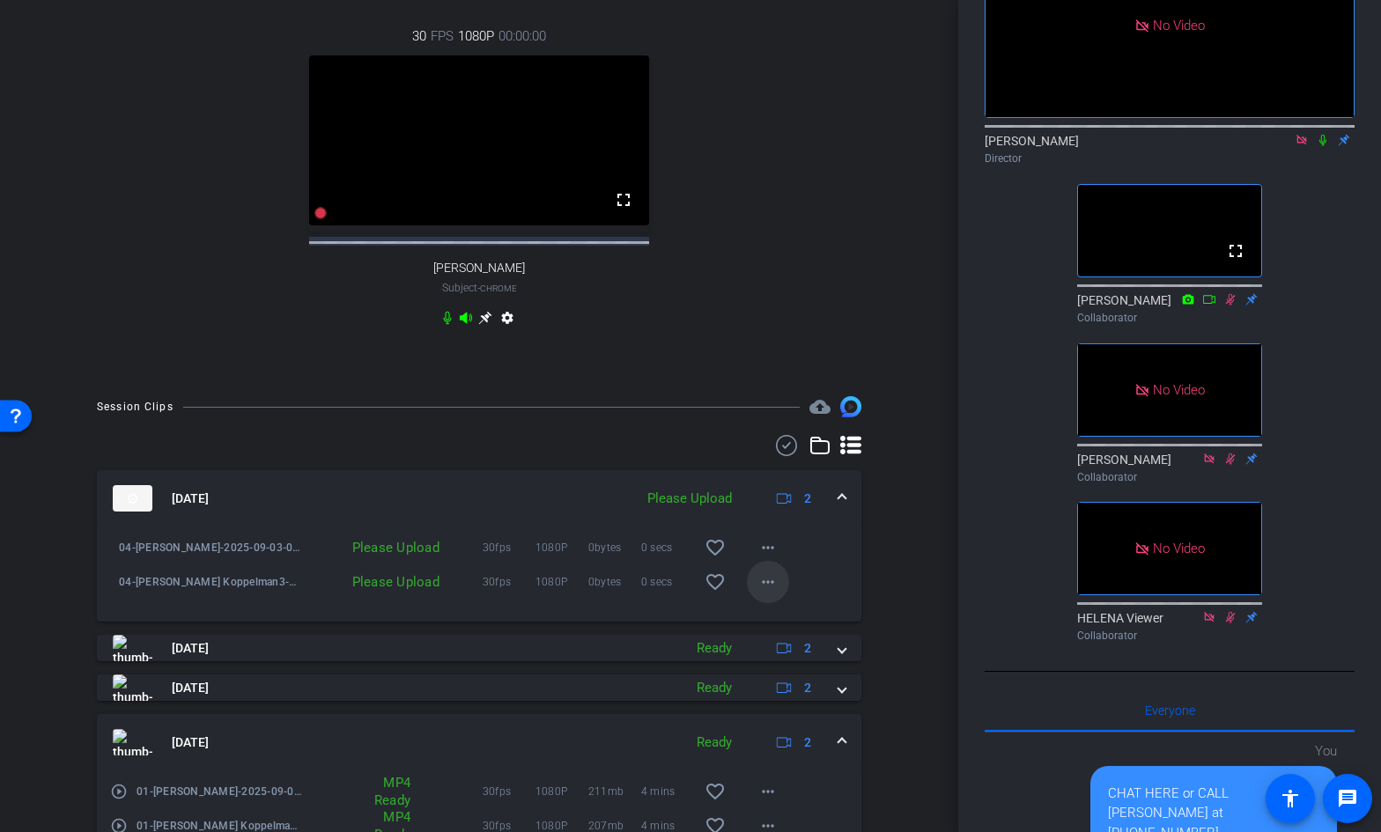
click at [767, 593] on mat-icon "more_horiz" at bounding box center [767, 581] width 21 height 21
click at [773, 630] on span "Upload" at bounding box center [796, 634] width 70 height 21
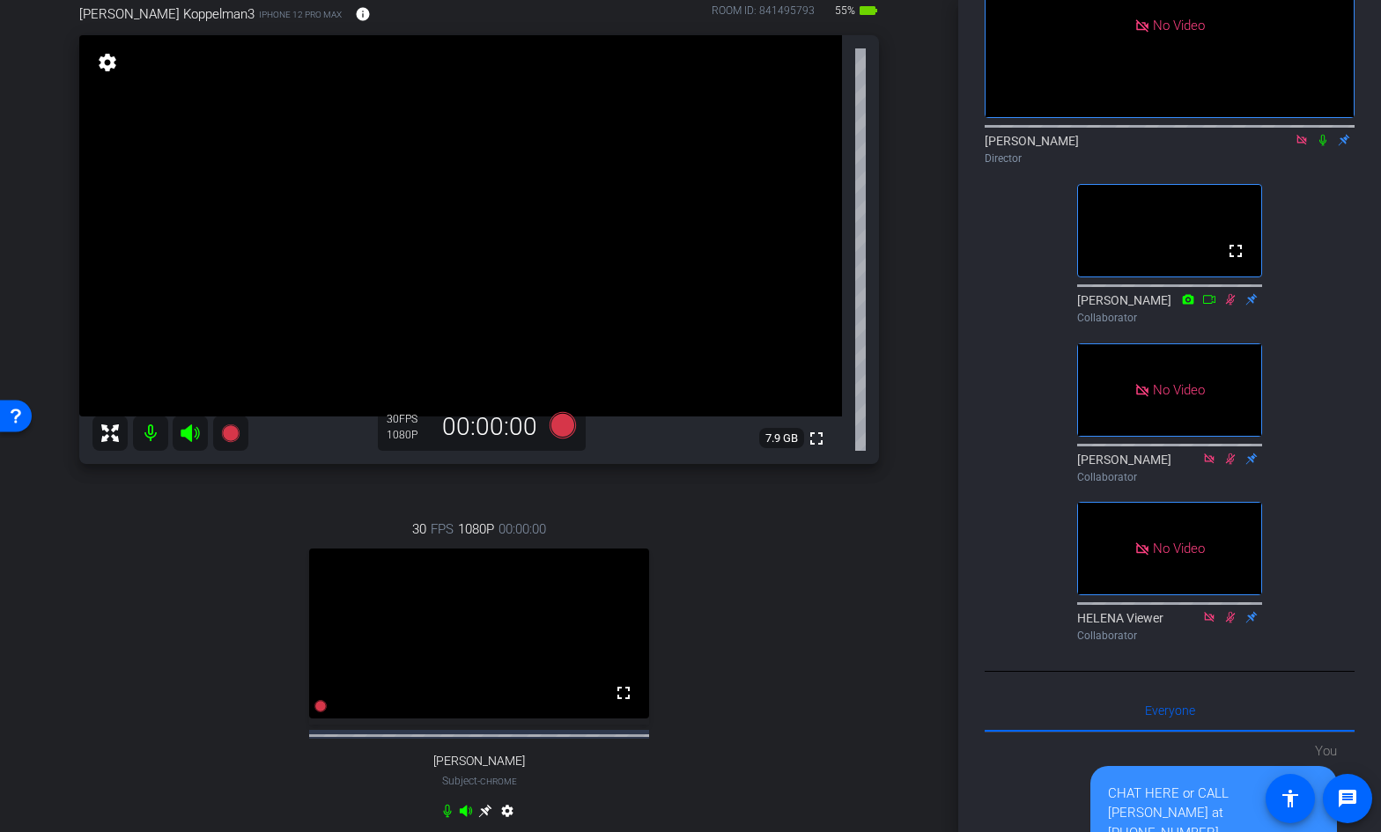
scroll to position [94, 0]
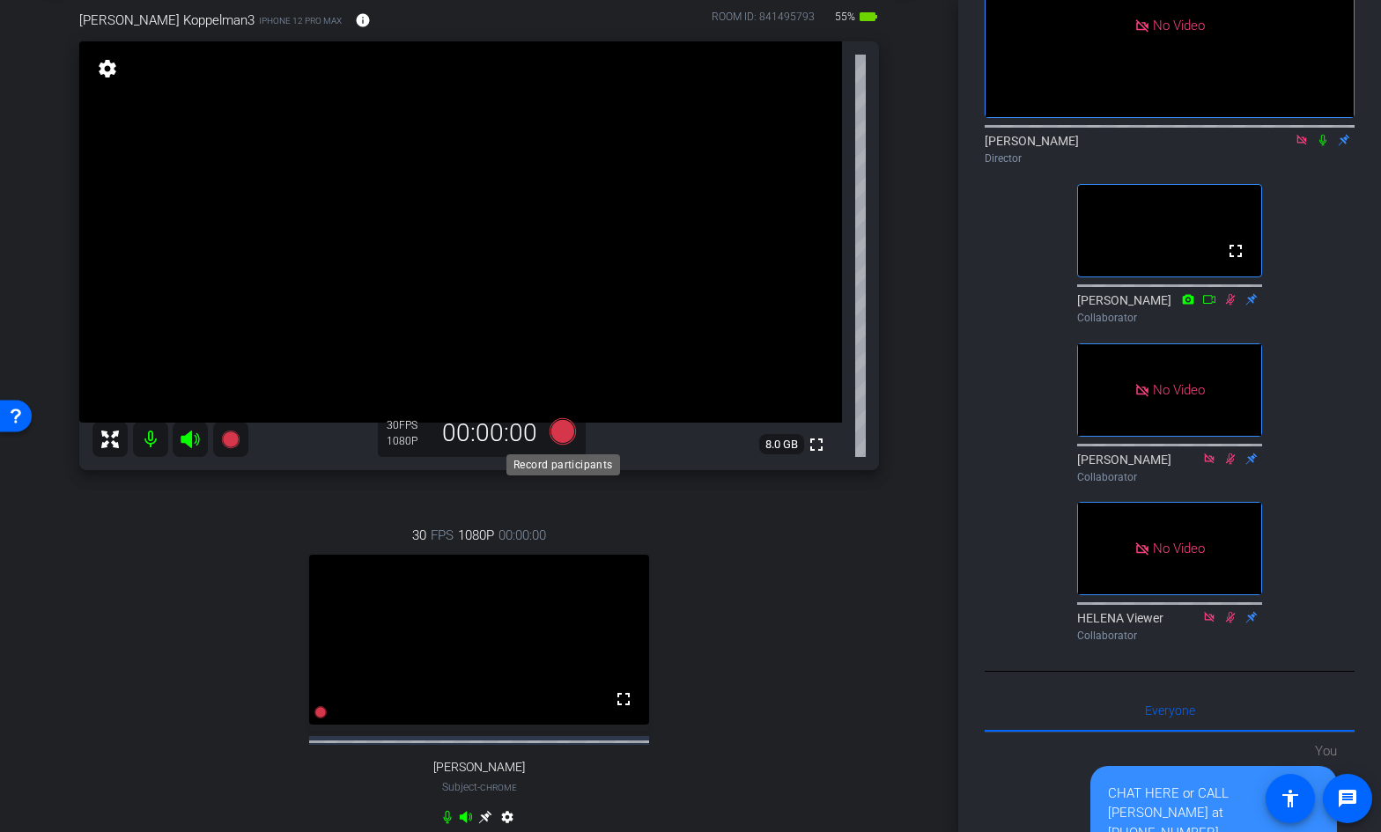
click at [563, 428] on icon at bounding box center [562, 431] width 26 height 26
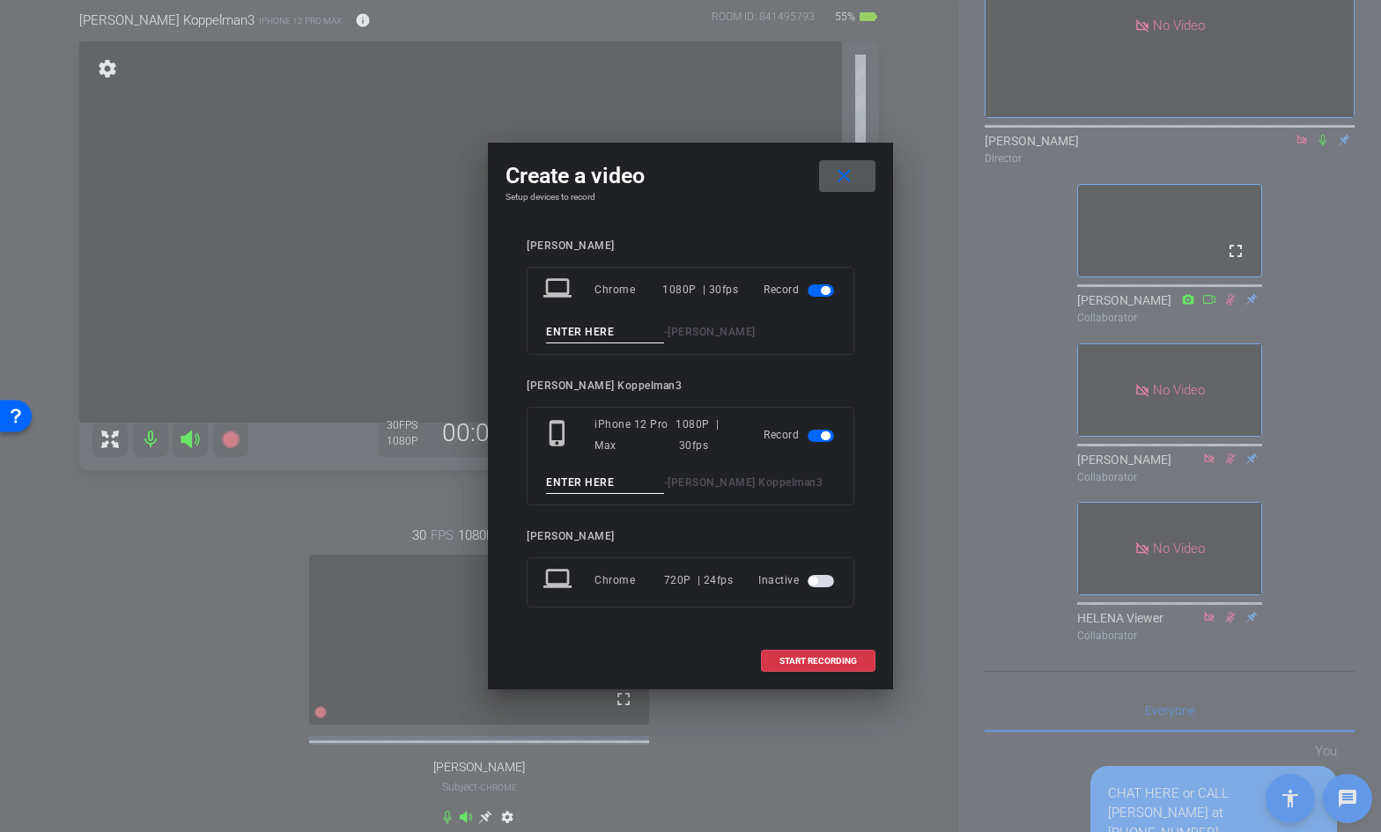
click at [576, 336] on input at bounding box center [605, 332] width 118 height 22
type input "05"
click at [571, 479] on input at bounding box center [605, 483] width 118 height 22
type input "05"
click at [776, 651] on span at bounding box center [818, 661] width 113 height 42
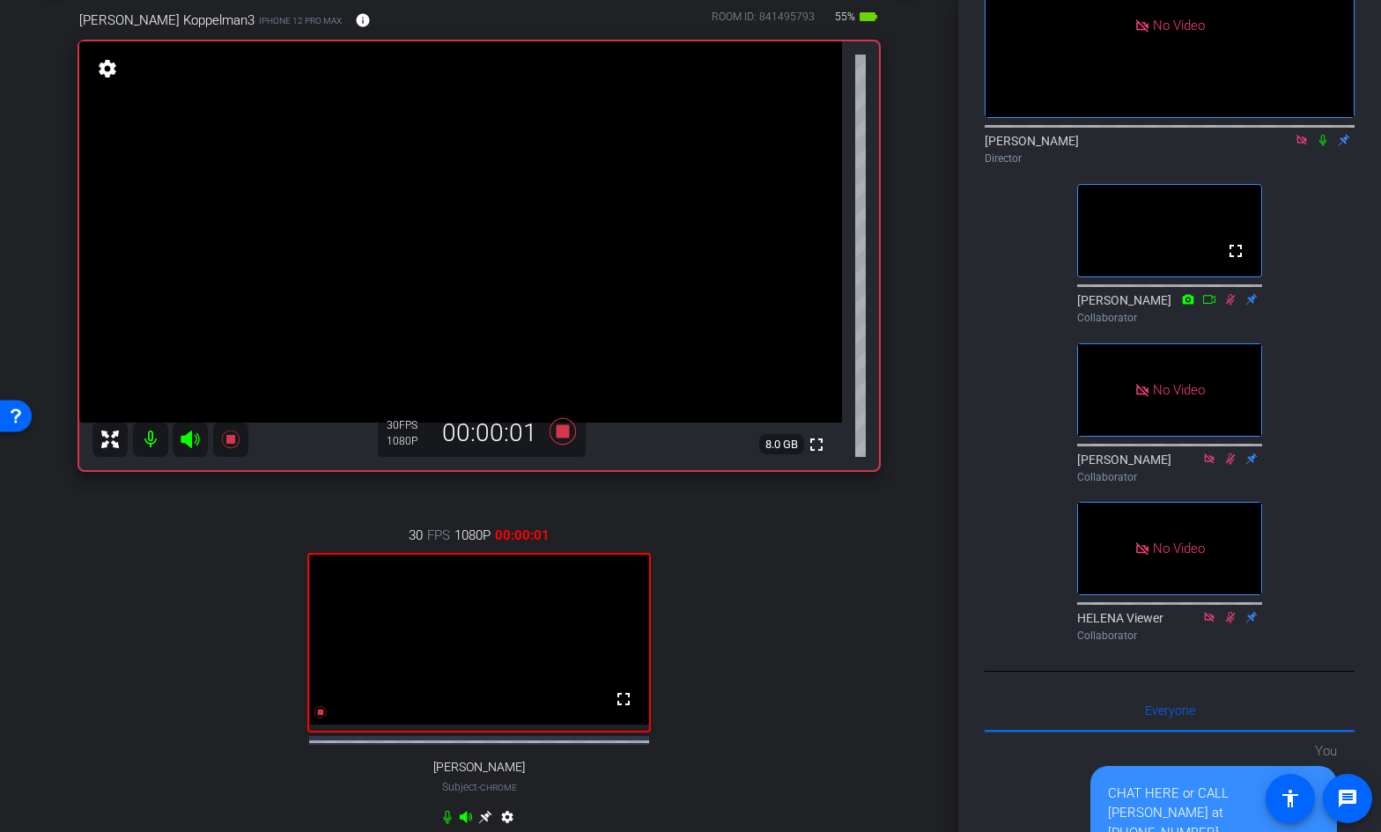
click at [1323, 135] on icon at bounding box center [1322, 140] width 7 height 11
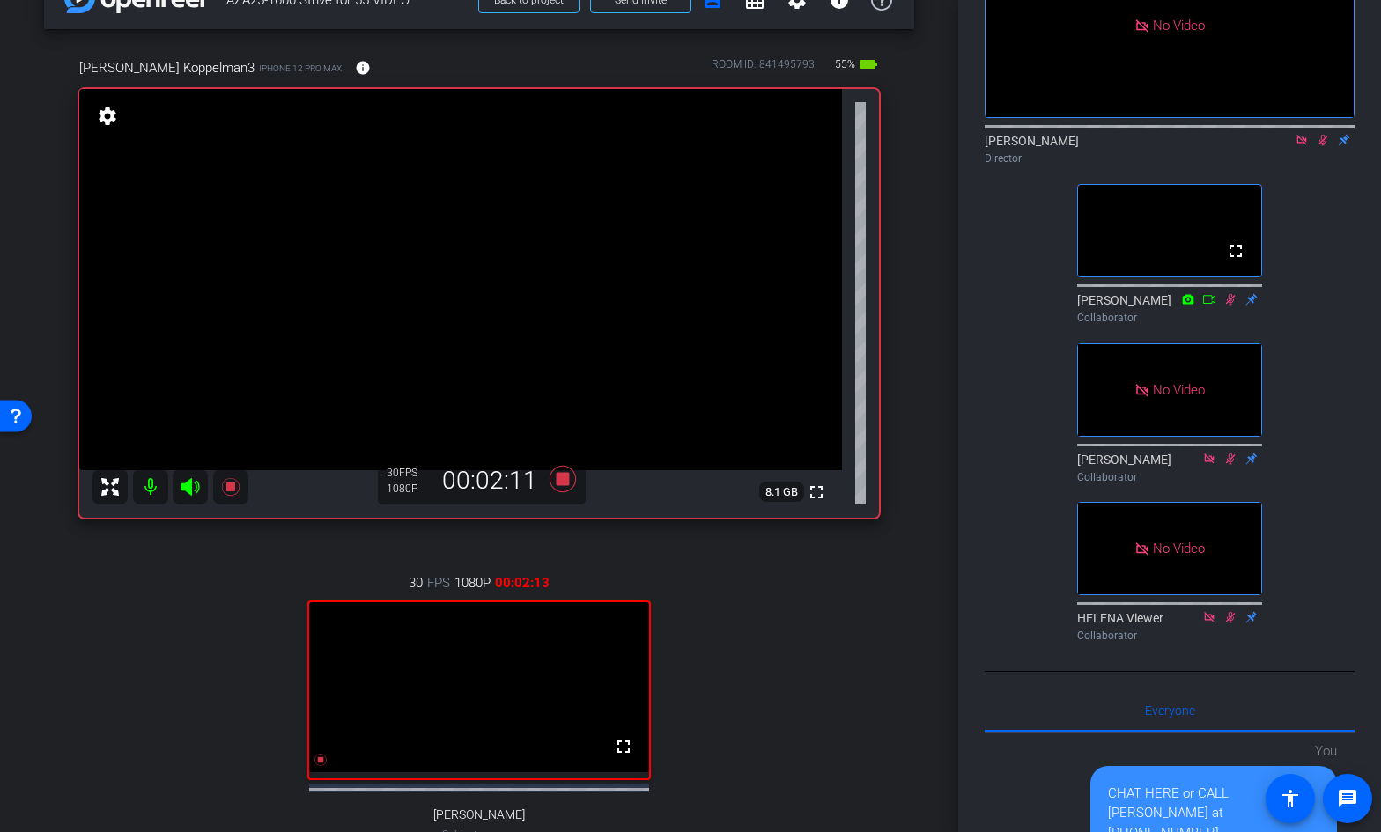
scroll to position [48, 0]
click at [1322, 135] on icon at bounding box center [1323, 140] width 10 height 11
click at [564, 477] on icon at bounding box center [562, 478] width 26 height 26
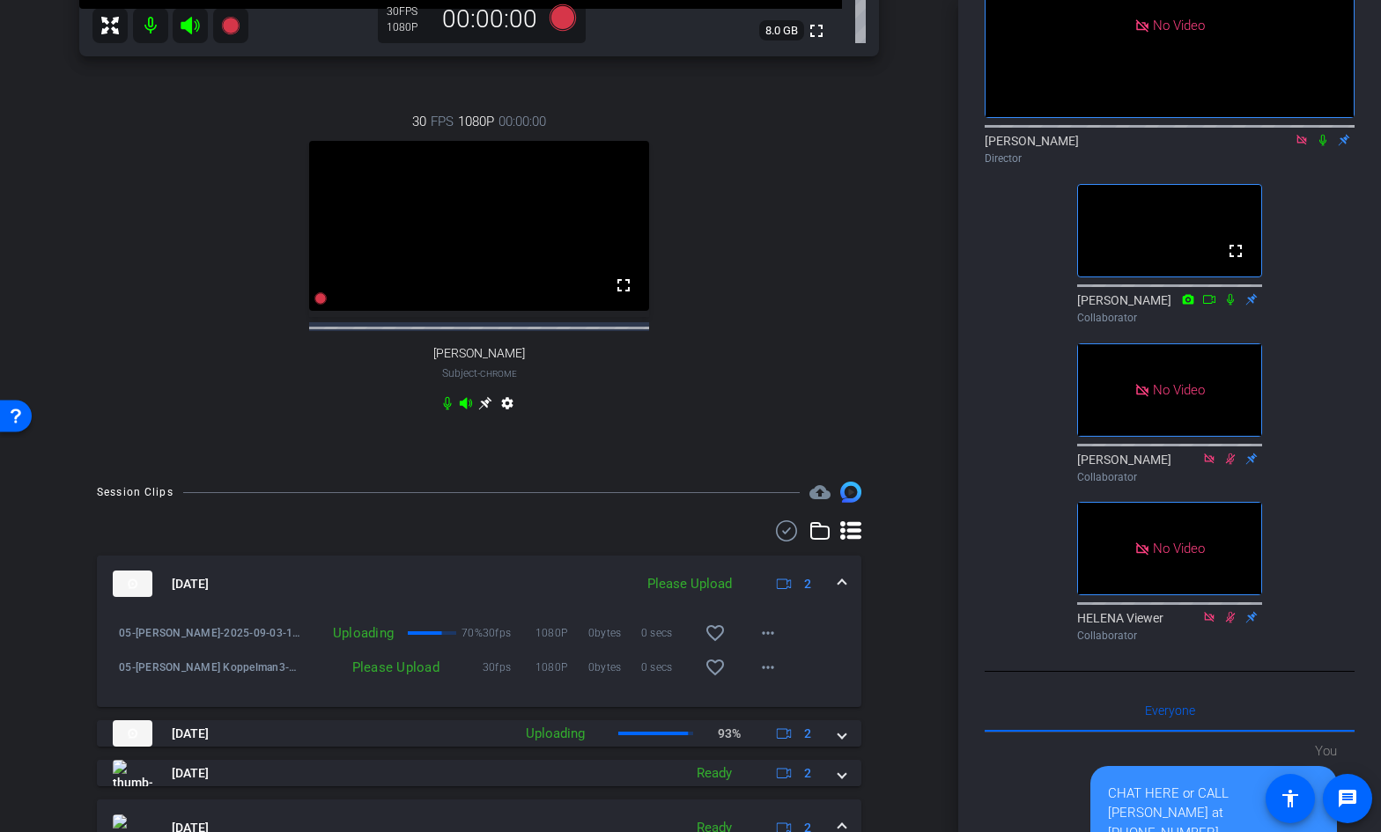
scroll to position [512, 0]
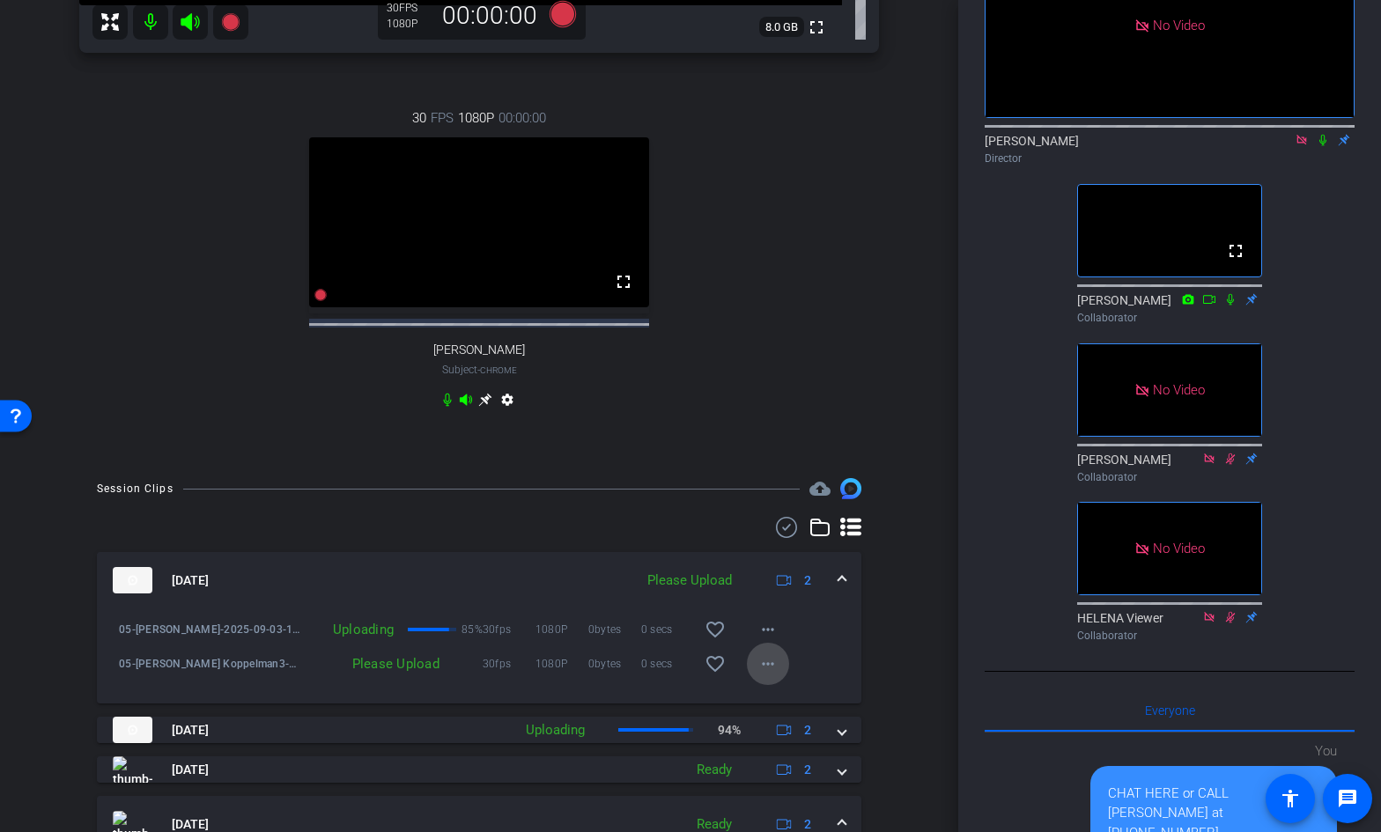
click at [774, 674] on mat-icon "more_horiz" at bounding box center [767, 663] width 21 height 21
click at [900, 479] on div at bounding box center [690, 416] width 1381 height 832
click at [771, 674] on mat-icon "more_horiz" at bounding box center [767, 663] width 21 height 21
click at [777, 717] on span "Upload" at bounding box center [796, 716] width 70 height 21
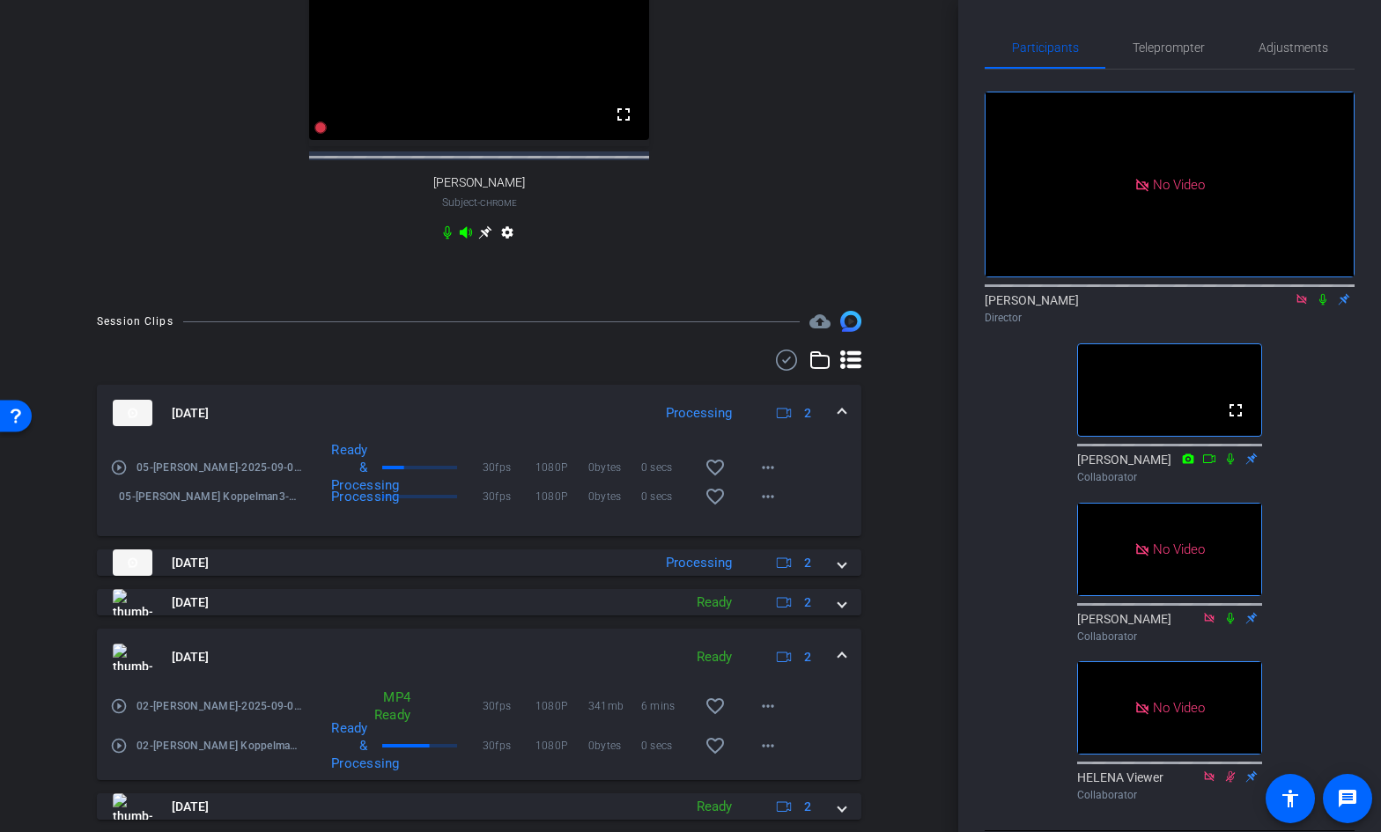
scroll to position [681, 0]
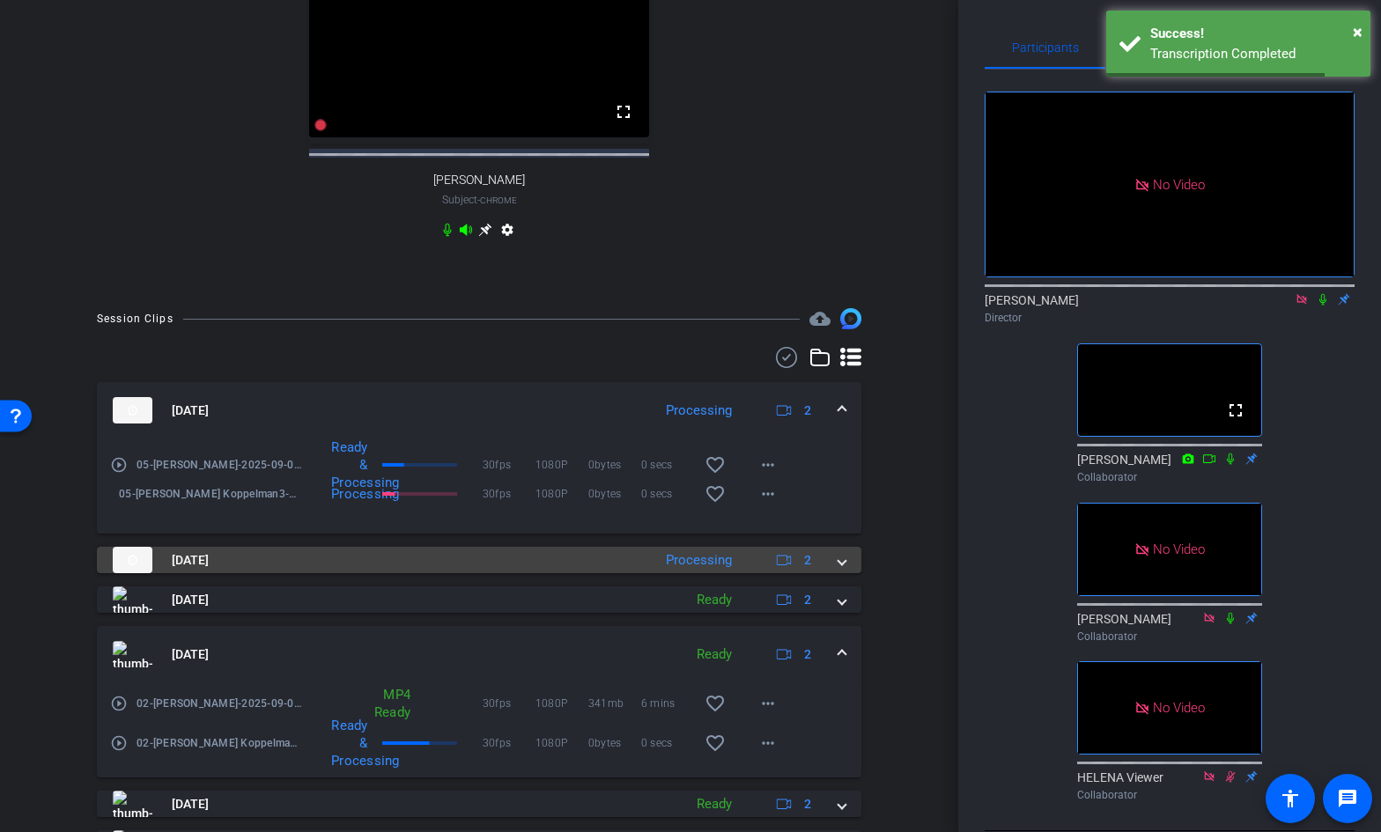
click at [846, 572] on mat-expansion-panel-header "[DATE] Processing 2" at bounding box center [479, 560] width 764 height 26
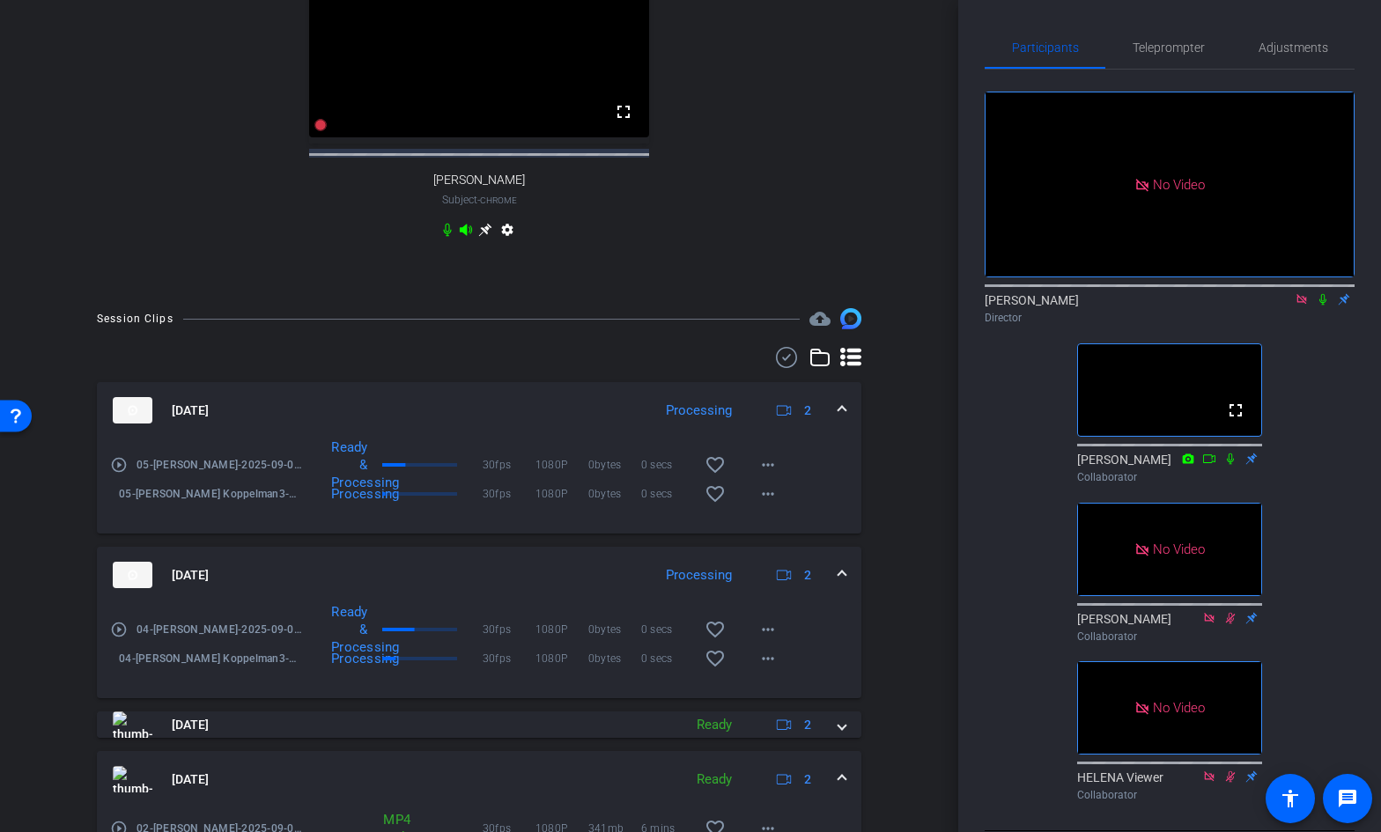
click at [841, 585] on span at bounding box center [841, 575] width 7 height 18
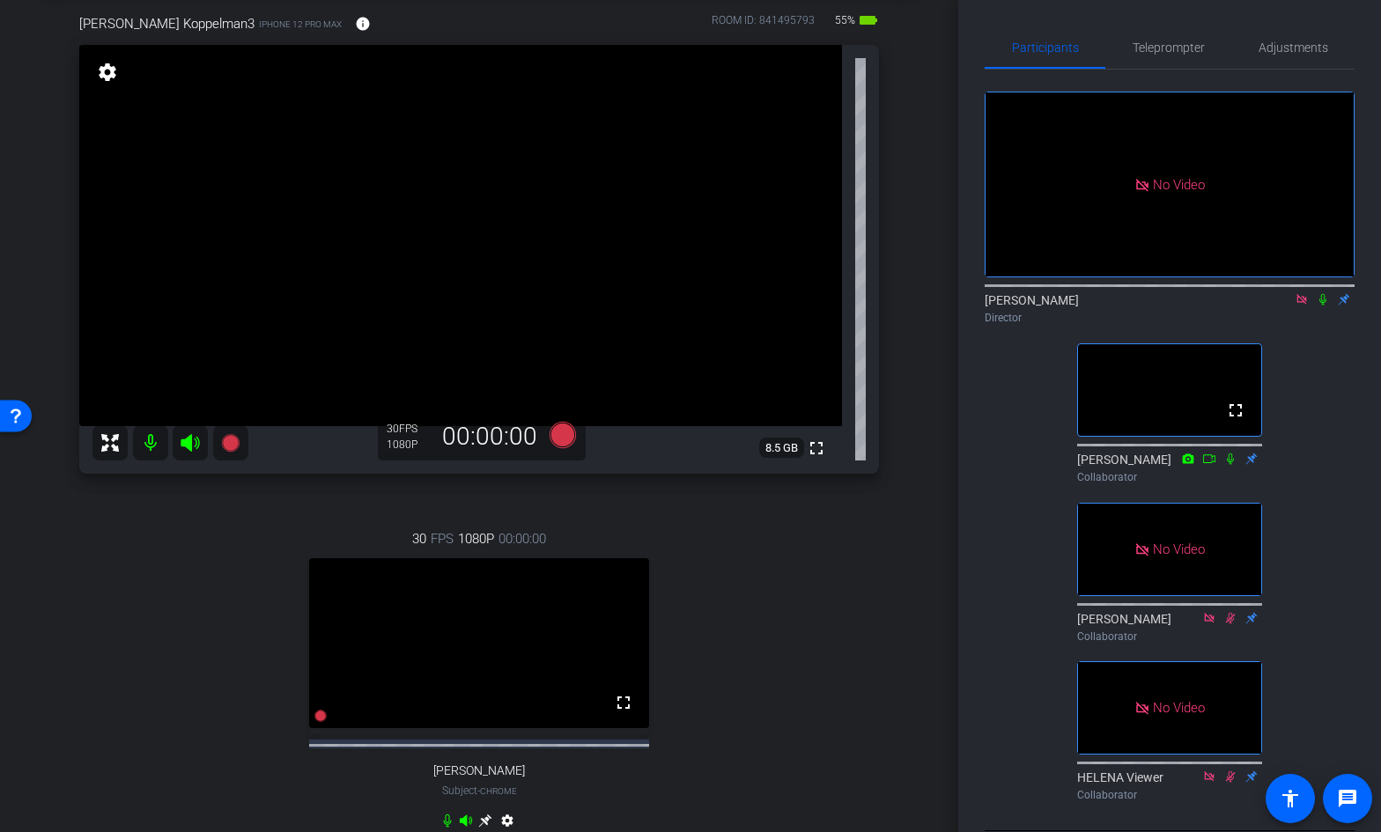
scroll to position [114, 0]
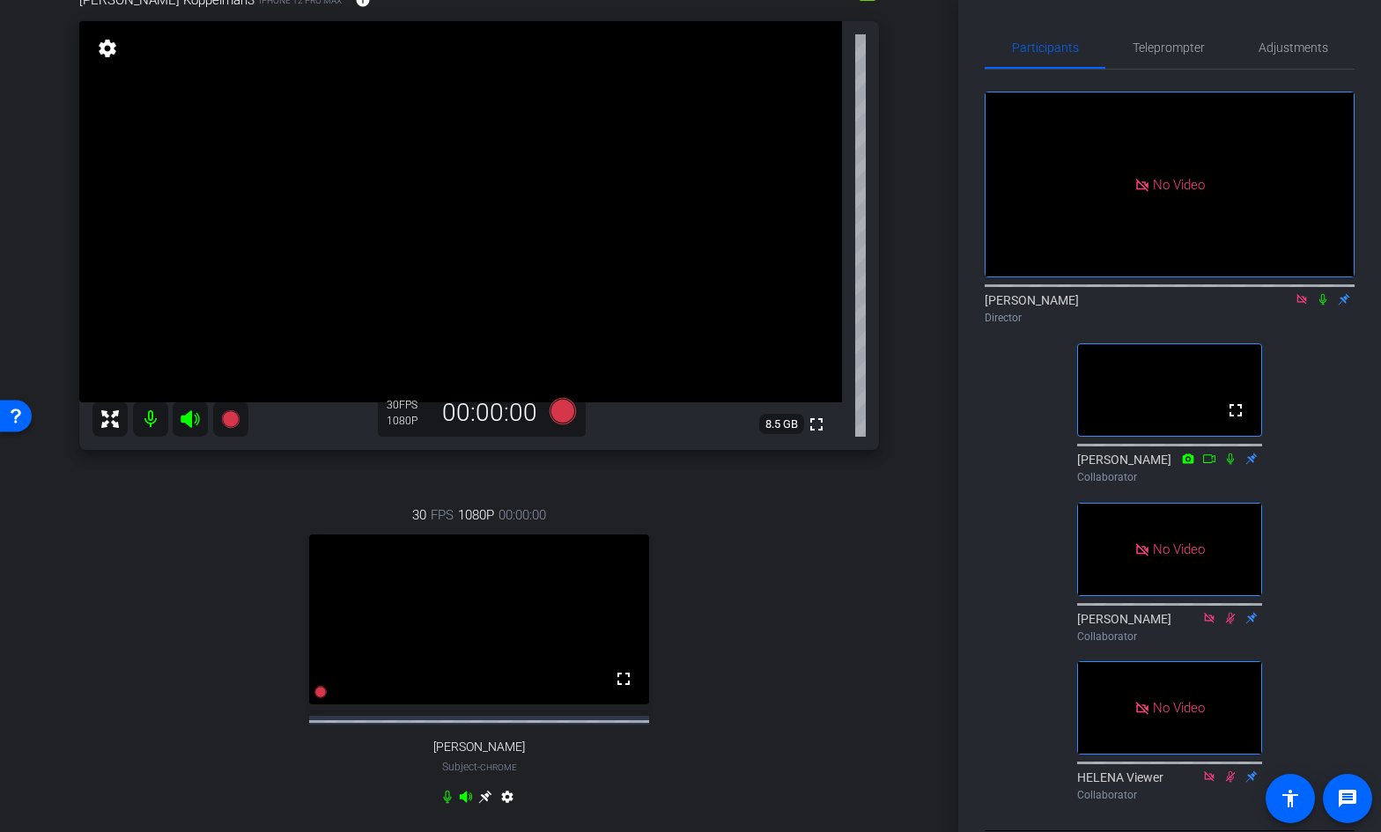
click at [1231, 453] on icon at bounding box center [1229, 458] width 7 height 11
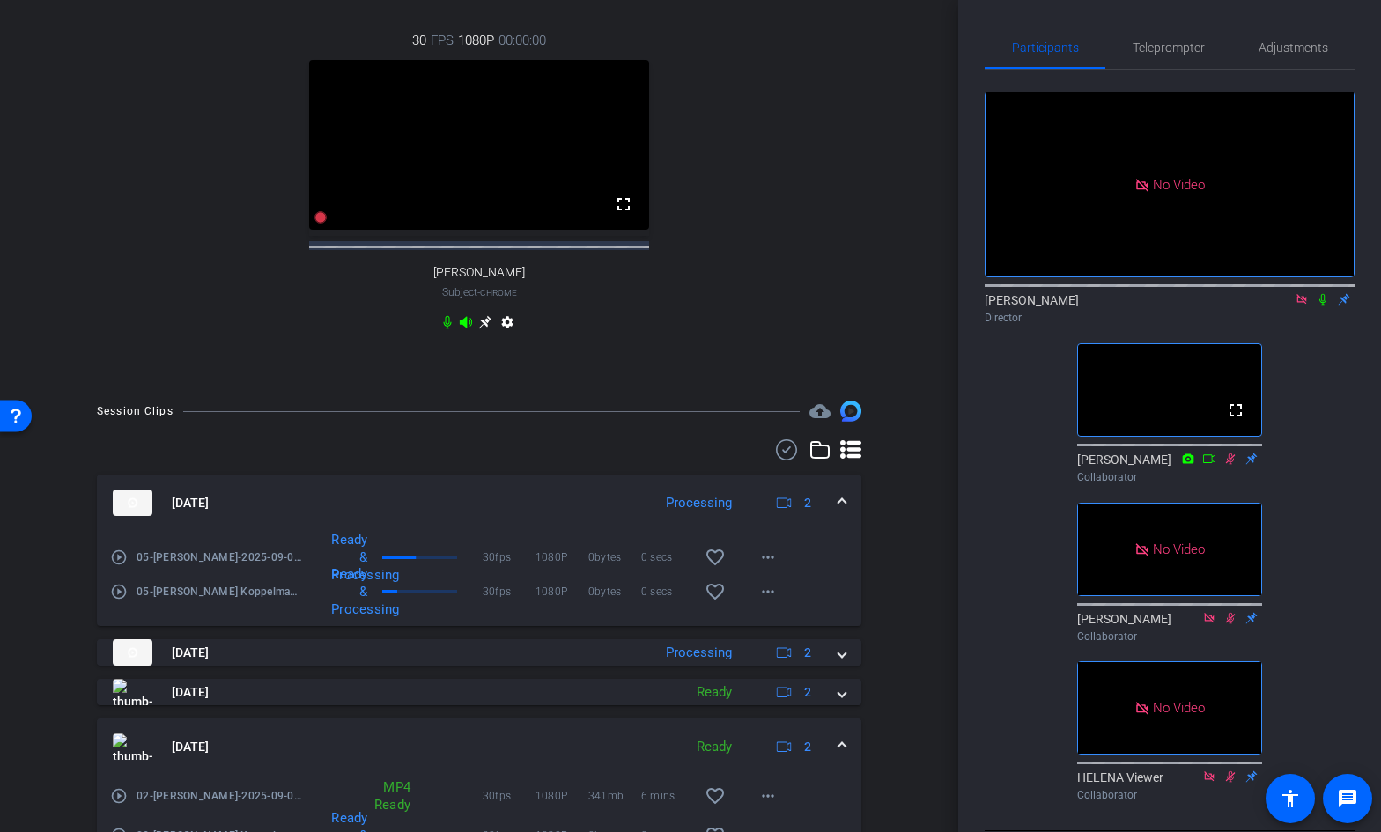
scroll to position [596, 0]
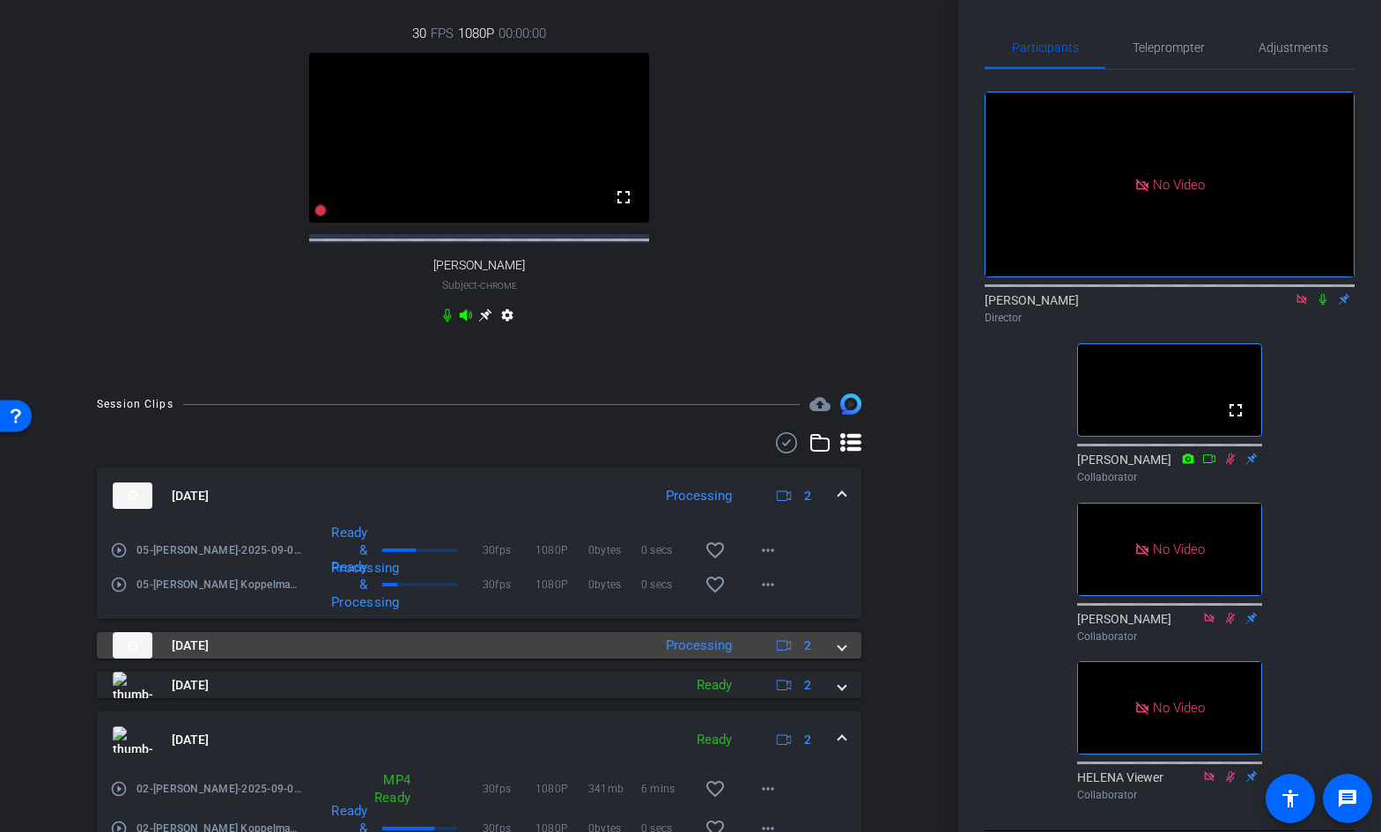
click at [847, 659] on mat-expansion-panel-header "[DATE] Processing 2" at bounding box center [479, 645] width 764 height 26
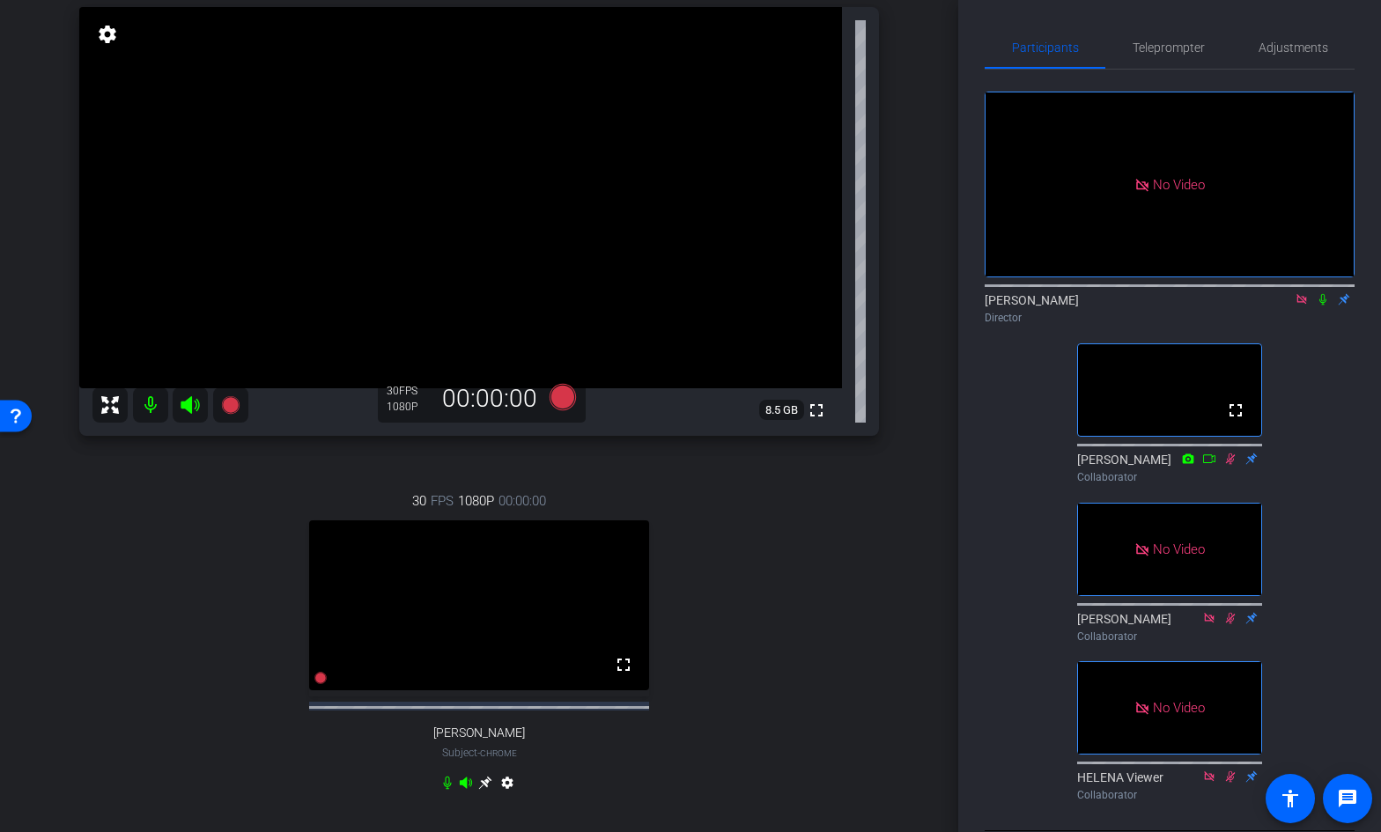
scroll to position [121, 0]
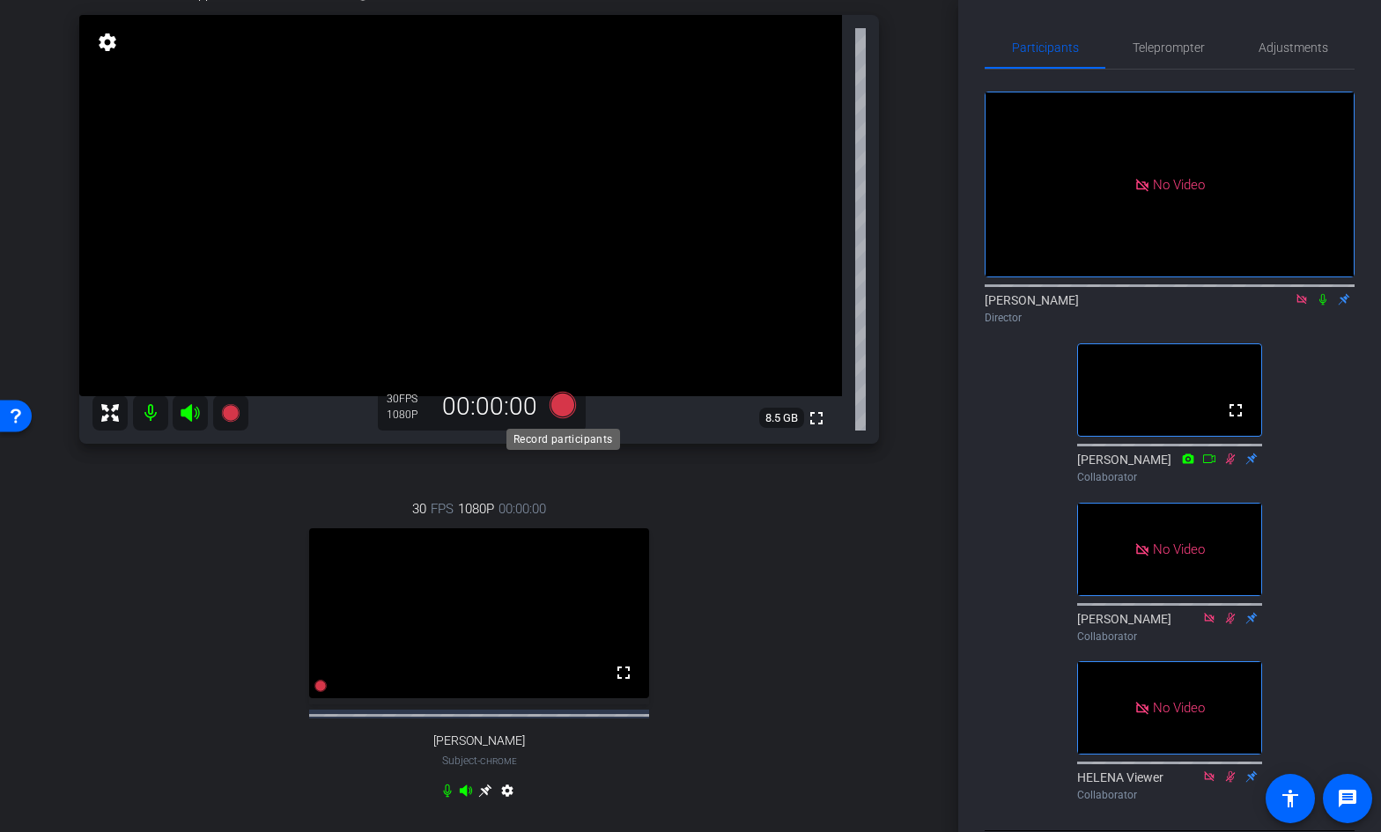
click at [570, 395] on icon at bounding box center [562, 405] width 42 height 32
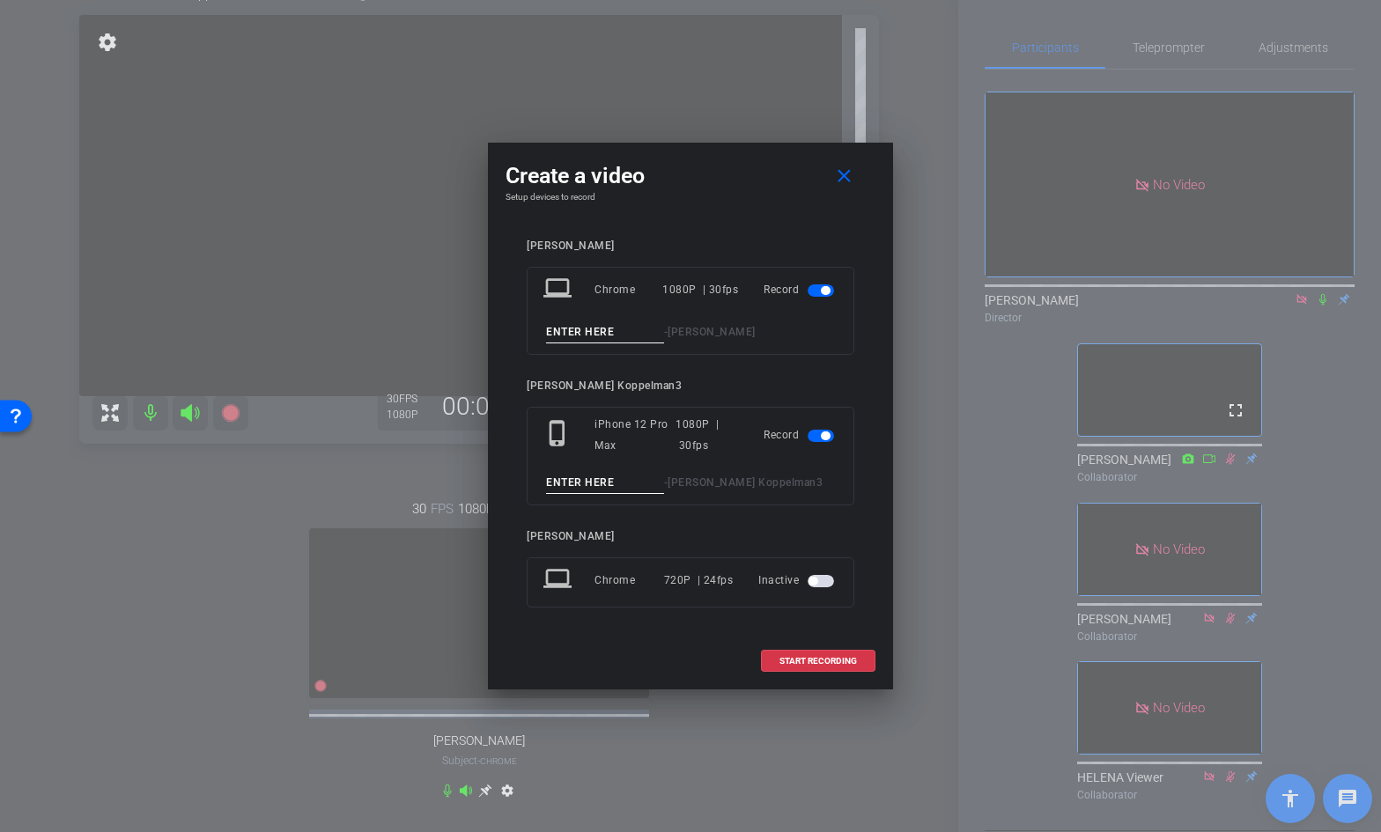
click at [600, 331] on input at bounding box center [605, 332] width 118 height 22
drag, startPoint x: 619, startPoint y: 328, endPoint x: 516, endPoint y: 329, distance: 103.0
click at [516, 328] on div "[PERSON_NAME] laptop Chrome 1080P | 30fps Record 06_Intro_ALT - [PERSON_NAME] […" at bounding box center [690, 436] width 370 height 428
type input "06_Intro_ALT"
click at [563, 478] on input at bounding box center [605, 483] width 118 height 22
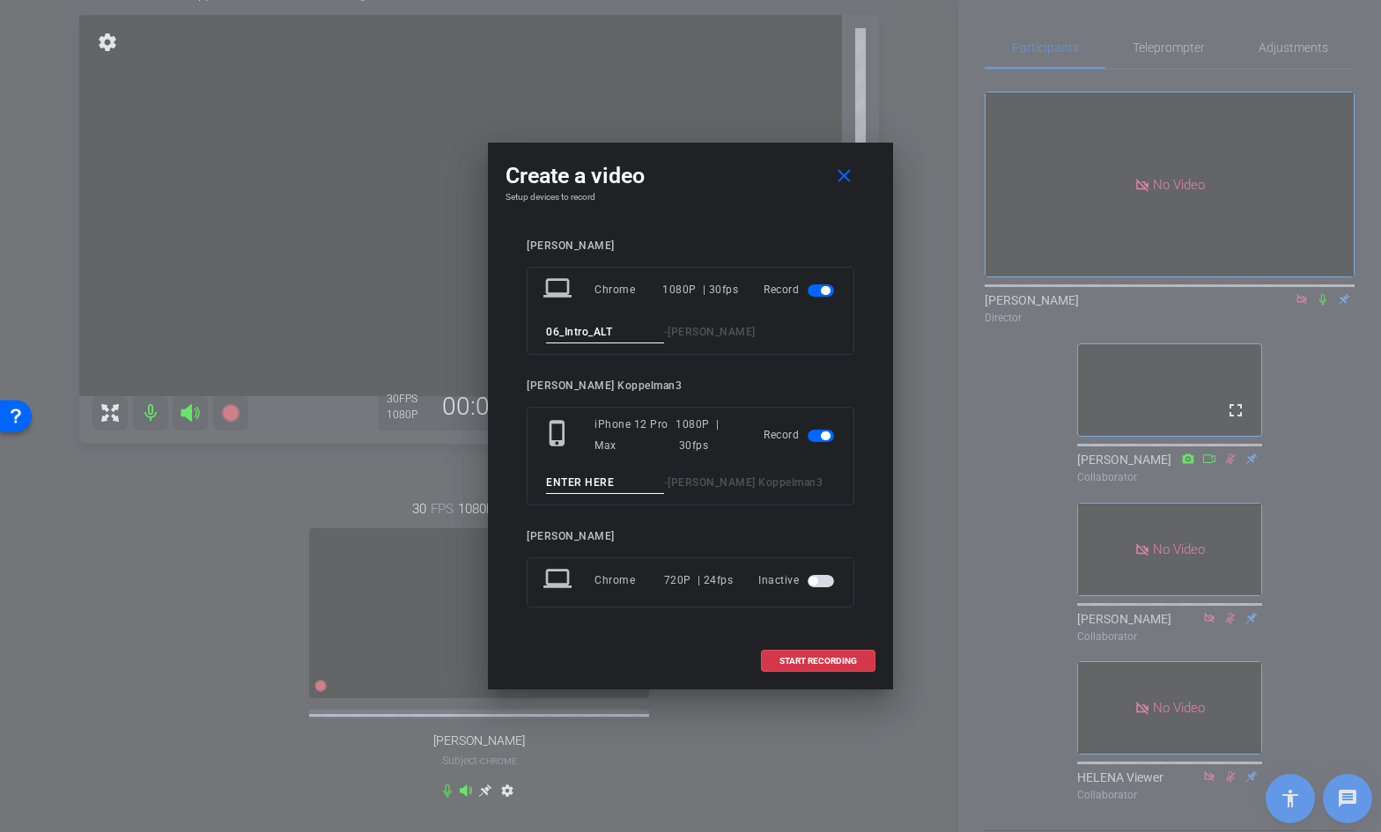
paste input "06_Intro_ALT"
type input "06_Intro_ALT"
click at [817, 661] on span "START RECORDING" at bounding box center [817, 661] width 77 height 9
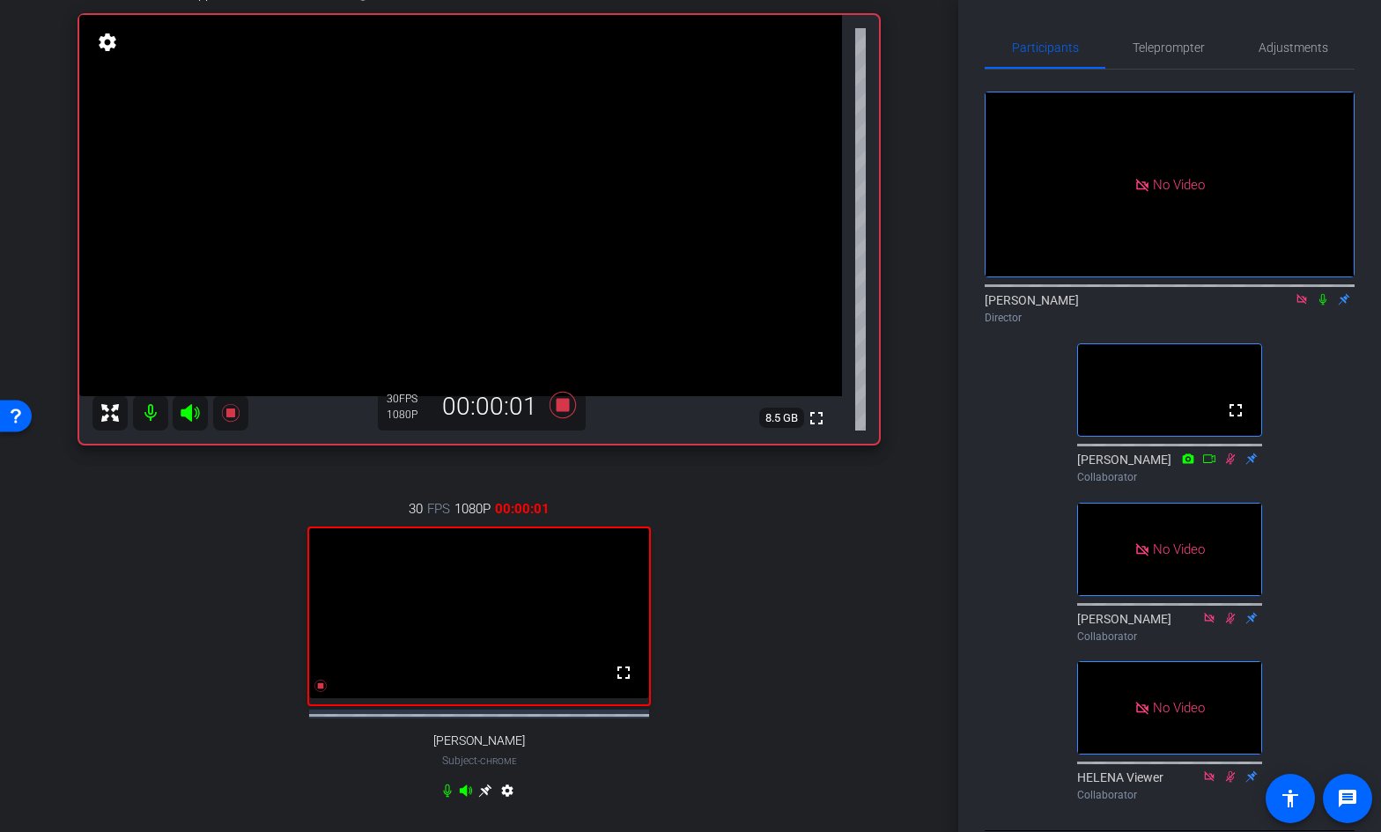
click at [1323, 293] on icon at bounding box center [1322, 299] width 14 height 12
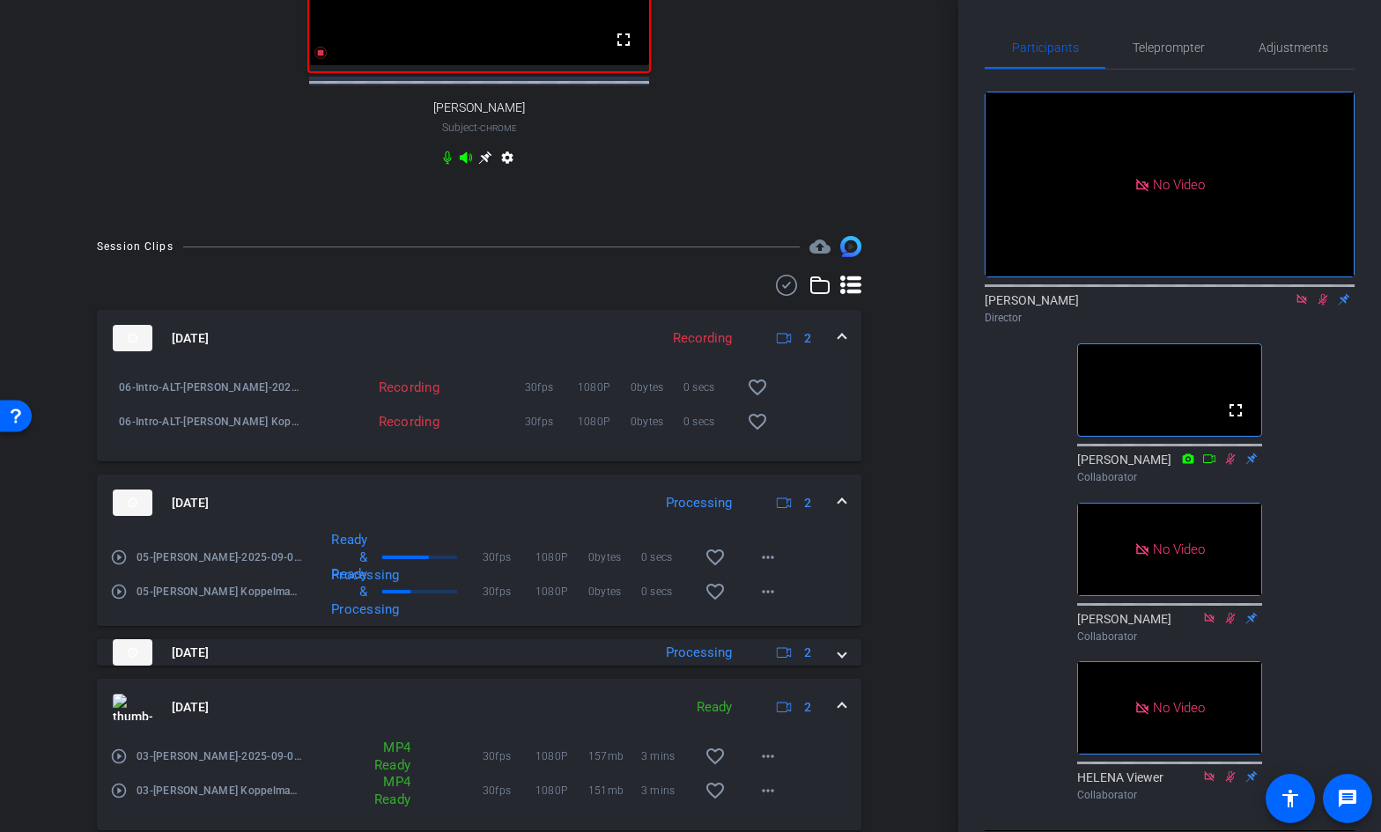
scroll to position [755, 0]
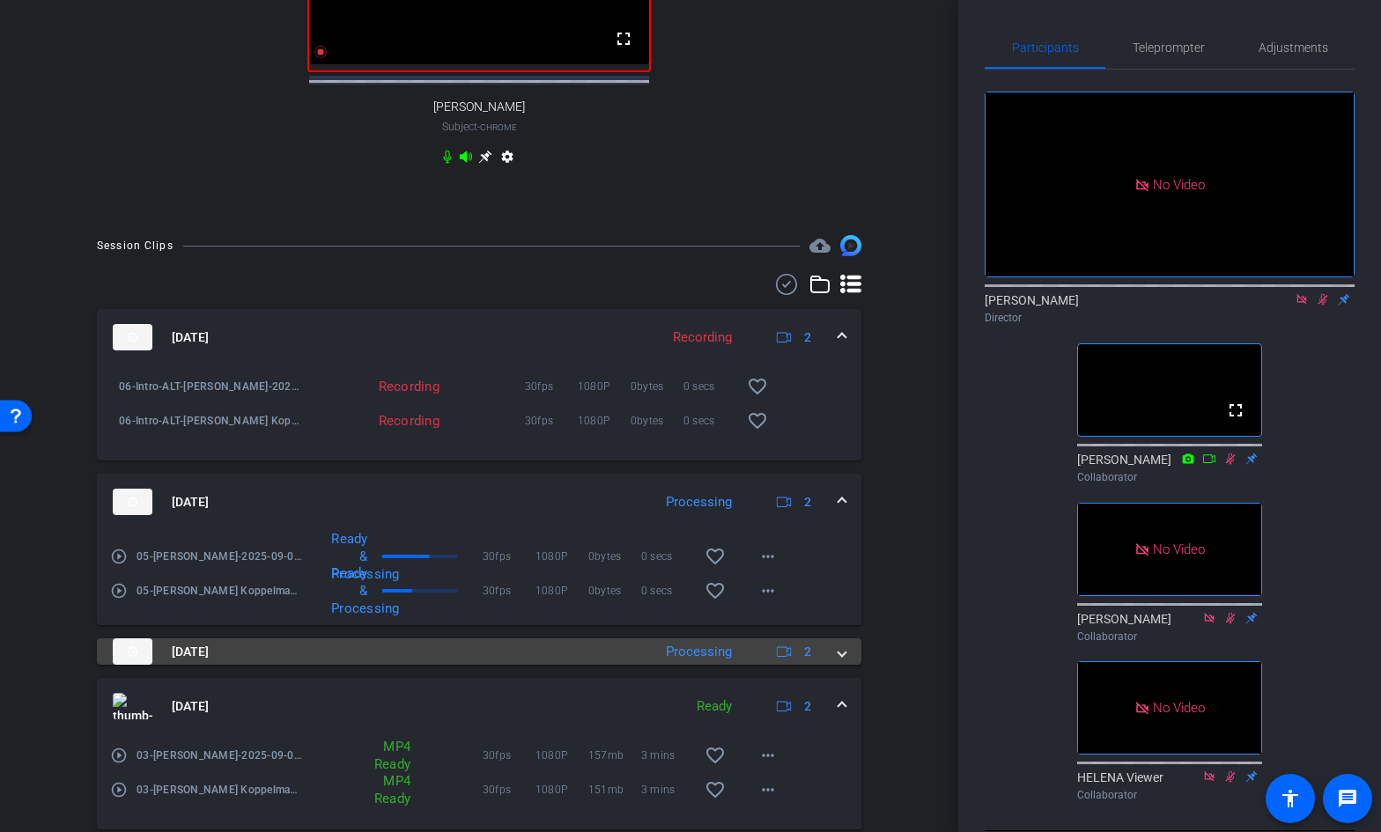
click at [843, 661] on span at bounding box center [841, 652] width 7 height 18
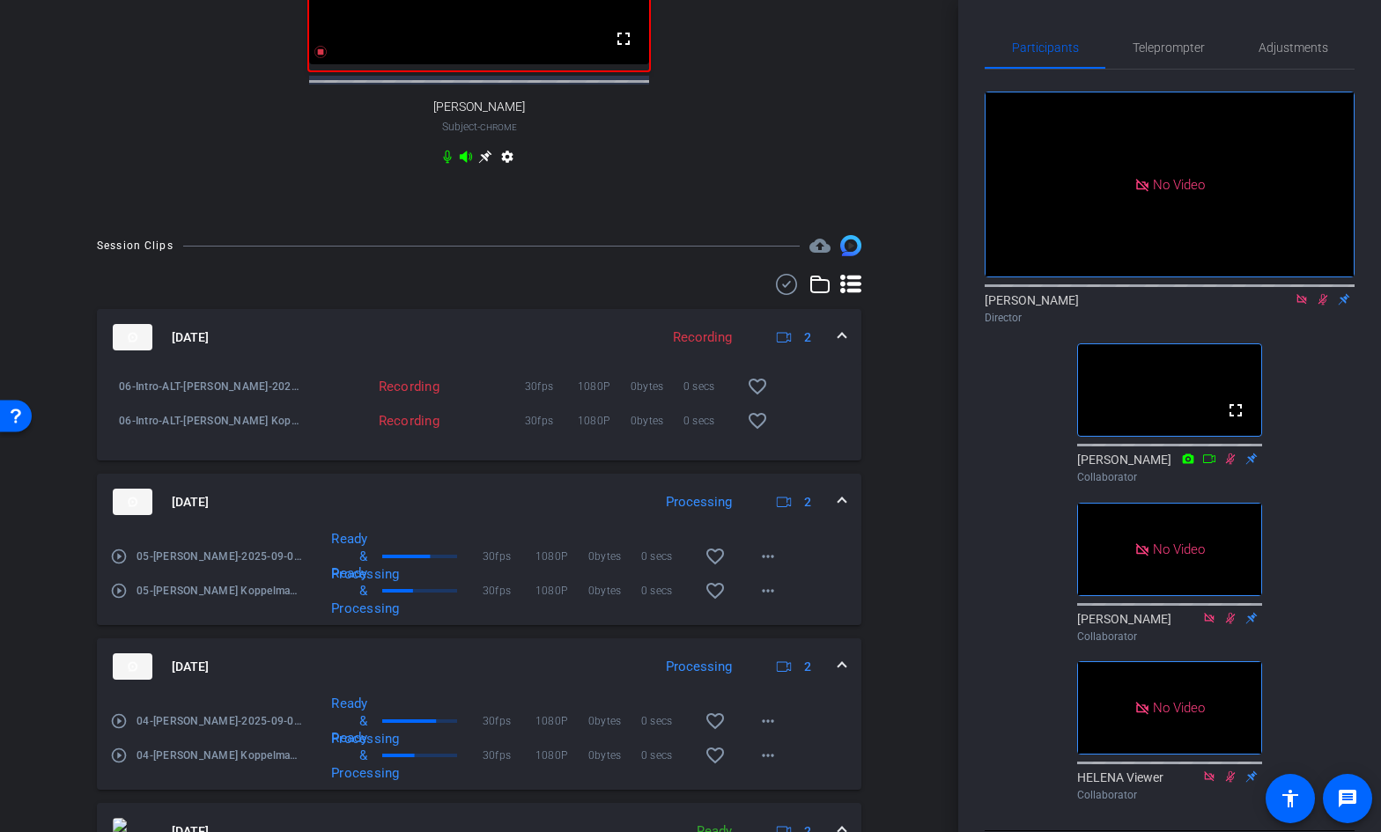
click at [841, 676] on span at bounding box center [841, 667] width 7 height 18
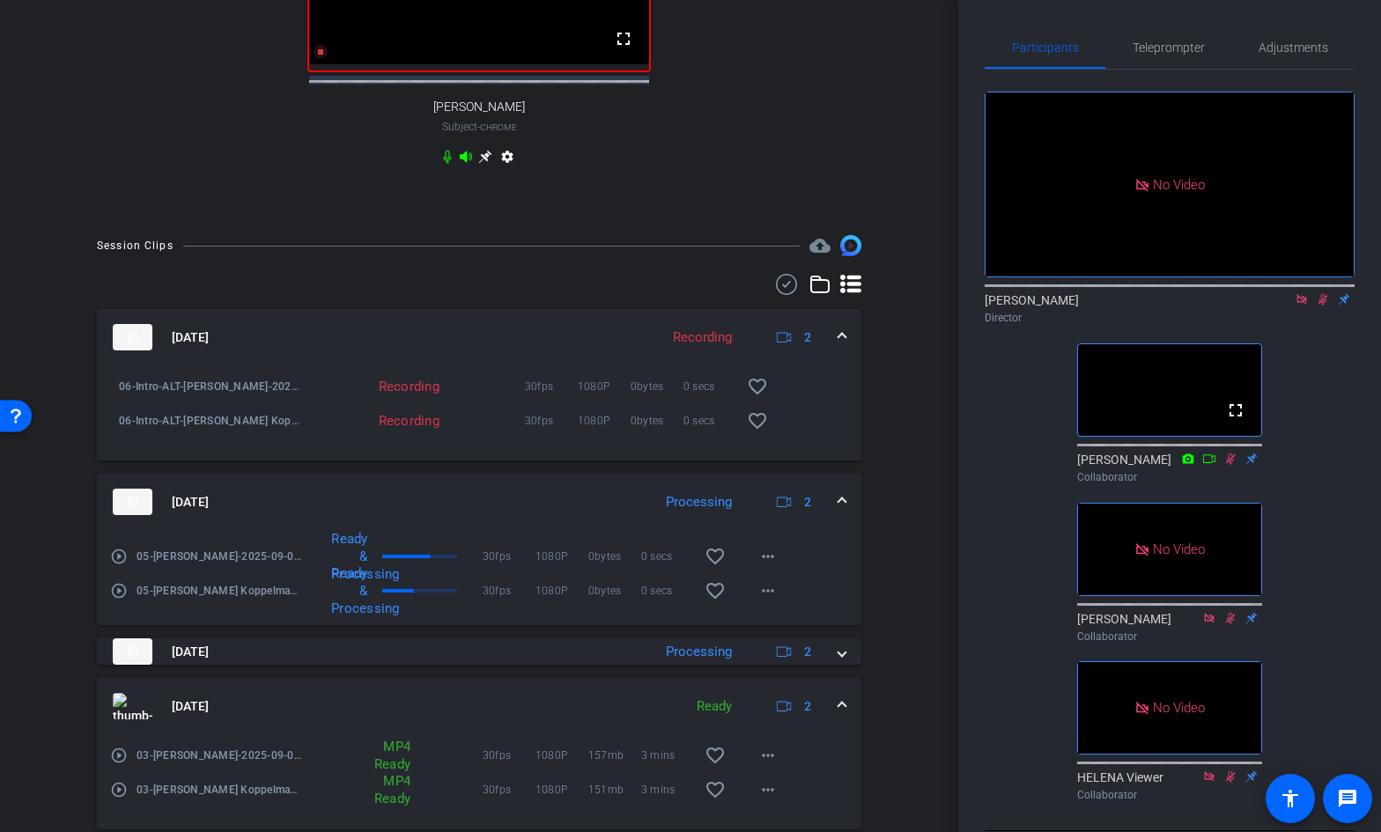
click at [843, 512] on span at bounding box center [841, 502] width 7 height 18
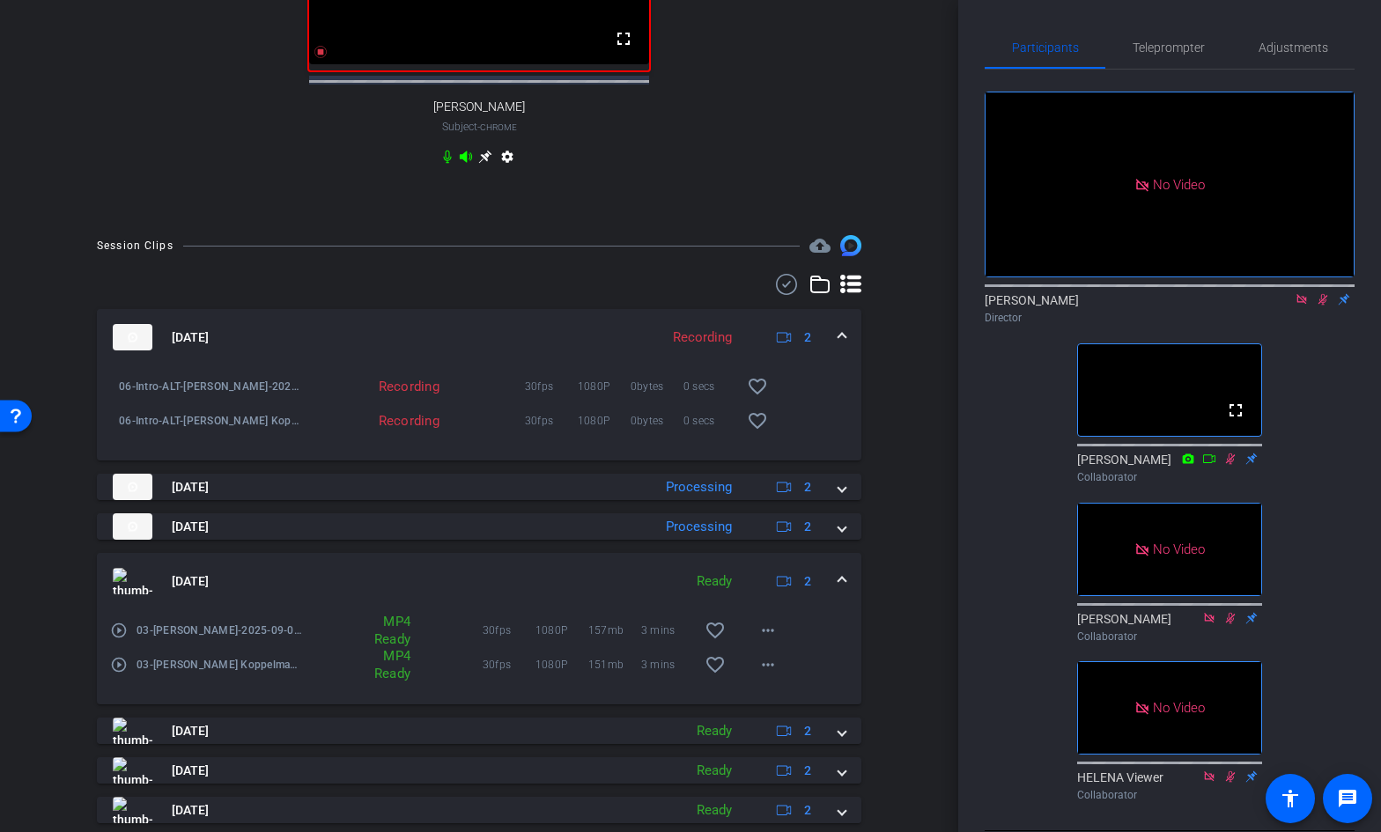
click at [840, 347] on span at bounding box center [841, 337] width 7 height 18
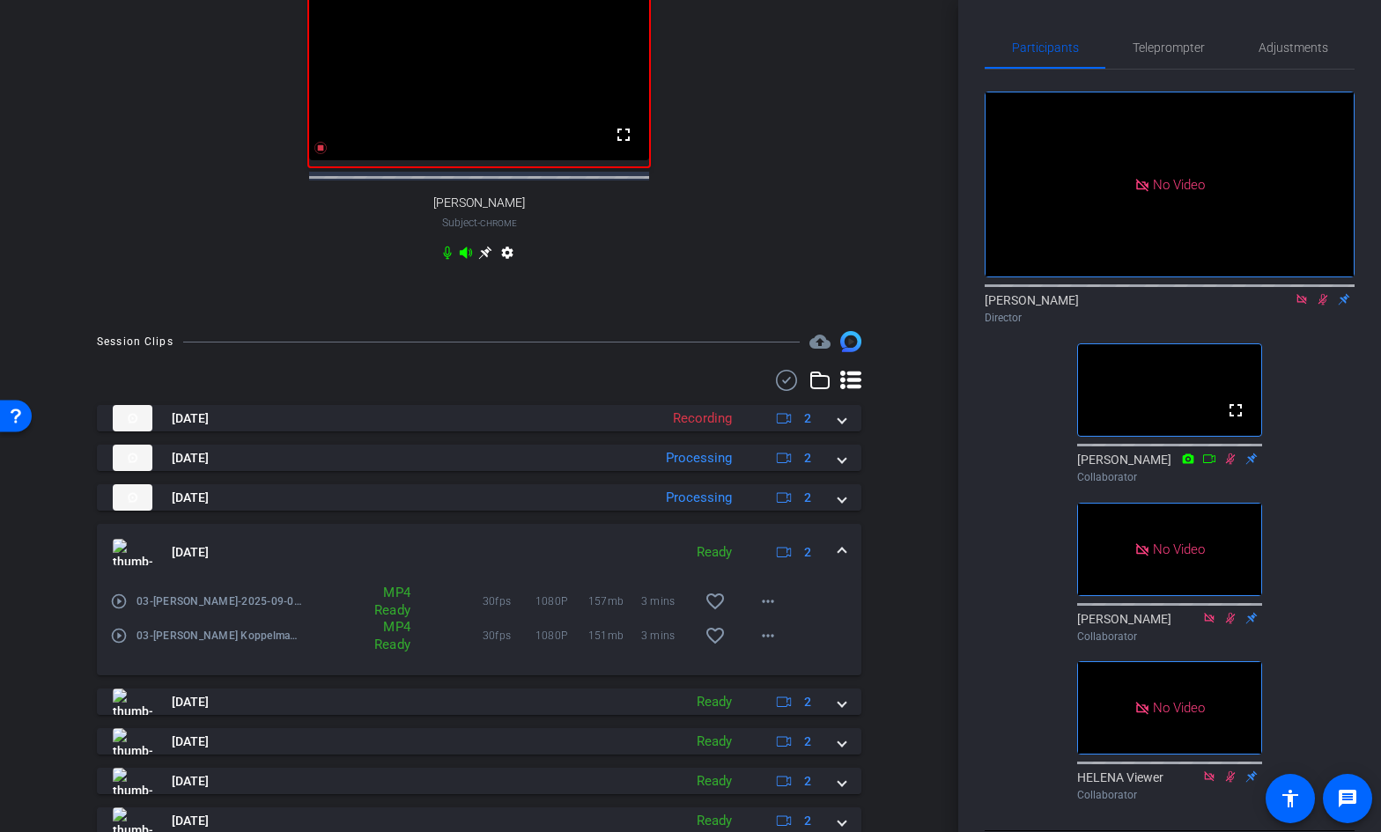
scroll to position [658, 0]
click at [844, 562] on span at bounding box center [841, 553] width 7 height 18
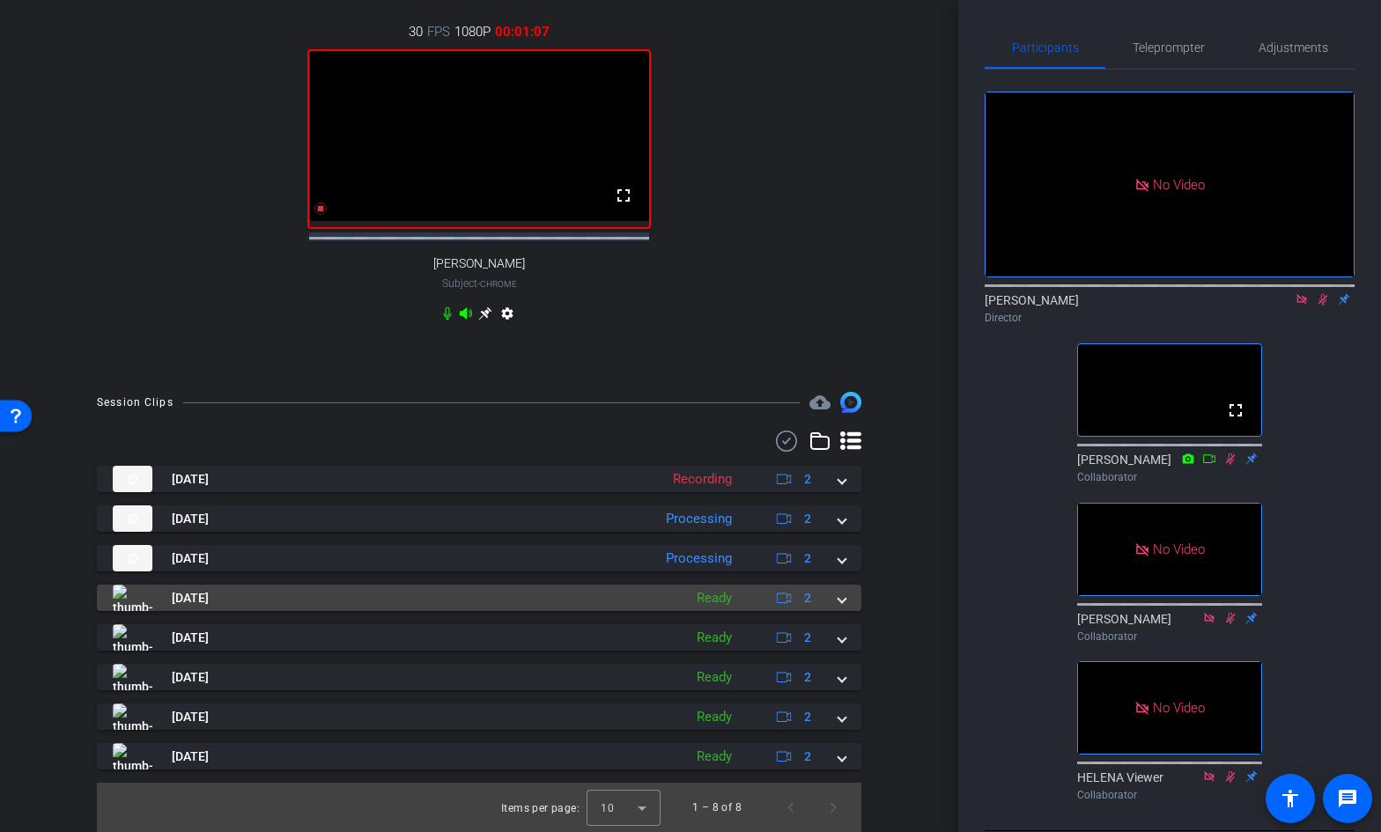
scroll to position [610, 0]
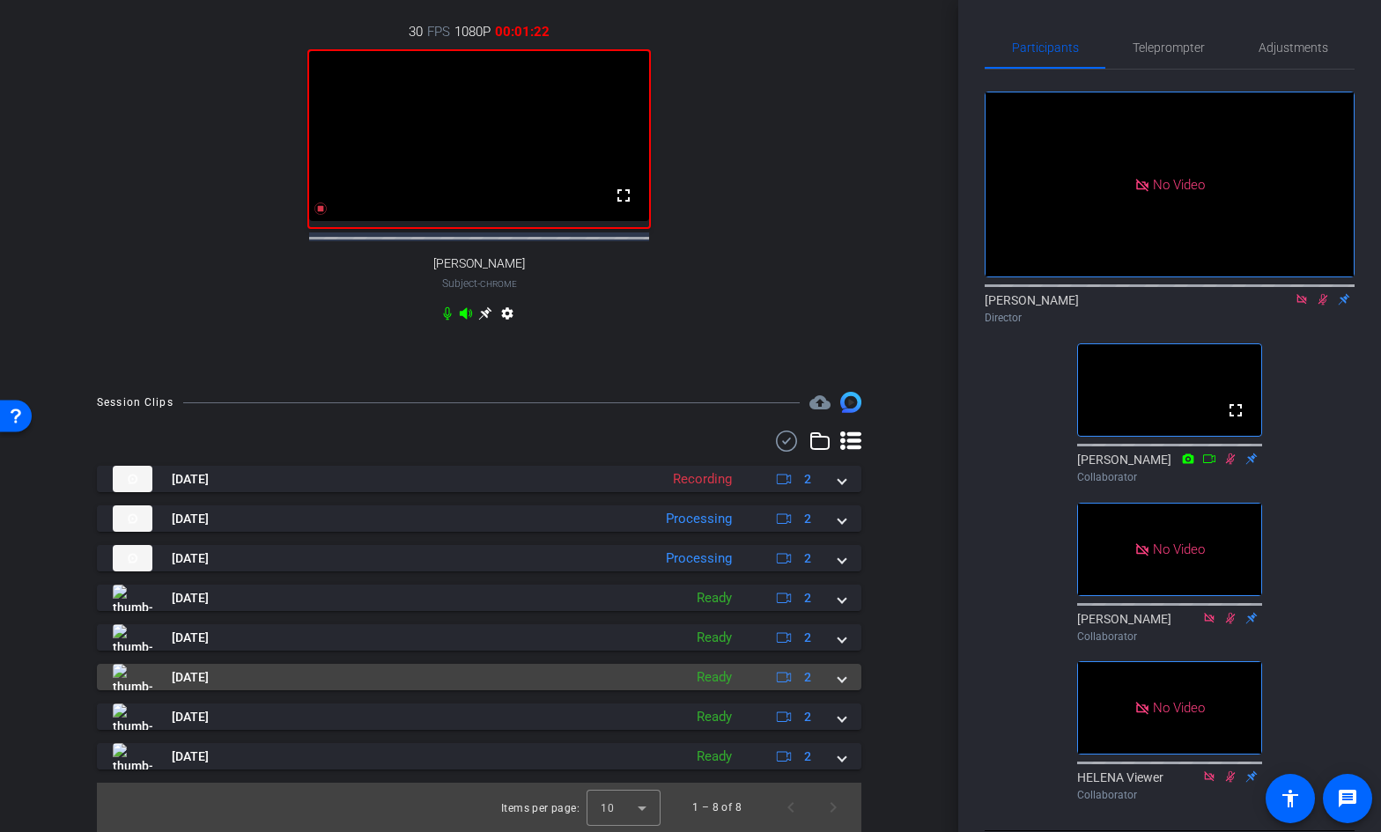
click at [839, 676] on span at bounding box center [841, 677] width 7 height 18
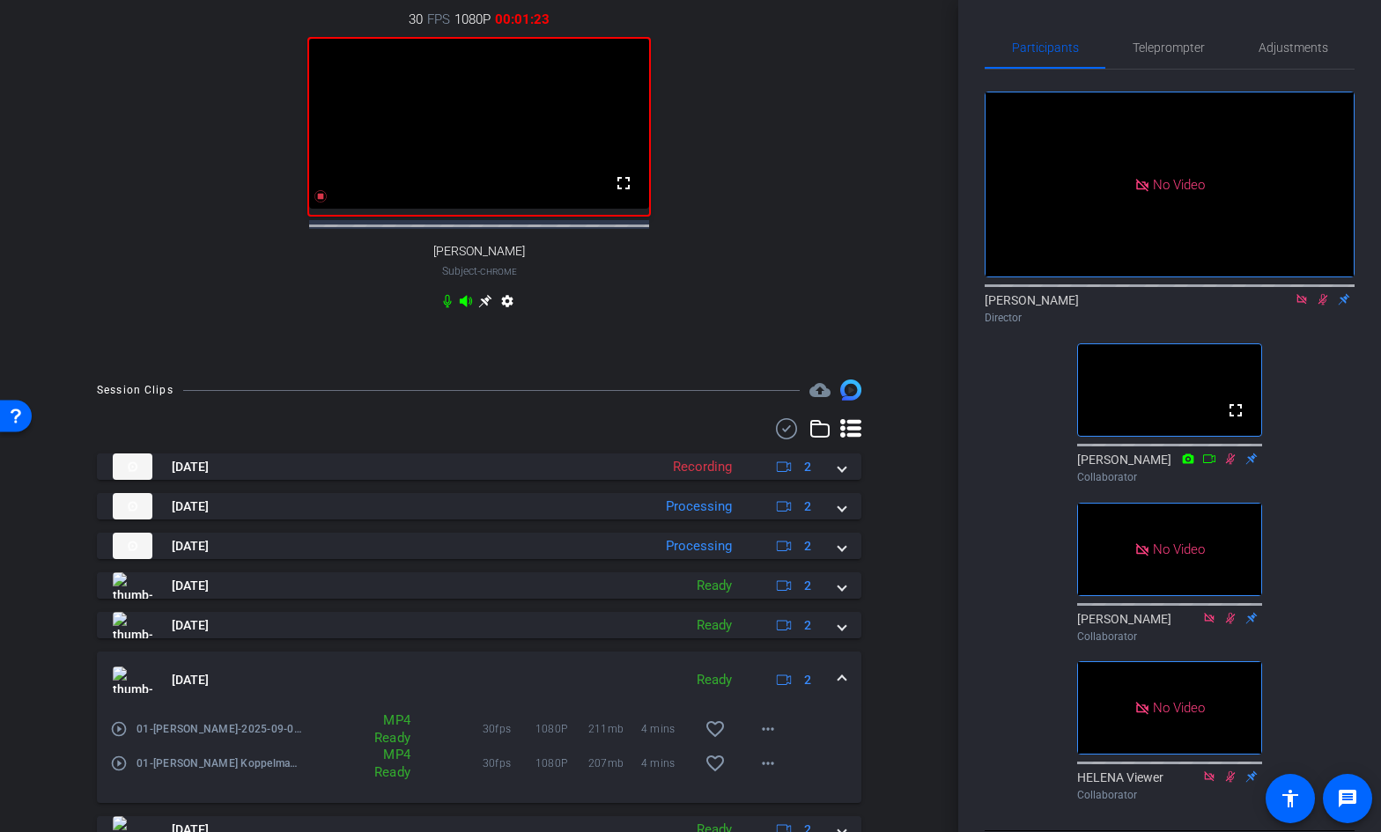
click at [839, 676] on mat-expansion-panel-header "[DATE] Ready 2" at bounding box center [479, 680] width 764 height 56
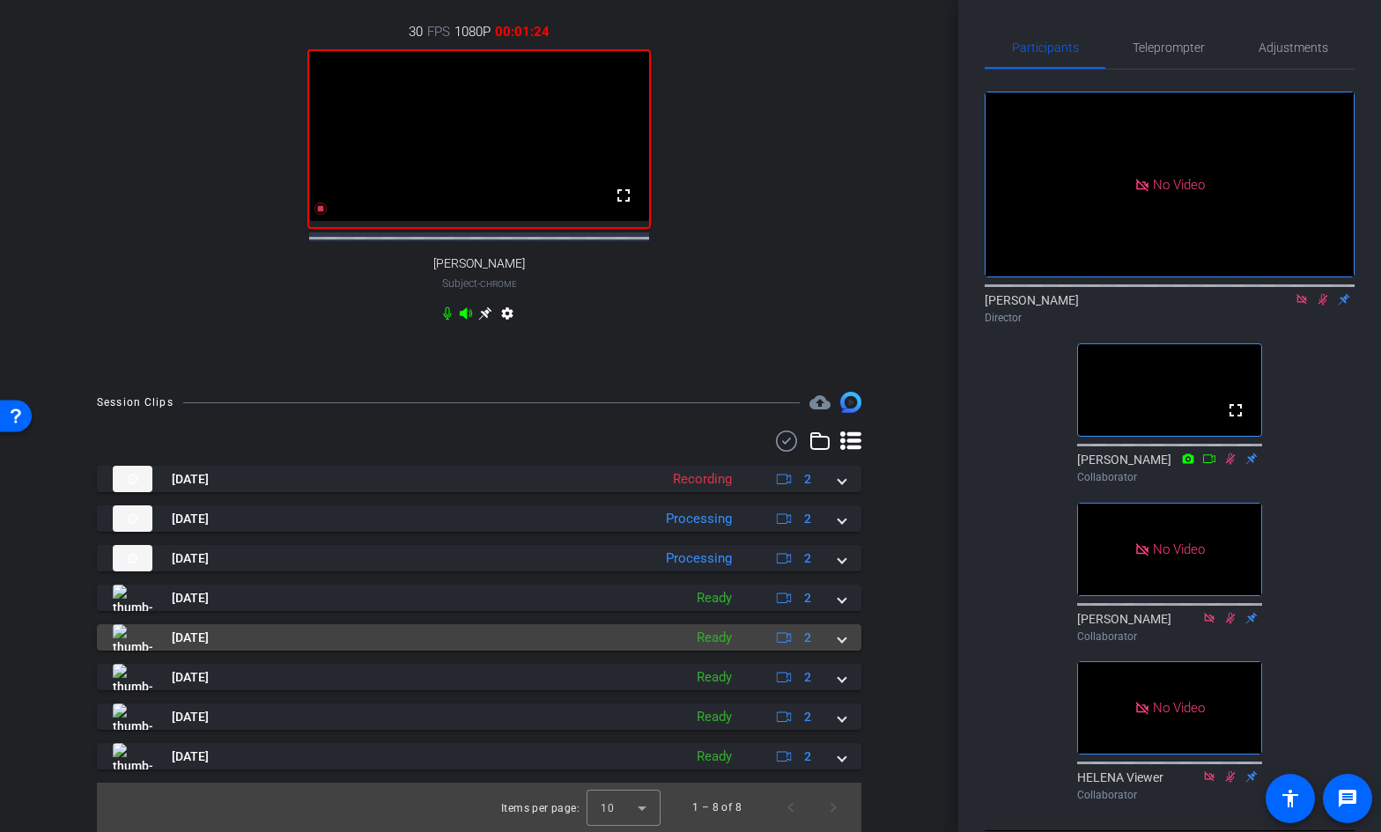
click at [841, 644] on span at bounding box center [841, 638] width 7 height 18
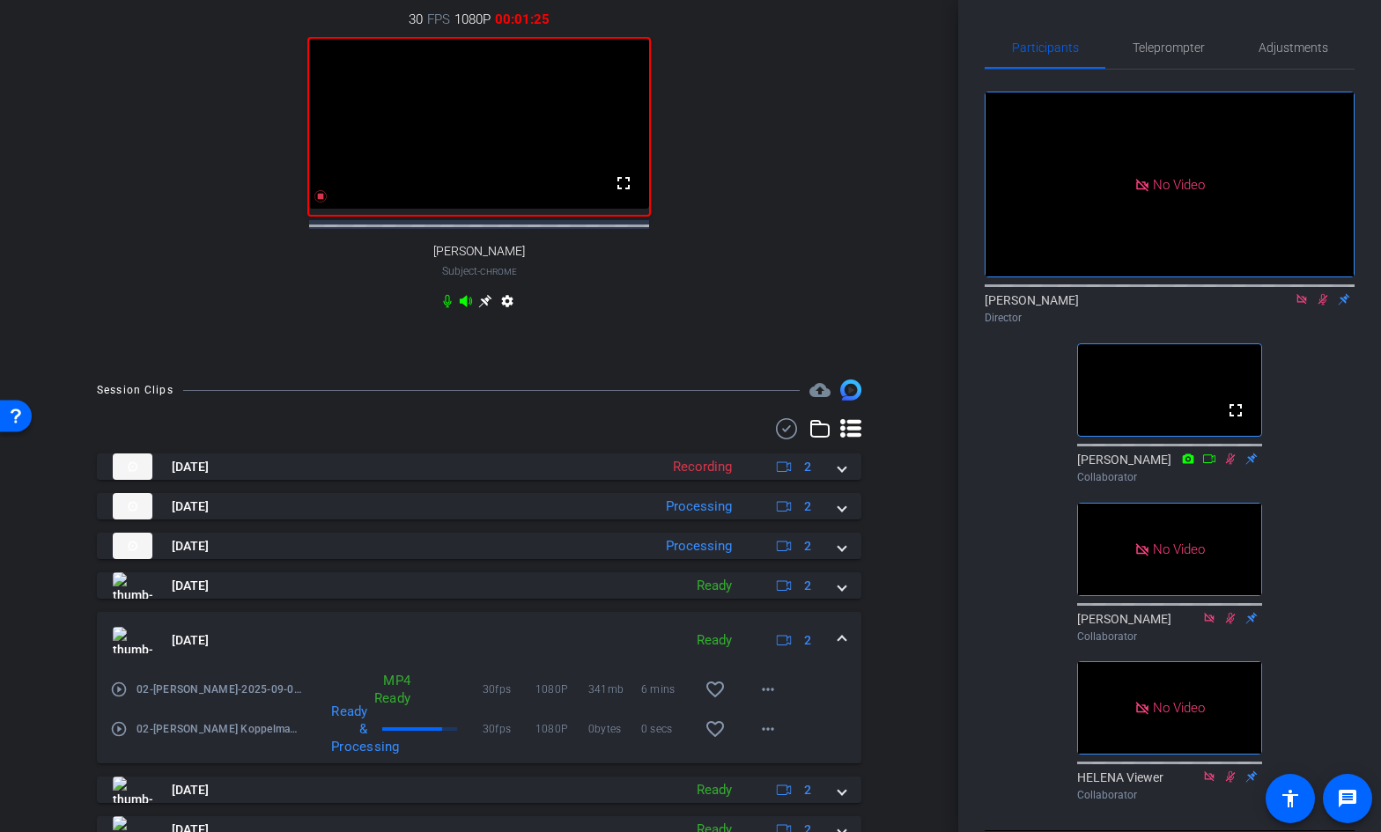
click at [841, 644] on span at bounding box center [841, 640] width 7 height 18
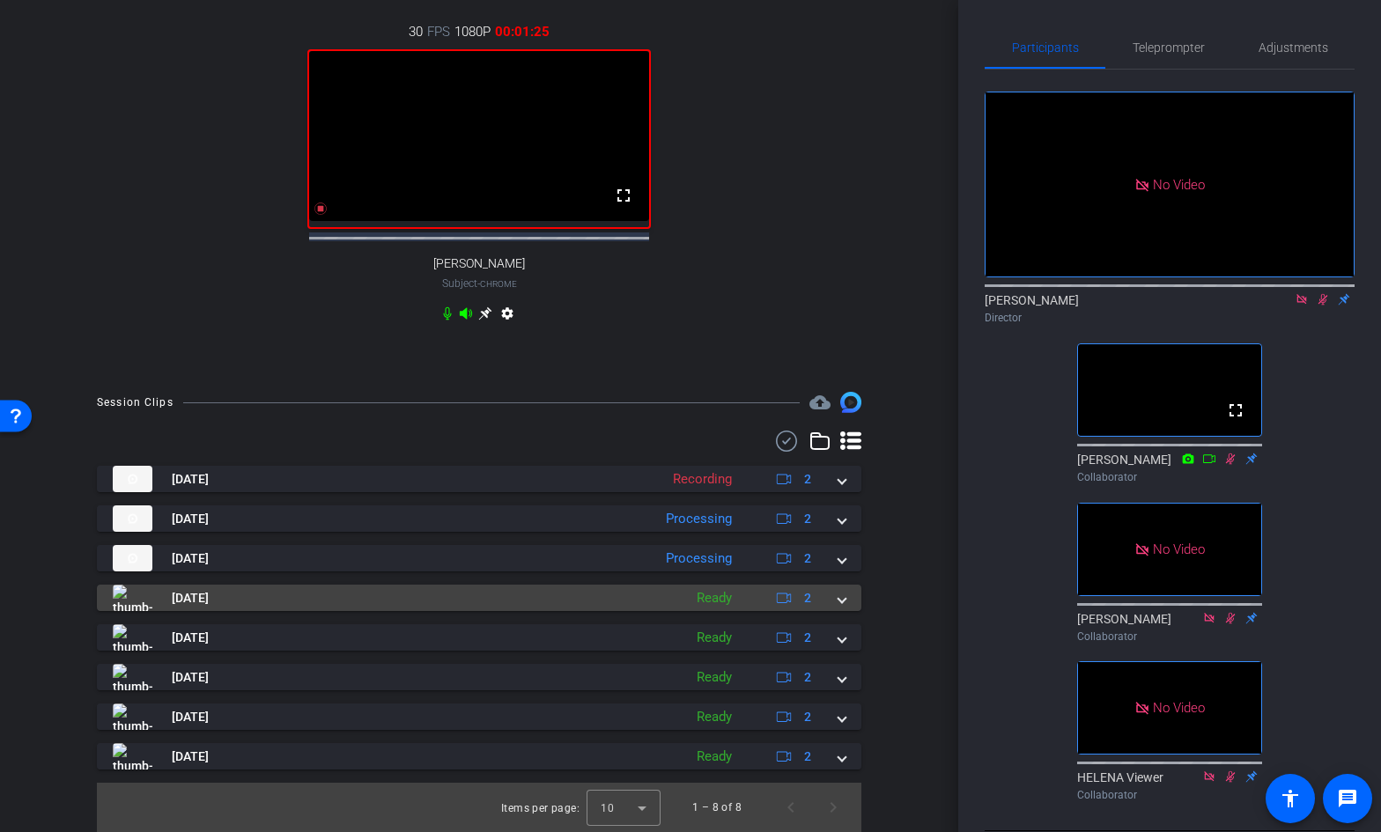
click at [843, 604] on span at bounding box center [841, 598] width 7 height 18
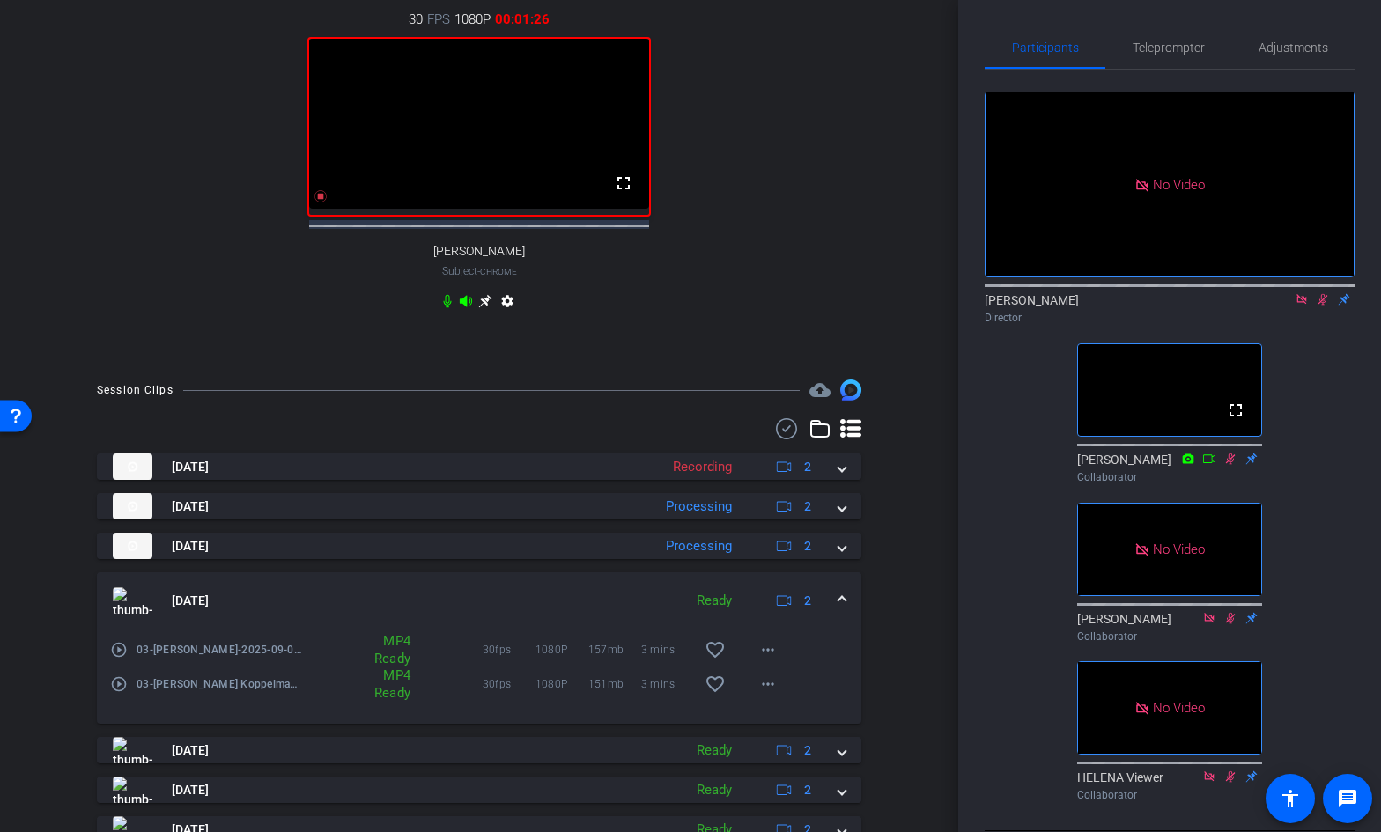
click at [843, 604] on span at bounding box center [841, 601] width 7 height 18
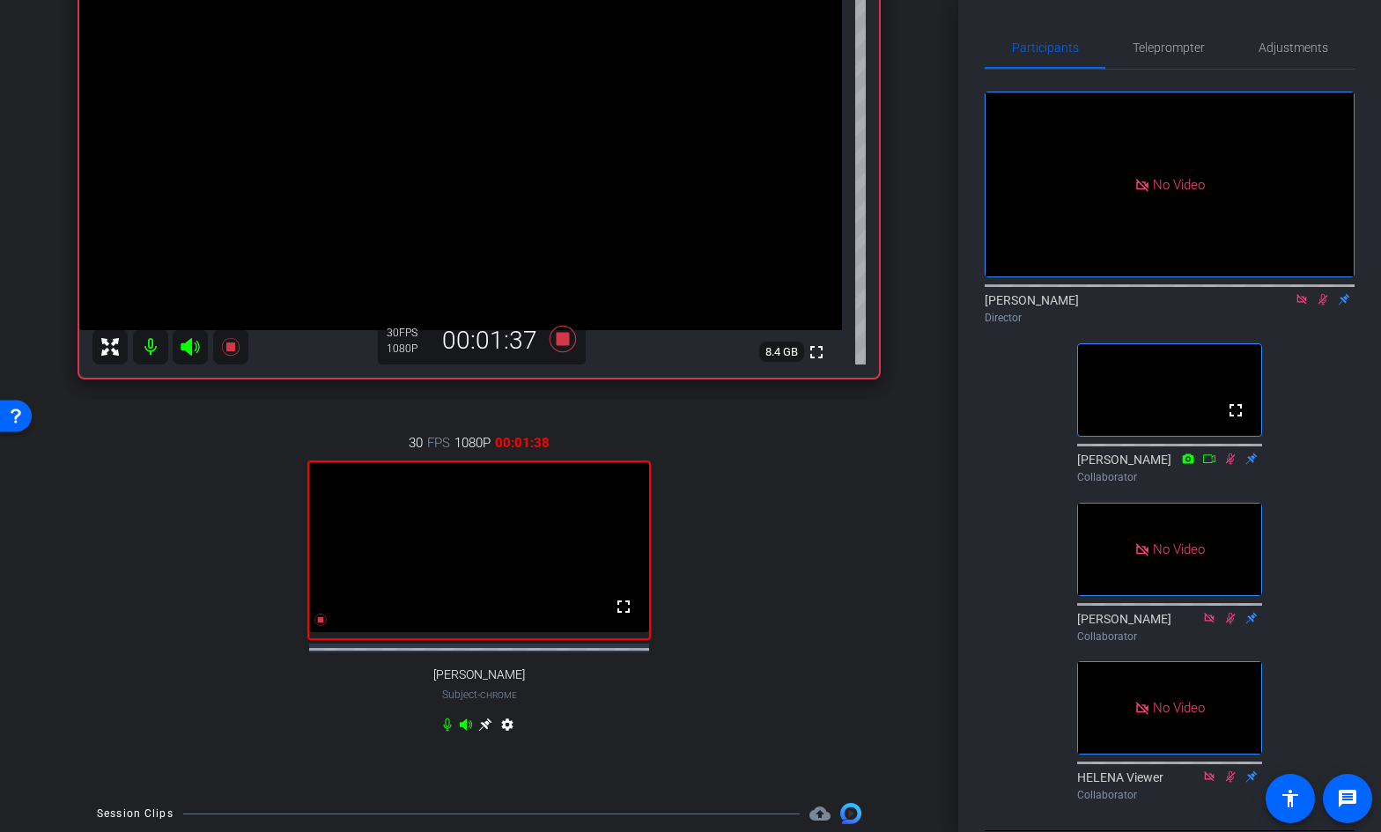
scroll to position [186, 0]
click at [1322, 294] on icon at bounding box center [1323, 299] width 10 height 11
click at [1321, 294] on icon at bounding box center [1322, 299] width 7 height 11
click at [1322, 294] on icon at bounding box center [1323, 299] width 10 height 11
click at [568, 344] on icon at bounding box center [562, 340] width 26 height 26
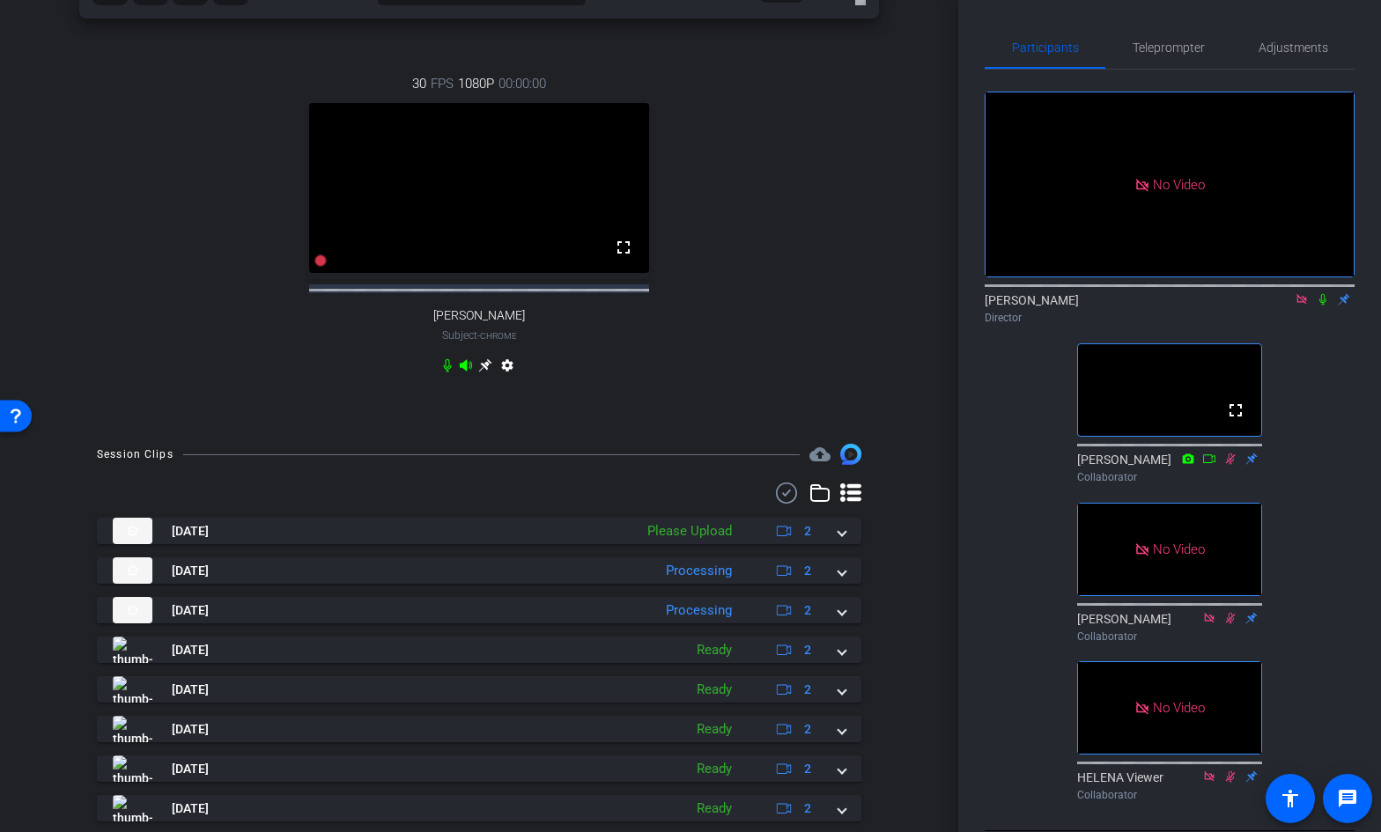
scroll to position [614, 0]
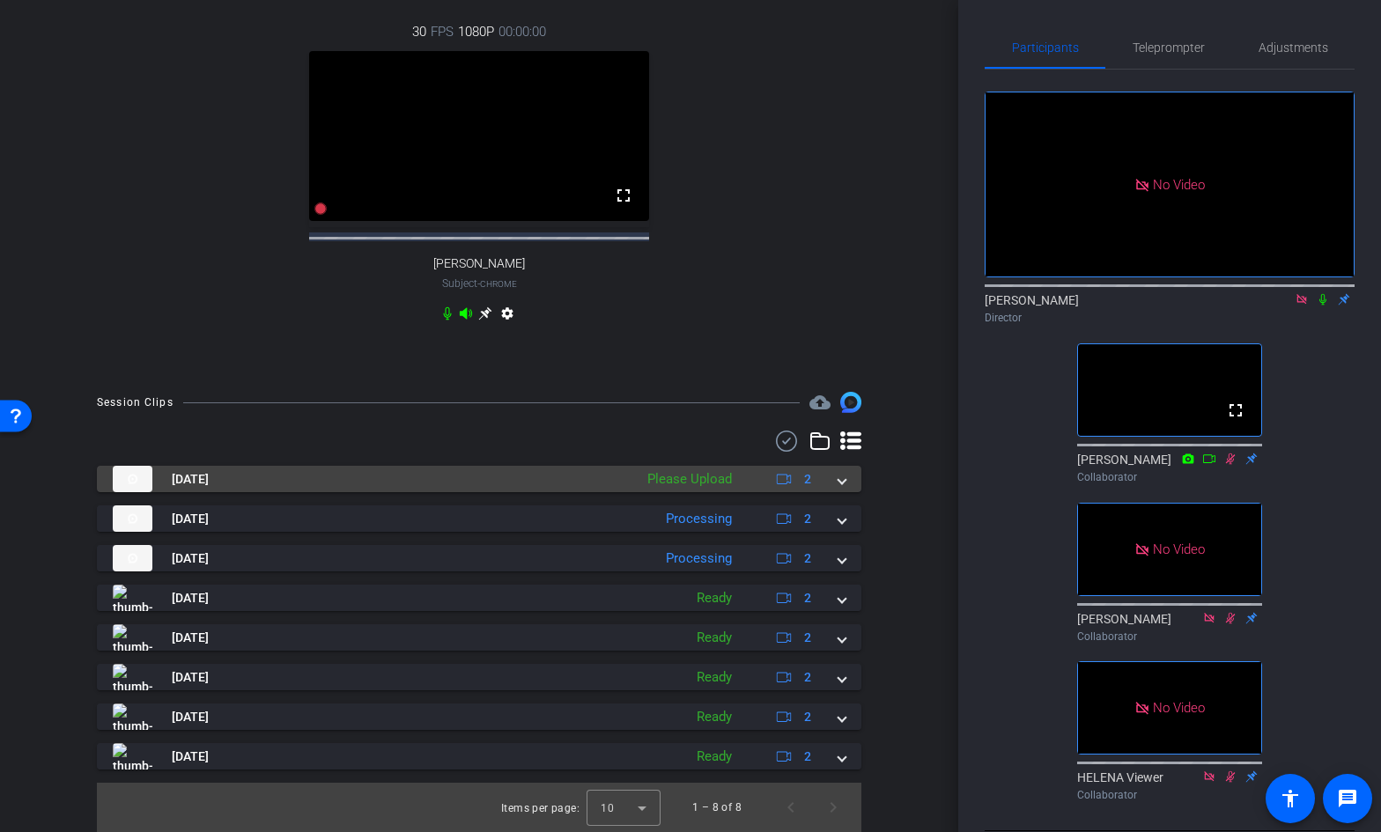
click at [844, 484] on span at bounding box center [841, 479] width 7 height 18
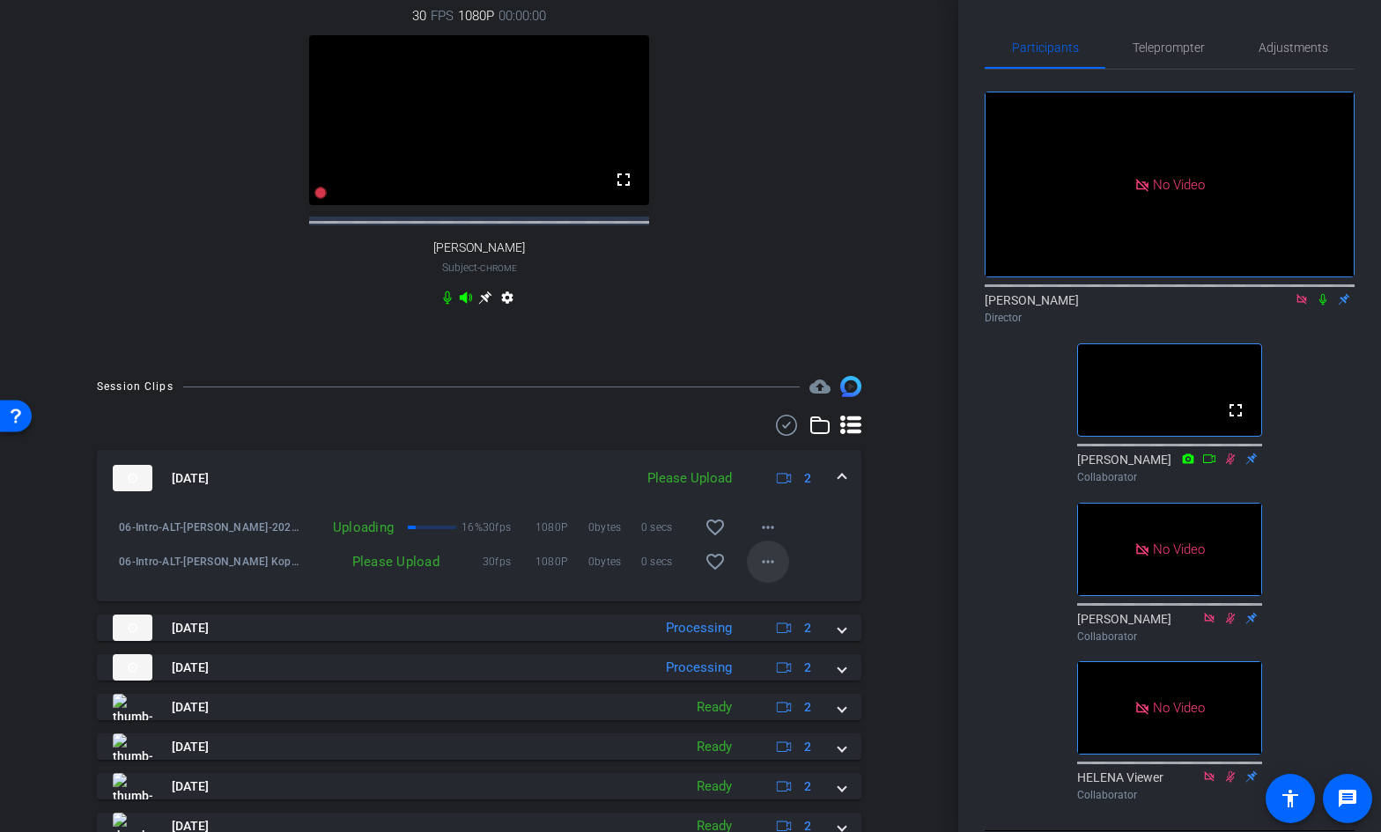
click at [768, 572] on mat-icon "more_horiz" at bounding box center [767, 561] width 21 height 21
click at [776, 613] on span "Upload" at bounding box center [796, 614] width 70 height 21
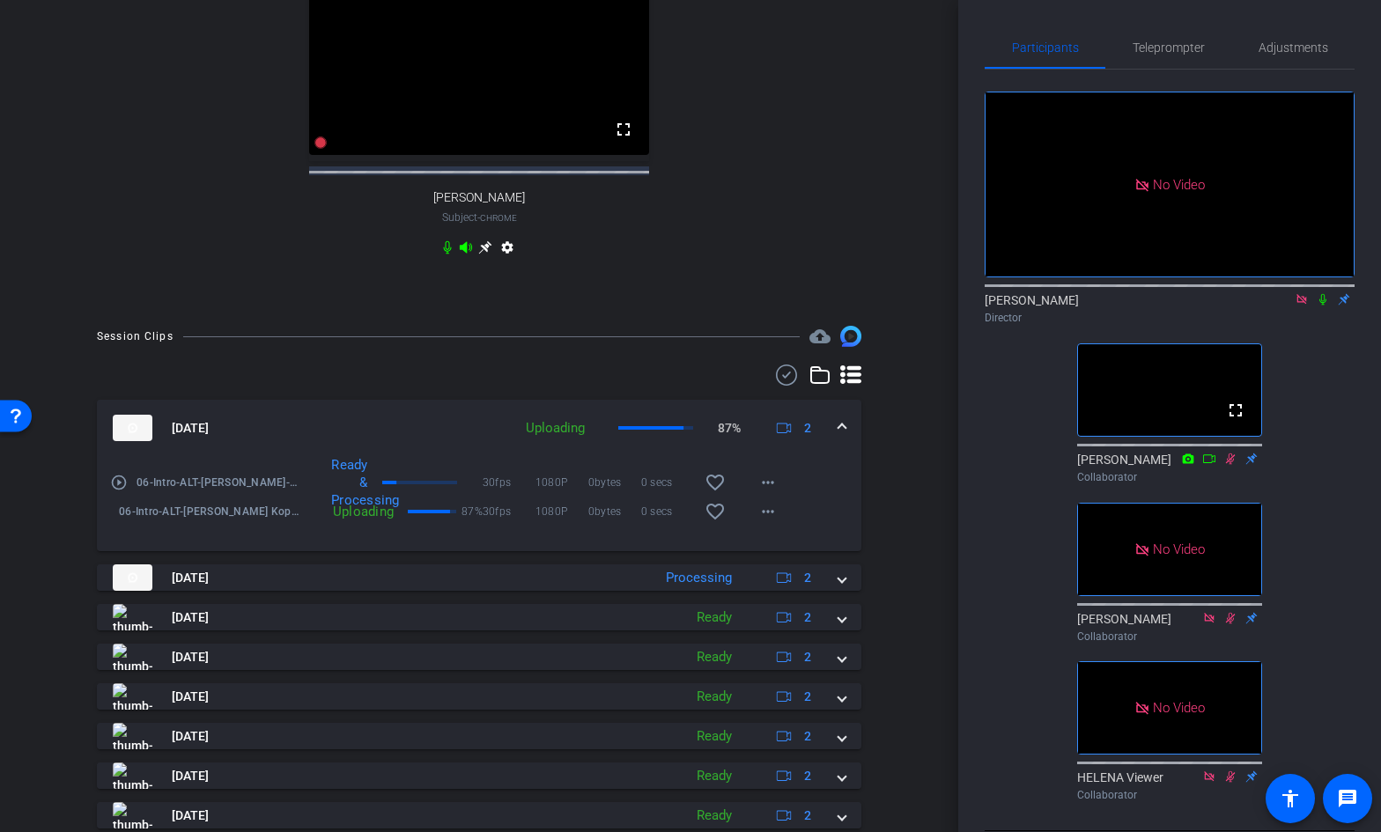
scroll to position [666, 0]
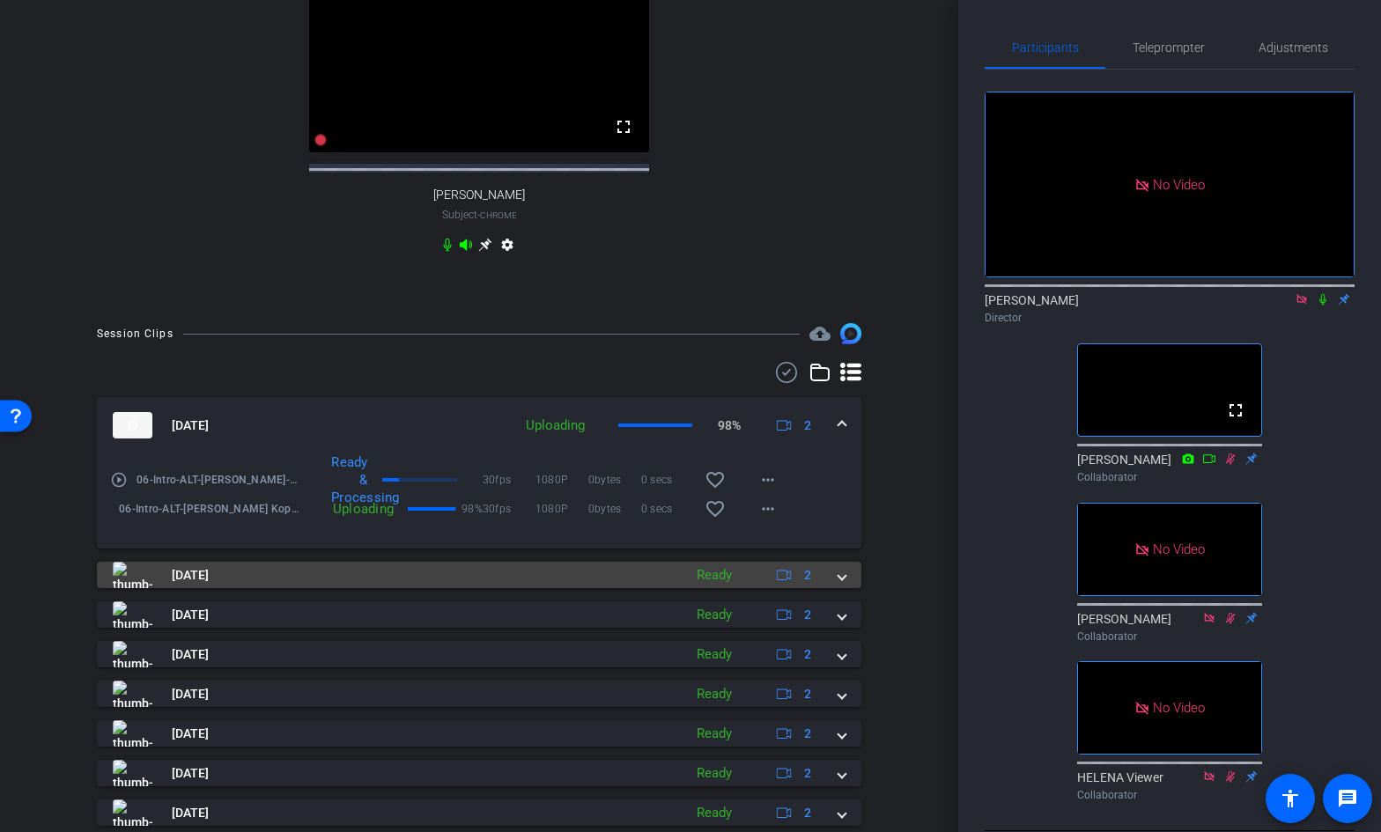
click at [842, 585] on span at bounding box center [841, 575] width 7 height 18
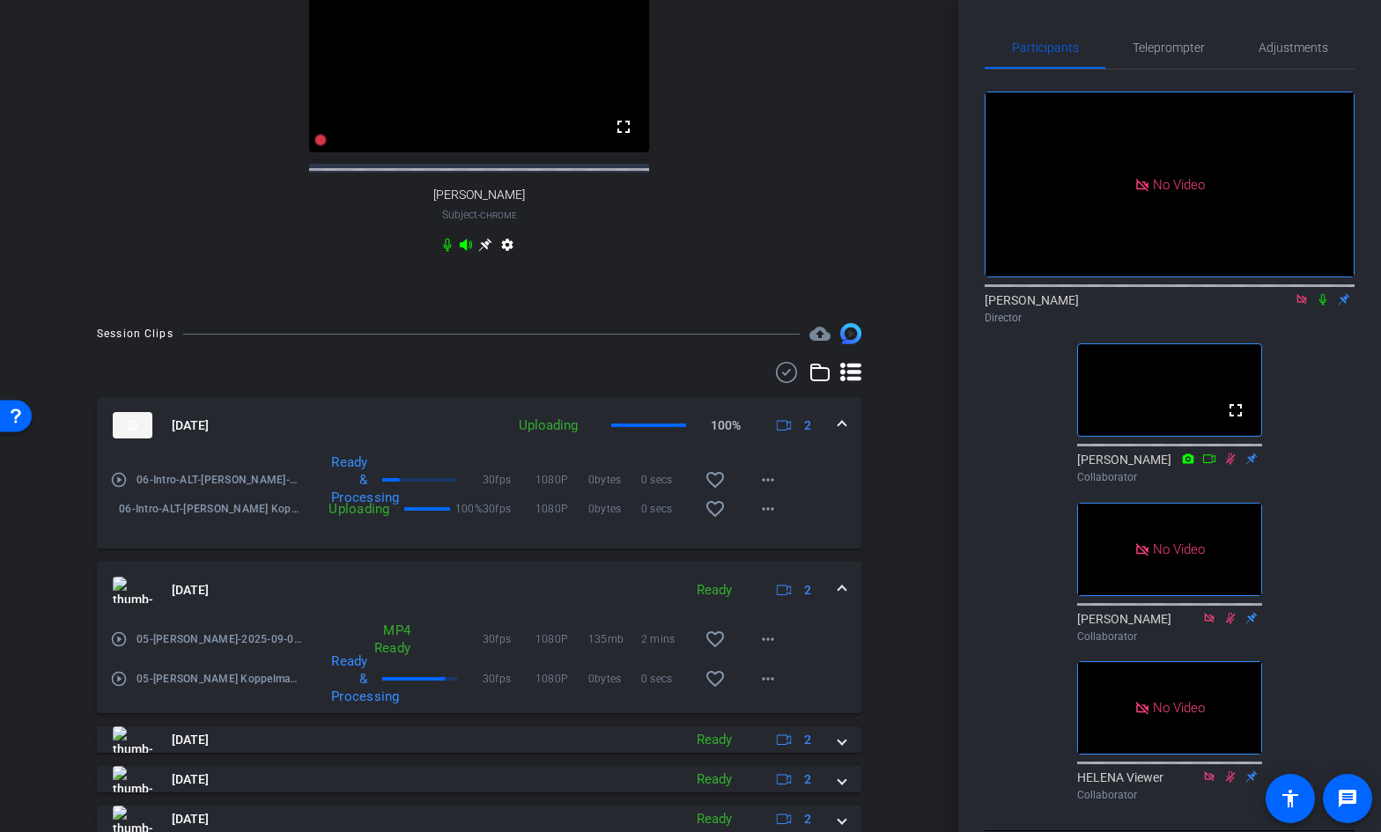
click at [842, 593] on mat-expansion-panel-header "[DATE] Ready 2" at bounding box center [479, 590] width 764 height 56
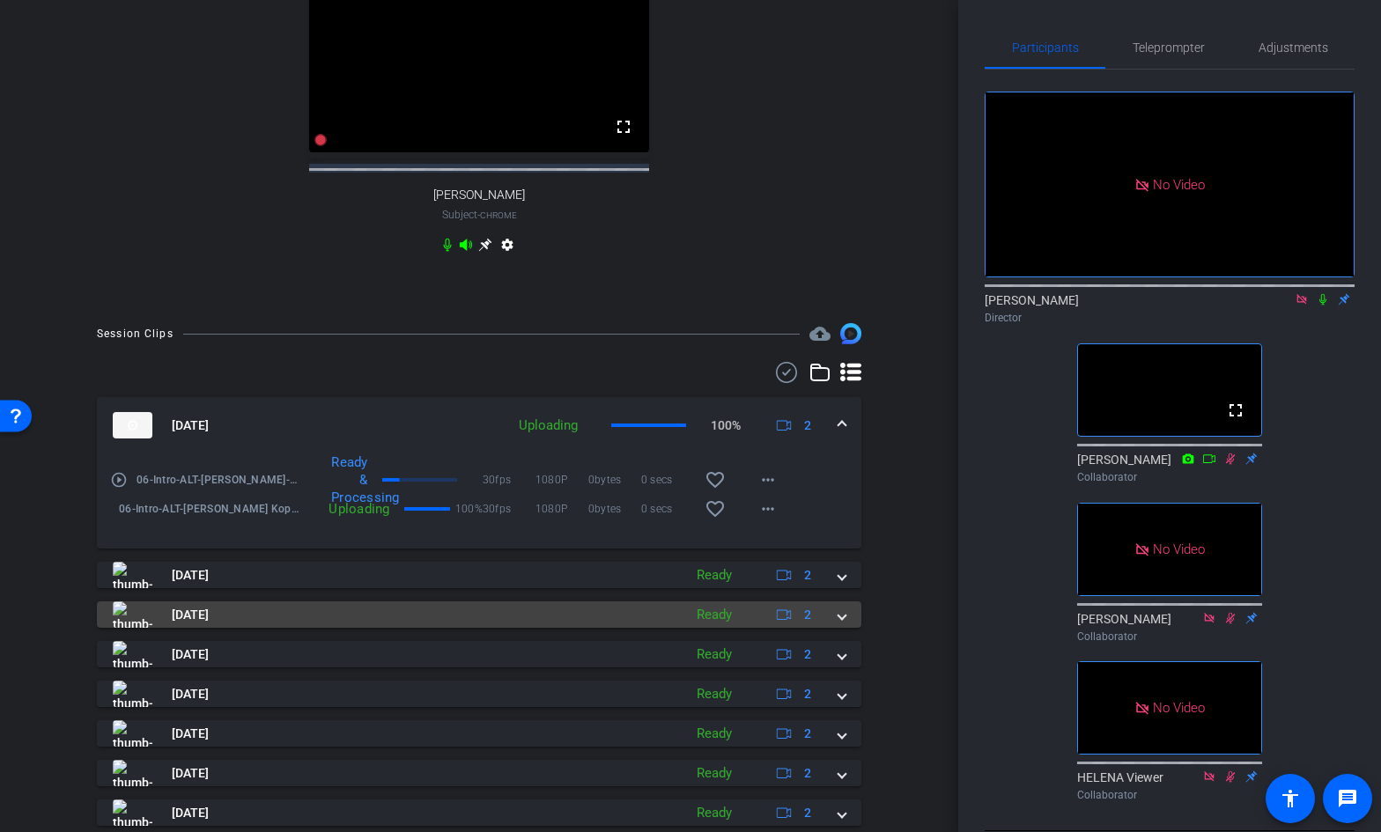
click at [841, 624] on span at bounding box center [841, 615] width 7 height 18
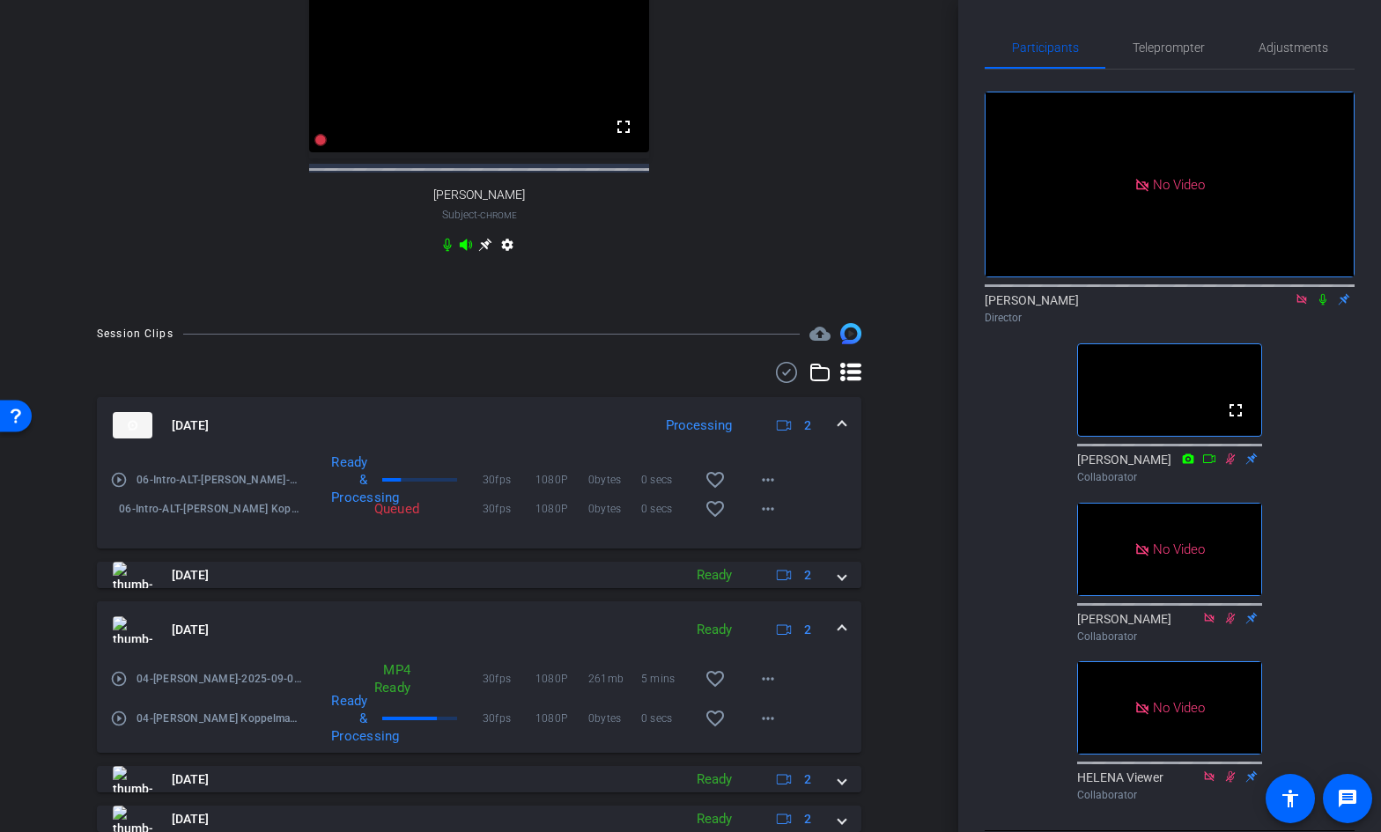
click at [842, 638] on span at bounding box center [841, 630] width 7 height 18
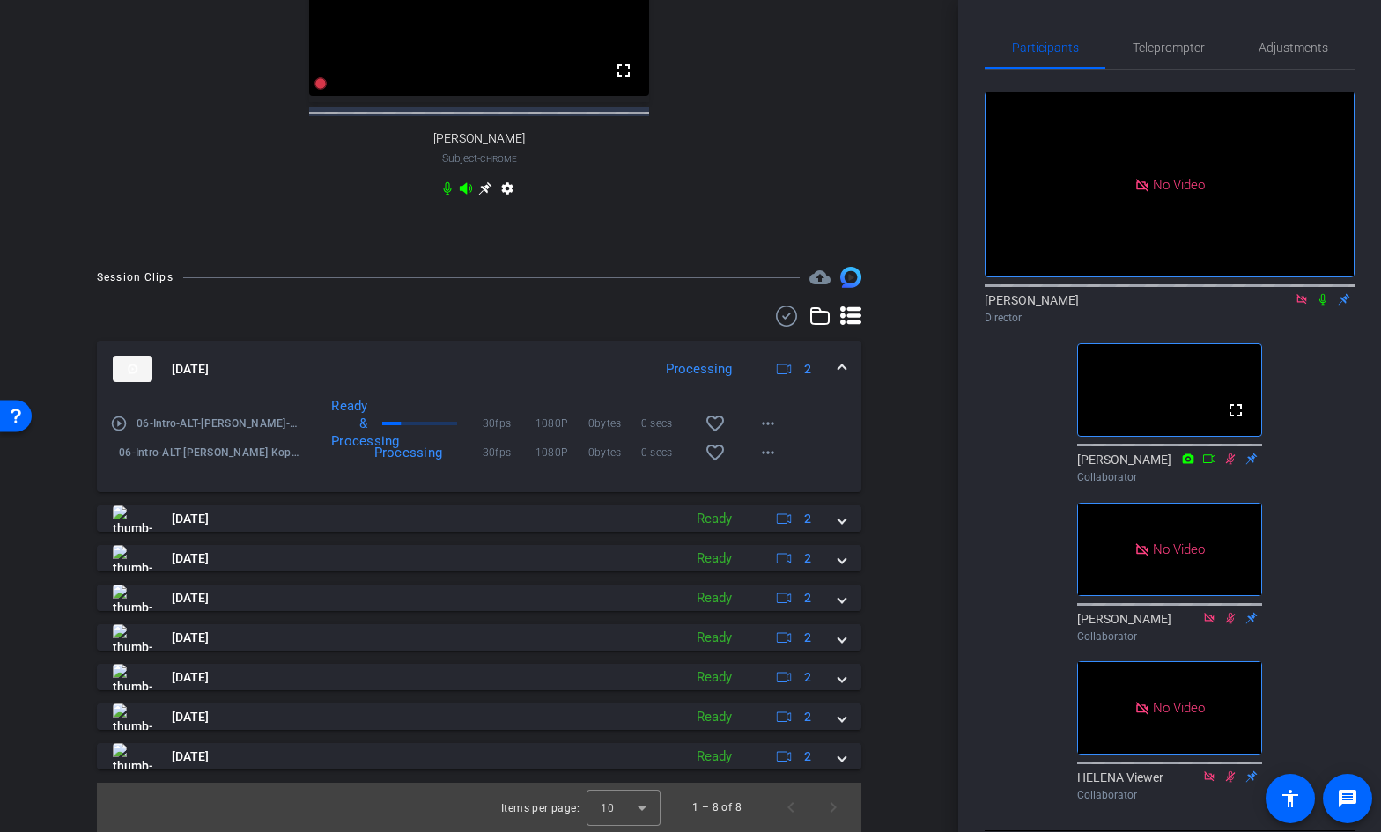
scroll to position [739, 0]
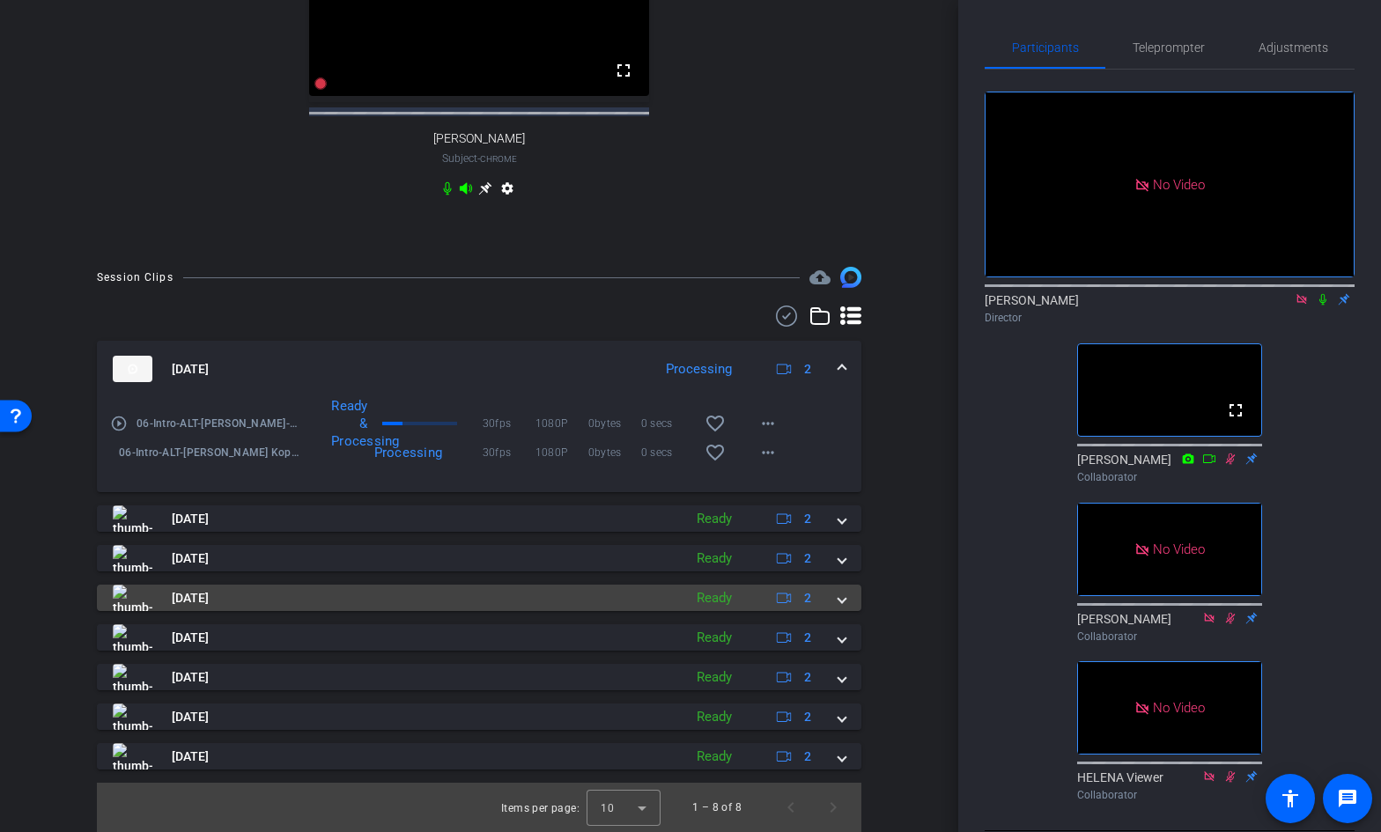
click at [845, 599] on span at bounding box center [841, 598] width 7 height 18
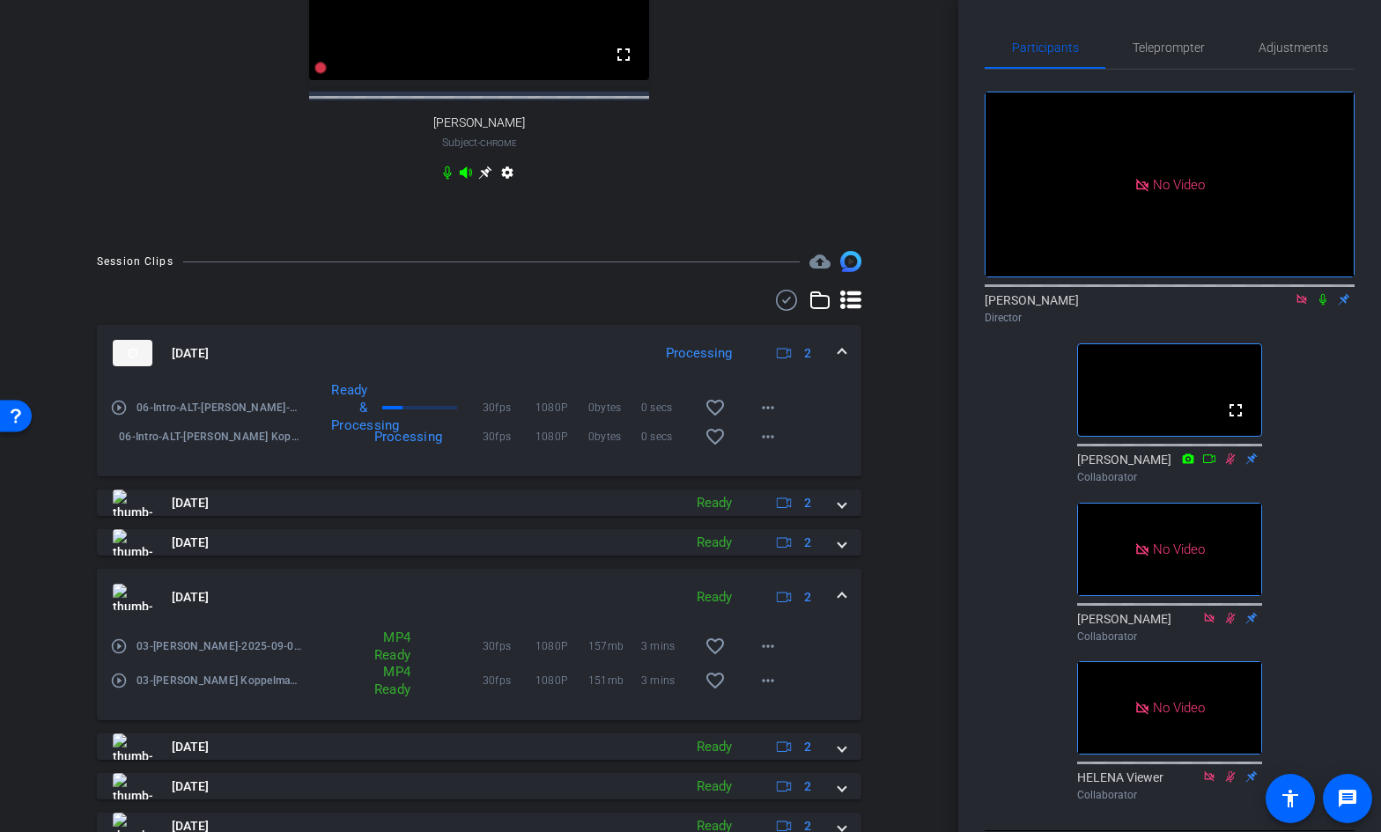
click at [845, 599] on mat-expansion-panel-header "[DATE] Ready 2" at bounding box center [479, 597] width 764 height 56
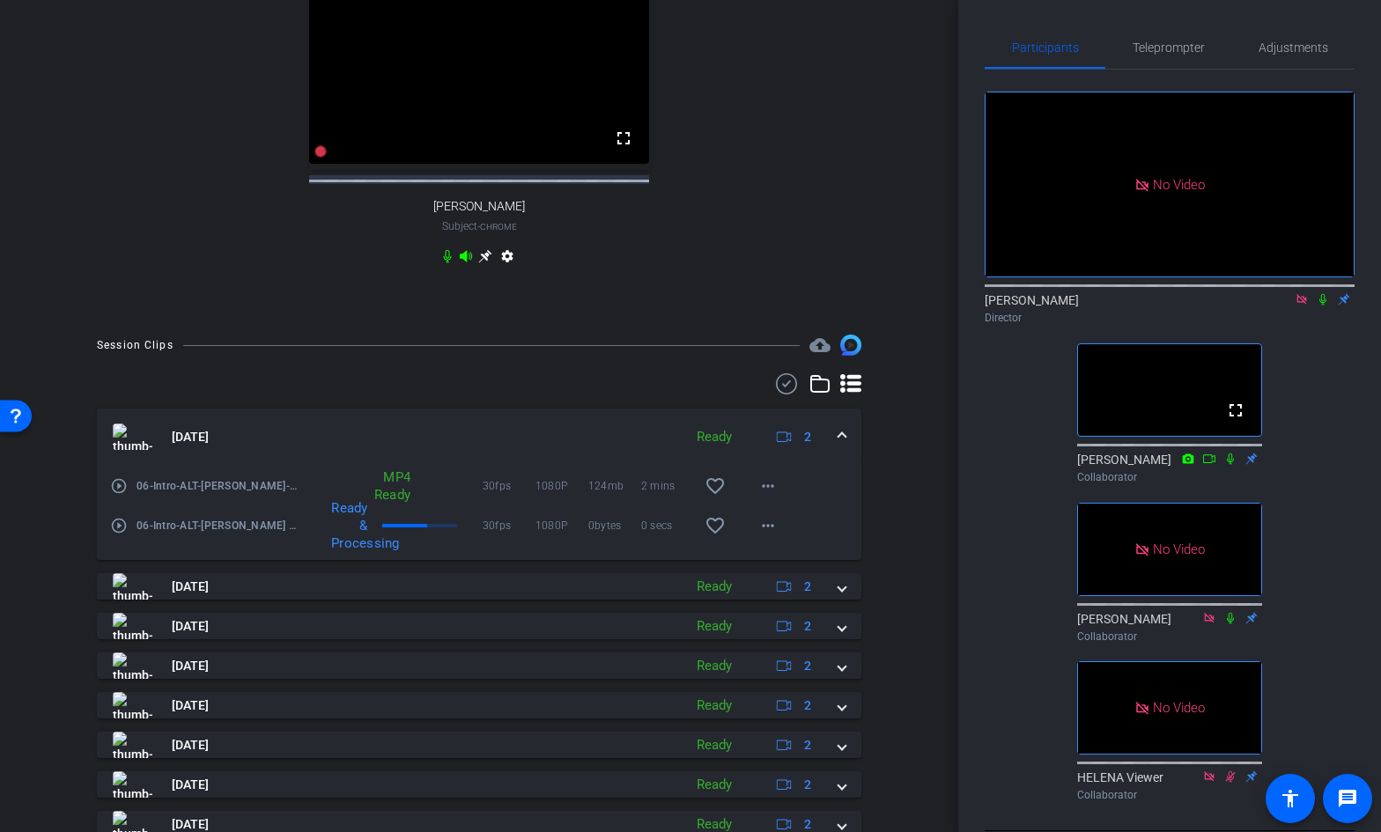
scroll to position [657, 0]
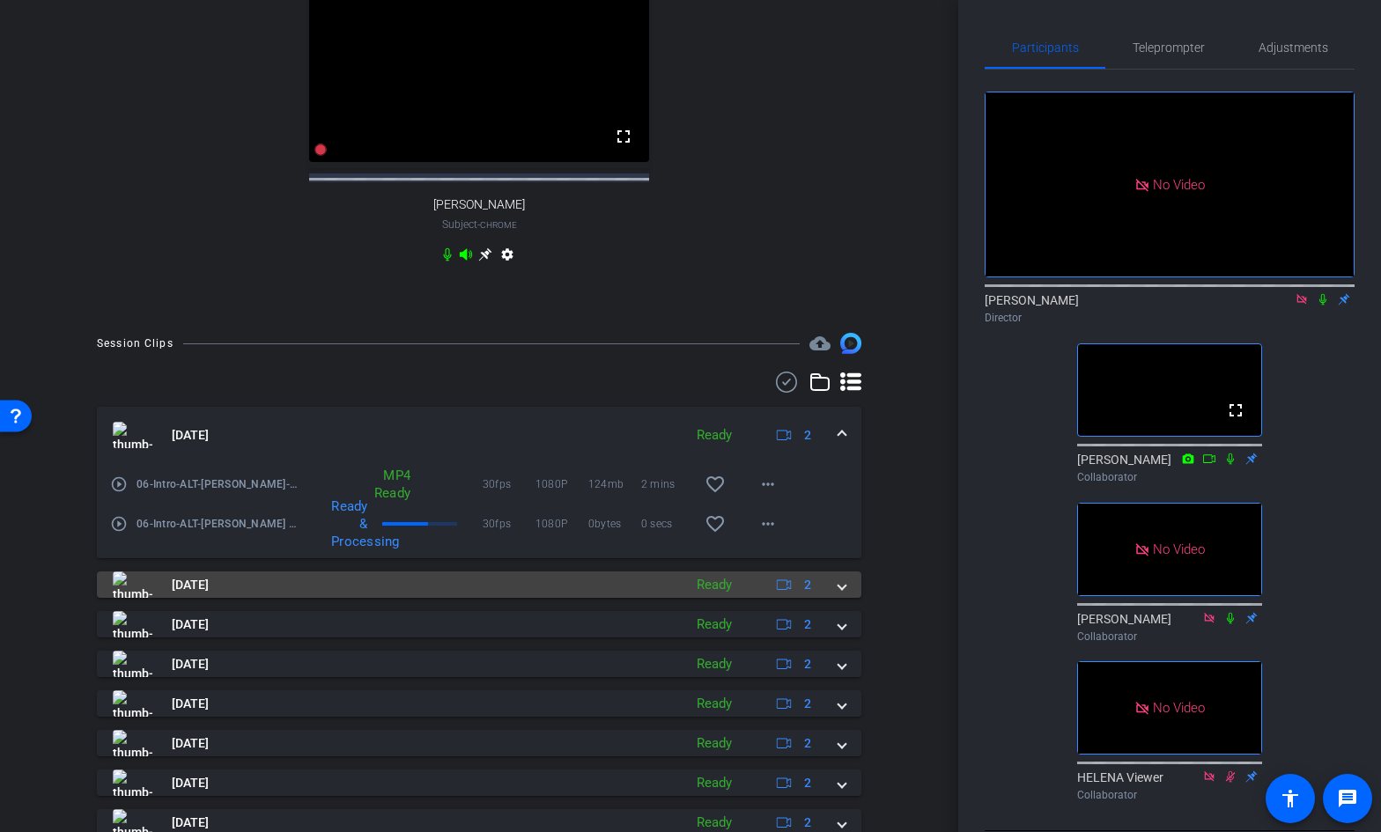
click at [844, 594] on span at bounding box center [841, 585] width 7 height 18
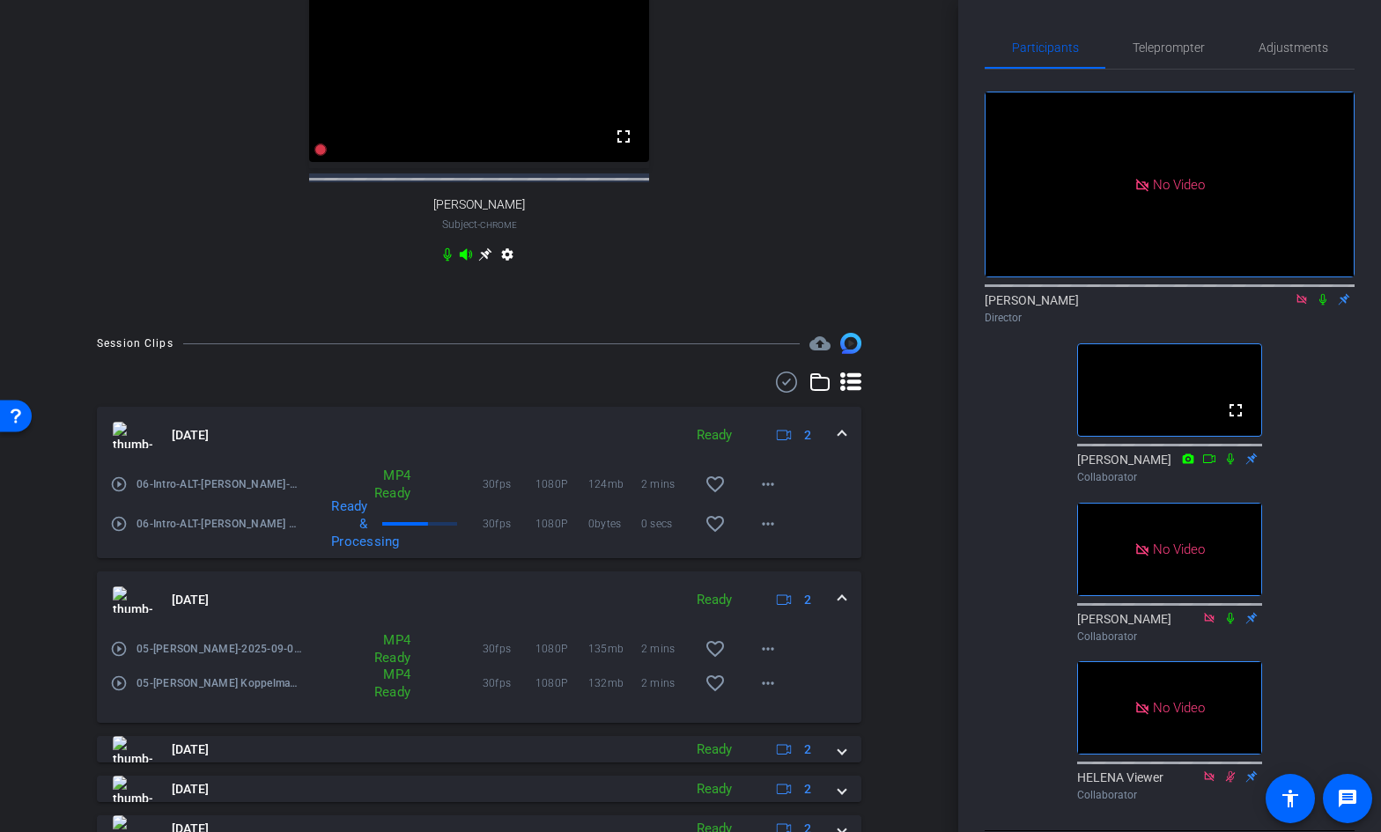
click at [843, 607] on span at bounding box center [841, 600] width 7 height 18
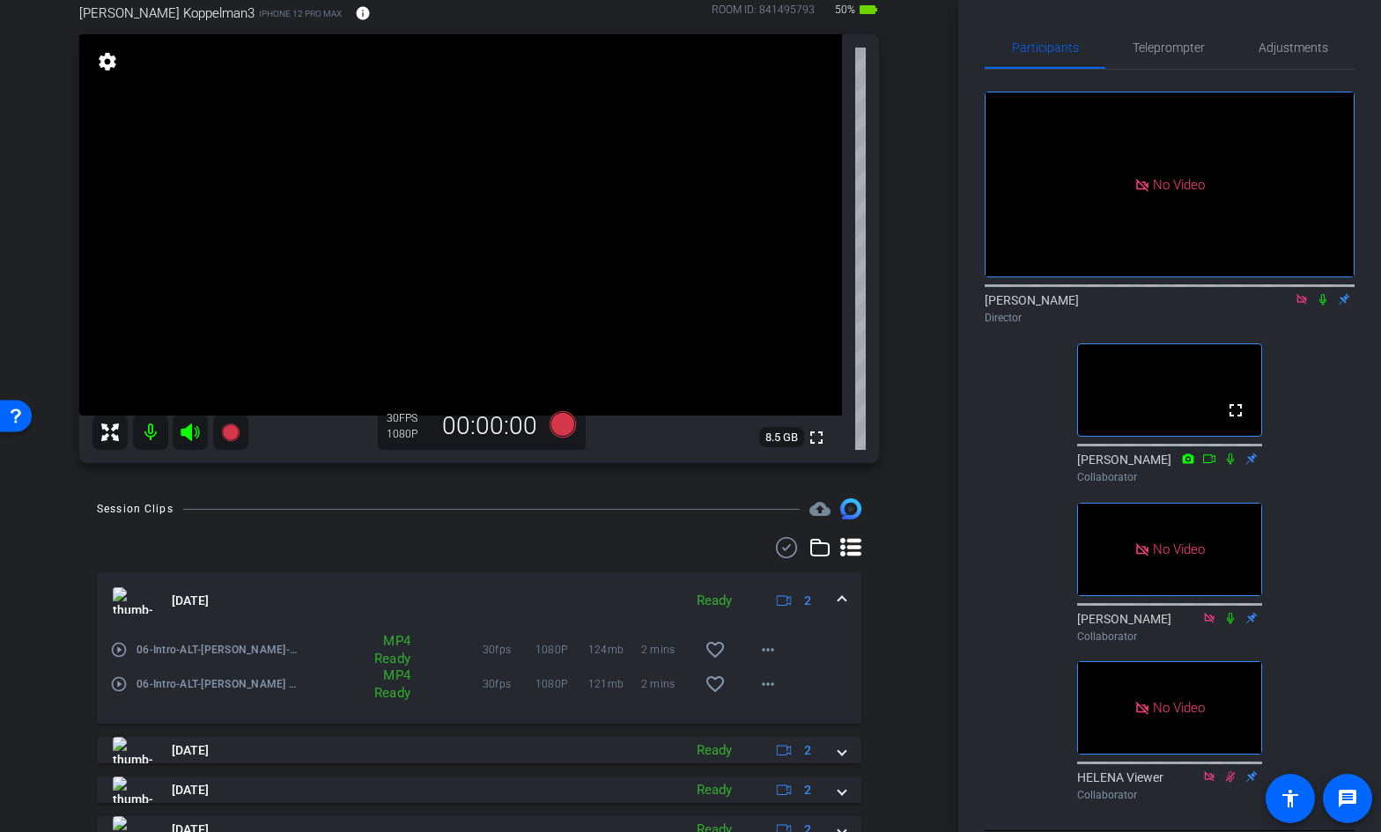
scroll to position [121, 0]
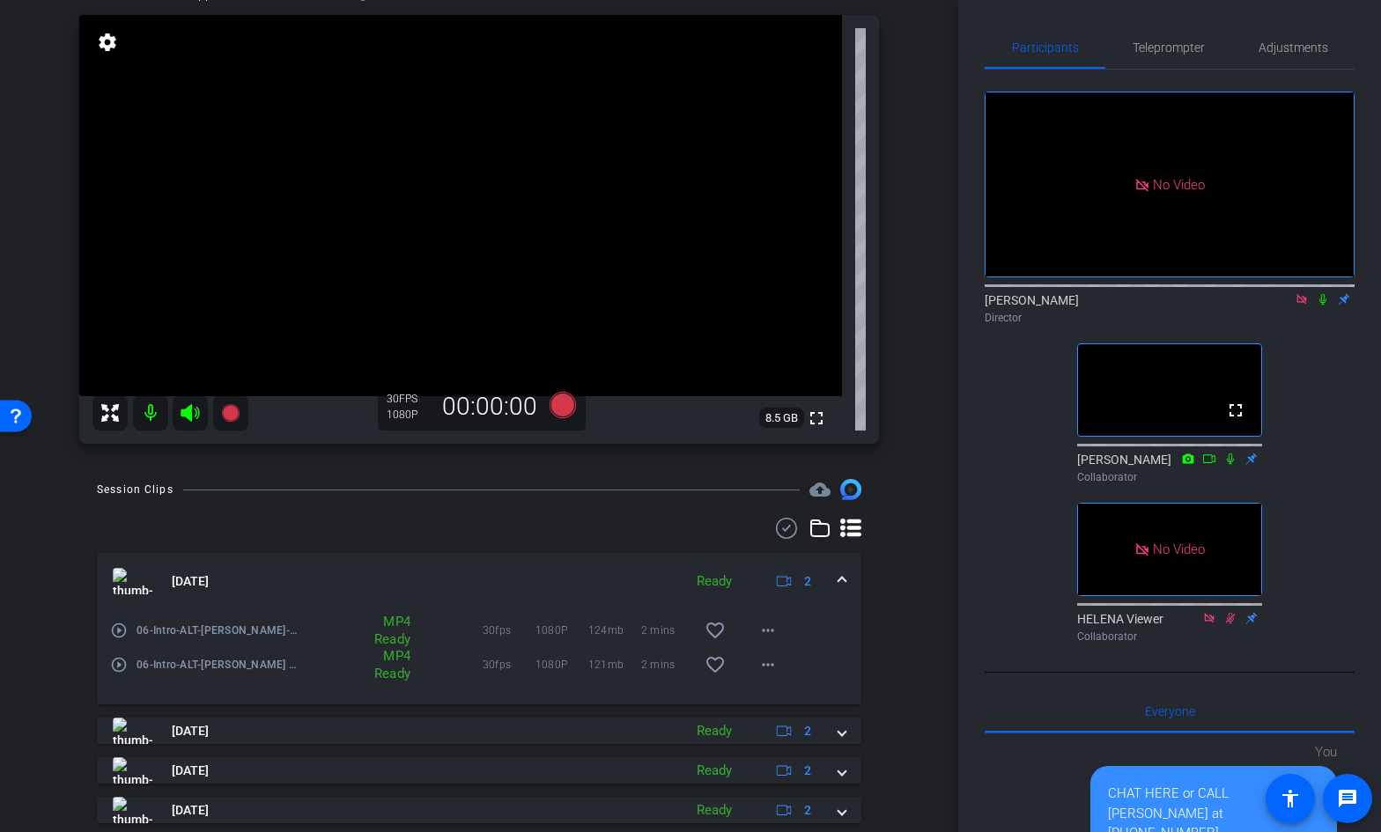
click at [1323, 294] on icon at bounding box center [1322, 299] width 7 height 11
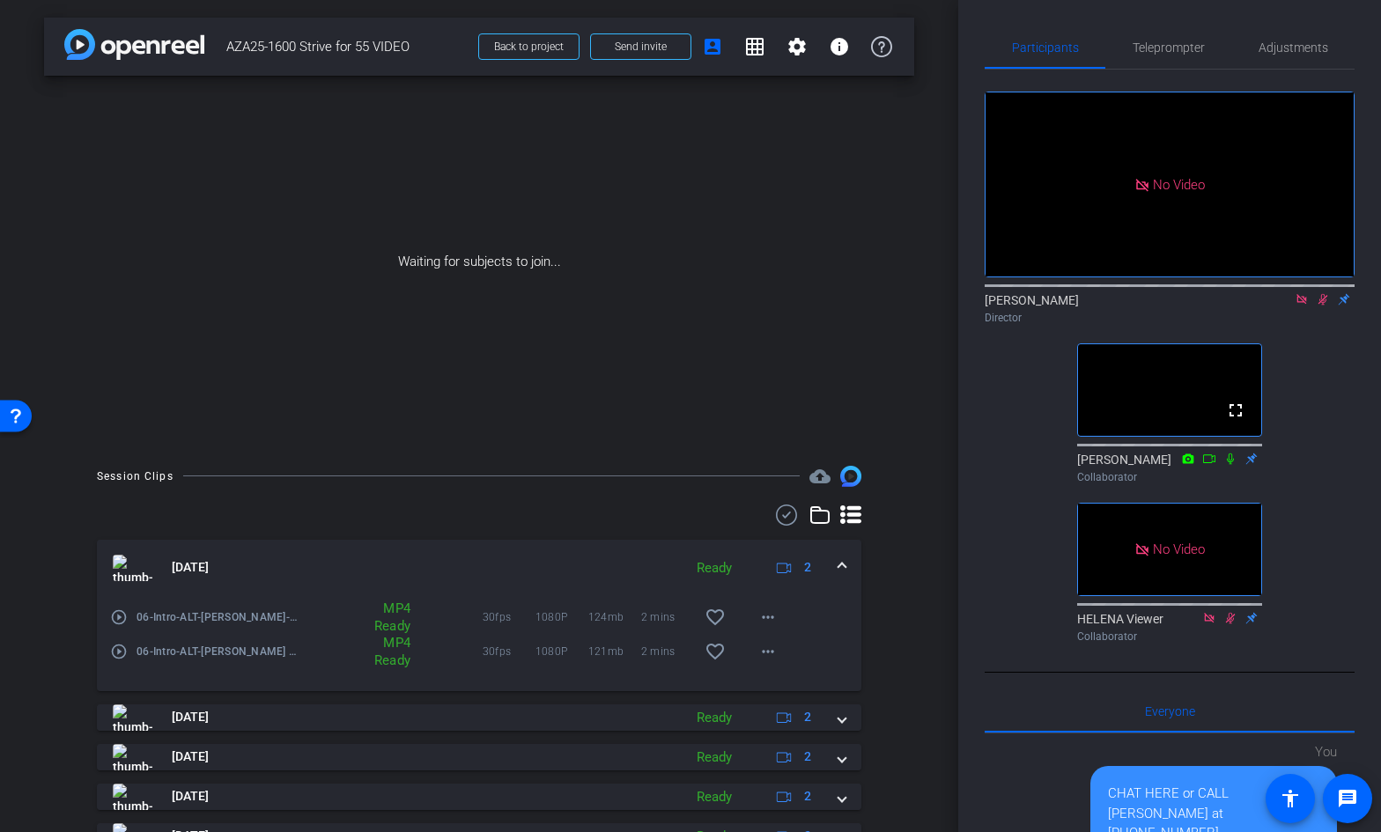
scroll to position [7, 0]
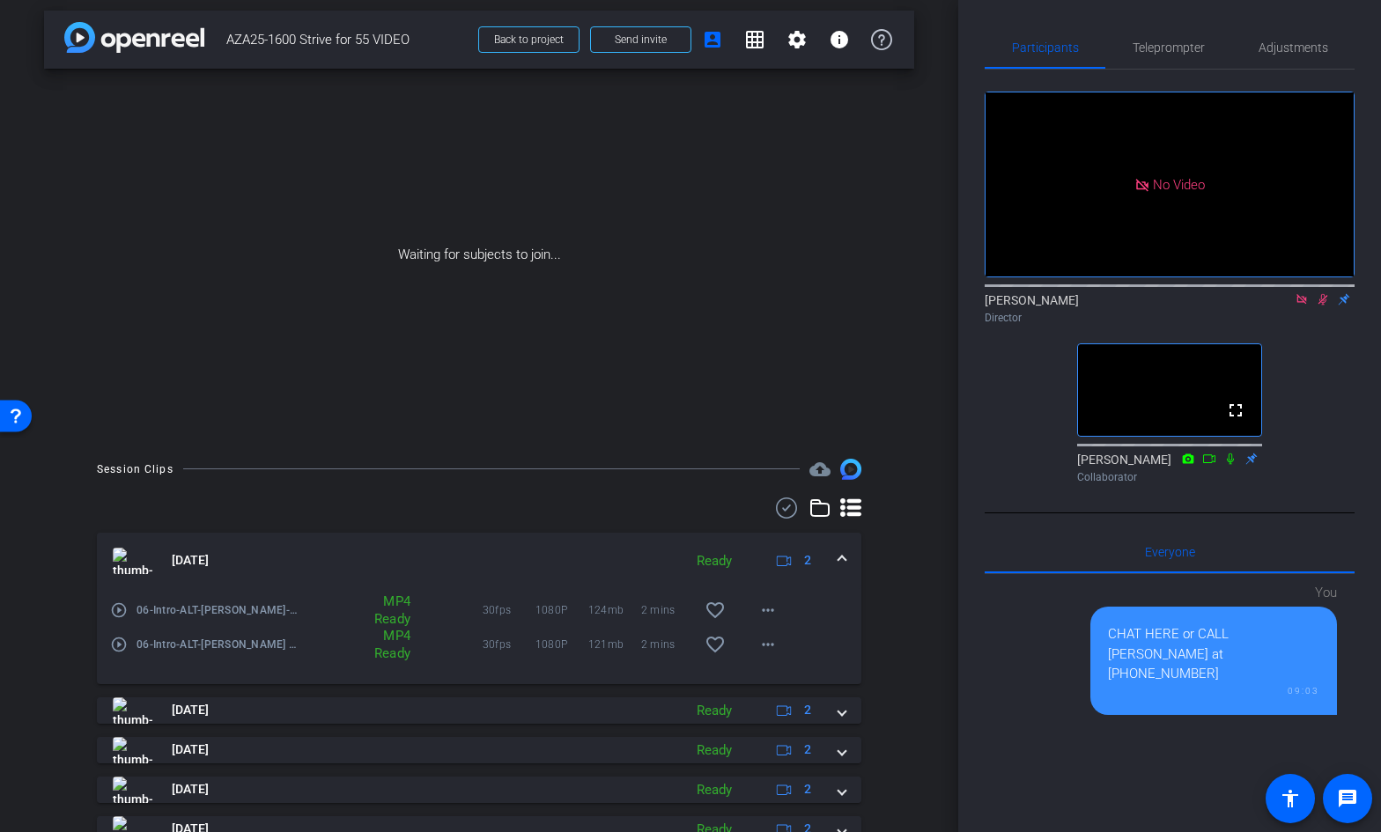
click at [1229, 453] on icon at bounding box center [1230, 459] width 14 height 12
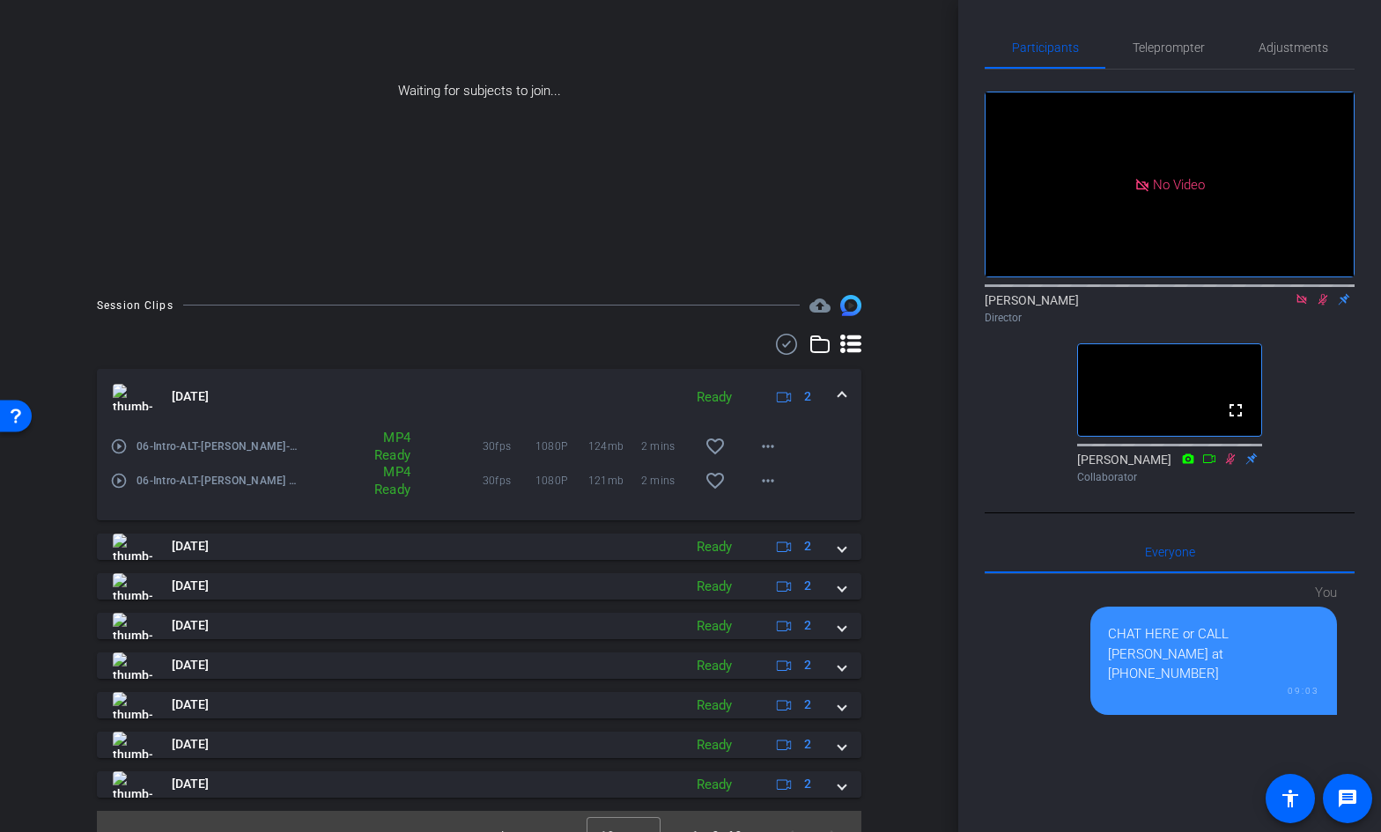
scroll to position [199, 0]
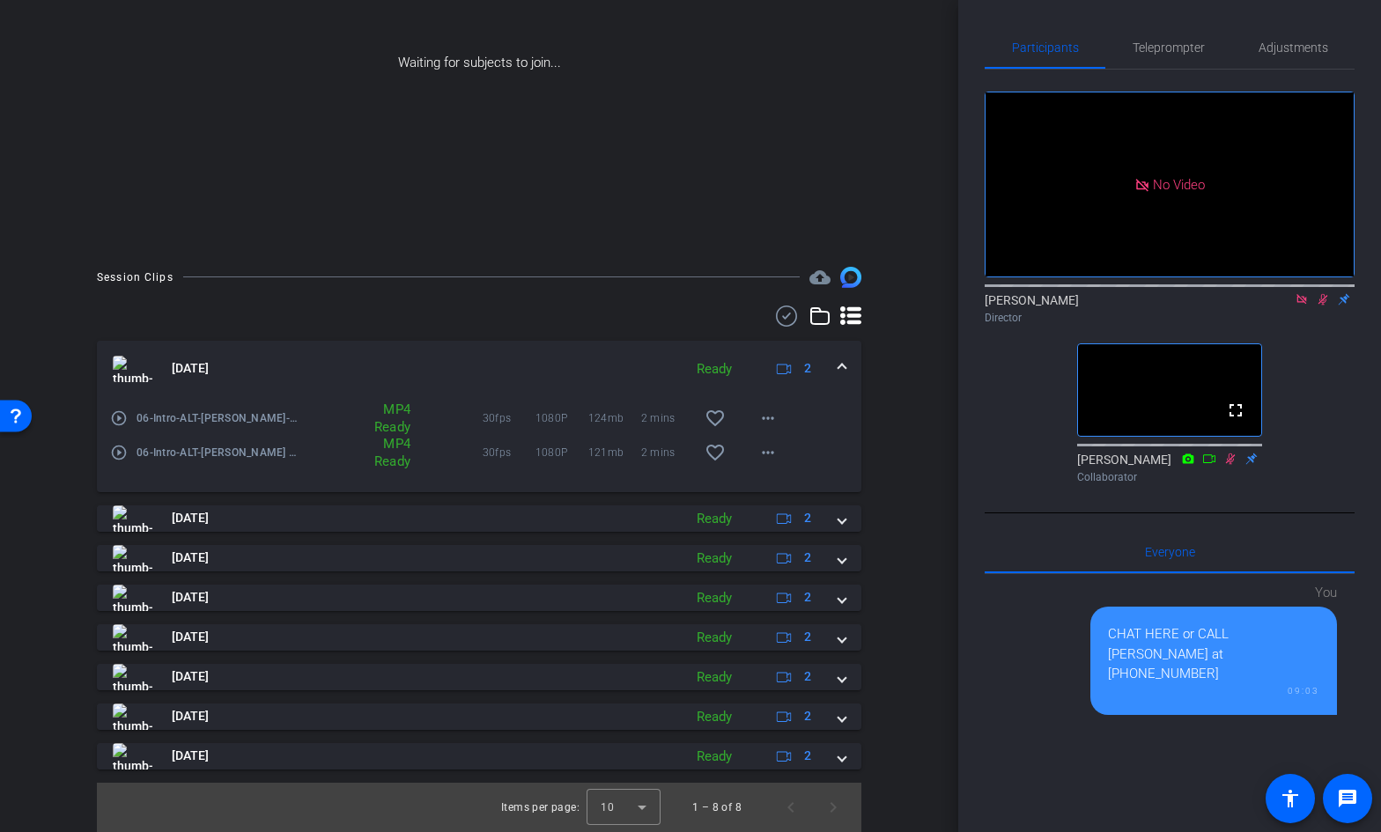
click at [842, 369] on span at bounding box center [841, 368] width 7 height 18
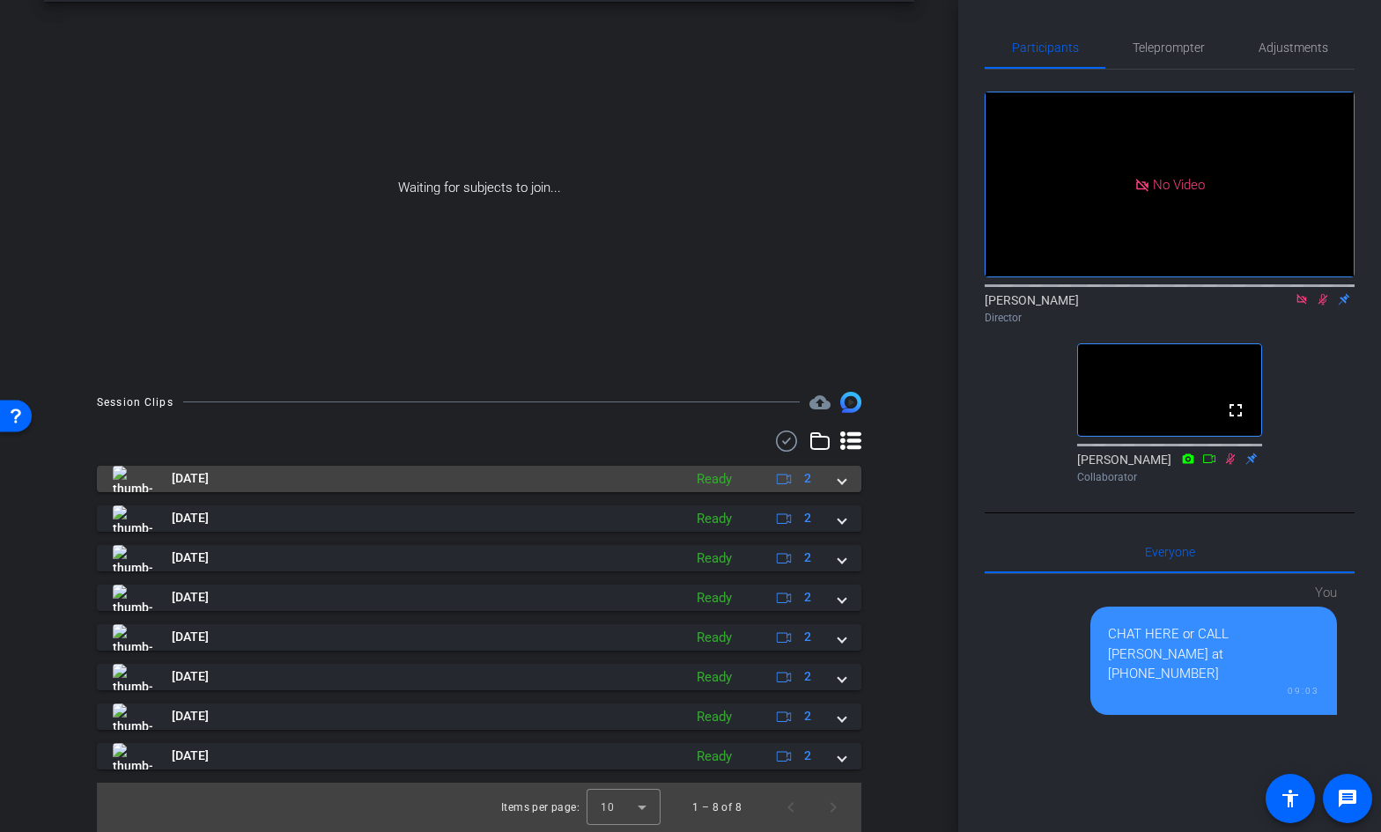
scroll to position [74, 0]
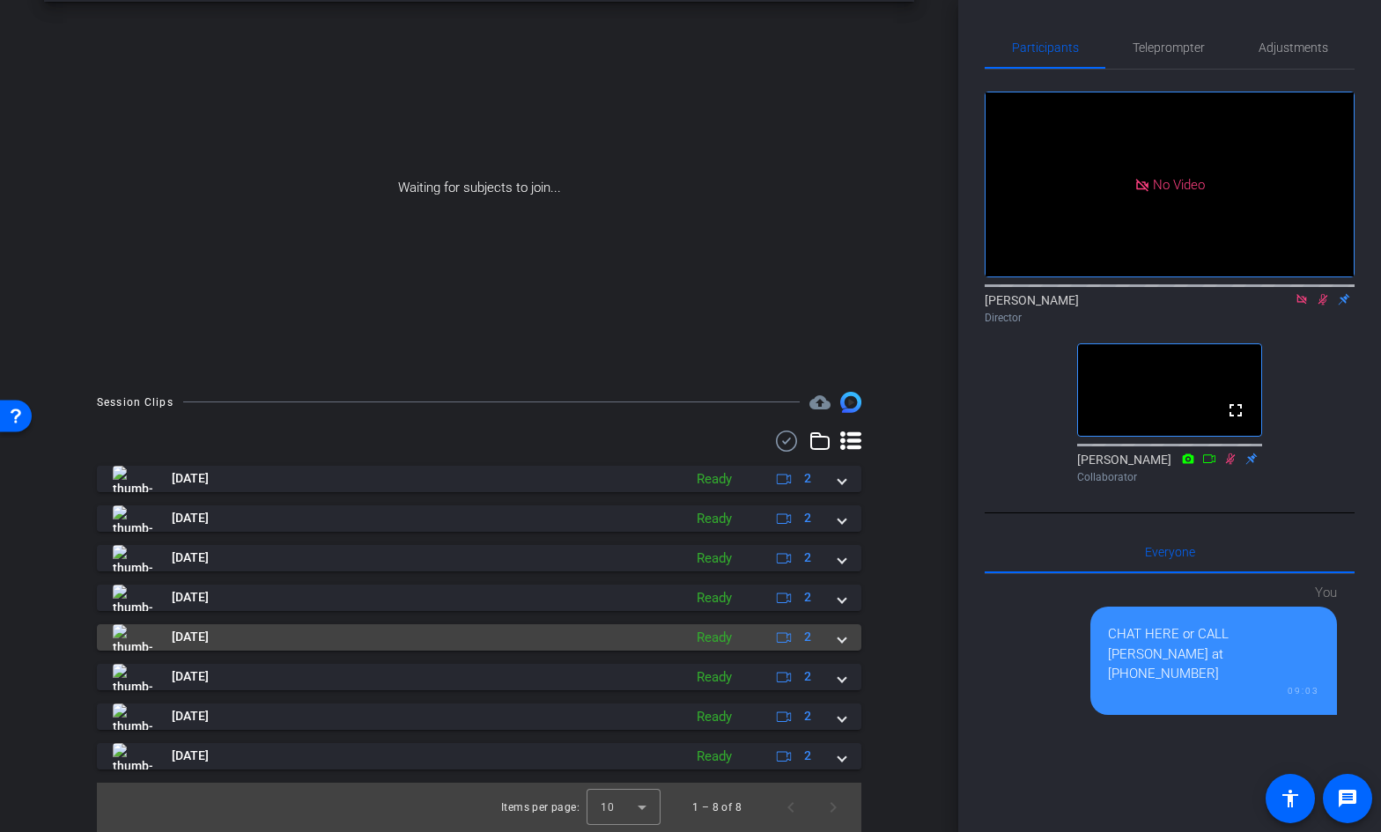
click at [839, 637] on span at bounding box center [841, 637] width 7 height 18
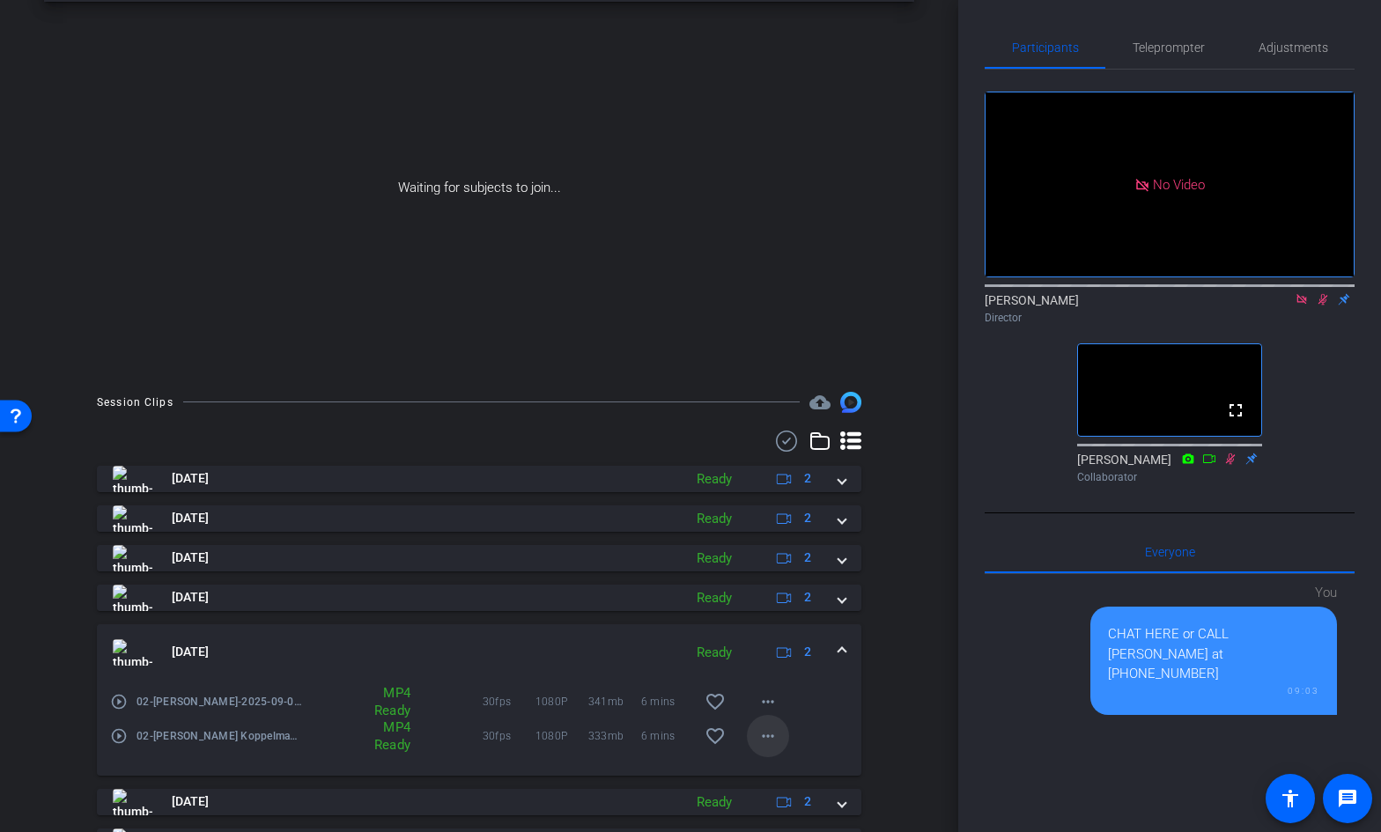
click at [768, 737] on mat-icon "more_horiz" at bounding box center [767, 735] width 21 height 21
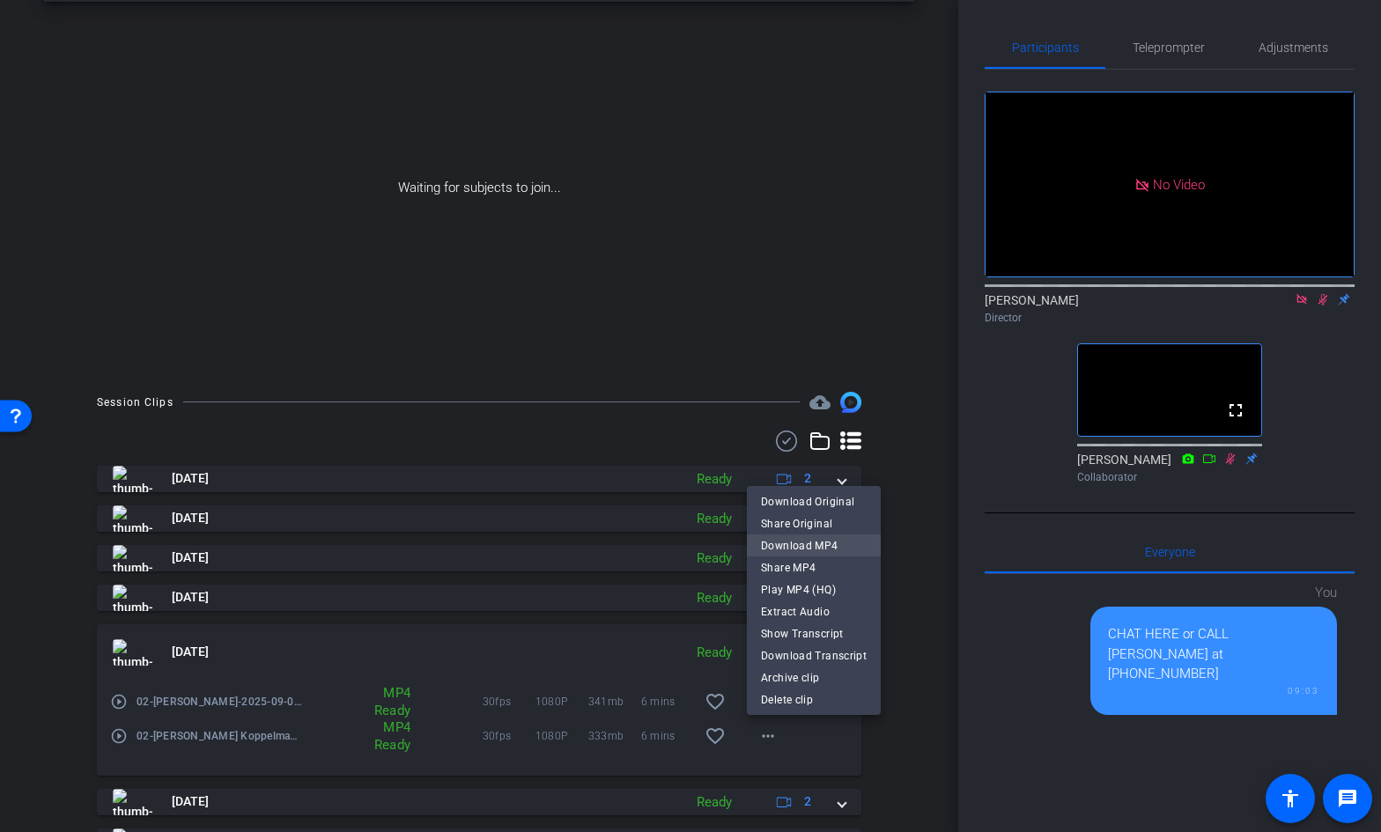
click at [819, 540] on span "Download MP4" at bounding box center [814, 545] width 106 height 21
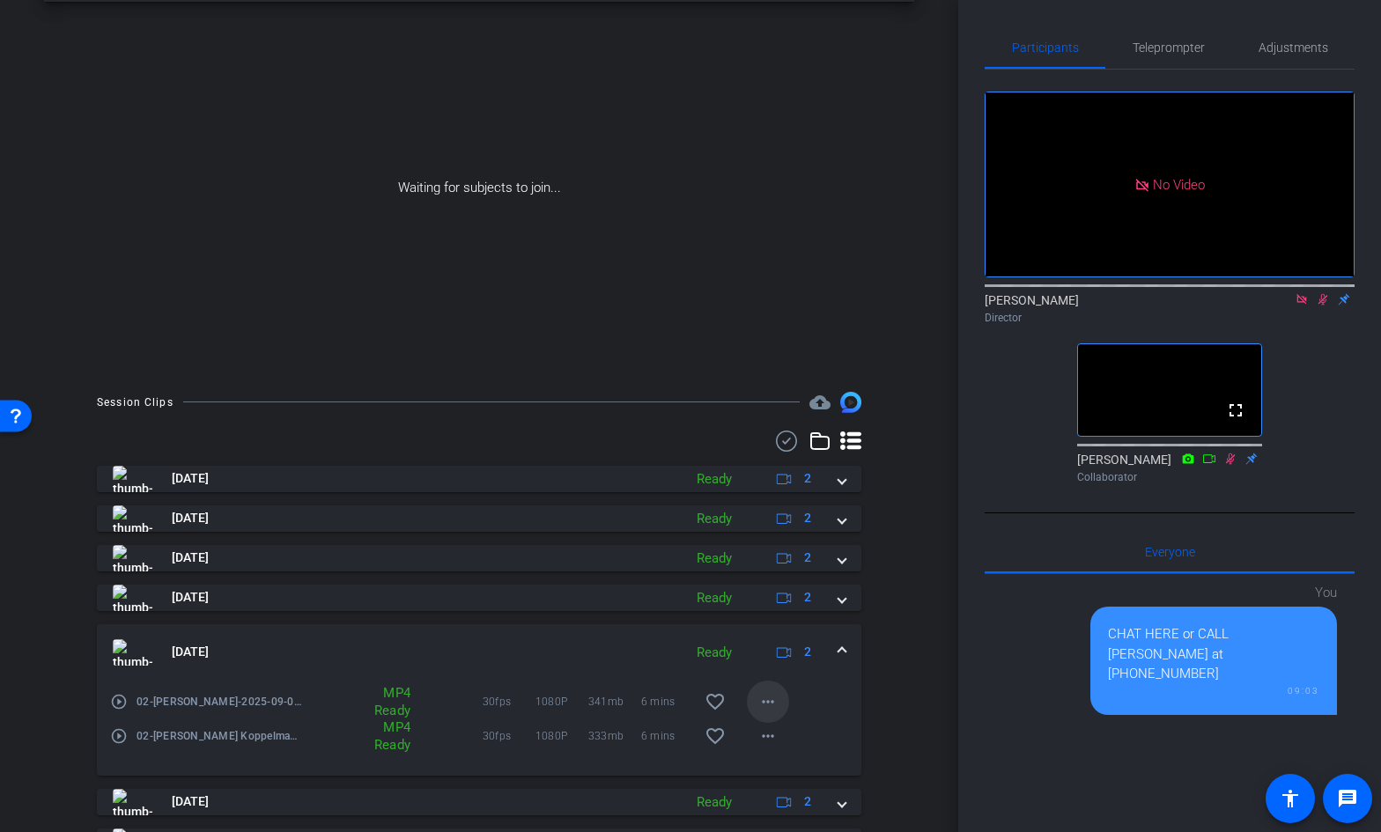
click at [769, 699] on mat-icon "more_horiz" at bounding box center [767, 701] width 21 height 21
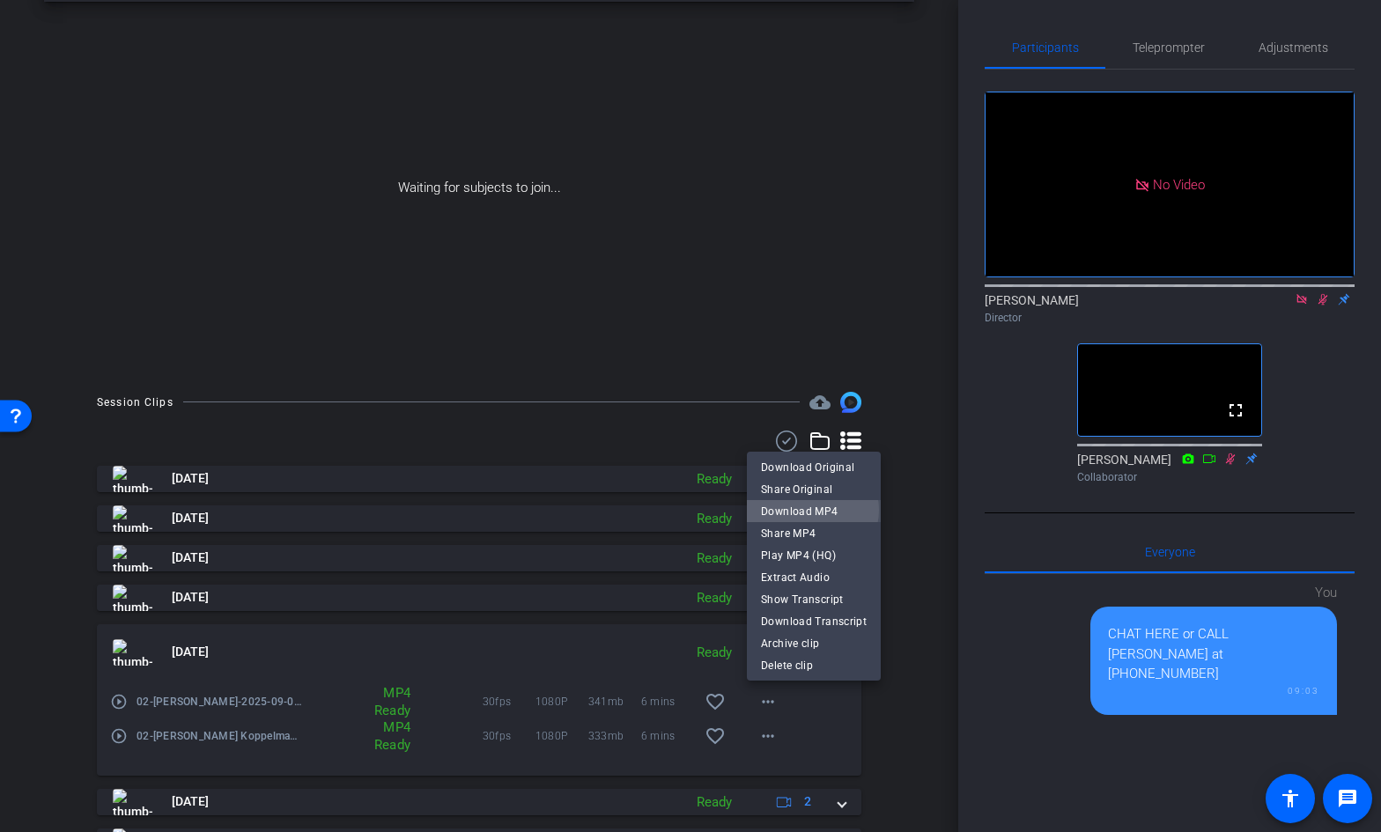
click at [808, 510] on span "Download MP4" at bounding box center [814, 511] width 106 height 21
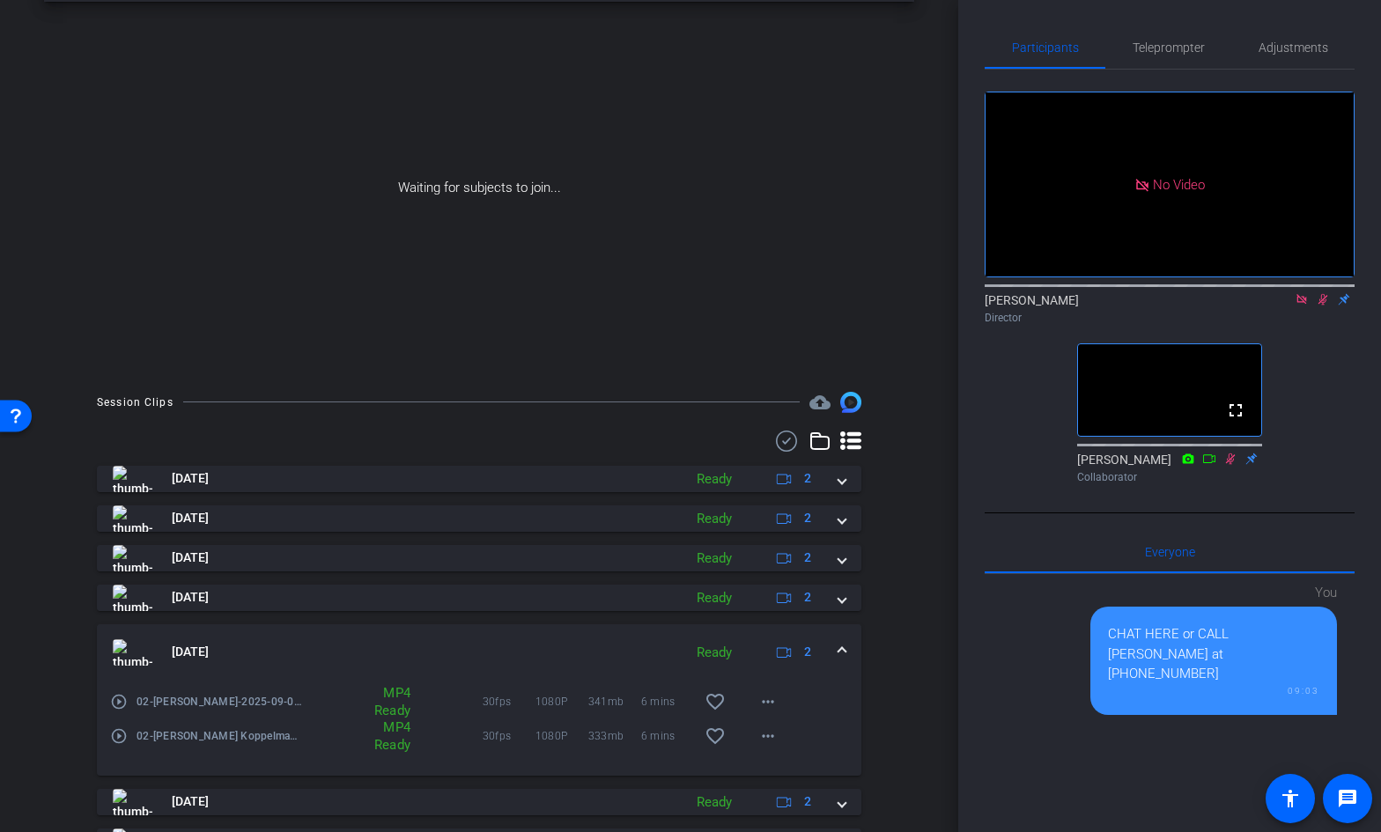
click at [841, 650] on span at bounding box center [841, 652] width 7 height 18
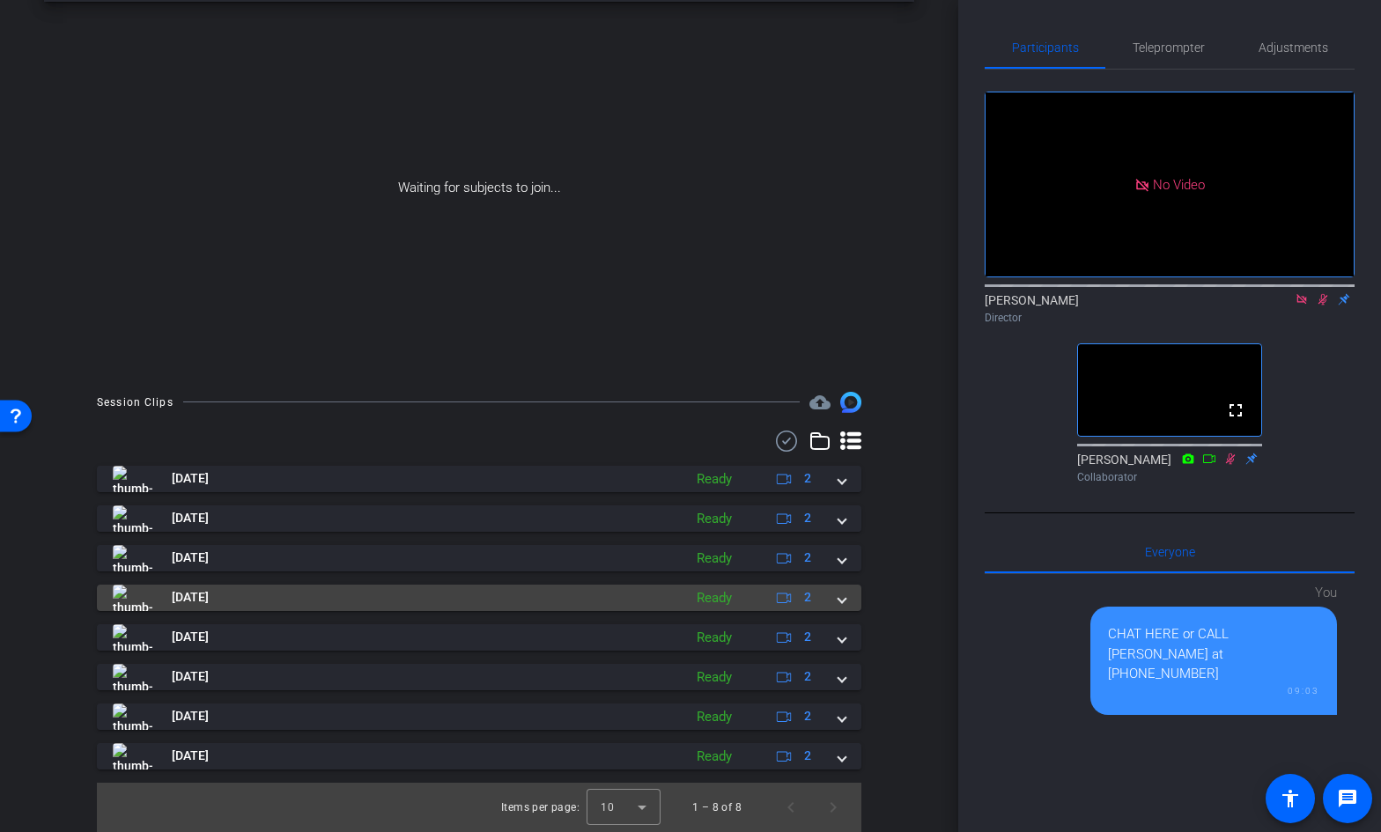
click at [838, 600] on span at bounding box center [841, 597] width 7 height 18
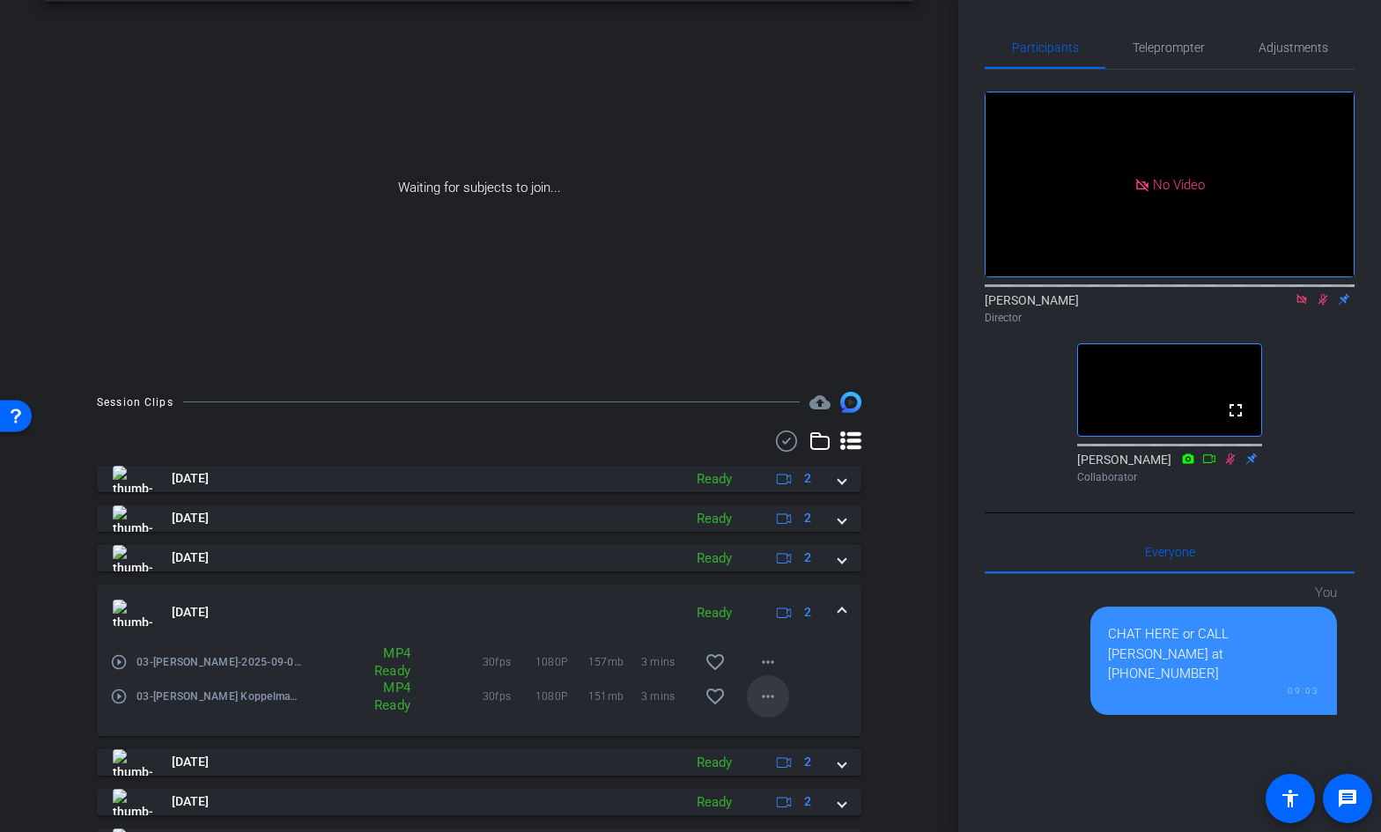
click at [767, 698] on mat-icon "more_horiz" at bounding box center [767, 696] width 21 height 21
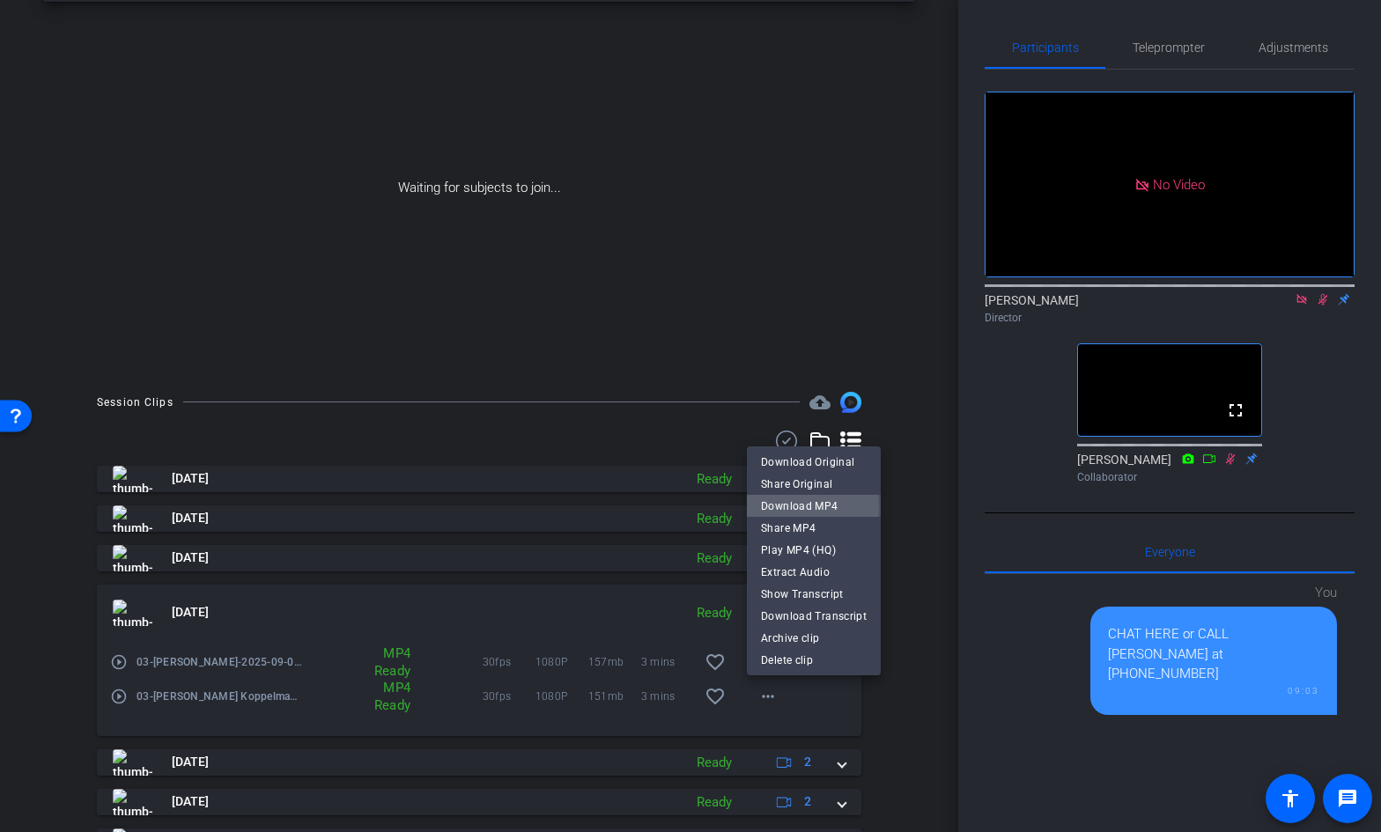
click at [775, 506] on span "Download MP4" at bounding box center [814, 506] width 106 height 21
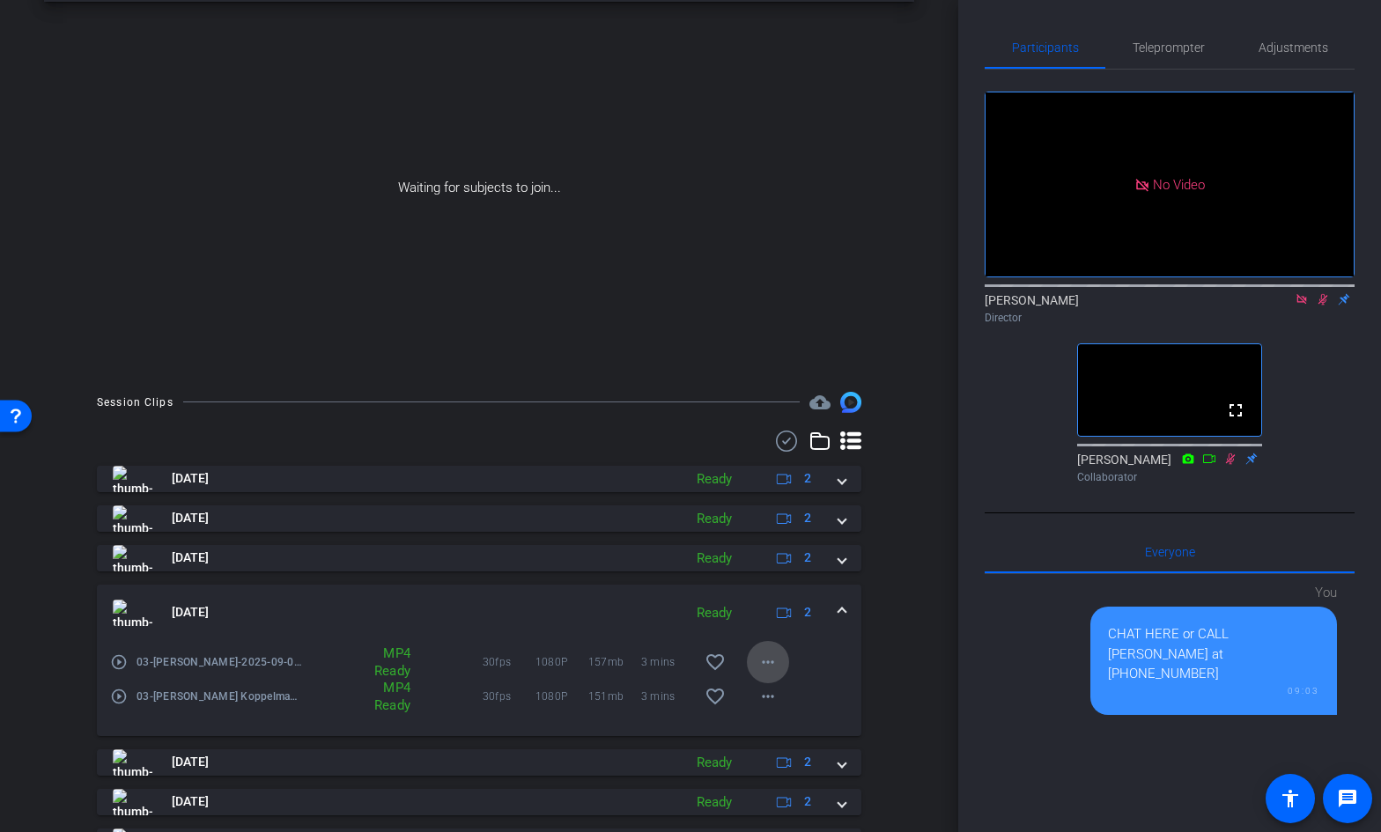
click at [769, 659] on mat-icon "more_horiz" at bounding box center [767, 662] width 21 height 21
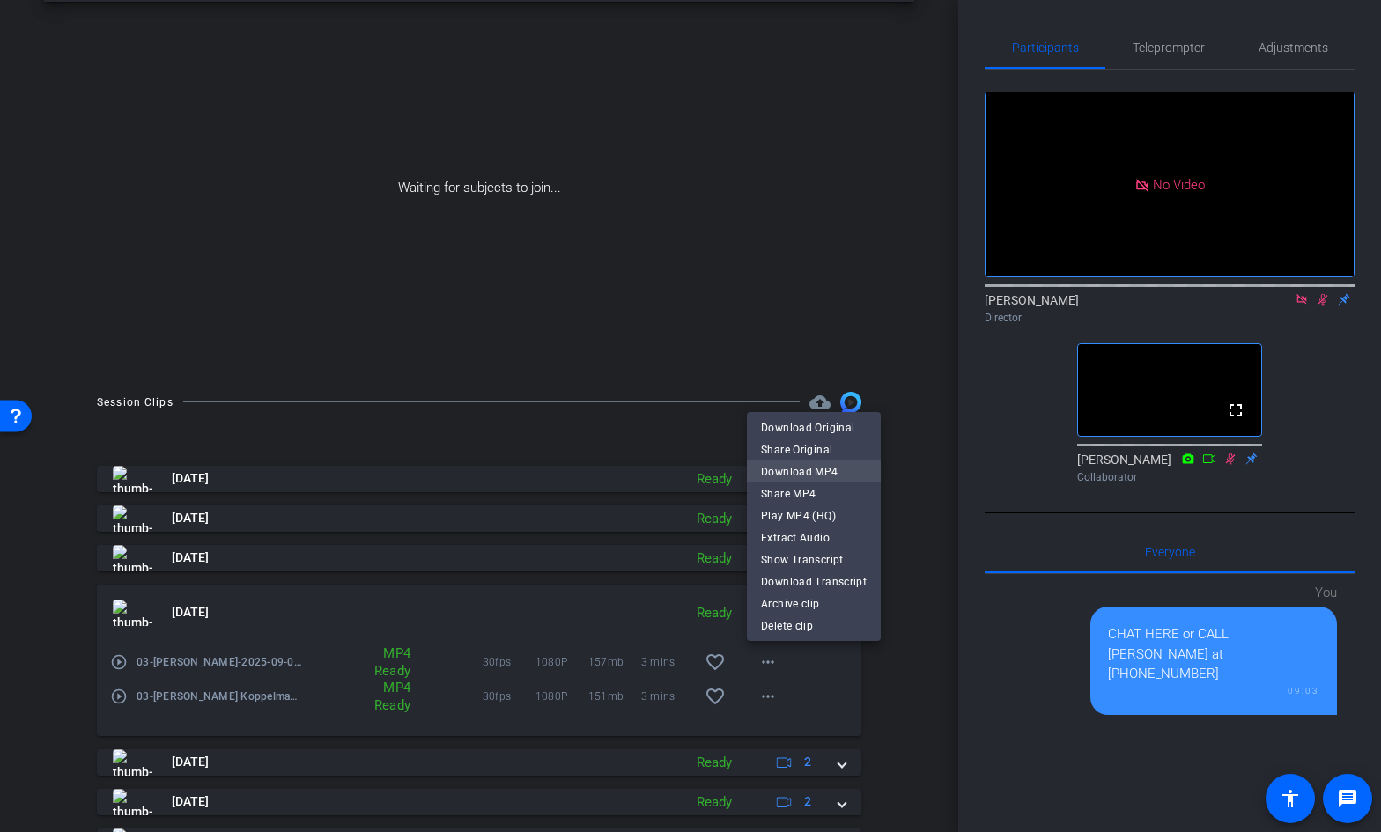
click at [799, 476] on span "Download MP4" at bounding box center [814, 471] width 106 height 21
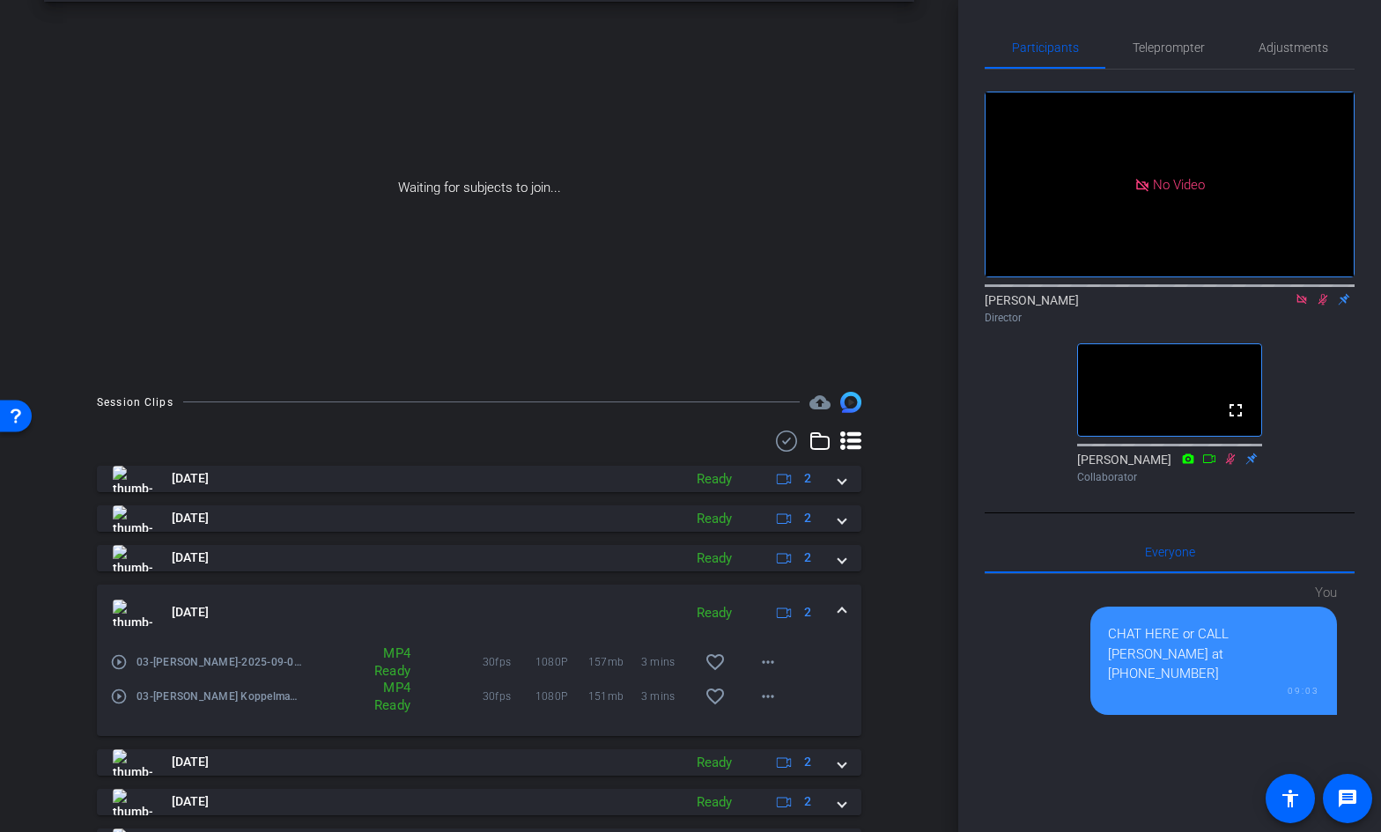
click at [840, 611] on span at bounding box center [841, 612] width 7 height 18
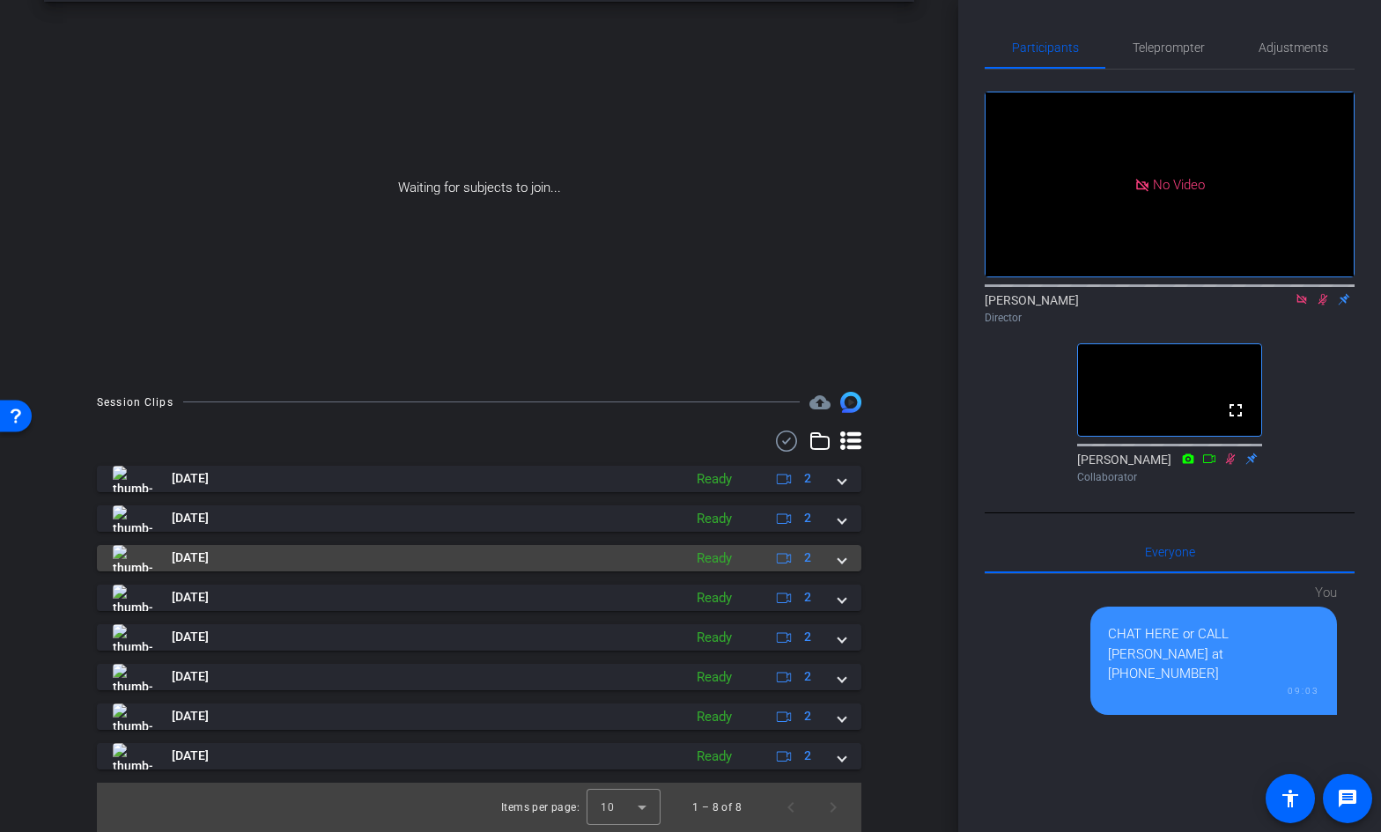
click at [836, 562] on div "[DATE] Ready 2" at bounding box center [475, 558] width 725 height 26
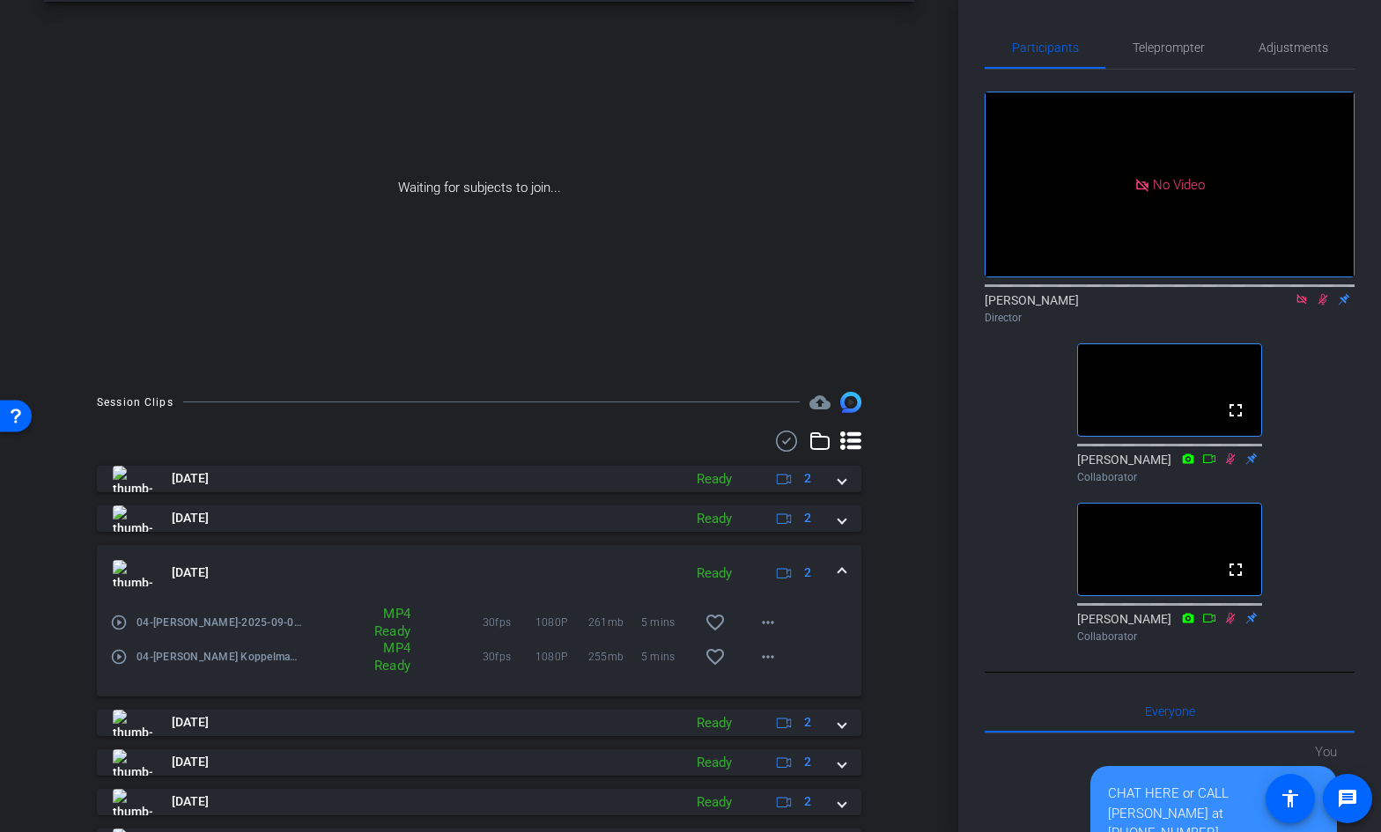
scroll to position [97, 0]
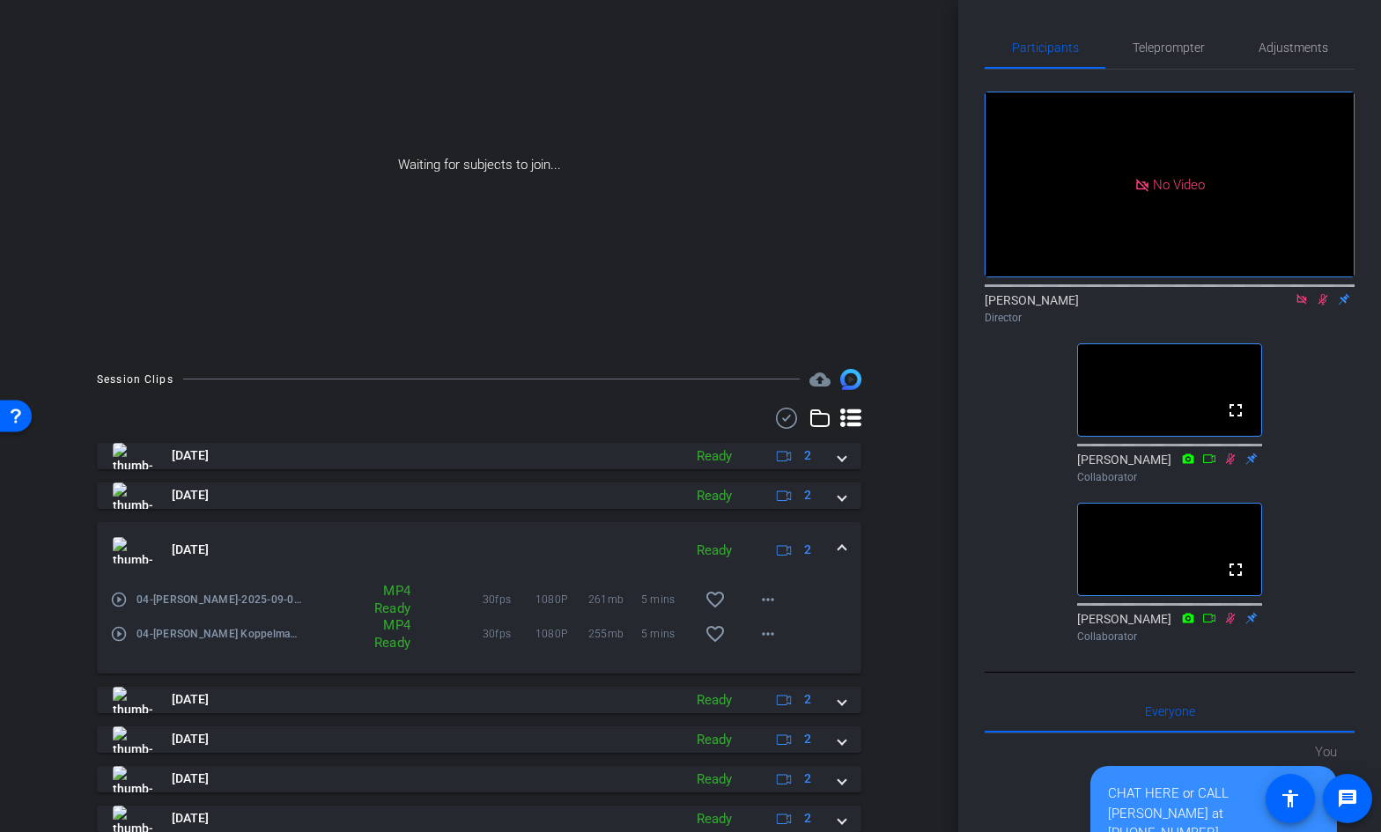
click at [805, 265] on div "Waiting for subjects to join..." at bounding box center [479, 165] width 870 height 372
click at [768, 644] on mat-icon "more_horiz" at bounding box center [767, 633] width 21 height 21
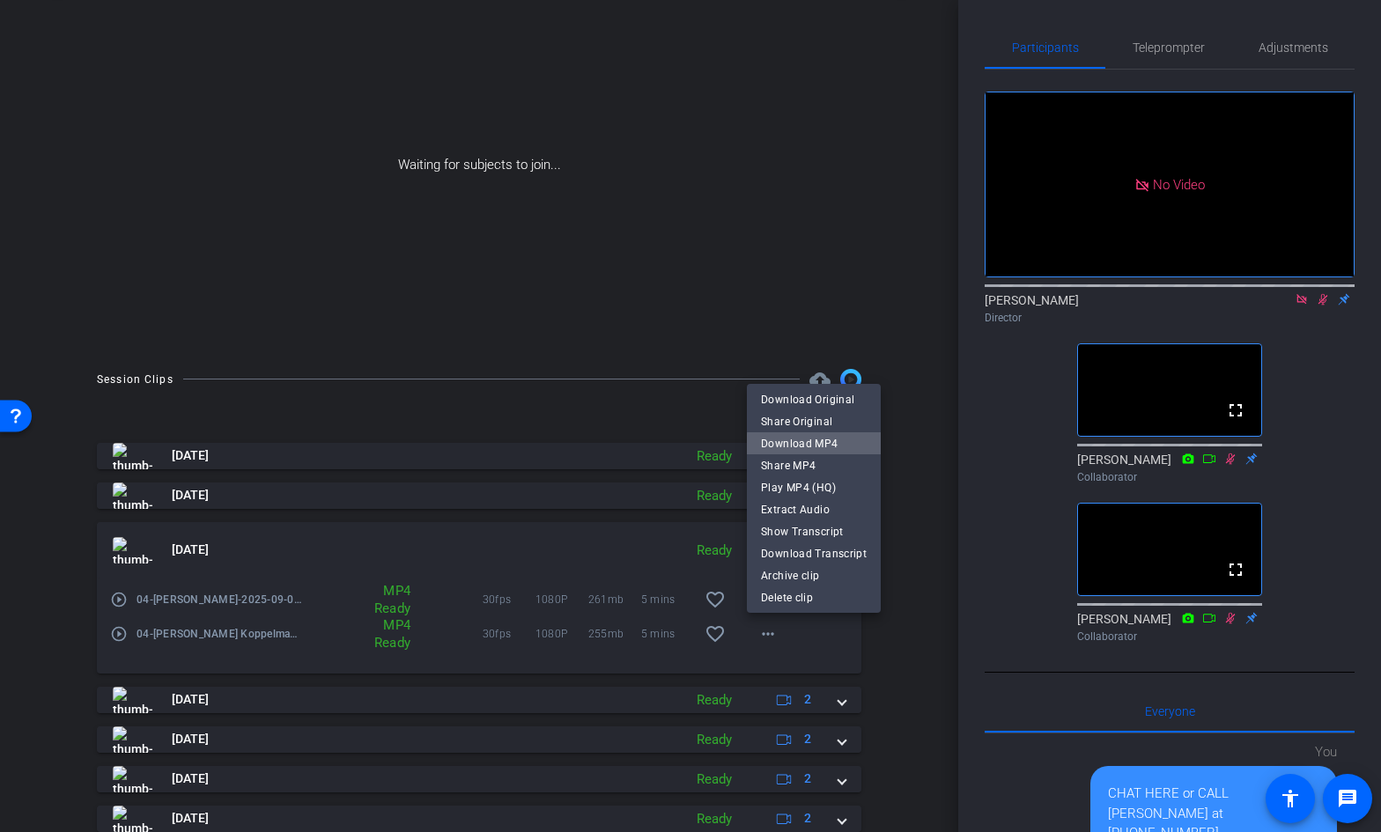
click at [826, 445] on span "Download MP4" at bounding box center [814, 443] width 106 height 21
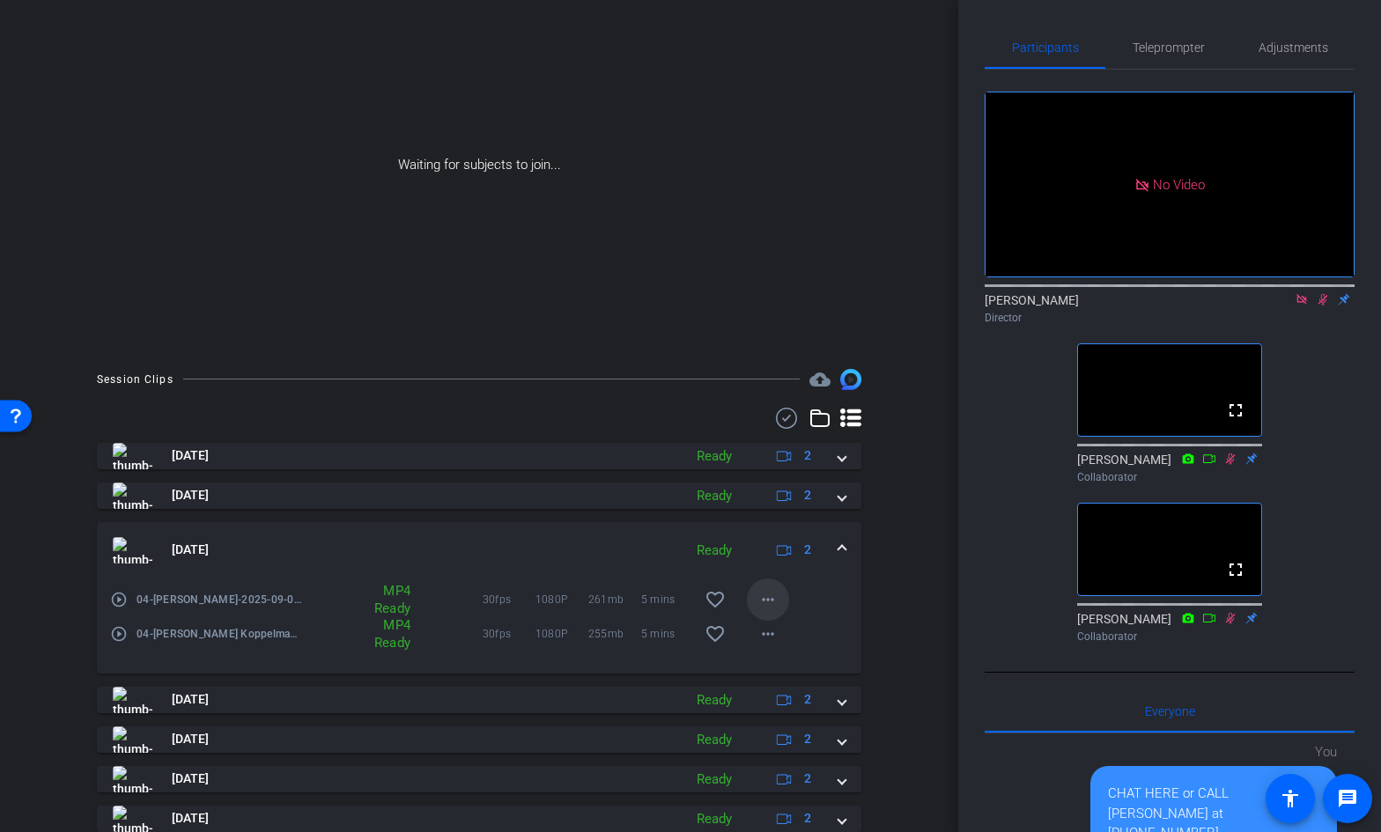
click at [768, 602] on mat-icon "more_horiz" at bounding box center [767, 599] width 21 height 21
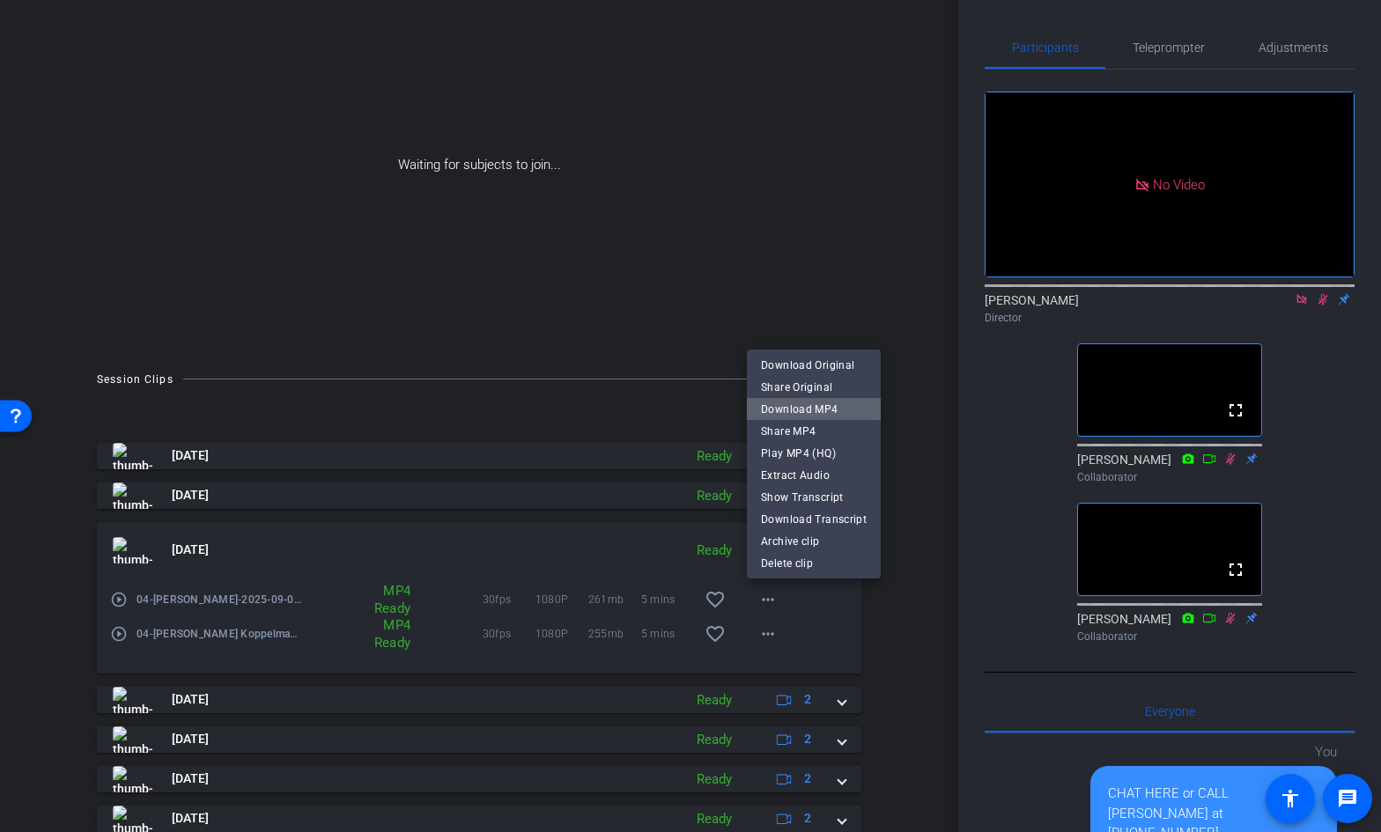
click at [837, 404] on span "Download MP4" at bounding box center [814, 409] width 106 height 21
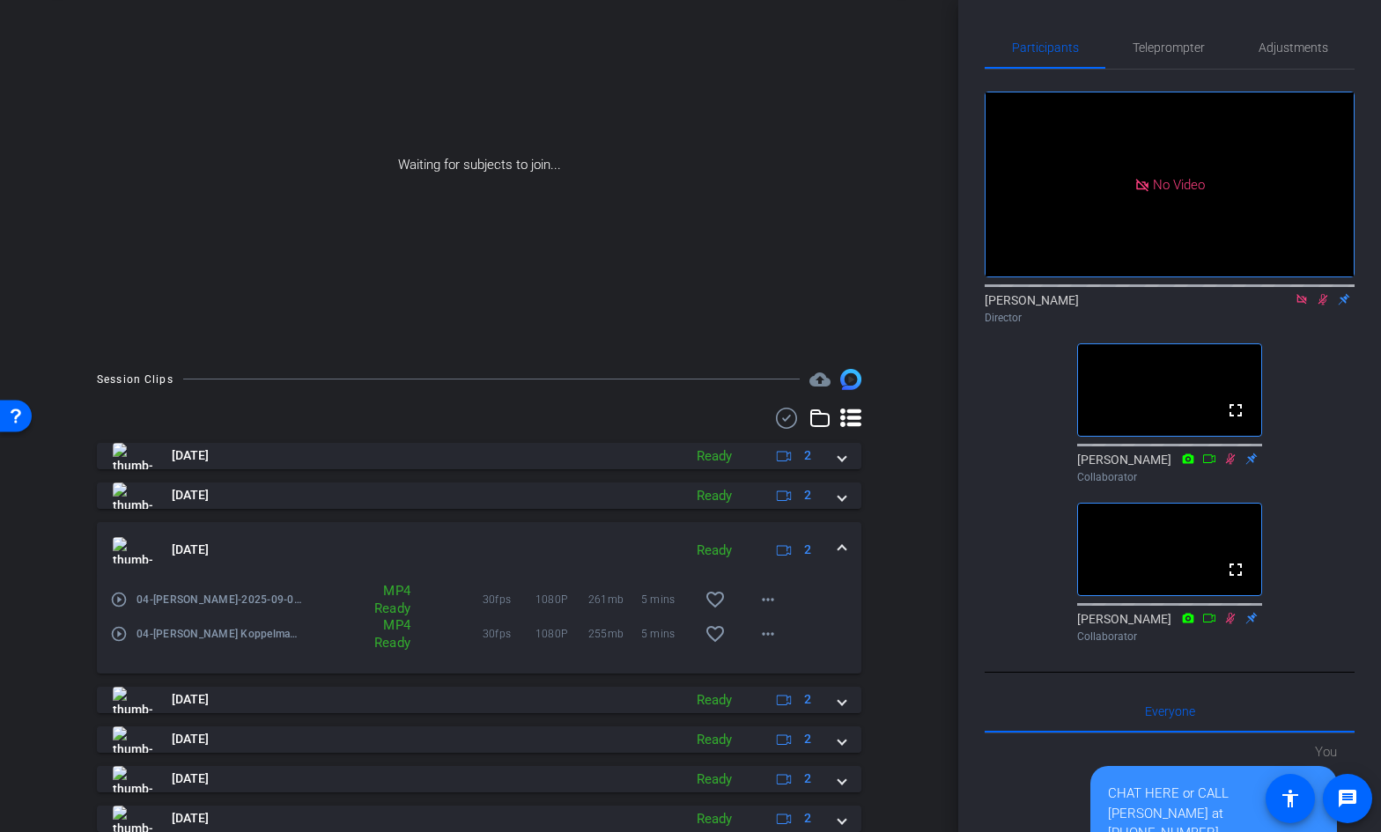
click at [838, 544] on span at bounding box center [841, 550] width 7 height 18
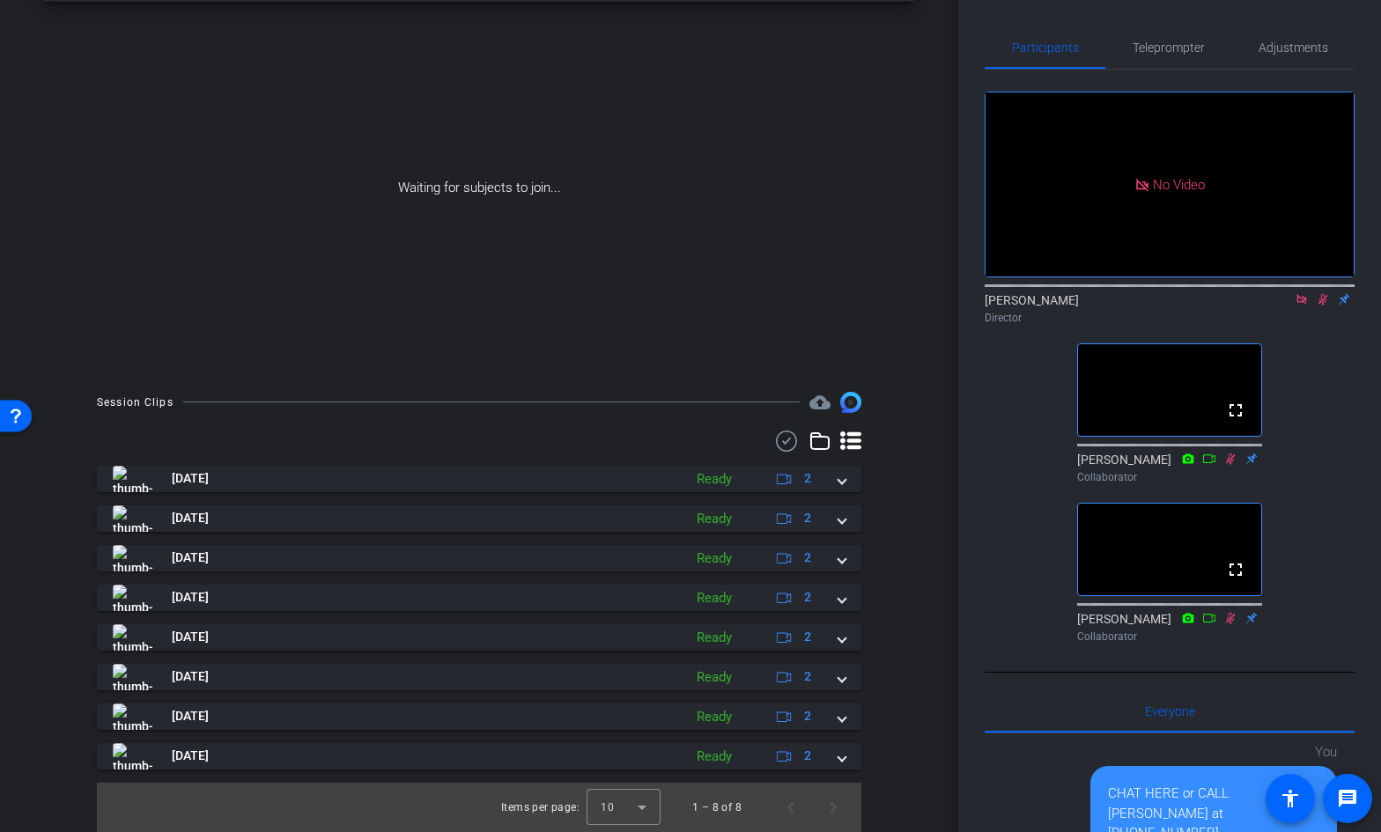
scroll to position [74, 0]
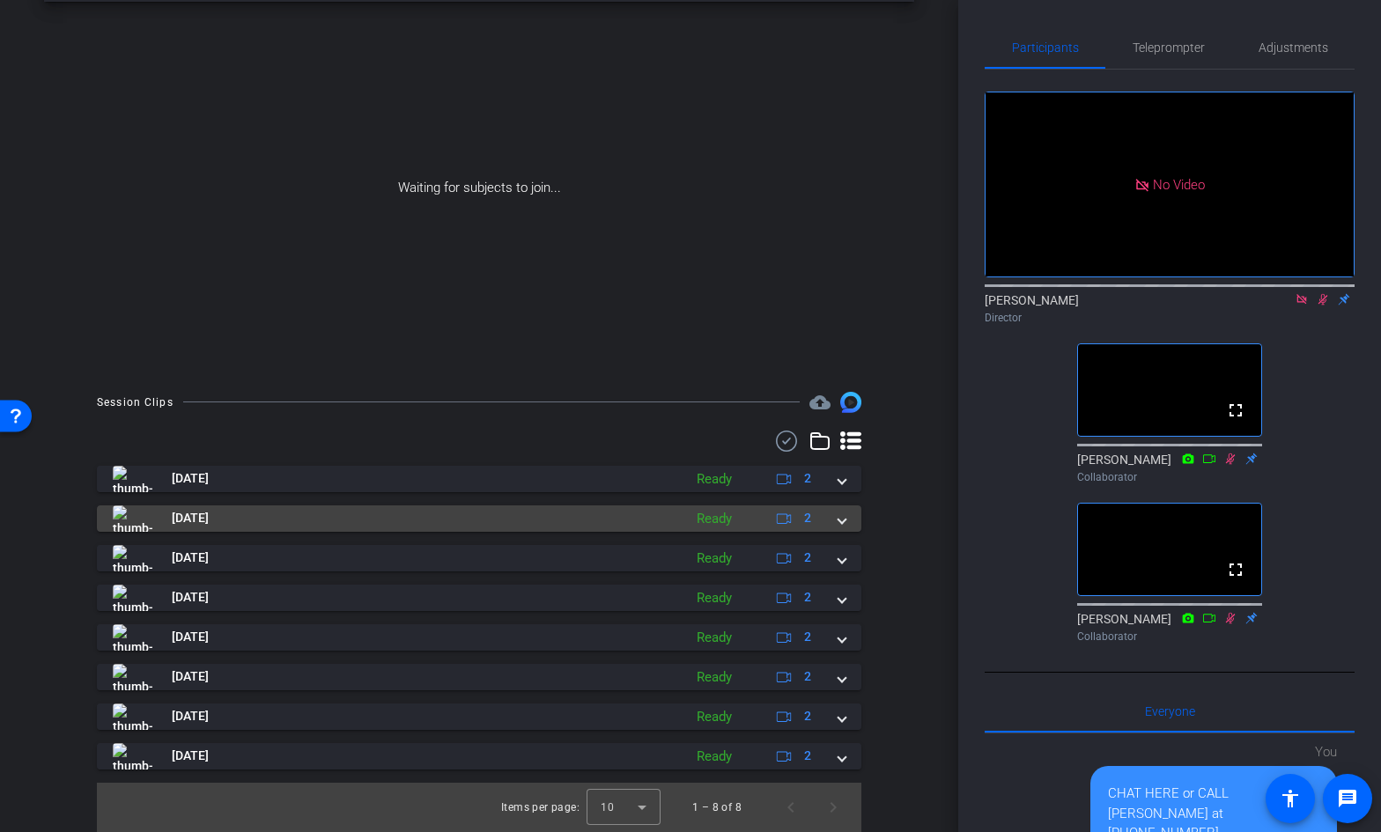
click at [839, 524] on span at bounding box center [841, 518] width 7 height 18
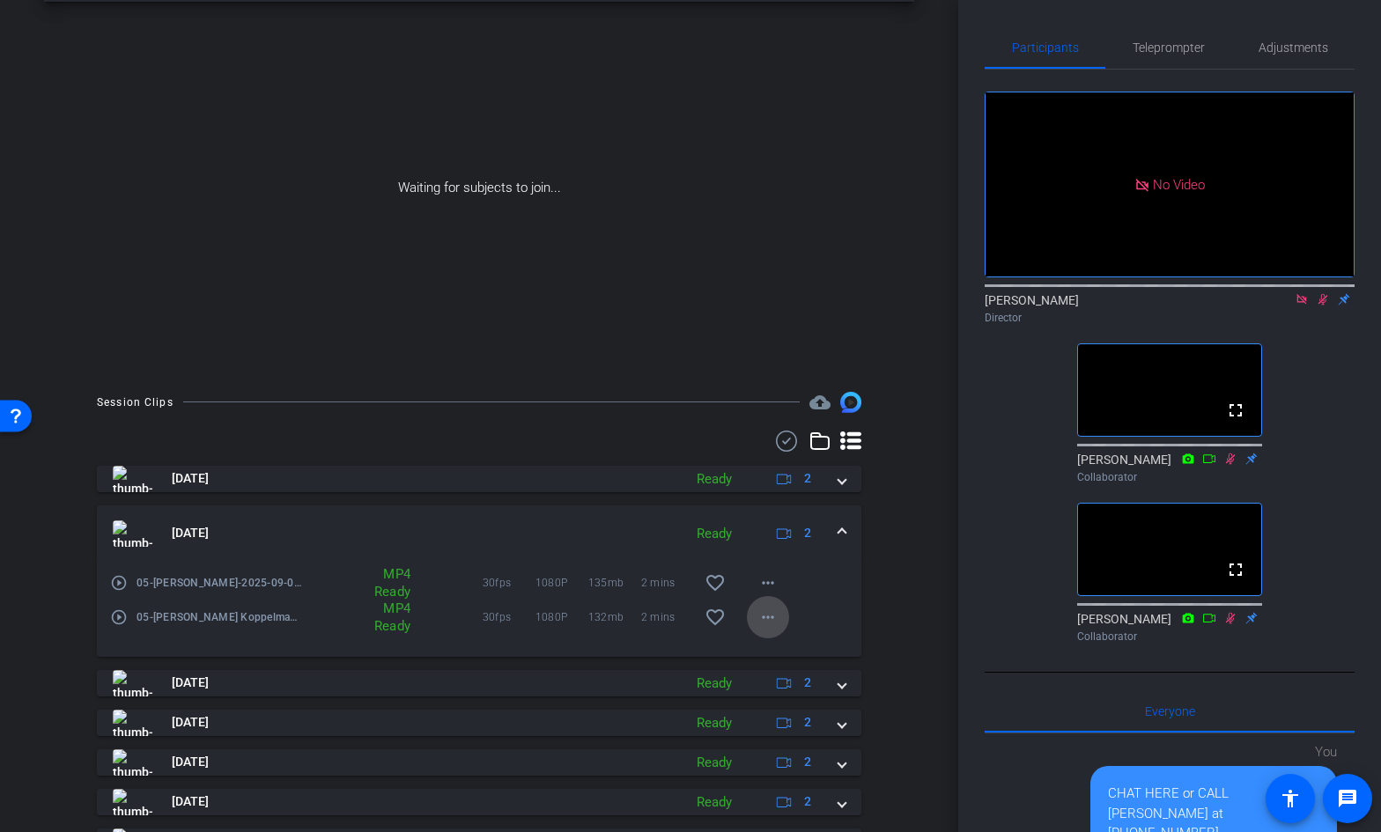
click at [769, 614] on mat-icon "more_horiz" at bounding box center [767, 617] width 21 height 21
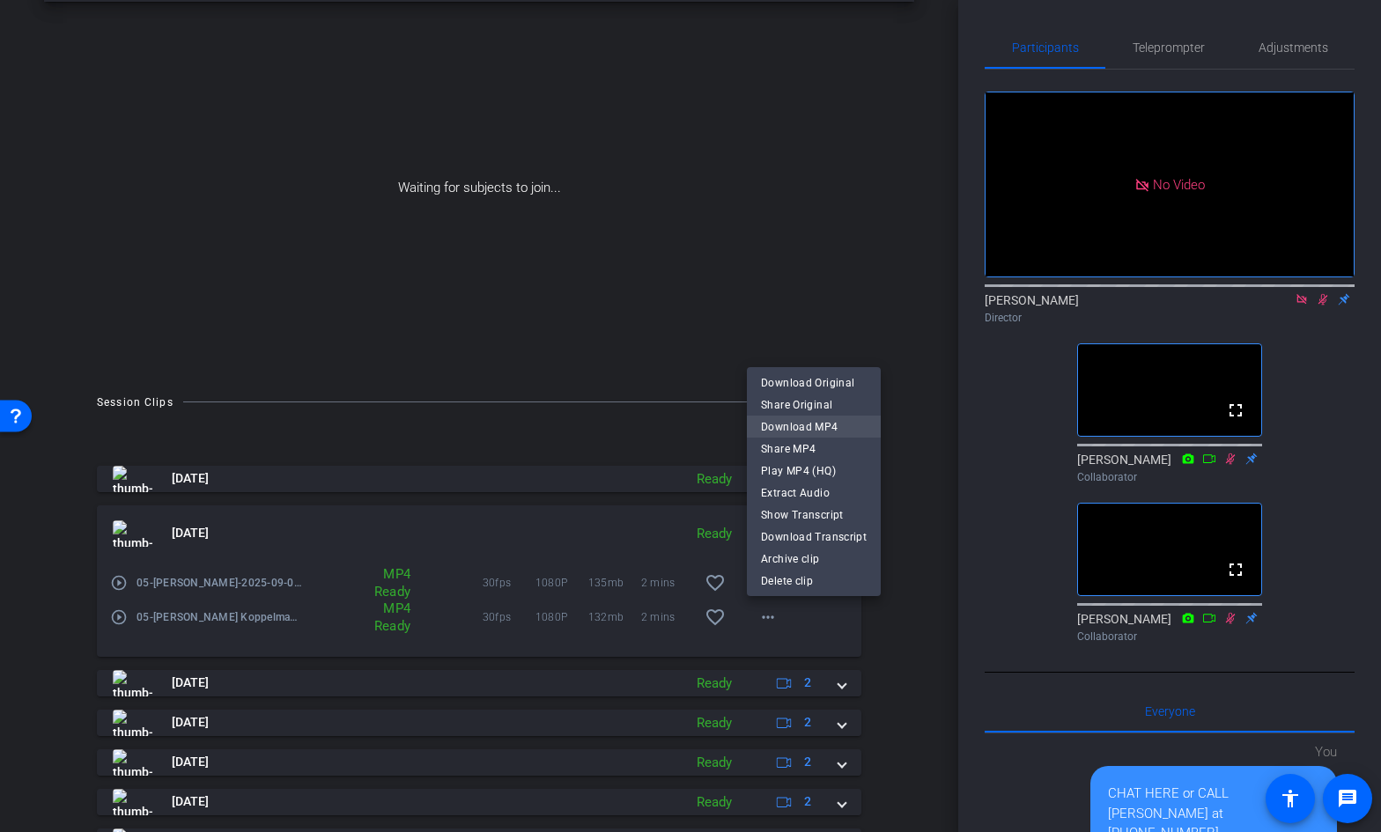
click at [828, 430] on span "Download MP4" at bounding box center [814, 426] width 106 height 21
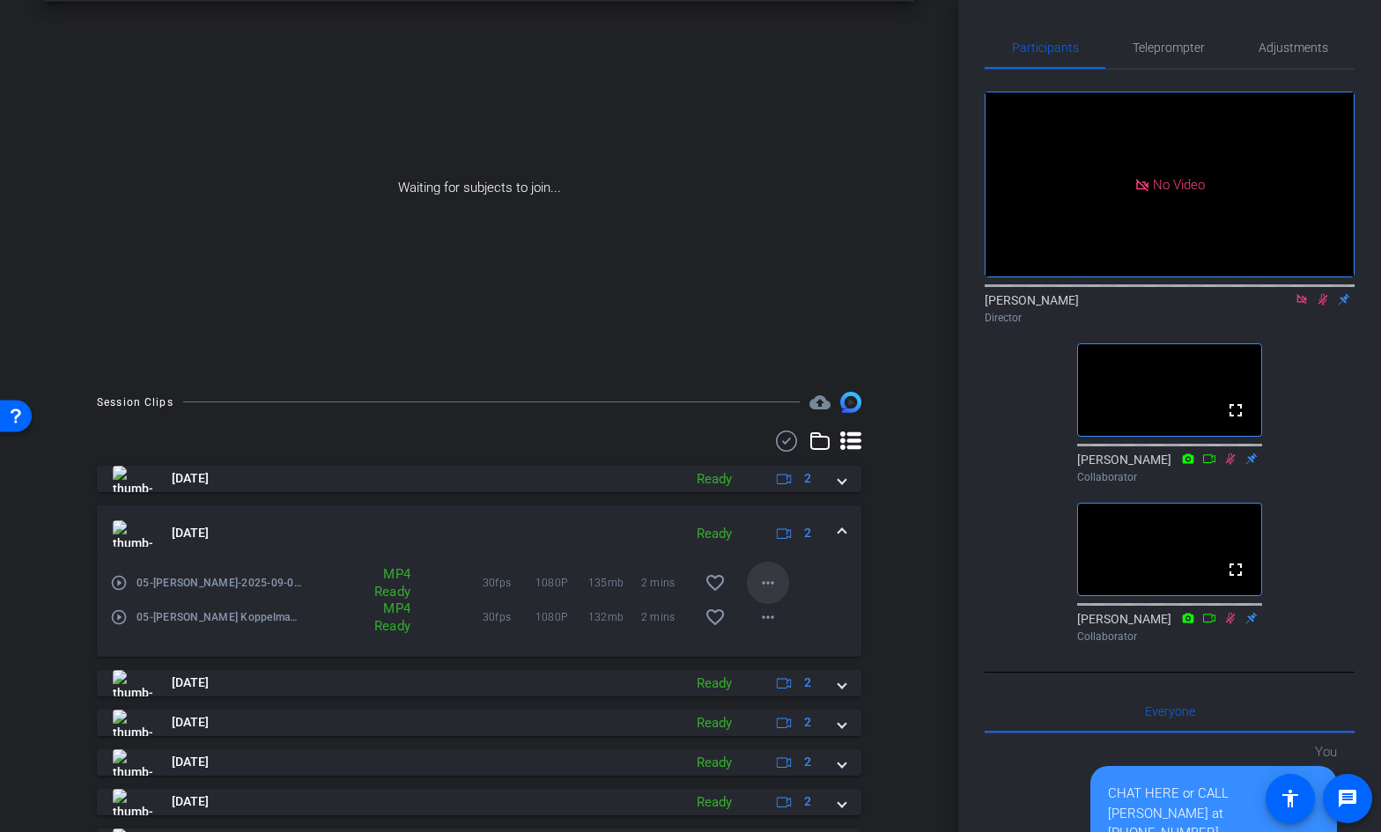
click at [770, 581] on mat-icon "more_horiz" at bounding box center [767, 582] width 21 height 21
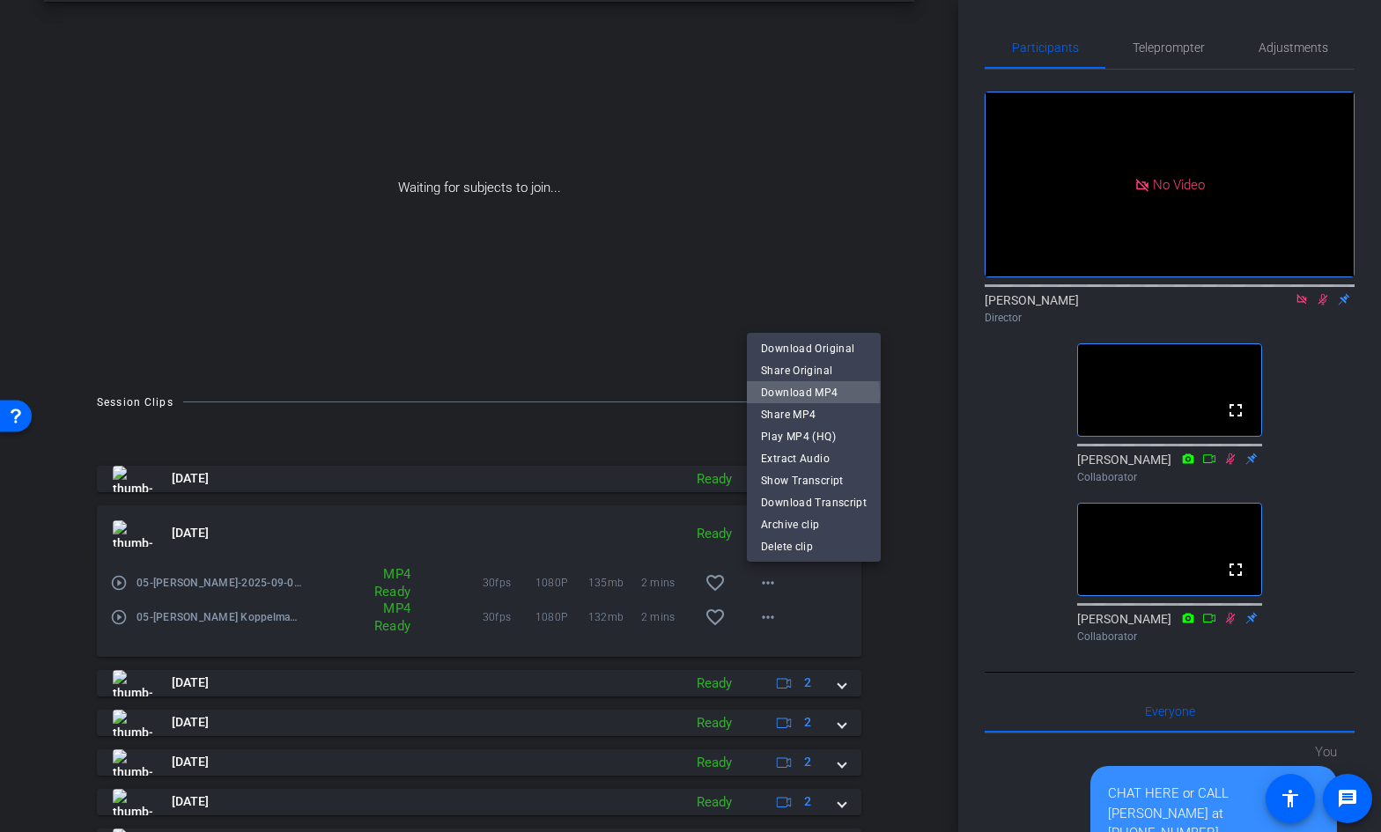
click at [807, 395] on span "Download MP4" at bounding box center [814, 392] width 106 height 21
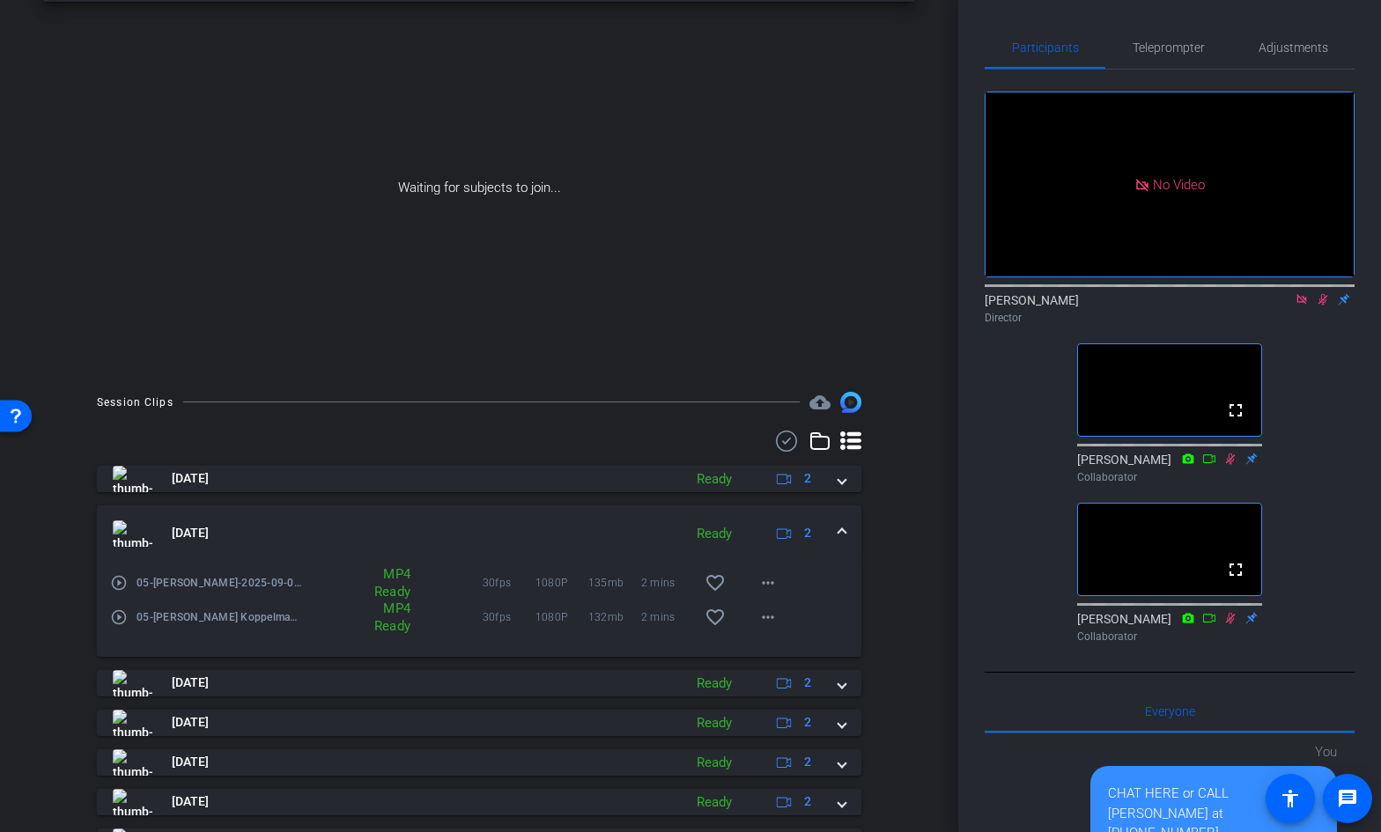
click at [843, 530] on span at bounding box center [841, 533] width 7 height 18
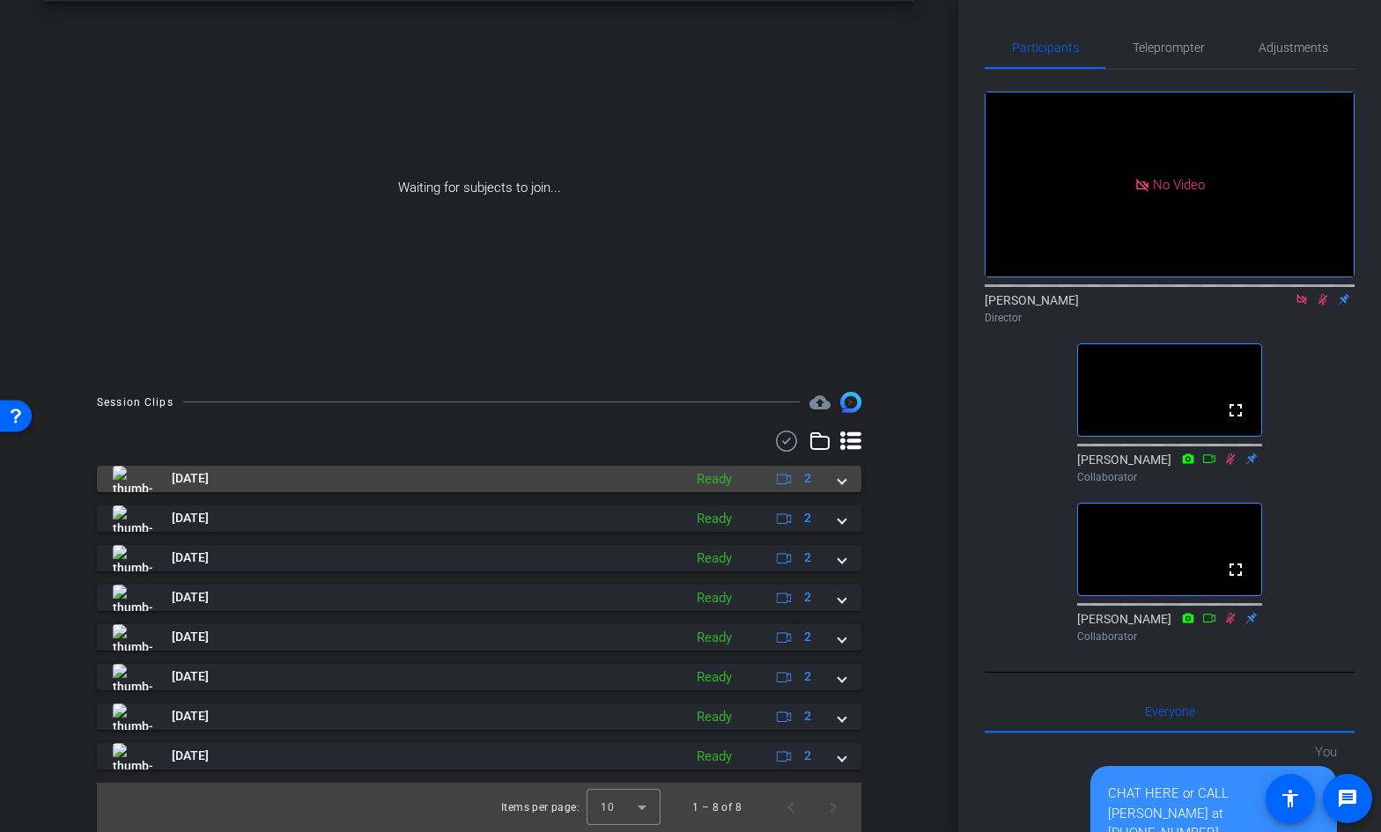
click at [840, 482] on span at bounding box center [841, 478] width 7 height 18
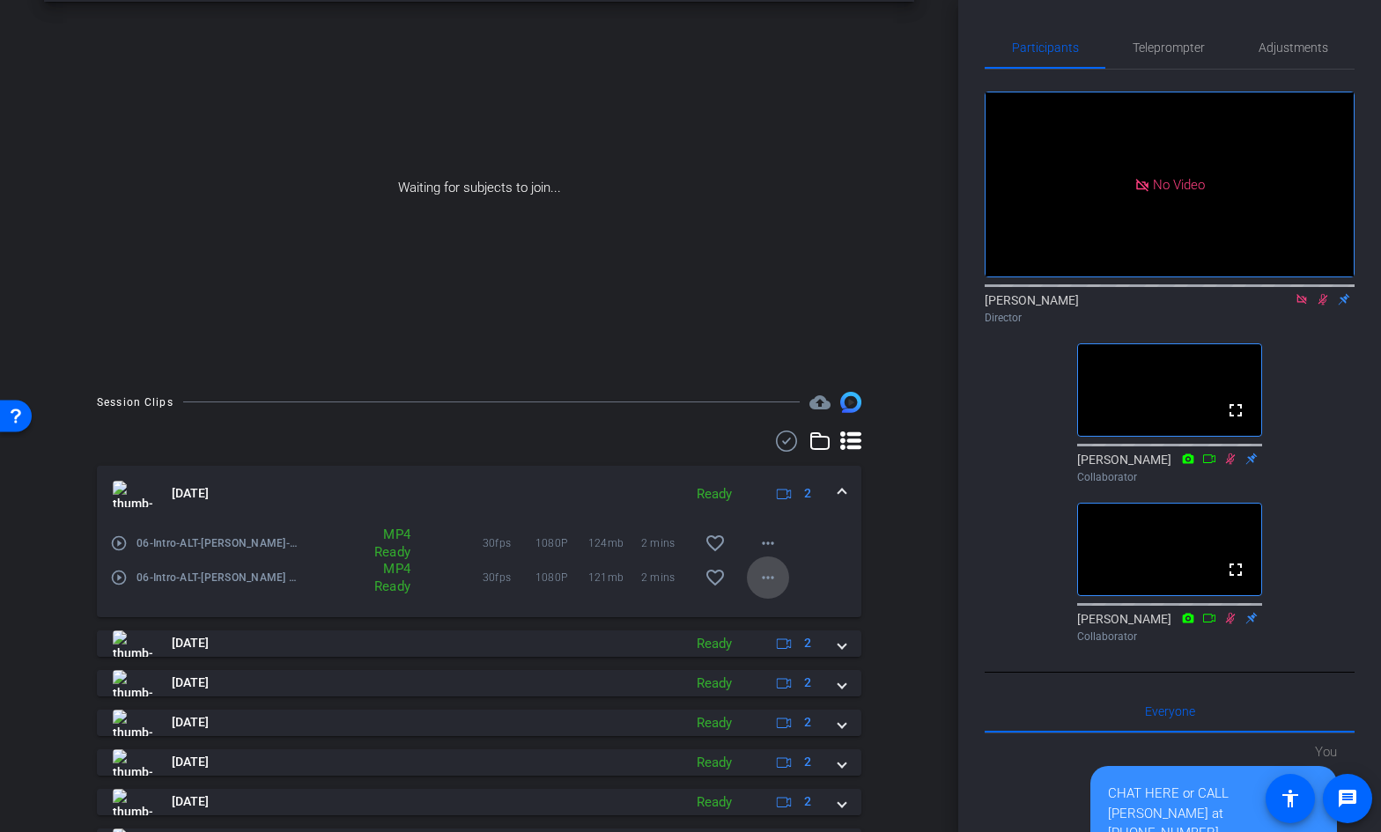
click at [774, 572] on mat-icon "more_horiz" at bounding box center [767, 577] width 21 height 21
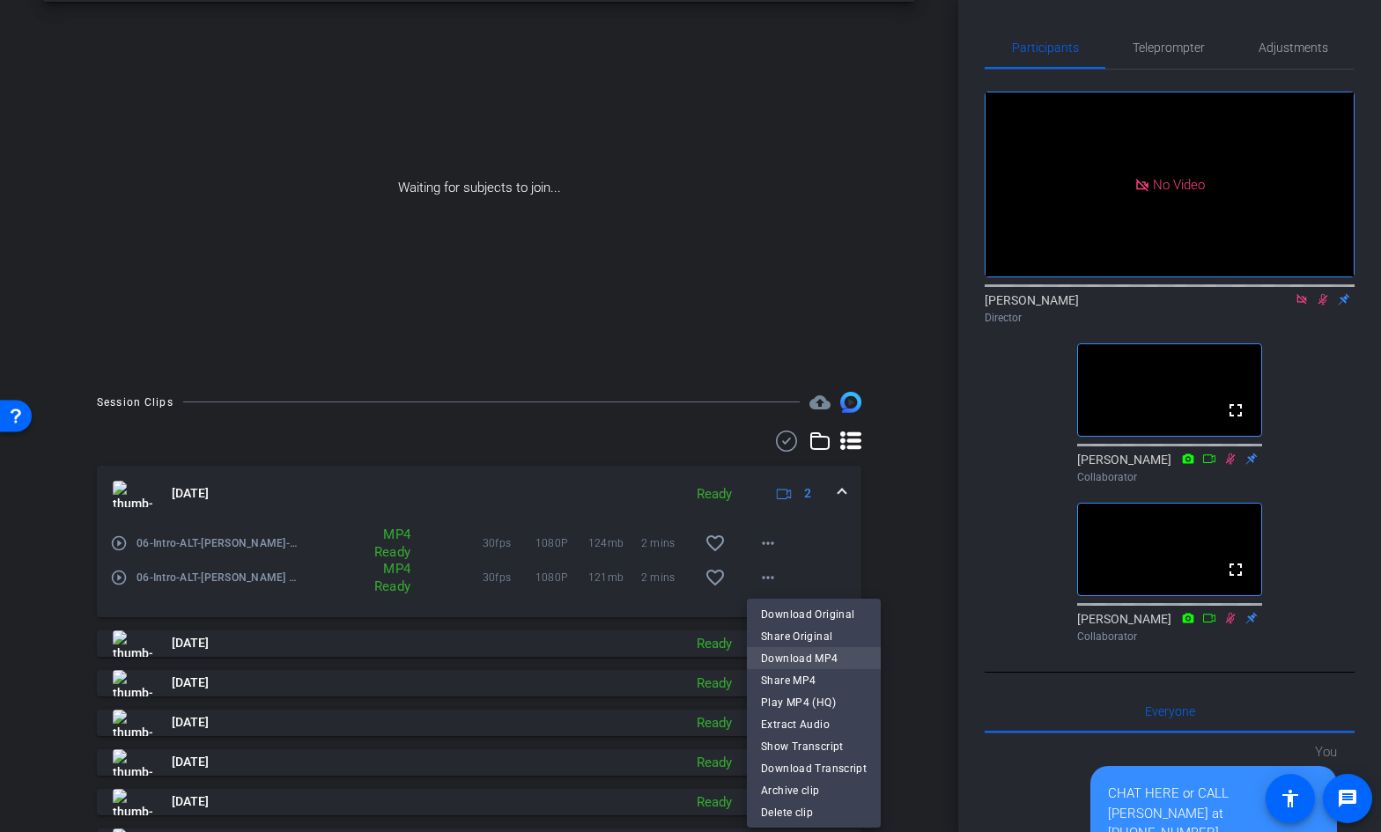
click at [801, 653] on span "Download MP4" at bounding box center [814, 658] width 106 height 21
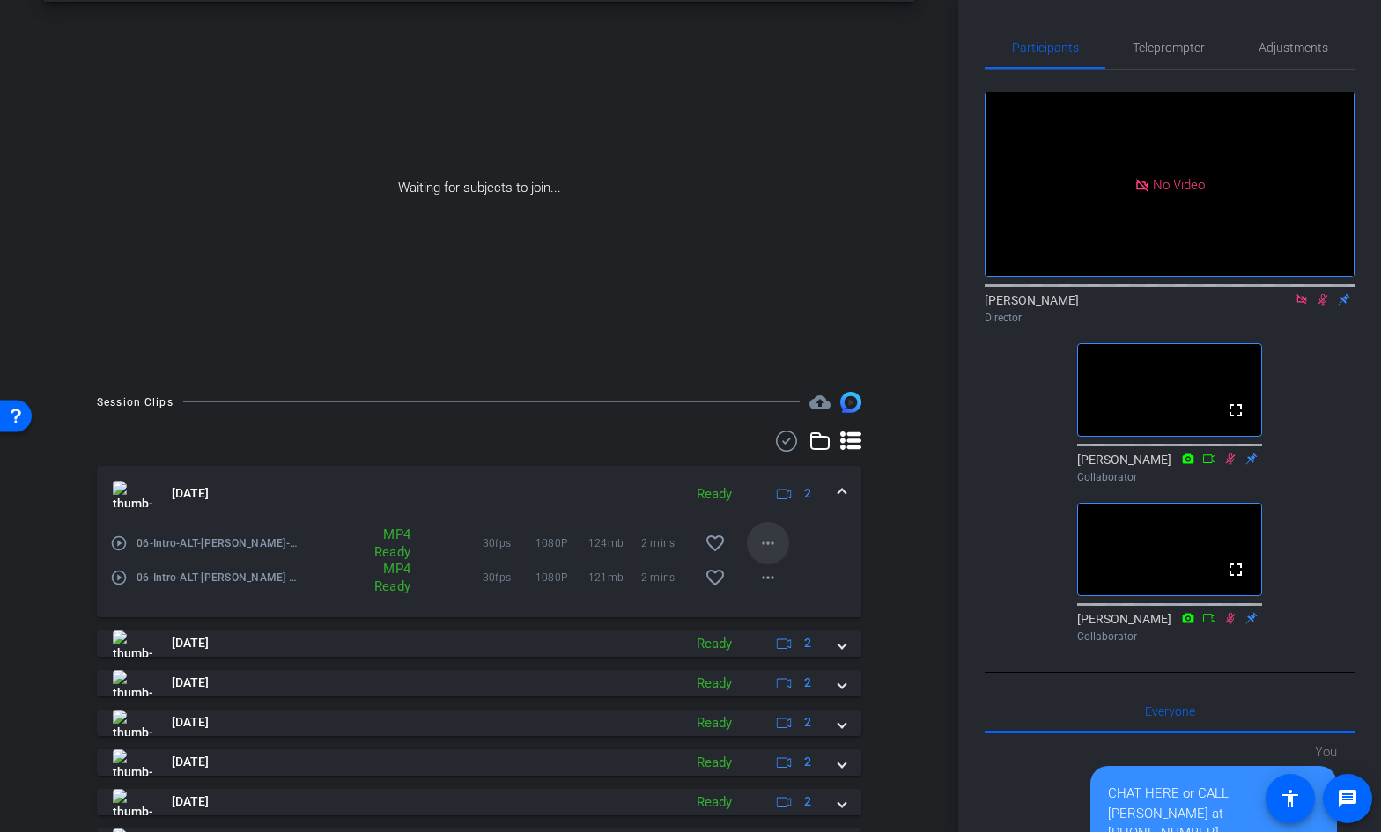
click at [769, 541] on mat-icon "more_horiz" at bounding box center [767, 543] width 21 height 21
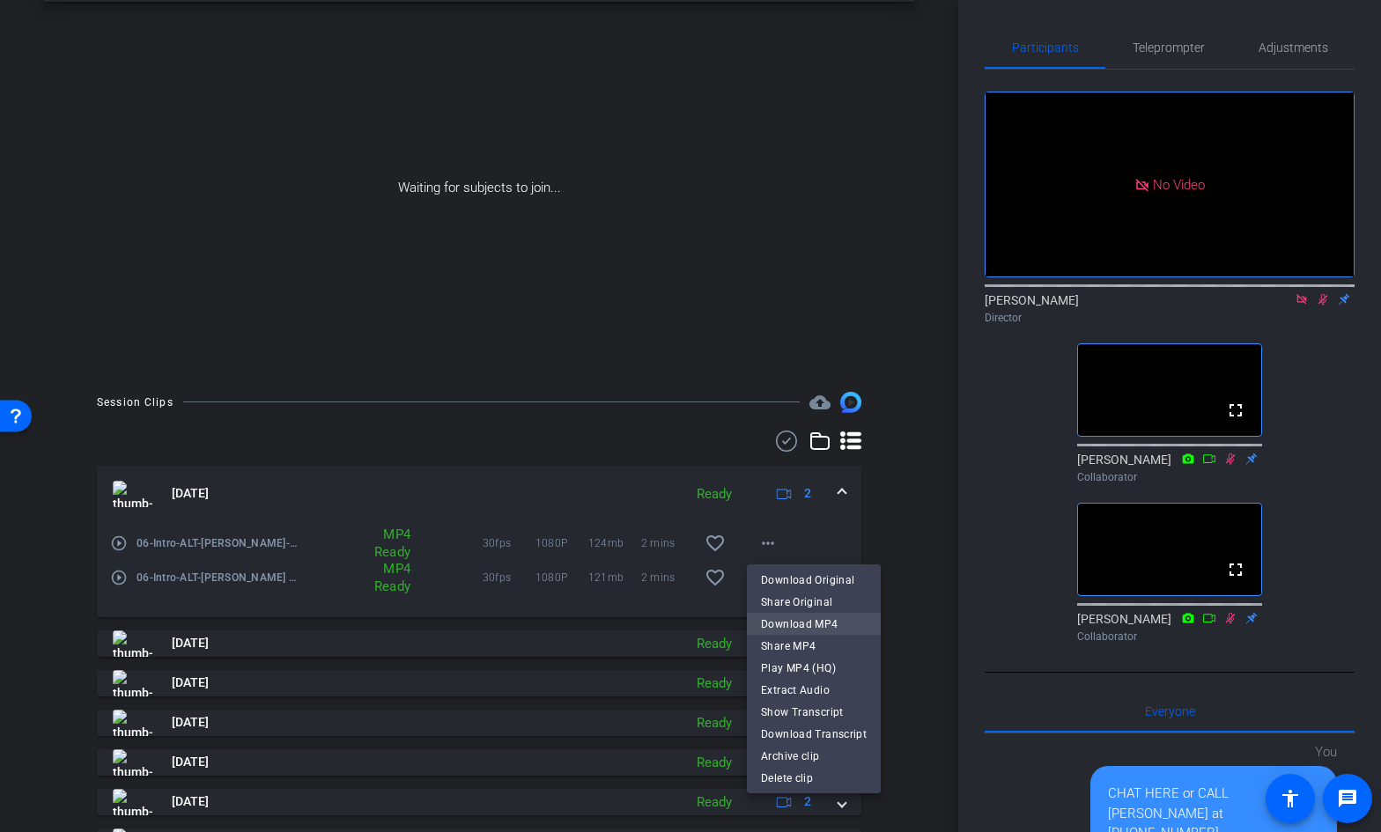
click at [795, 618] on span "Download MP4" at bounding box center [814, 624] width 106 height 21
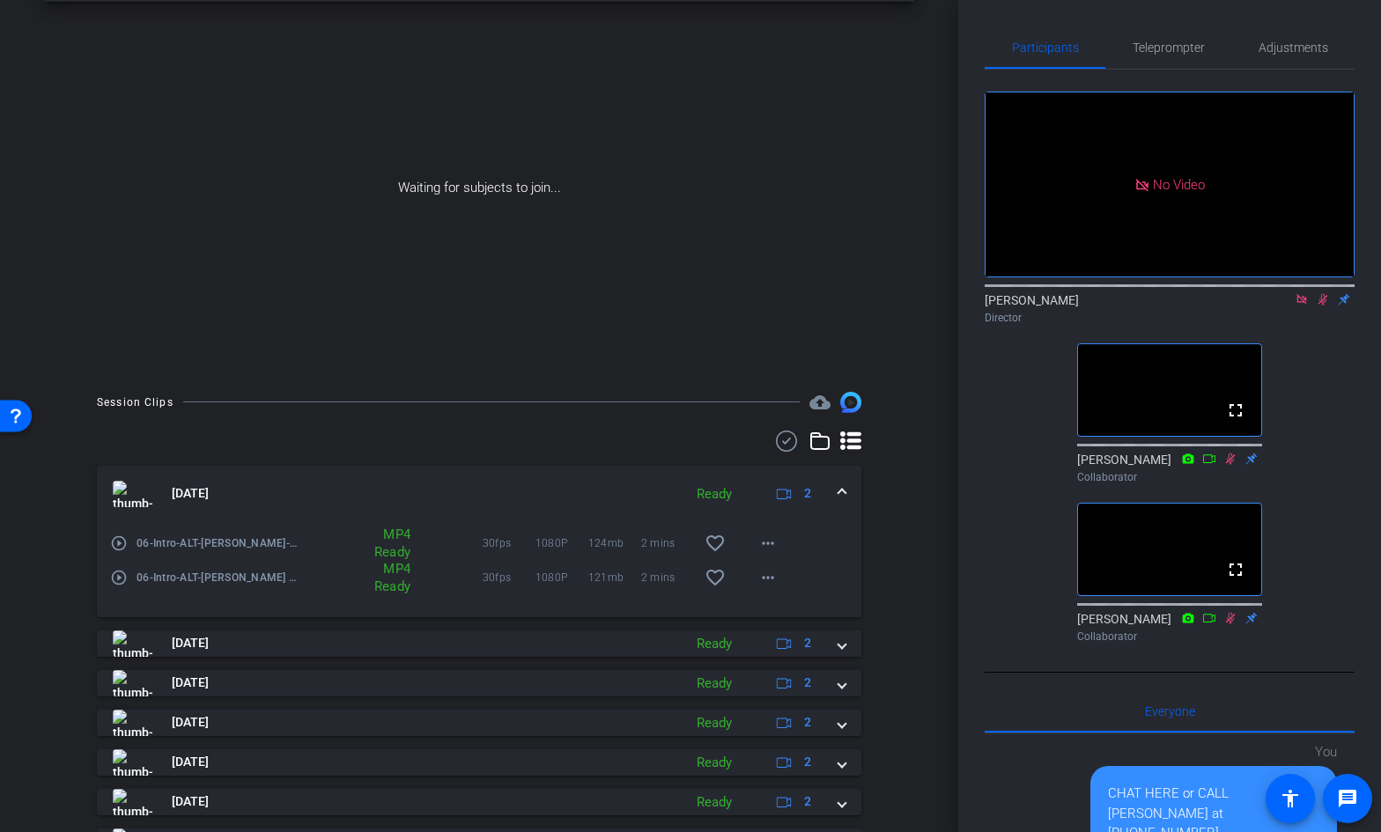
click at [845, 497] on mat-expansion-panel-header "[DATE] Ready 2" at bounding box center [479, 494] width 764 height 56
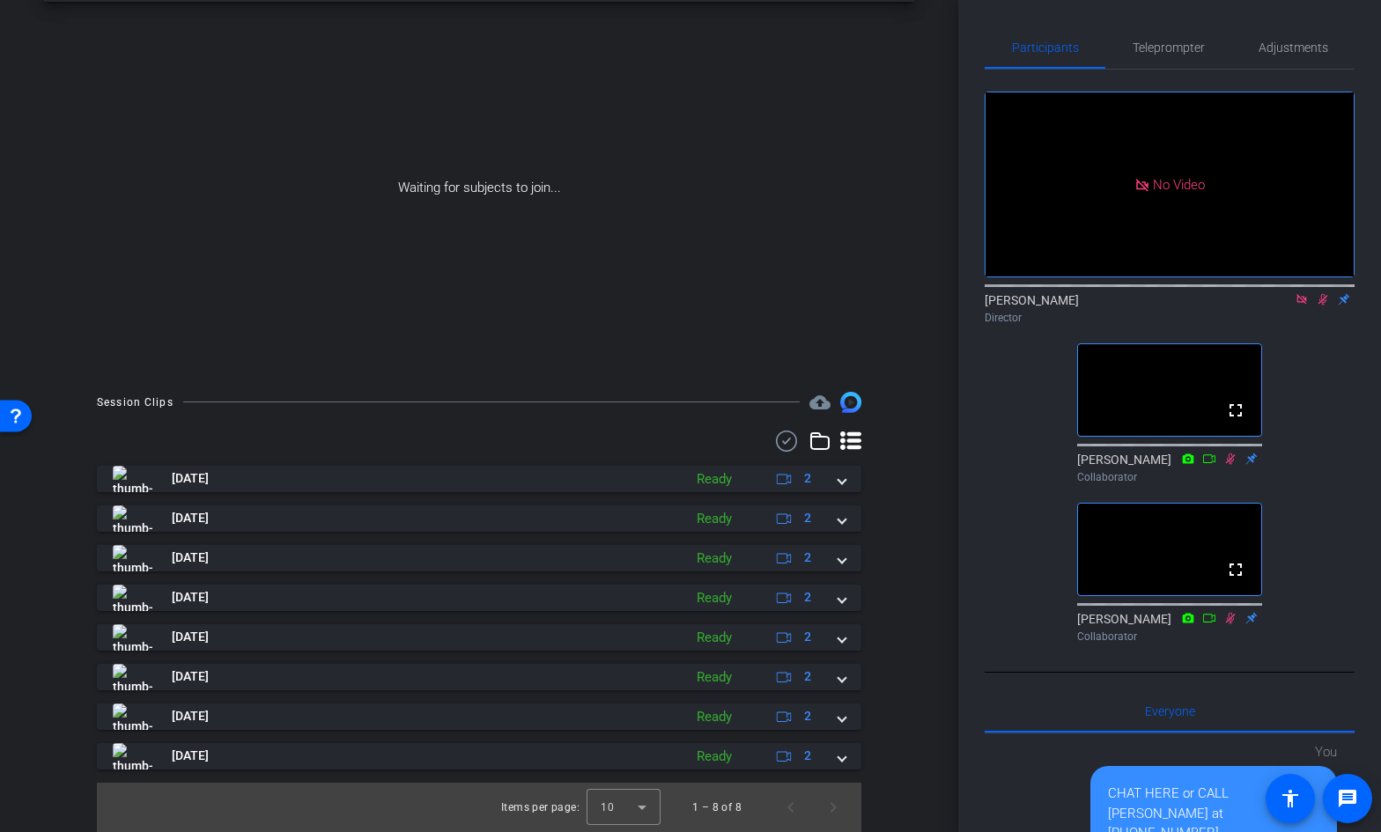
click at [1321, 293] on icon at bounding box center [1322, 299] width 14 height 12
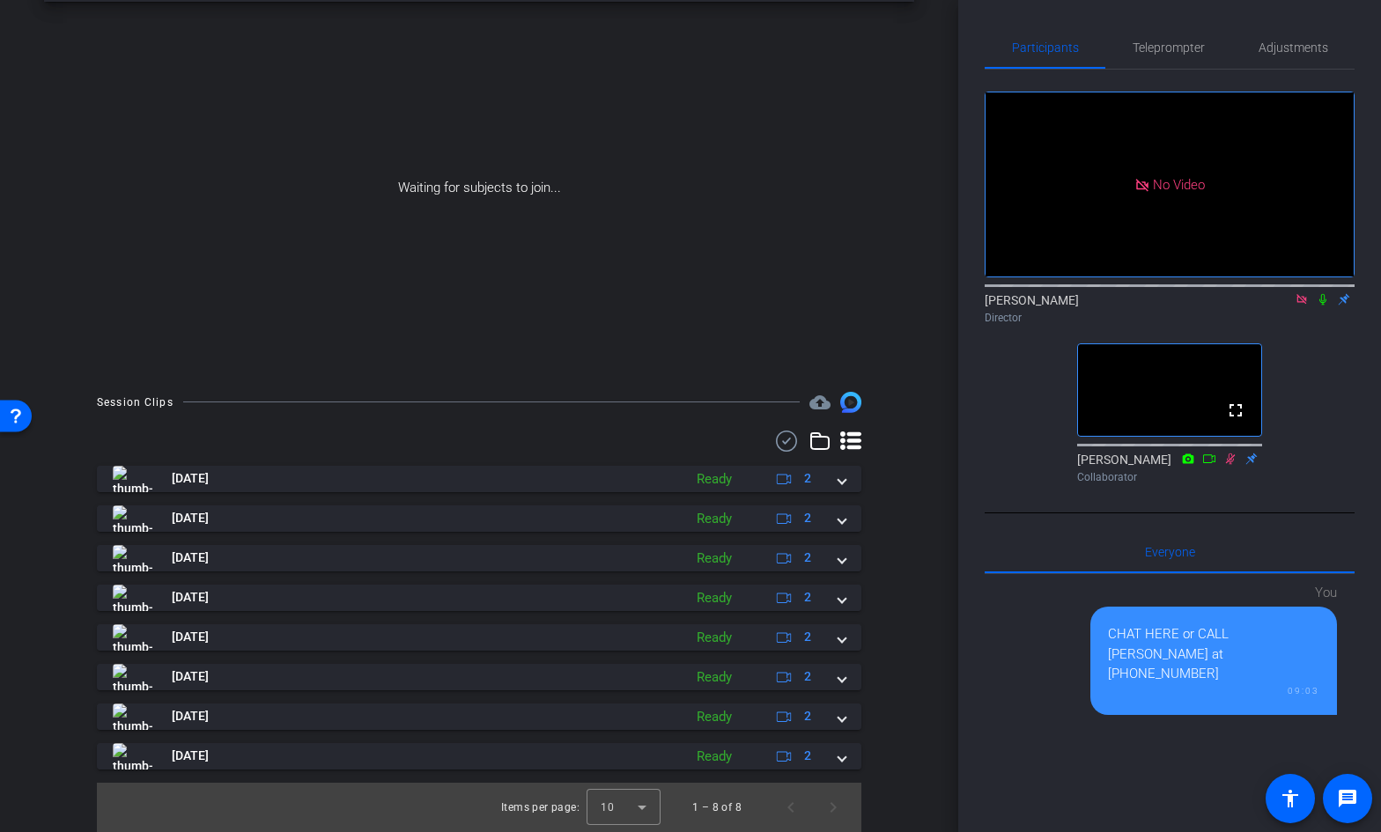
click at [1322, 293] on icon at bounding box center [1322, 299] width 14 height 12
click at [1321, 294] on icon at bounding box center [1323, 299] width 10 height 11
click at [1322, 293] on icon at bounding box center [1322, 299] width 14 height 12
click at [1231, 464] on icon at bounding box center [1231, 458] width 10 height 11
